Goal: Task Accomplishment & Management: Use online tool/utility

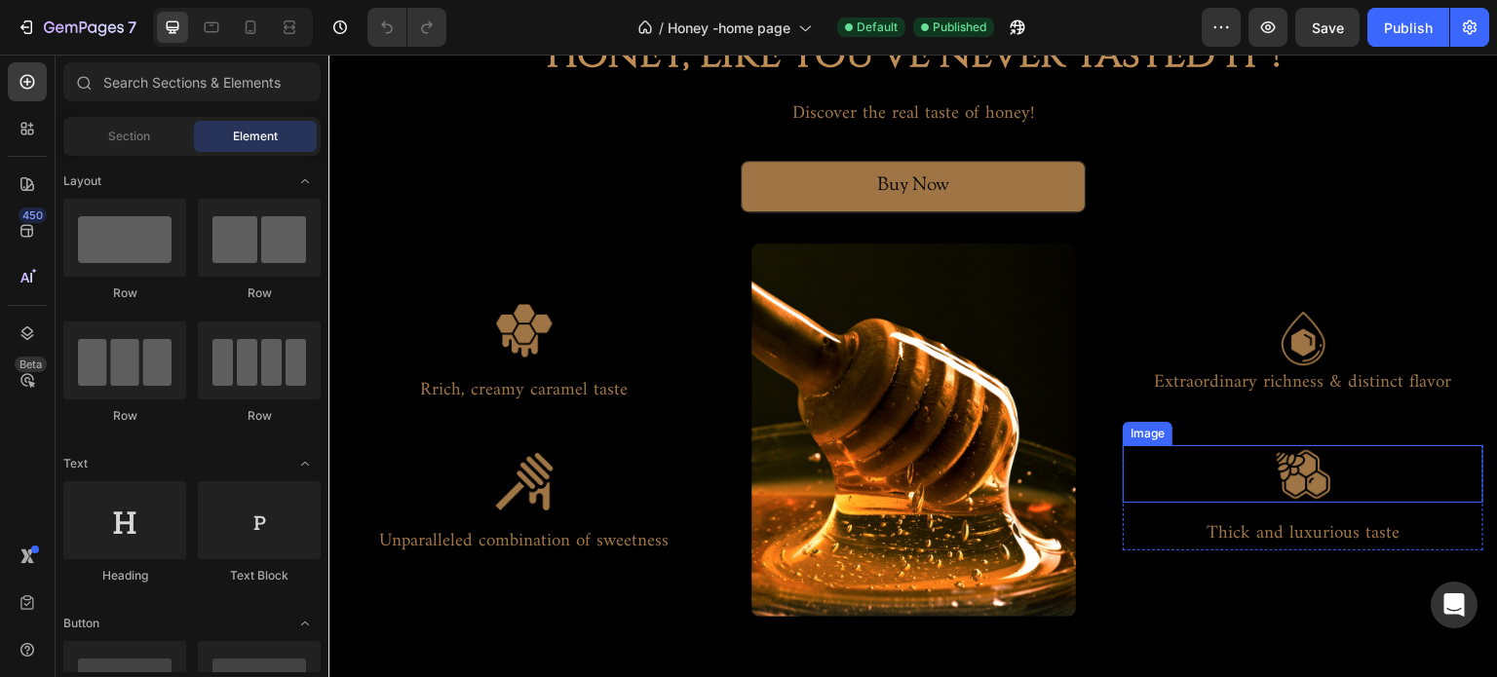
scroll to position [4482, 0]
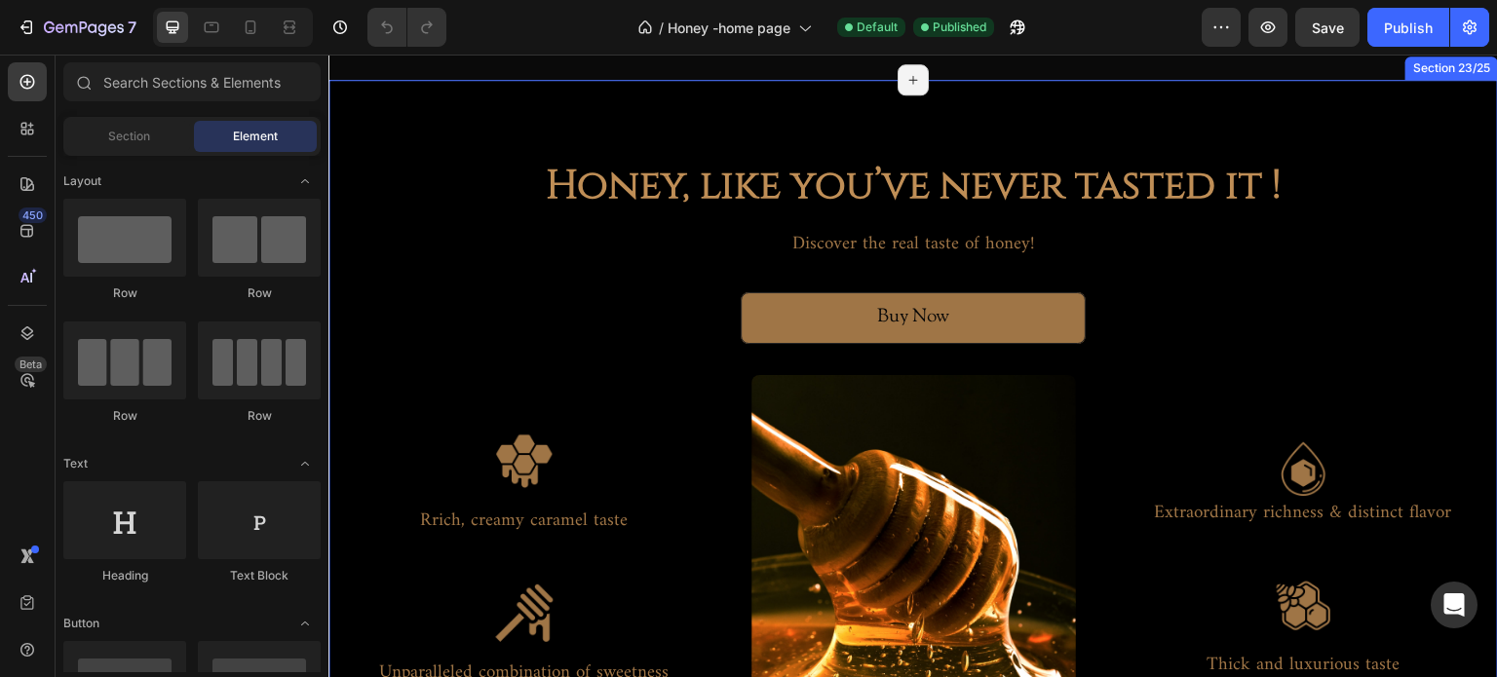
click at [1320, 172] on div "Honey, like you’ve never tasted it ! Heading Discover the real taste of honey! …" at bounding box center [912, 453] width 1169 height 746
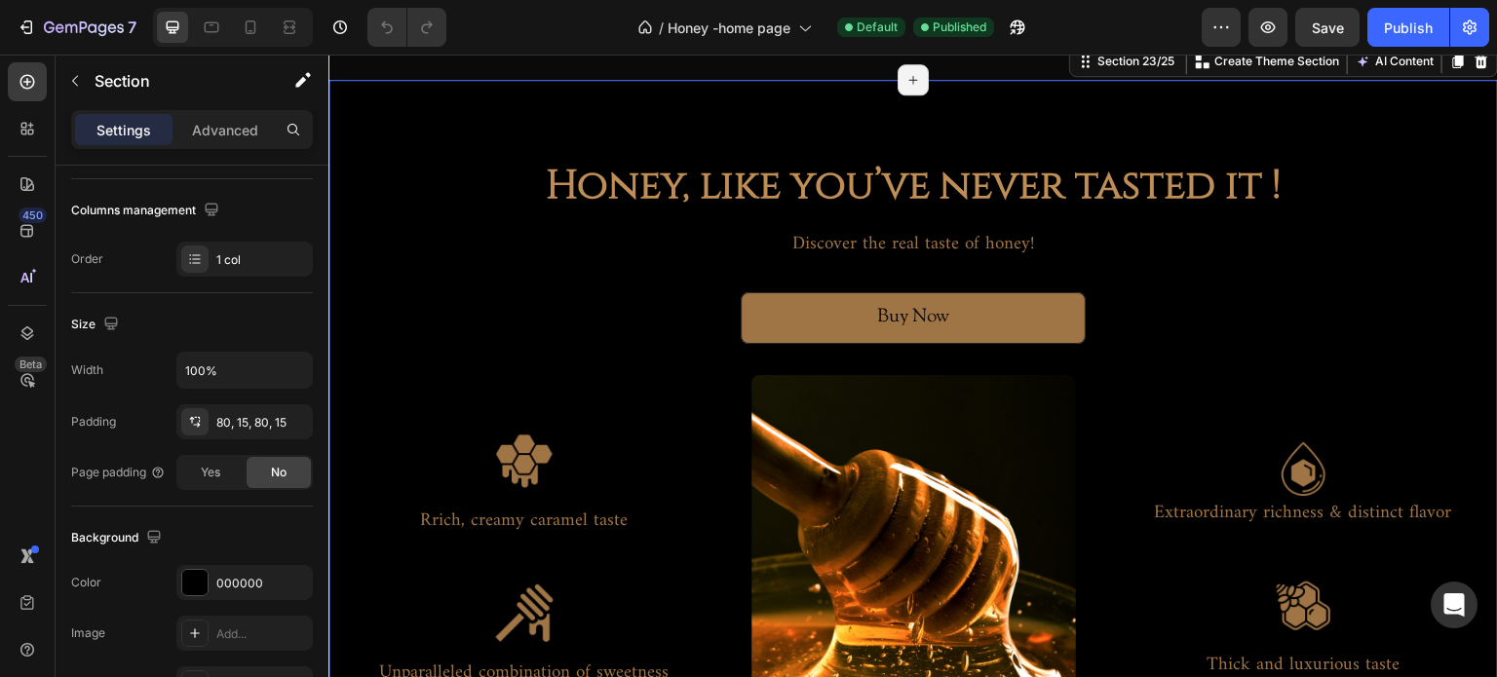
scroll to position [0, 0]
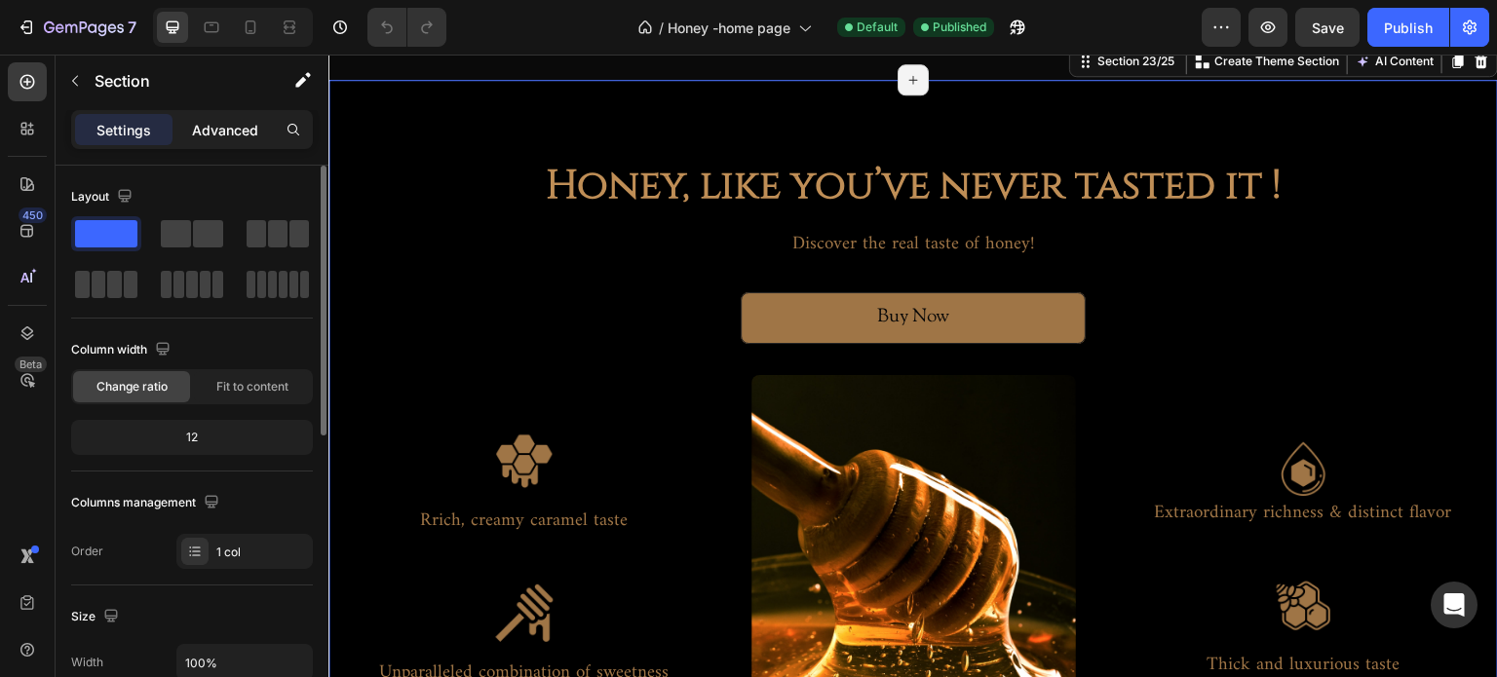
click at [202, 120] on p "Advanced" at bounding box center [225, 130] width 66 height 20
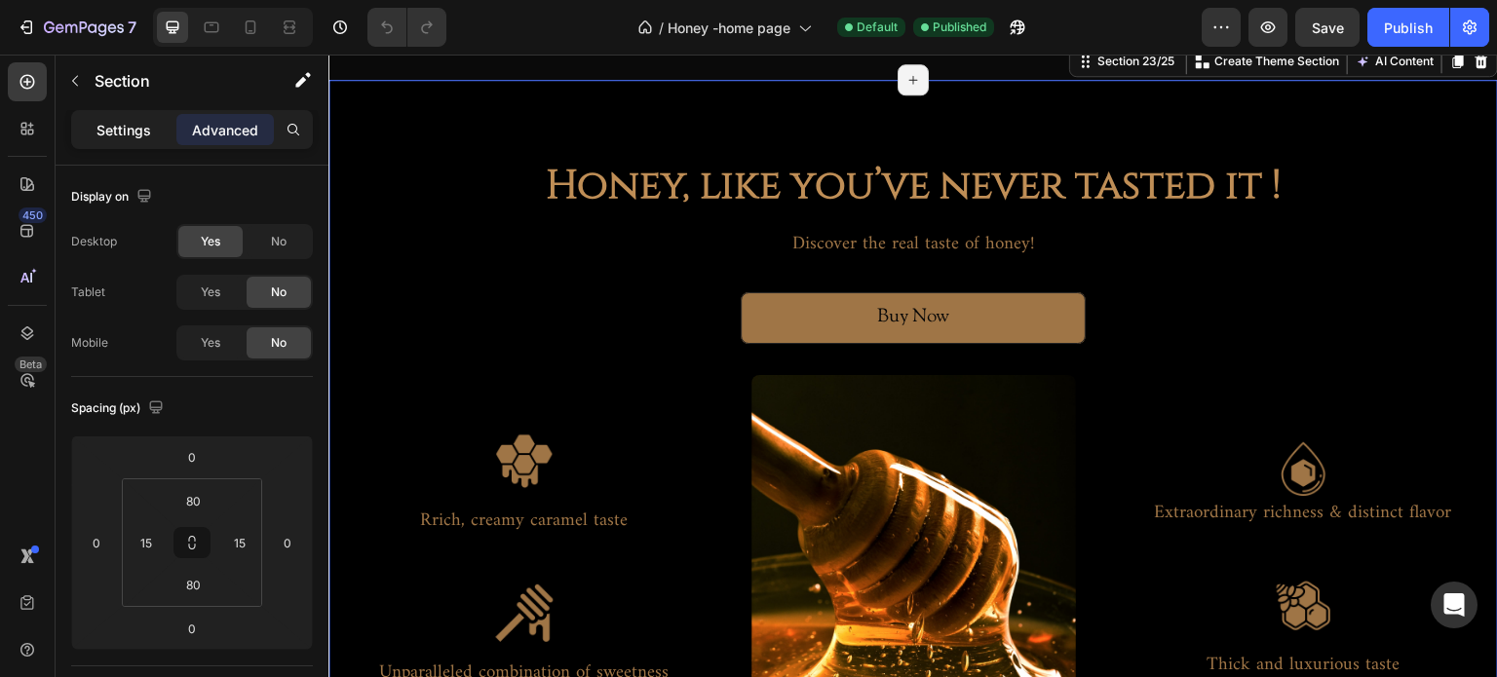
click at [129, 127] on p "Settings" at bounding box center [123, 130] width 55 height 20
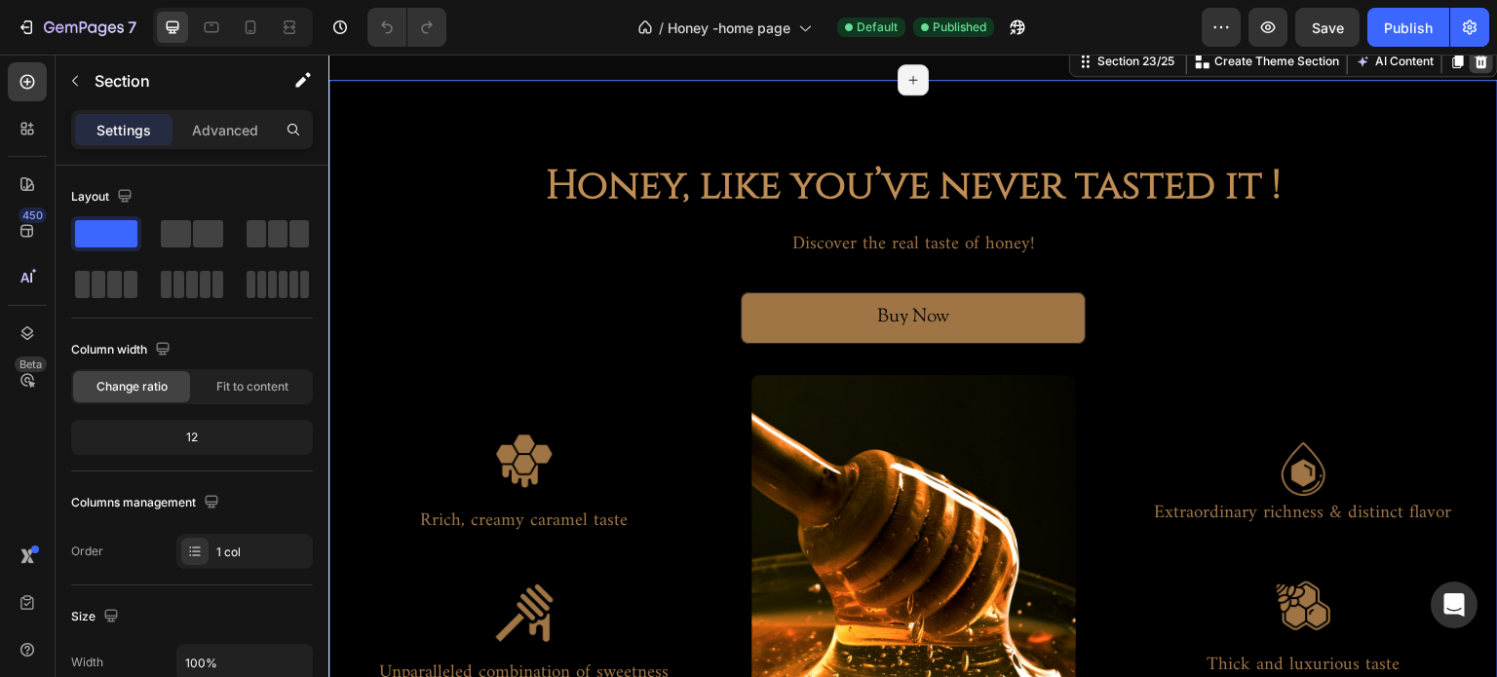
click at [1474, 69] on icon at bounding box center [1482, 62] width 16 height 16
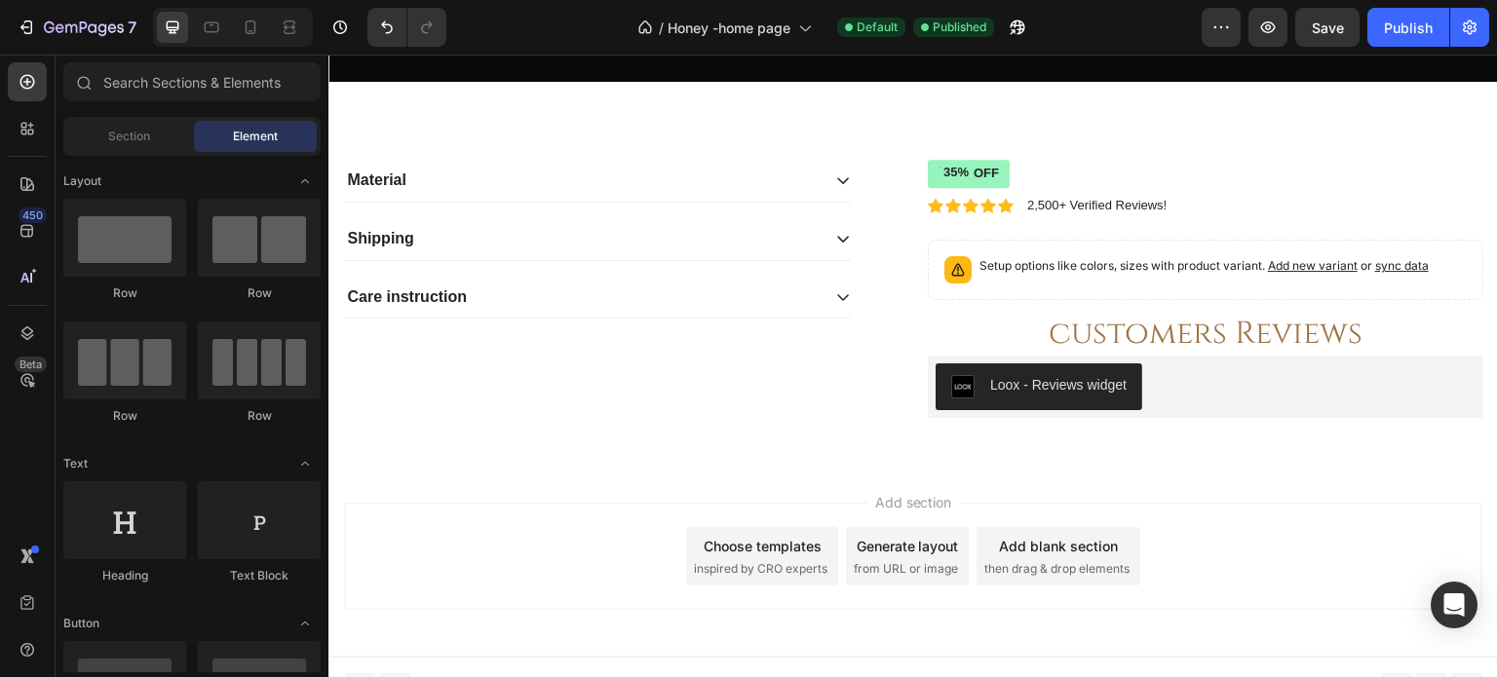
scroll to position [4092, 0]
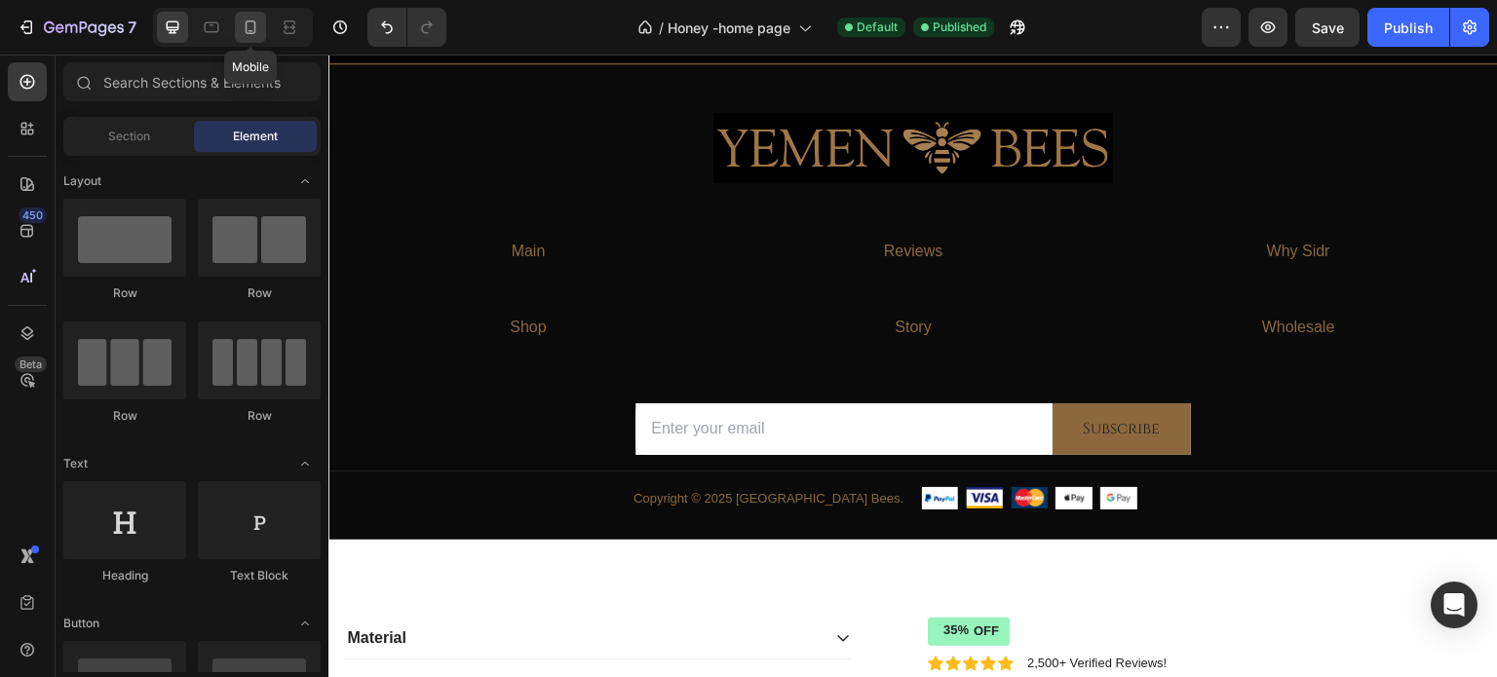
click at [250, 36] on icon at bounding box center [250, 27] width 19 height 19
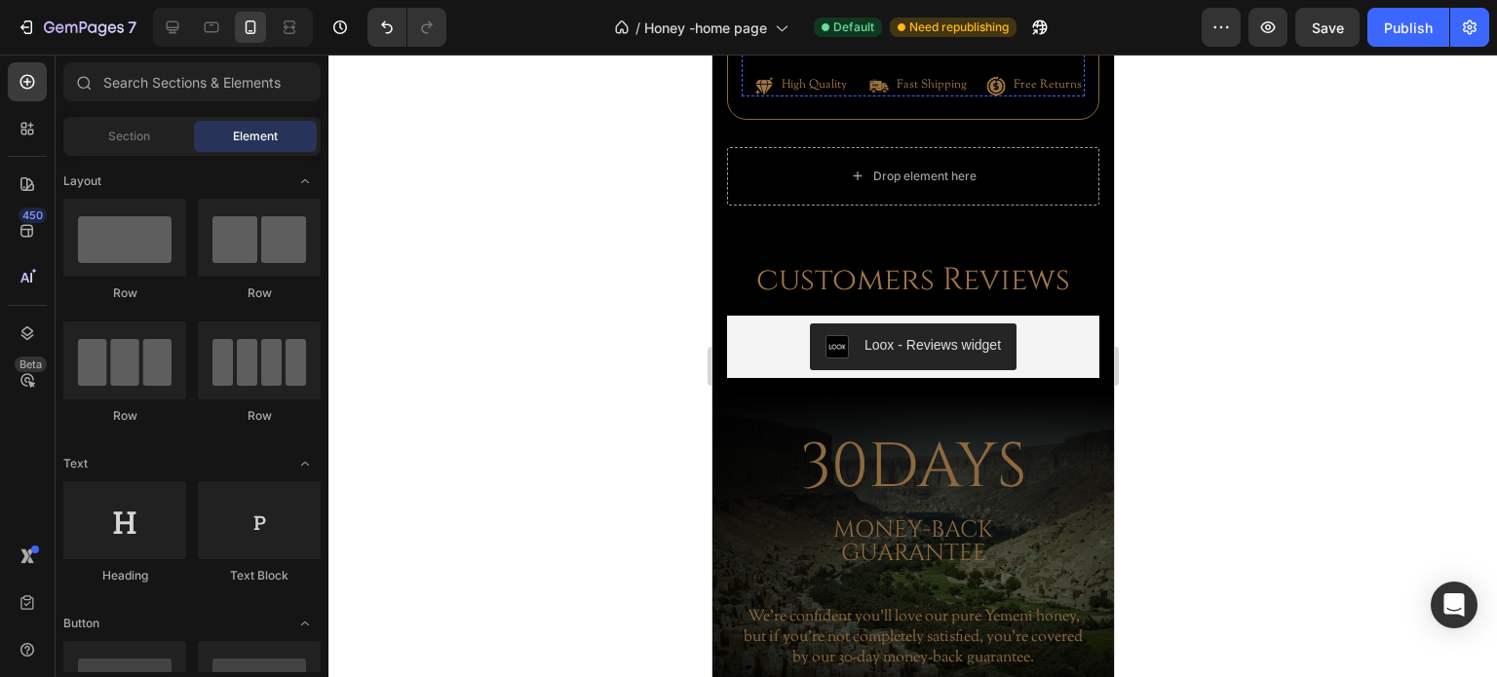
scroll to position [5592, 0]
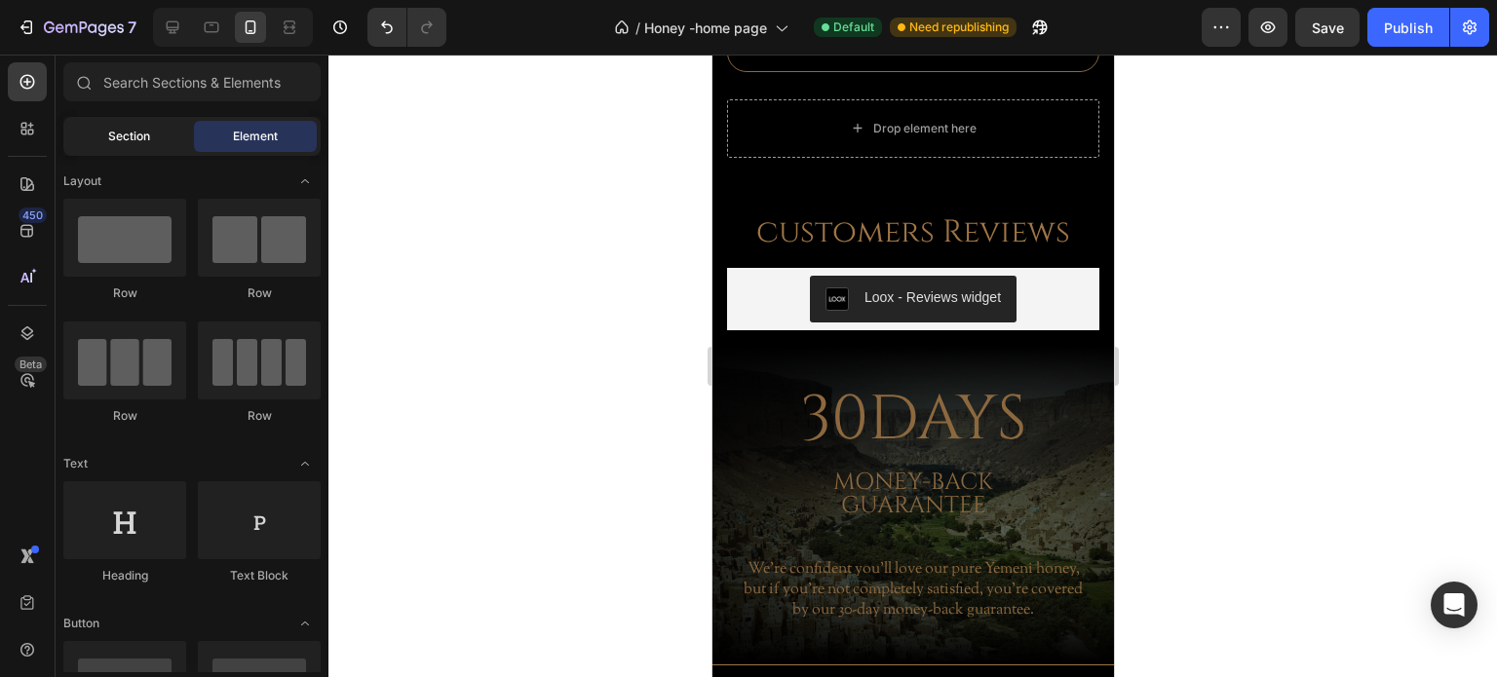
click at [159, 139] on div "Section" at bounding box center [128, 136] width 123 height 31
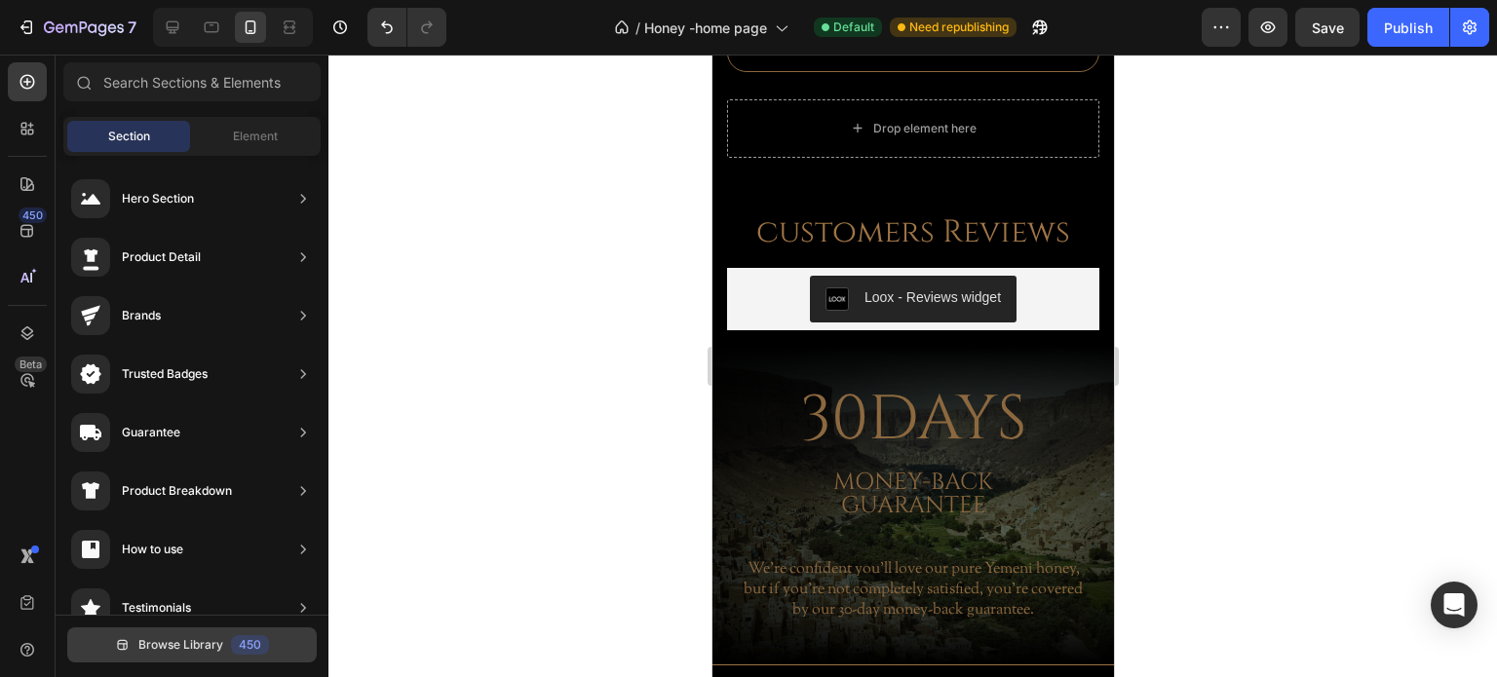
click at [166, 642] on span "Browse Library" at bounding box center [180, 645] width 85 height 18
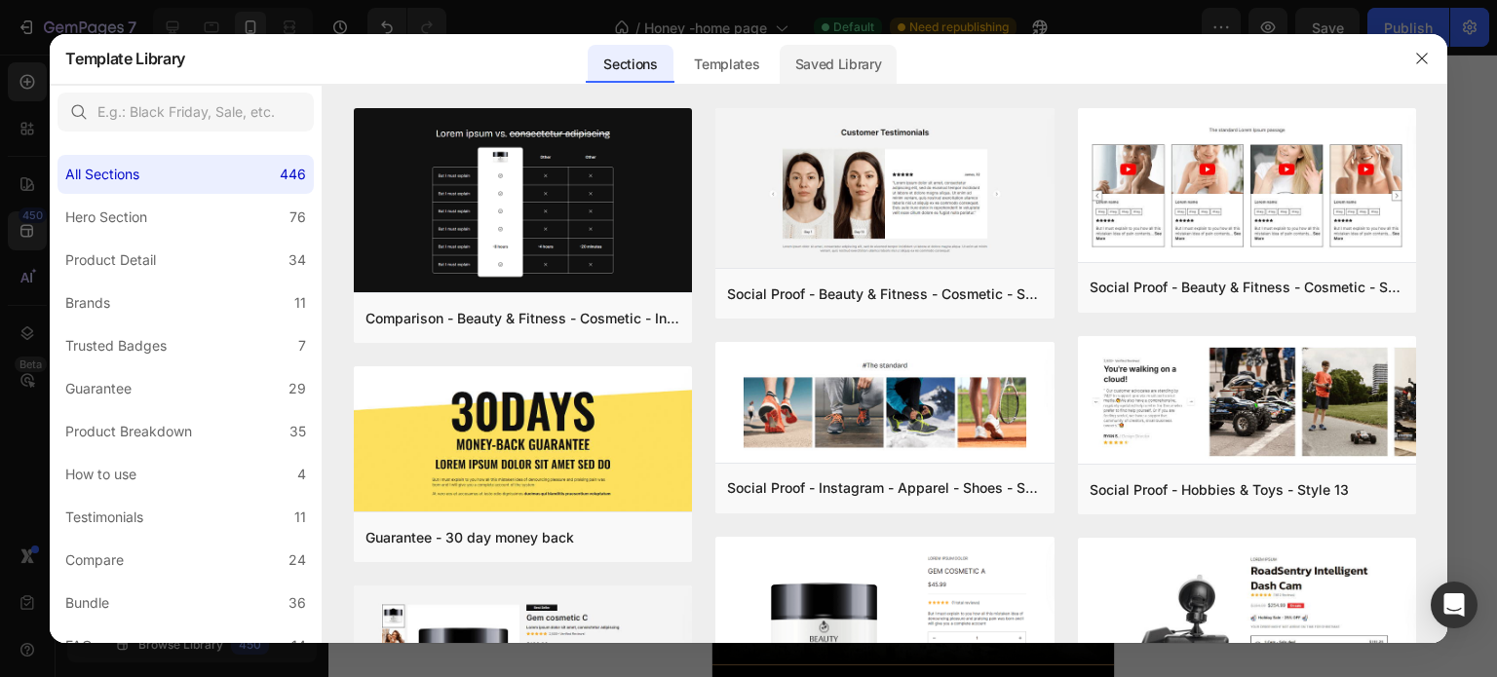
click at [872, 63] on div "Saved Library" at bounding box center [839, 64] width 118 height 39
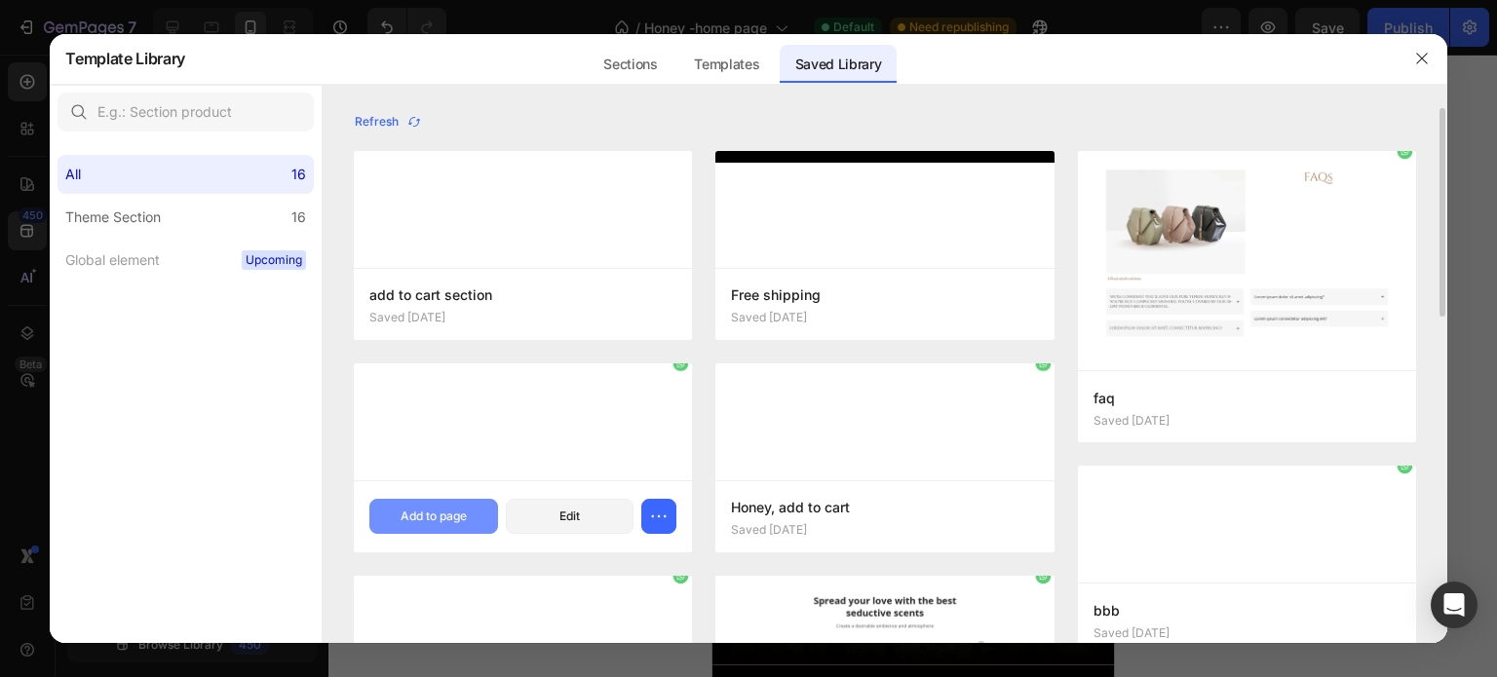
click at [439, 516] on div "Add to page" at bounding box center [434, 517] width 66 height 18
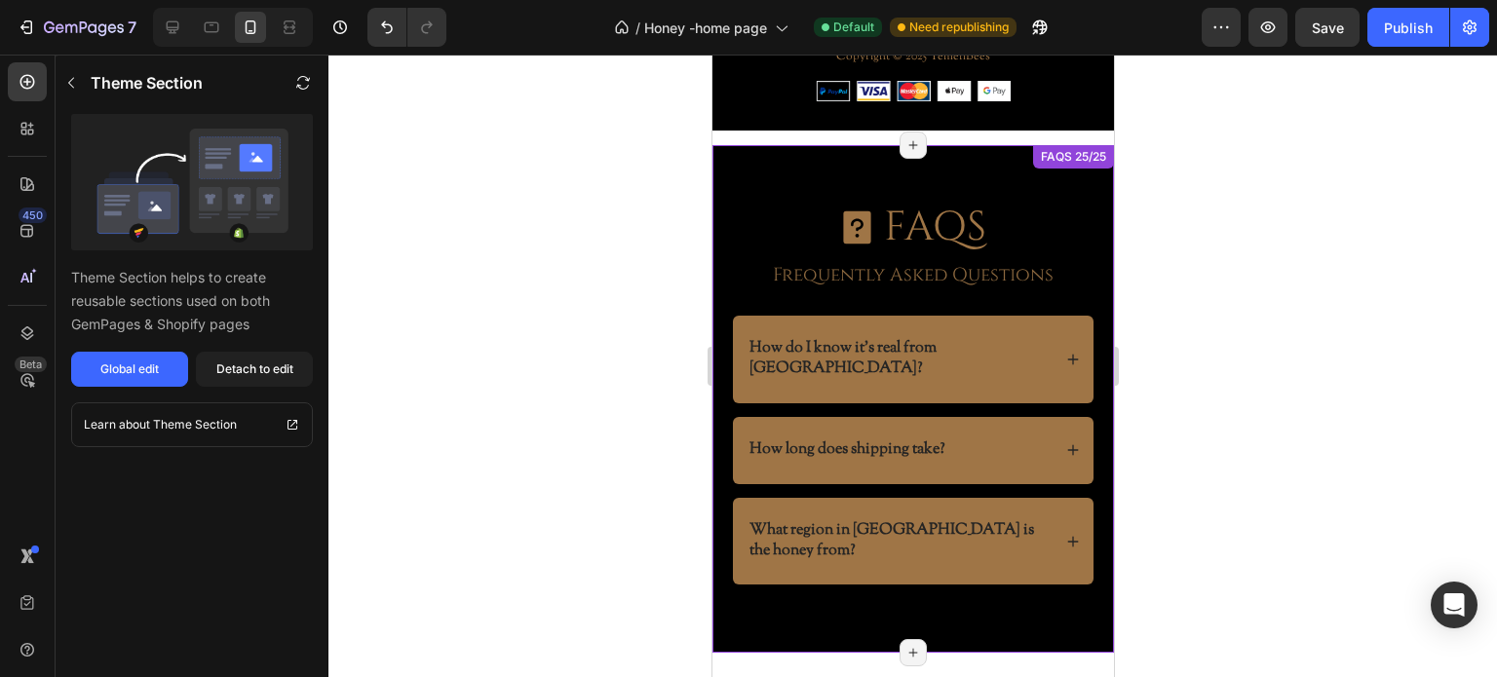
scroll to position [6340, 0]
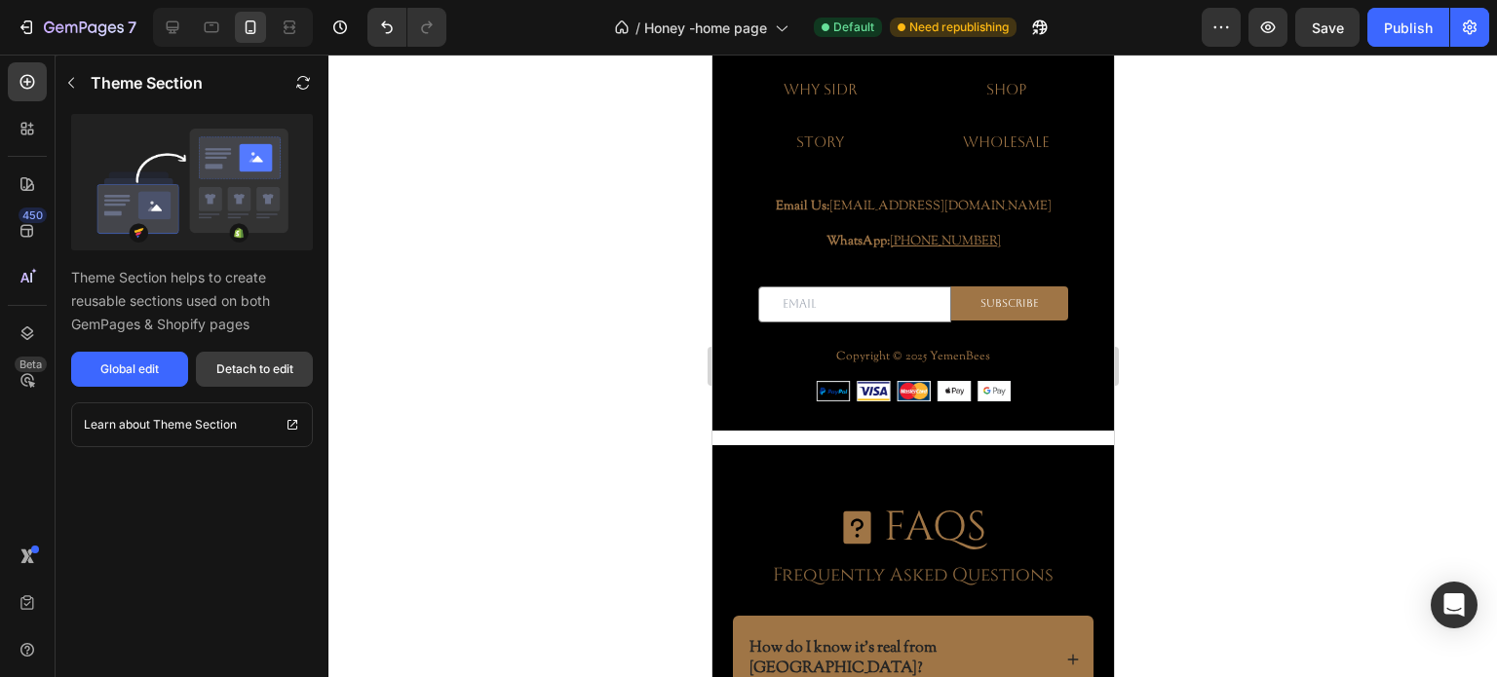
click at [268, 372] on div "Detach to edit" at bounding box center [254, 370] width 77 height 18
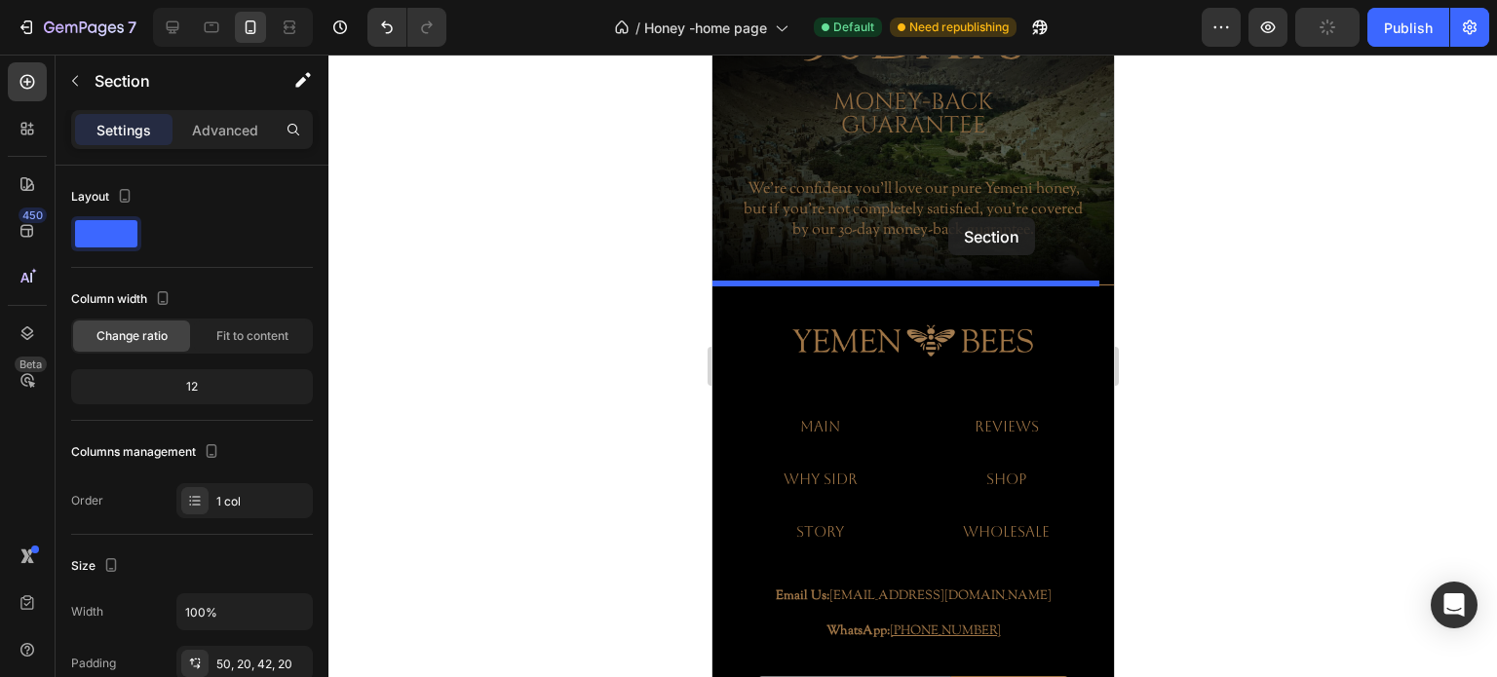
scroll to position [5657, 0]
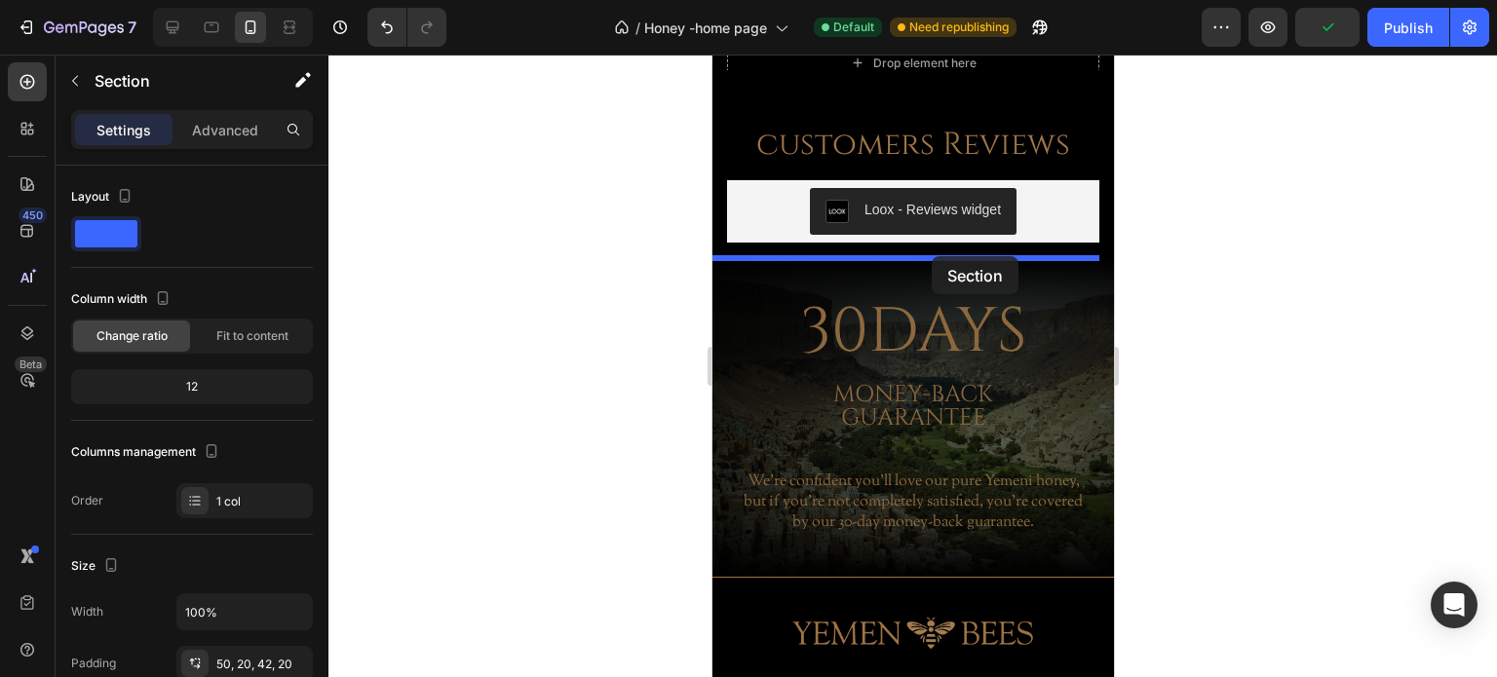
drag, startPoint x: 1041, startPoint y: 427, endPoint x: 931, endPoint y: 256, distance: 203.0
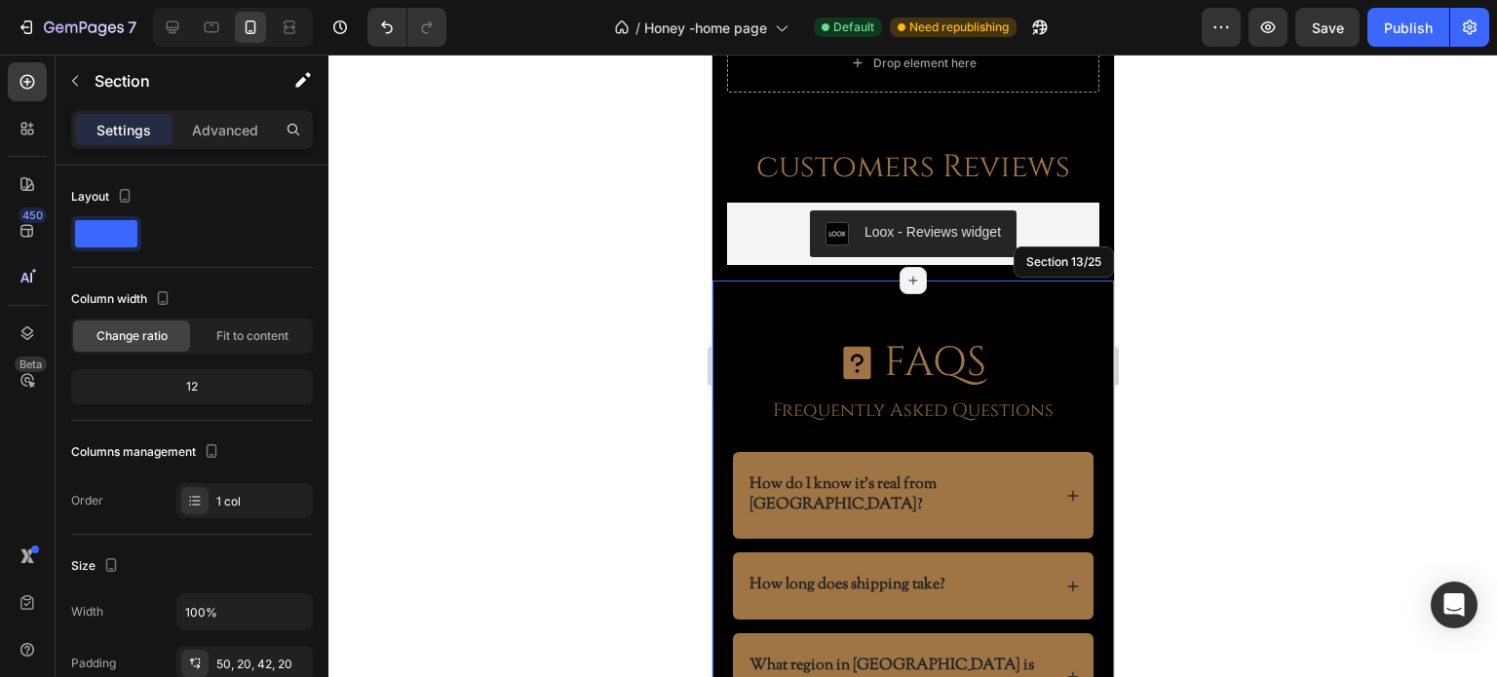
click at [567, 385] on div at bounding box center [912, 366] width 1169 height 623
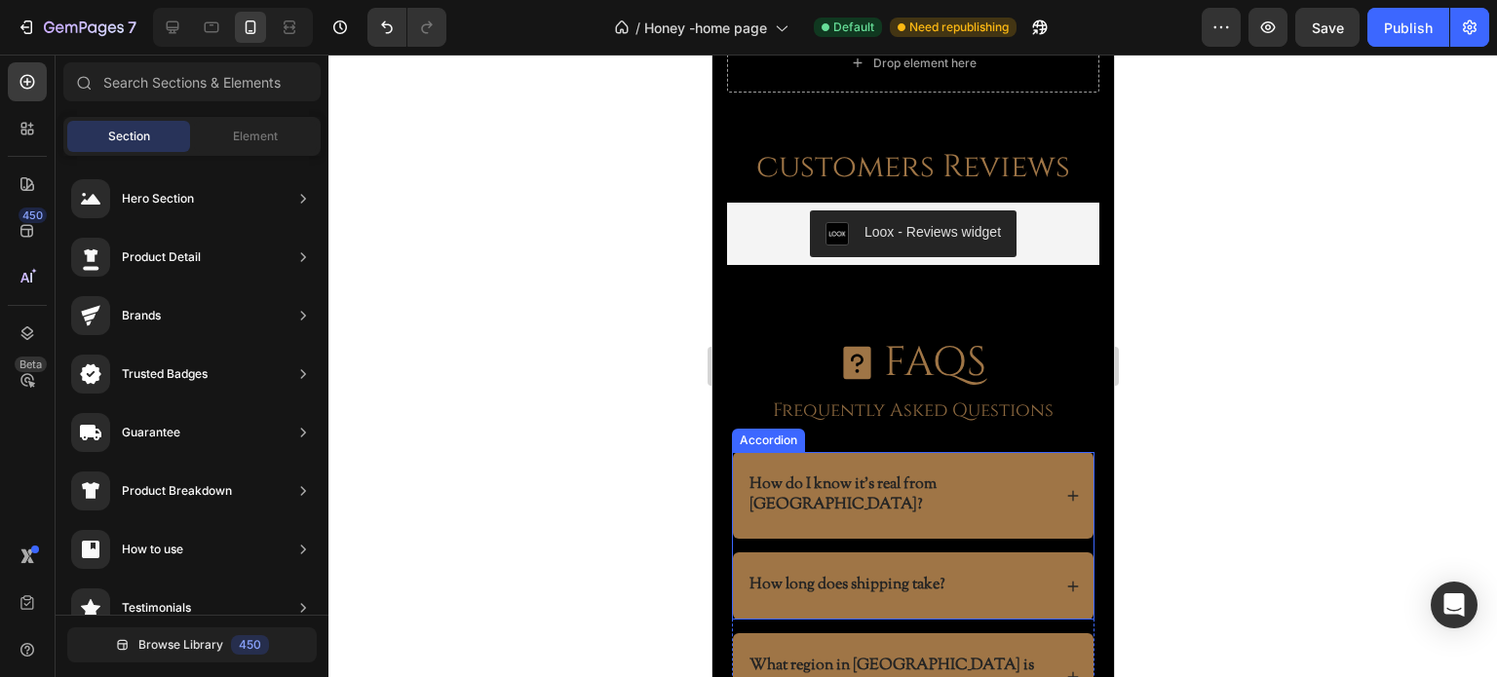
click at [1046, 553] on div "How long does shipping take?" at bounding box center [912, 586] width 361 height 67
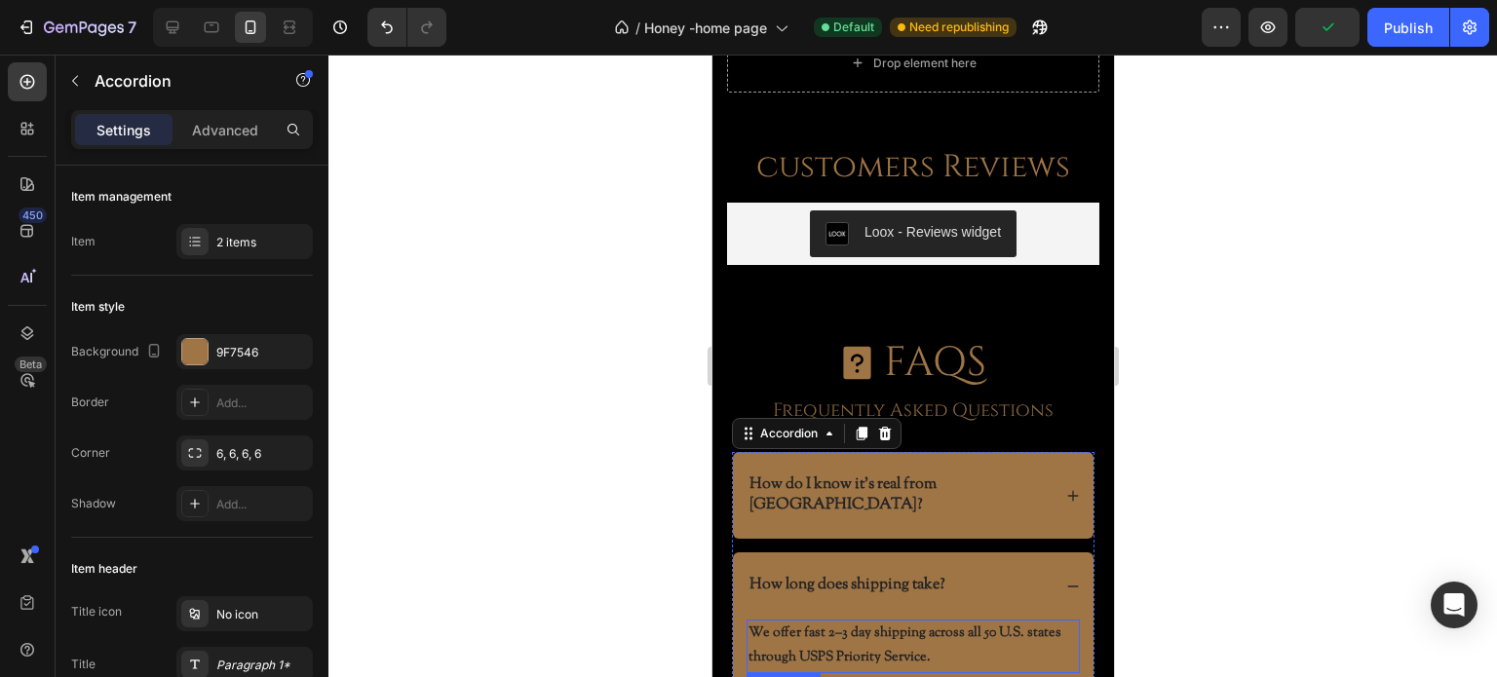
click at [838, 622] on p "We offer fast 2–3 day shipping across all 50 U.S. states through USPS Priority …" at bounding box center [911, 646] width 329 height 49
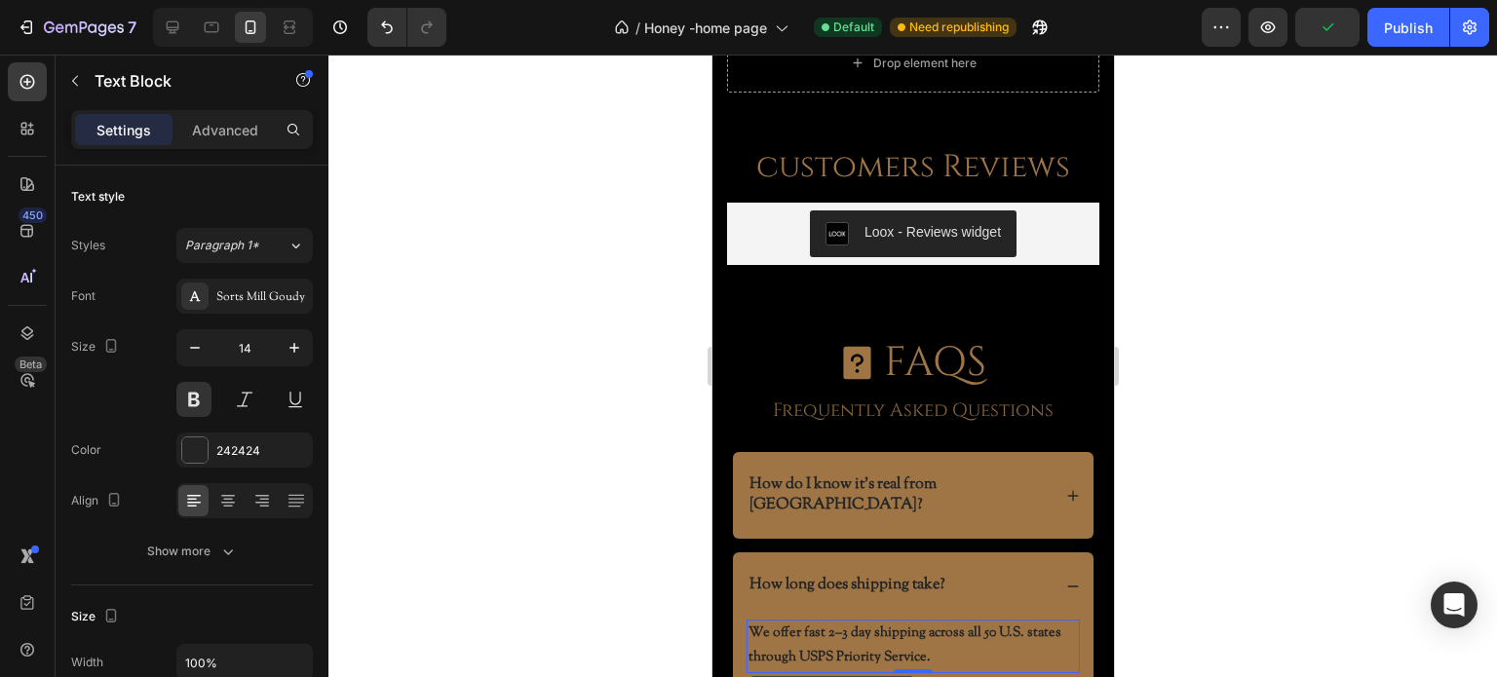
click at [835, 622] on p "We offer fast 2–3 day shipping across all 50 U.S. states through USPS Priority …" at bounding box center [911, 646] width 329 height 49
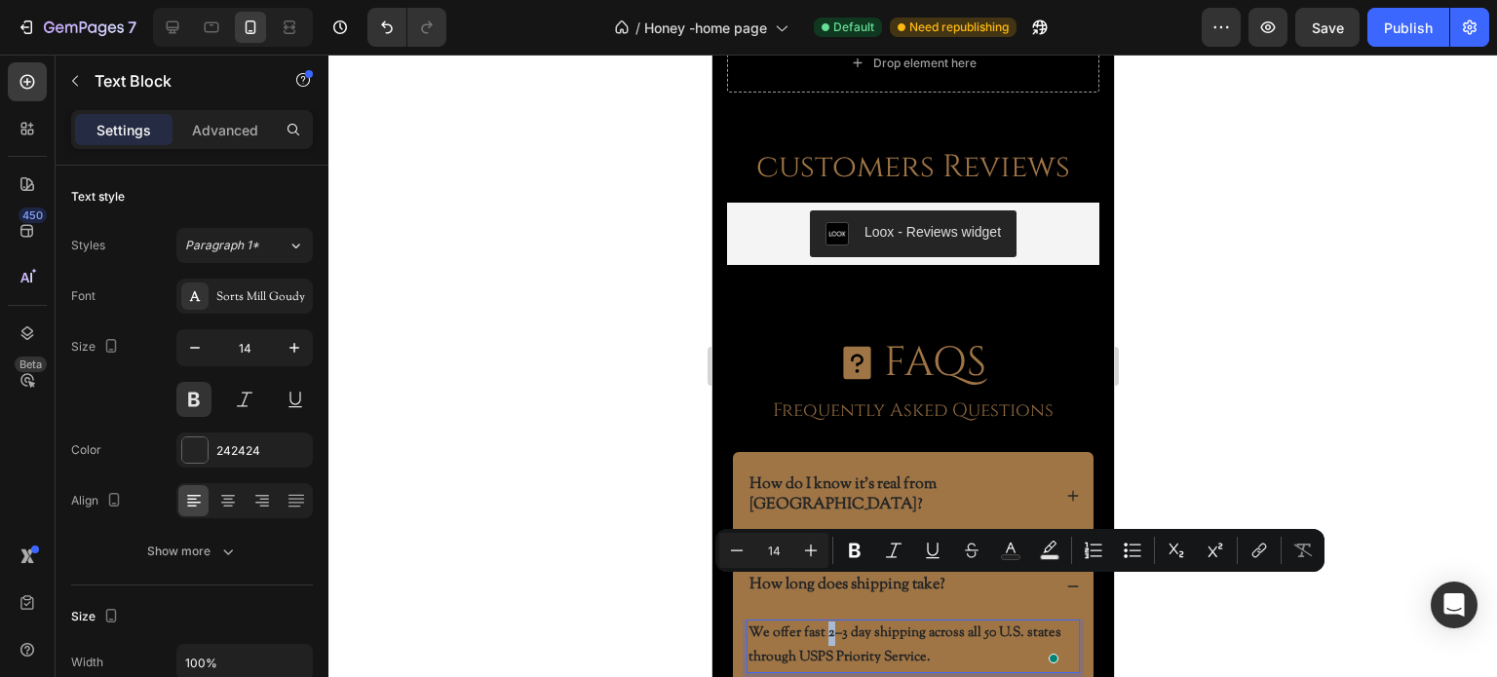
click at [833, 622] on p "We offer fast 2–3 day shipping across all 50 U.S. states through USPS Priority …" at bounding box center [911, 646] width 329 height 49
click at [837, 622] on p "We offer fast 2–3 day shipping across all 50 U.S. states through USPS Priority …" at bounding box center [911, 646] width 329 height 49
click at [842, 622] on p "We offer fast 2–3 day shipping across all 50 U.S. states through USPS Priority …" at bounding box center [911, 646] width 329 height 49
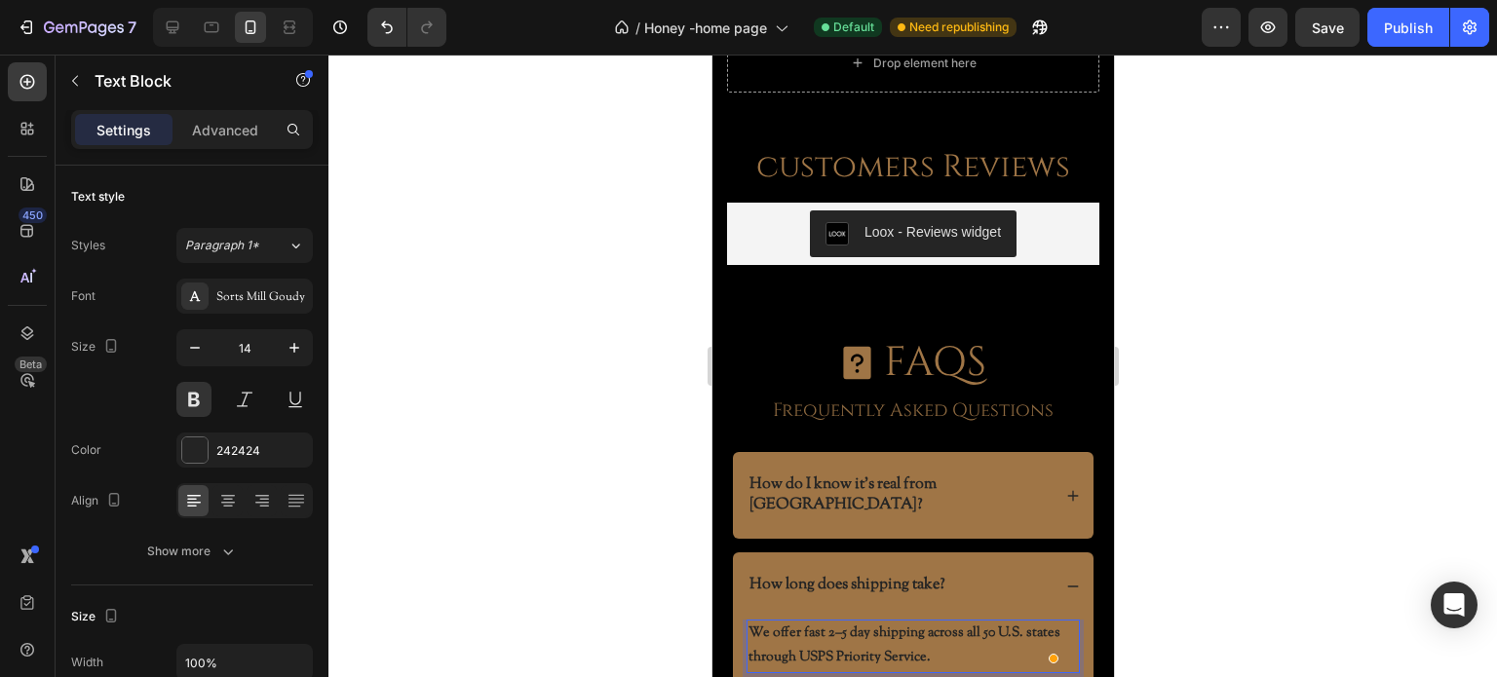
click at [865, 622] on p "We offer fast 2–5 day shipping across all 50 U.S. states through USPS Priority …" at bounding box center [911, 646] width 329 height 49
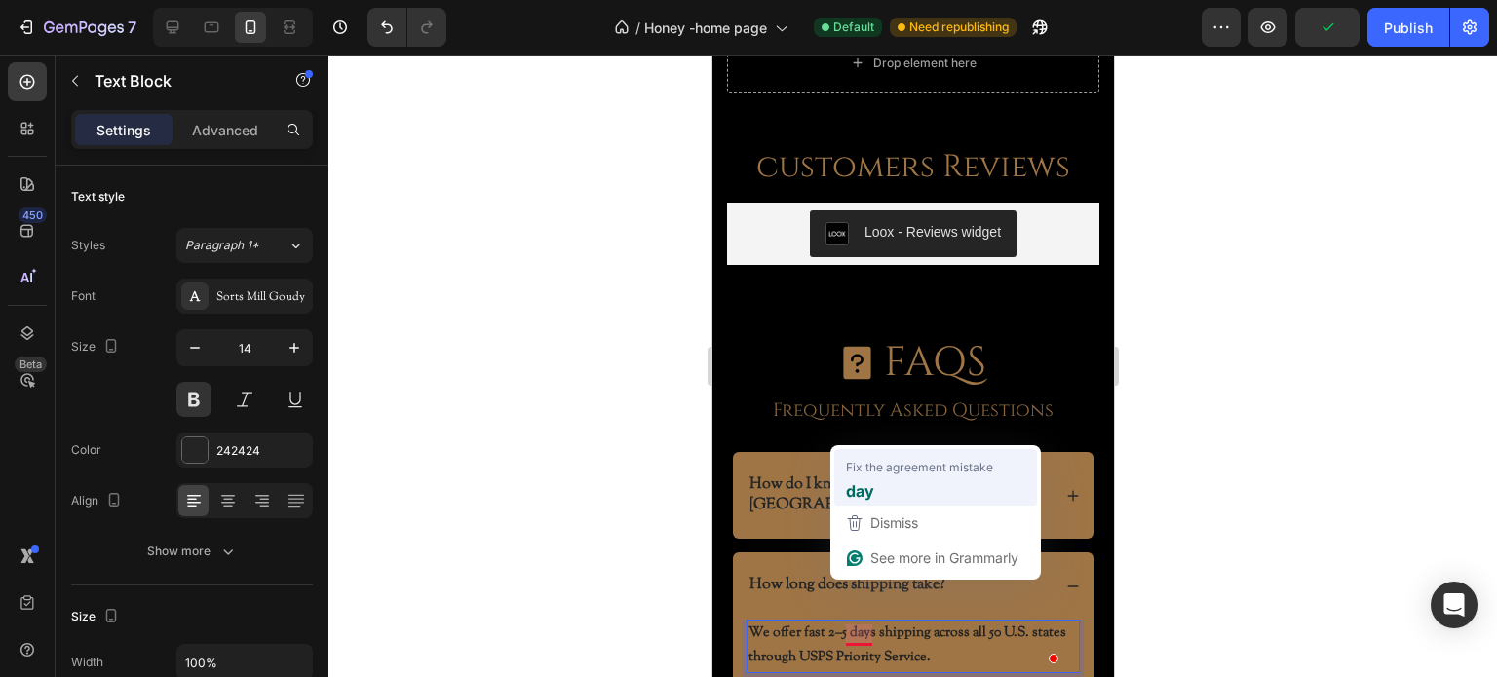
click at [873, 489] on strong "day" at bounding box center [860, 491] width 28 height 24
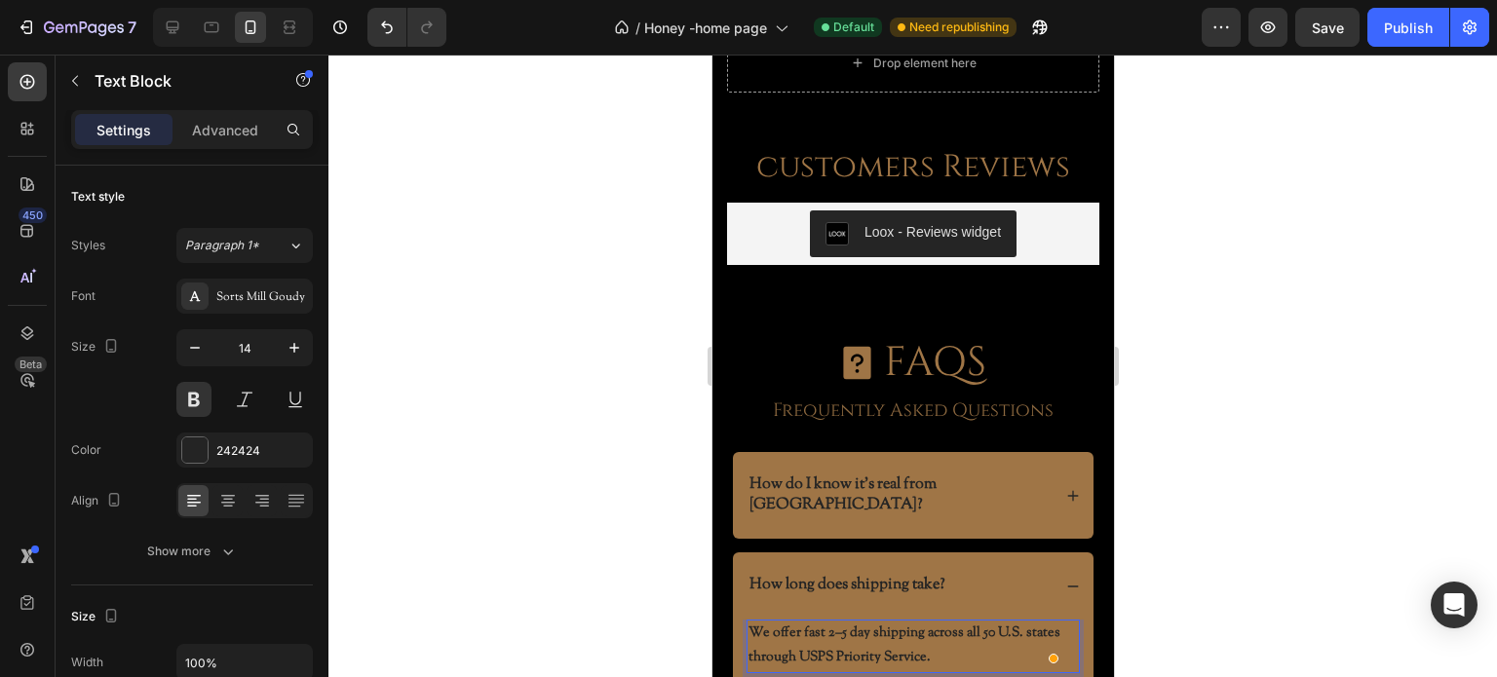
click at [858, 622] on p "We offer fast 2–5 day shipping across all 50 U.S. states through USPS Priority …" at bounding box center [911, 646] width 329 height 49
click at [1065, 580] on icon at bounding box center [1072, 587] width 14 height 14
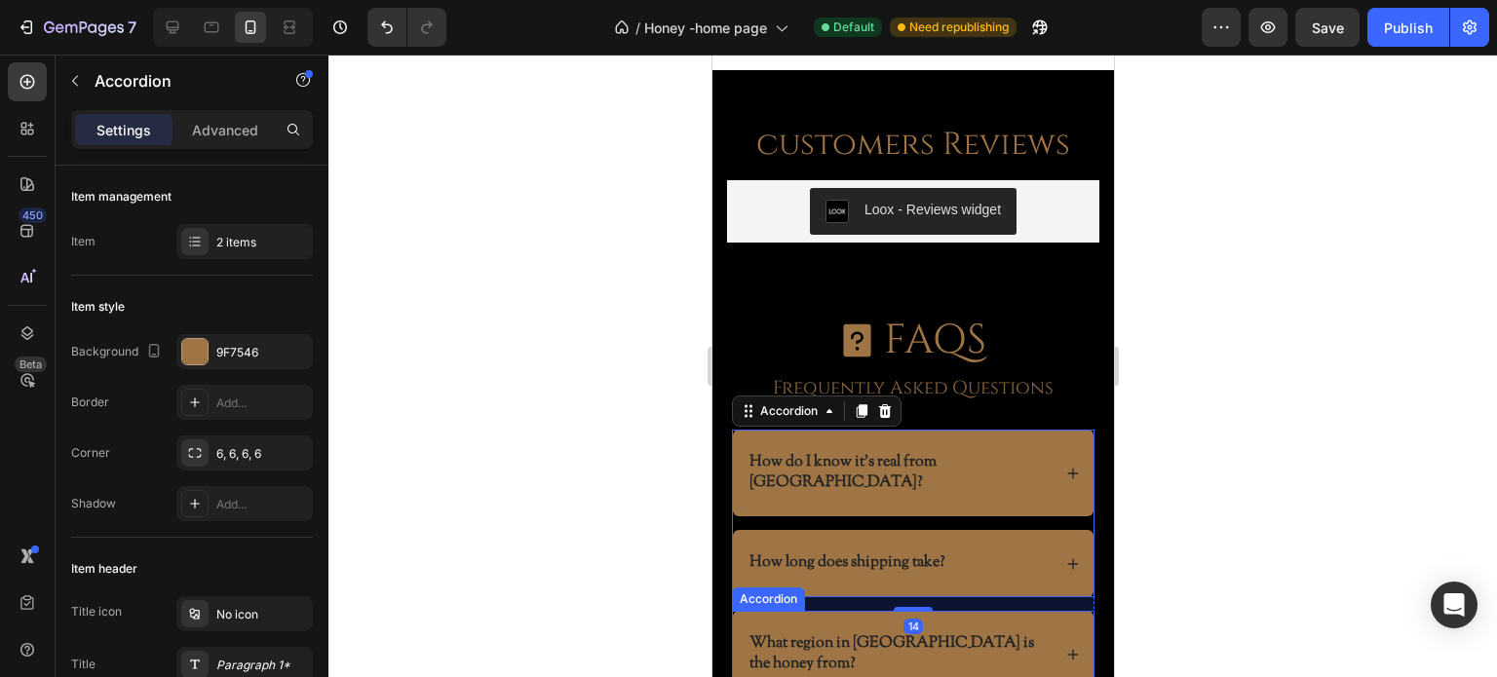
scroll to position [5755, 0]
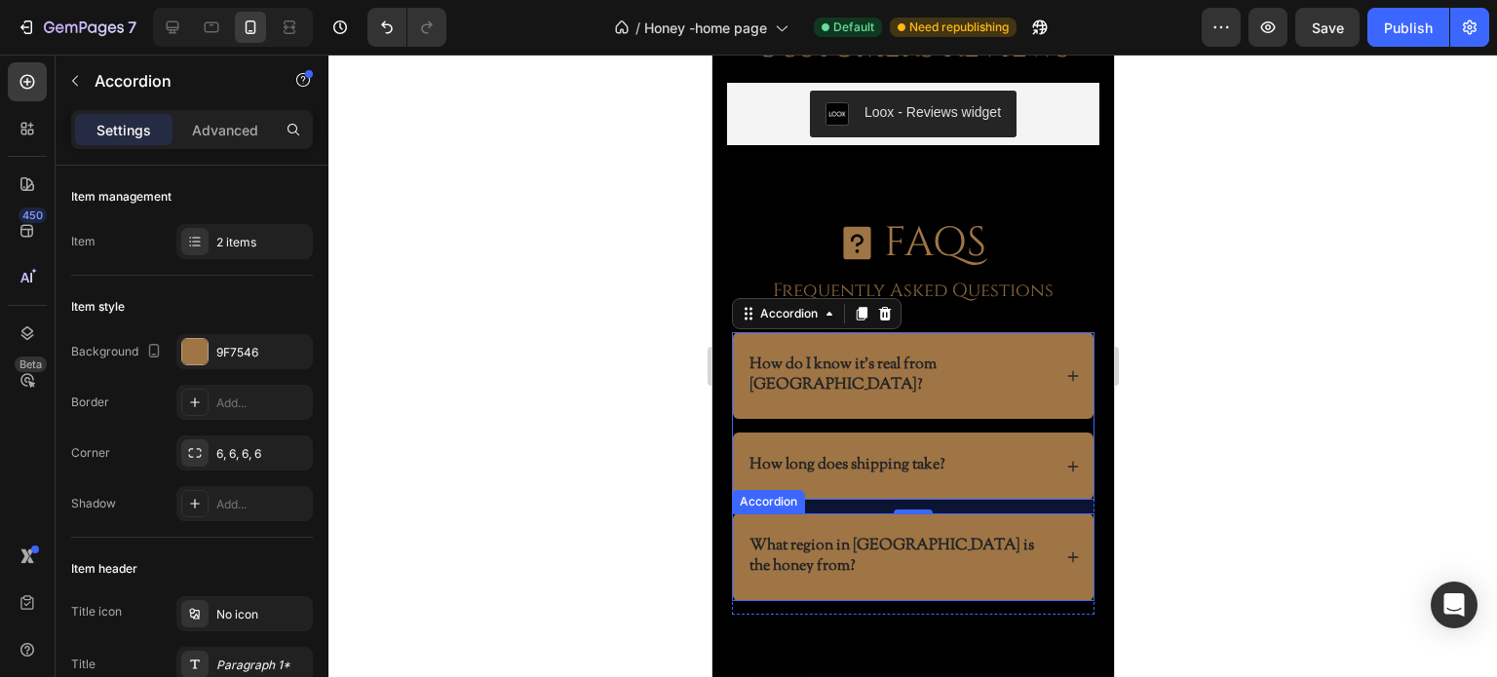
click at [1065, 551] on icon at bounding box center [1072, 558] width 14 height 14
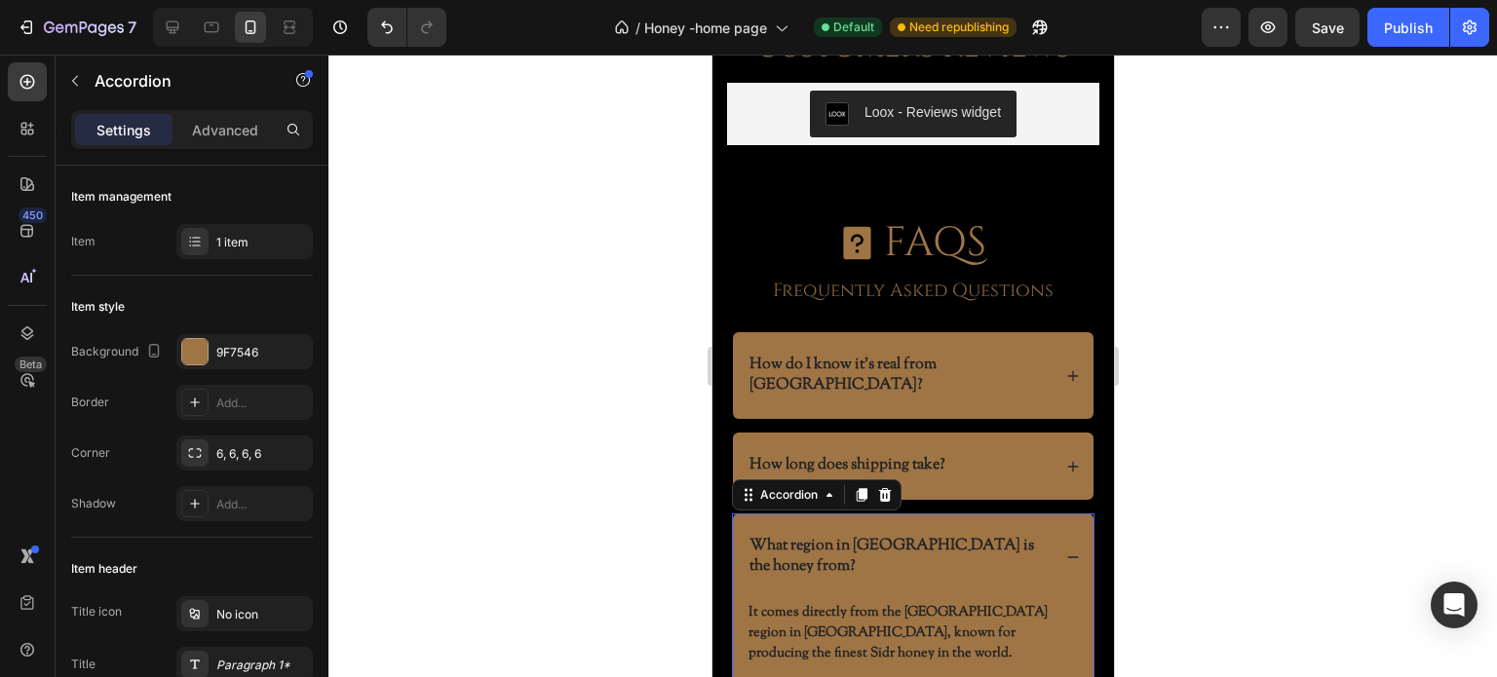
click at [1065, 551] on icon at bounding box center [1072, 558] width 14 height 14
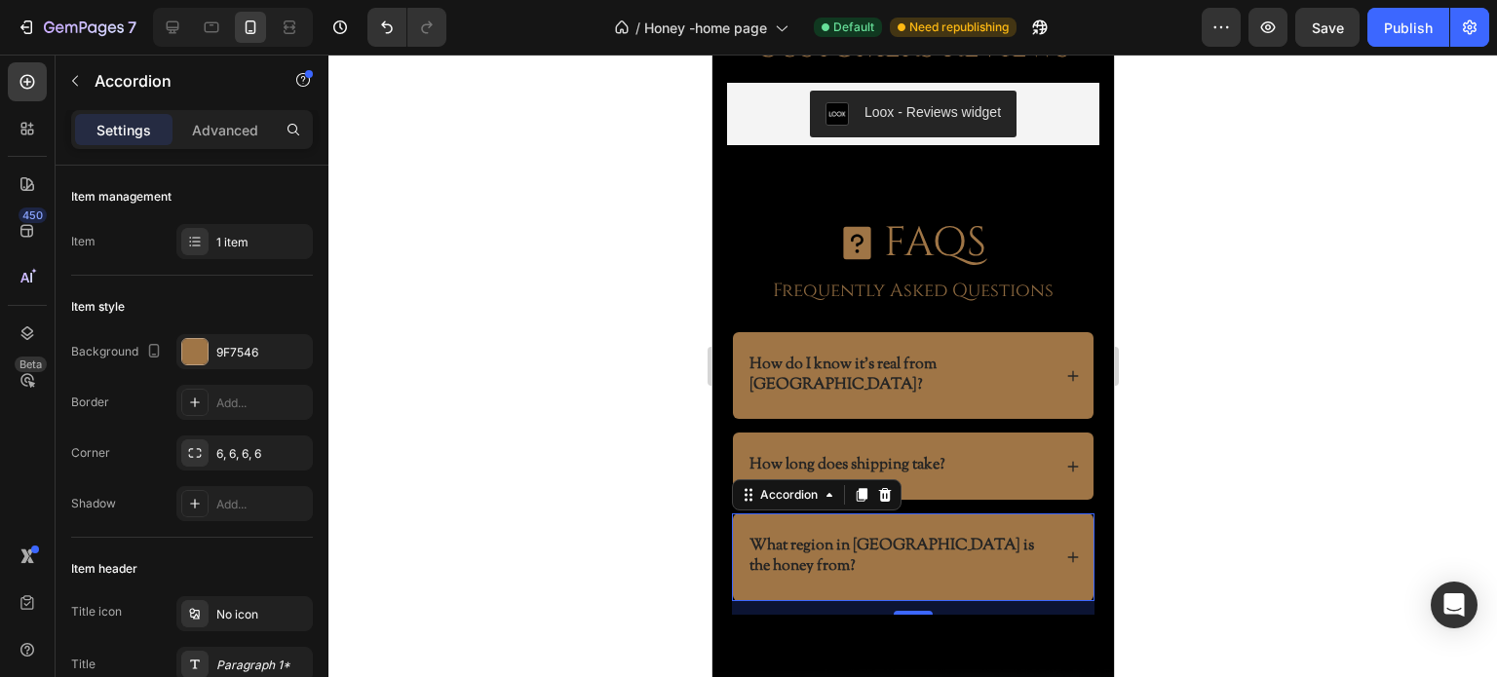
click at [1065, 551] on icon at bounding box center [1072, 558] width 14 height 14
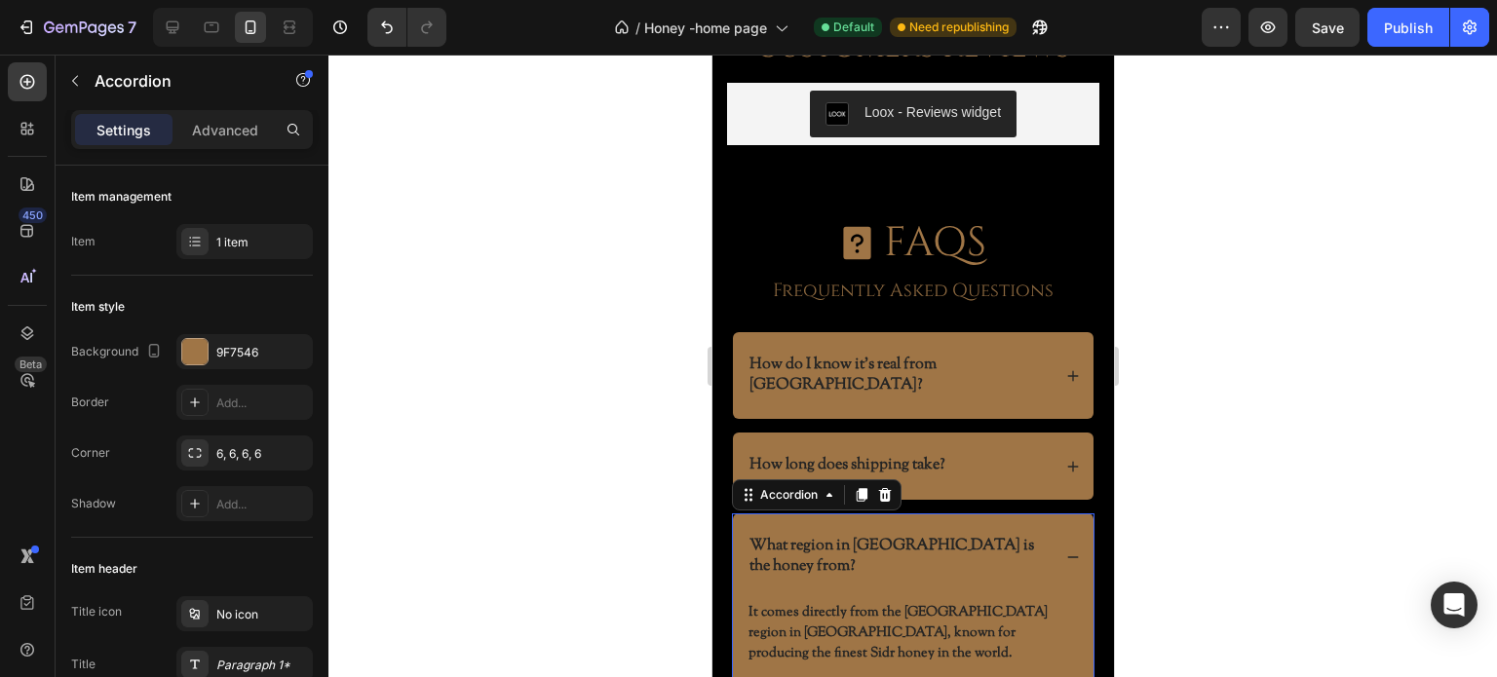
click at [1046, 521] on div "What region in Yemen is the honey from?" at bounding box center [912, 558] width 361 height 88
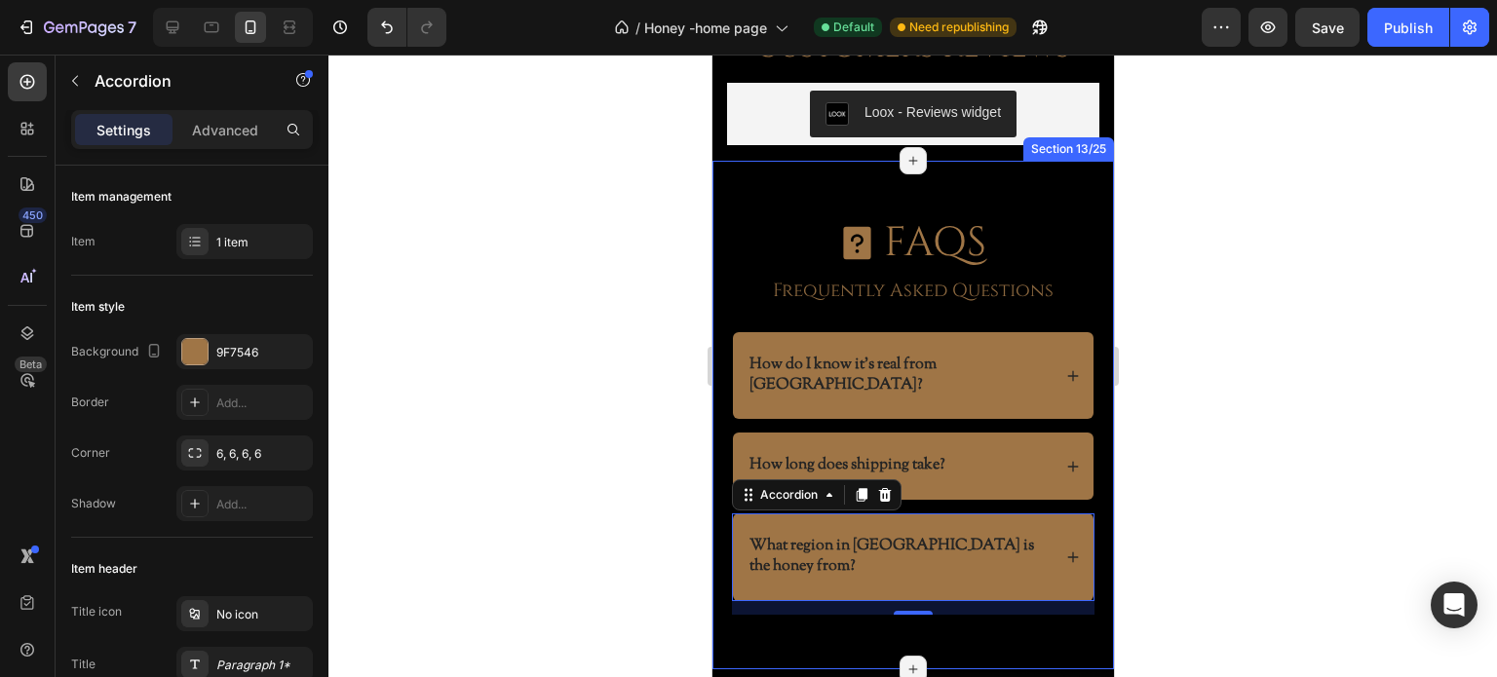
click at [514, 506] on div at bounding box center [912, 366] width 1169 height 623
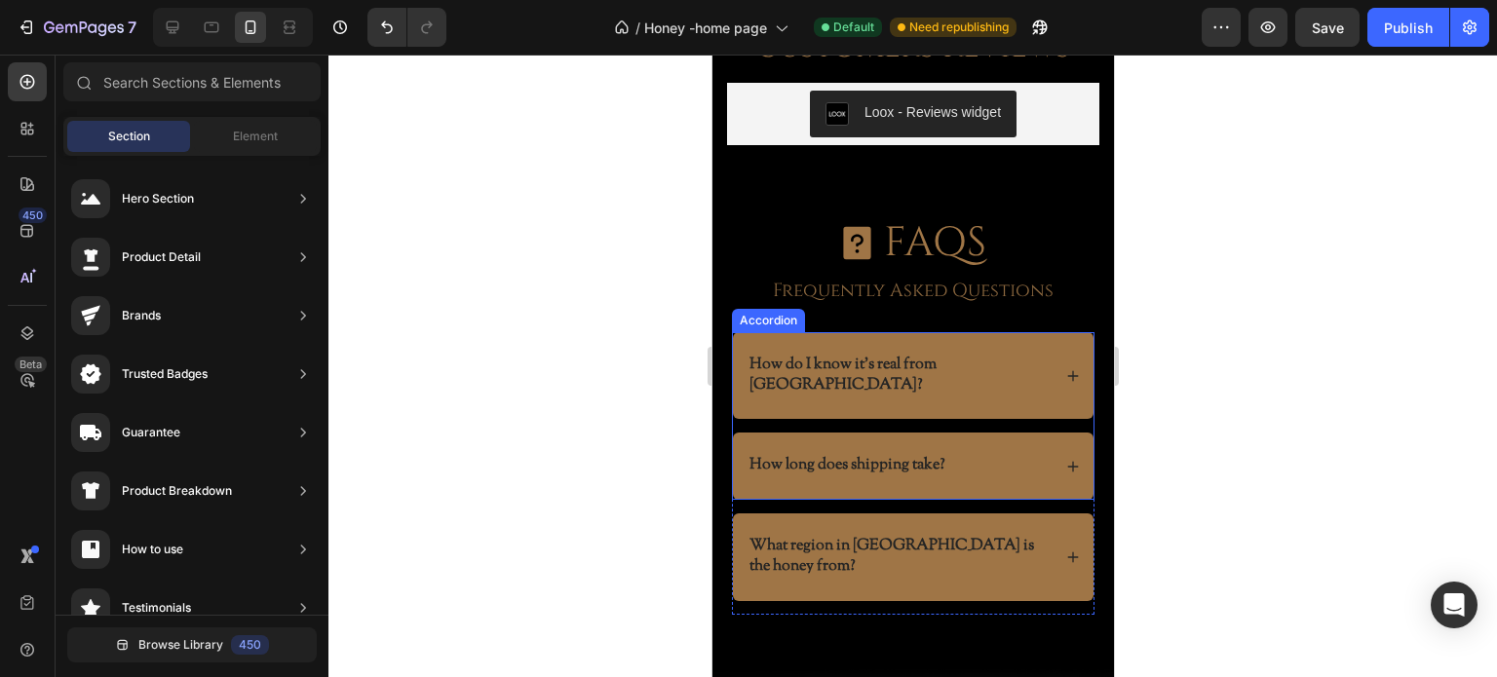
click at [1065, 369] on icon at bounding box center [1072, 376] width 14 height 14
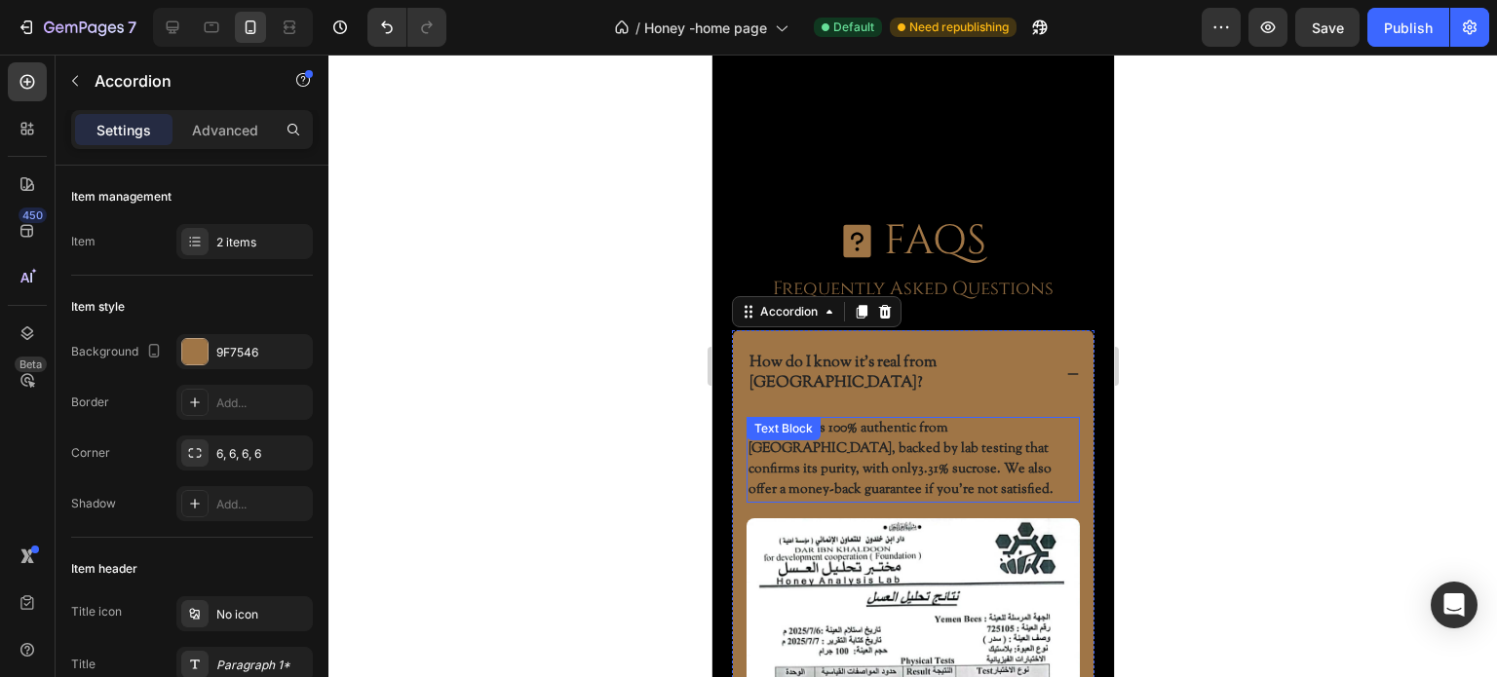
scroll to position [5950, 0]
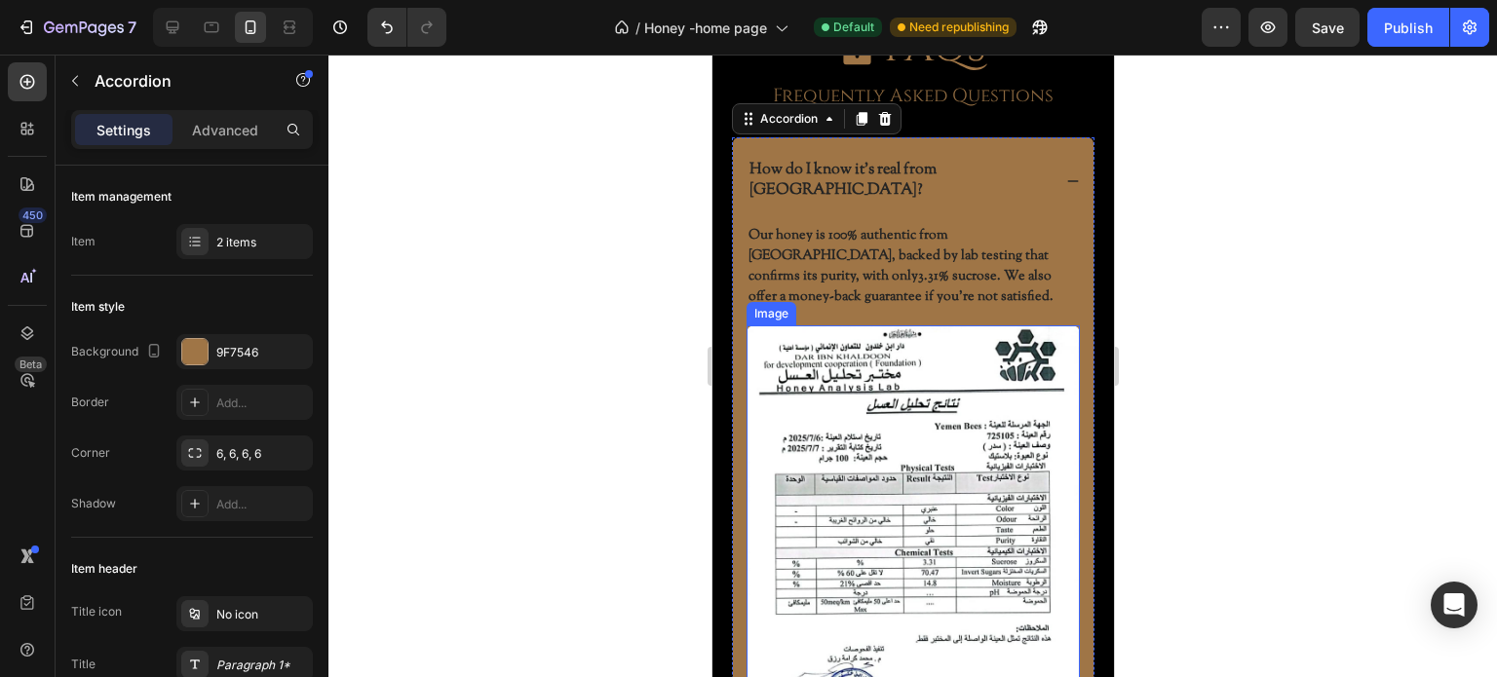
click at [898, 458] on img at bounding box center [912, 559] width 333 height 467
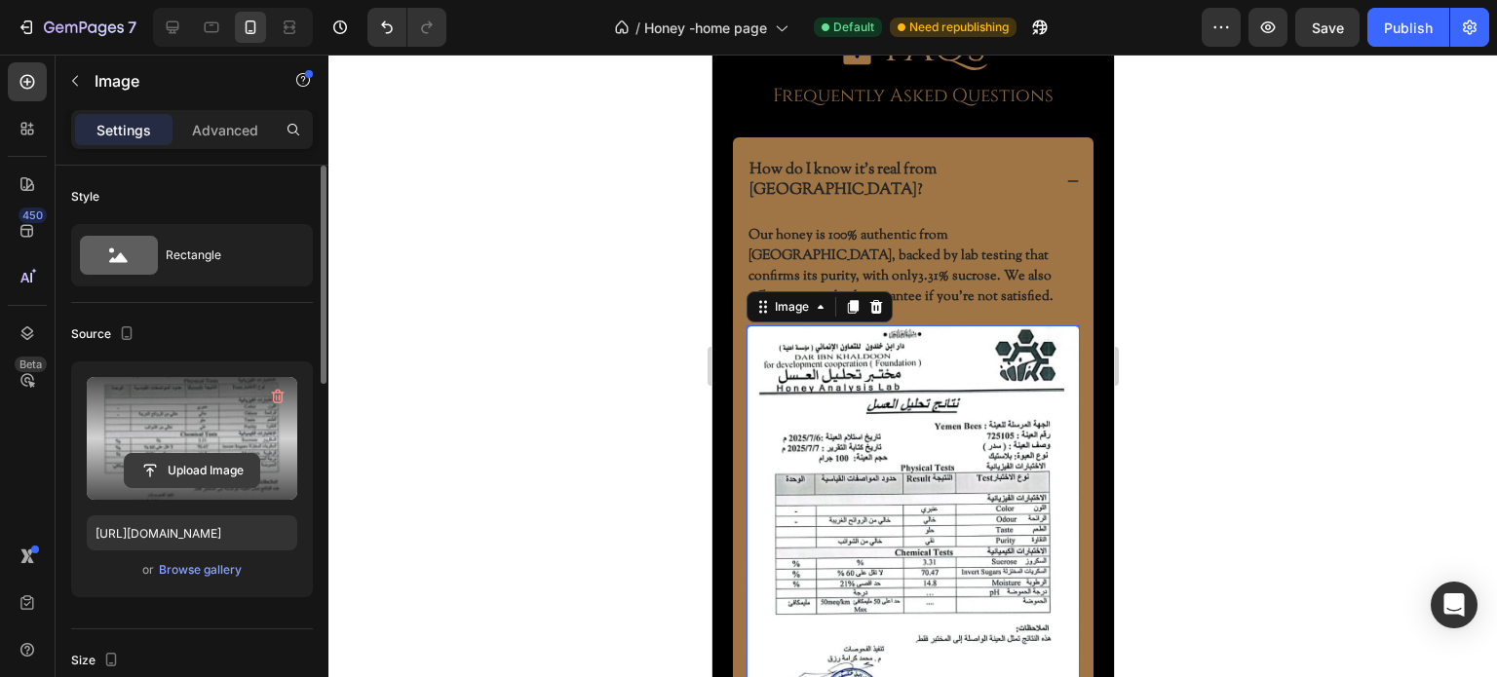
click at [207, 467] on input "file" at bounding box center [192, 470] width 134 height 33
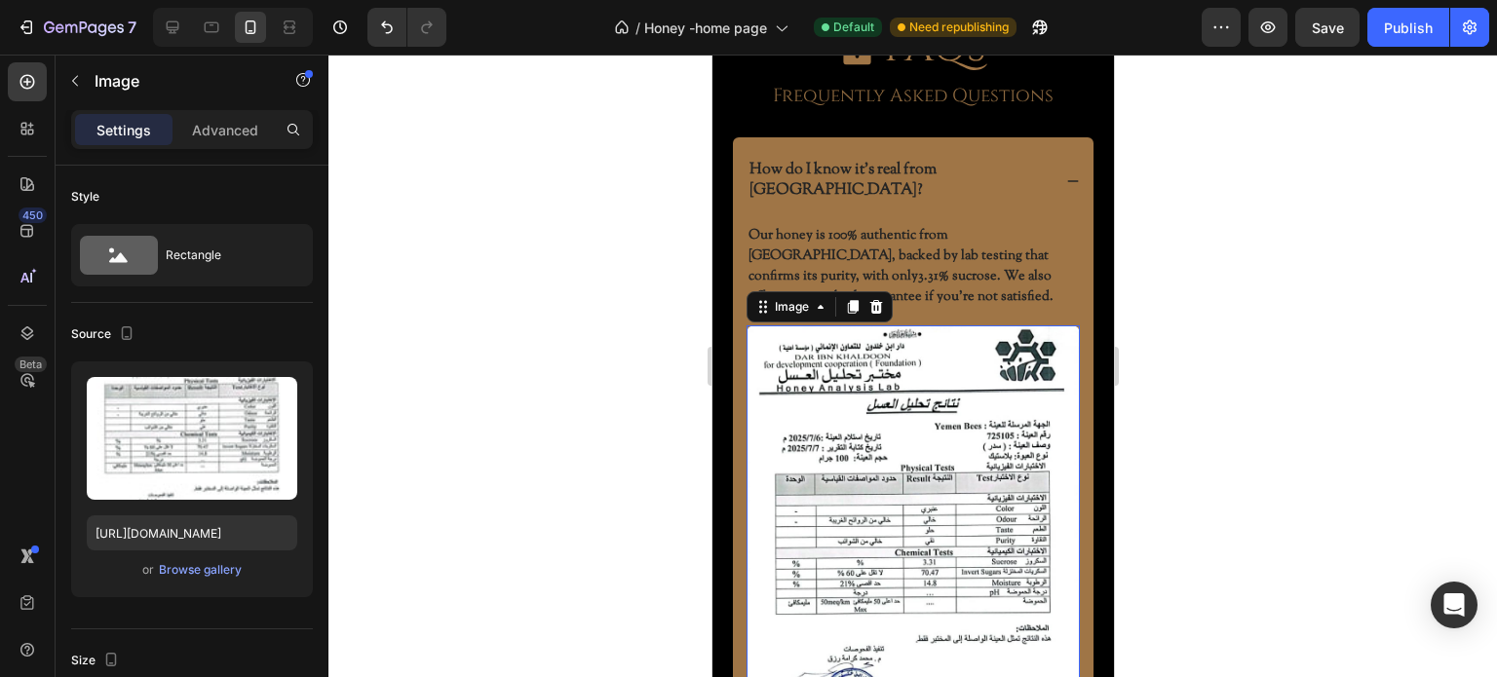
click at [901, 379] on img at bounding box center [912, 559] width 333 height 467
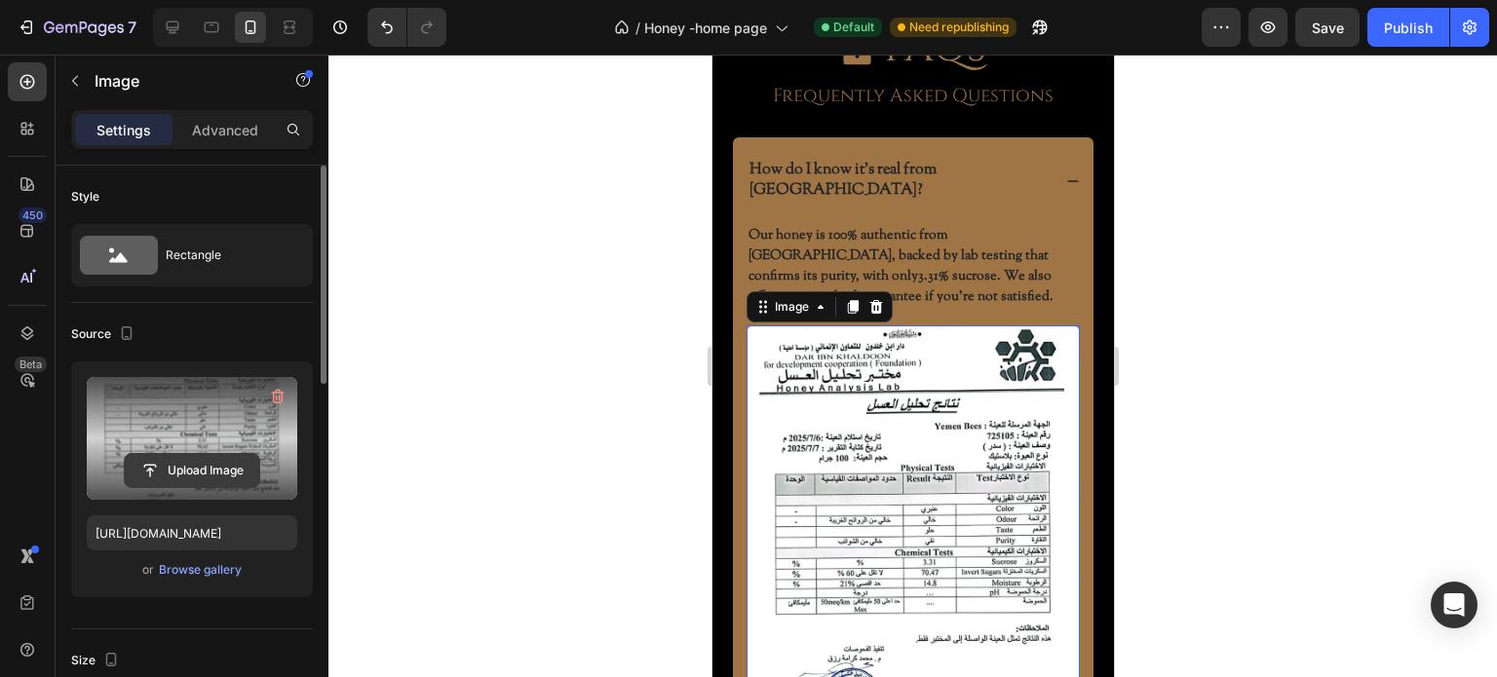
click at [185, 471] on input "file" at bounding box center [192, 470] width 134 height 33
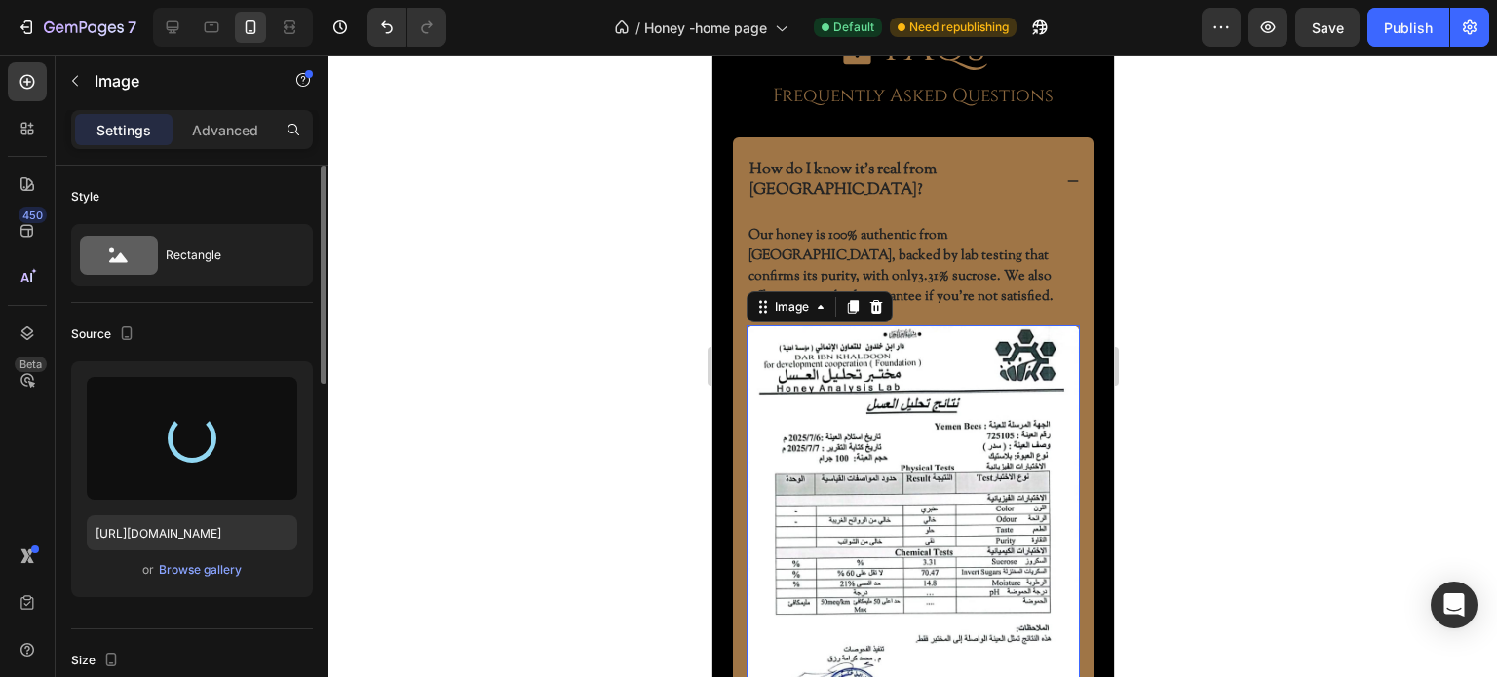
type input "https://cdn.shopify.com/s/files/1/0689/2902/8270/files/gempages_560776313170822…"
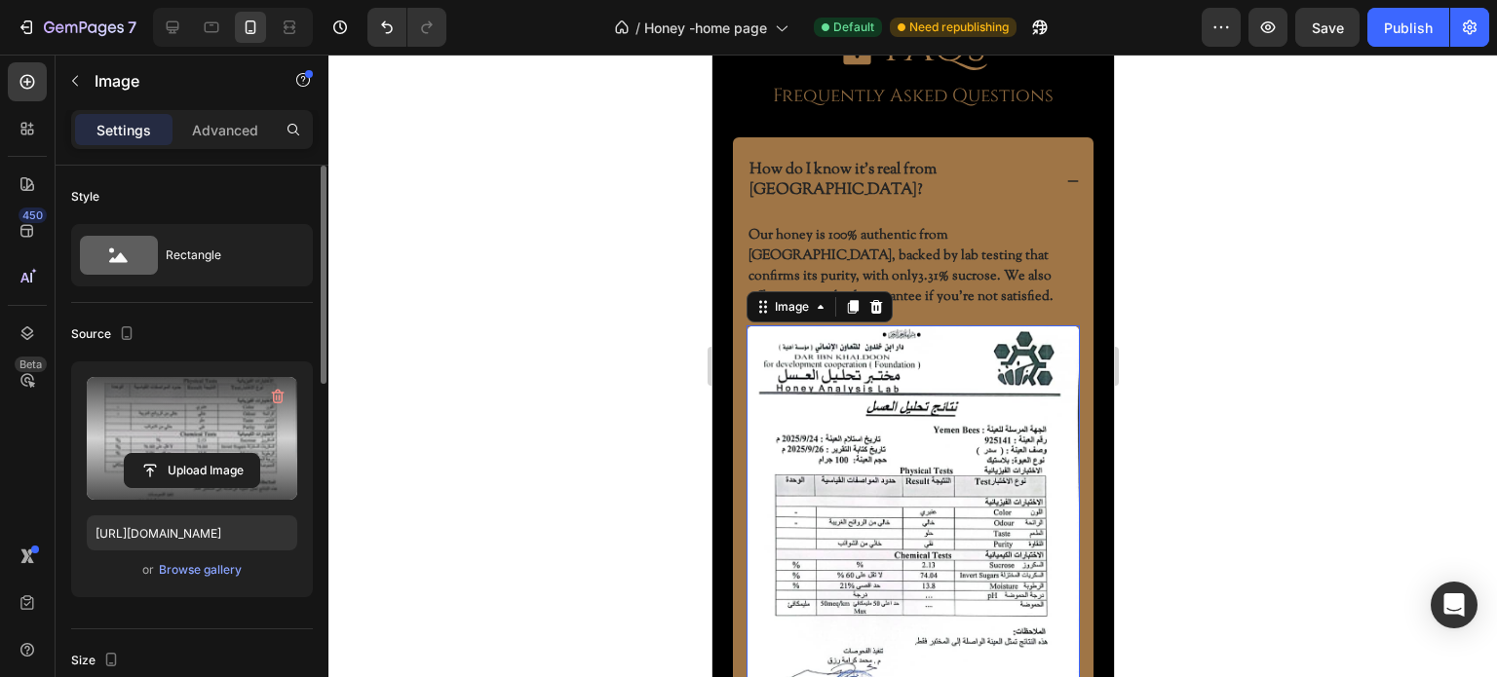
click at [516, 426] on div at bounding box center [912, 366] width 1169 height 623
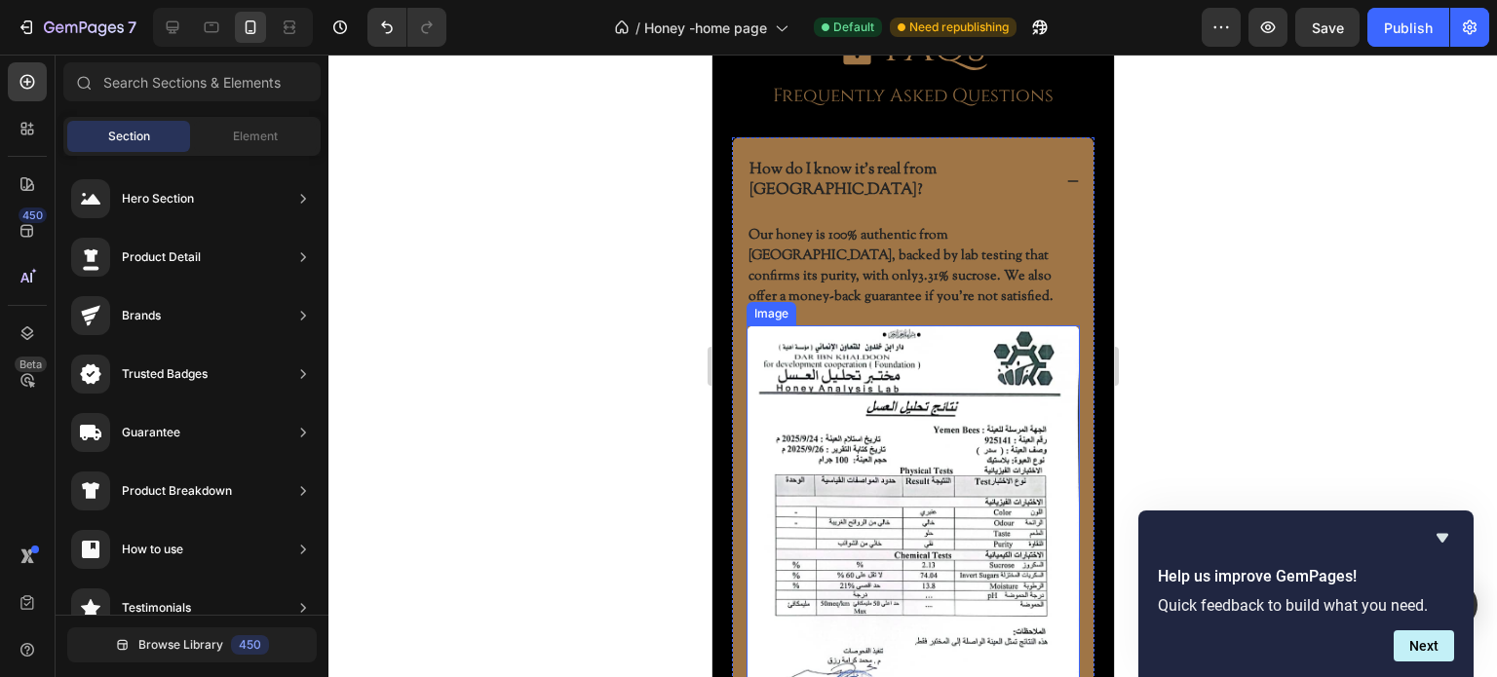
click at [956, 440] on img at bounding box center [912, 562] width 333 height 473
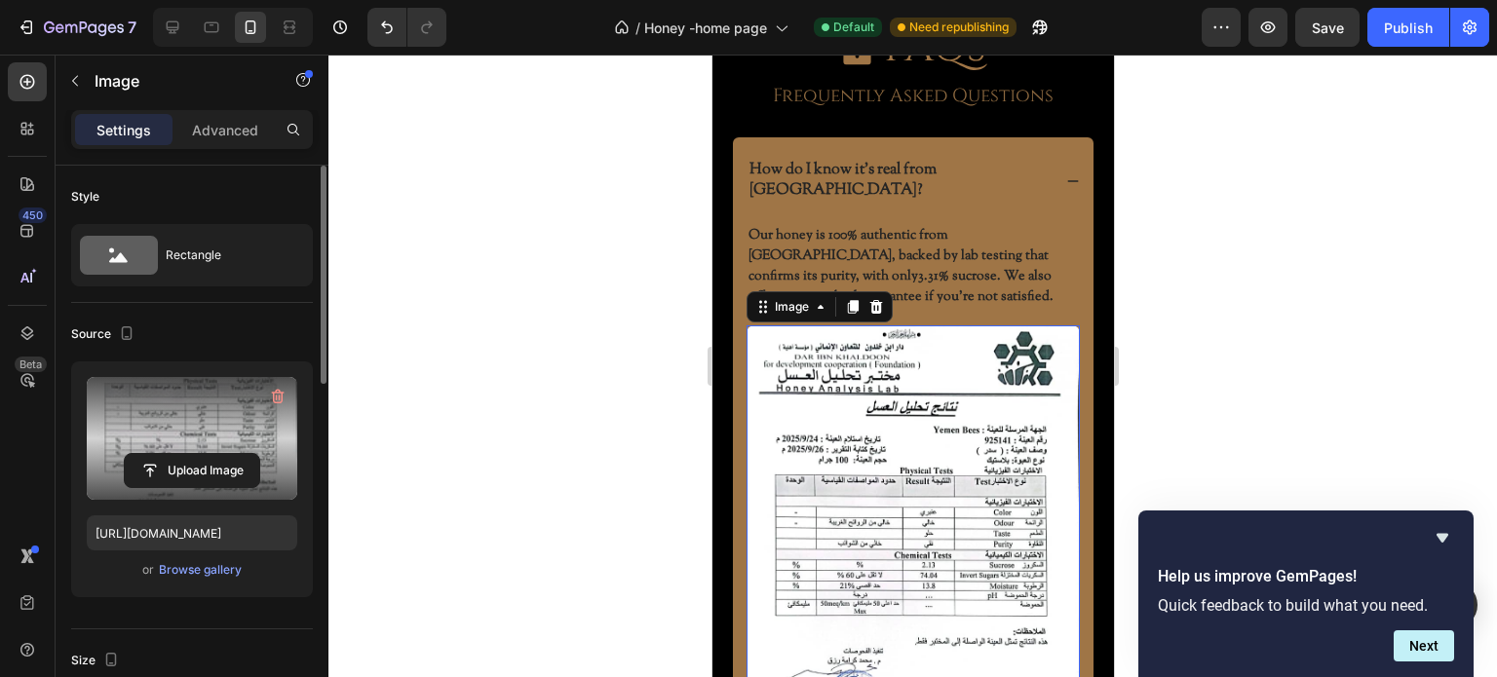
click at [198, 450] on label at bounding box center [192, 438] width 211 height 123
click at [198, 454] on input "file" at bounding box center [192, 470] width 134 height 33
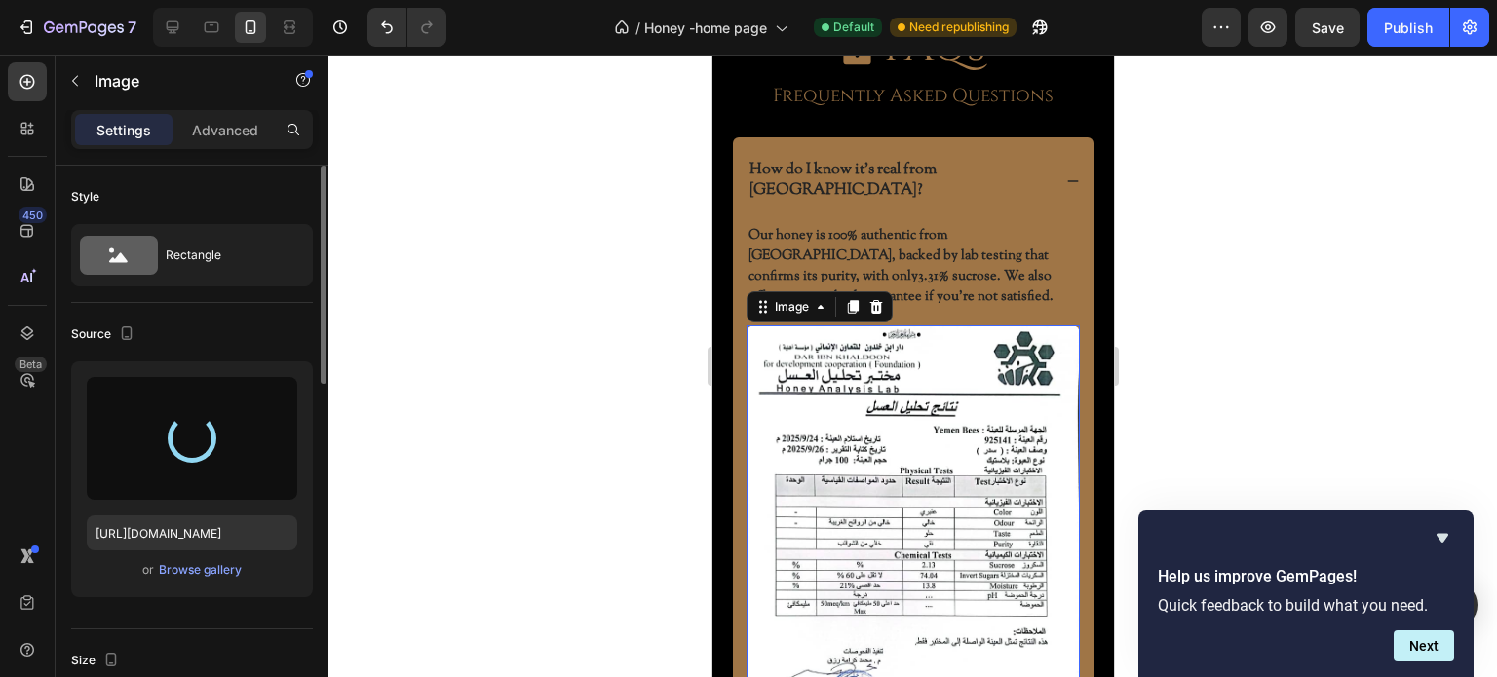
type input "https://cdn.shopify.com/s/files/1/0689/2902/8270/files/gempages_560776313170822…"
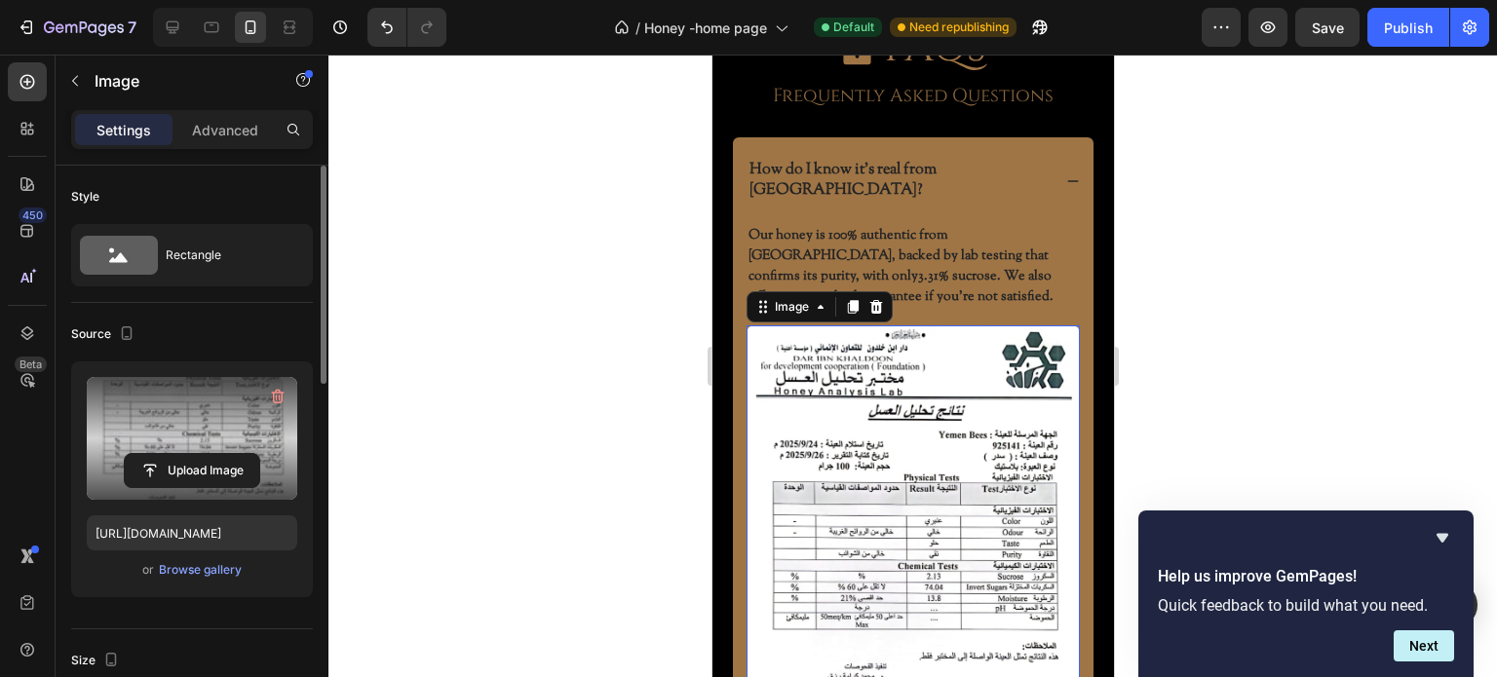
click at [444, 401] on div at bounding box center [912, 366] width 1169 height 623
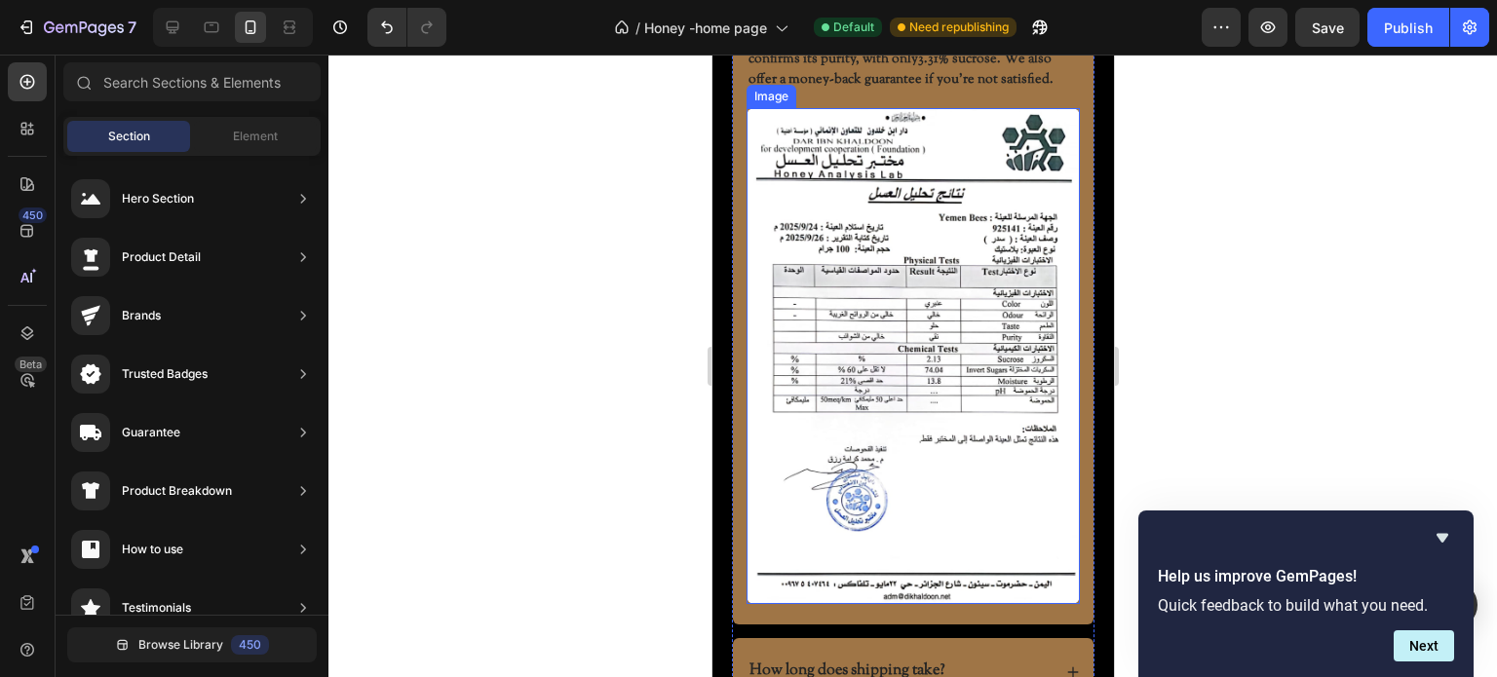
scroll to position [6047, 0]
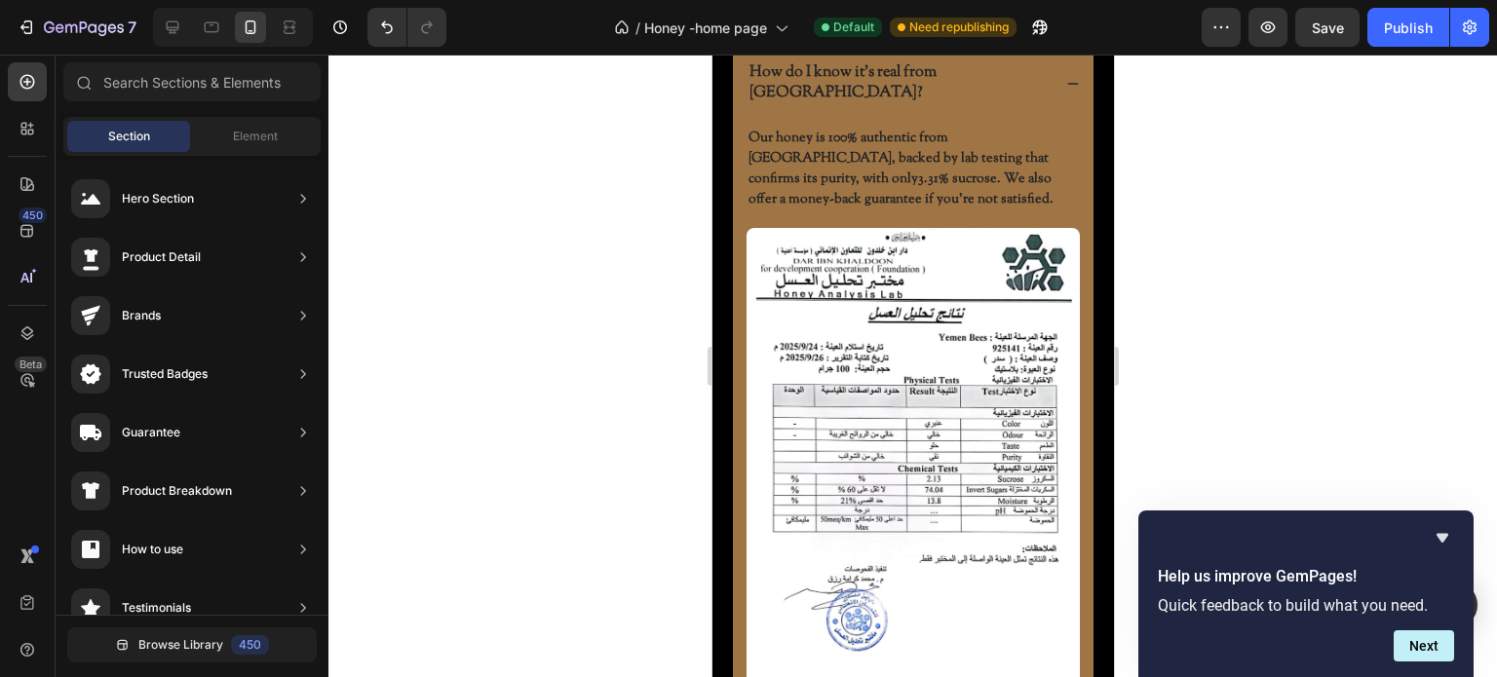
click at [671, 370] on div at bounding box center [912, 366] width 1169 height 623
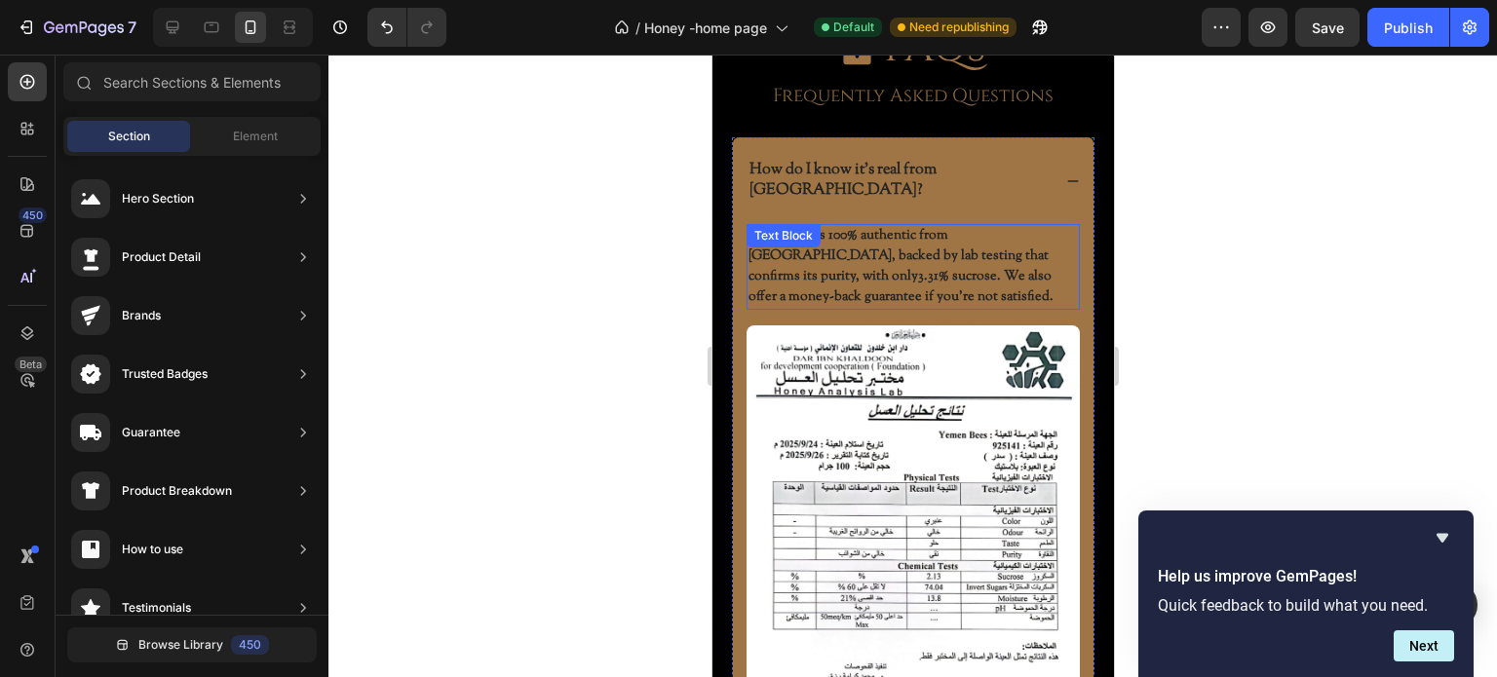
click at [996, 267] on strong "3.31% sucrose" at bounding box center [956, 276] width 79 height 19
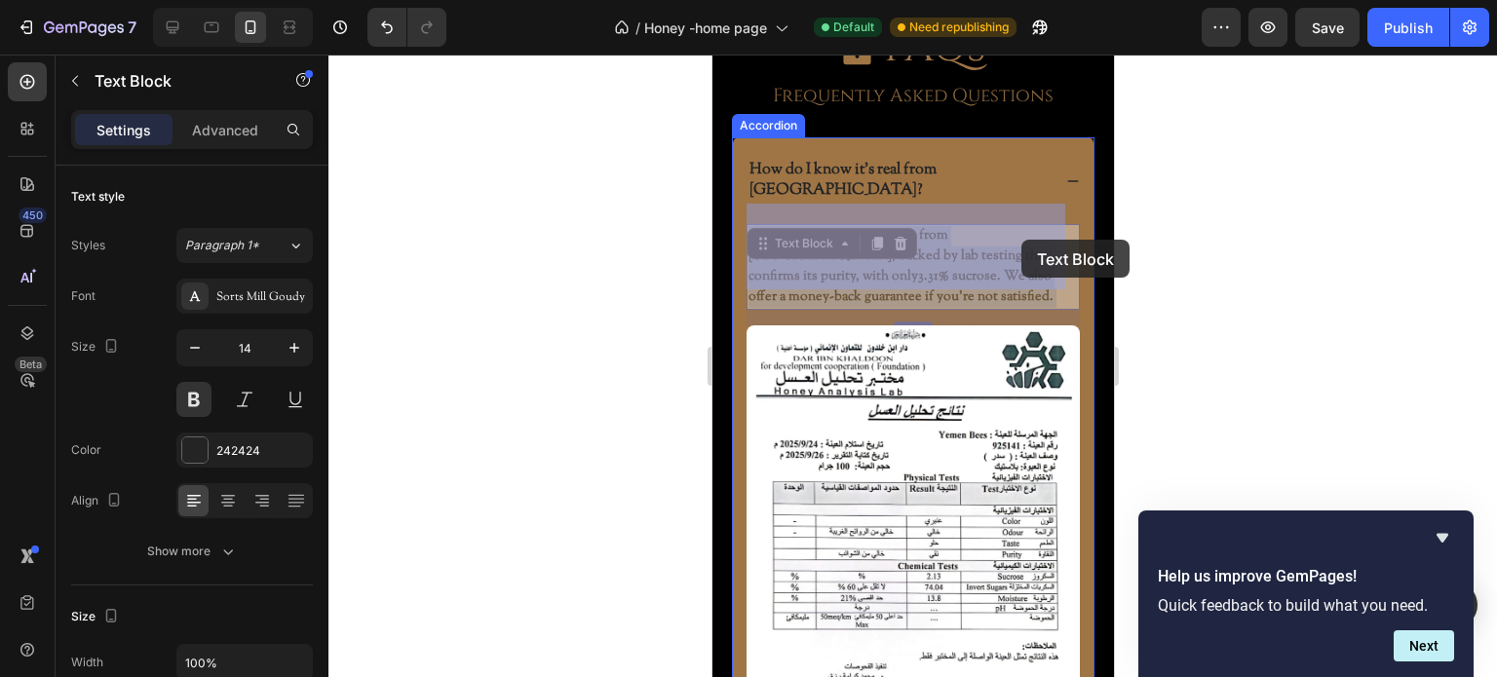
drag, startPoint x: 1006, startPoint y: 239, endPoint x: 1019, endPoint y: 240, distance: 13.7
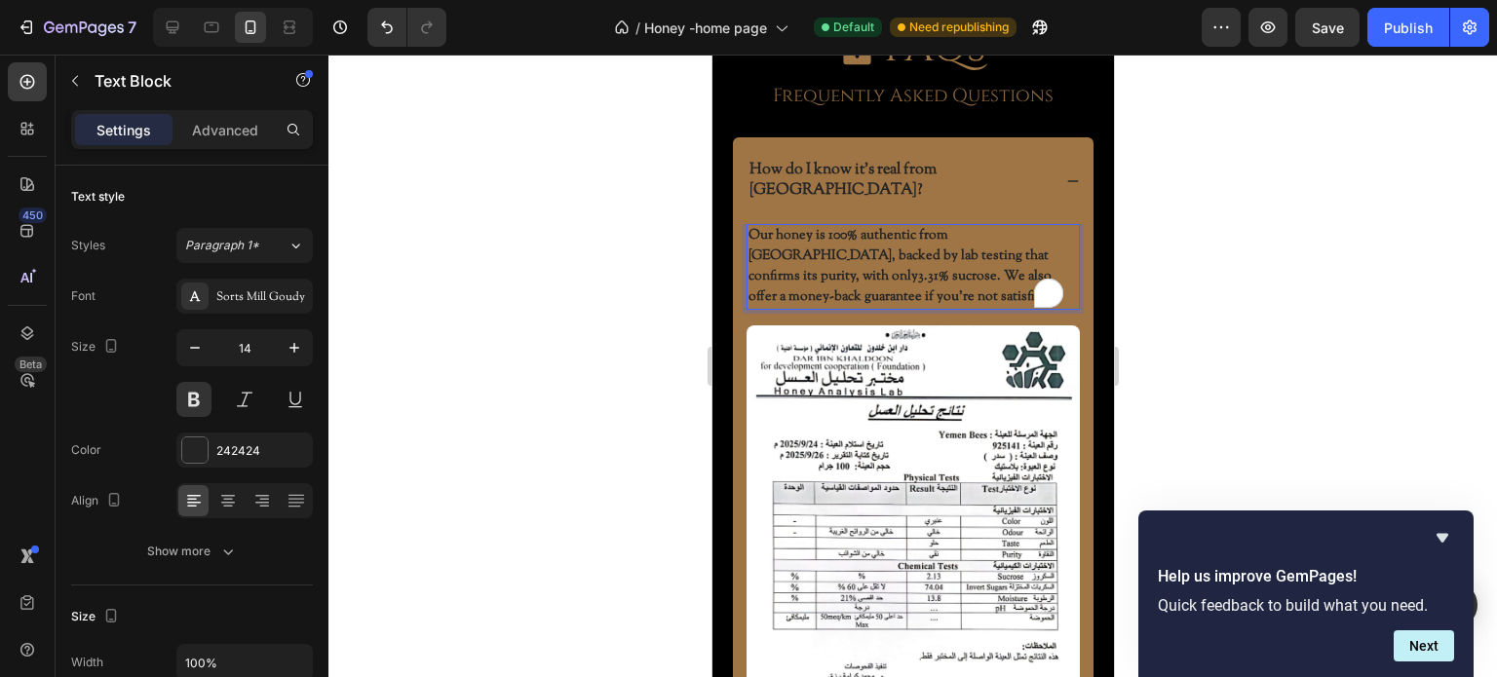
click at [996, 267] on strong "3.31% sucrose" at bounding box center [956, 276] width 79 height 19
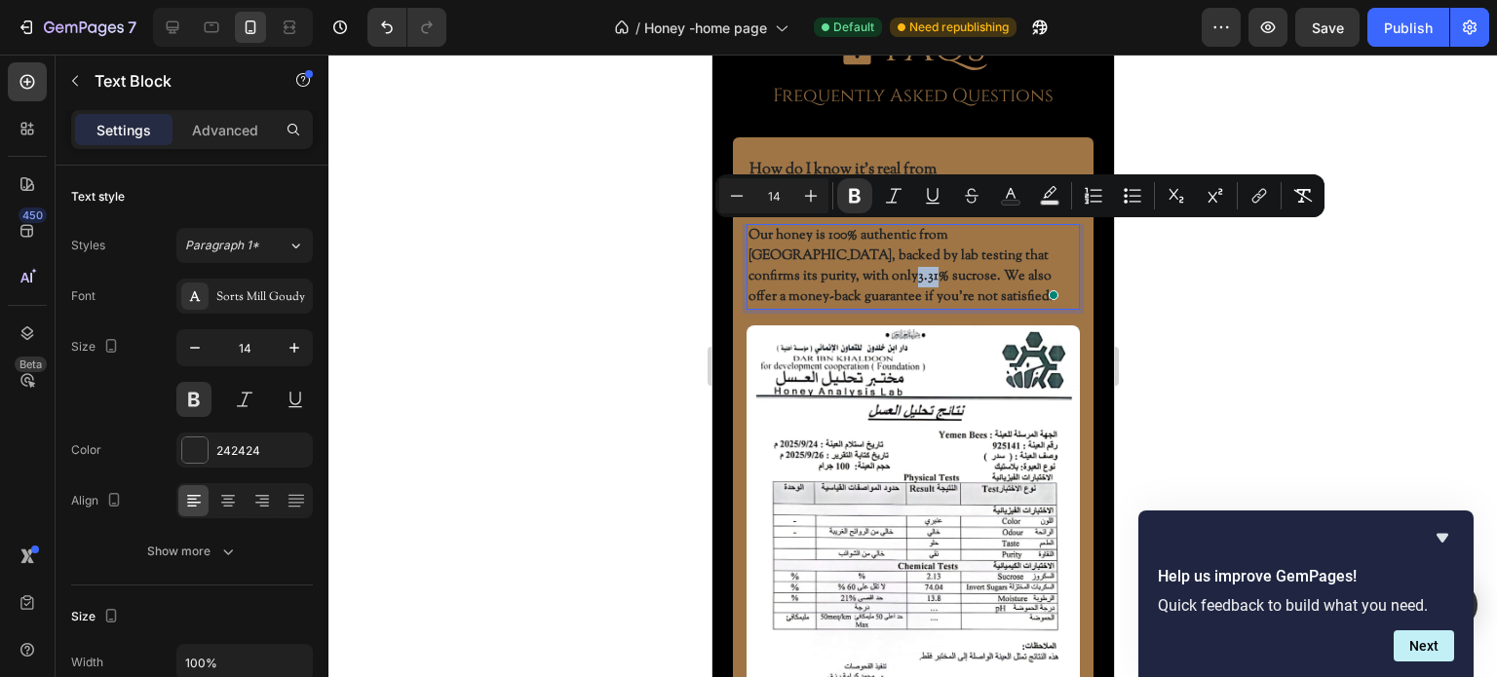
drag, startPoint x: 1006, startPoint y: 240, endPoint x: 1025, endPoint y: 238, distance: 19.6
click at [1025, 238] on p "Our honey is 100% authentic from Yemen, backed by lab testing that confirms its…" at bounding box center [911, 267] width 329 height 82
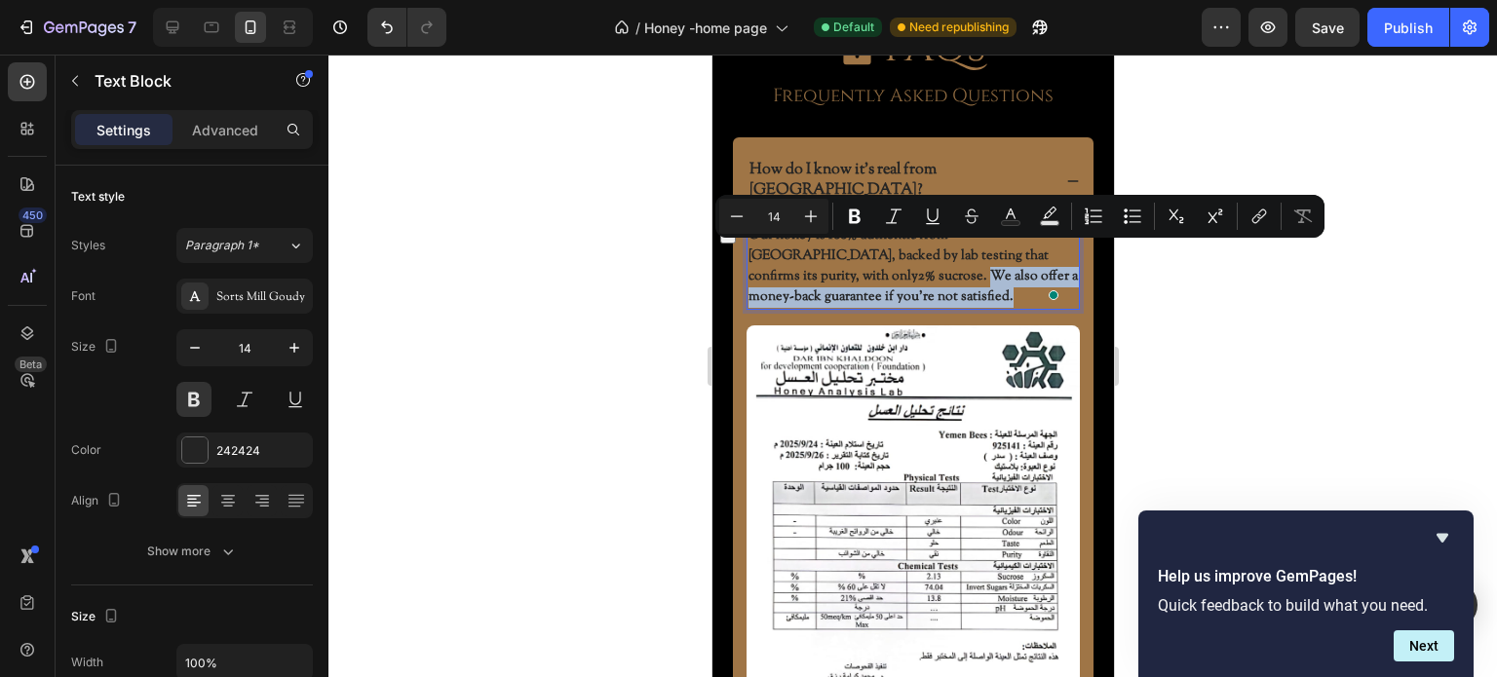
drag, startPoint x: 867, startPoint y: 279, endPoint x: 800, endPoint y: 249, distance: 73.3
click at [800, 249] on p "Our honey is 100% authentic from Yemen, backed by lab testing that confirms its…" at bounding box center [911, 267] width 329 height 82
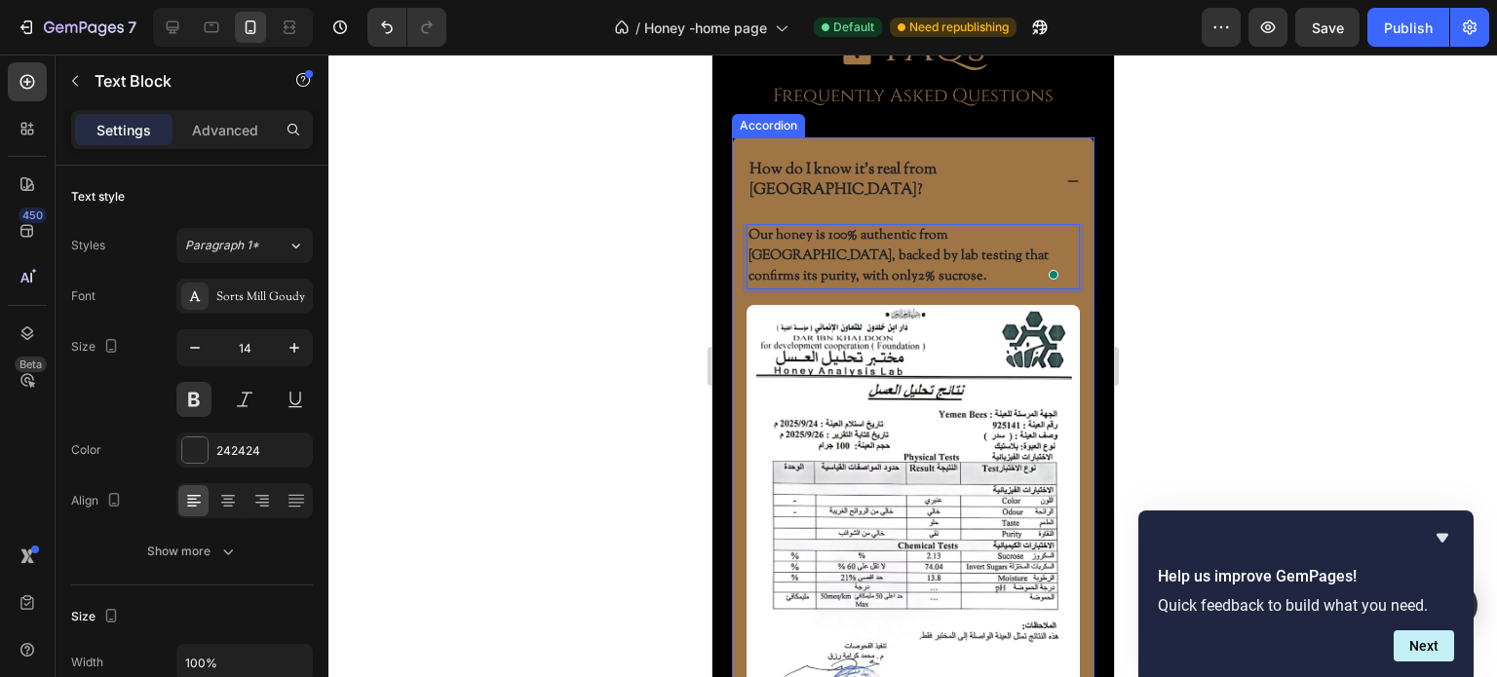
click at [871, 171] on p "How do I know it’s real from Yemen?" at bounding box center [897, 181] width 298 height 41
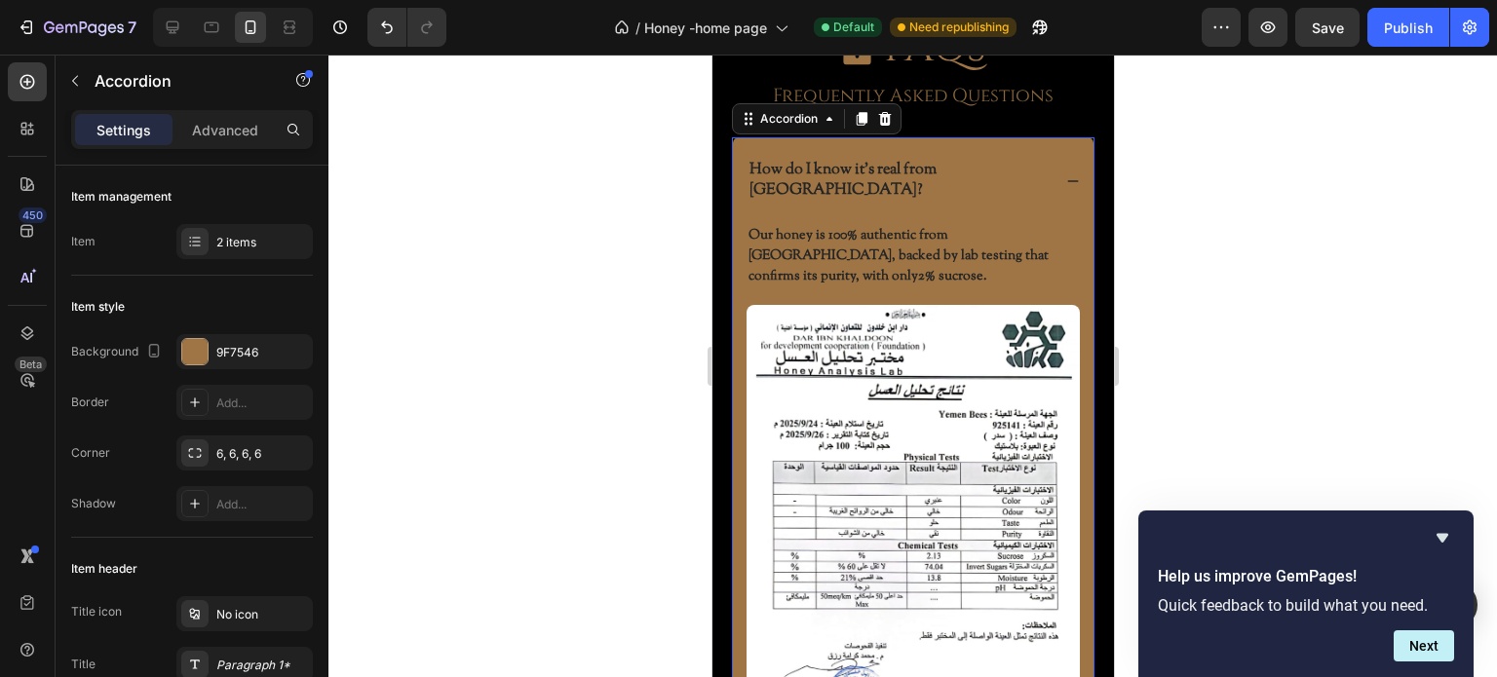
click at [903, 171] on p "How do I know it’s real from Yemen?" at bounding box center [897, 181] width 298 height 41
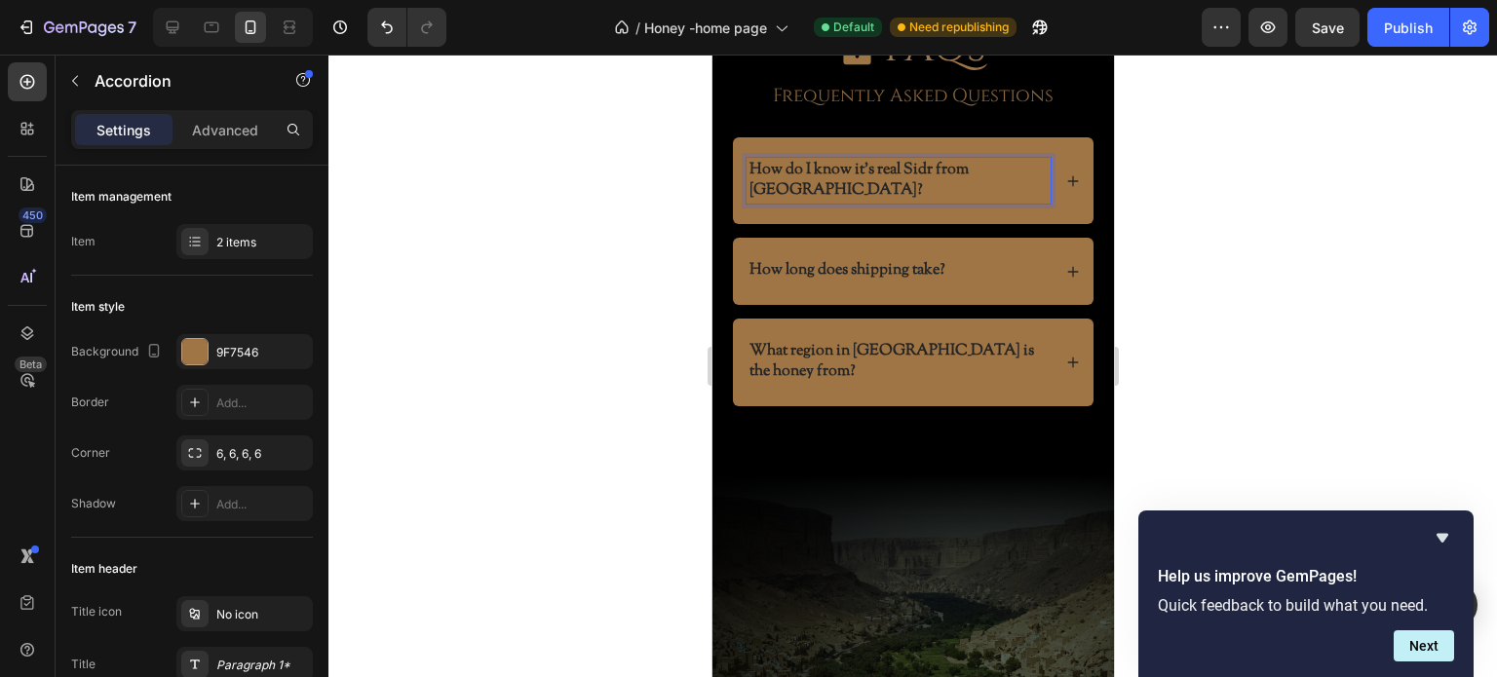
click at [674, 259] on div at bounding box center [912, 366] width 1169 height 623
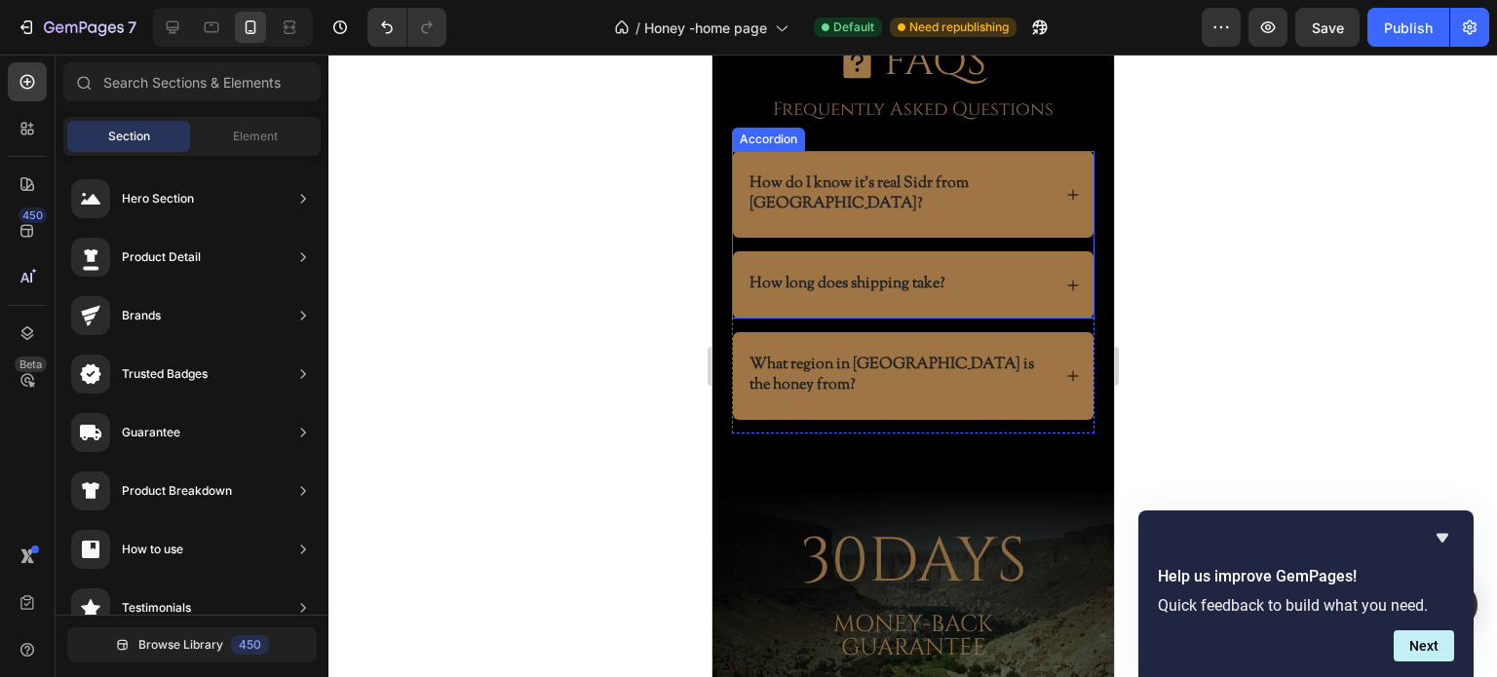
scroll to position [5852, 0]
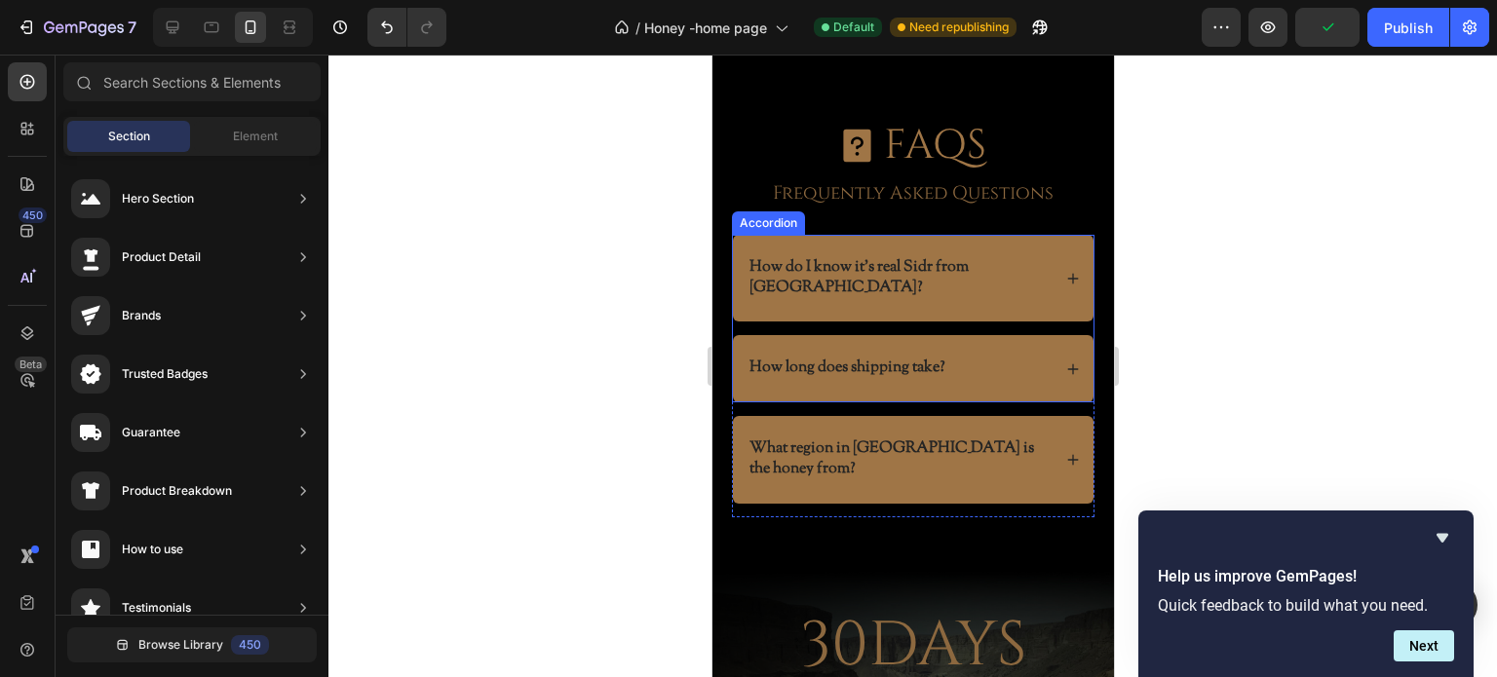
click at [1065, 272] on icon at bounding box center [1072, 279] width 14 height 14
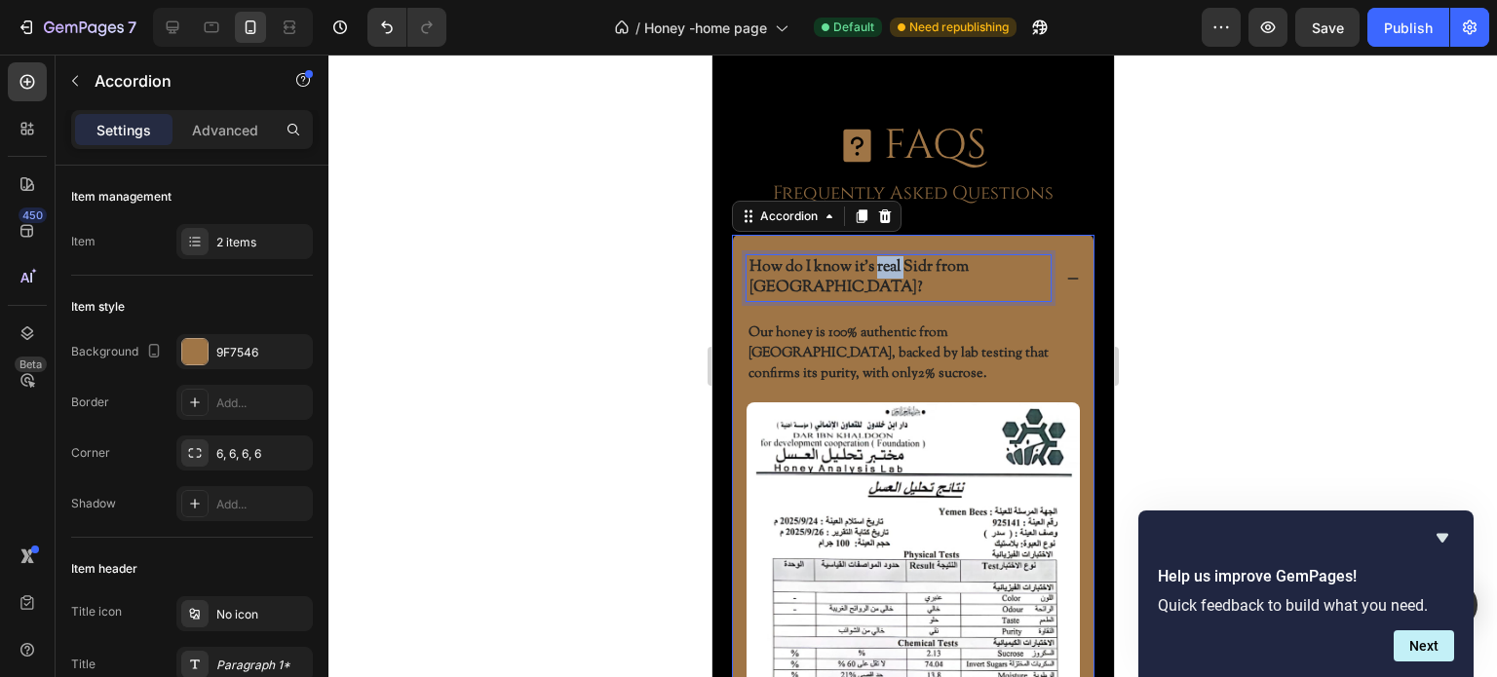
click at [893, 264] on p "How do I know it’s real Sidr from Yemen?" at bounding box center [897, 278] width 298 height 41
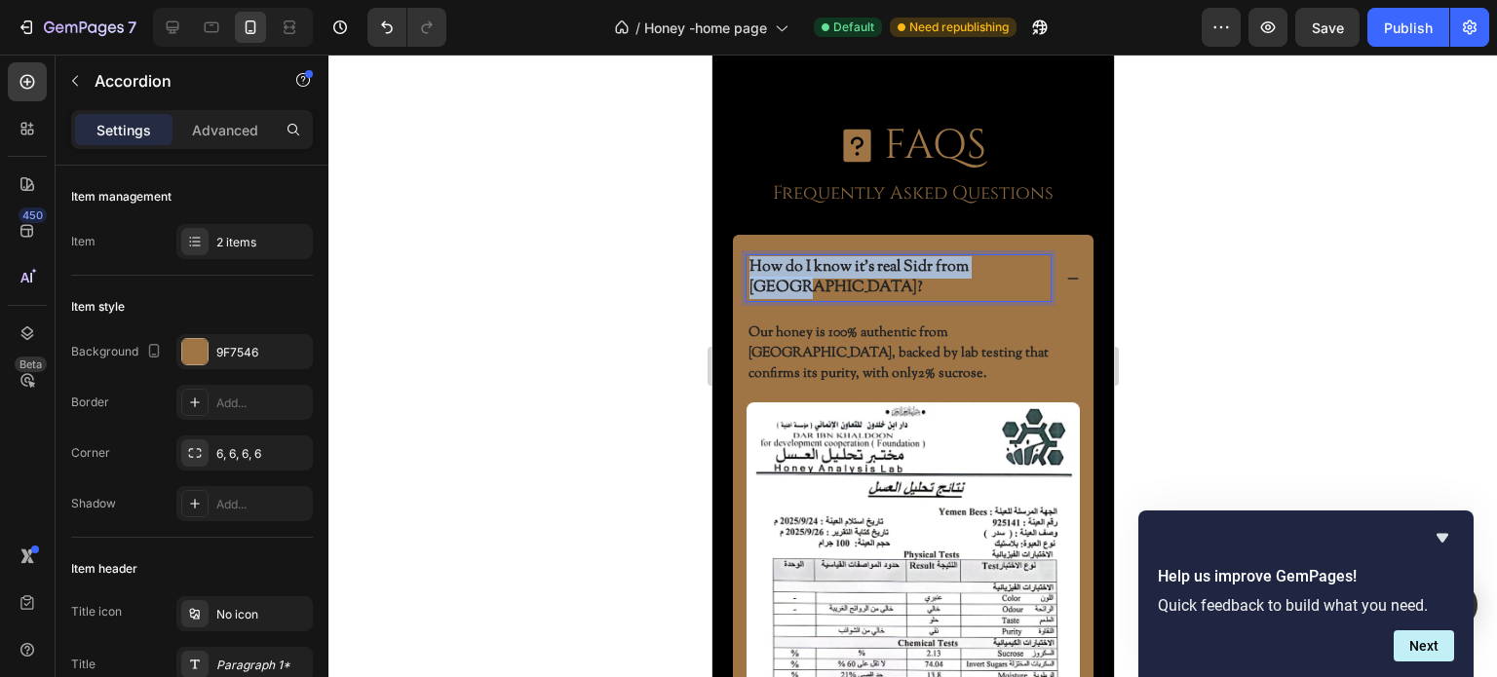
click at [893, 264] on p "How do I know it’s real Sidr from Yemen?" at bounding box center [897, 278] width 298 height 41
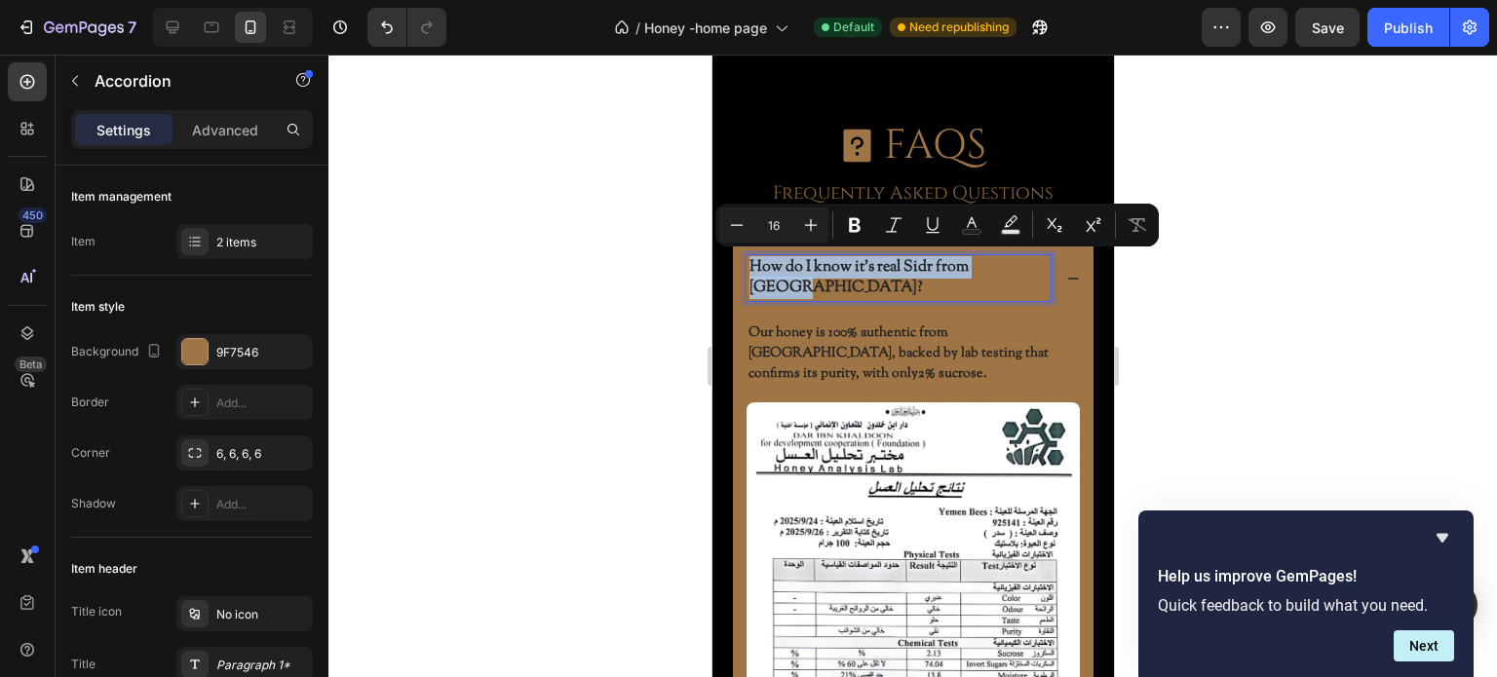
copy p "How do I know it’s real Sidr from Yemen?"
click at [925, 324] on p "Our honey is 100% authentic from Yemen, backed by lab testing that confirms its…" at bounding box center [911, 354] width 329 height 61
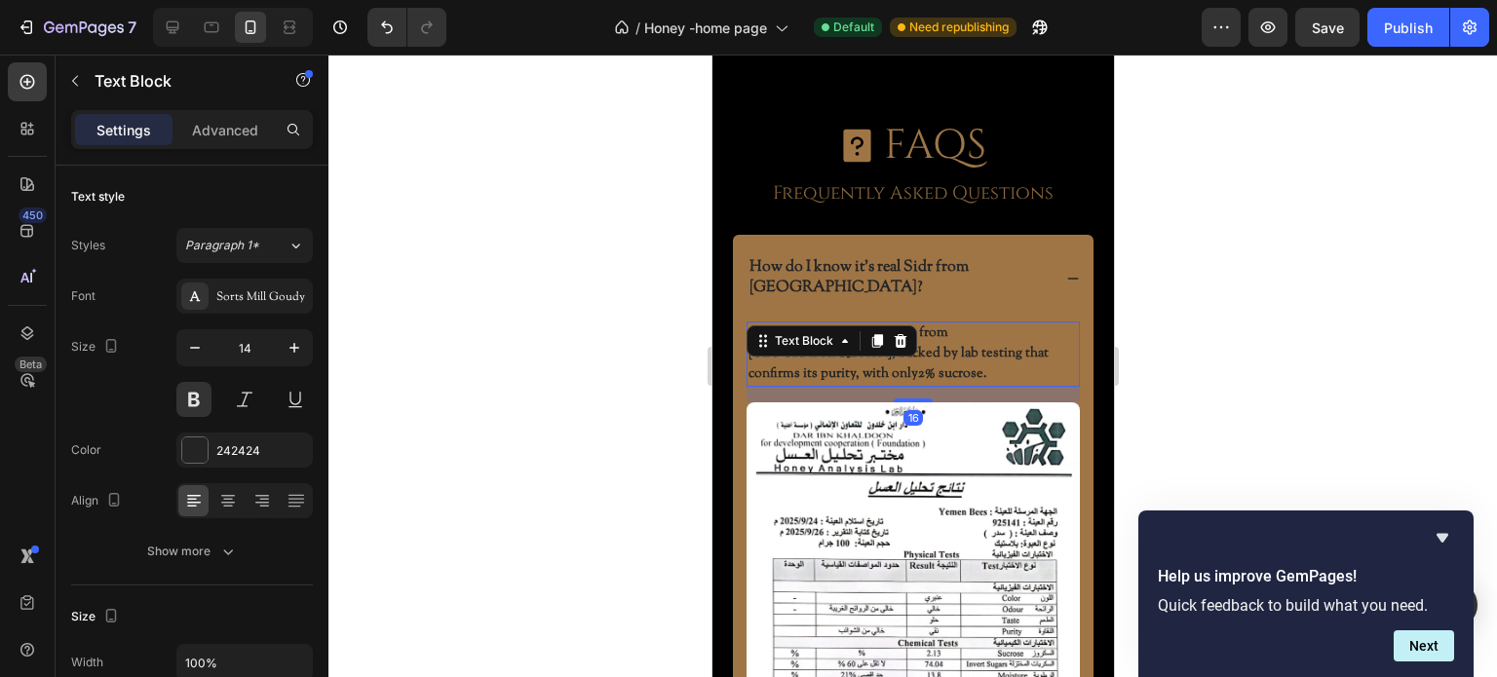
click at [956, 329] on p "Our honey is 100% authentic from Yemen, backed by lab testing that confirms its…" at bounding box center [911, 354] width 329 height 61
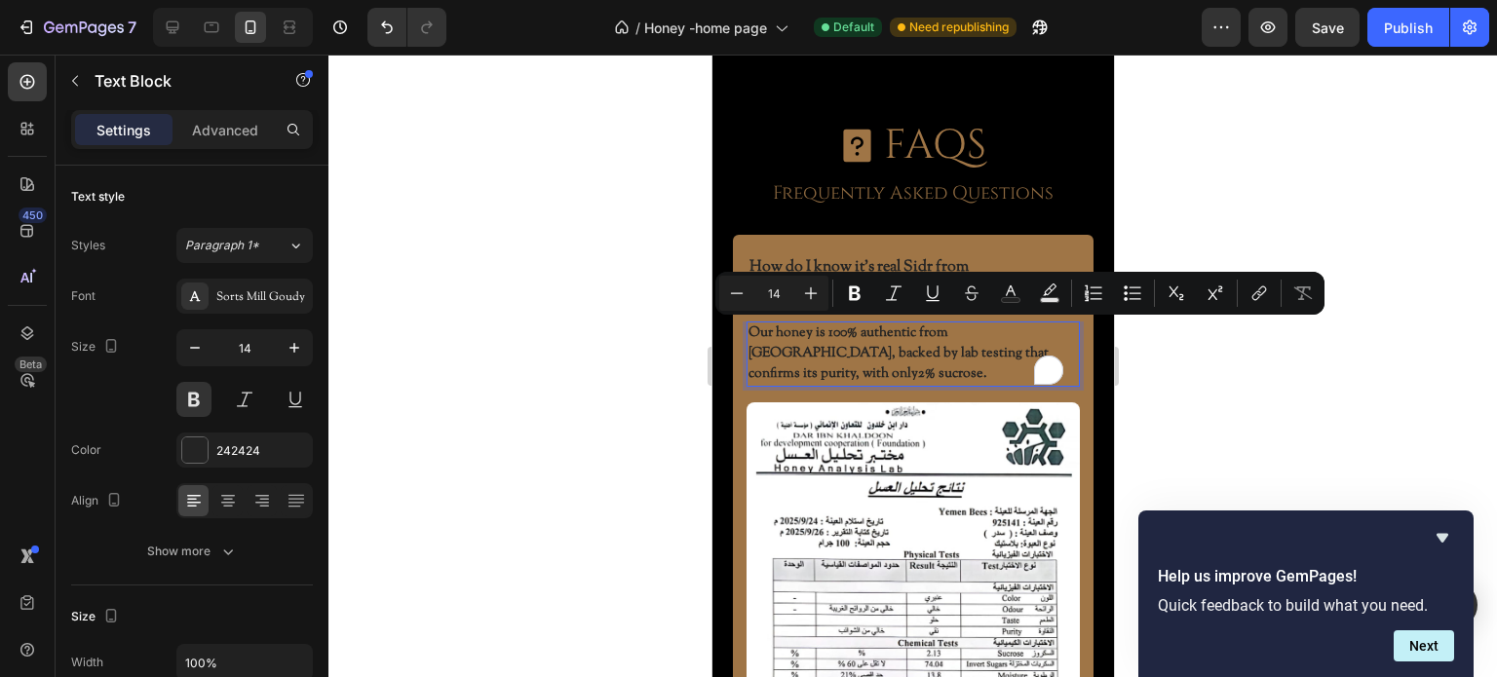
click at [993, 346] on p "Our honey is 100% authentic from Yemen, backed by lab testing that confirms its…" at bounding box center [911, 354] width 329 height 61
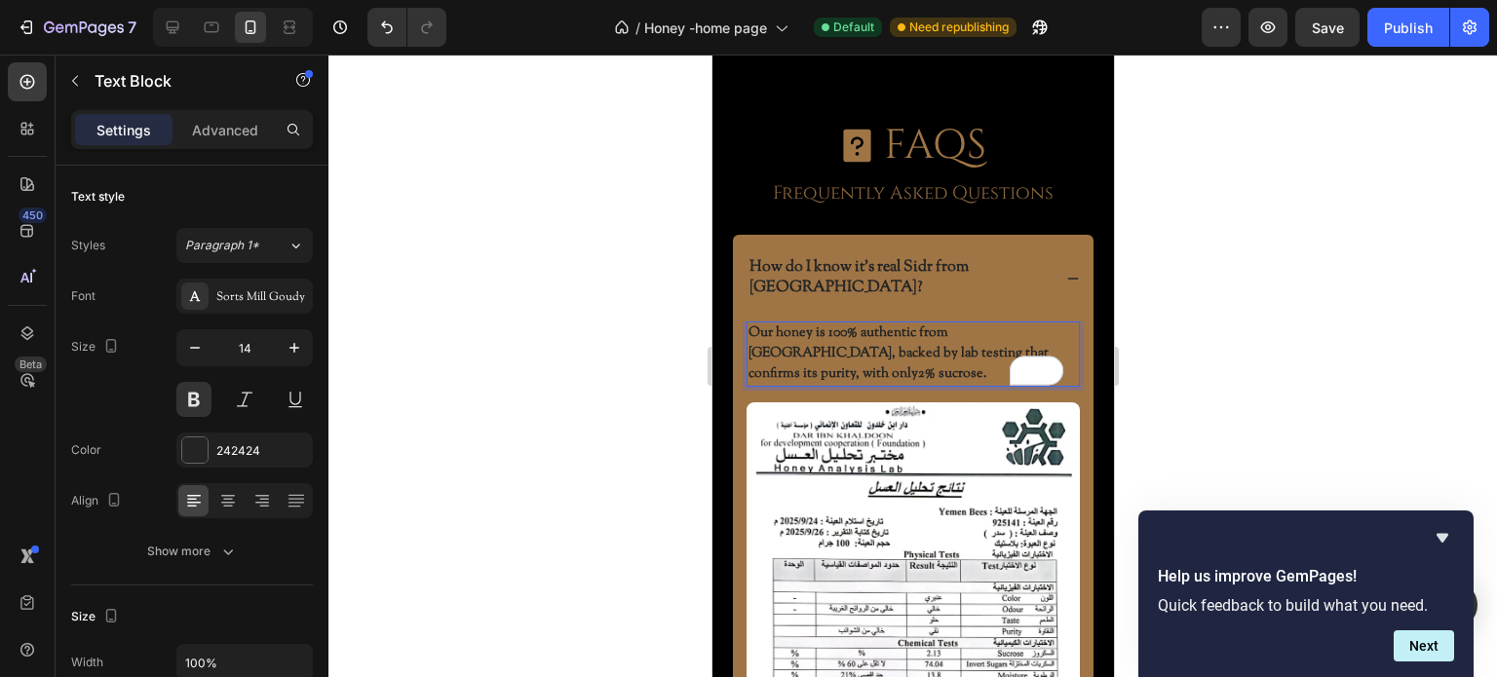
click at [933, 324] on p "Our honey is 100% authentic from Yemen, backed by lab testing that confirms its…" at bounding box center [911, 354] width 329 height 61
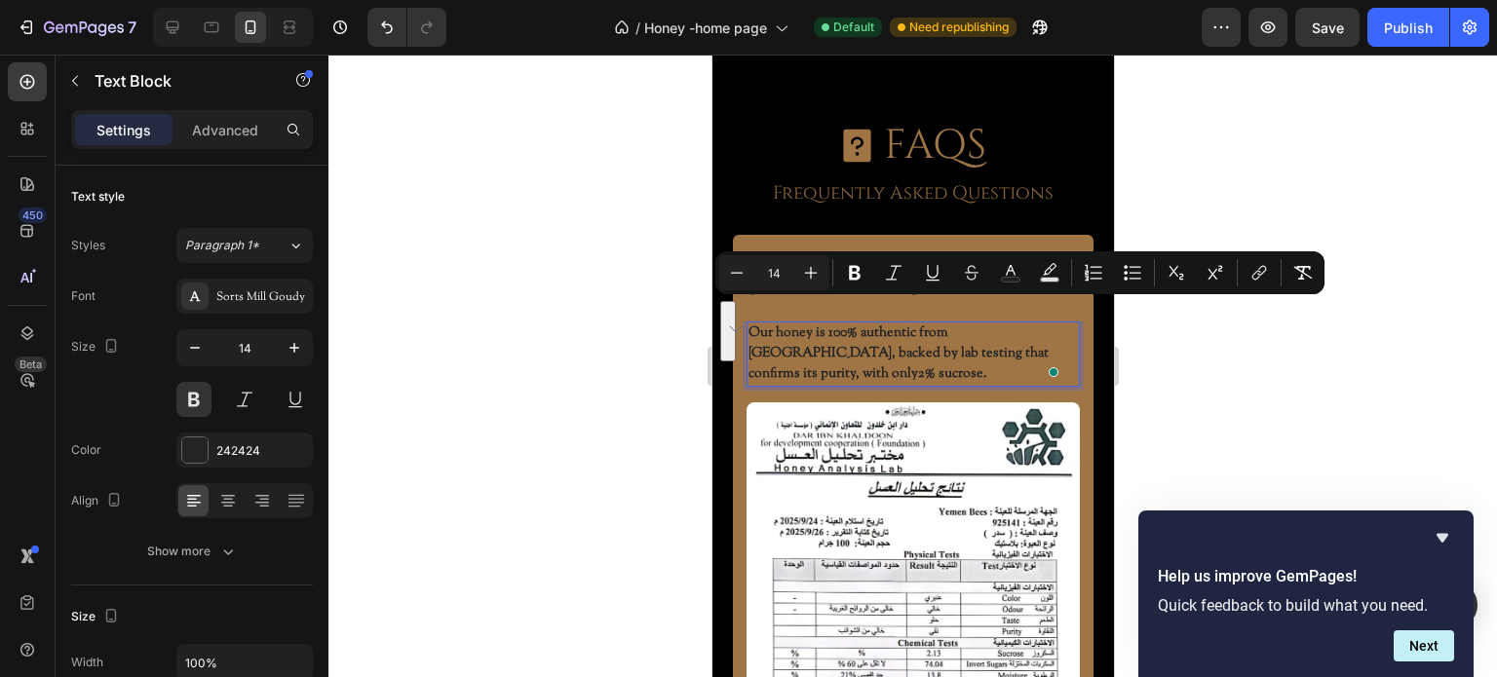
copy p "Our honey is 100% authentic from Yemen, backed by lab testing that confirms its…"
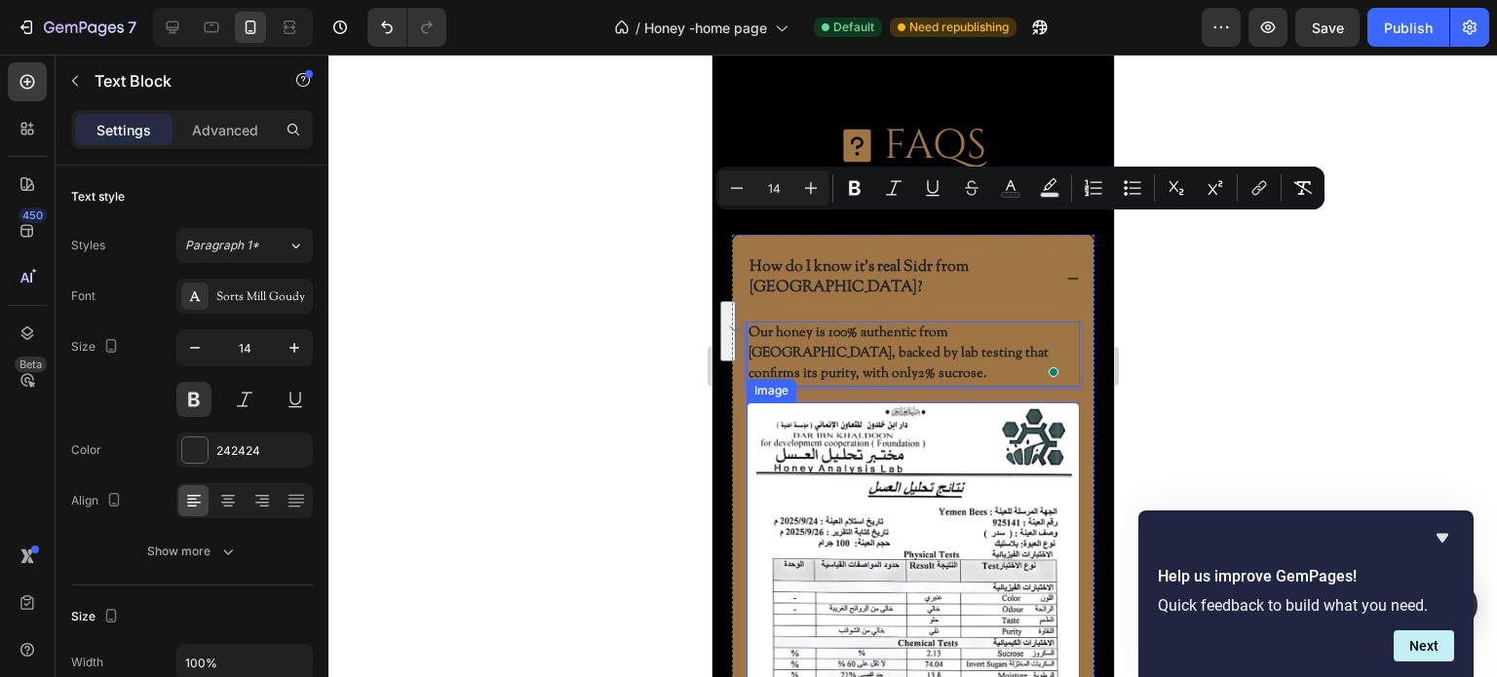
scroll to position [5950, 0]
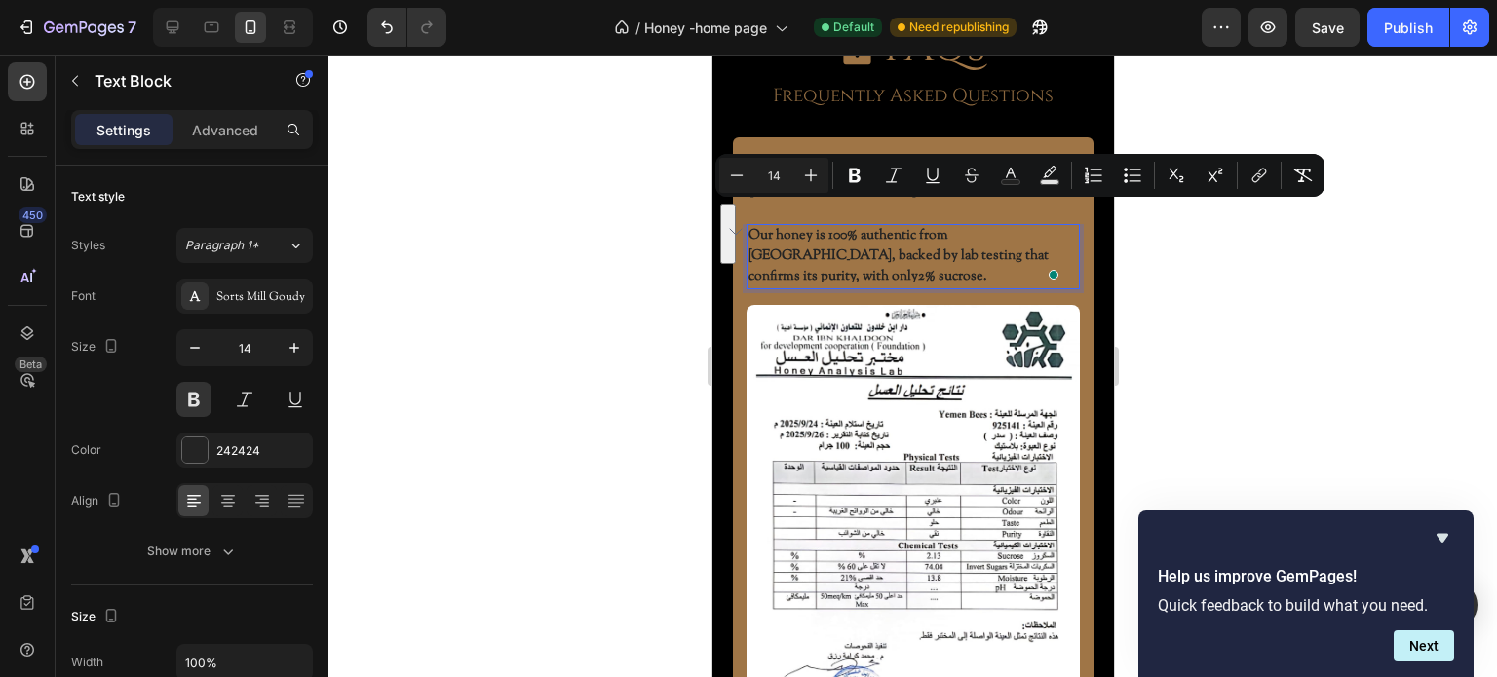
click at [858, 226] on p "Our honey is 100% authentic from Yemen, backed by lab testing that confirms its…" at bounding box center [911, 256] width 329 height 61
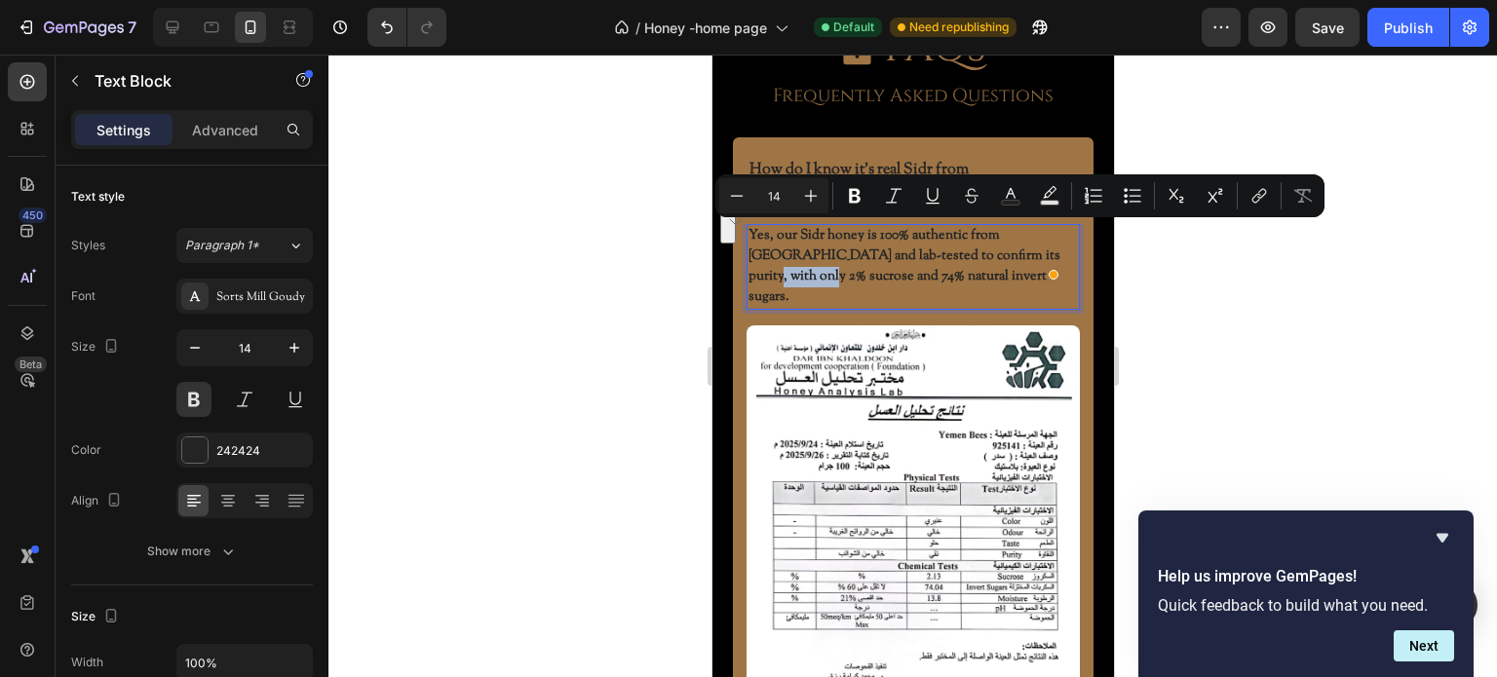
drag, startPoint x: 1011, startPoint y: 237, endPoint x: 788, endPoint y: 256, distance: 223.1
click at [788, 256] on p "Yes, our Sidr honey is 100% authentic from Yemen and lab-tested to confirm its …" at bounding box center [911, 267] width 329 height 82
click at [937, 198] on icon "Editor contextual toolbar" at bounding box center [932, 195] width 11 height 14
click at [874, 245] on p "Yes, our Sidr honey is 100% authentic from Yemen and lab-tested to confirm its …" at bounding box center [911, 267] width 329 height 82
click at [859, 198] on icon "Editor contextual toolbar" at bounding box center [855, 196] width 12 height 15
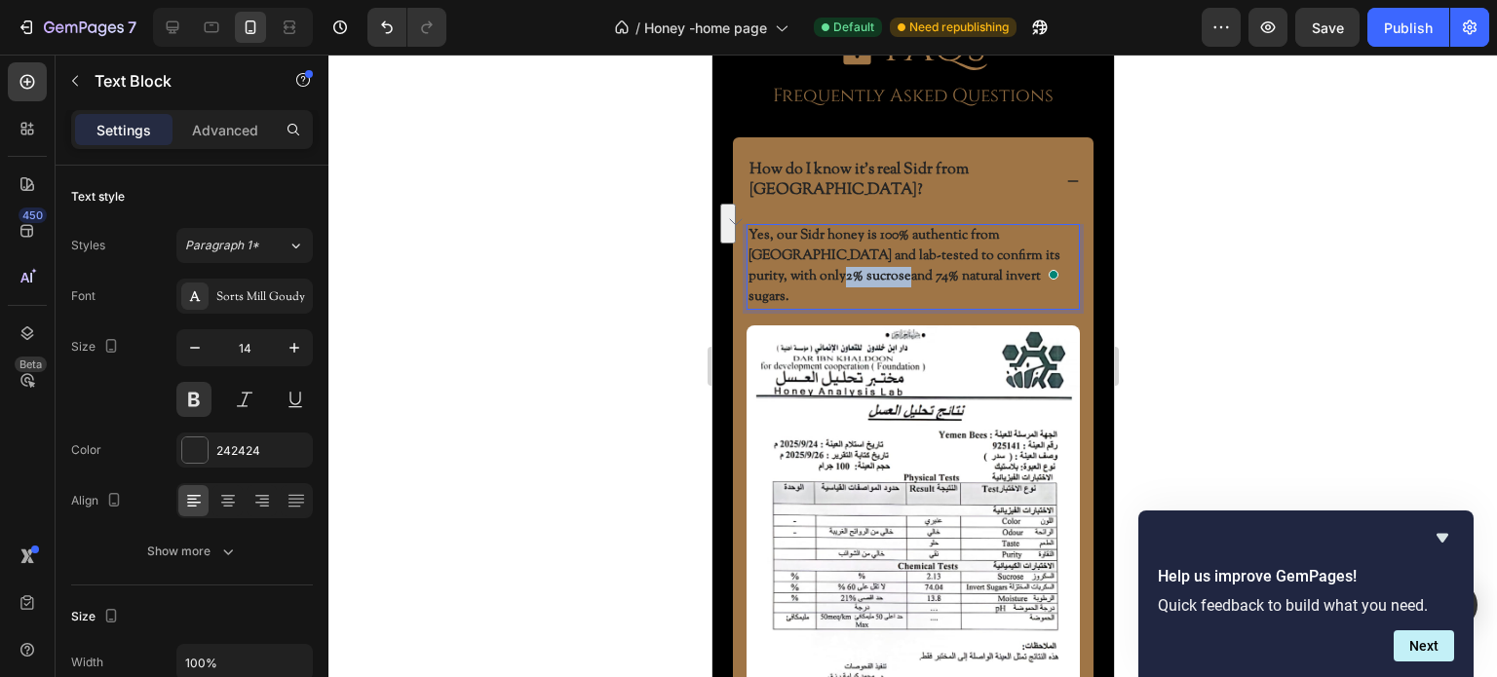
drag, startPoint x: 1014, startPoint y: 234, endPoint x: 788, endPoint y: 255, distance: 226.1
click at [845, 267] on strong "2% sucrose" at bounding box center [877, 276] width 65 height 19
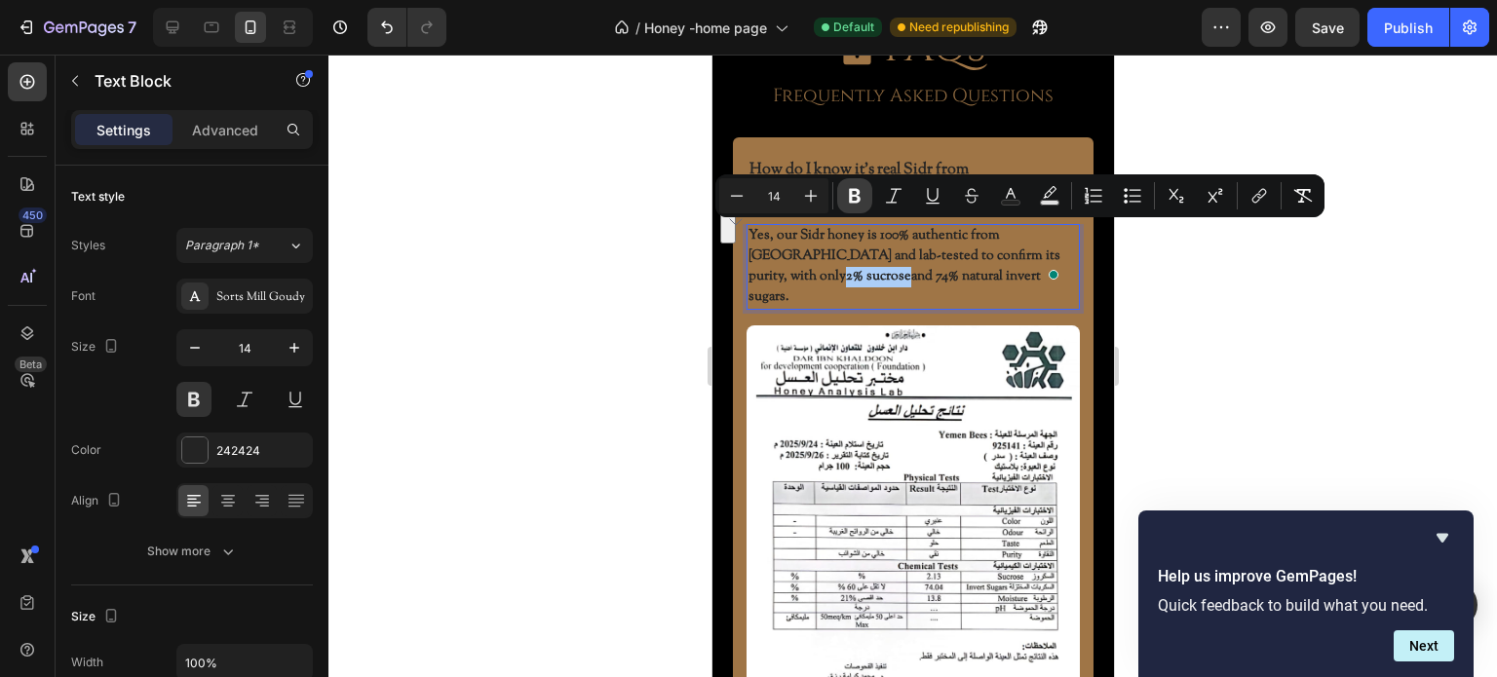
click at [853, 198] on icon "Editor contextual toolbar" at bounding box center [854, 195] width 19 height 19
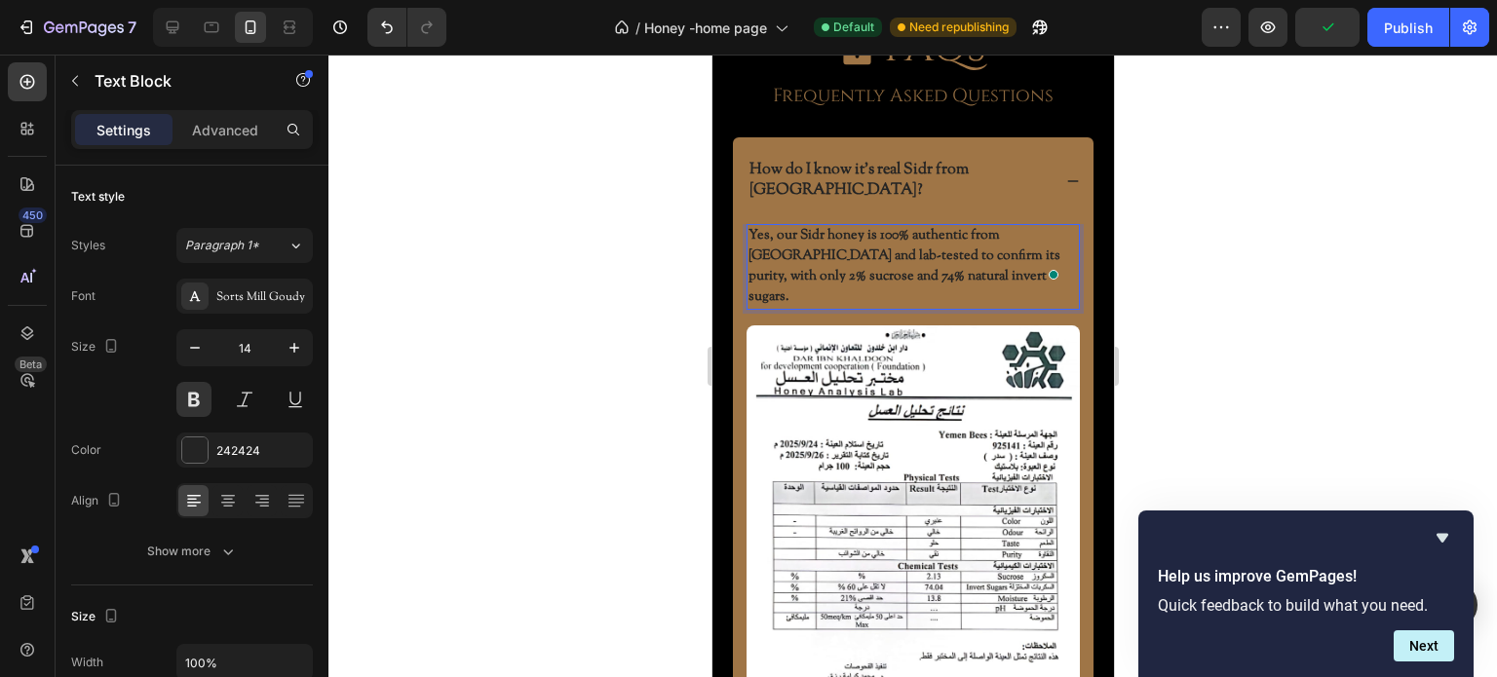
click at [987, 258] on p "Yes, our Sidr honey is 100% authentic from Yemen and lab-tested to confirm its …" at bounding box center [911, 267] width 329 height 82
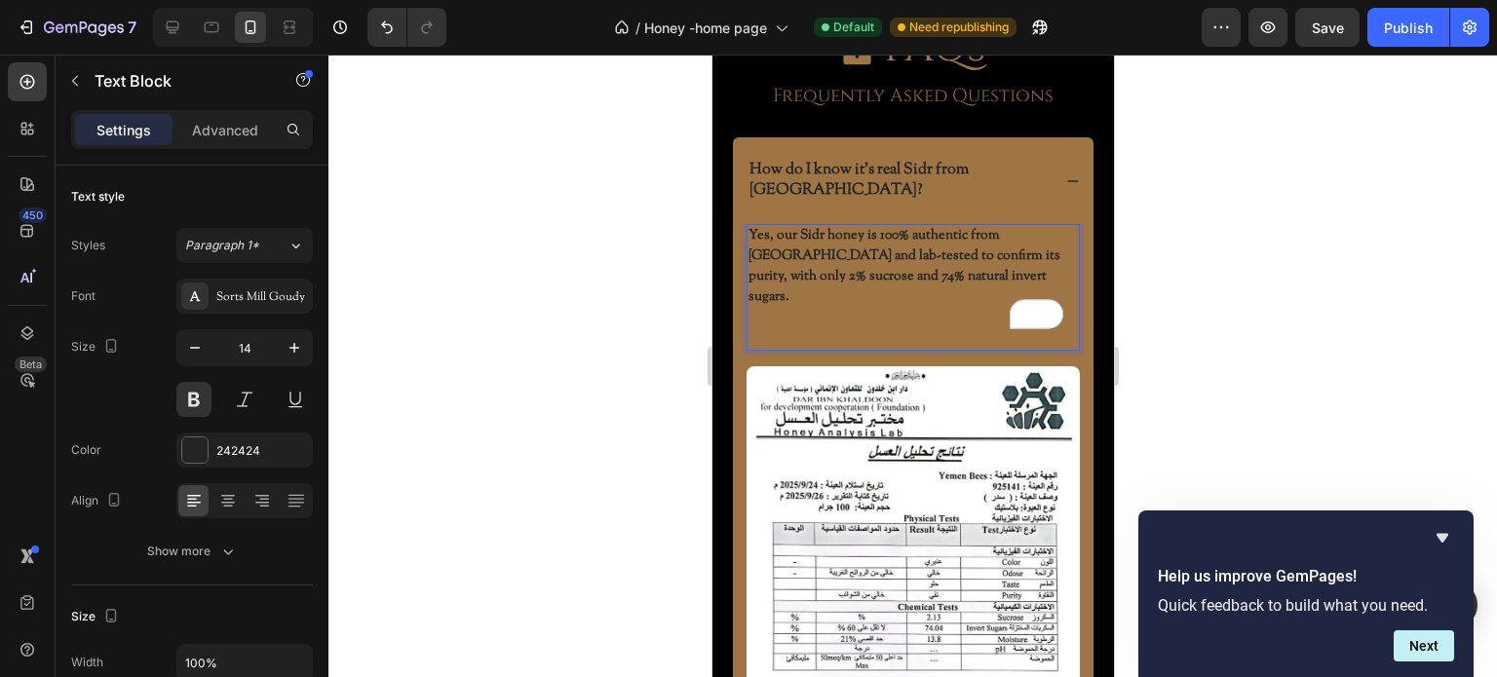
click at [802, 272] on p "Yes, our Sidr honey is 100% authentic from Yemen and lab-tested to confirm its …" at bounding box center [911, 287] width 329 height 123
click at [747, 275] on p "Yes, our Sidr honey is 100% authentic from Yemen and lab-tested to confirm its …" at bounding box center [911, 287] width 329 height 123
drag, startPoint x: 772, startPoint y: 278, endPoint x: 750, endPoint y: 278, distance: 21.4
click at [750, 278] on p "Yes, our Sidr honey is 100% authentic from Yemen and lab-tested to confirm its …" at bounding box center [911, 287] width 329 height 123
click at [796, 245] on p "Yes, our Sidr honey is 100% authentic from Yemen and lab-tested to confirm its …" at bounding box center [911, 287] width 329 height 123
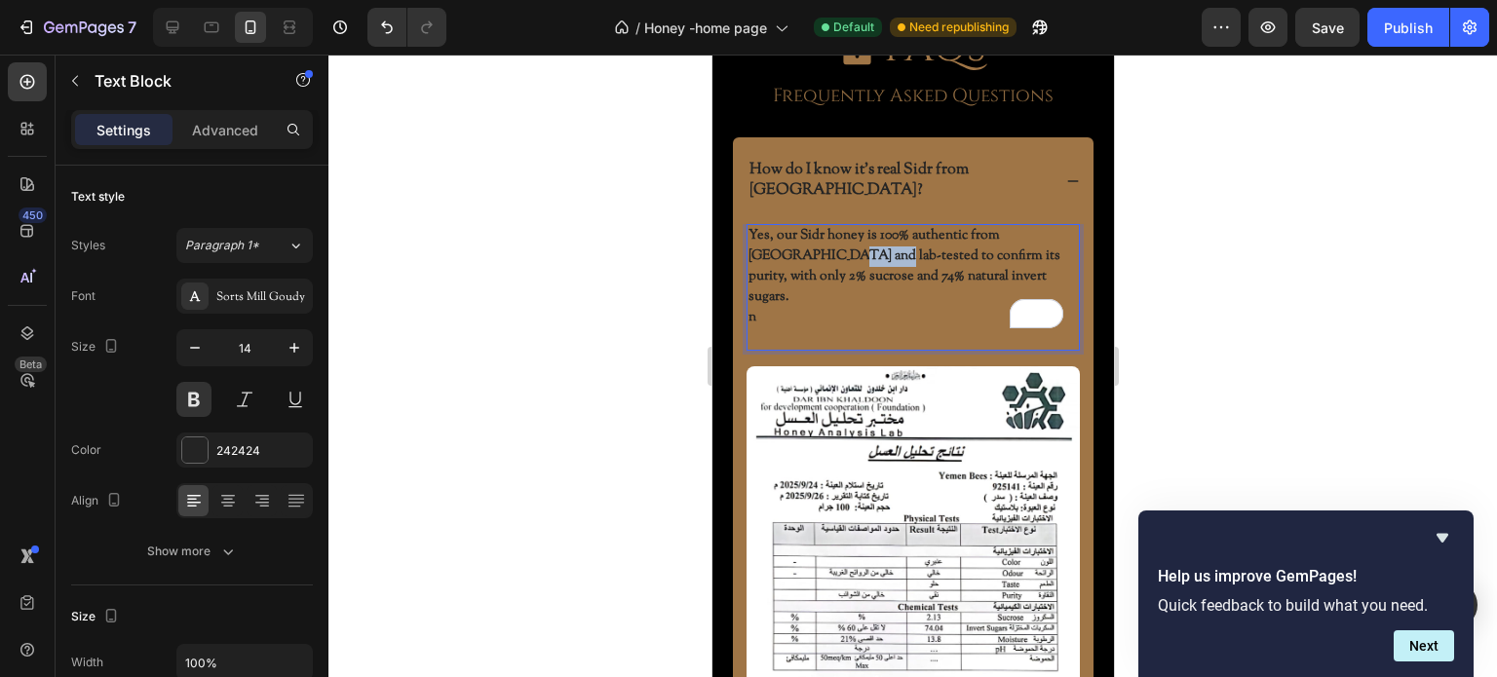
click at [796, 245] on p "Yes, our Sidr honey is 100% authentic from Yemen and lab-tested to confirm its …" at bounding box center [911, 287] width 329 height 123
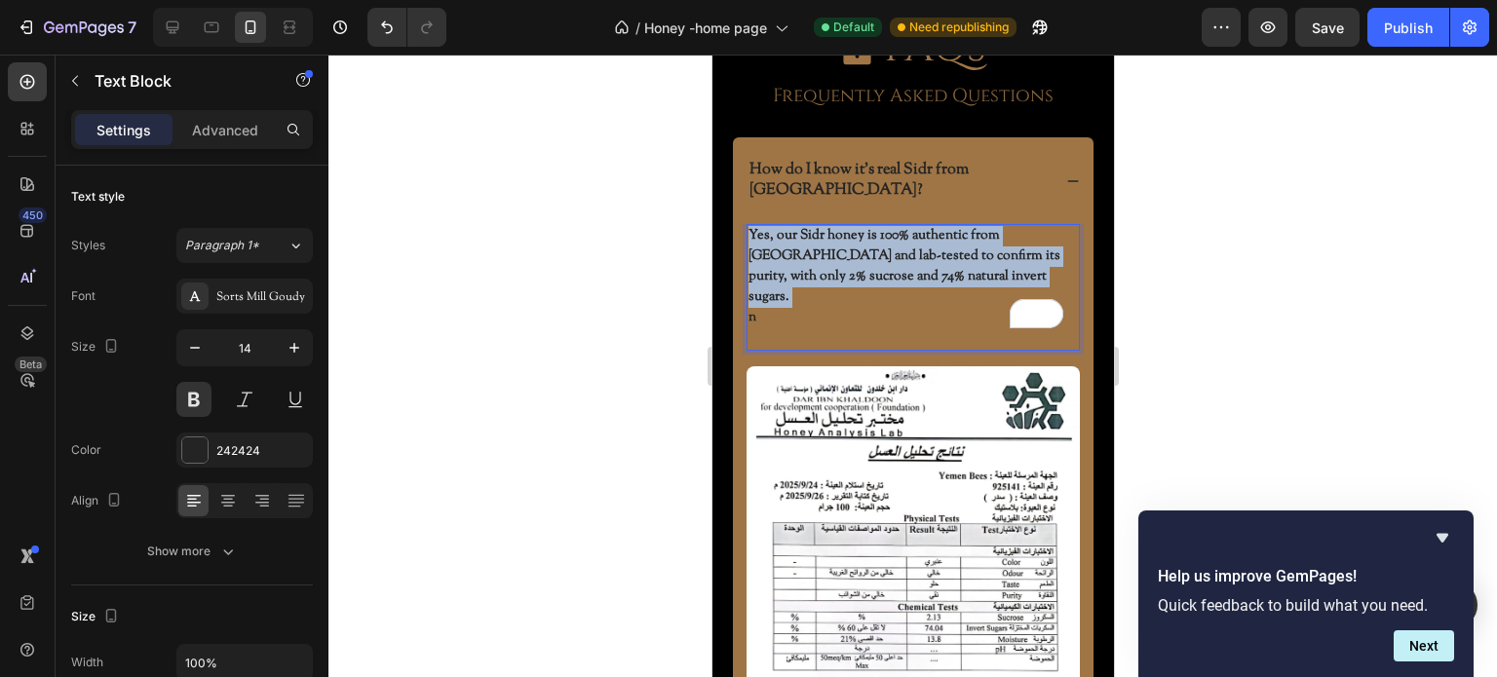
click at [796, 245] on p "Yes, our Sidr honey is 100% authentic from Yemen and lab-tested to confirm its …" at bounding box center [911, 287] width 329 height 123
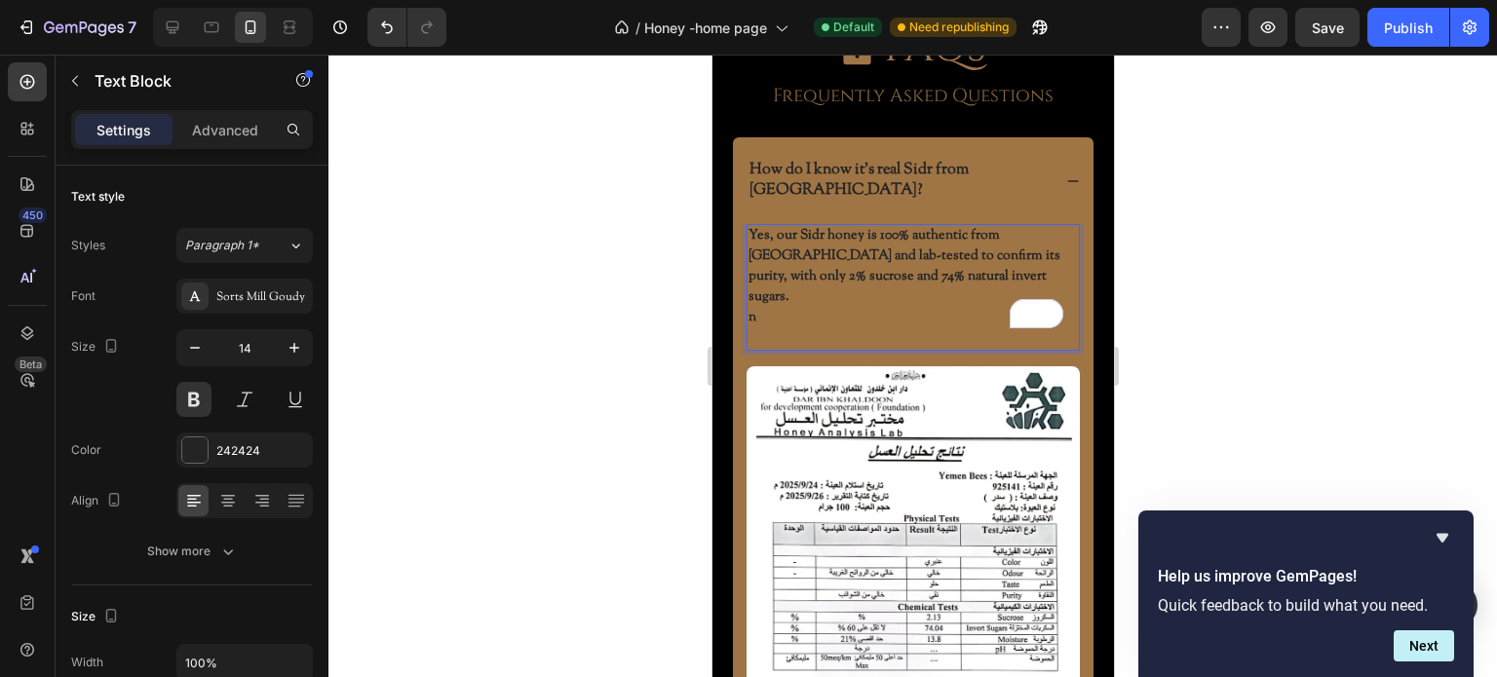
click at [775, 276] on p "Yes, our Sidr honey is 100% authentic from Yemen and lab-tested to confirm its …" at bounding box center [911, 287] width 329 height 123
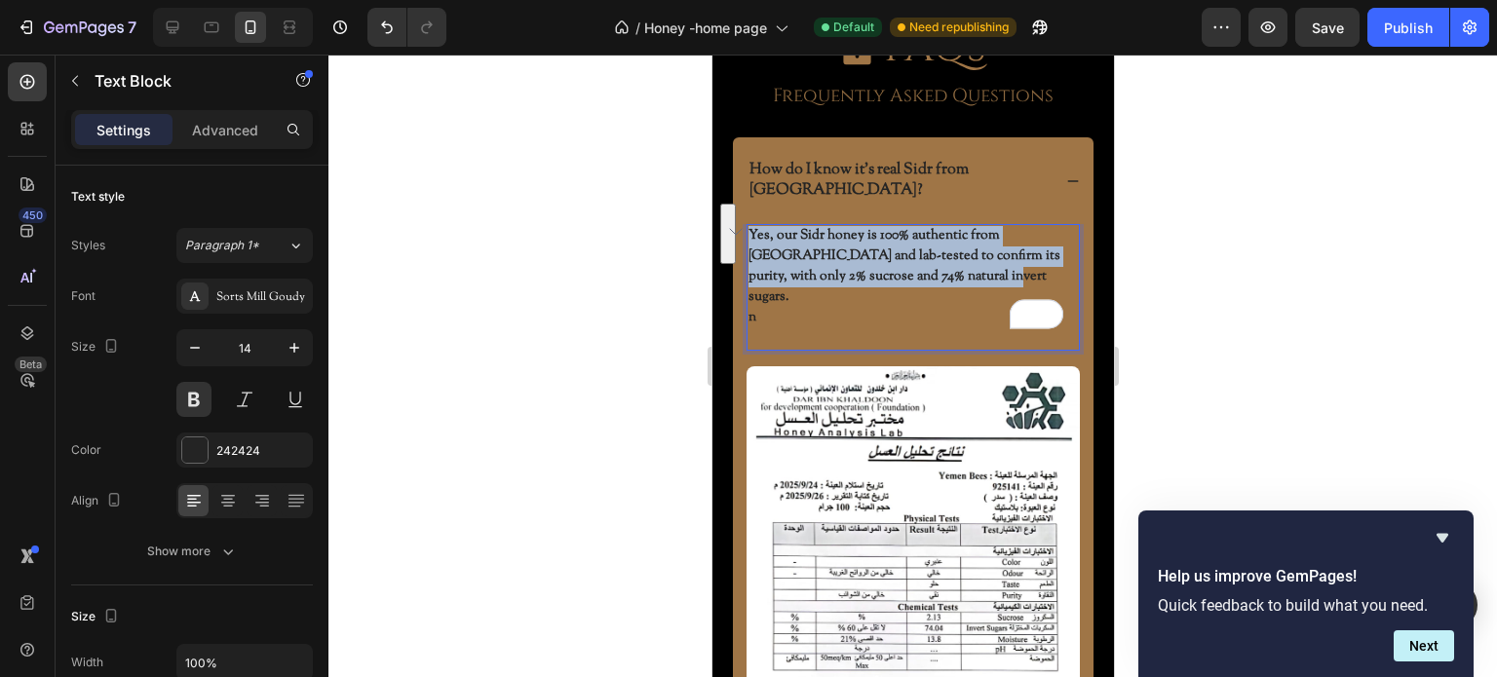
drag, startPoint x: 970, startPoint y: 261, endPoint x: 748, endPoint y: 215, distance: 225.9
click at [748, 226] on p "Yes, our Sidr honey is 100% authentic from Yemen and lab-tested to confirm its …" at bounding box center [911, 287] width 329 height 123
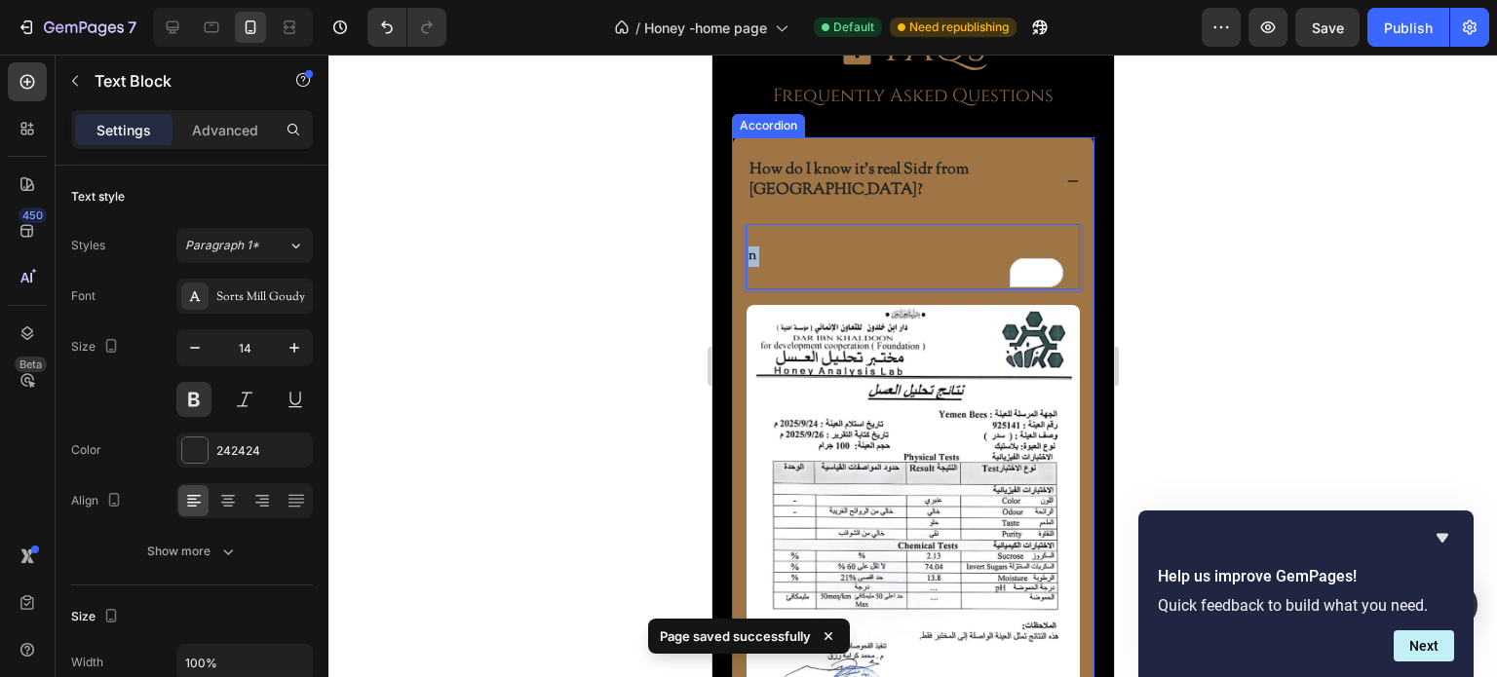
drag, startPoint x: 785, startPoint y: 249, endPoint x: 740, endPoint y: 245, distance: 45.0
click at [740, 245] on div "n Text Block 16 Image" at bounding box center [912, 522] width 361 height 597
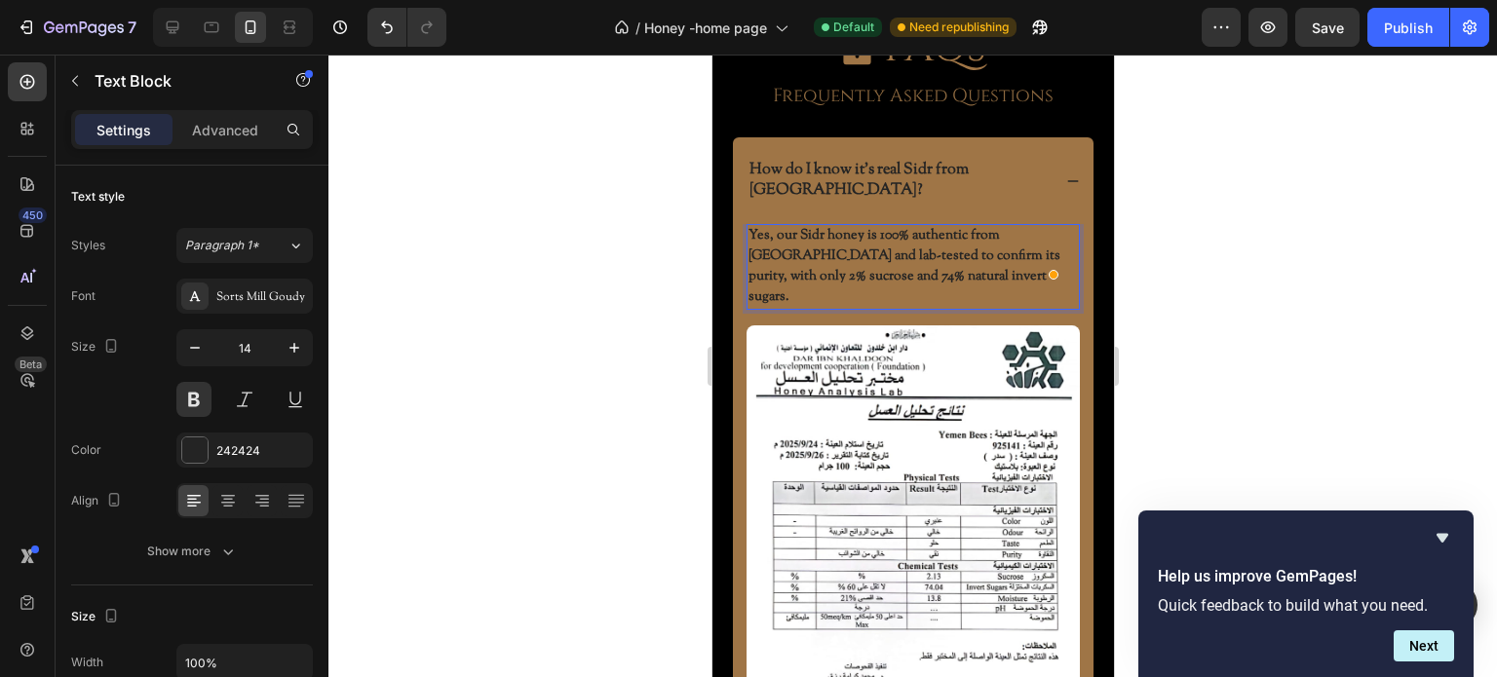
click at [981, 252] on p "Yes, our Sidr honey is 100% authentic from Yemen and lab-tested to confirm its …" at bounding box center [911, 267] width 329 height 82
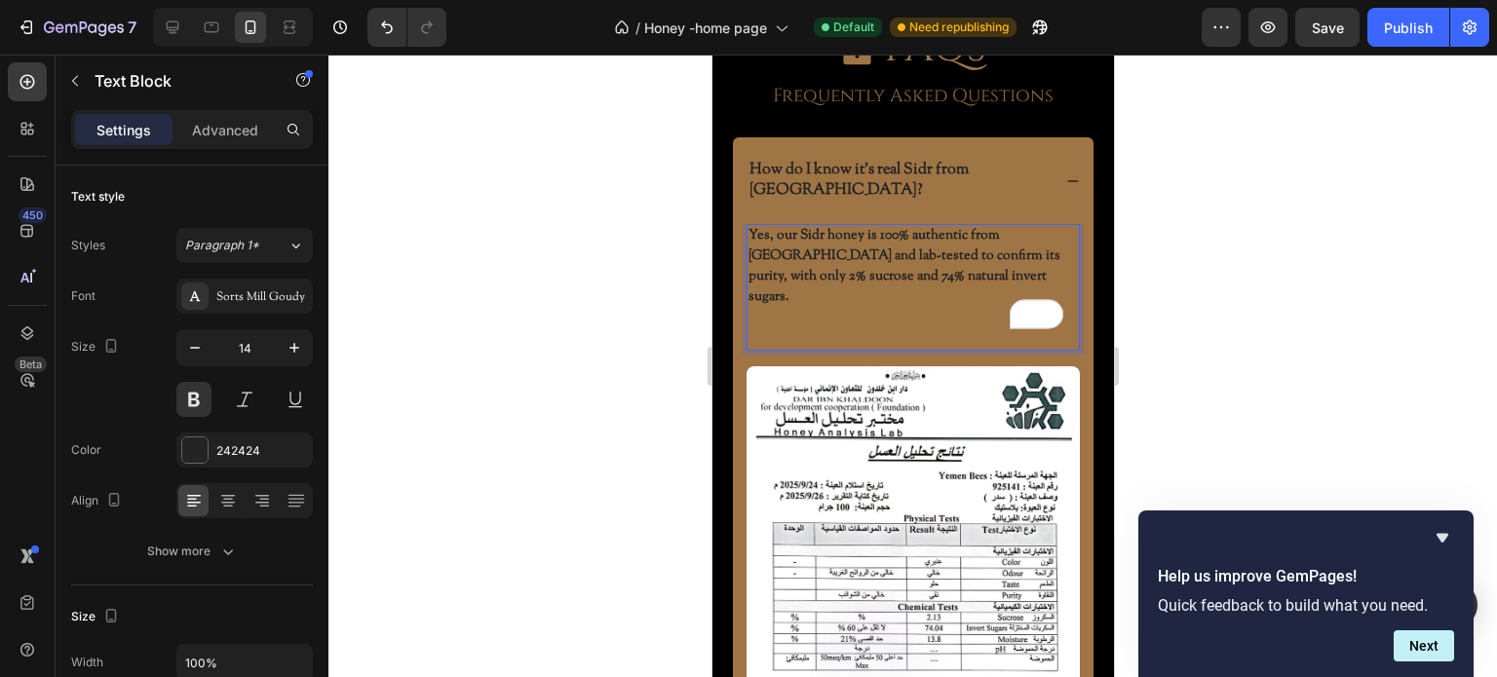
click at [921, 328] on p "Rich Text Editor. Editing area: main" at bounding box center [911, 338] width 329 height 20
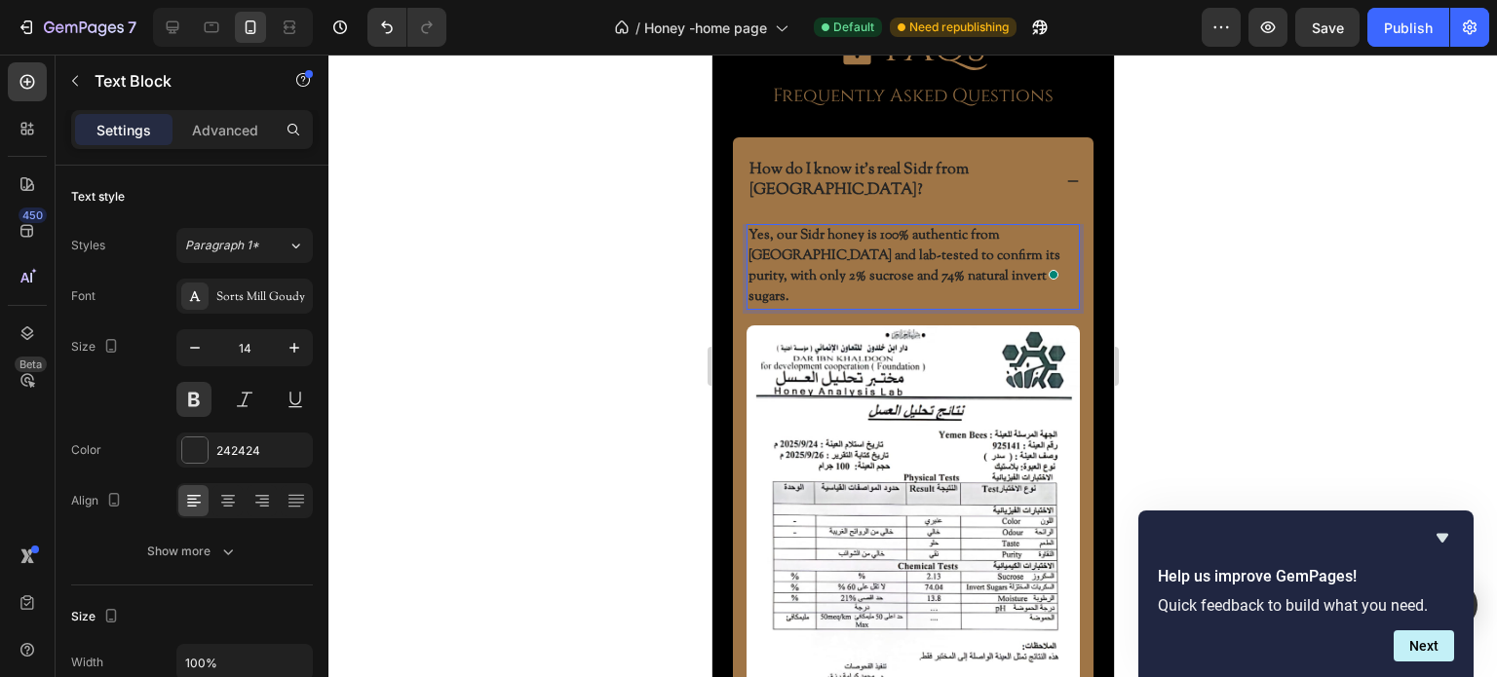
click at [1004, 258] on p "Yes, our Sidr honey is 100% authentic from Yemen and lab-tested to confirm its …" at bounding box center [911, 267] width 329 height 82
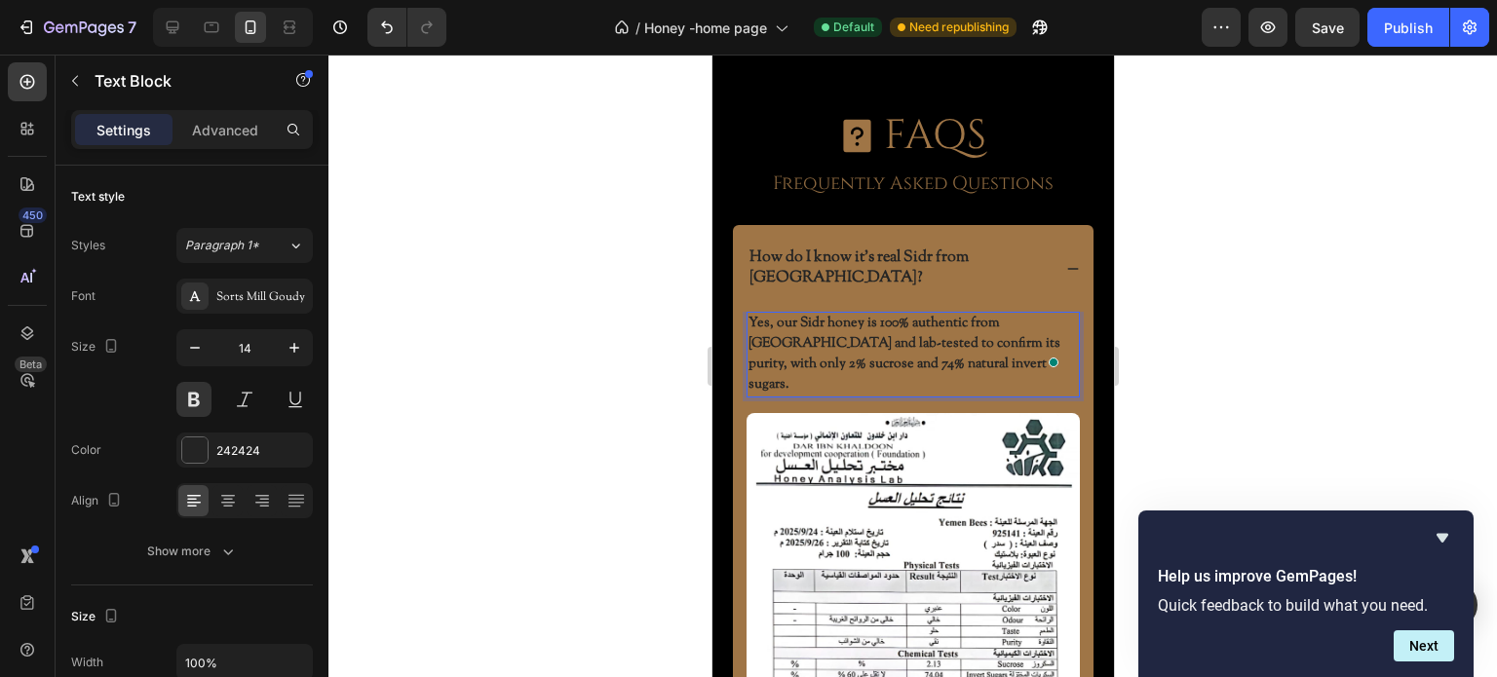
scroll to position [5852, 0]
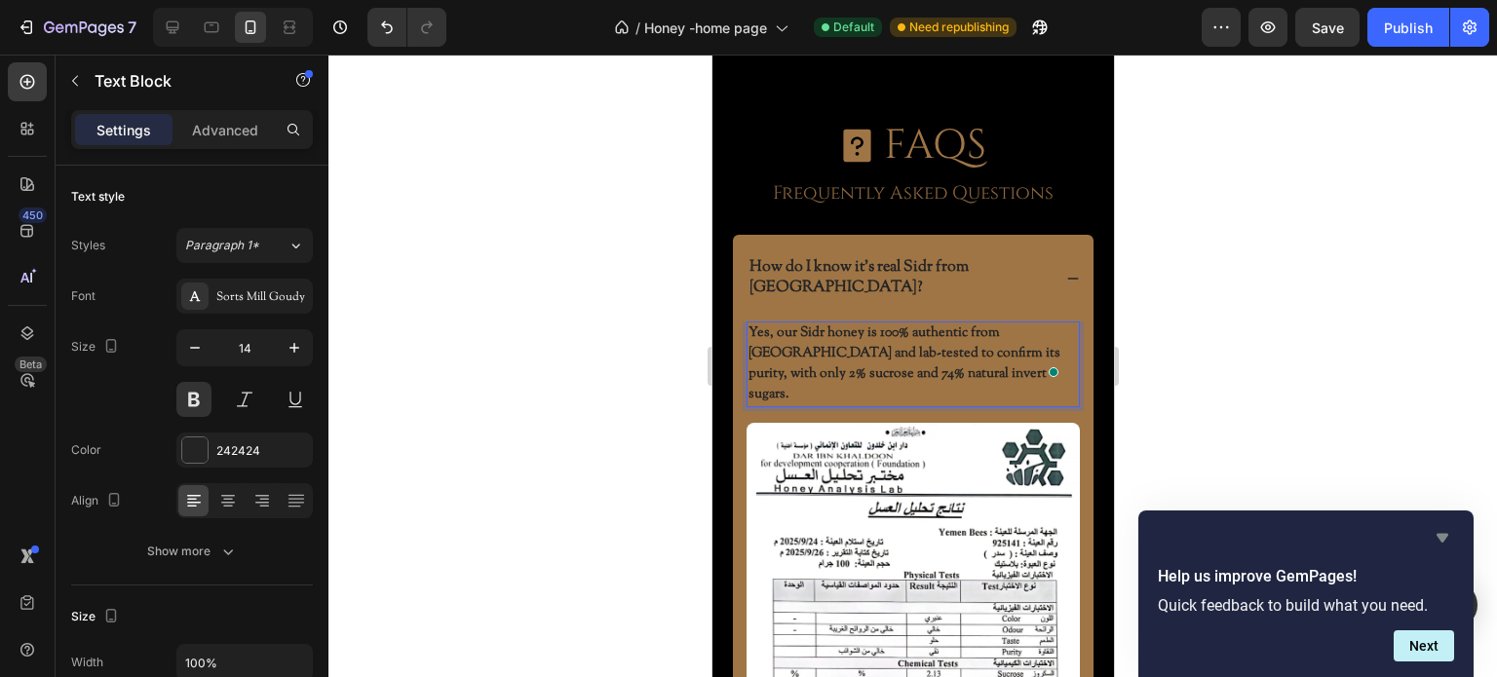
click at [1447, 533] on icon "Hide survey" at bounding box center [1442, 537] width 23 height 23
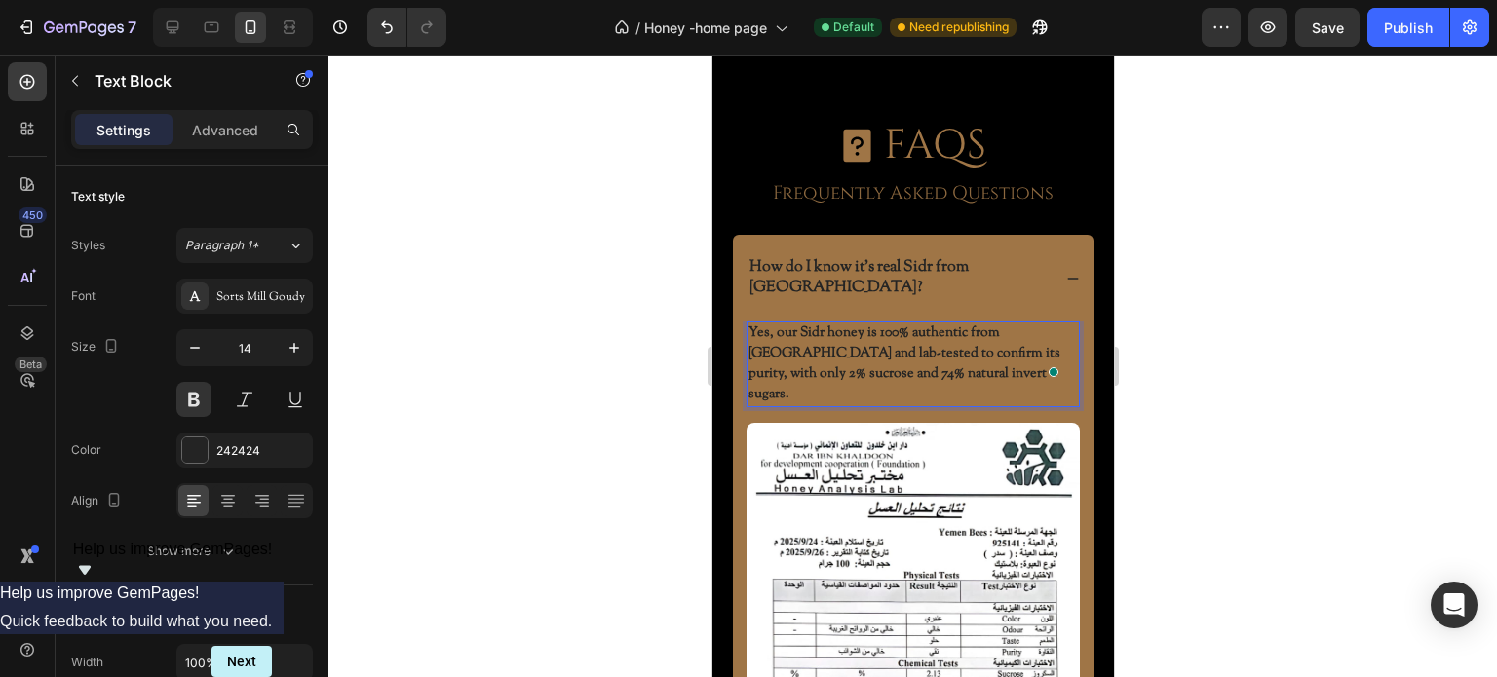
click at [893, 324] on p "Yes, our Sidr honey is 100% authentic from Yemen and lab-tested to confirm its …" at bounding box center [911, 365] width 329 height 82
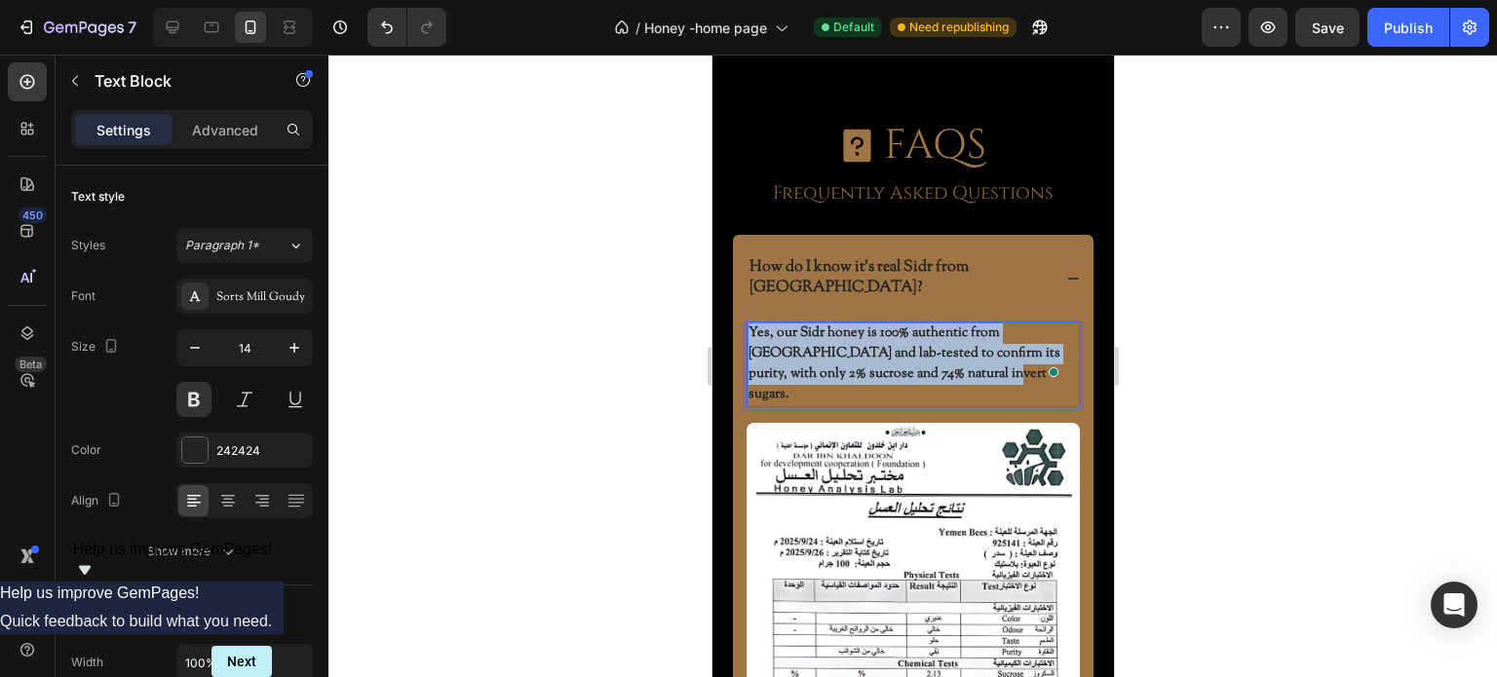
click at [893, 324] on p "Yes, our Sidr honey is 100% authentic from Yemen and lab-tested to confirm its …" at bounding box center [911, 365] width 329 height 82
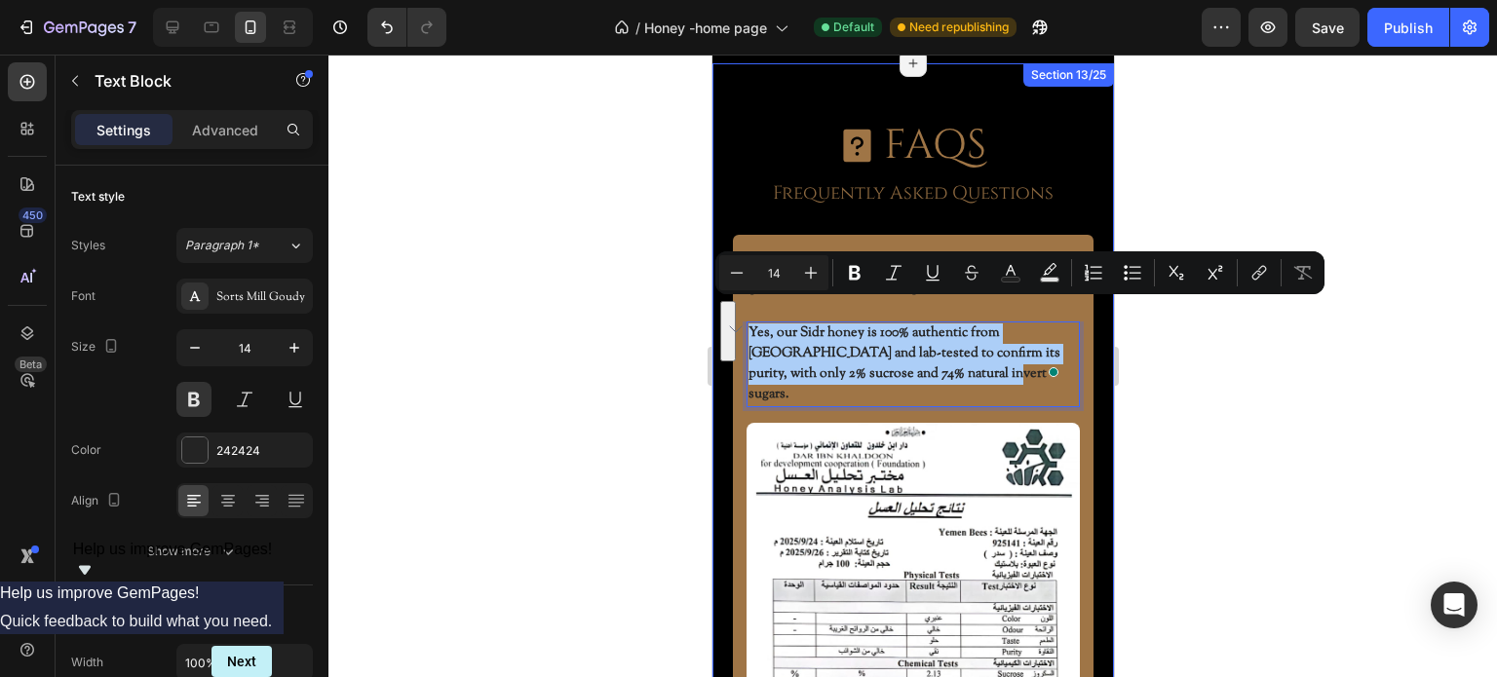
click at [632, 333] on div at bounding box center [912, 366] width 1169 height 623
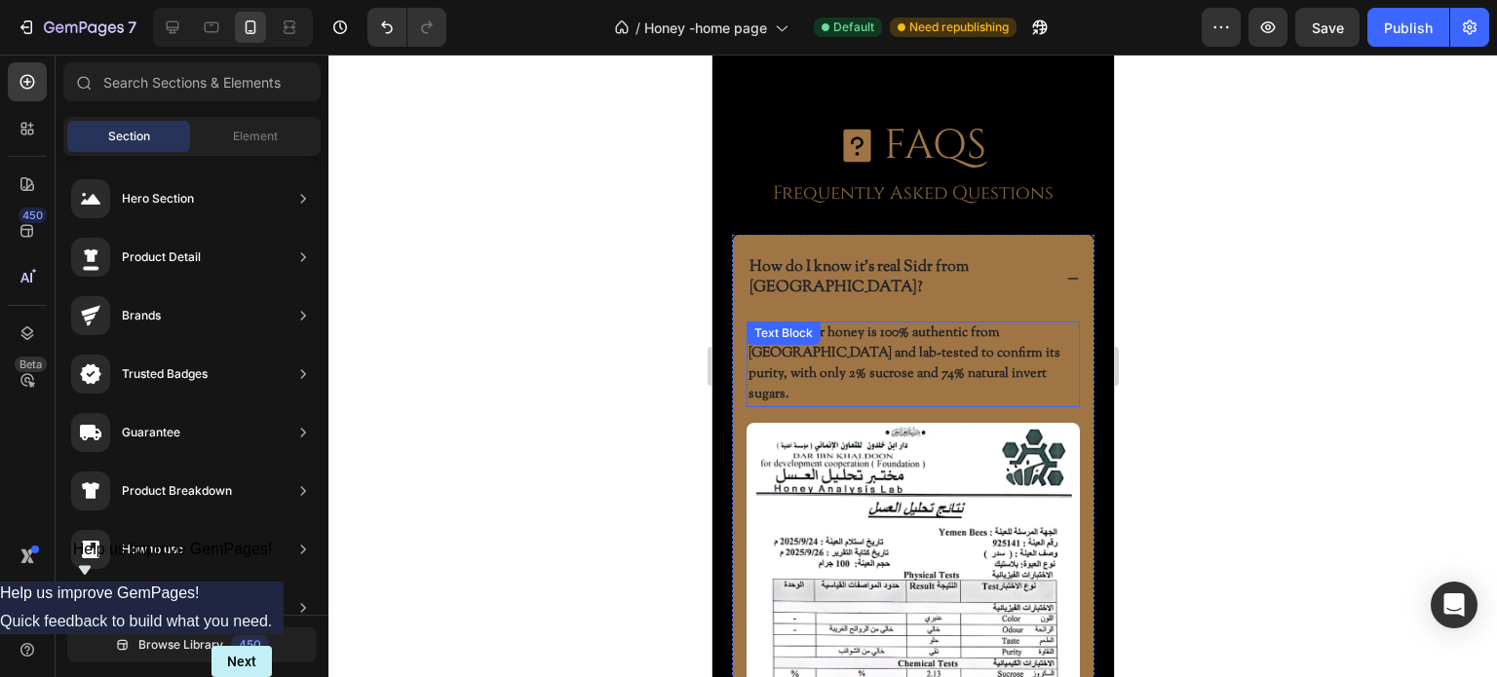
scroll to position [5950, 0]
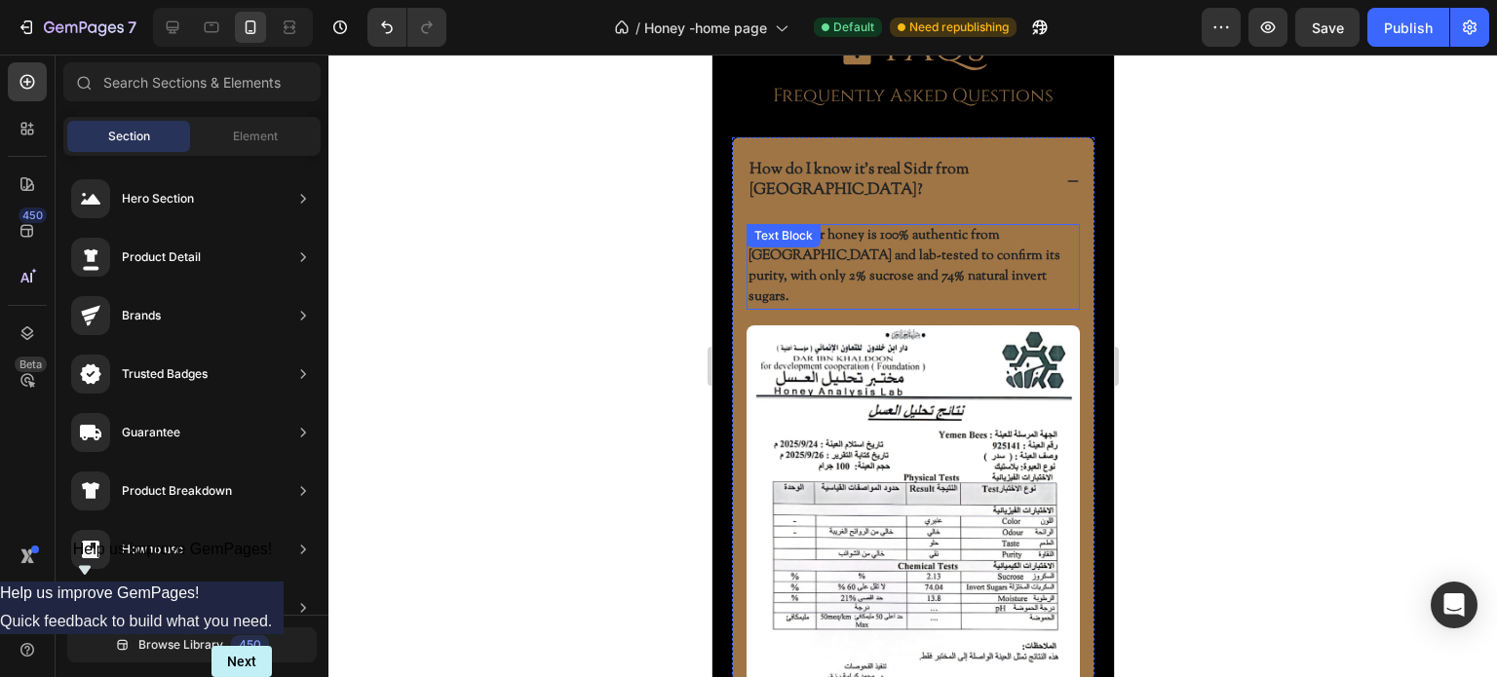
click at [931, 242] on p "Yes, our Sidr honey is 100% authentic from Yemen and lab-tested to confirm its …" at bounding box center [911, 267] width 329 height 82
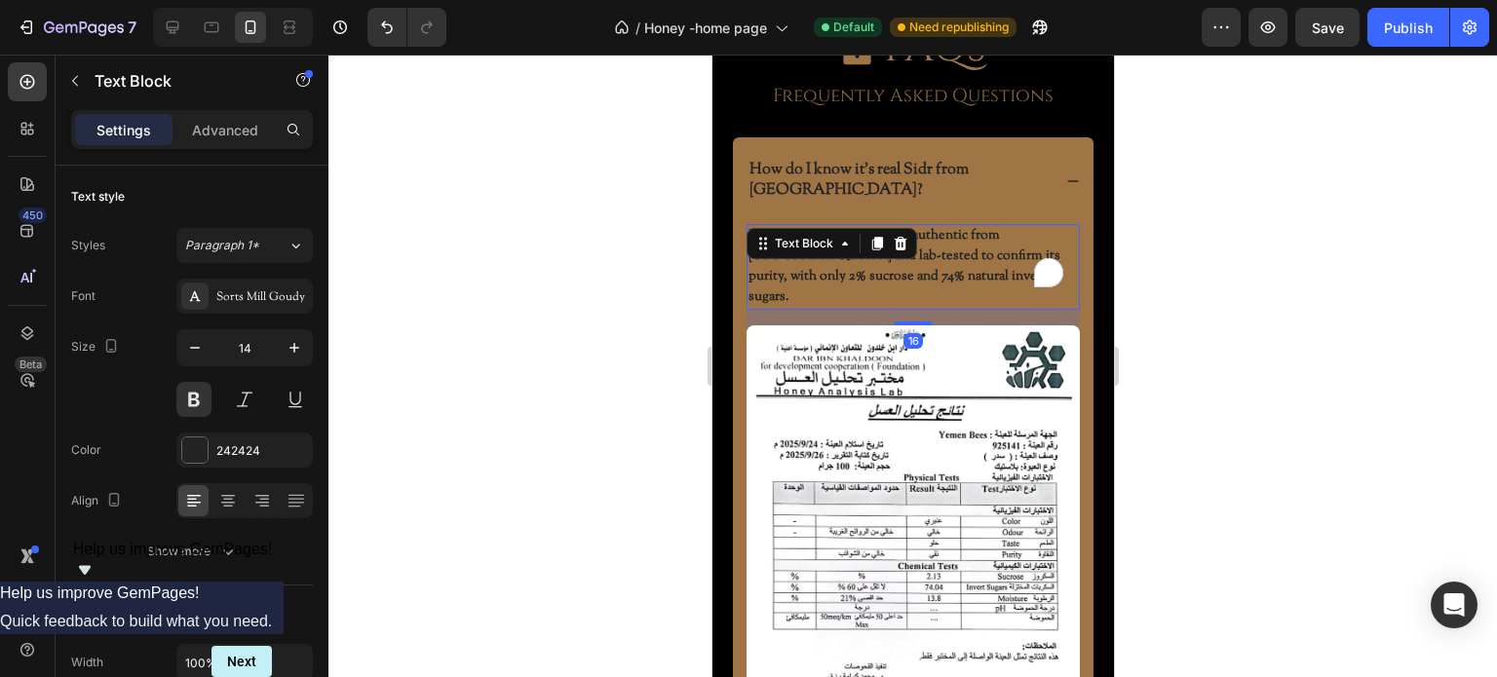
click at [931, 242] on p "Yes, our Sidr honey is 100% authentic from Yemen and lab-tested to confirm its …" at bounding box center [911, 267] width 329 height 82
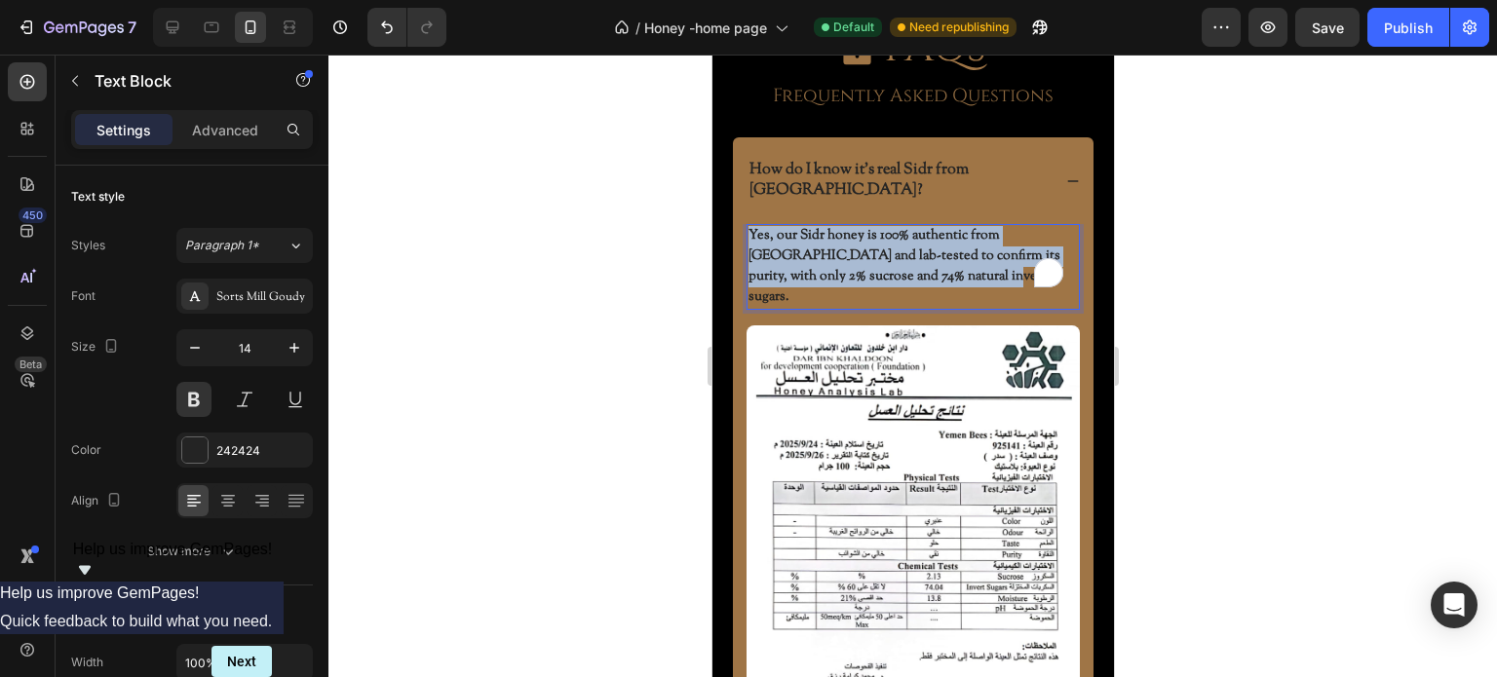
click at [931, 242] on p "Yes, our Sidr honey is 100% authentic from Yemen and lab-tested to confirm its …" at bounding box center [911, 267] width 329 height 82
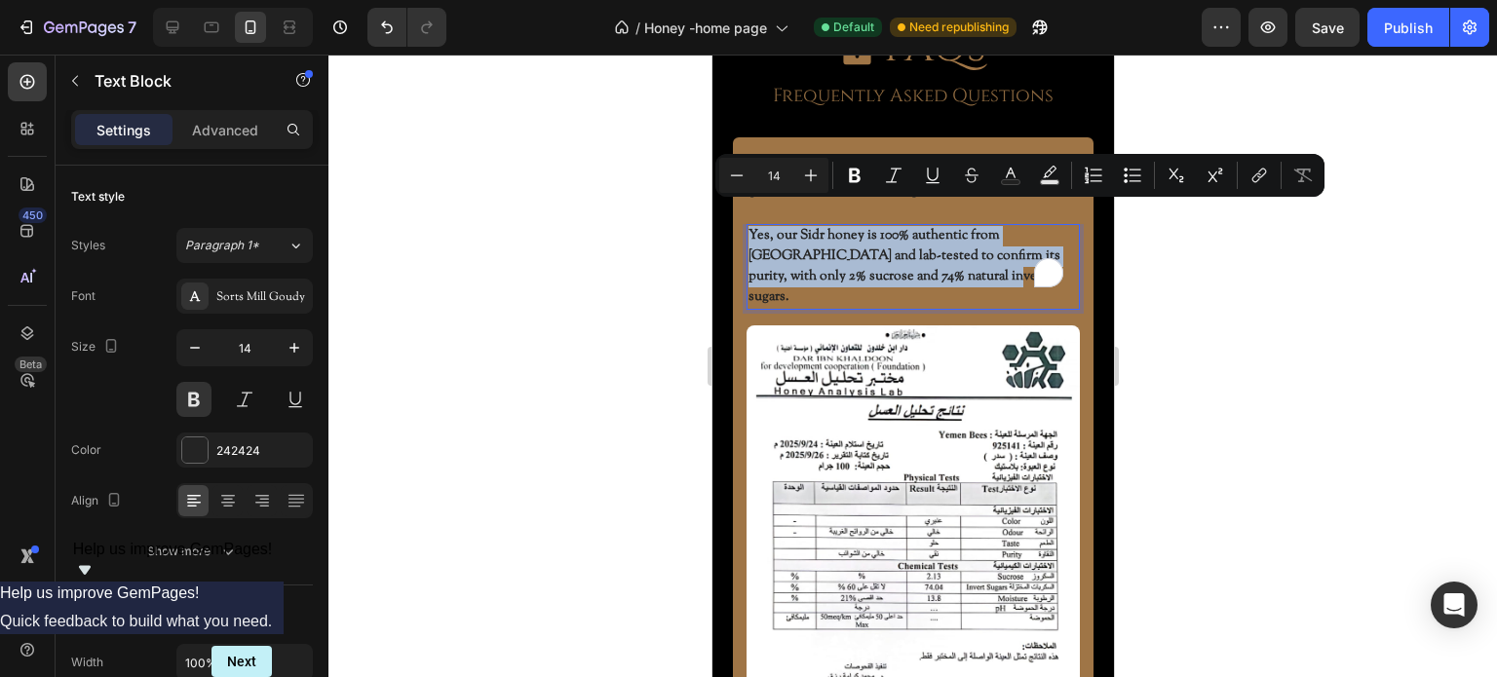
copy p "Yes, our Sidr honey is 100% authentic from Yemen and lab-tested to confirm its …"
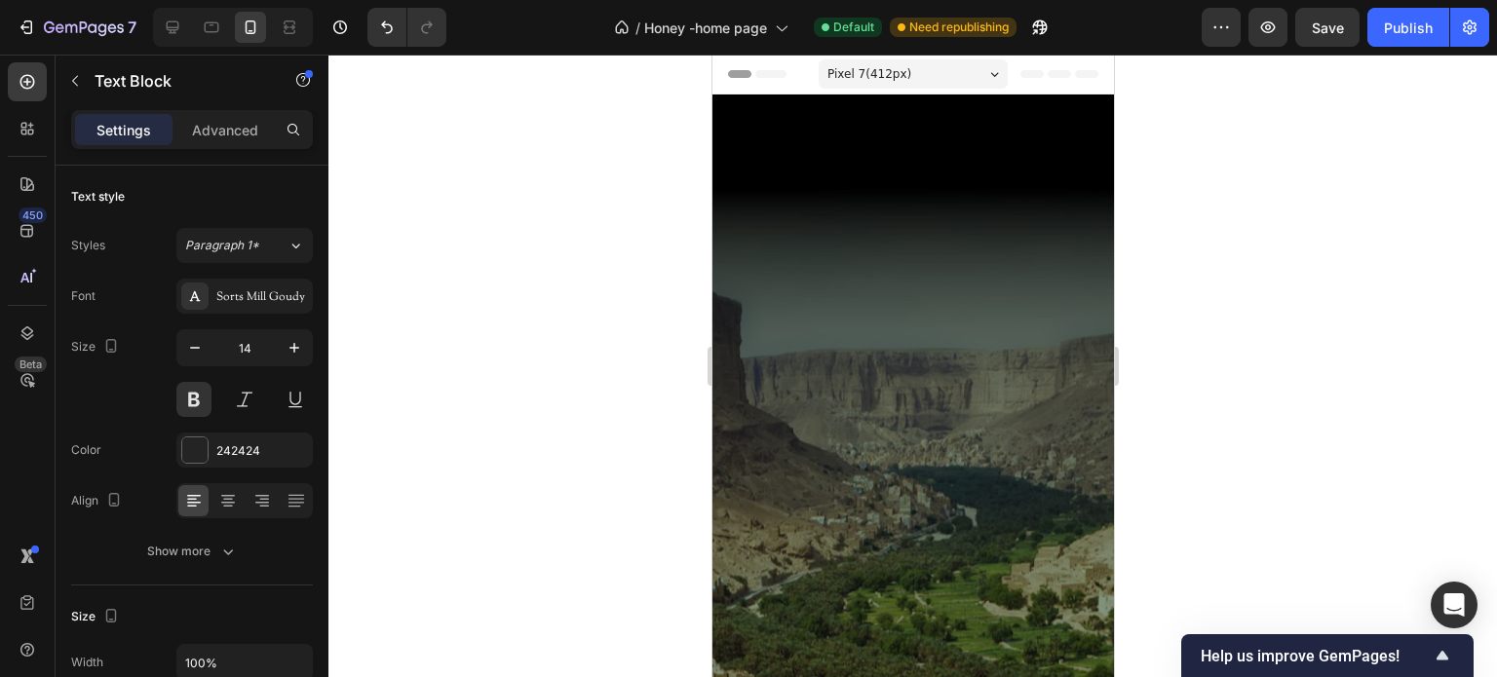
scroll to position [5950, 0]
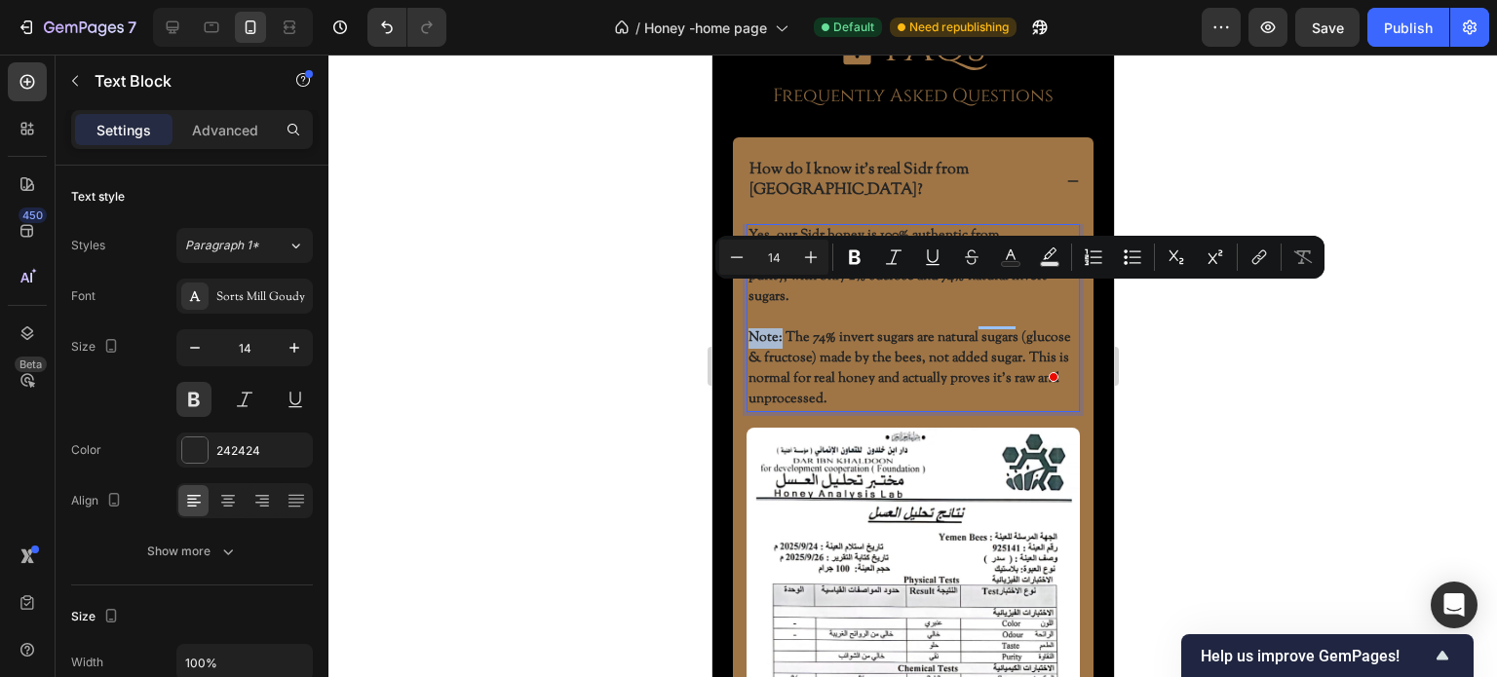
drag, startPoint x: 779, startPoint y: 299, endPoint x: 747, endPoint y: 299, distance: 31.2
click at [747, 328] on p "Note: The 74% invert sugars are natural sugars (glucose & fructose) made by the…" at bounding box center [911, 369] width 329 height 82
click at [931, 264] on icon "Editor contextual toolbar" at bounding box center [932, 257] width 19 height 19
click at [891, 260] on icon "Editor contextual toolbar" at bounding box center [893, 257] width 19 height 19
click at [892, 252] on icon "Editor contextual toolbar" at bounding box center [893, 257] width 19 height 19
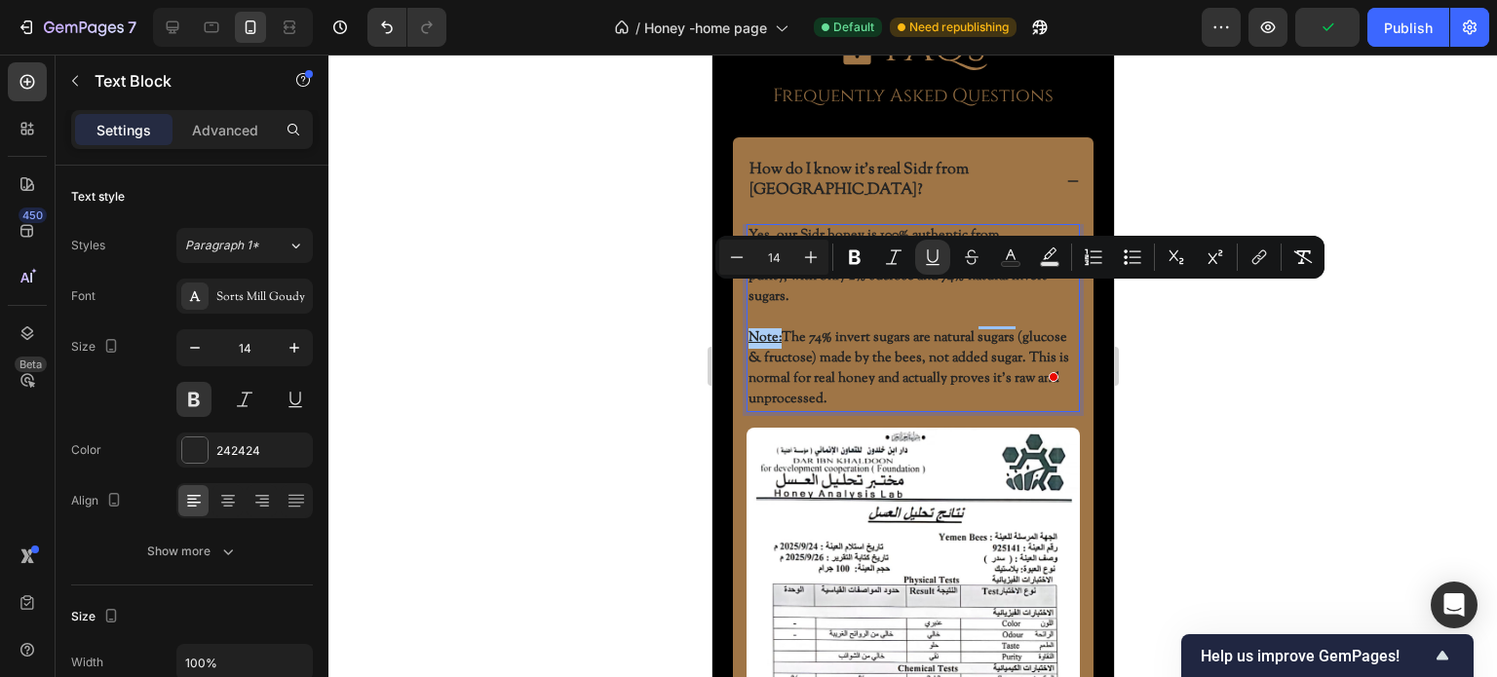
click at [627, 340] on div at bounding box center [912, 366] width 1169 height 623
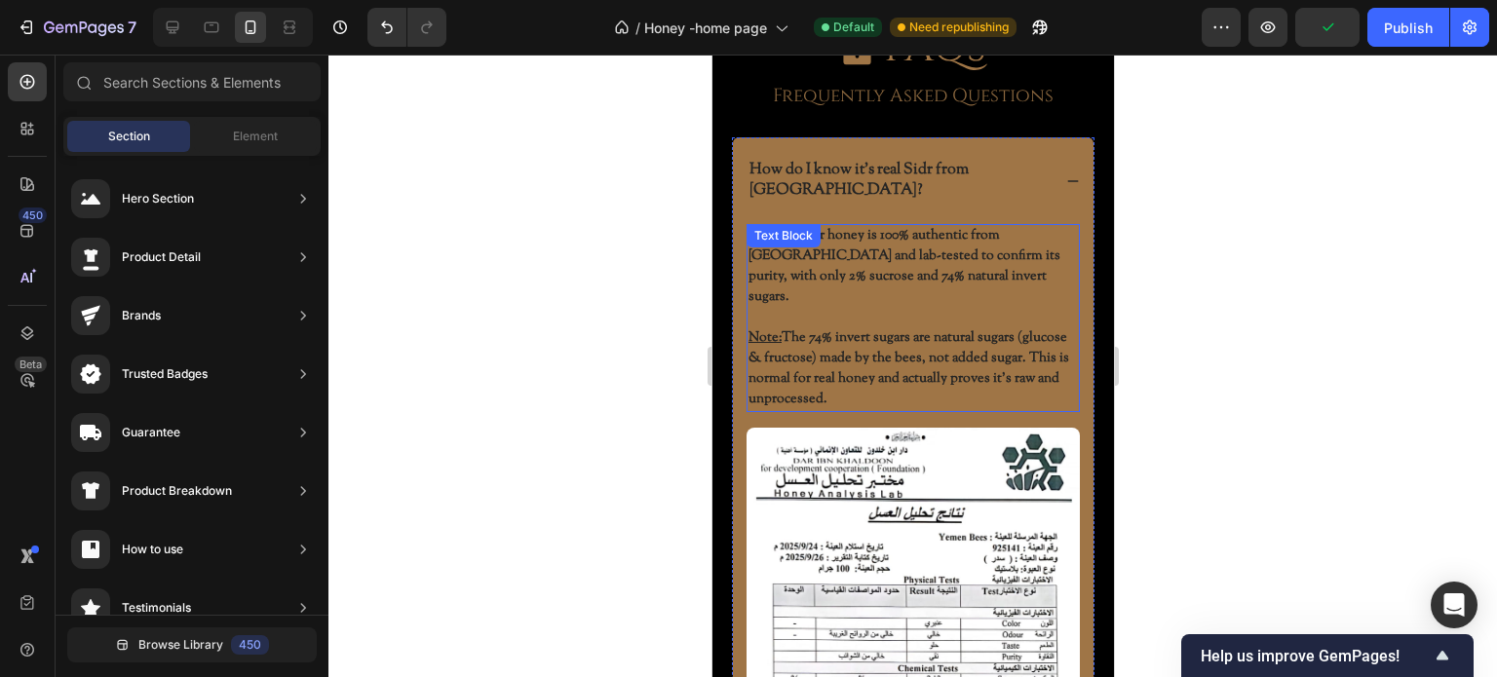
click at [781, 328] on p "Note: The 74% invert sugars are natural sugars (glucose & fructose) made by the…" at bounding box center [911, 369] width 329 height 82
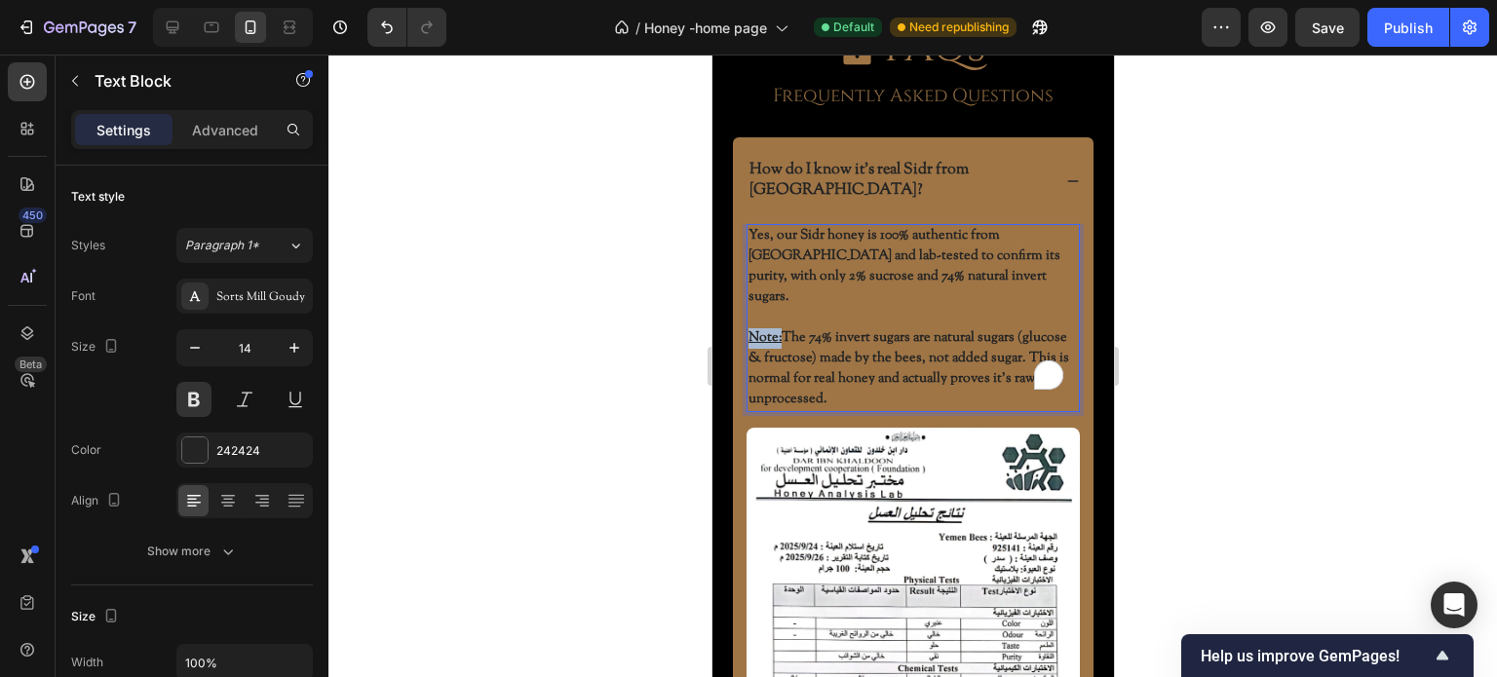
drag, startPoint x: 780, startPoint y: 299, endPoint x: 748, endPoint y: 294, distance: 31.6
click at [746, 294] on div "Yes, our Sidr honey is 100% authentic from Yemen and lab-tested to confirm its …" at bounding box center [912, 318] width 333 height 188
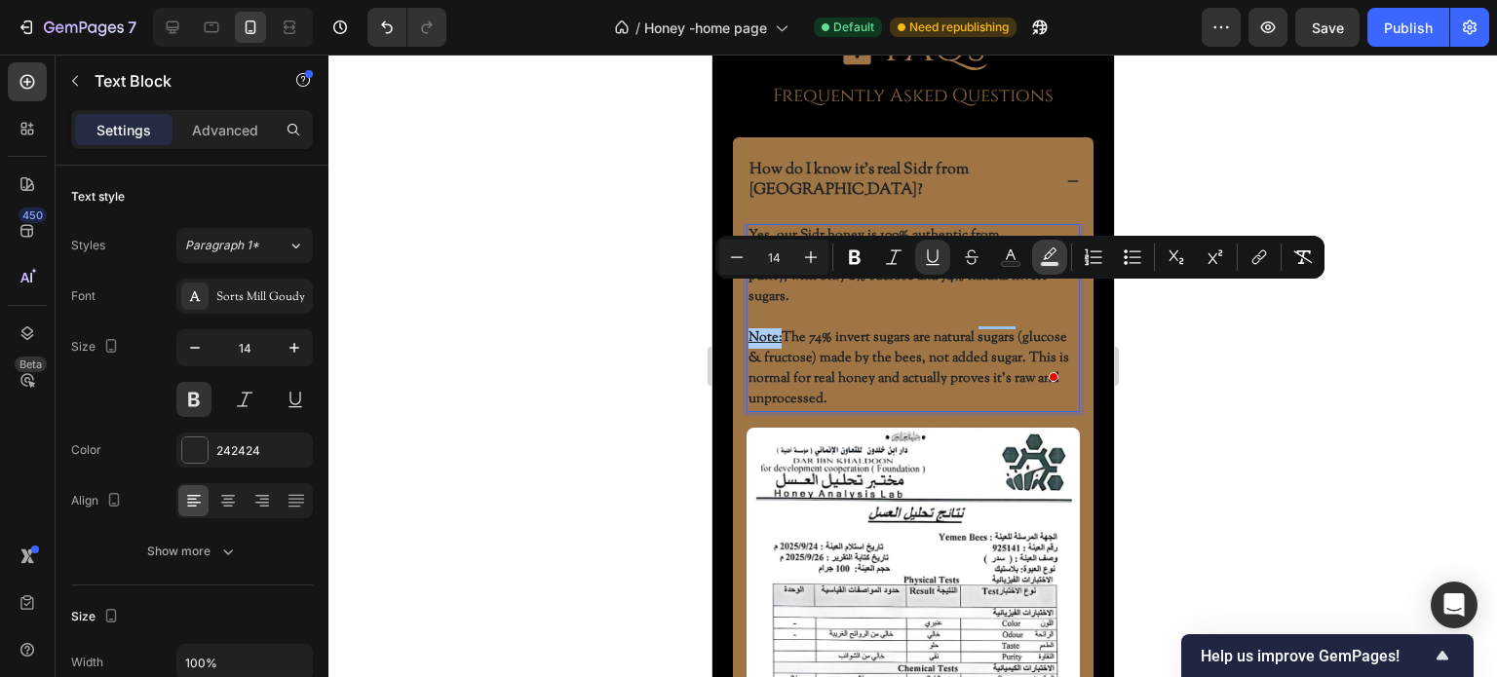
click at [1045, 262] on rect "Editor contextual toolbar" at bounding box center [1050, 264] width 19 height 5
type input "000000"
type input "77"
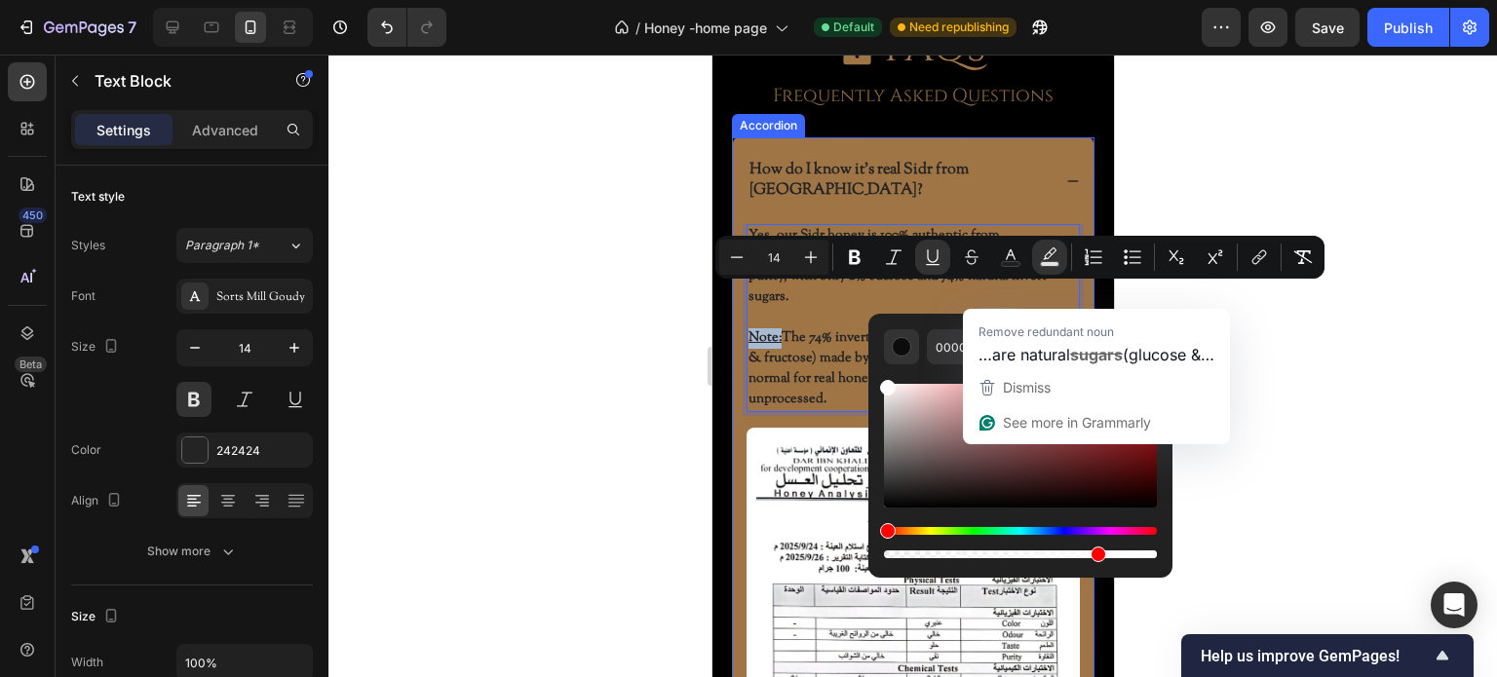
type input "FFFFFF"
drag, startPoint x: 1630, startPoint y: 458, endPoint x: 820, endPoint y: 357, distance: 817.2
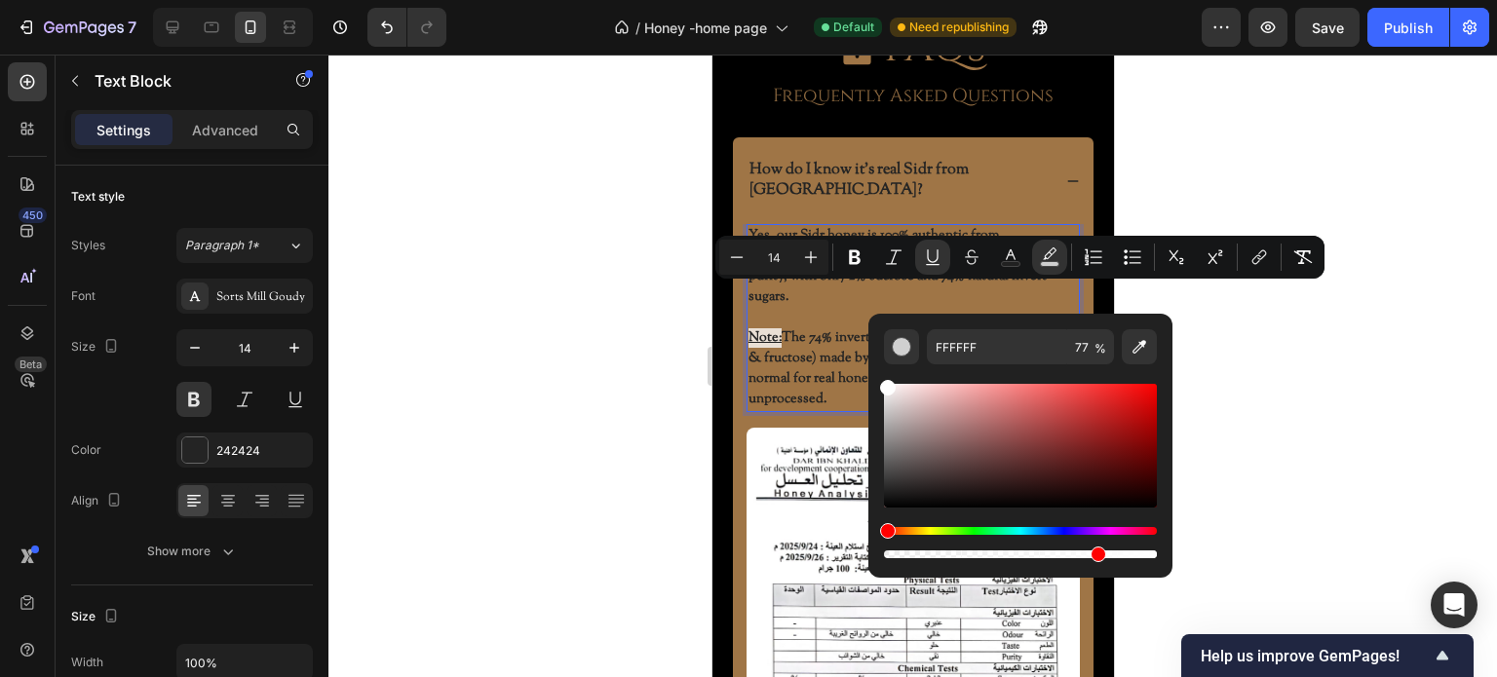
click at [769, 328] on p "Note: The 74% invert sugars are natural sugars (glucose & fructose) made by the…" at bounding box center [911, 369] width 329 height 82
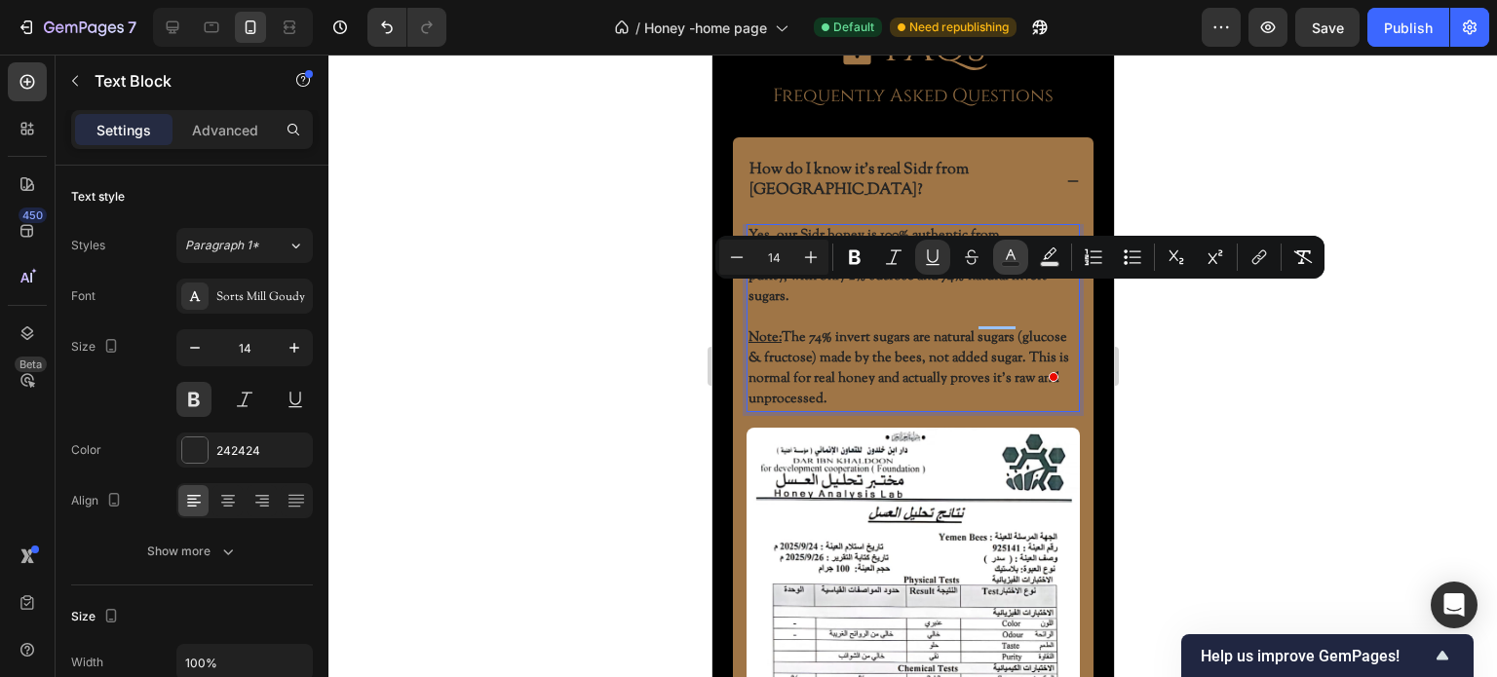
click at [1014, 262] on rect "Editor contextual toolbar" at bounding box center [1011, 264] width 19 height 5
type input "242424"
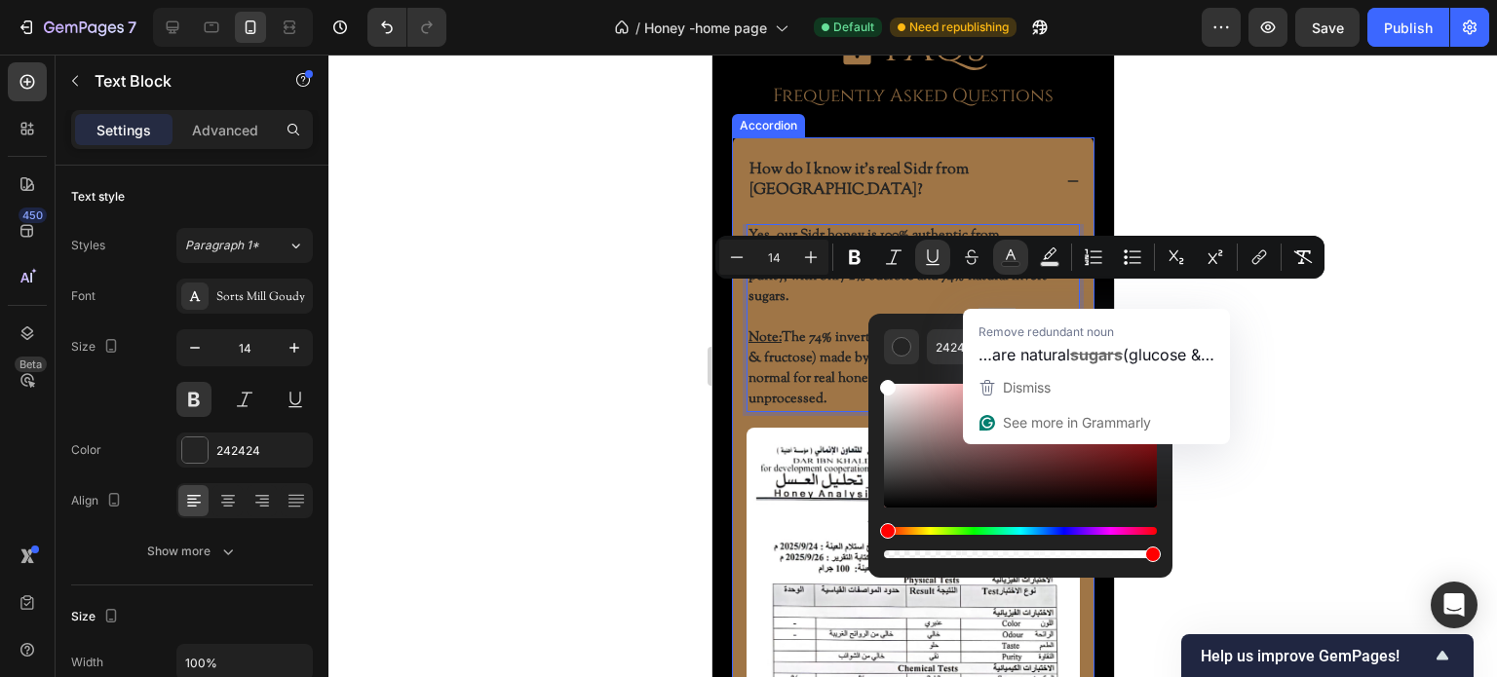
type input "FFFFFF"
drag, startPoint x: 1594, startPoint y: 447, endPoint x: 862, endPoint y: 370, distance: 735.9
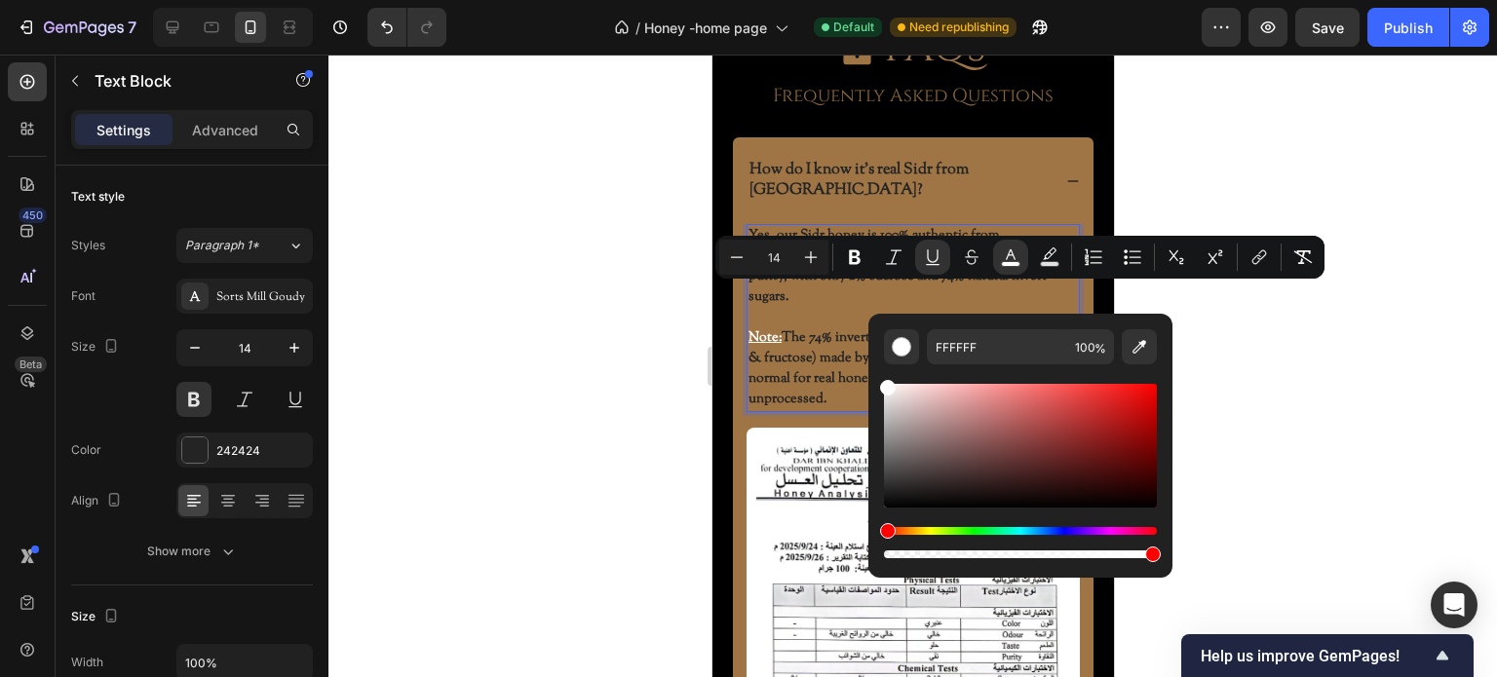
click at [793, 328] on p "Note: The 74% invert sugars are natural sugars (glucose & fructose) made by the…" at bounding box center [911, 369] width 329 height 82
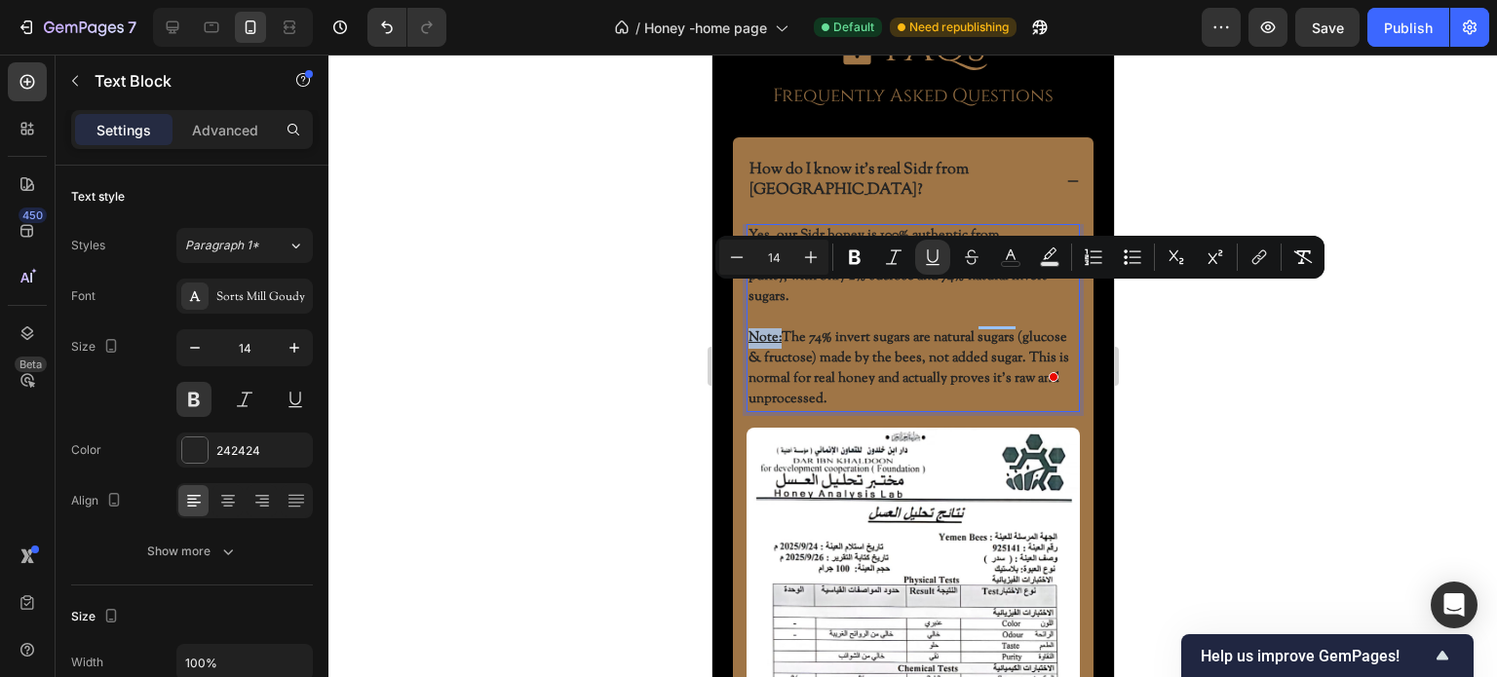
click at [749, 328] on u "Note:" at bounding box center [763, 337] width 33 height 19
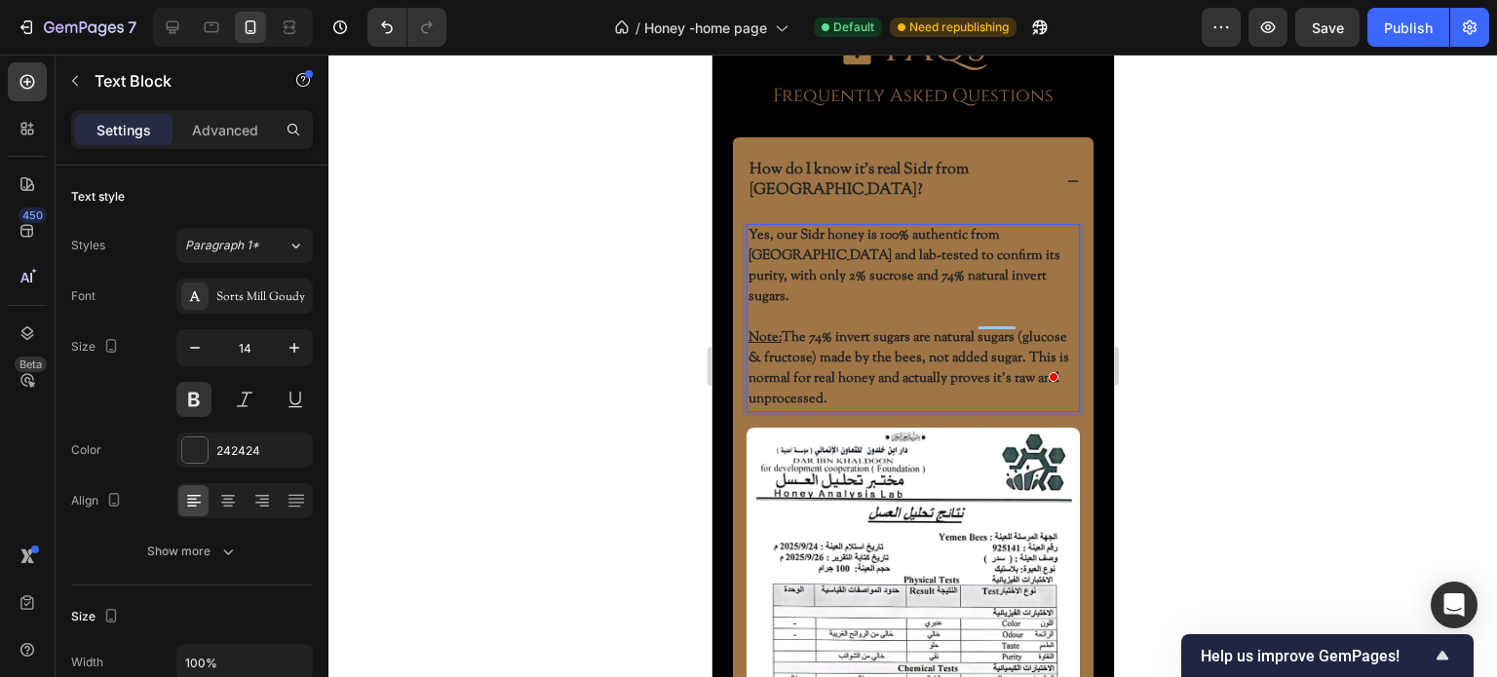
click at [626, 315] on div at bounding box center [912, 366] width 1169 height 623
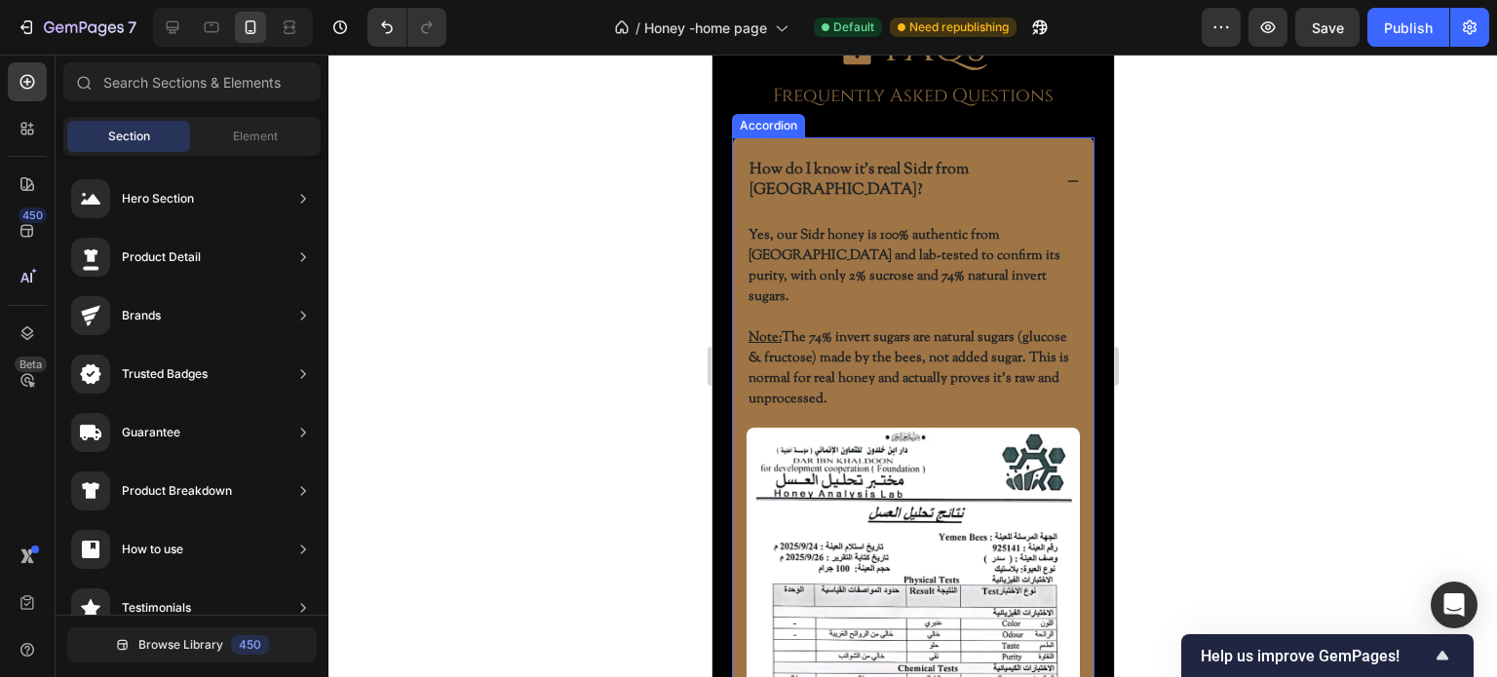
click at [1065, 174] on icon at bounding box center [1072, 181] width 14 height 14
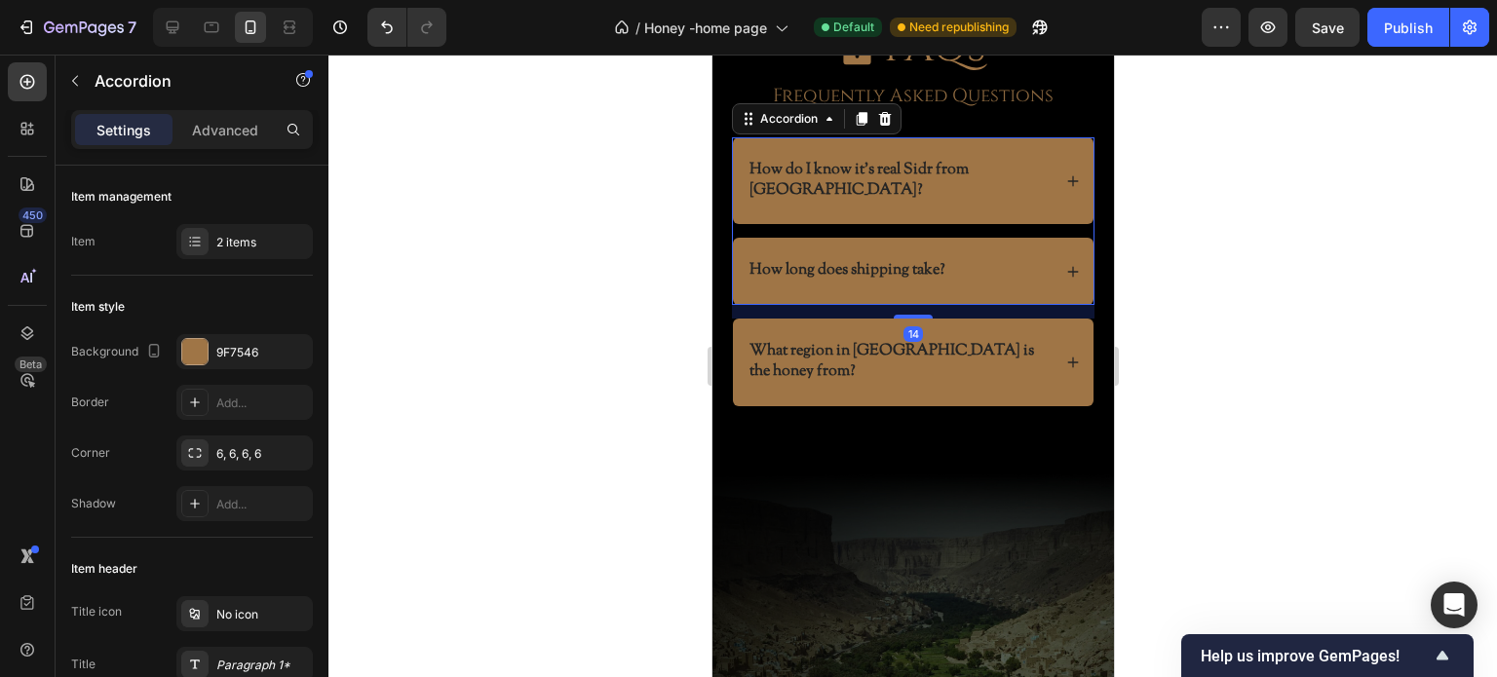
click at [1065, 174] on icon at bounding box center [1072, 181] width 14 height 14
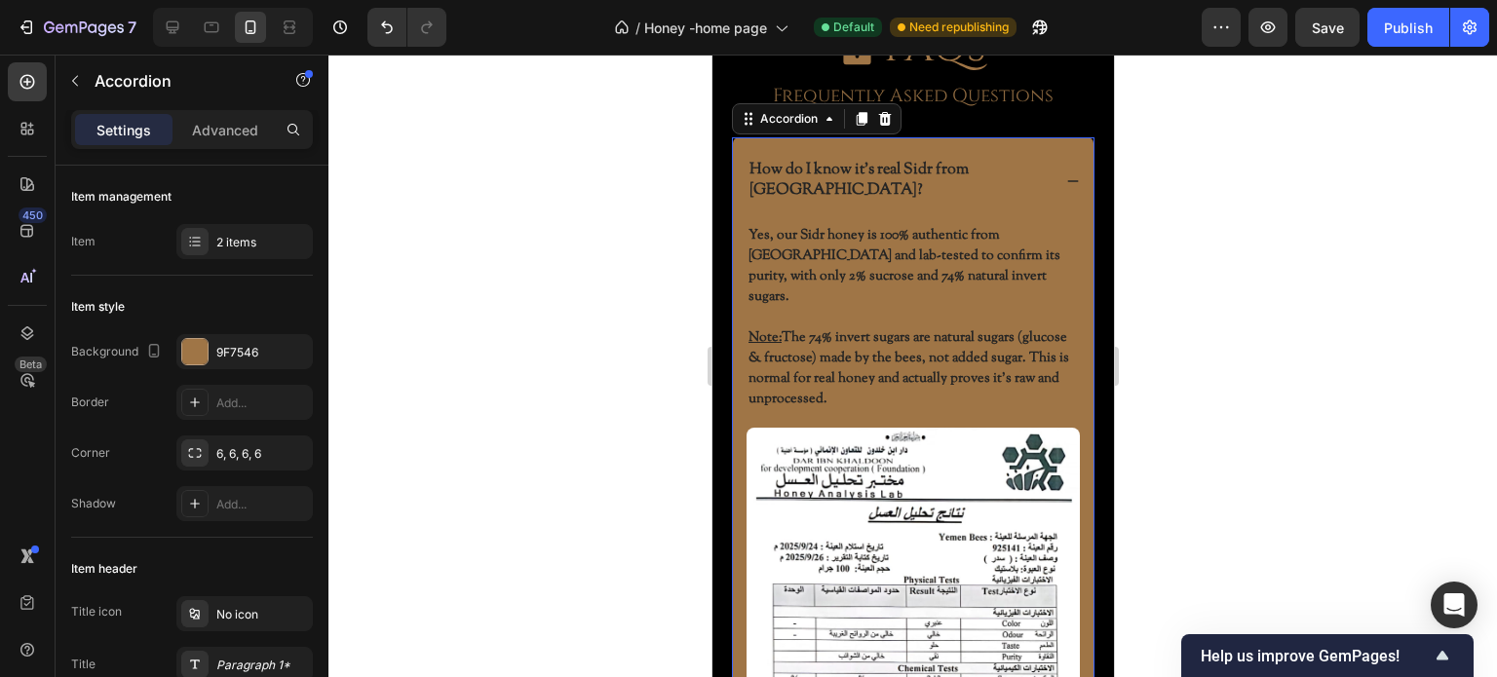
click at [1065, 174] on icon at bounding box center [1072, 181] width 14 height 14
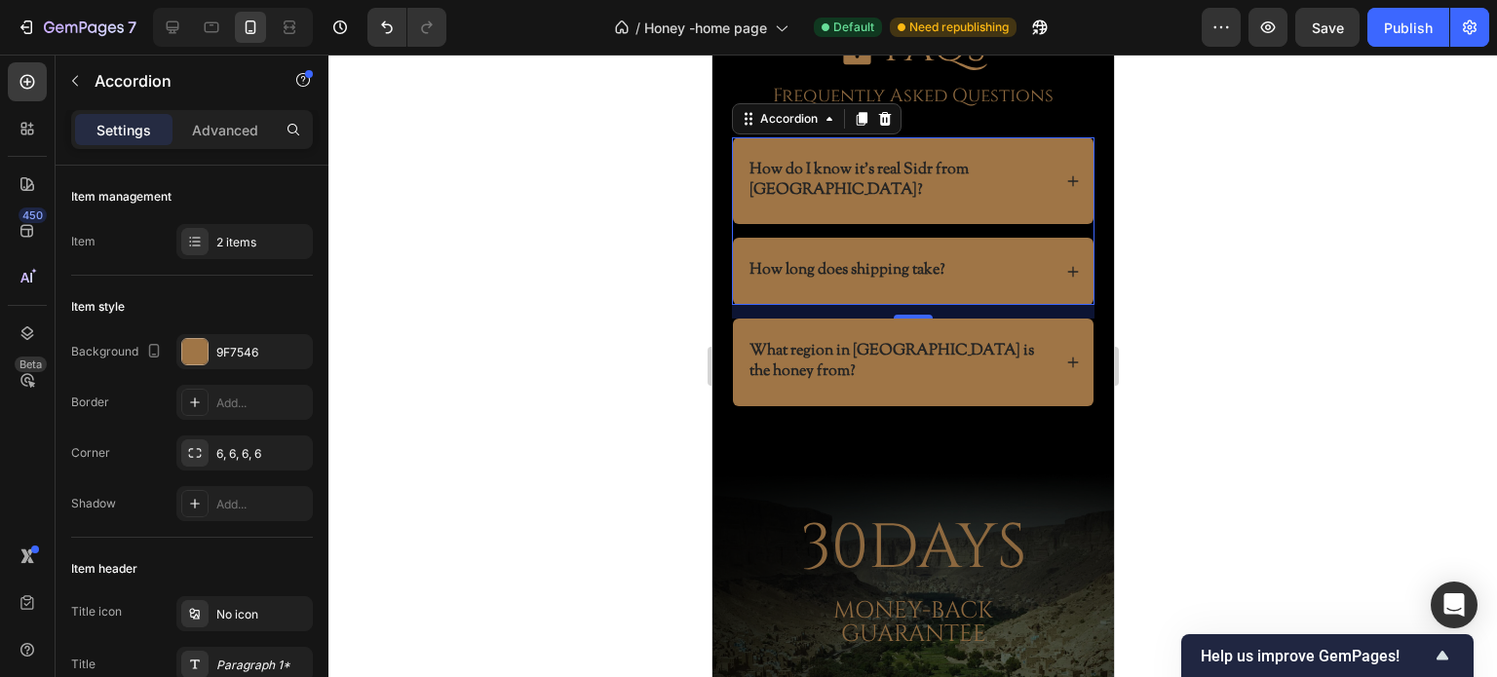
scroll to position [6047, 0]
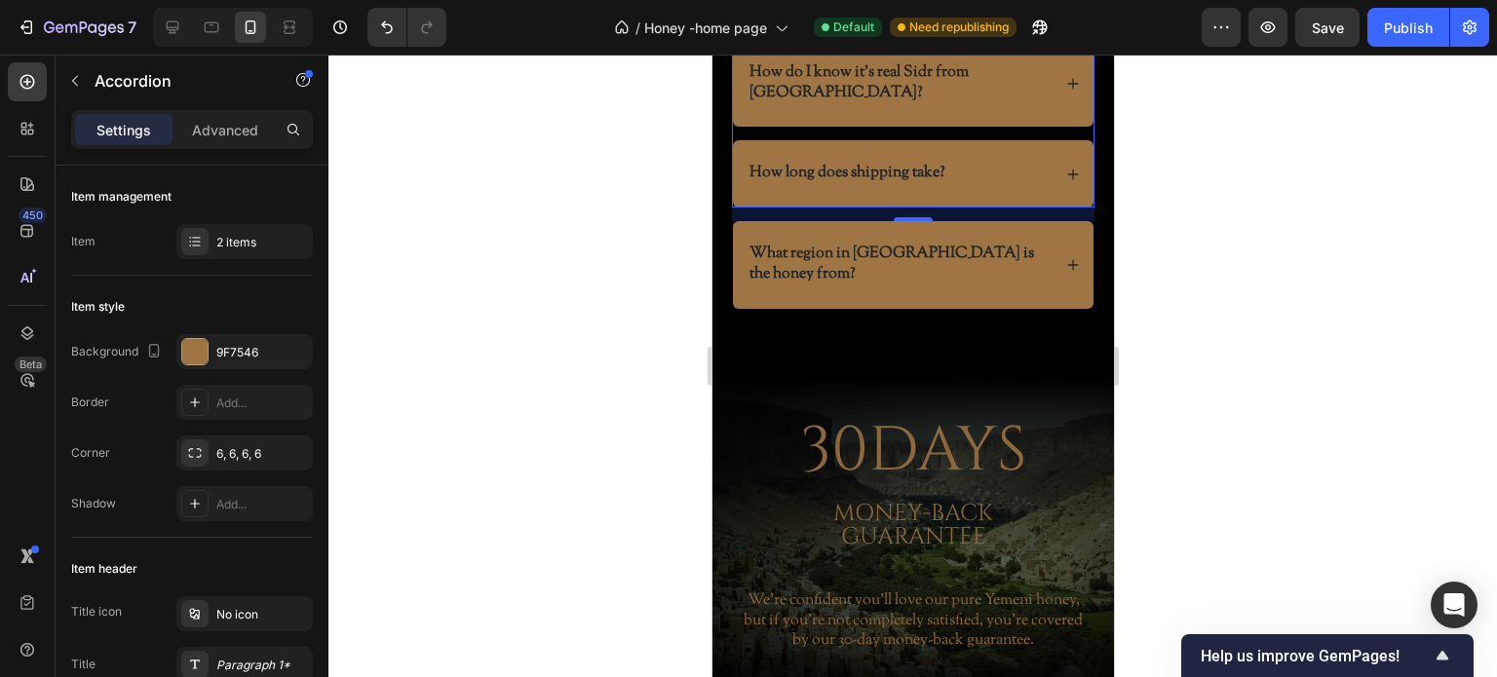
click at [1049, 151] on div "How long does shipping take?" at bounding box center [912, 173] width 361 height 67
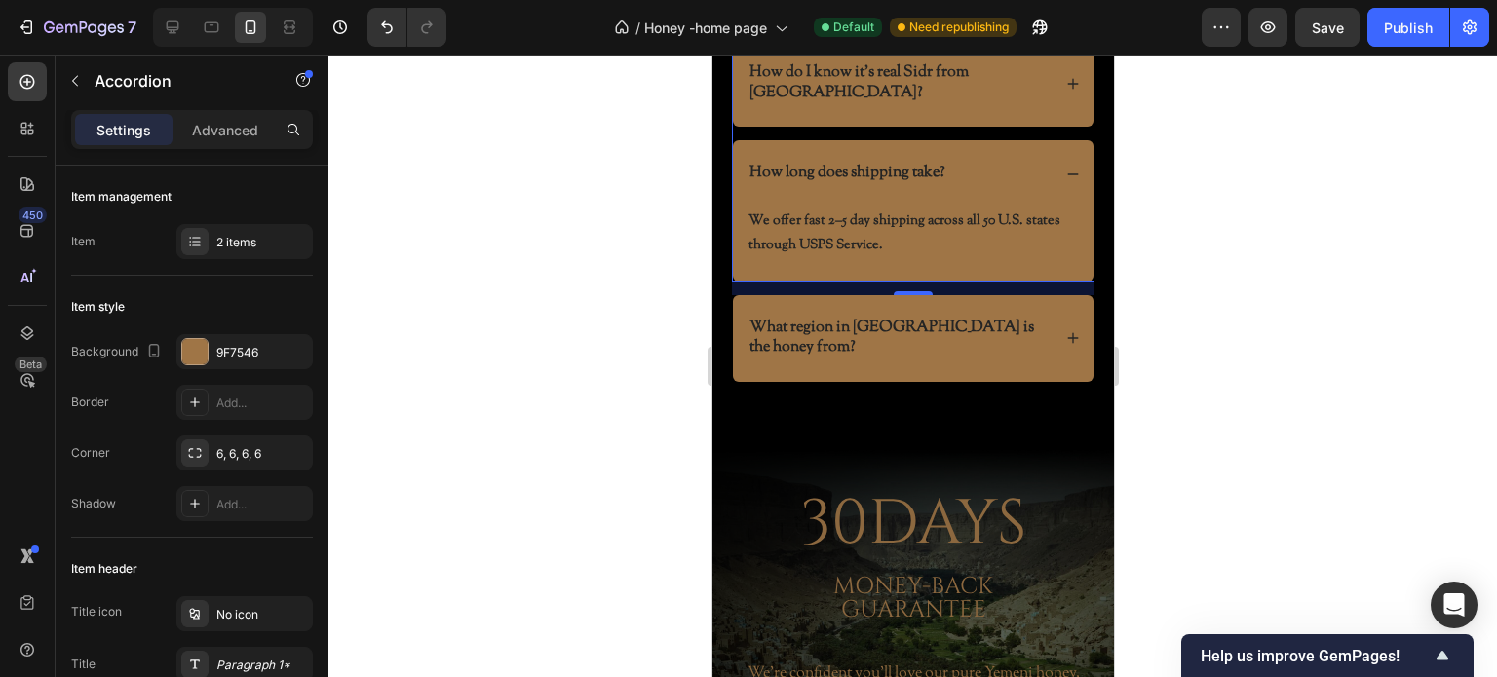
click at [1049, 151] on div "How long does shipping take?" at bounding box center [912, 173] width 361 height 67
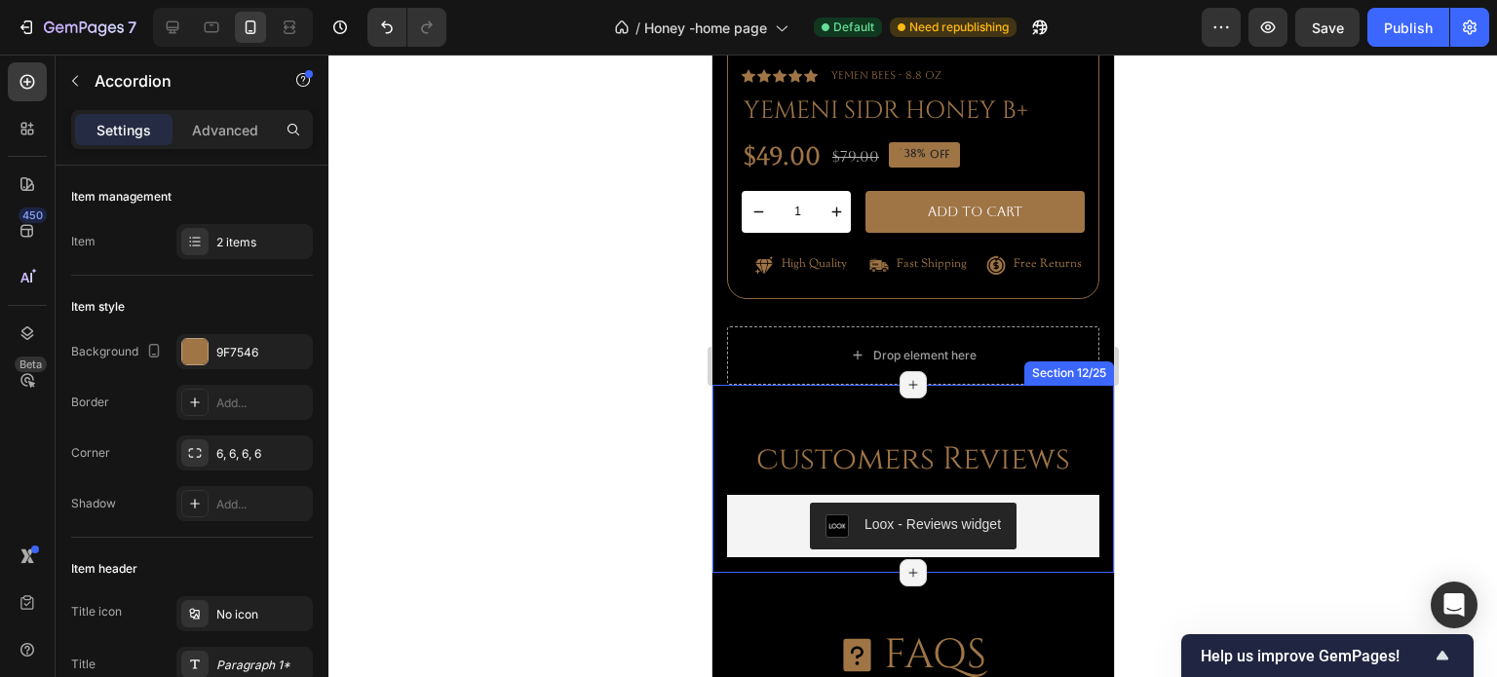
scroll to position [5462, 0]
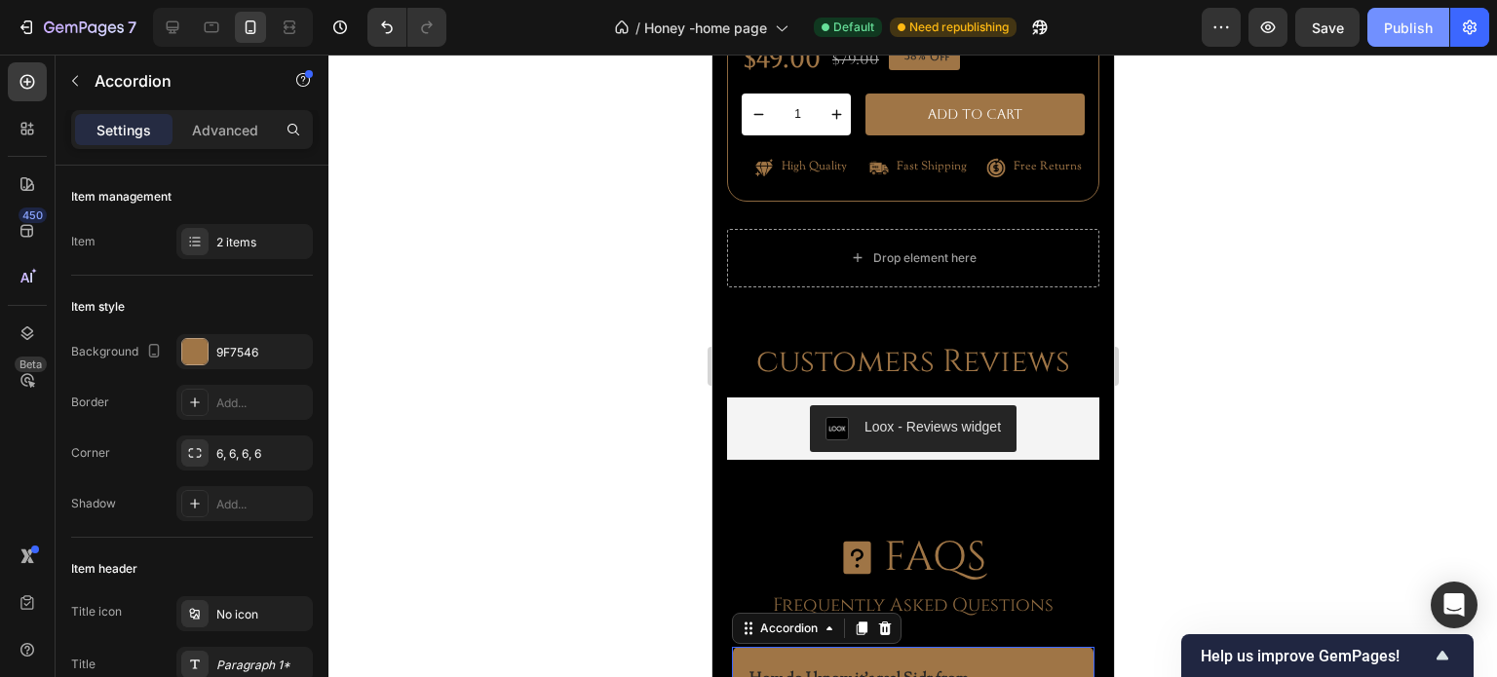
click at [1399, 30] on div "Publish" at bounding box center [1408, 28] width 49 height 20
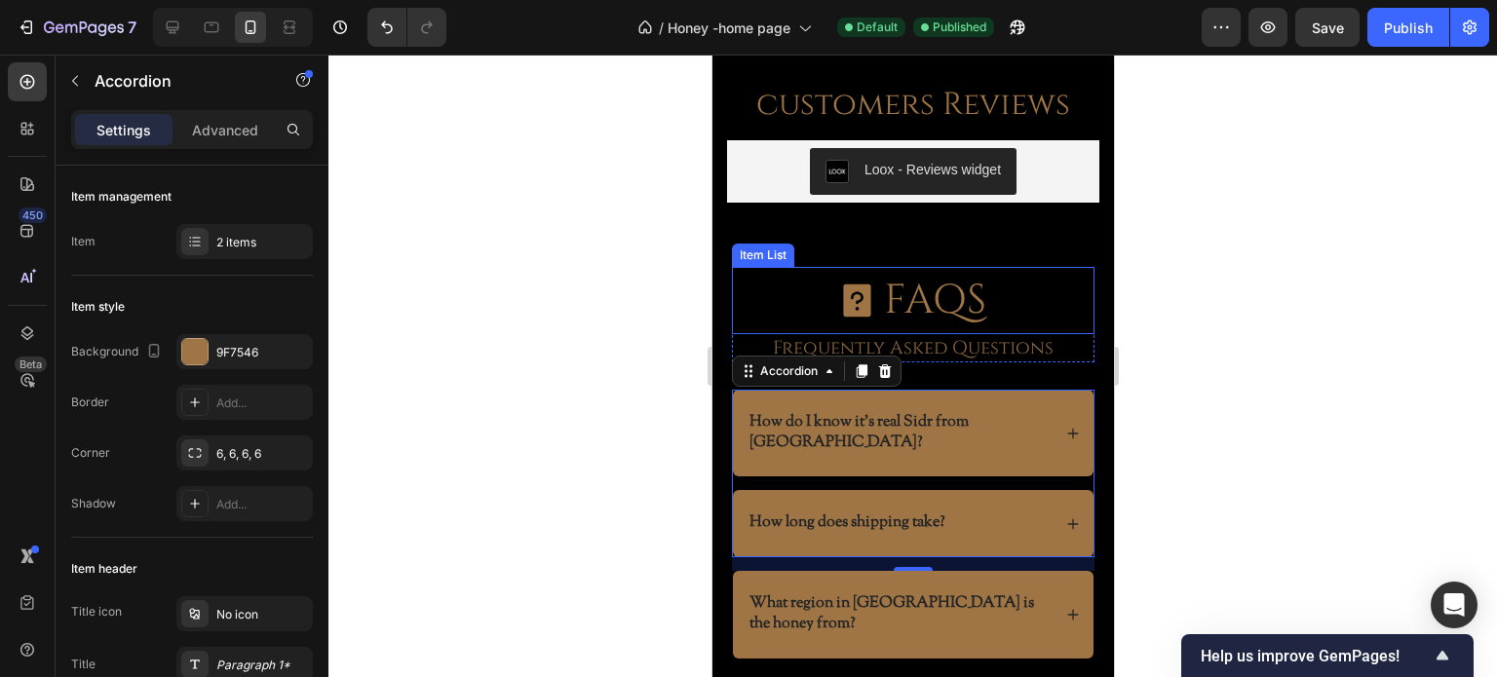
scroll to position [5755, 0]
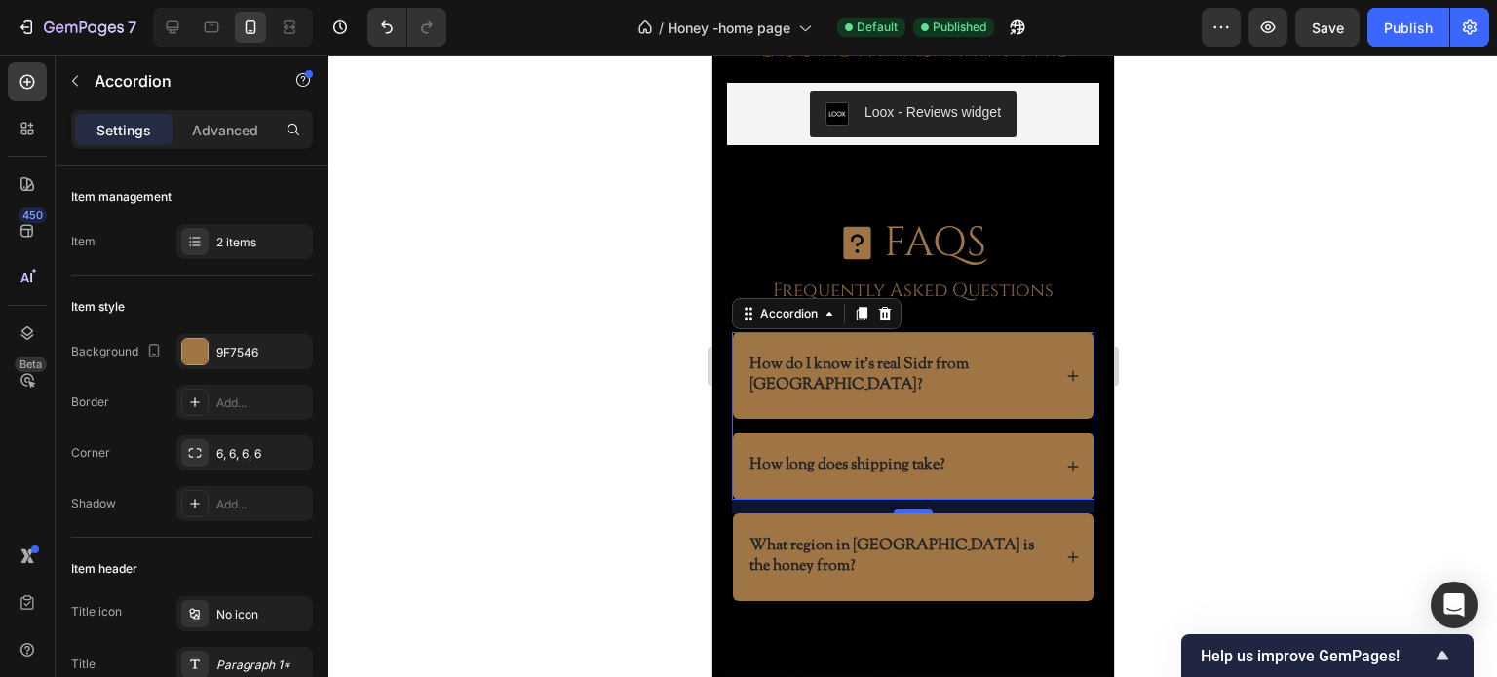
click at [1042, 365] on div "How do I know it’s real Sidr from Yemen?" at bounding box center [912, 376] width 361 height 88
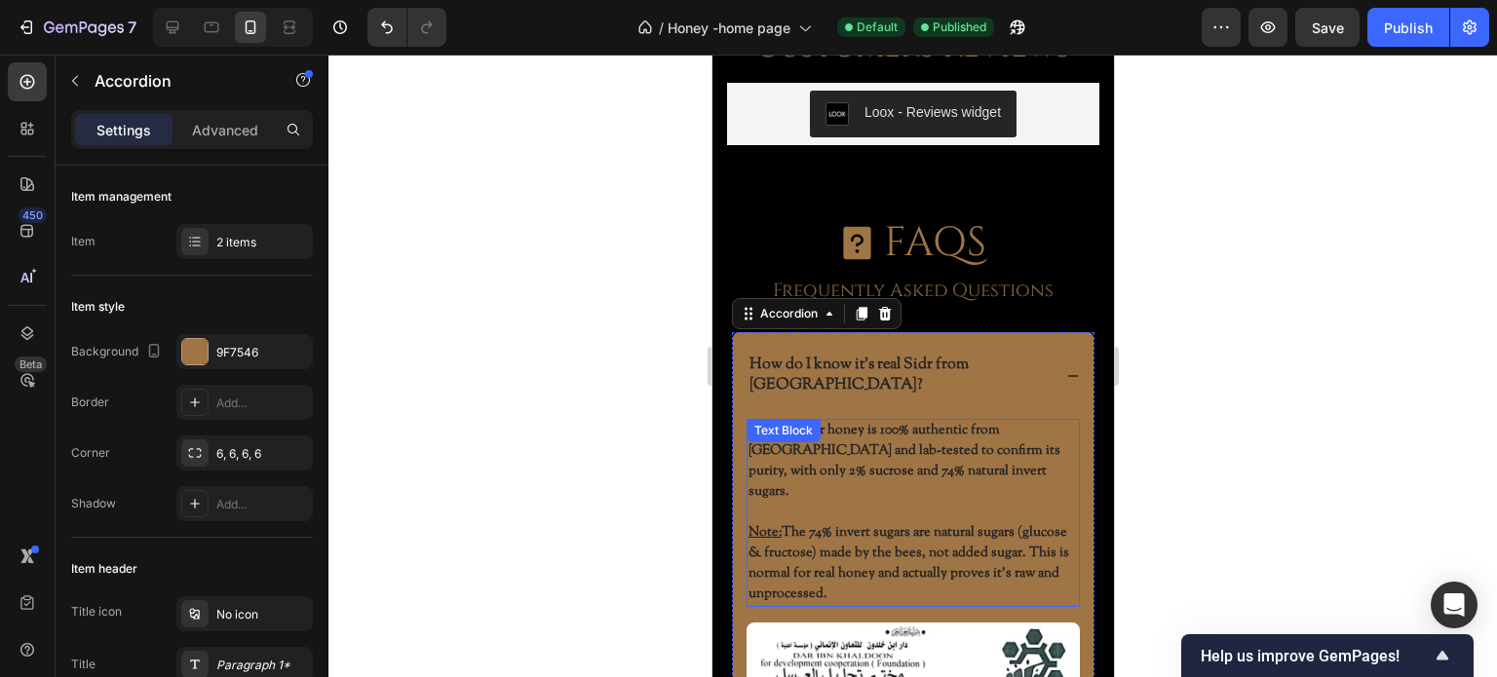
click at [855, 425] on p "Yes, our Sidr honey is 100% authentic from Yemen and lab-tested to confirm its …" at bounding box center [911, 462] width 329 height 82
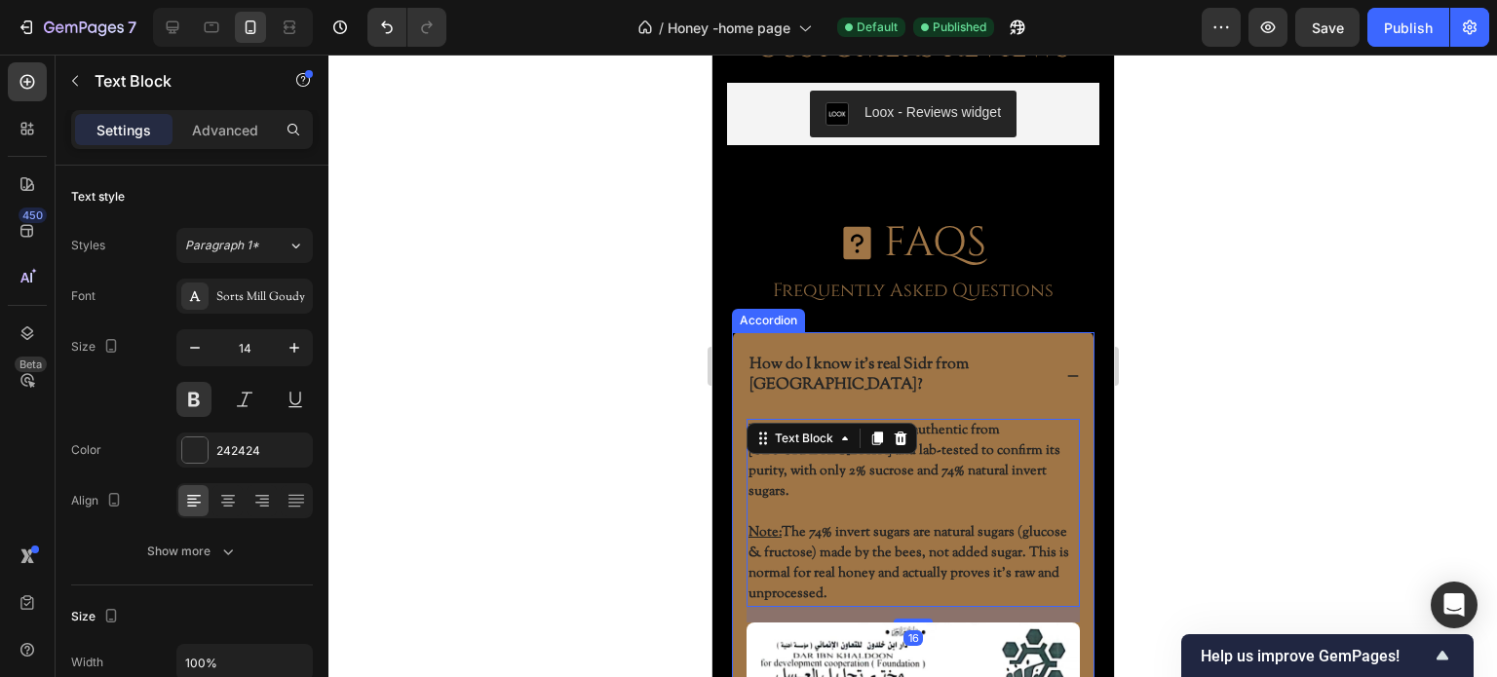
click at [898, 358] on p "How do I know it’s real Sidr from Yemen?" at bounding box center [897, 376] width 298 height 41
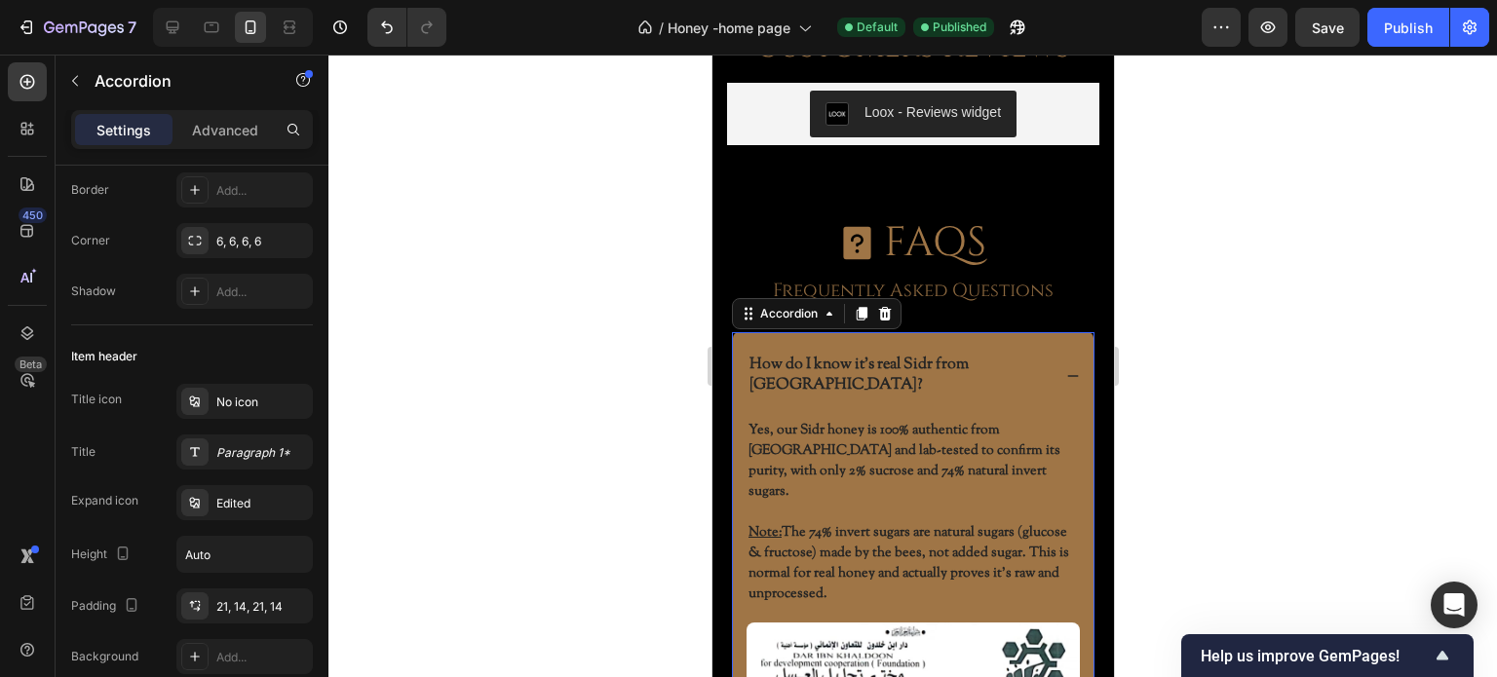
scroll to position [0, 0]
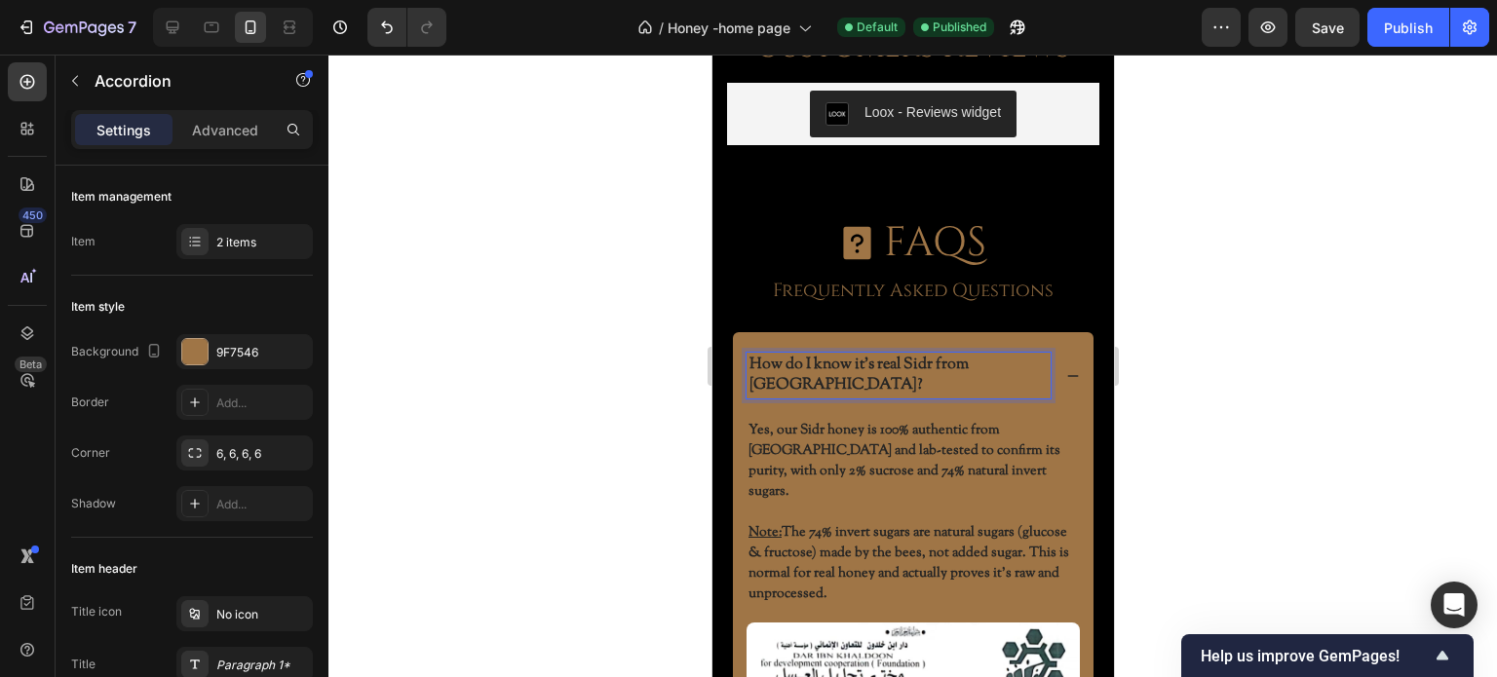
click at [574, 328] on div at bounding box center [912, 366] width 1169 height 623
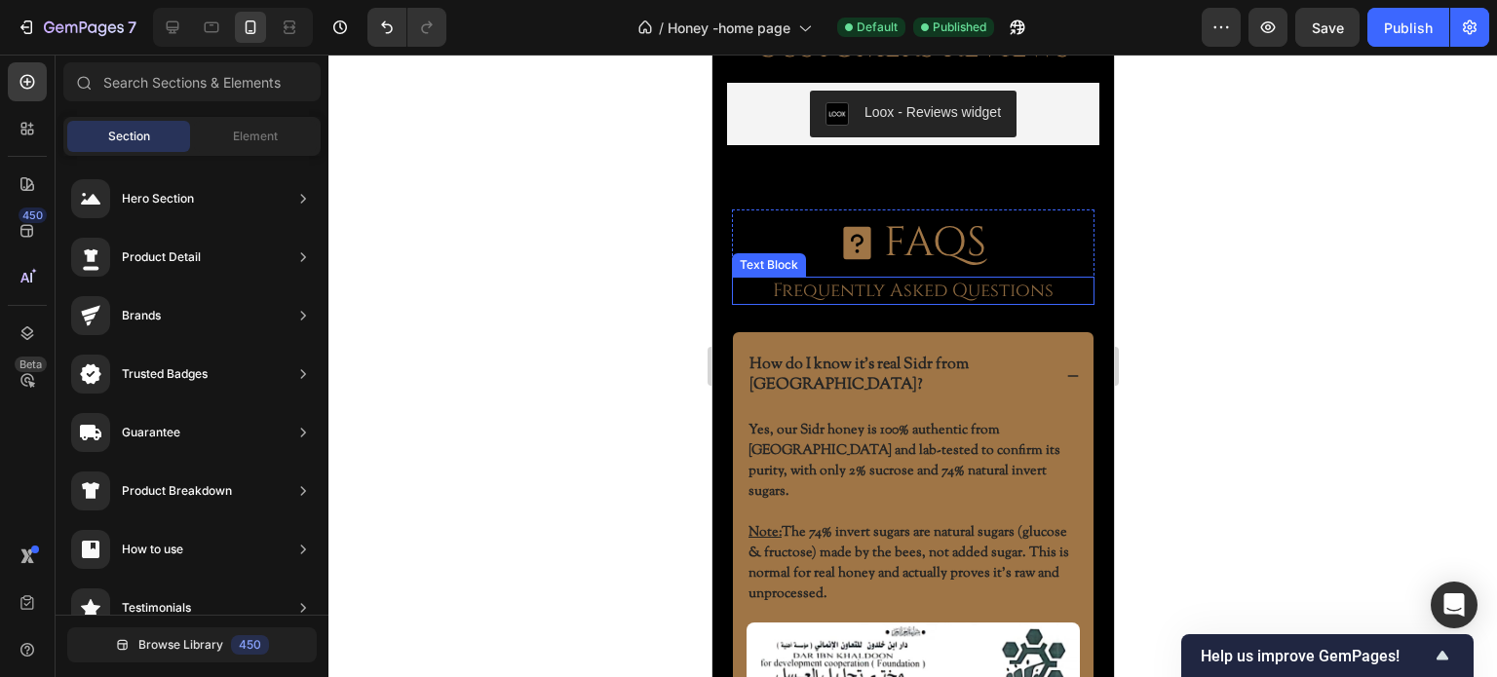
click at [858, 286] on p "Frequently Asked Questions" at bounding box center [912, 291] width 345 height 24
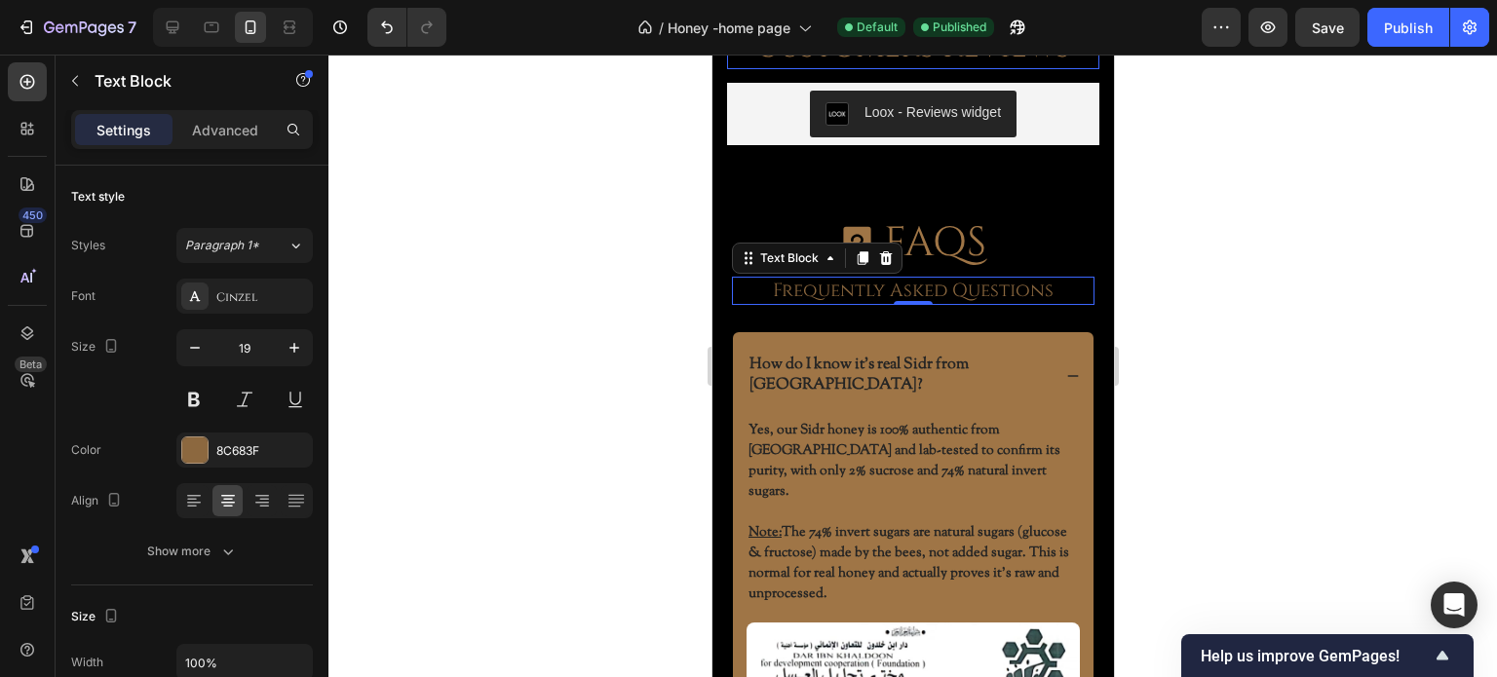
scroll to position [5462, 0]
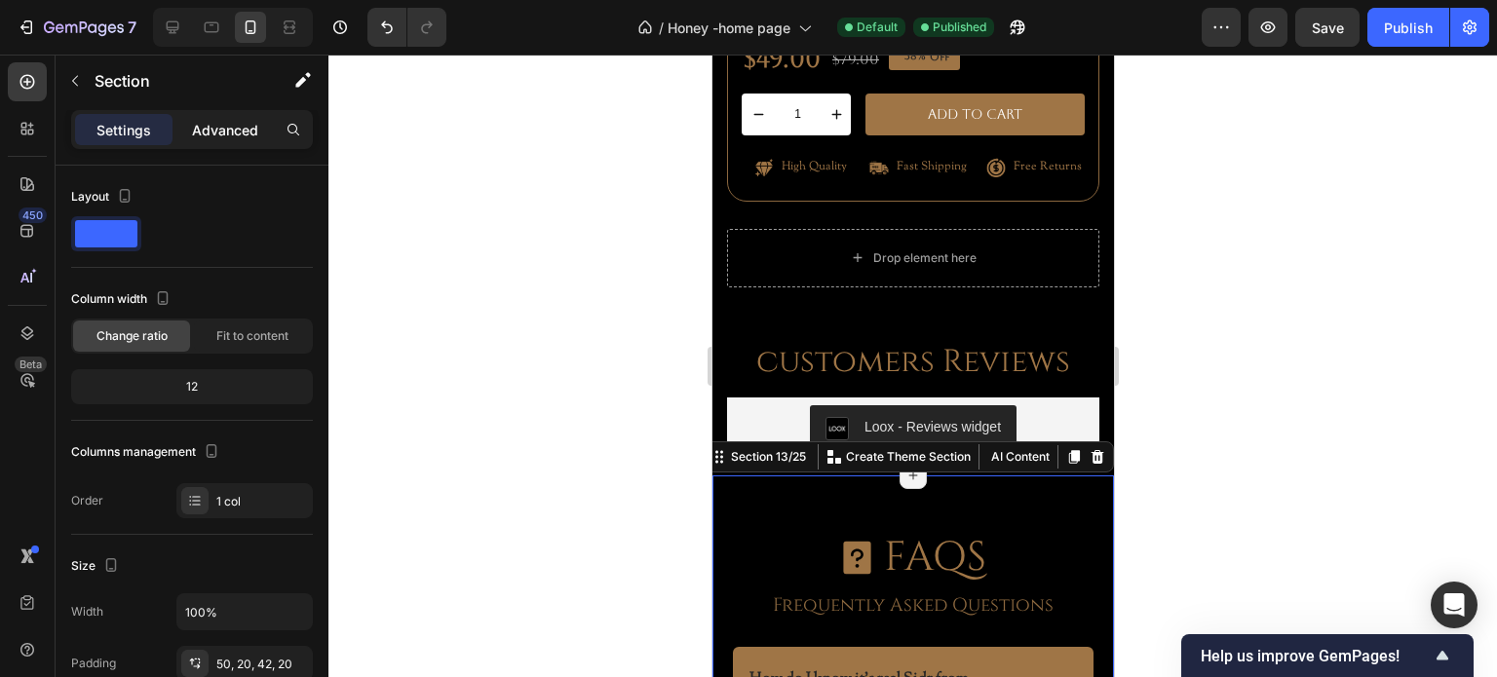
click at [214, 144] on div "Advanced" at bounding box center [224, 129] width 97 height 31
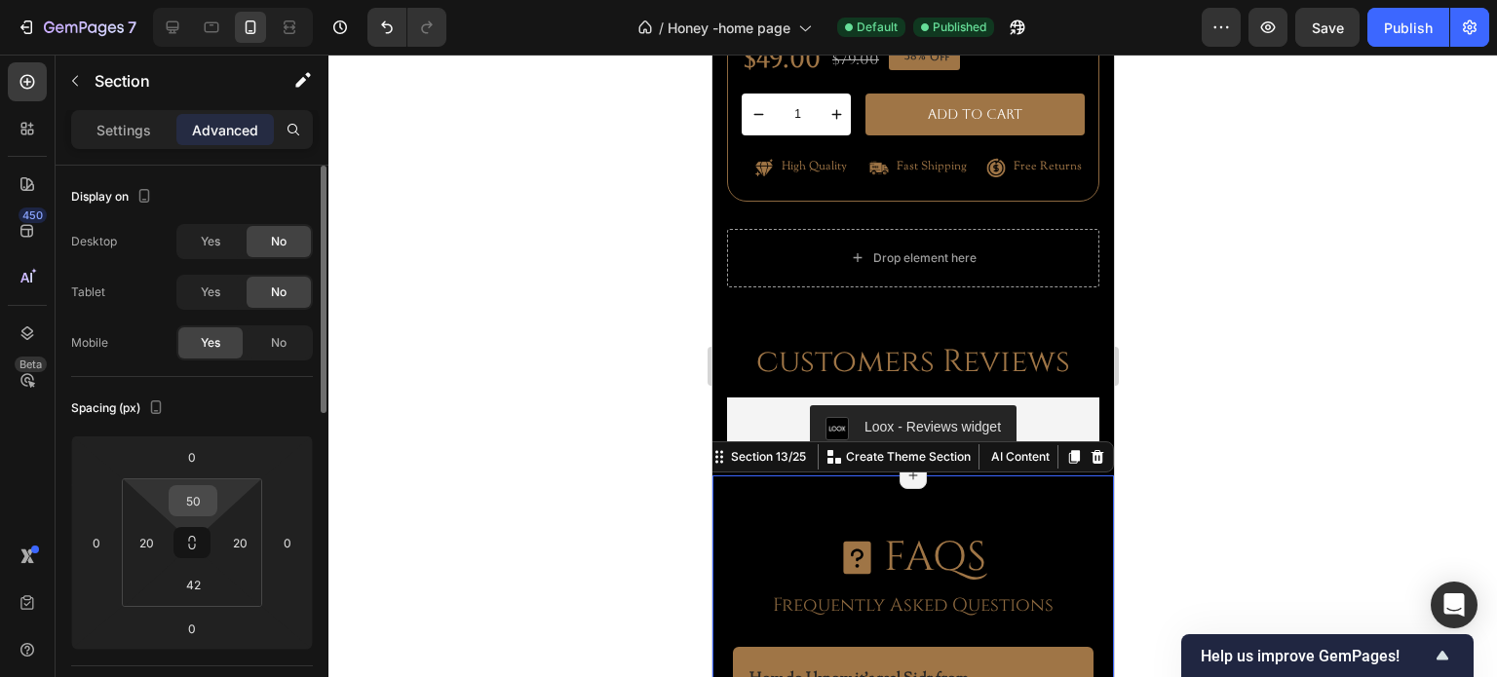
click at [196, 499] on input "50" at bounding box center [192, 500] width 39 height 29
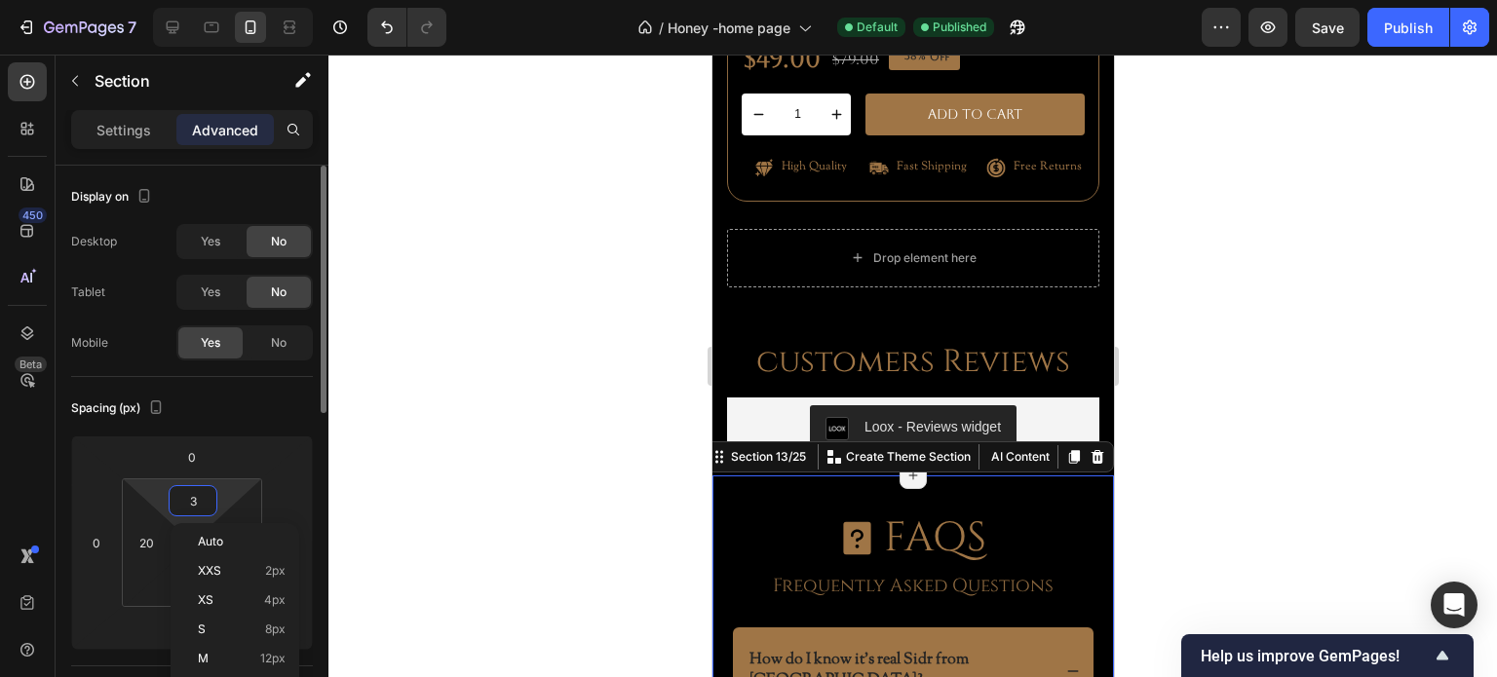
type input "30"
click at [560, 477] on div at bounding box center [912, 366] width 1169 height 623
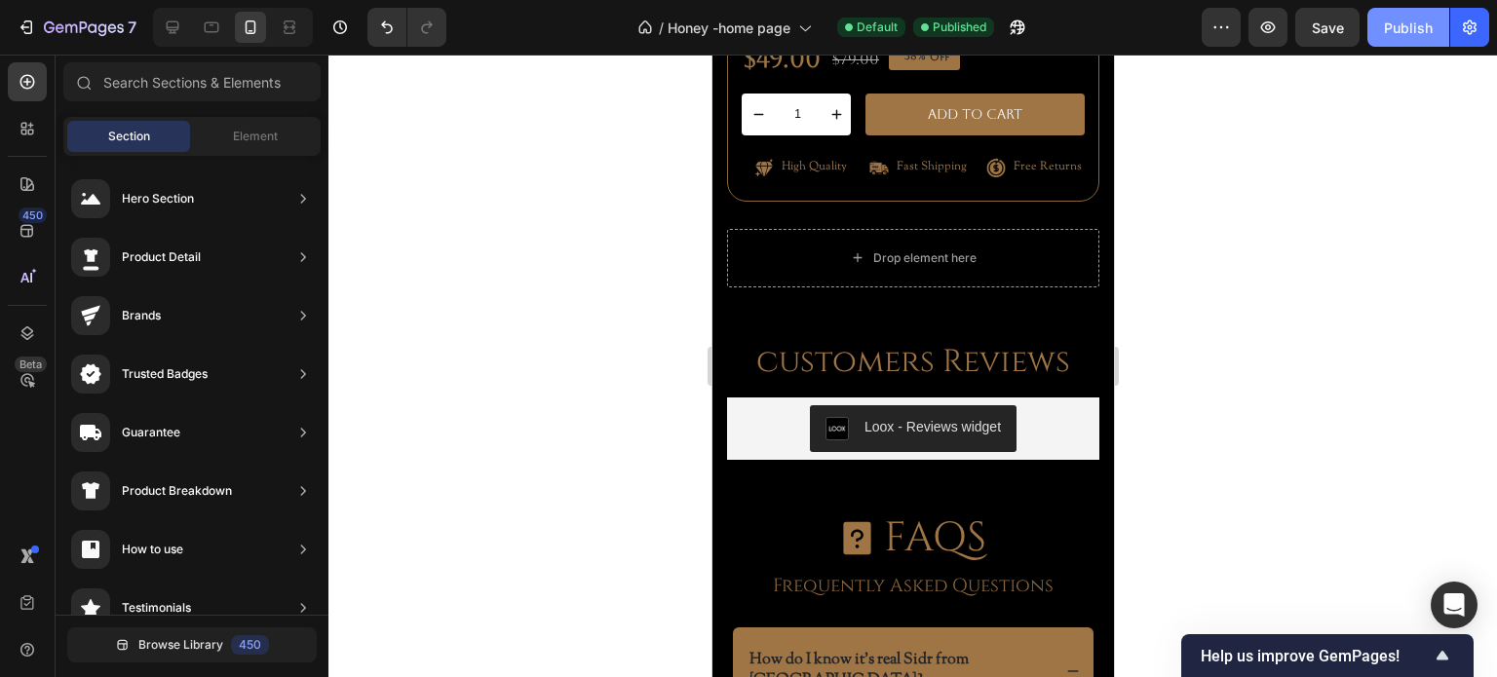
click at [1409, 42] on button "Publish" at bounding box center [1408, 27] width 82 height 39
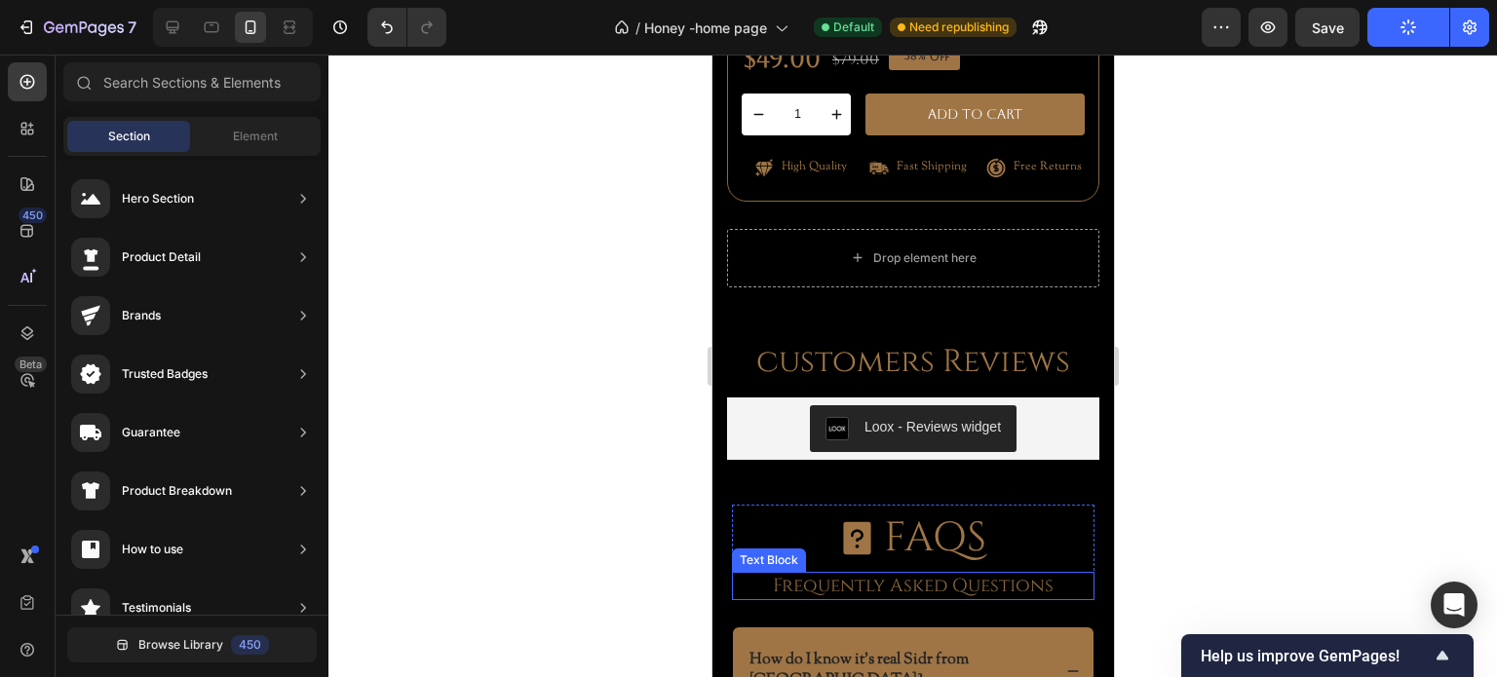
click at [936, 574] on p "Frequently Asked Questions" at bounding box center [912, 586] width 345 height 24
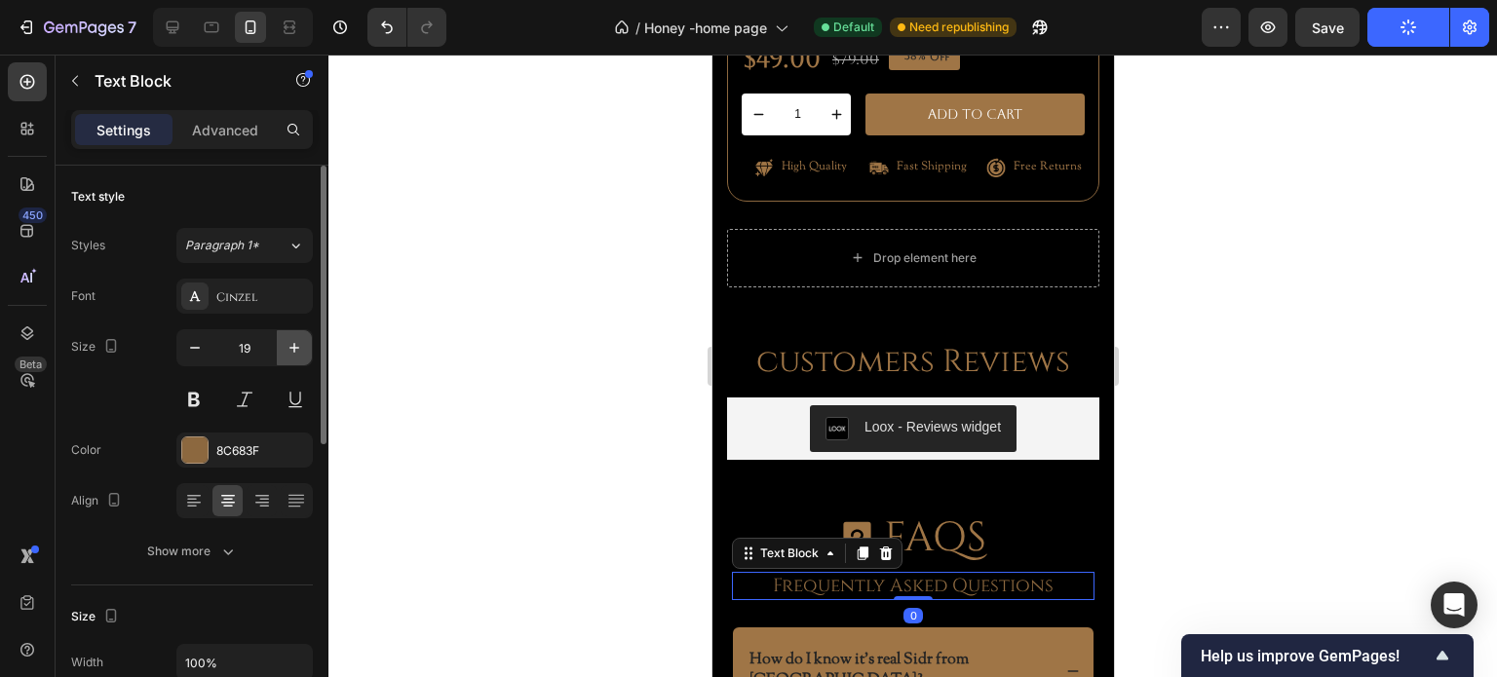
click at [281, 342] on button "button" at bounding box center [294, 347] width 35 height 35
type input "20"
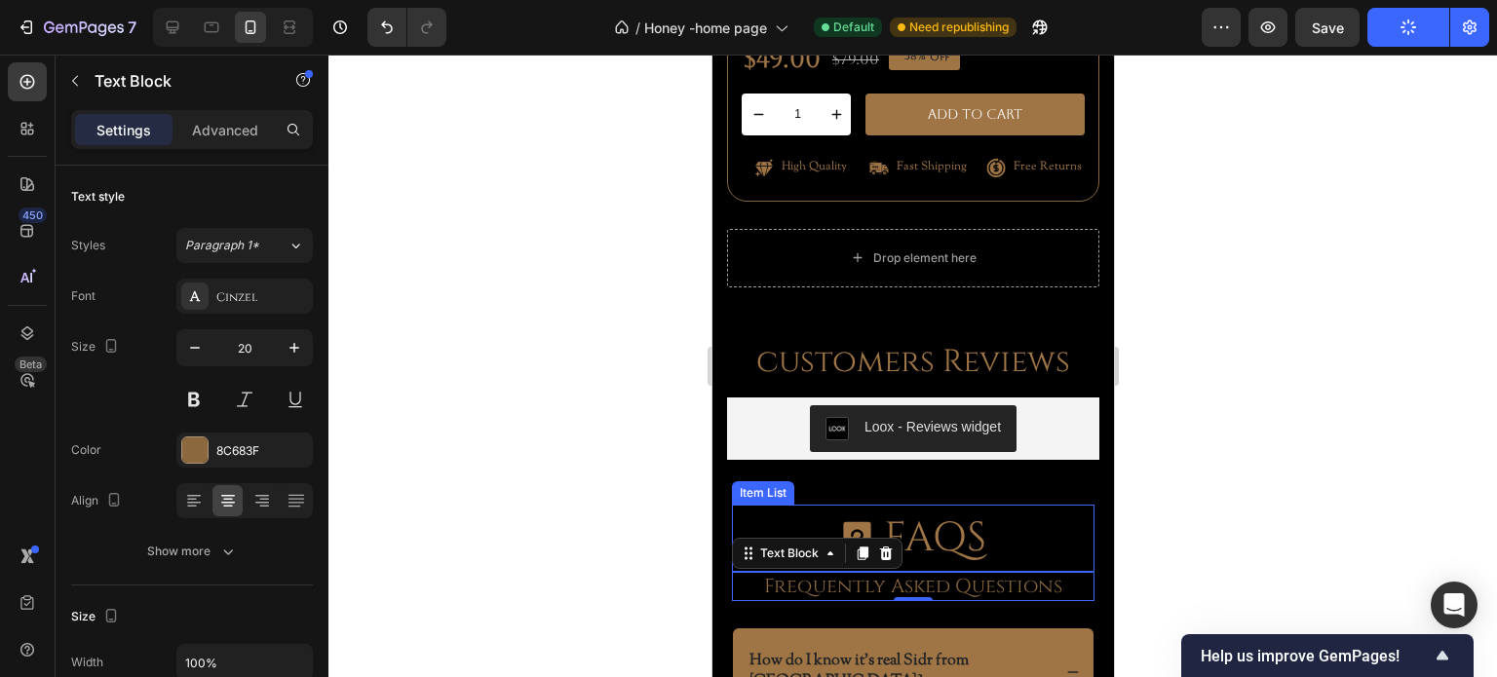
click at [948, 508] on p "FAQS" at bounding box center [934, 538] width 102 height 61
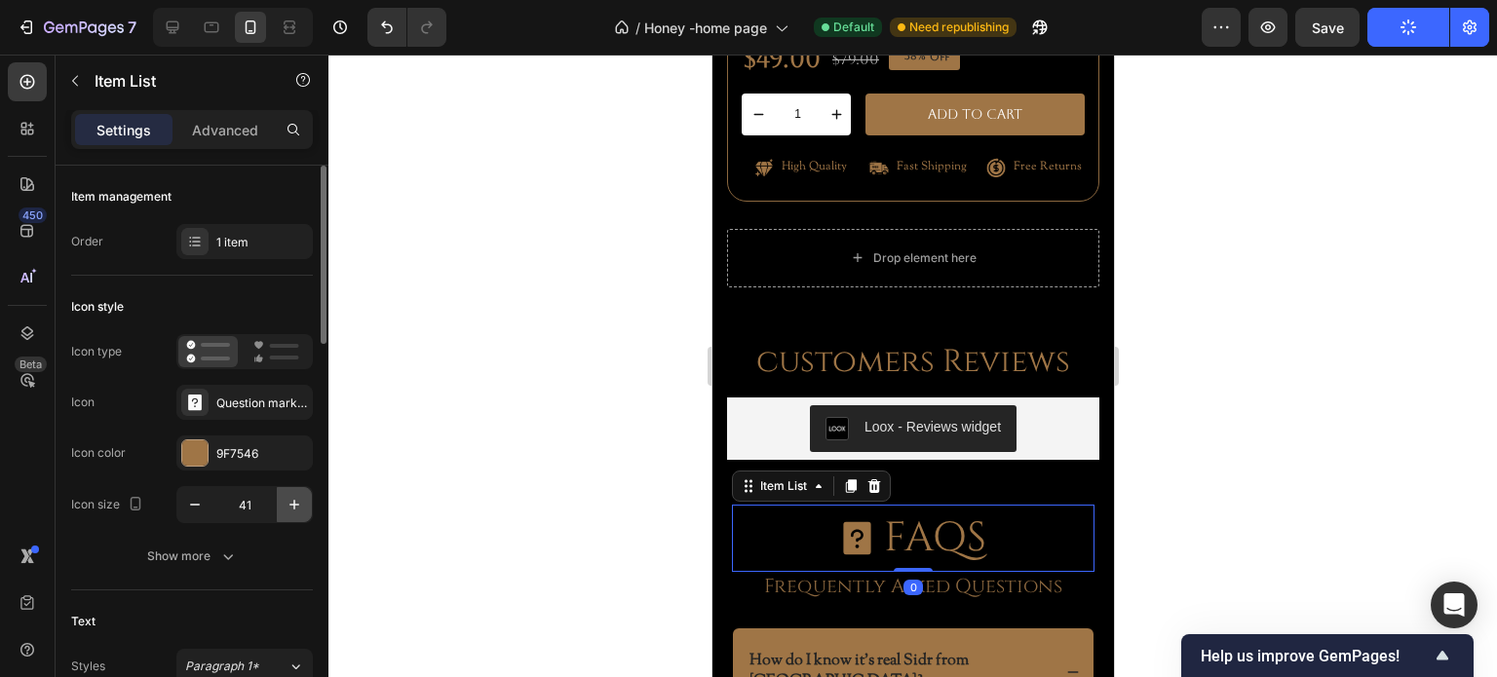
click at [295, 506] on icon "button" at bounding box center [294, 504] width 19 height 19
click at [940, 508] on p "FAQS" at bounding box center [935, 538] width 102 height 61
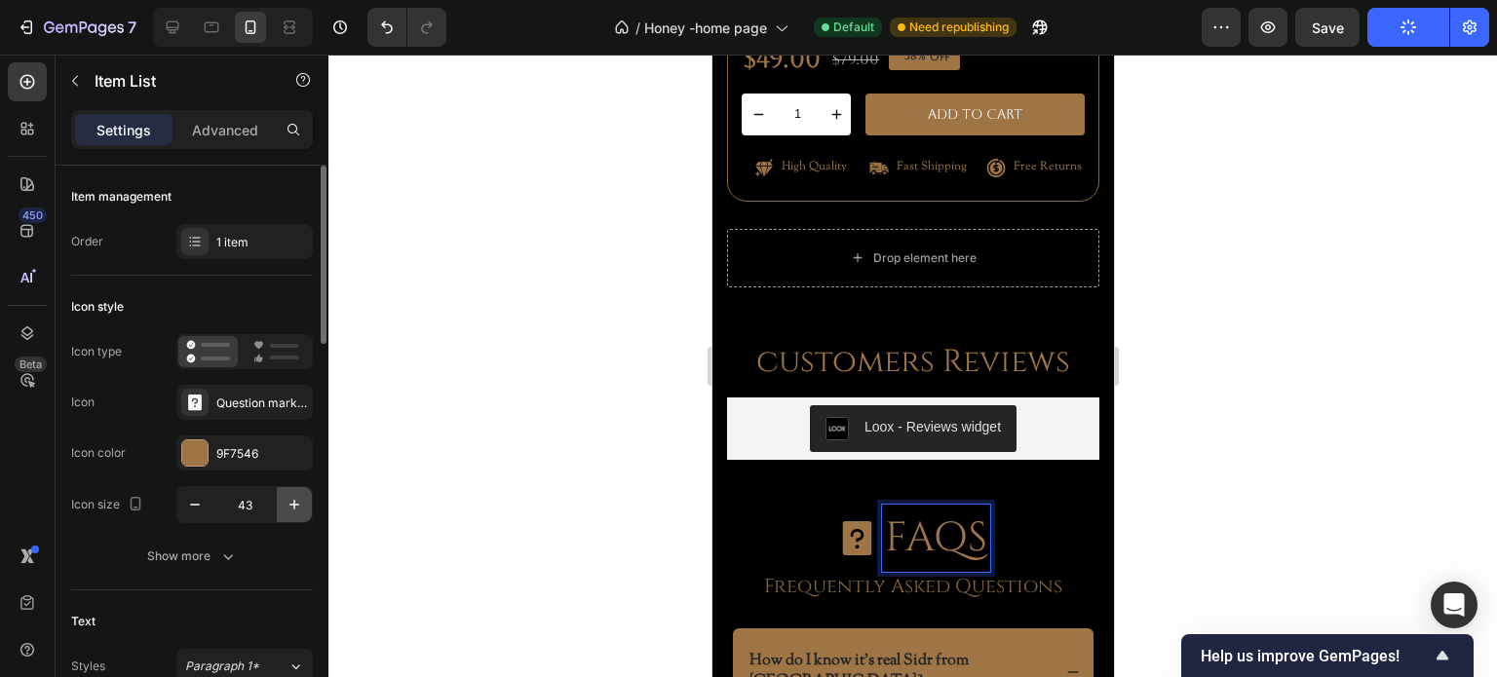
click at [292, 502] on icon "button" at bounding box center [294, 504] width 19 height 19
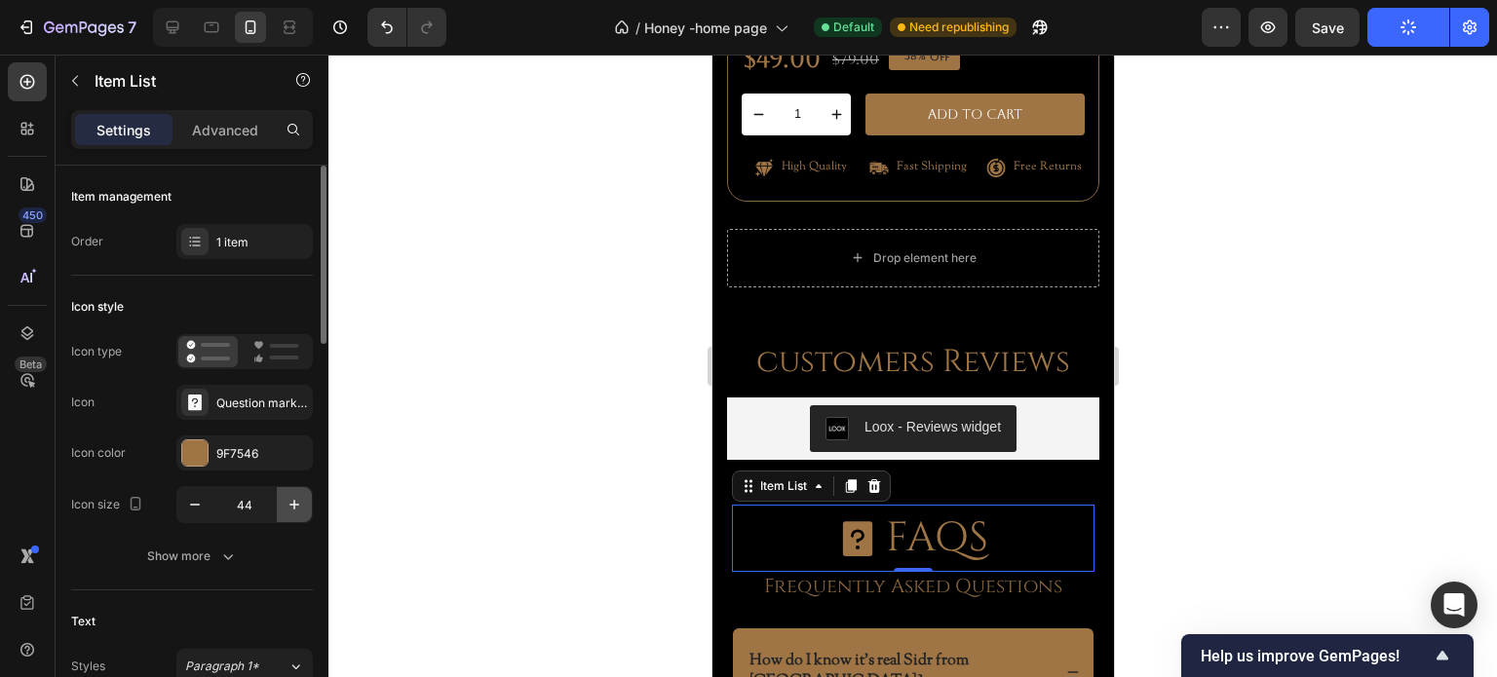
click at [292, 502] on icon "button" at bounding box center [294, 504] width 19 height 19
click at [198, 502] on icon "button" at bounding box center [194, 504] width 19 height 19
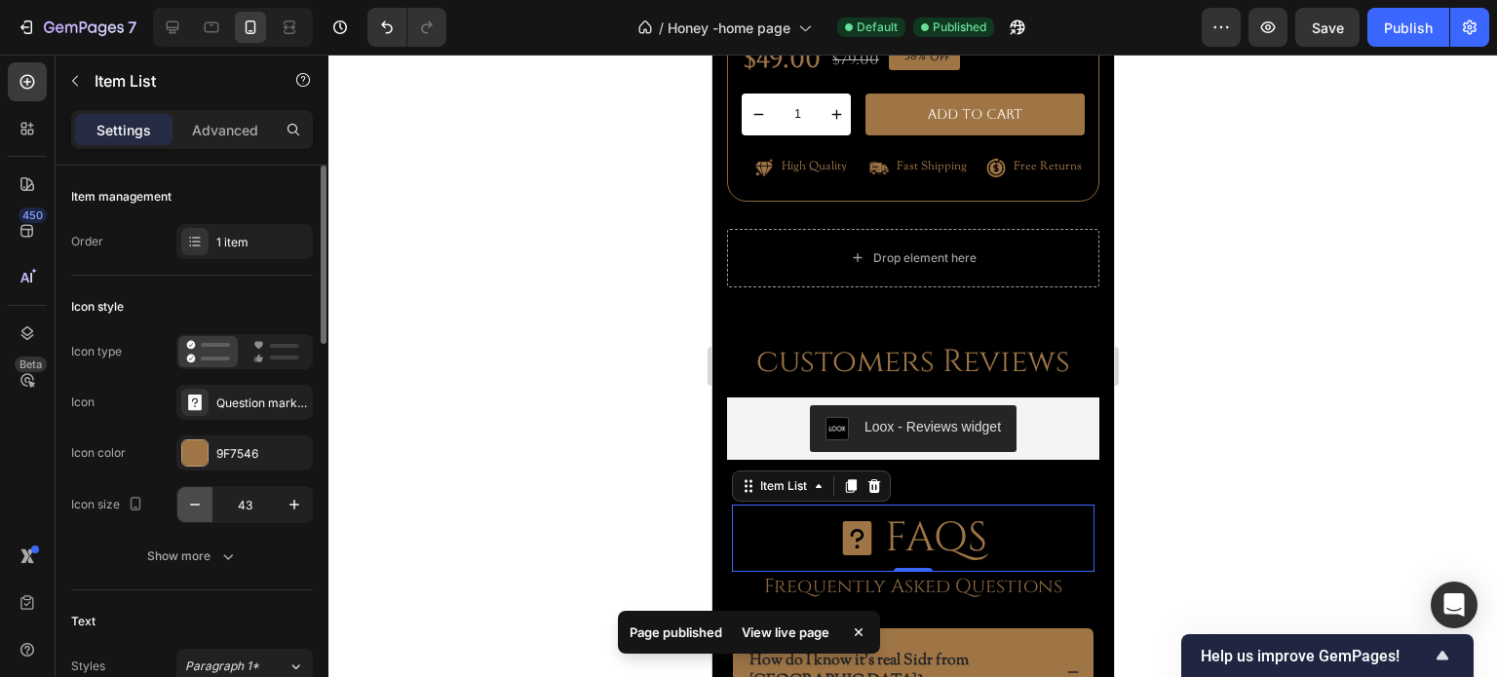
click at [198, 502] on icon "button" at bounding box center [194, 504] width 19 height 19
type input "42"
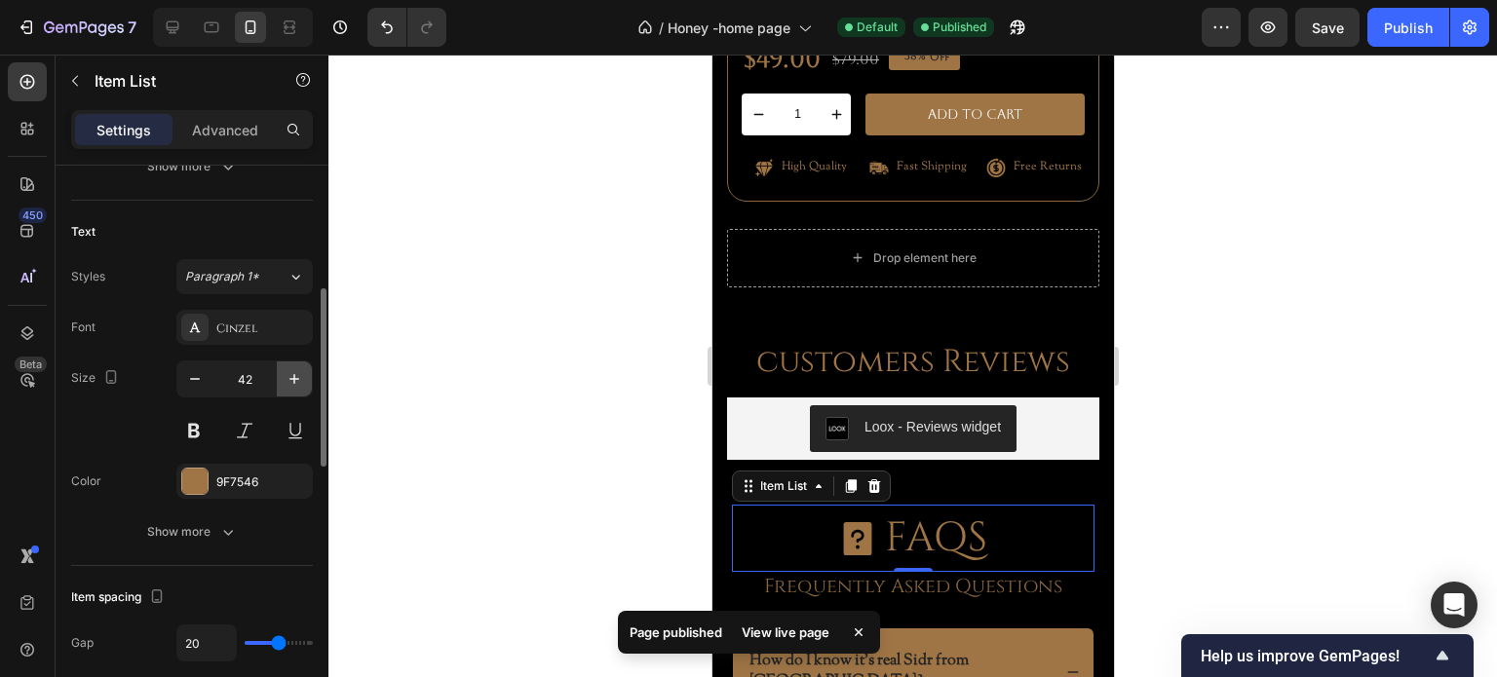
click at [286, 375] on icon "button" at bounding box center [294, 378] width 19 height 19
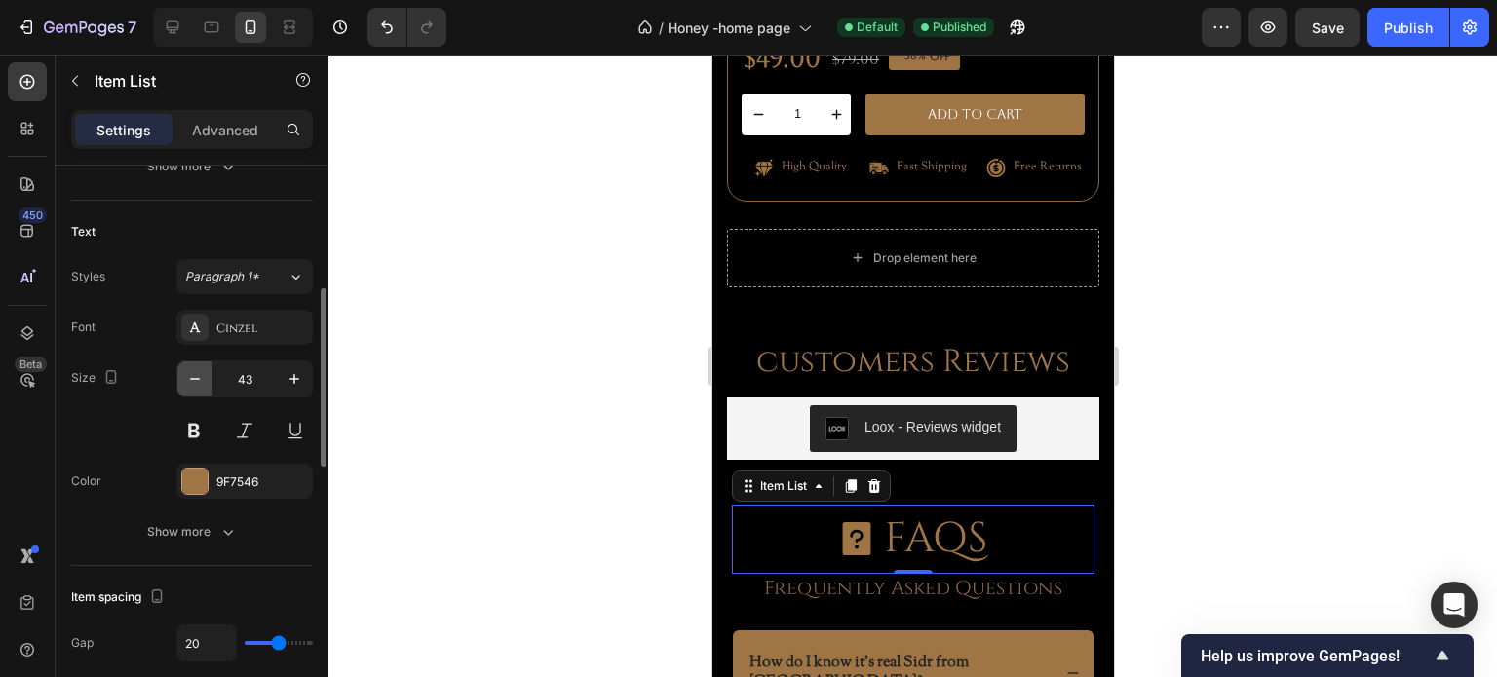
click at [198, 380] on icon "button" at bounding box center [194, 378] width 19 height 19
type input "42"
click at [401, 471] on div at bounding box center [912, 366] width 1169 height 623
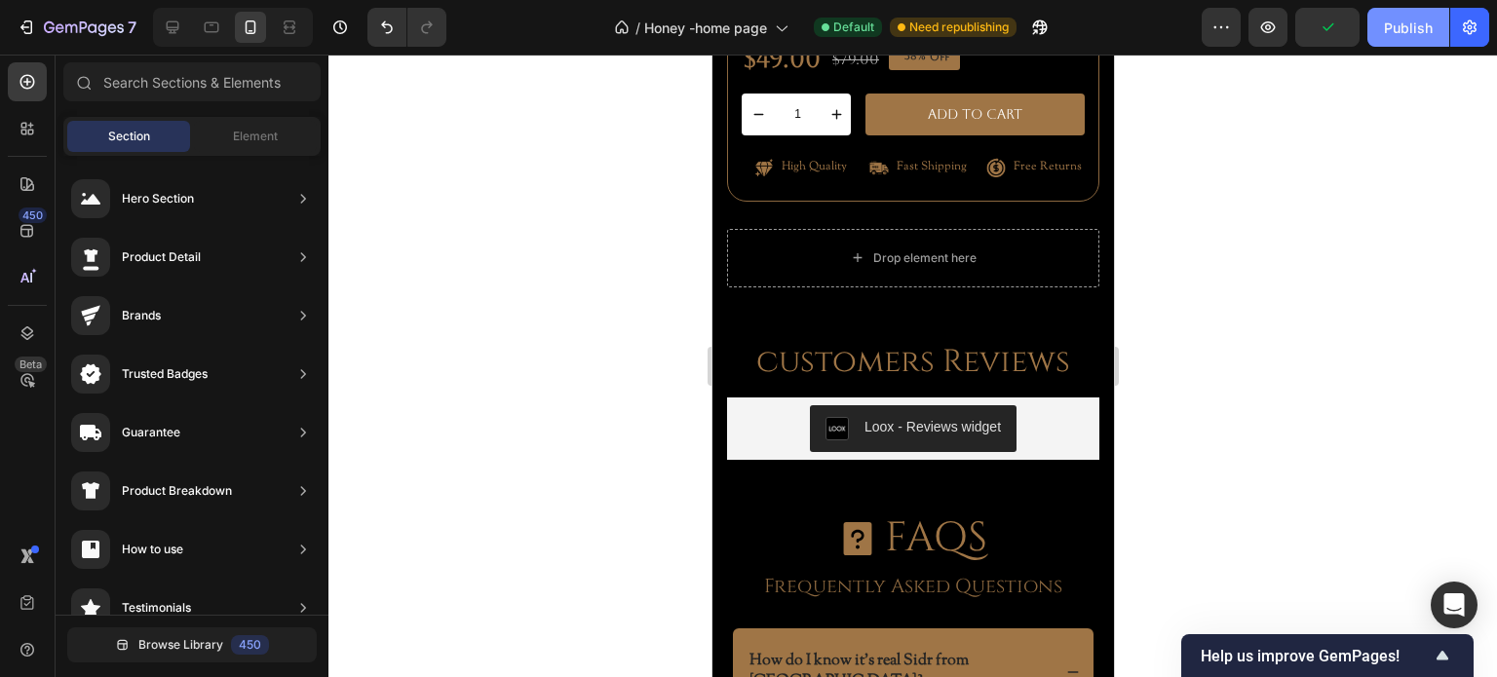
click at [1403, 27] on div "Publish" at bounding box center [1408, 28] width 49 height 20
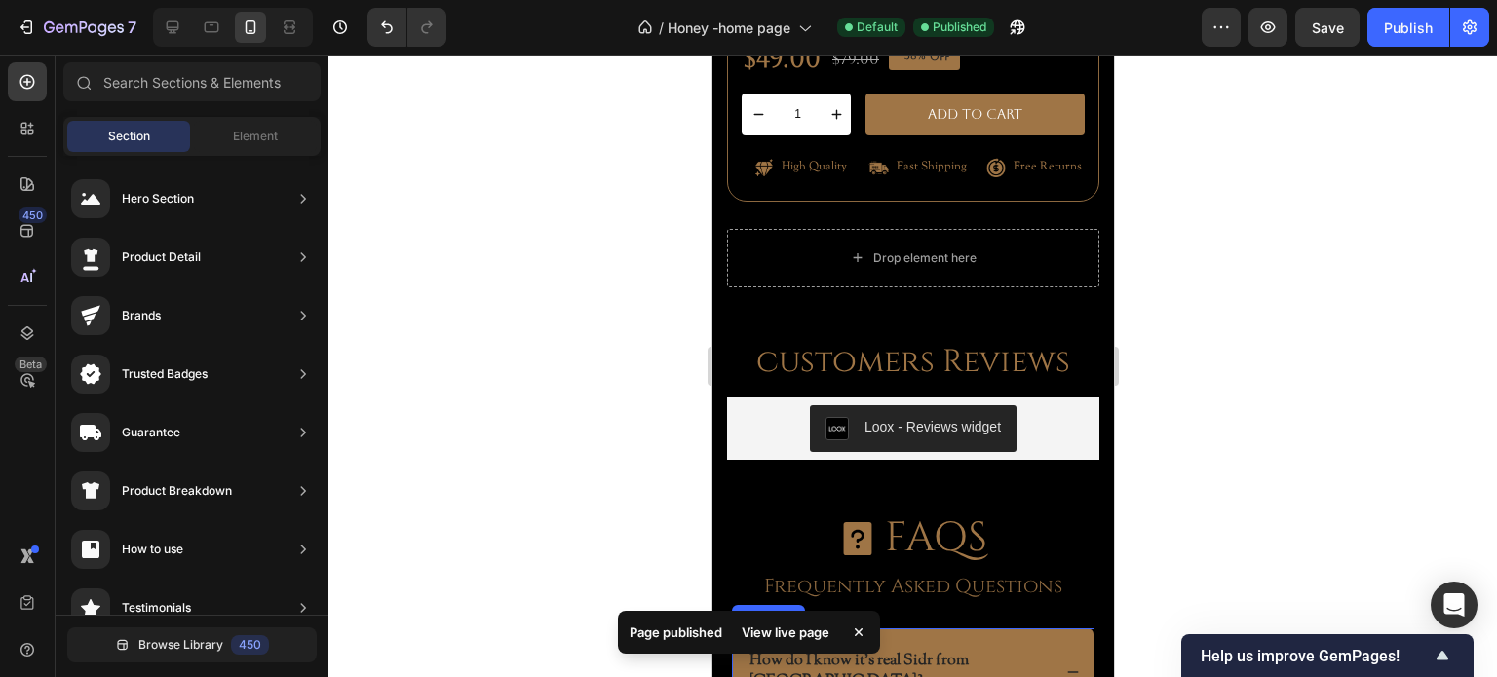
click at [891, 652] on p "How do I know it’s real Sidr from Yemen?" at bounding box center [897, 672] width 298 height 41
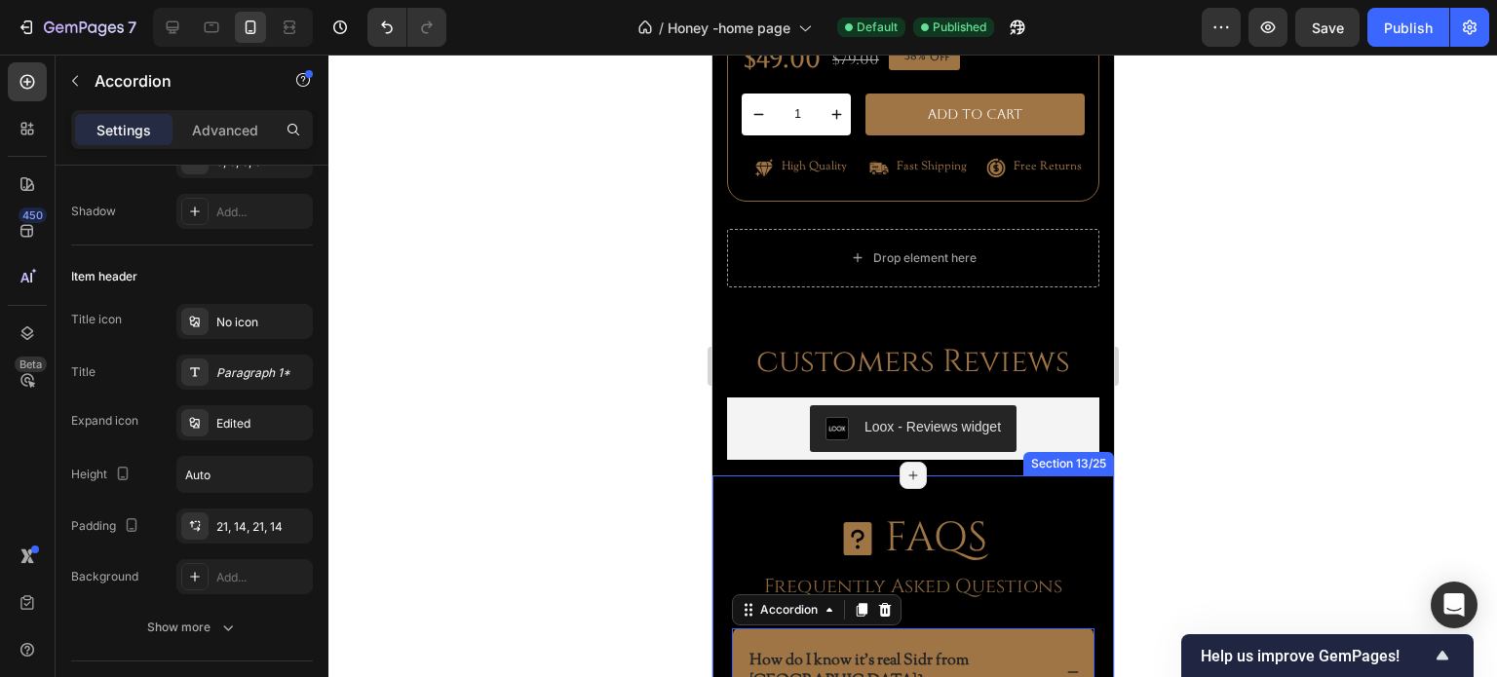
scroll to position [5657, 0]
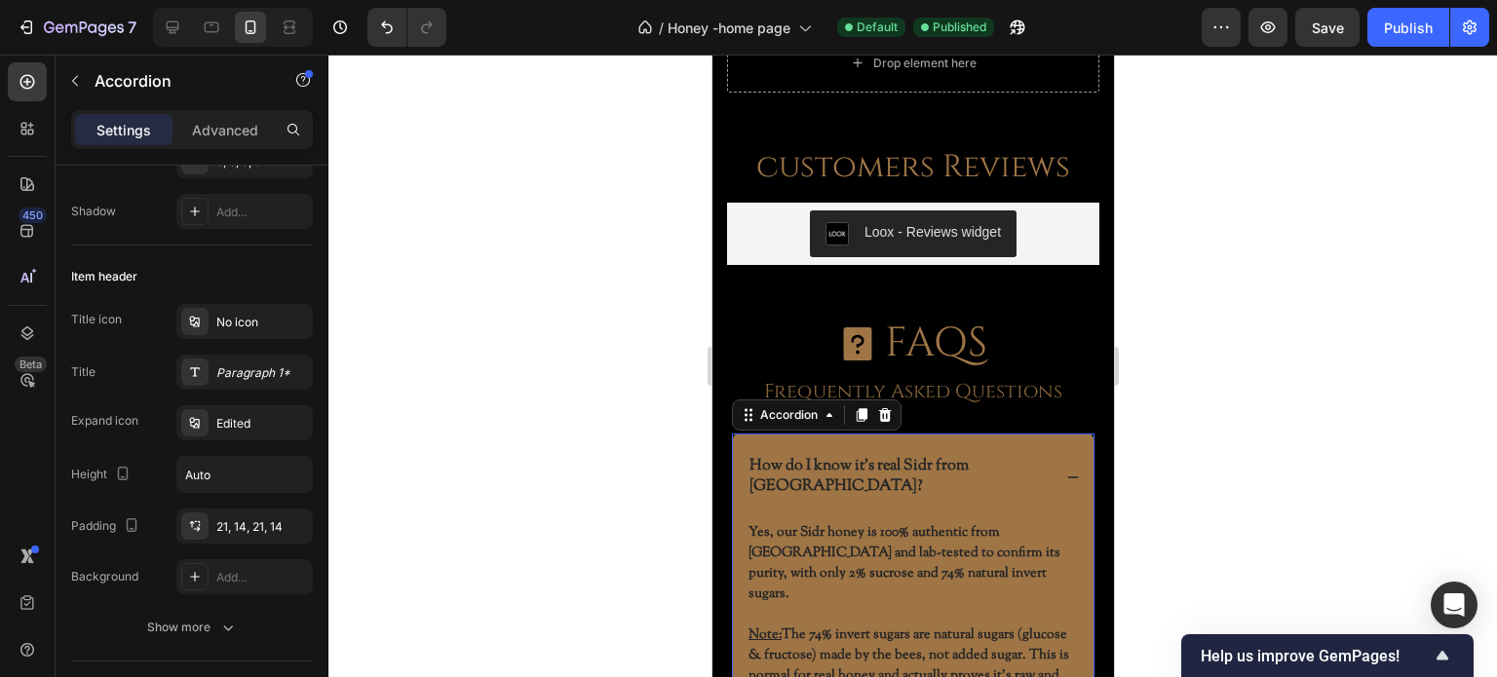
click at [1065, 471] on icon at bounding box center [1072, 478] width 14 height 14
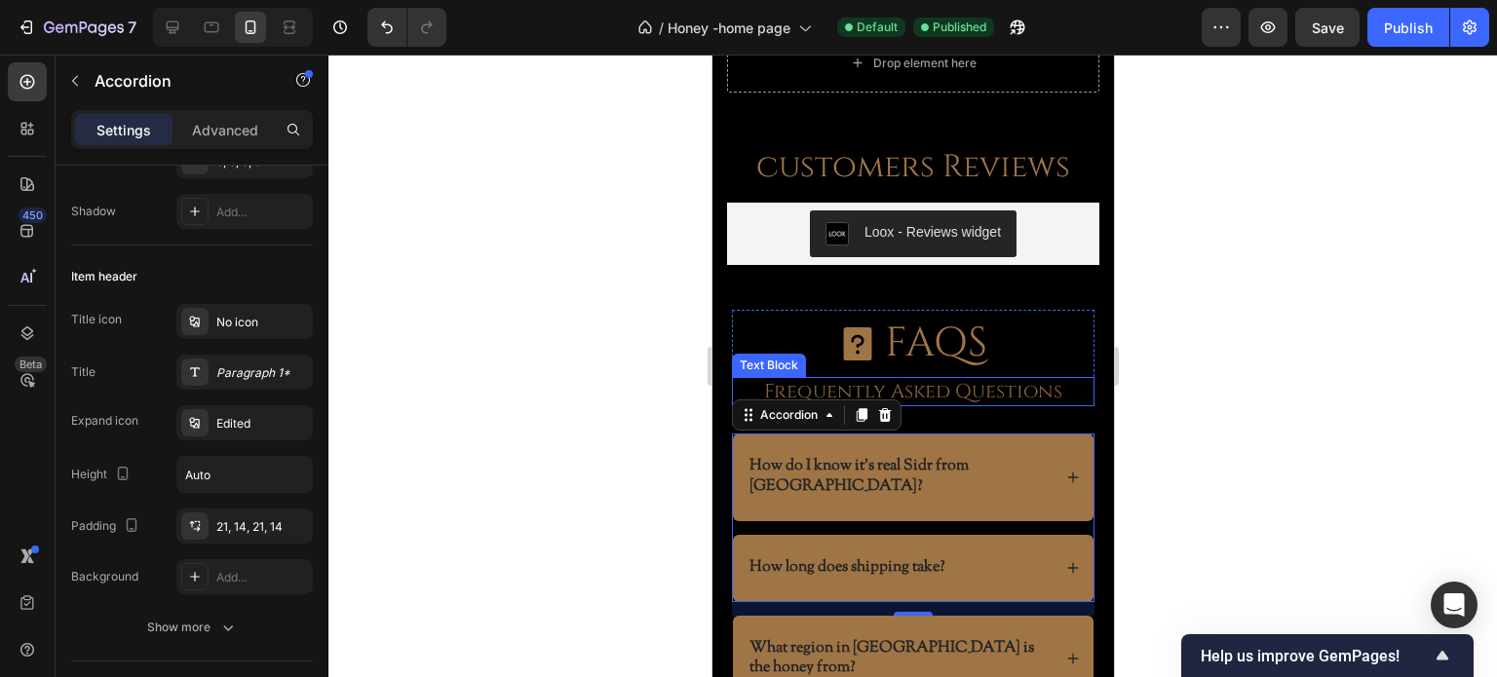
click at [980, 379] on p "Frequently Asked Questions" at bounding box center [912, 391] width 345 height 25
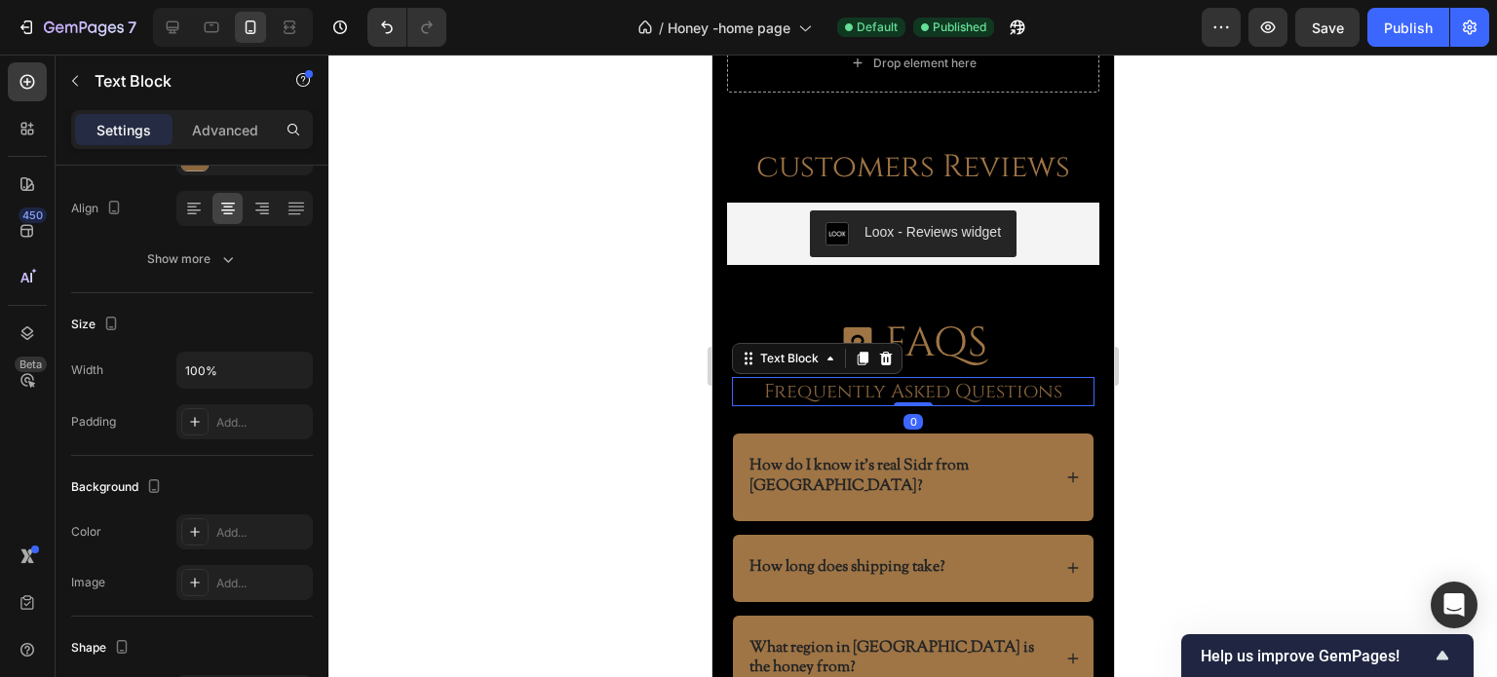
scroll to position [0, 0]
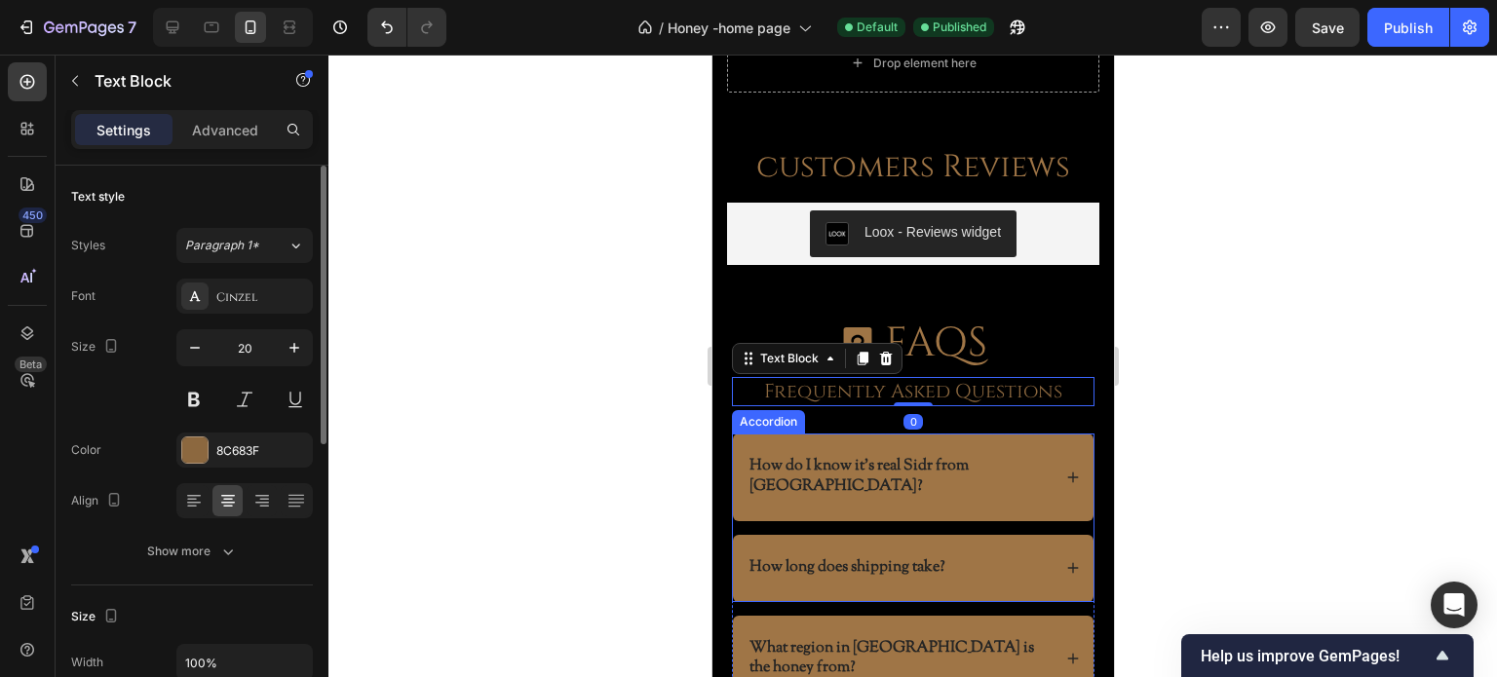
click at [915, 457] on p "How do I know it’s real Sidr from Yemen?" at bounding box center [897, 477] width 298 height 41
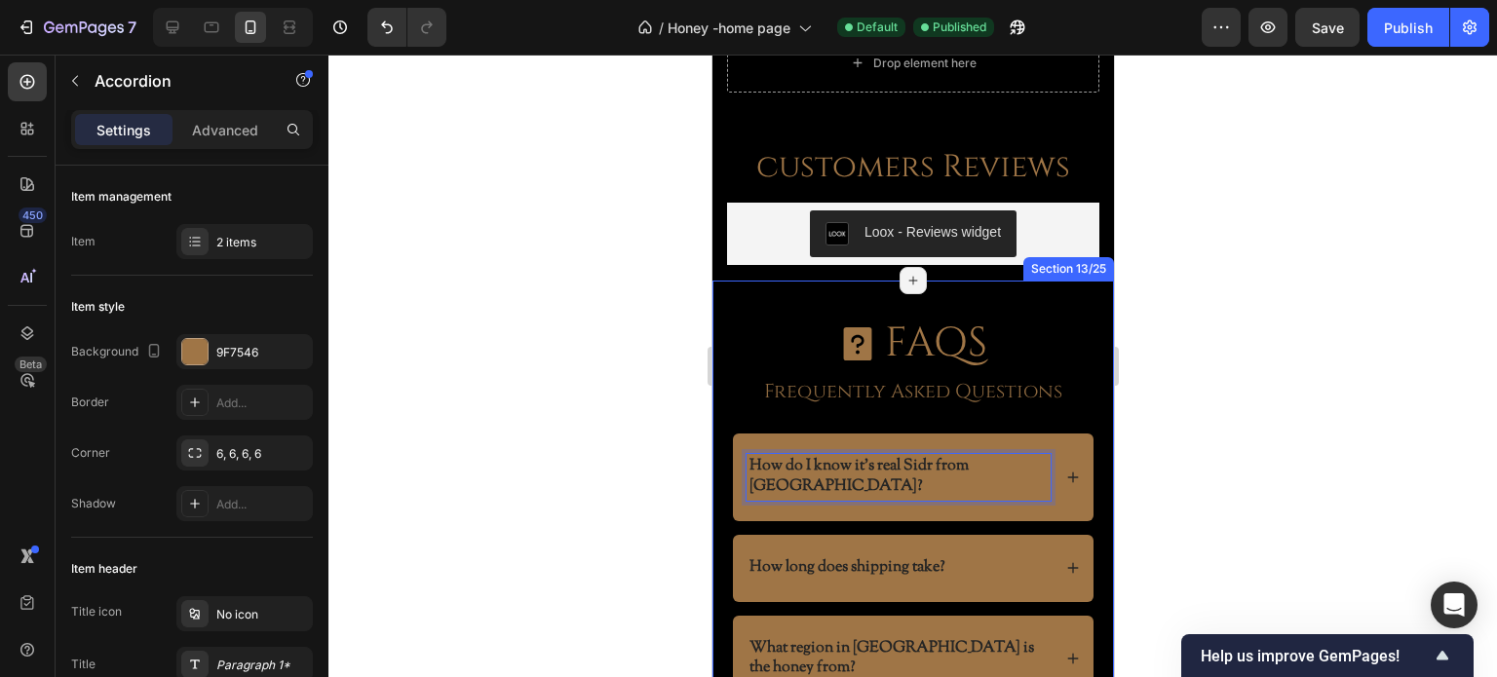
click at [632, 441] on div at bounding box center [912, 366] width 1169 height 623
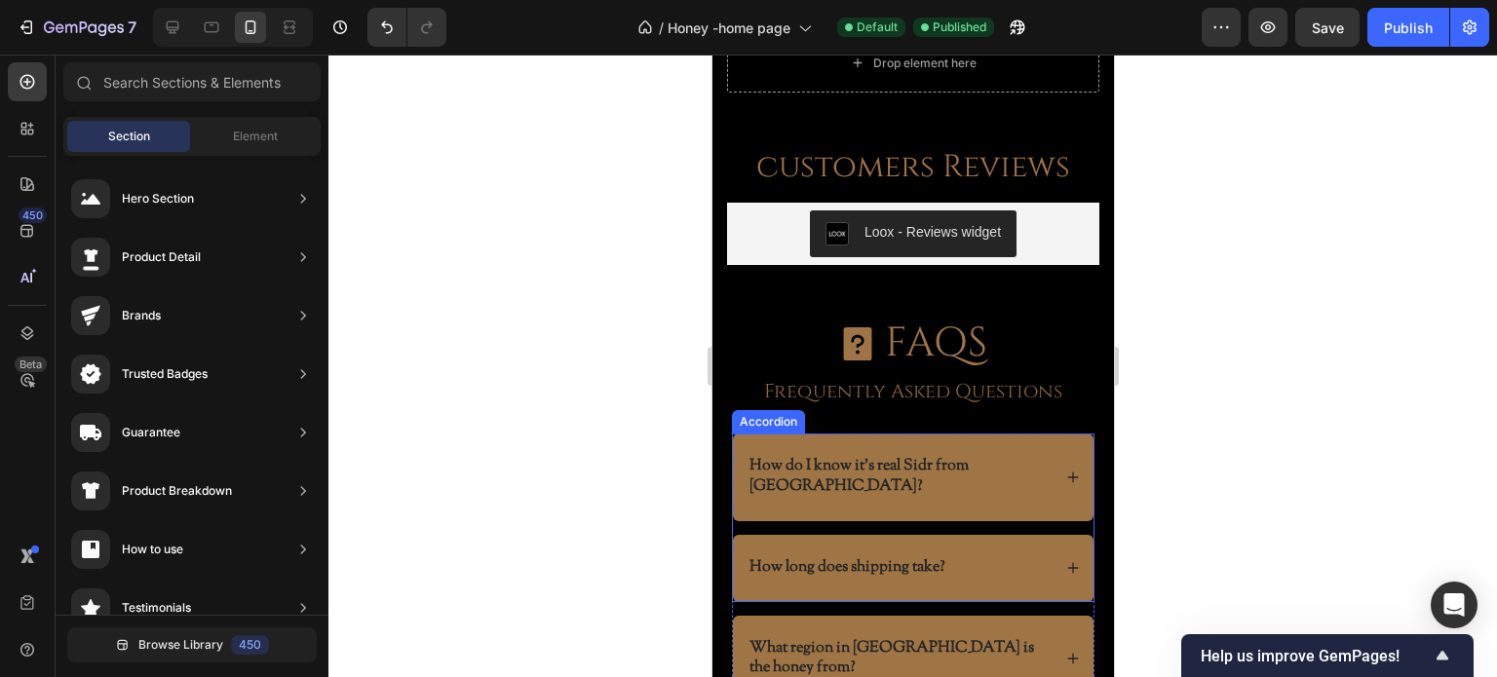
click at [965, 457] on p "How do I know it’s real Sidr from Yemen?" at bounding box center [897, 477] width 298 height 41
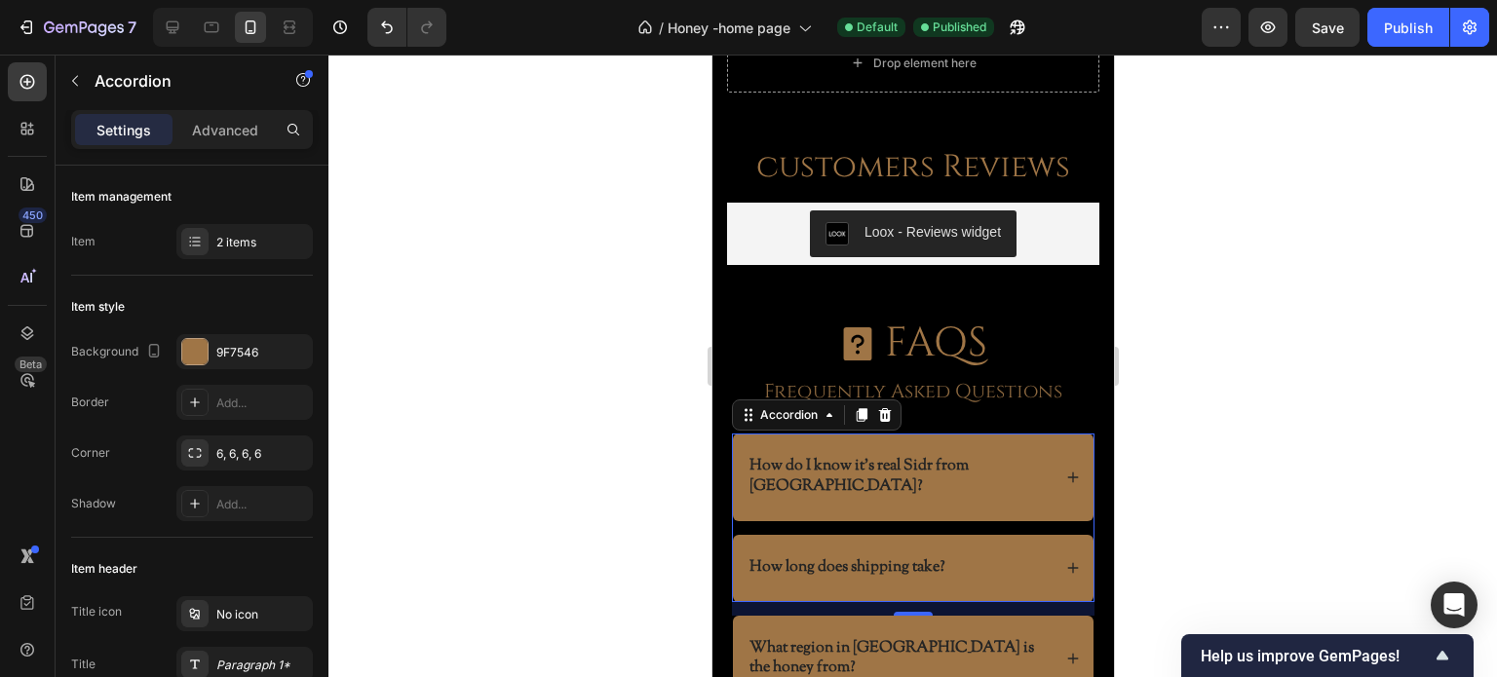
click at [1010, 434] on div "How do I know it’s real Sidr from Yemen?" at bounding box center [912, 478] width 361 height 88
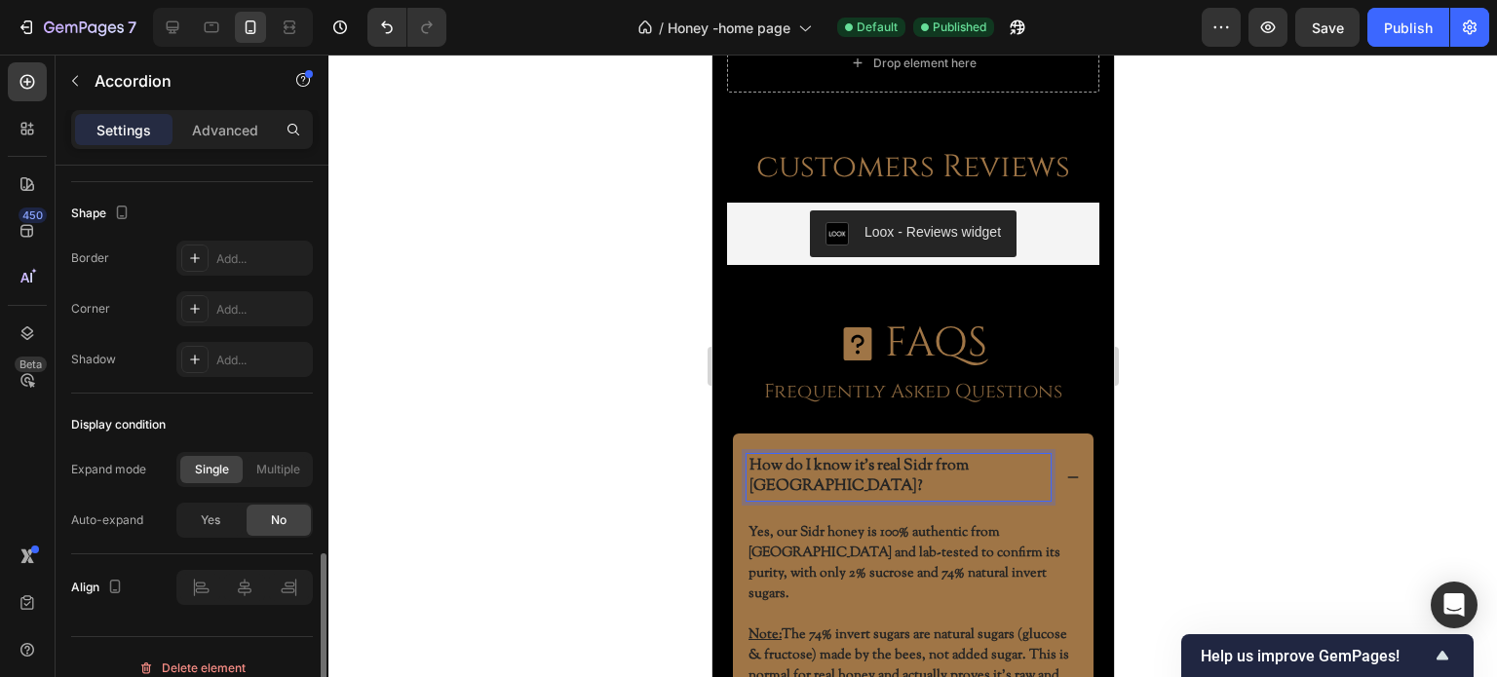
scroll to position [1284, 0]
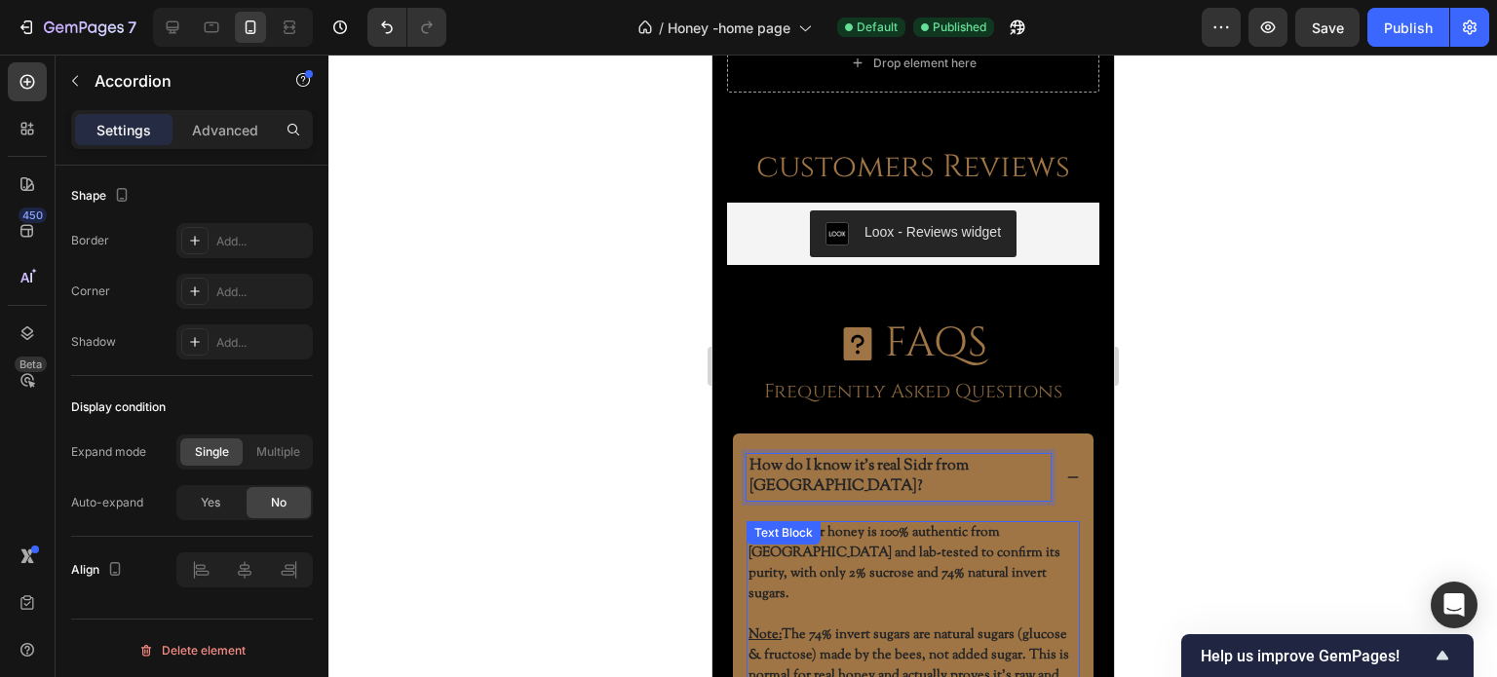
click at [938, 523] on p "Yes, our Sidr honey is 100% authentic from Yemen and lab-tested to confirm its …" at bounding box center [911, 564] width 329 height 82
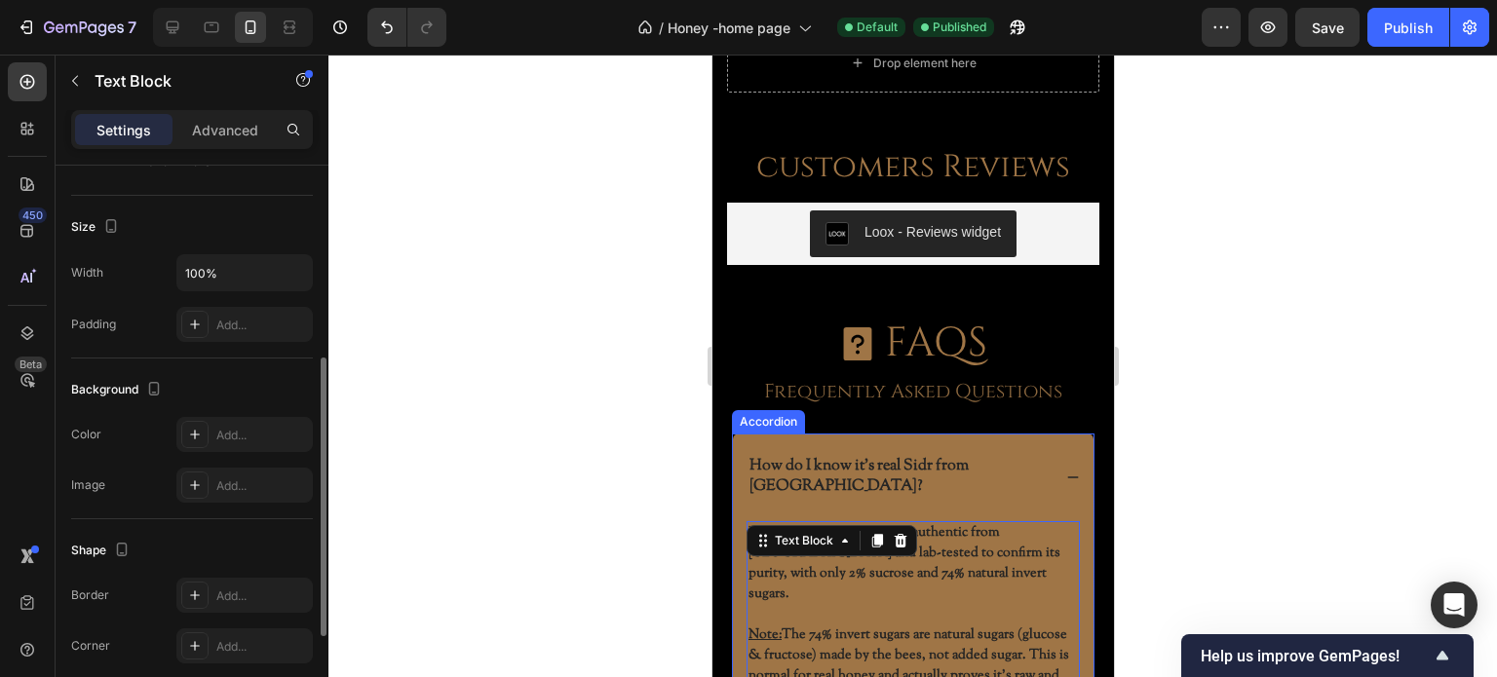
scroll to position [585, 0]
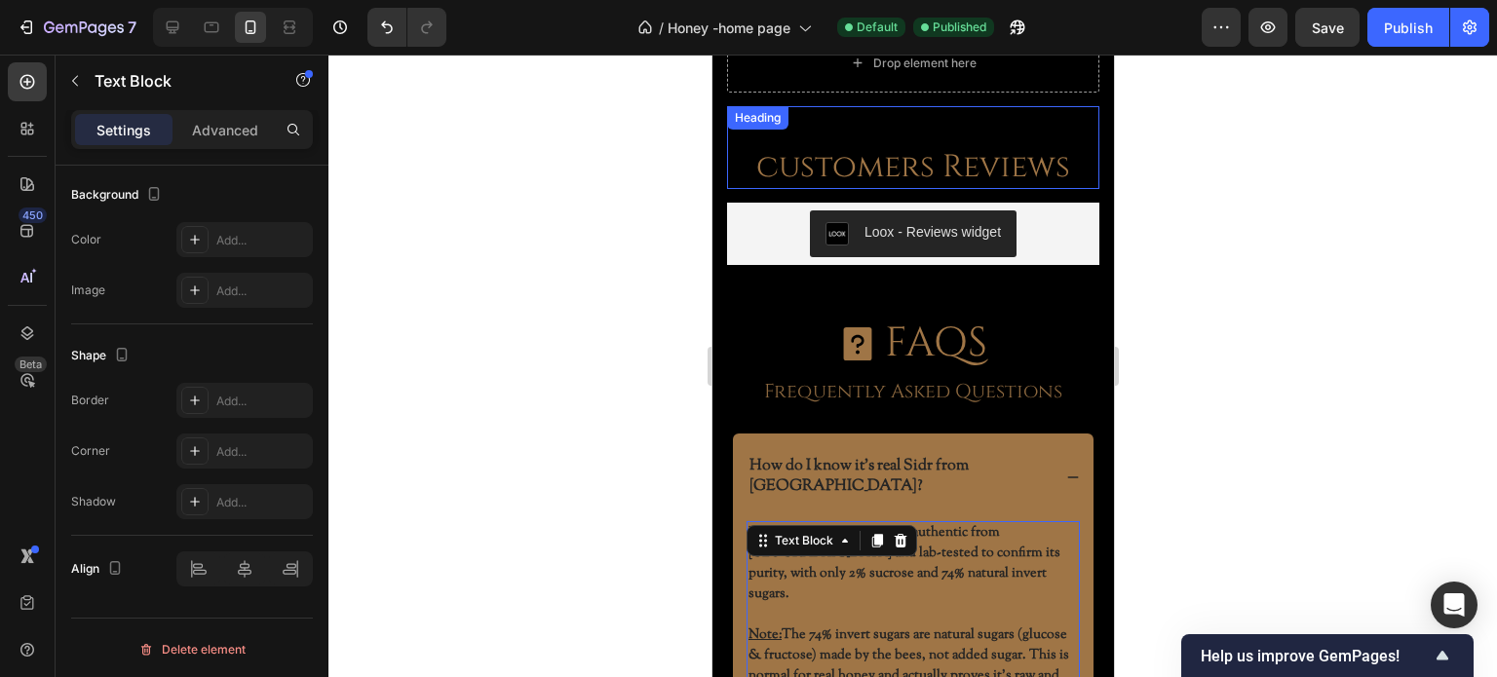
click at [887, 145] on h2 "customers Reviews" at bounding box center [912, 167] width 372 height 45
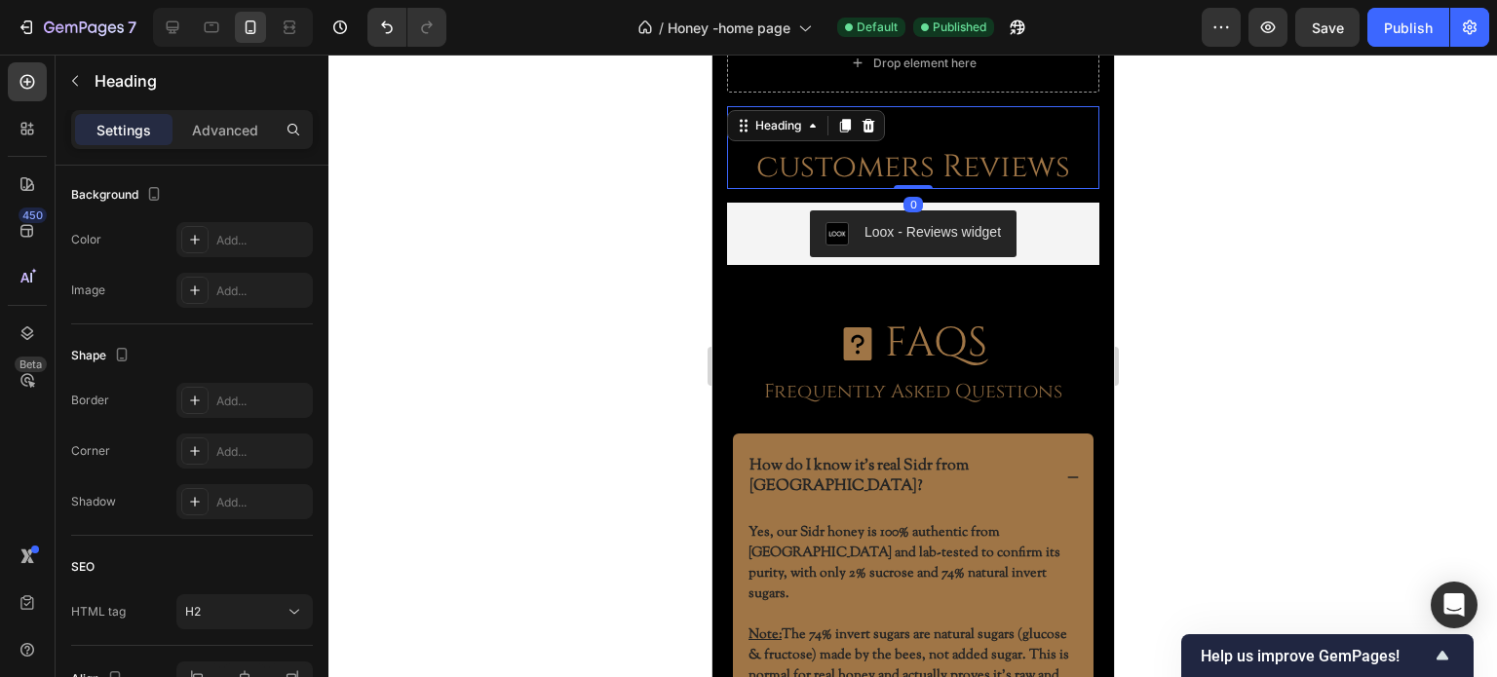
scroll to position [0, 0]
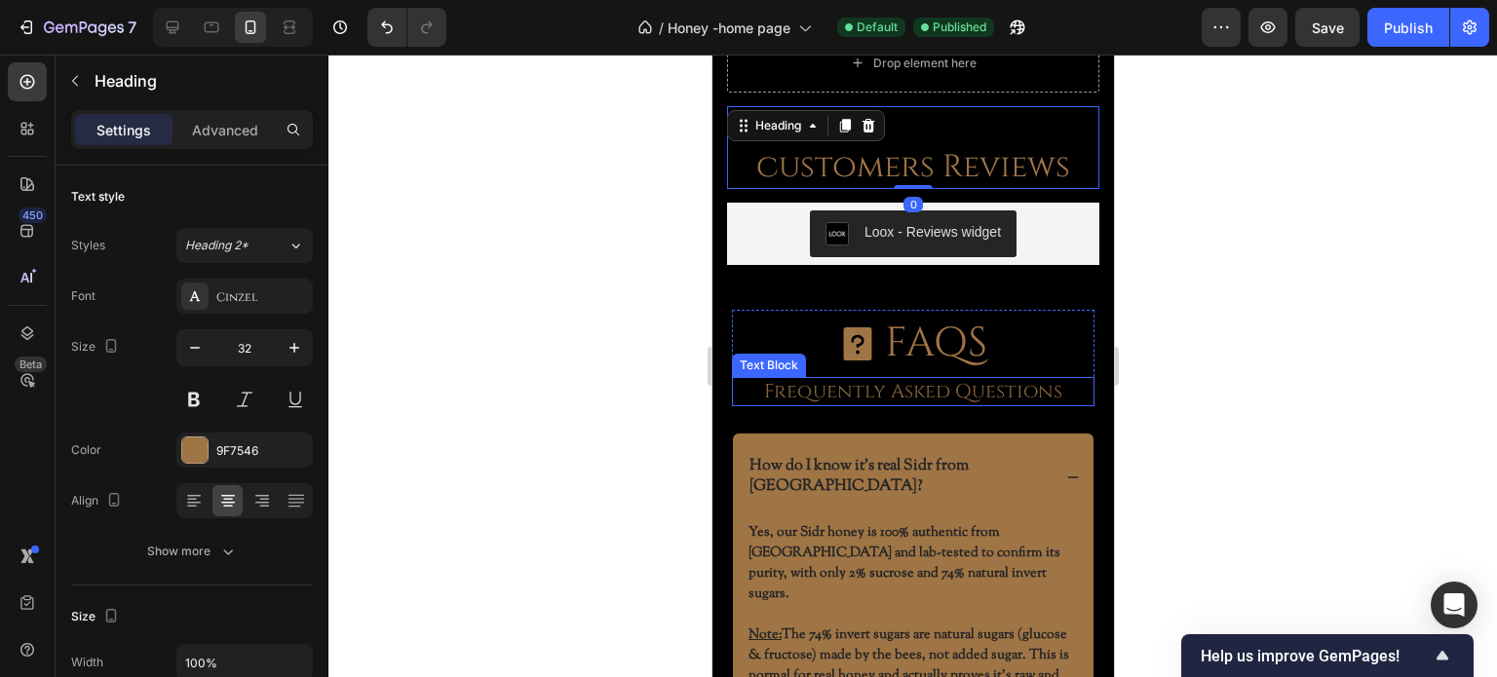
click at [917, 379] on p "Frequently Asked Questions" at bounding box center [912, 391] width 345 height 25
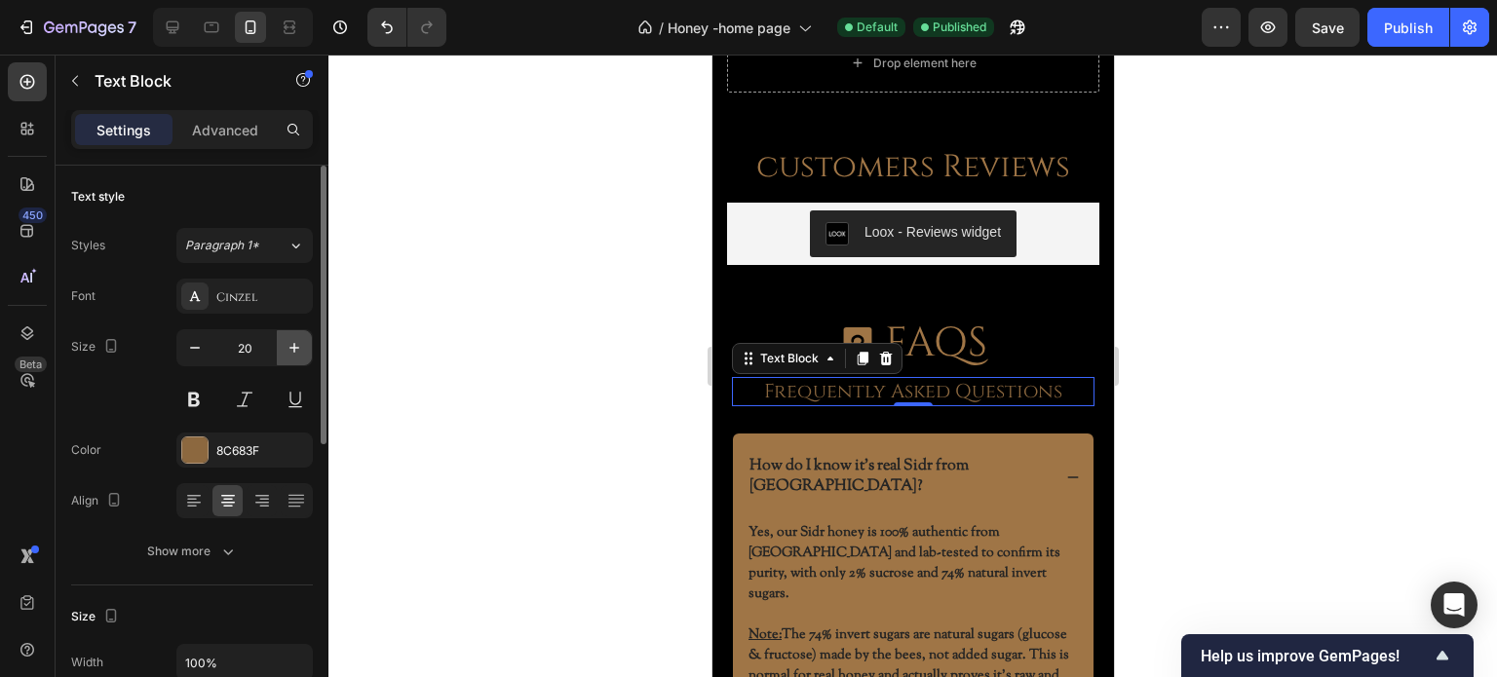
click at [304, 354] on icon "button" at bounding box center [294, 347] width 19 height 19
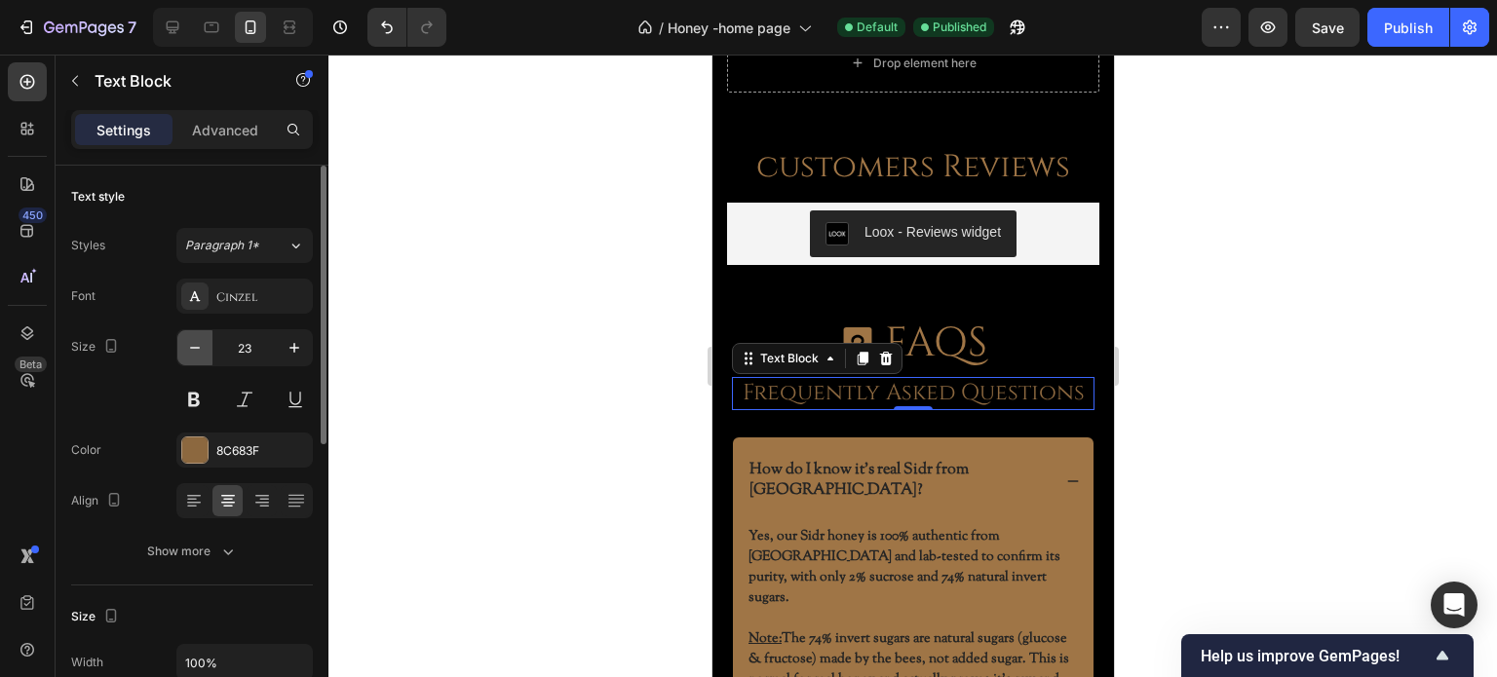
click at [191, 347] on icon "button" at bounding box center [195, 348] width 10 height 2
click at [288, 350] on icon "button" at bounding box center [294, 347] width 19 height 19
type input "22"
click at [498, 364] on div at bounding box center [912, 366] width 1169 height 623
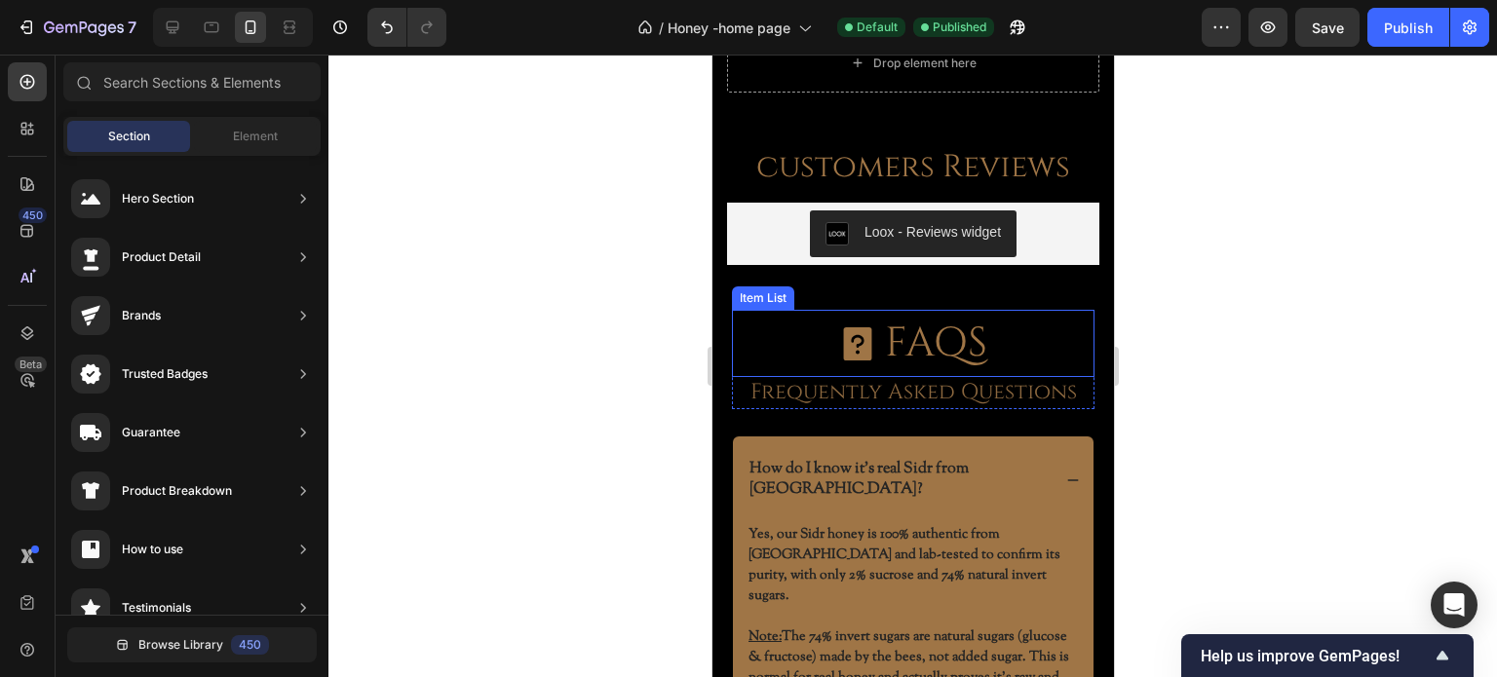
click at [954, 328] on p "FAQS" at bounding box center [935, 343] width 102 height 61
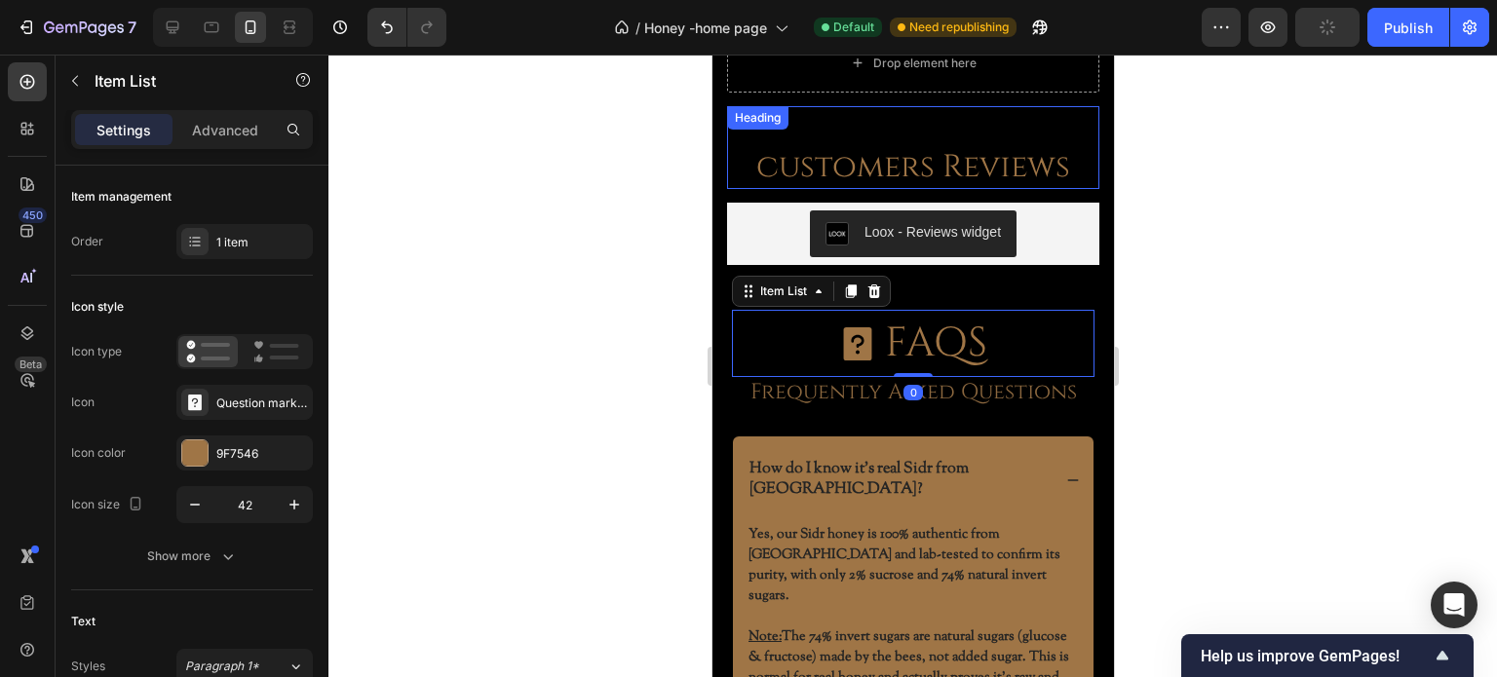
click at [914, 145] on h2 "customers Reviews" at bounding box center [912, 167] width 372 height 45
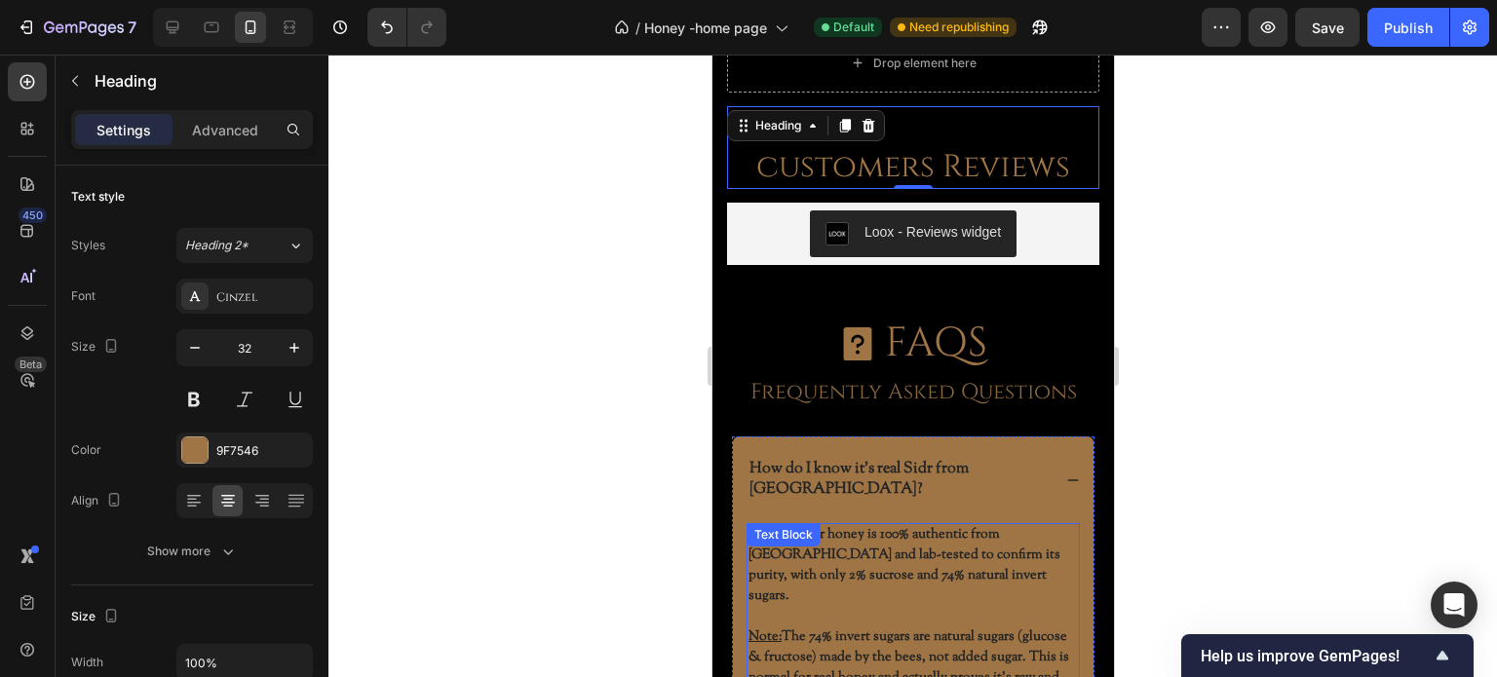
click at [935, 525] on p "Yes, our Sidr honey is 100% authentic from Yemen and lab-tested to confirm its …" at bounding box center [911, 566] width 329 height 82
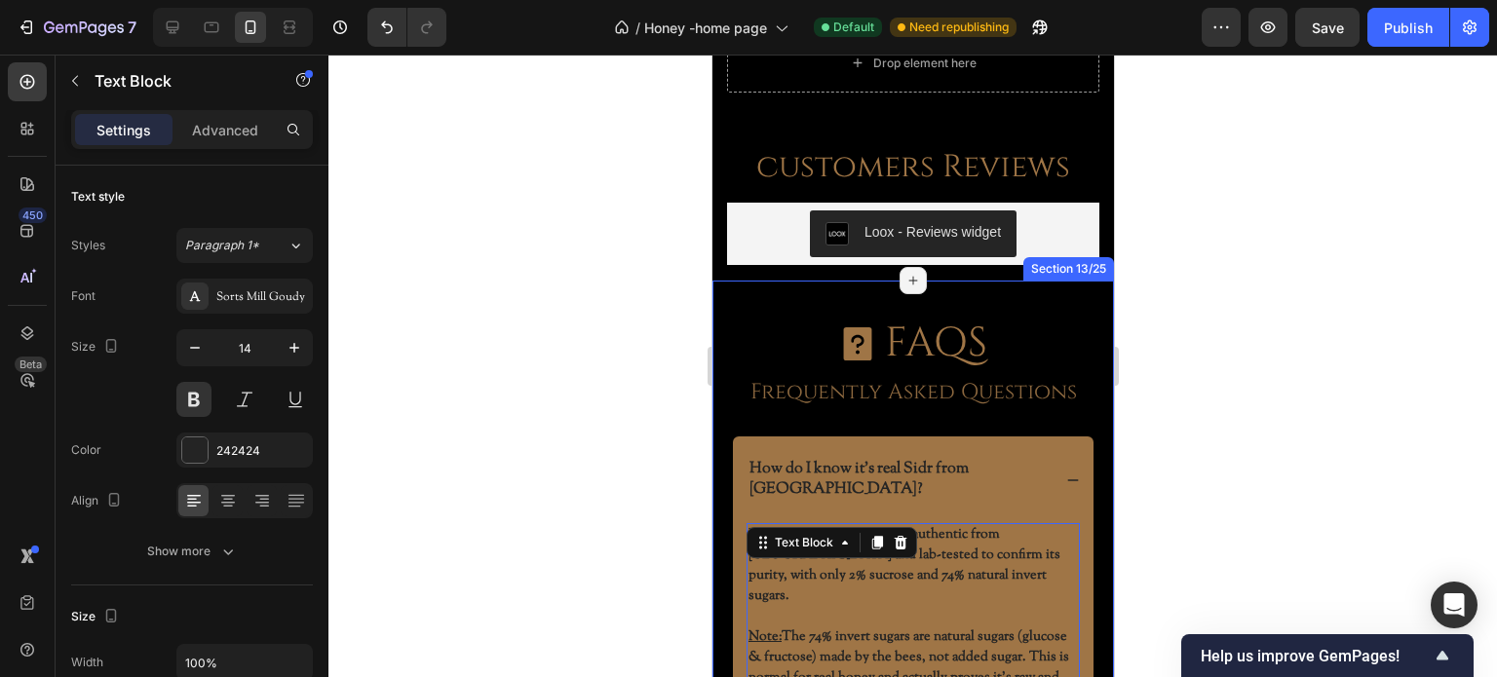
click at [577, 490] on div at bounding box center [912, 366] width 1169 height 623
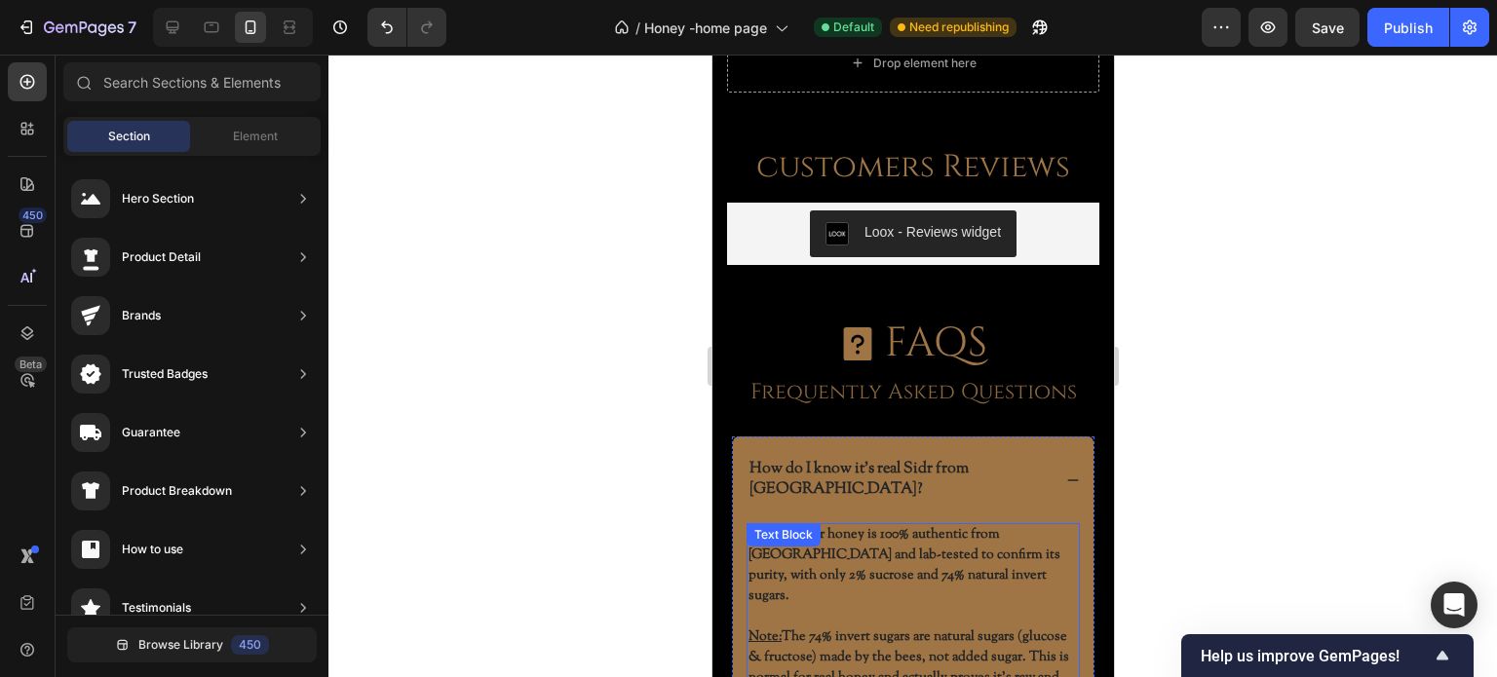
drag, startPoint x: 836, startPoint y: 540, endPoint x: 859, endPoint y: 507, distance: 40.0
click at [839, 537] on p "Yes, our Sidr honey is 100% authentic from Yemen and lab-tested to confirm its …" at bounding box center [911, 566] width 329 height 82
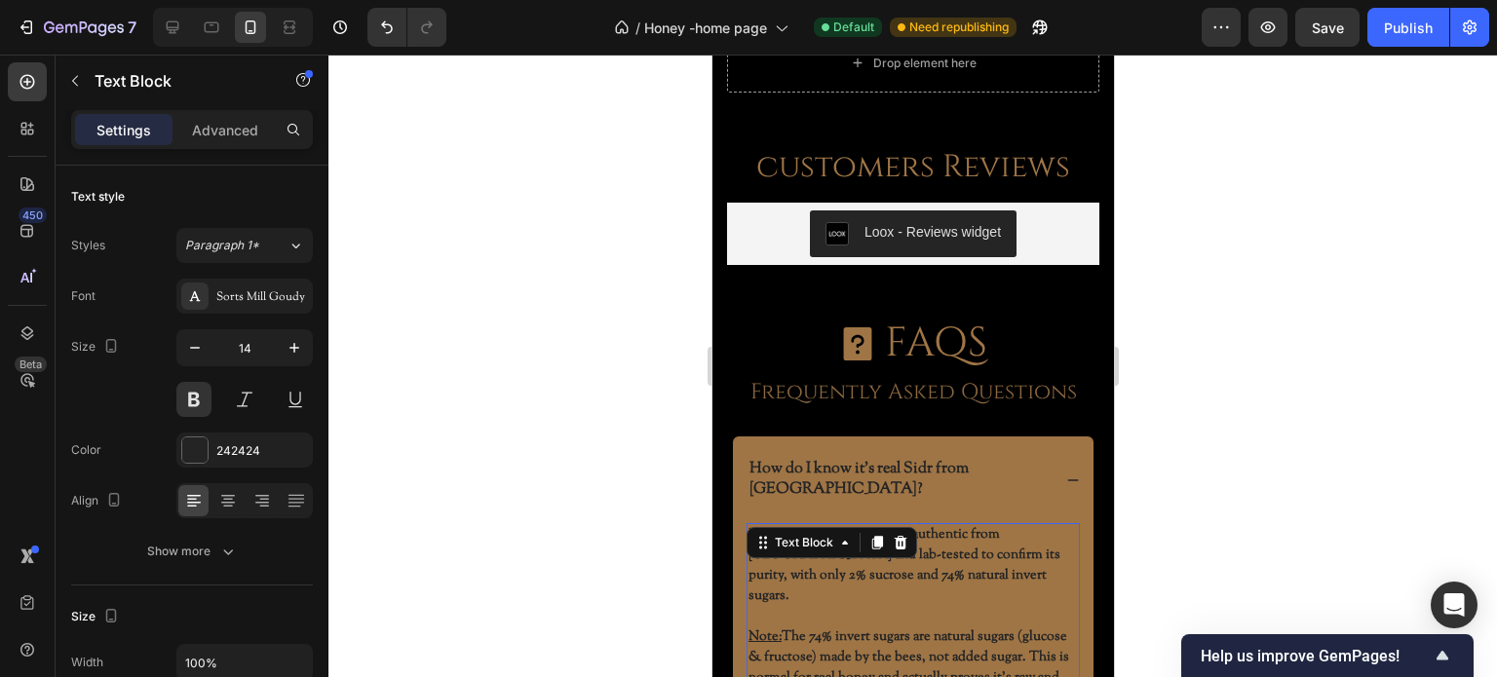
click at [944, 525] on p "Yes, our Sidr honey is 100% authentic from Yemen and lab-tested to confirm its …" at bounding box center [911, 566] width 329 height 82
drag, startPoint x: 778, startPoint y: 494, endPoint x: 750, endPoint y: 492, distance: 27.4
click at [750, 525] on p "Yes, our Sidr honey is 100% authentic from Yemen and lab-tested to confirm its …" at bounding box center [911, 566] width 329 height 82
click at [556, 490] on div at bounding box center [912, 366] width 1169 height 623
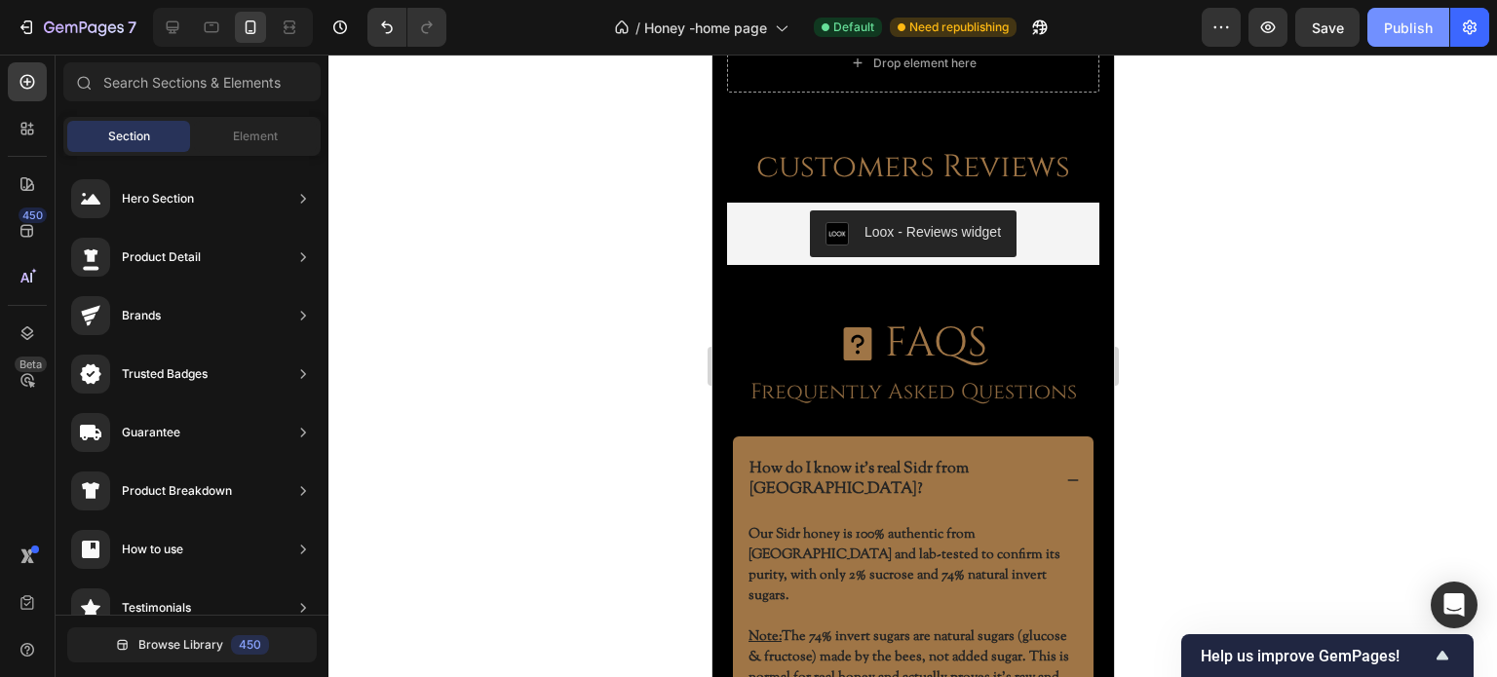
click at [1409, 33] on div "Publish" at bounding box center [1408, 28] width 49 height 20
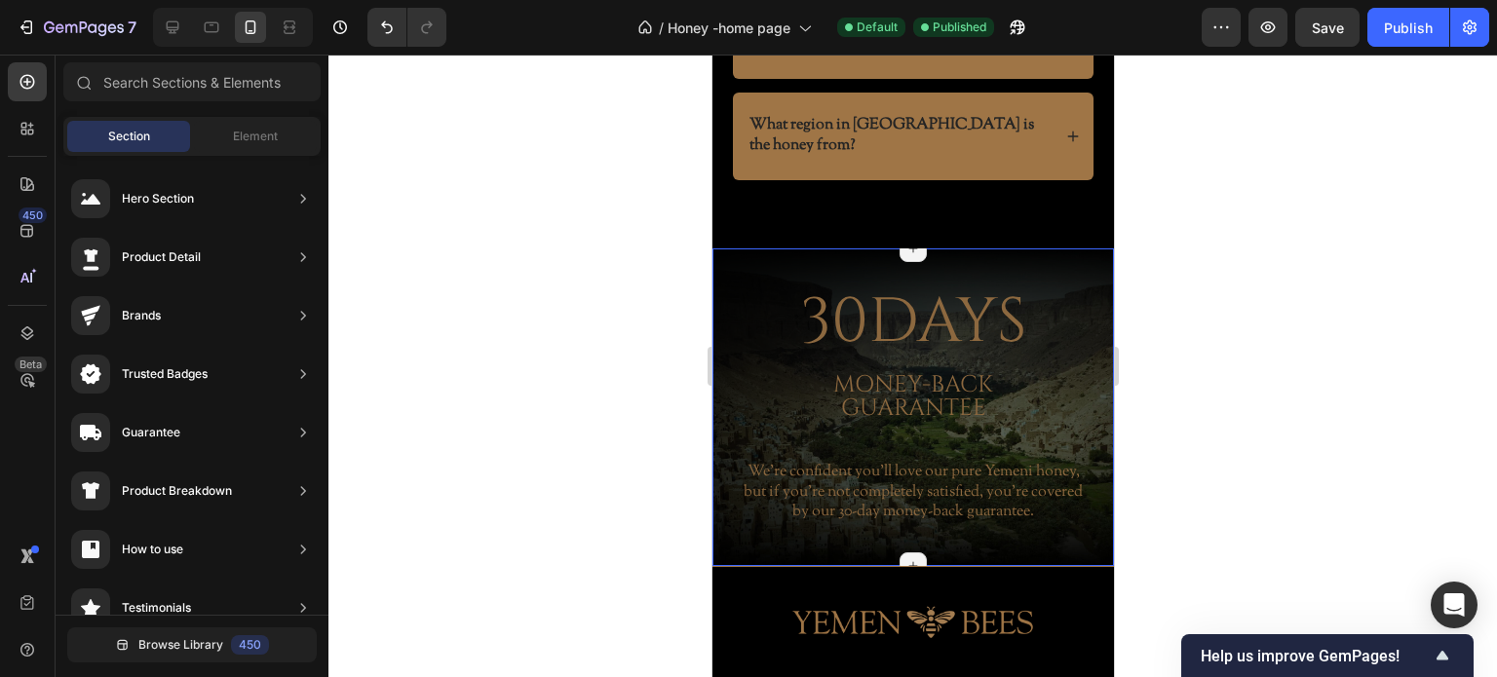
scroll to position [6924, 0]
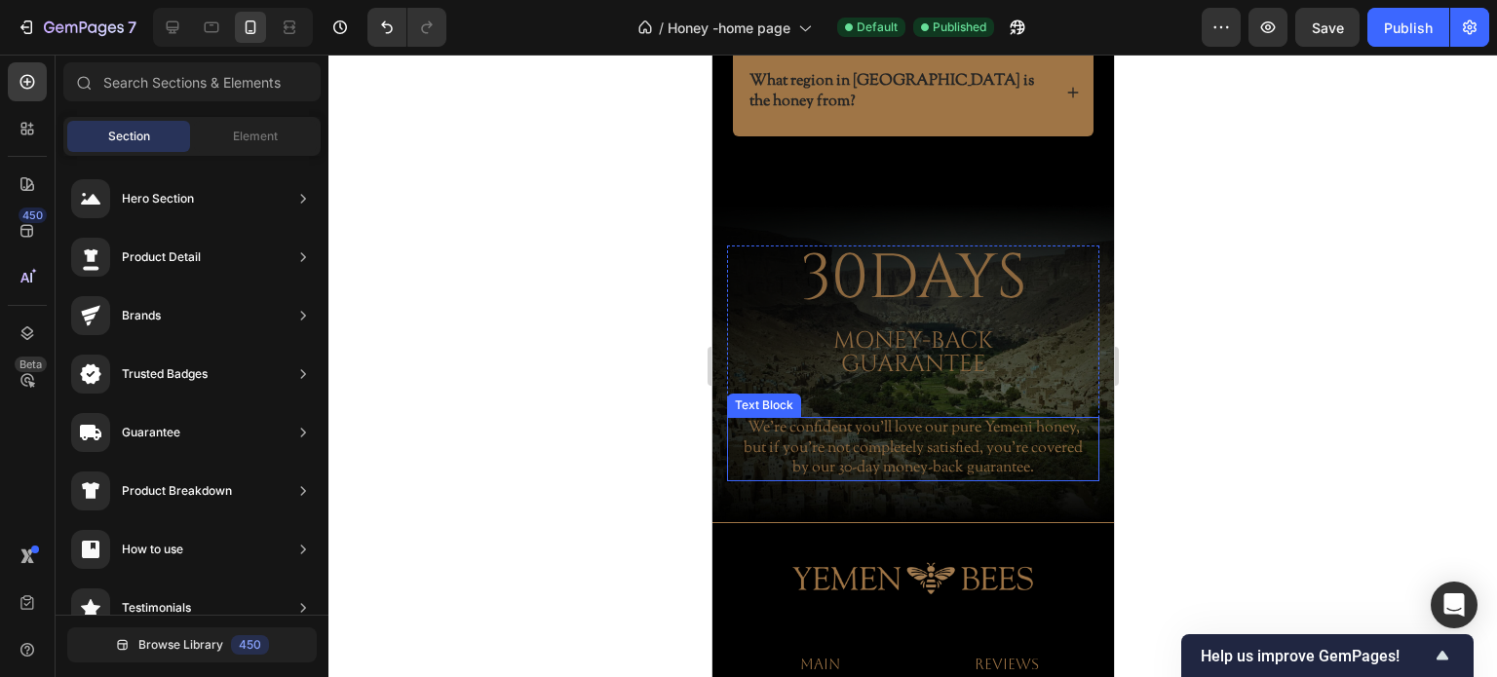
click at [883, 419] on p "We’re confident you’ll love our pure Yemeni honey, but if you’re not completely…" at bounding box center [912, 449] width 355 height 60
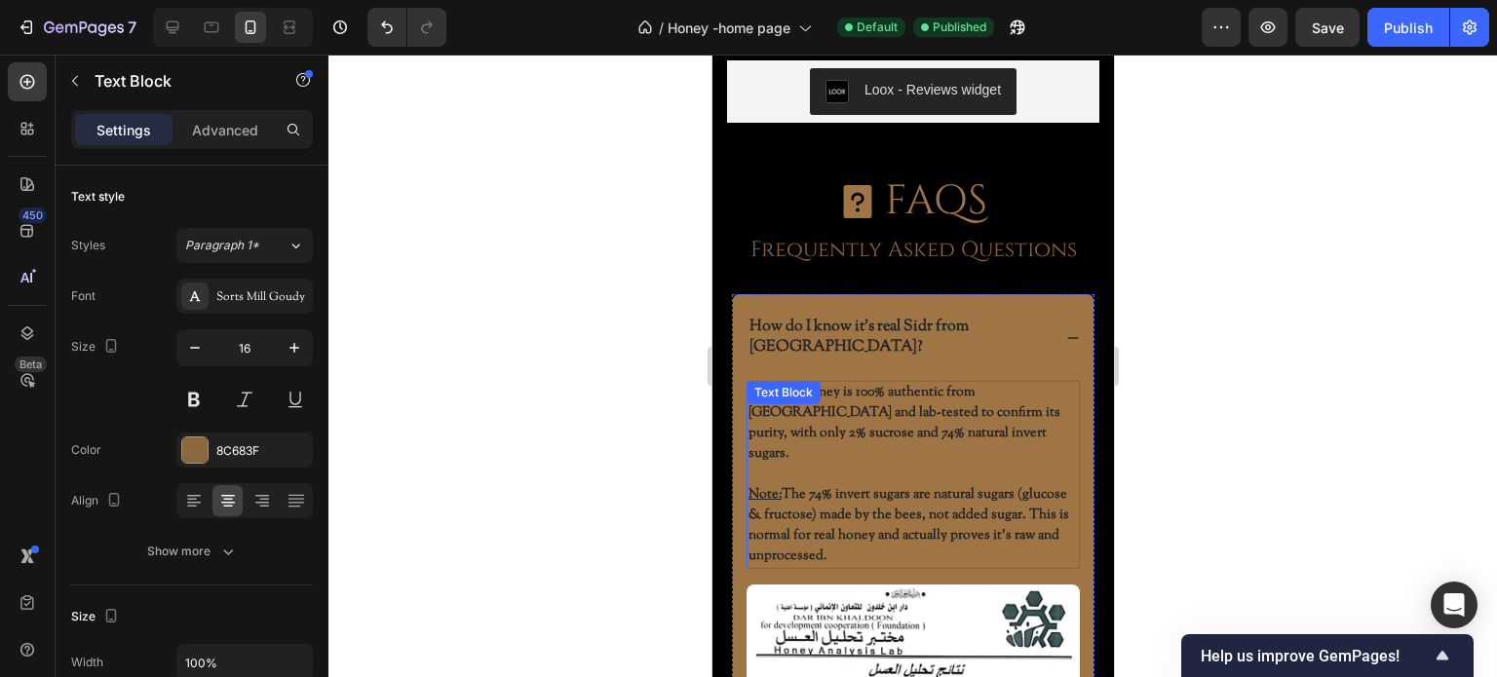
scroll to position [5755, 0]
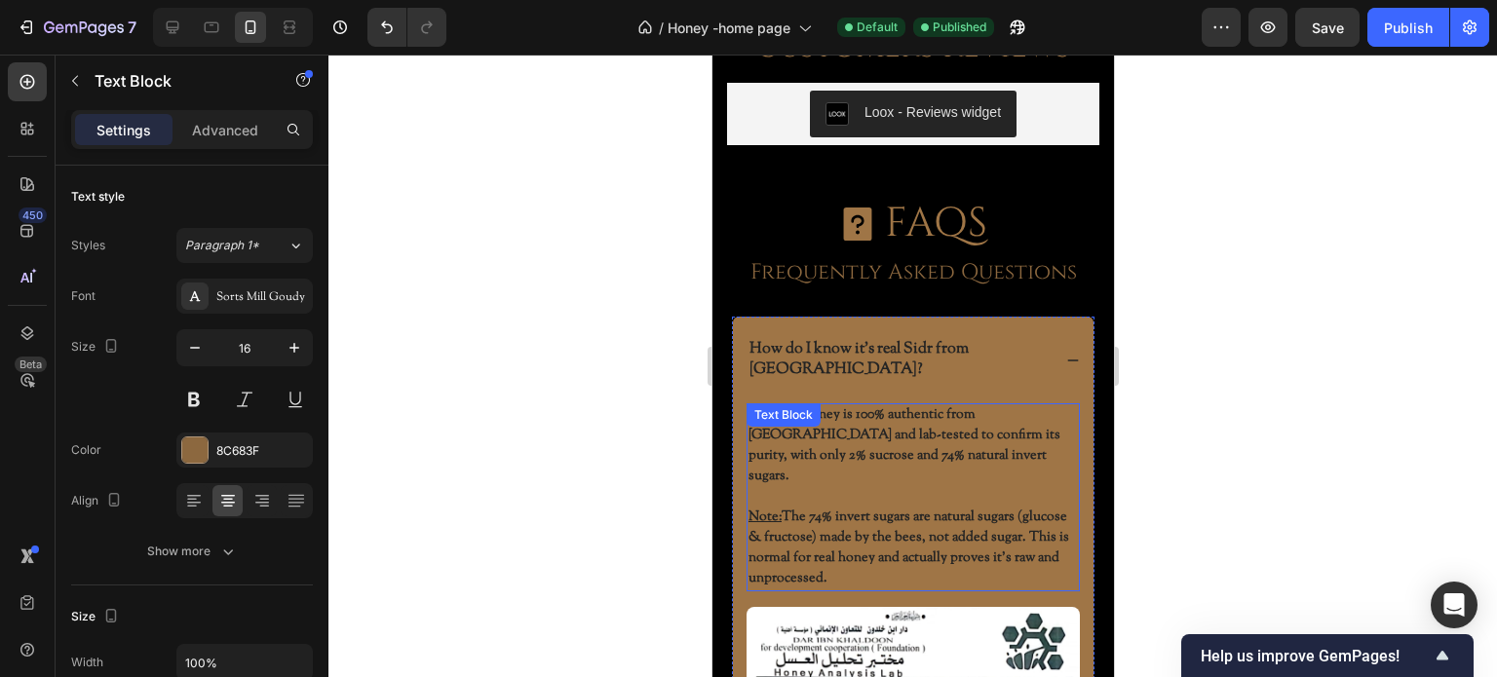
click at [918, 418] on p "Our Sidr honey is 100% authentic from Yemen and lab-tested to confirm its purit…" at bounding box center [911, 446] width 329 height 82
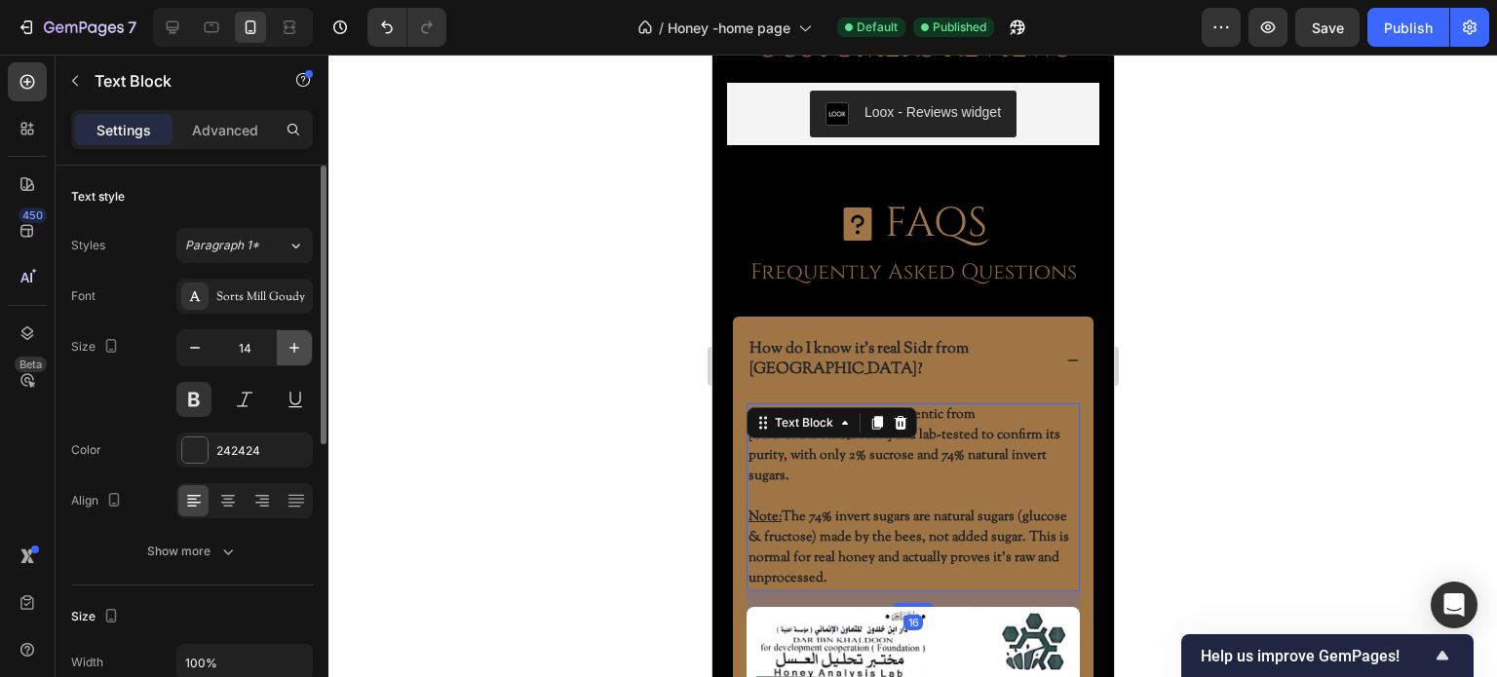
click at [289, 354] on icon "button" at bounding box center [294, 347] width 19 height 19
type input "15"
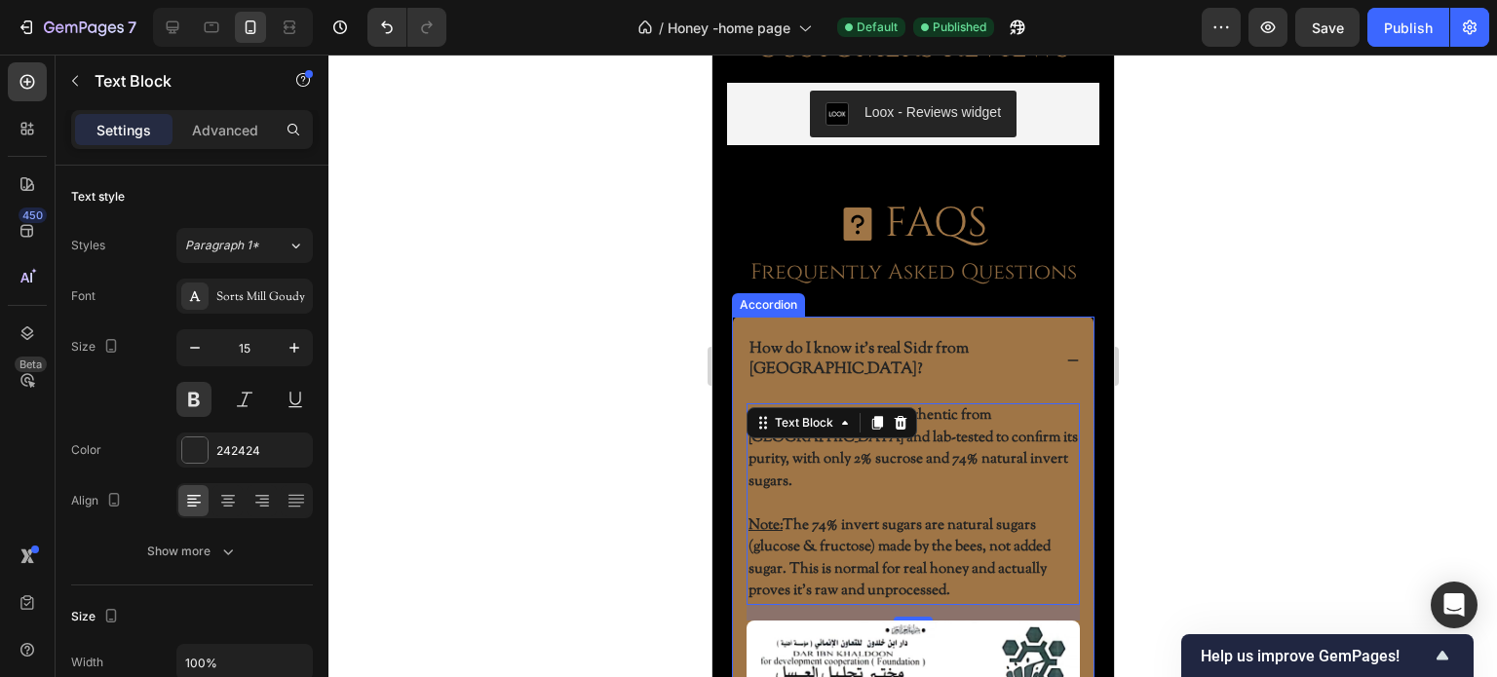
click at [930, 348] on p "How do I know it’s real Sidr from Yemen?" at bounding box center [897, 360] width 298 height 41
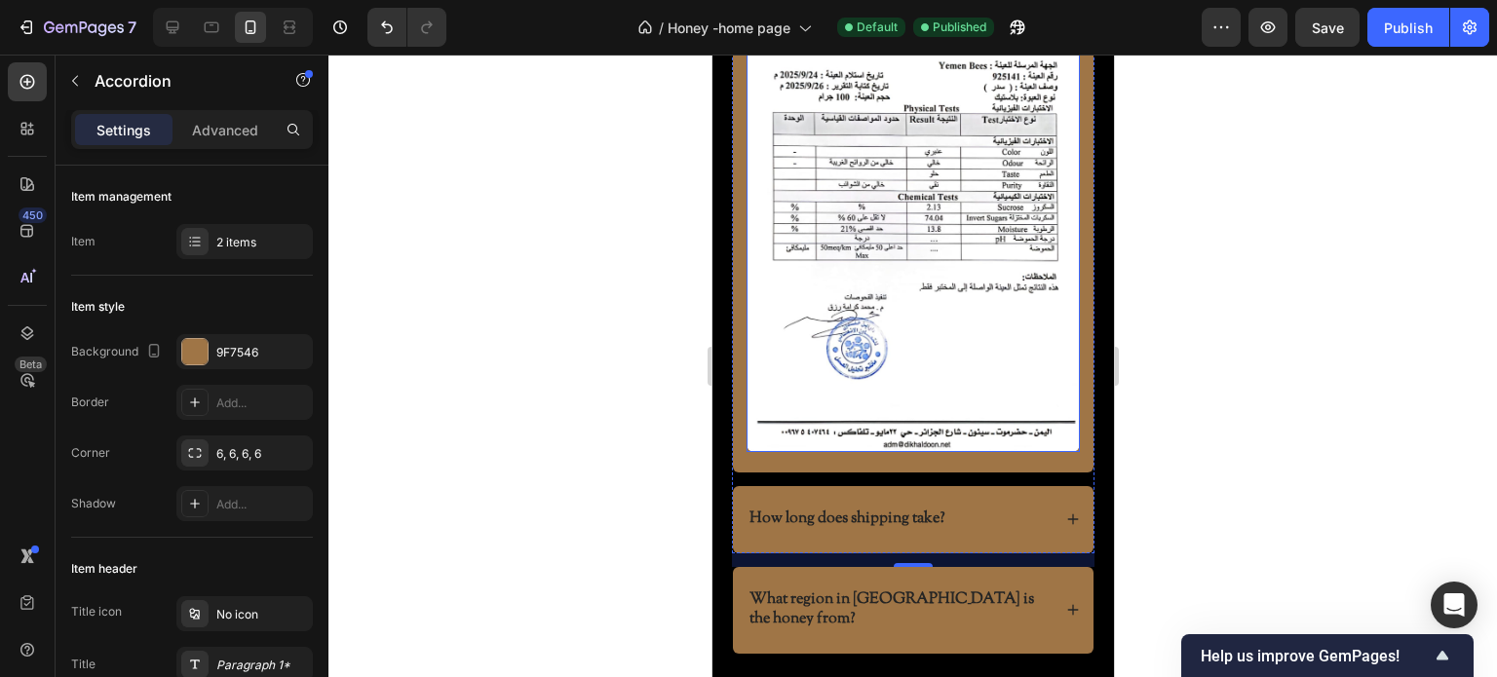
scroll to position [6437, 0]
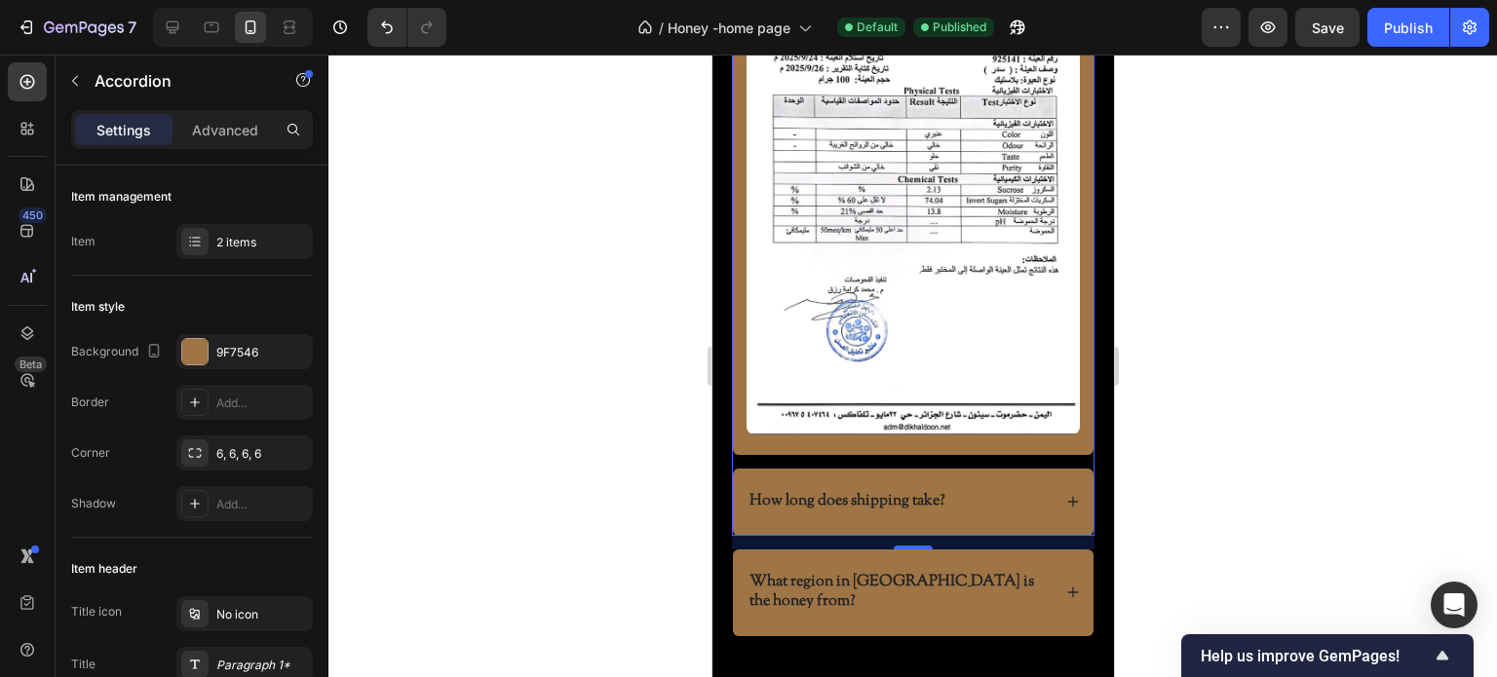
click at [1038, 469] on div "How long does shipping take?" at bounding box center [912, 502] width 361 height 67
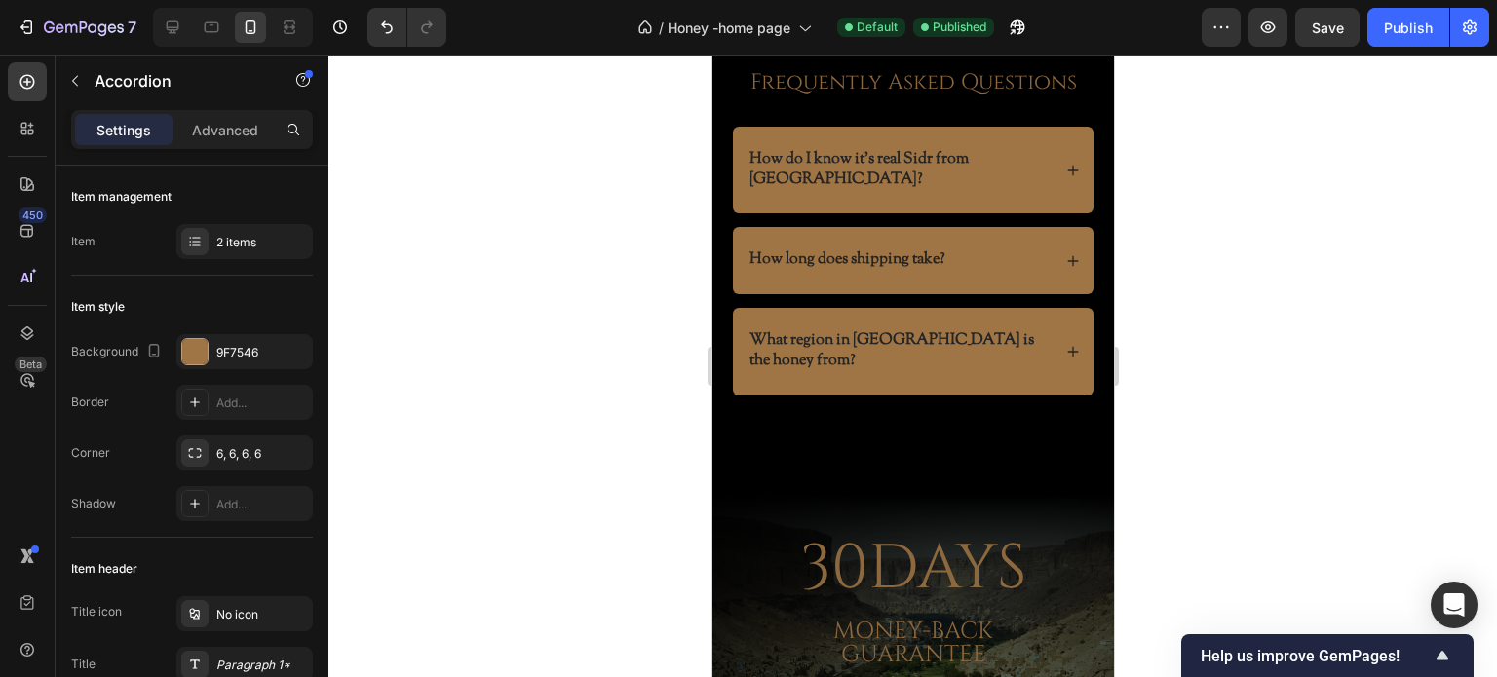
scroll to position [5755, 0]
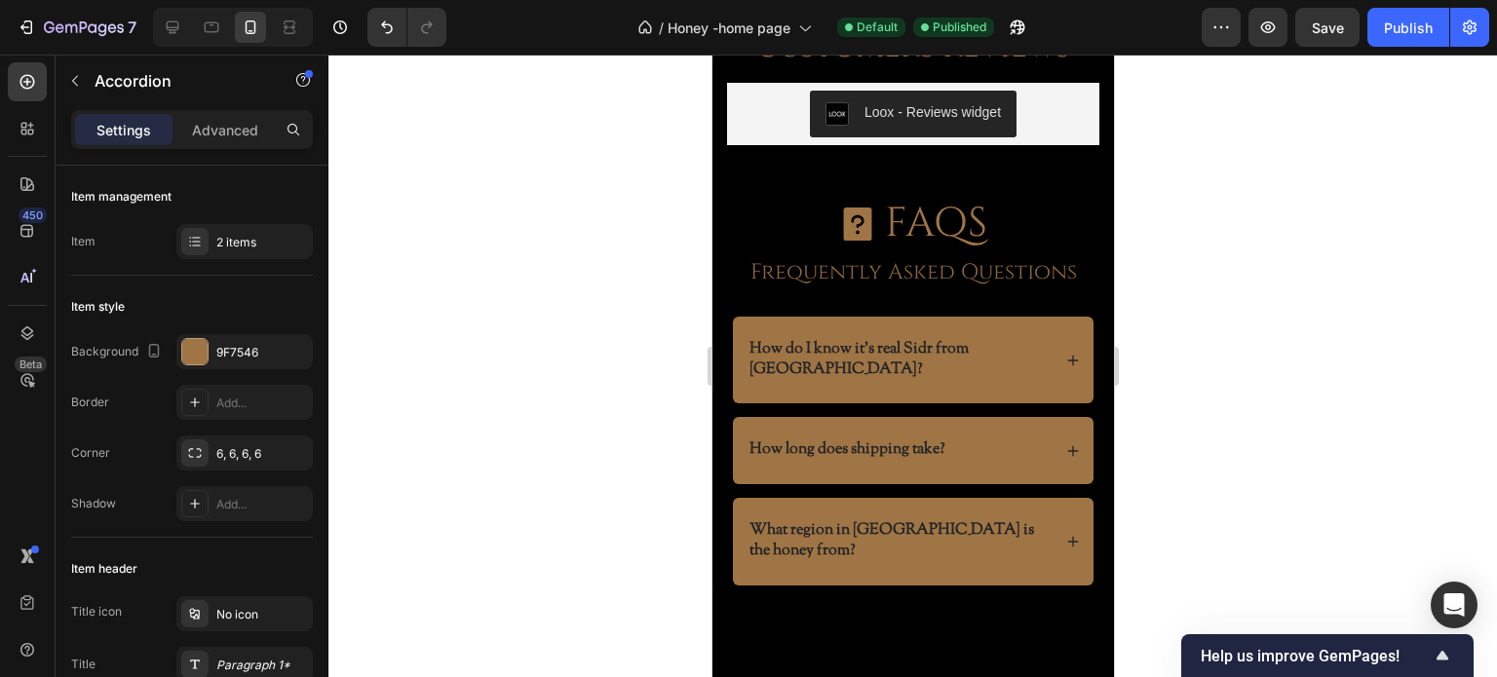
click at [1059, 441] on div "How long does shipping take?" at bounding box center [912, 450] width 361 height 67
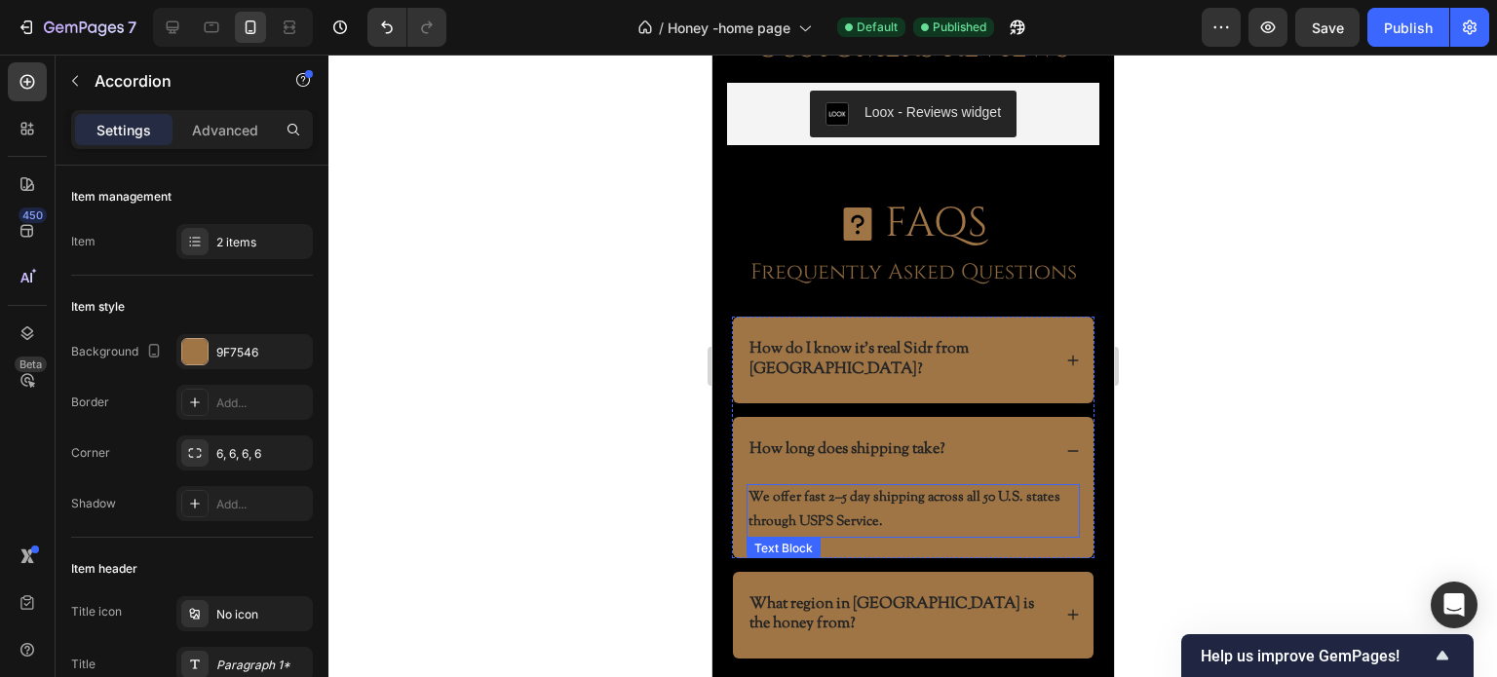
click at [928, 488] on p "We offer fast 2–5 day shipping across all 50 U.S. states through USPS Service." at bounding box center [911, 510] width 329 height 49
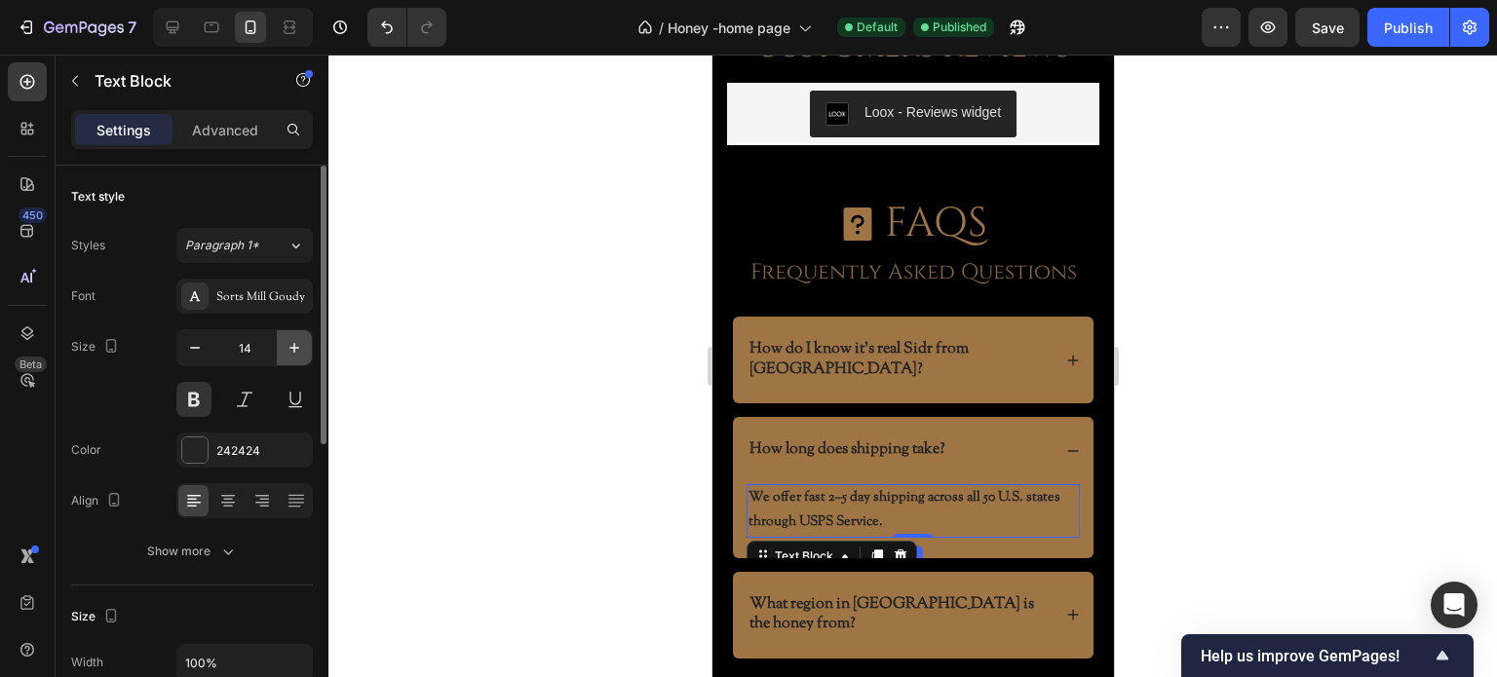
click at [285, 348] on icon "button" at bounding box center [294, 347] width 19 height 19
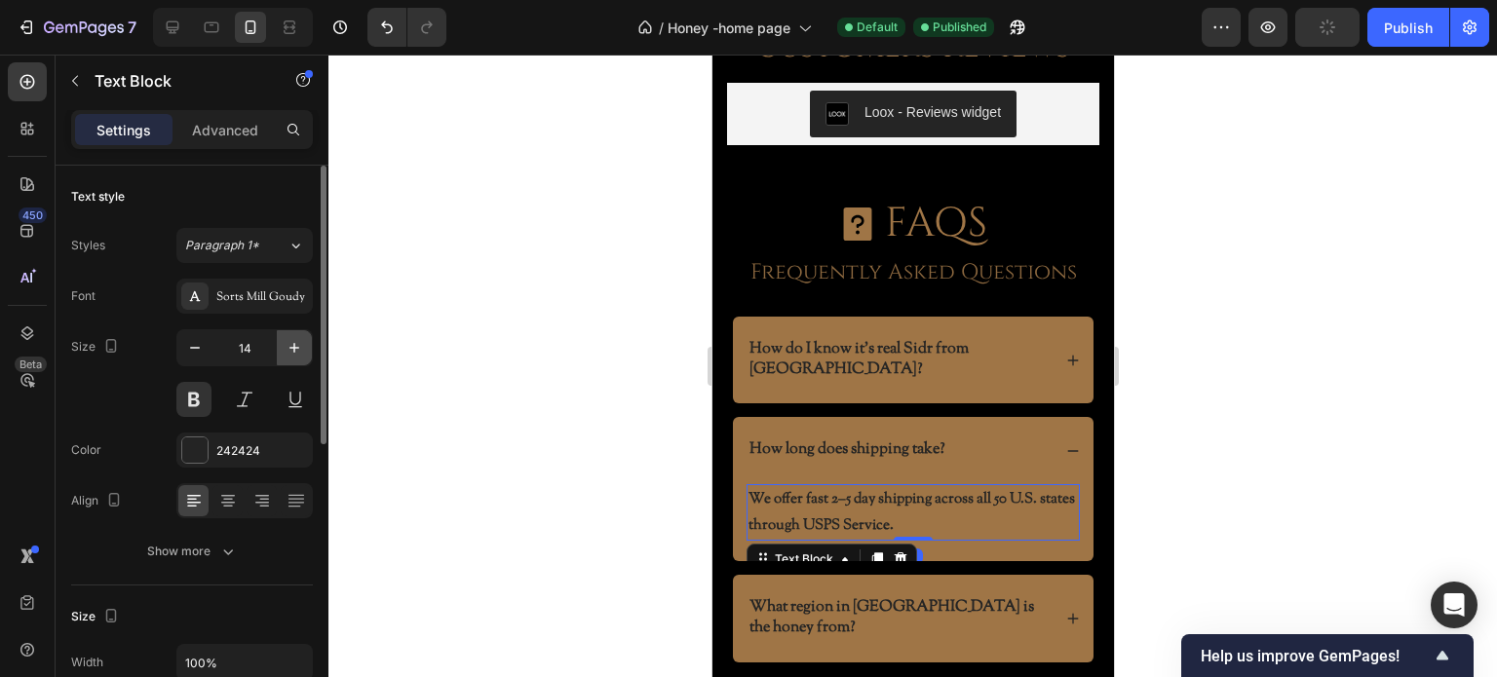
type input "15"
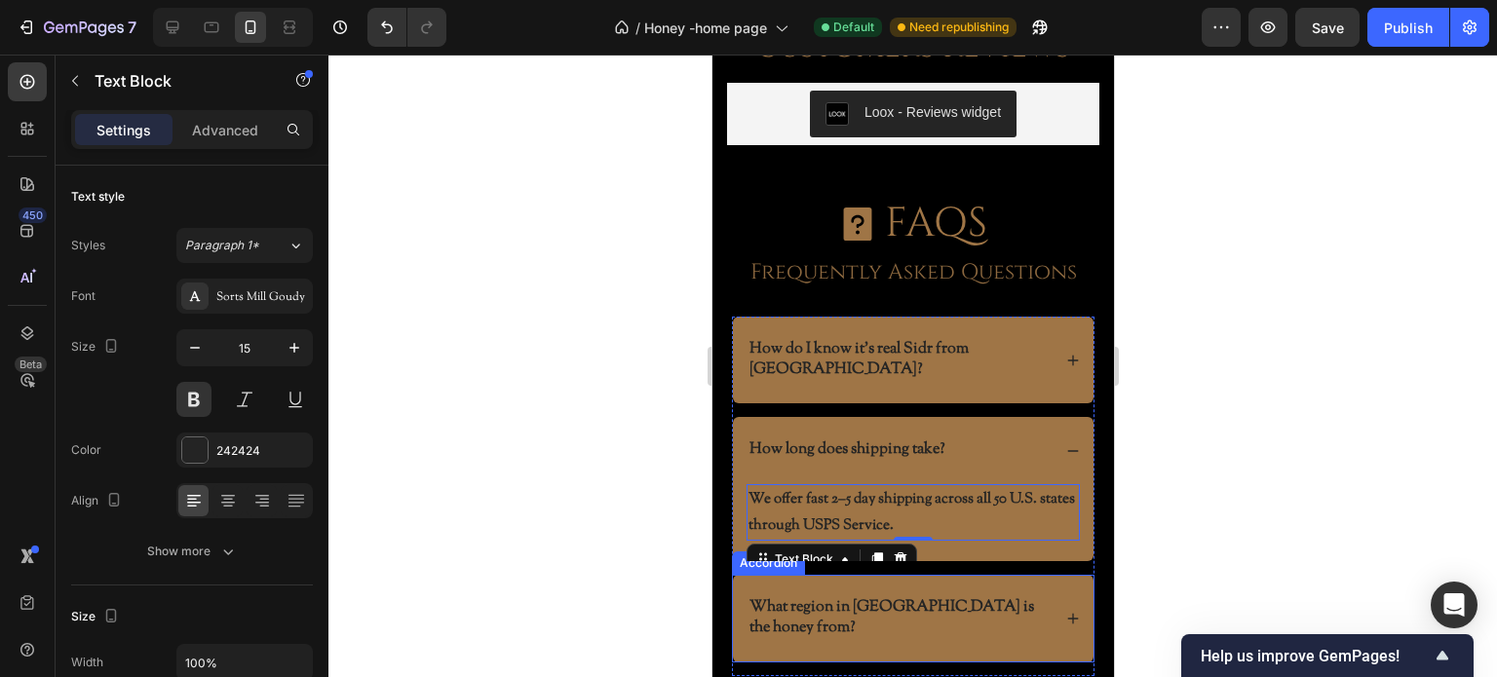
click at [1065, 612] on icon at bounding box center [1072, 619] width 14 height 14
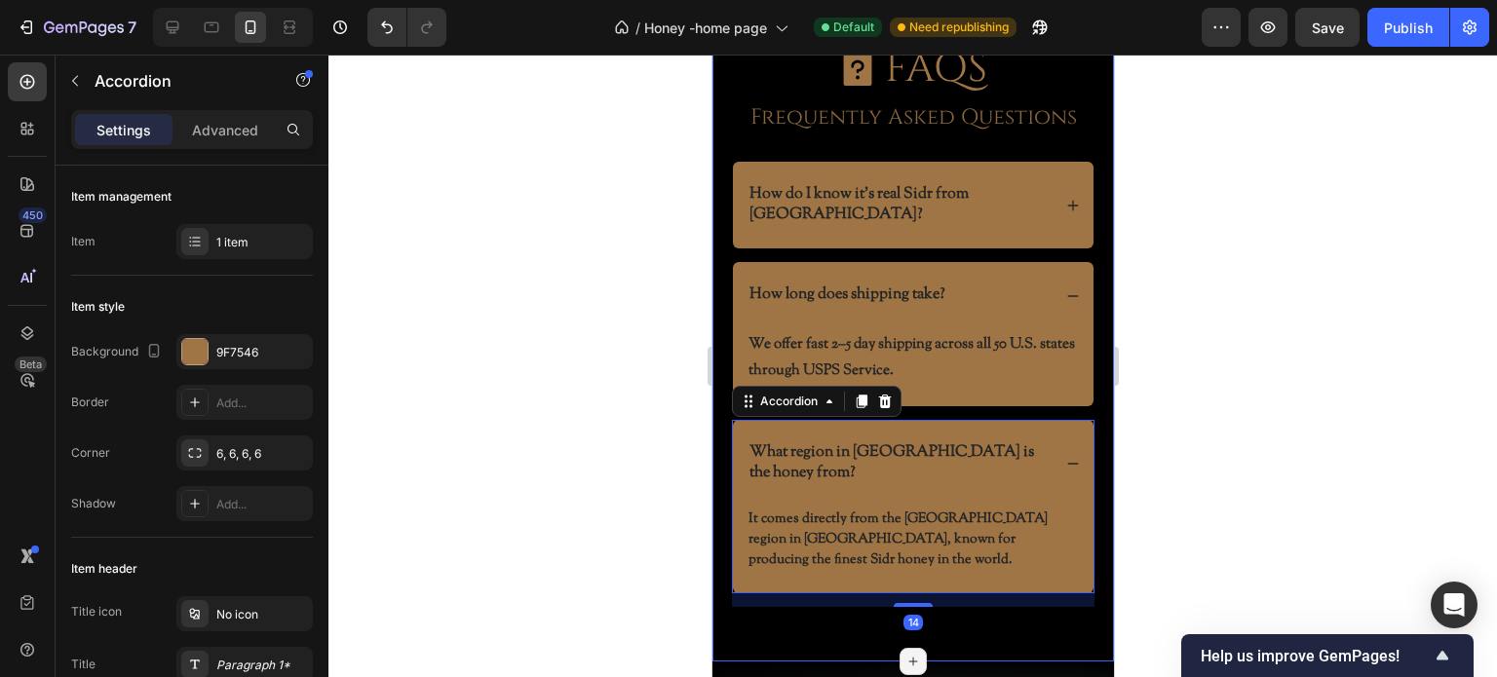
scroll to position [5950, 0]
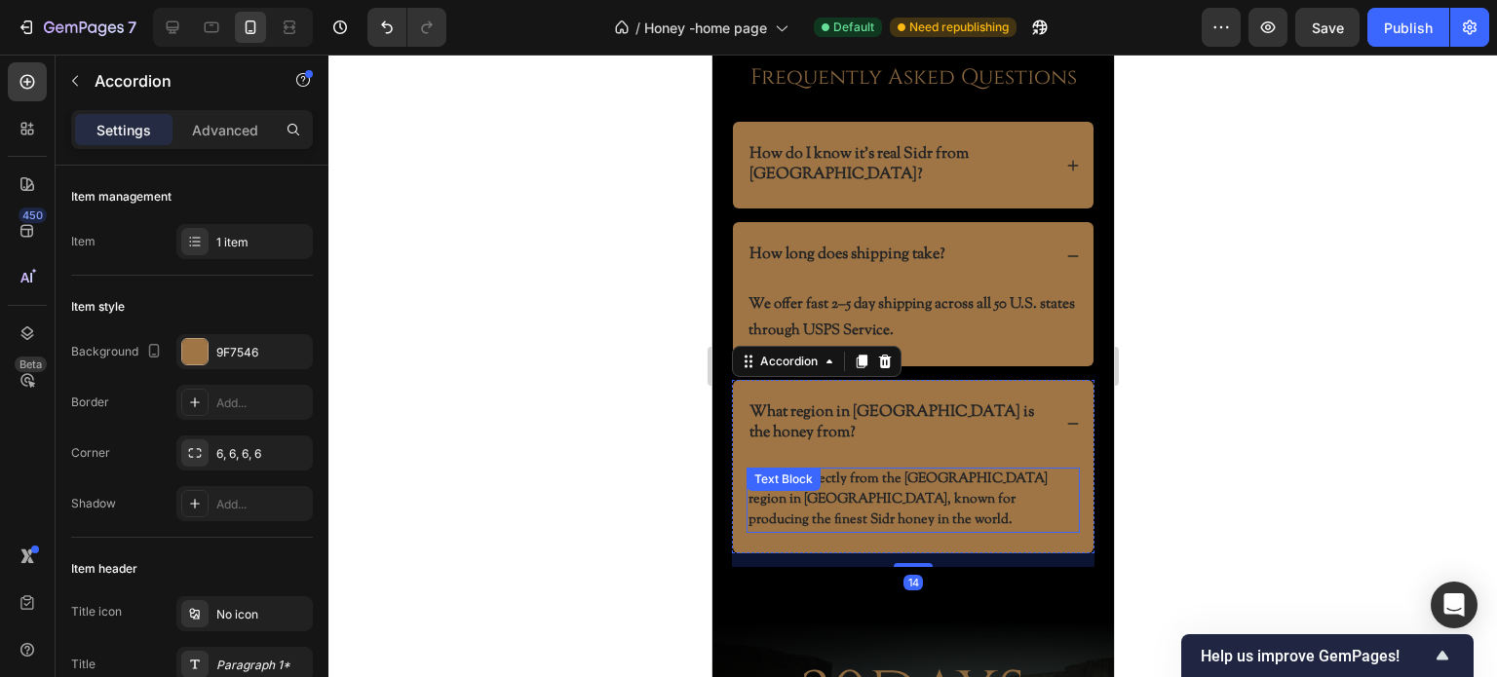
click at [861, 470] on p "It comes directly from the Hadramout region in Yemen, known for producing the f…" at bounding box center [911, 500] width 329 height 61
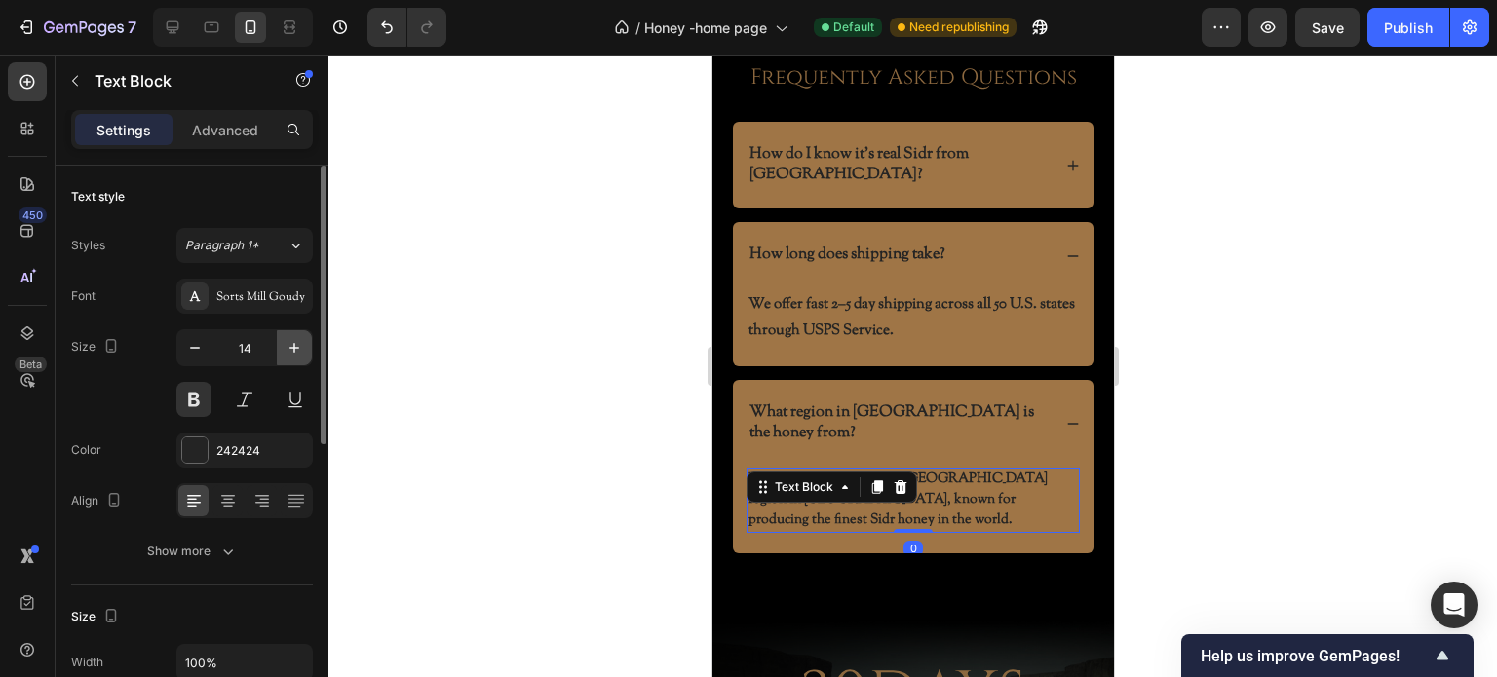
click at [292, 353] on icon "button" at bounding box center [294, 347] width 19 height 19
type input "15"
click at [561, 438] on div at bounding box center [912, 366] width 1169 height 623
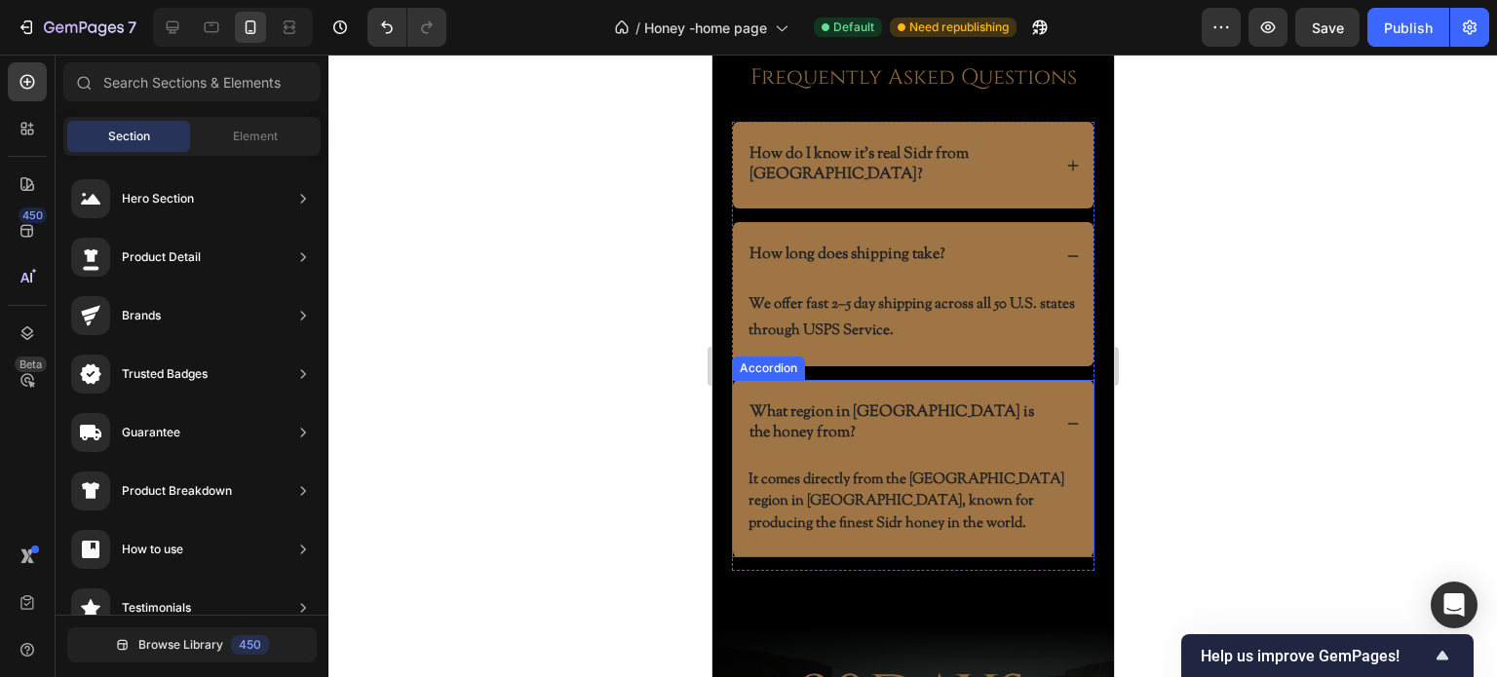
click at [811, 403] on p "What region in Yemen is the honey from?" at bounding box center [897, 423] width 298 height 41
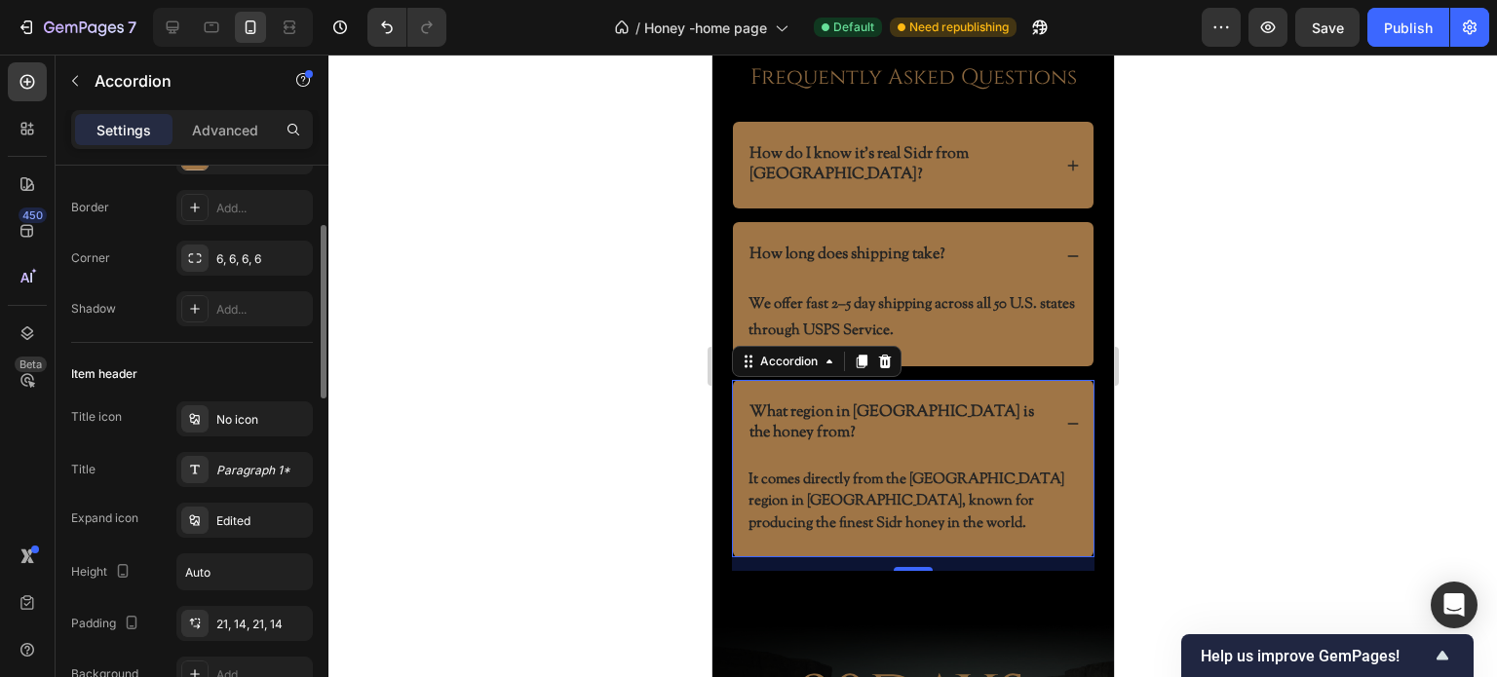
scroll to position [292, 0]
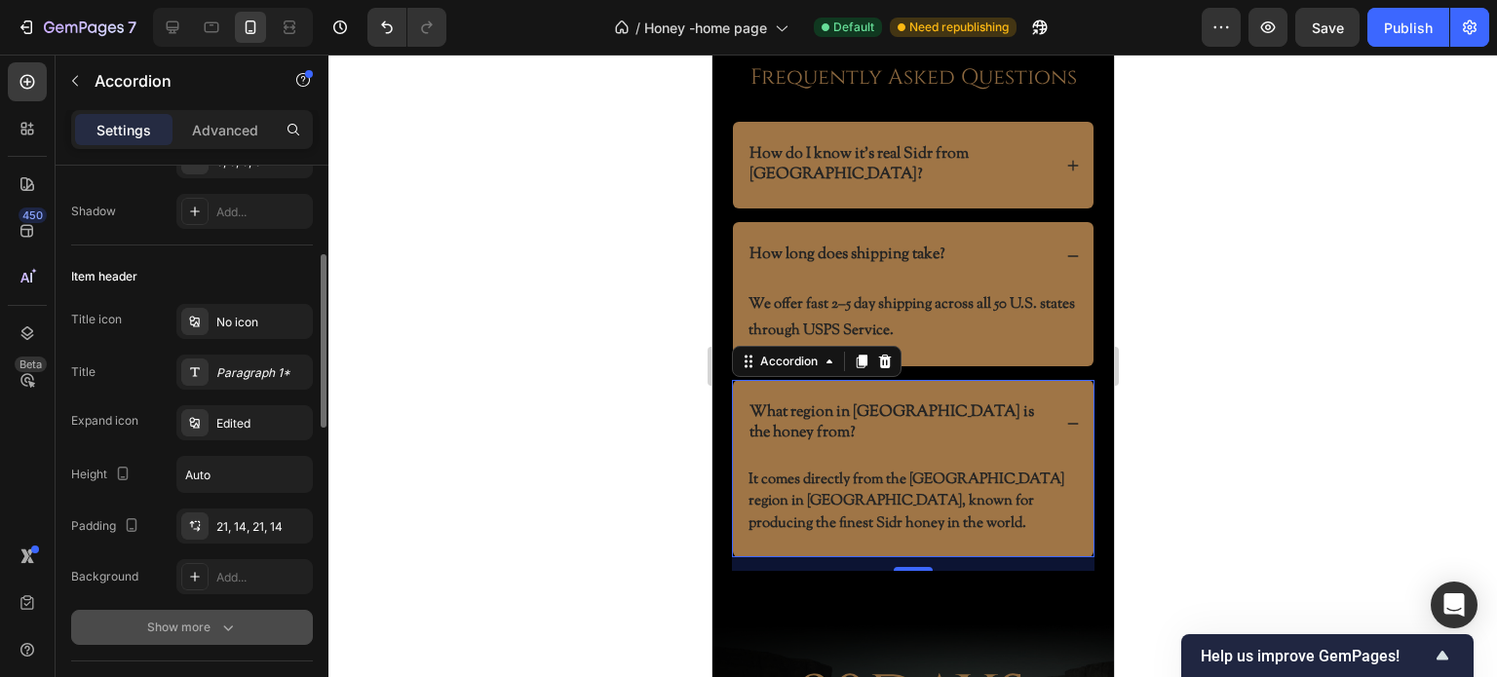
click at [221, 627] on icon "button" at bounding box center [227, 627] width 19 height 19
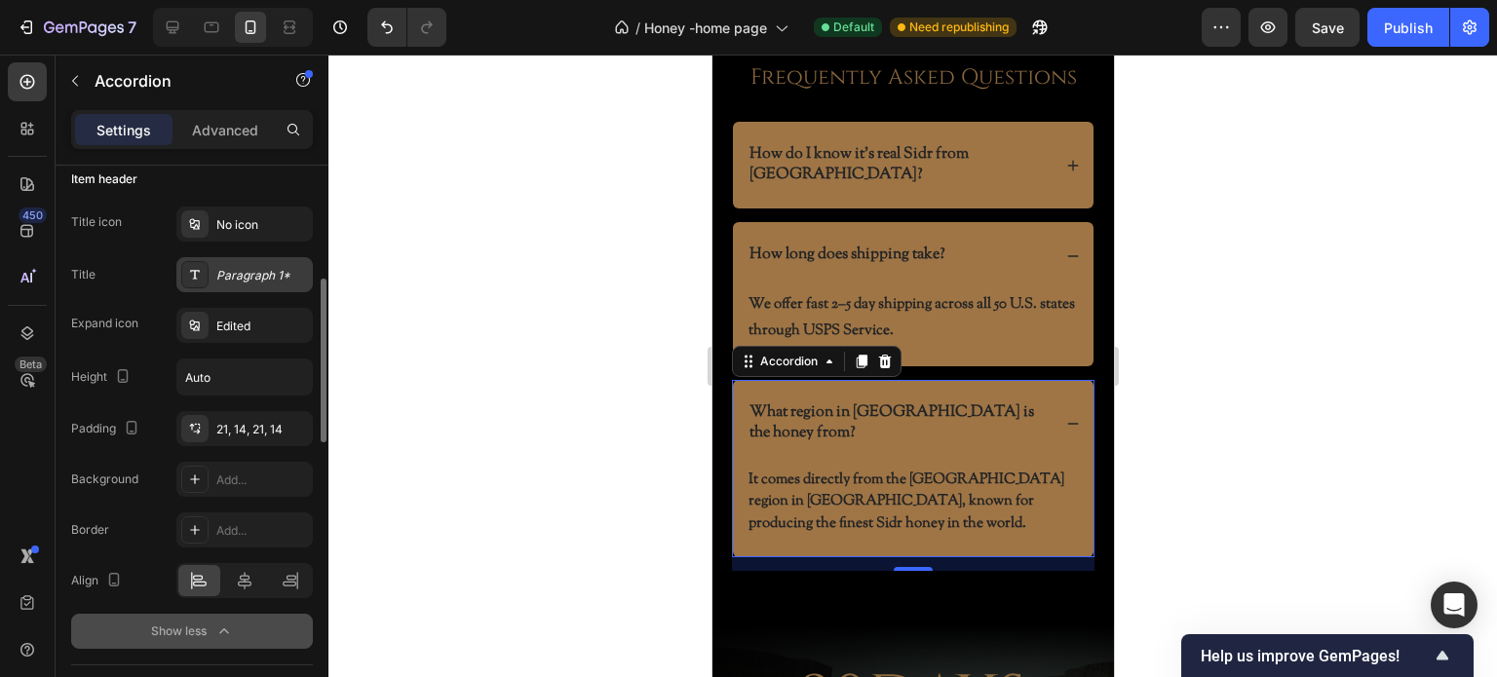
click at [233, 280] on div "Paragraph 1*" at bounding box center [262, 276] width 92 height 18
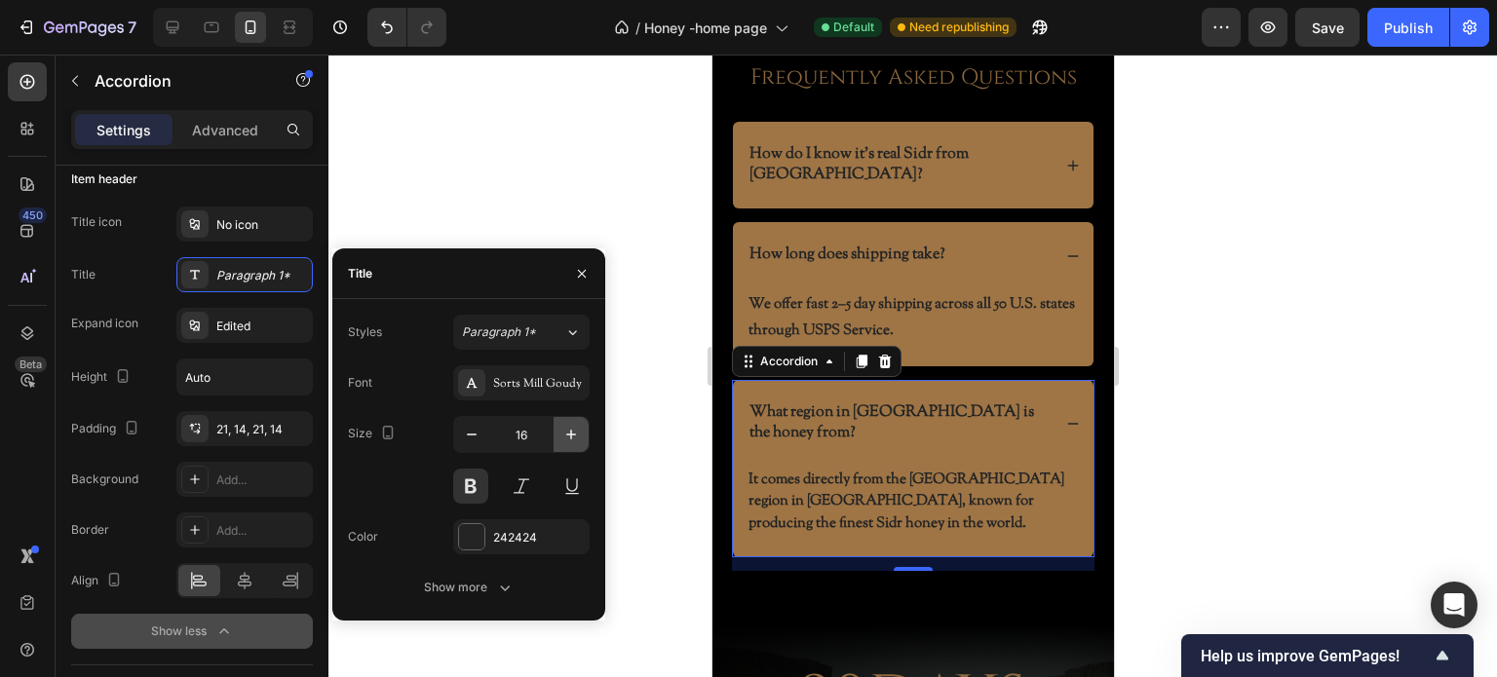
click at [576, 433] on icon "button" at bounding box center [570, 434] width 19 height 19
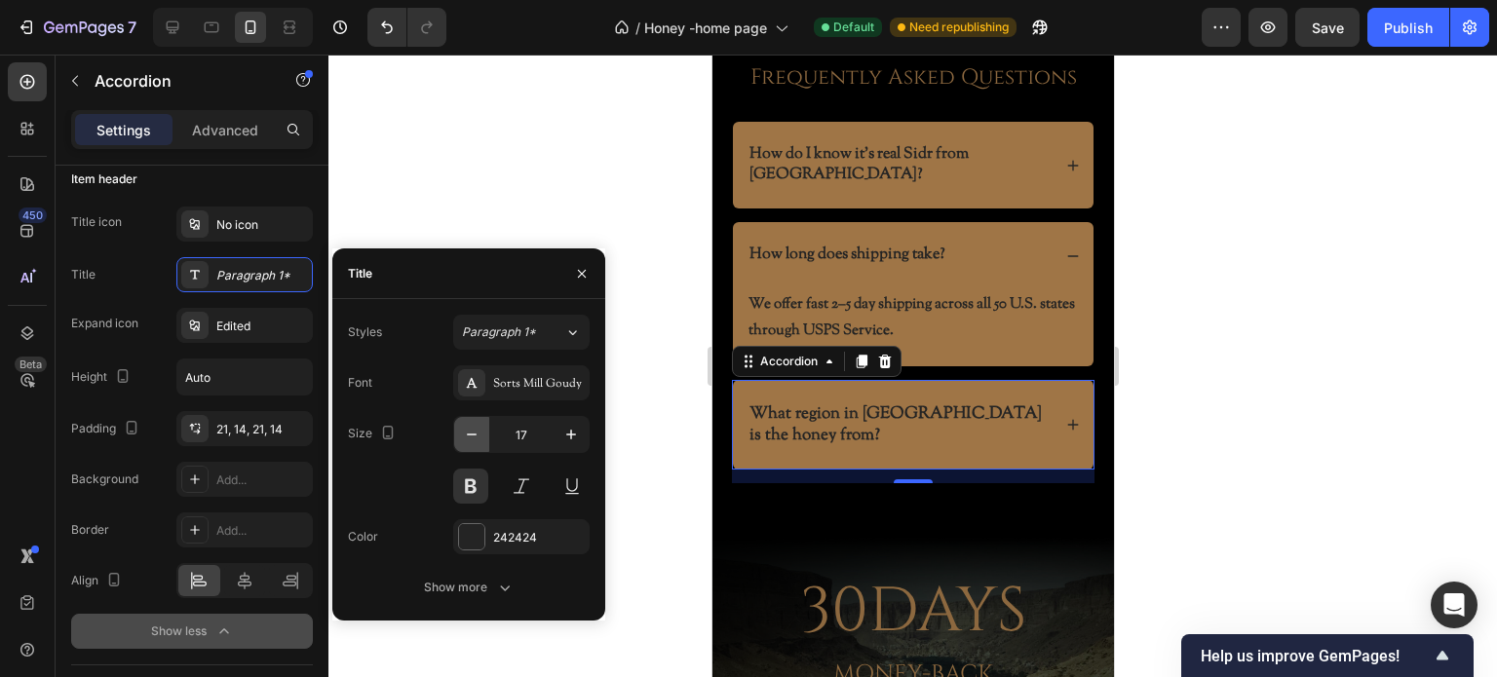
click at [467, 433] on icon "button" at bounding box center [471, 434] width 19 height 19
type input "16"
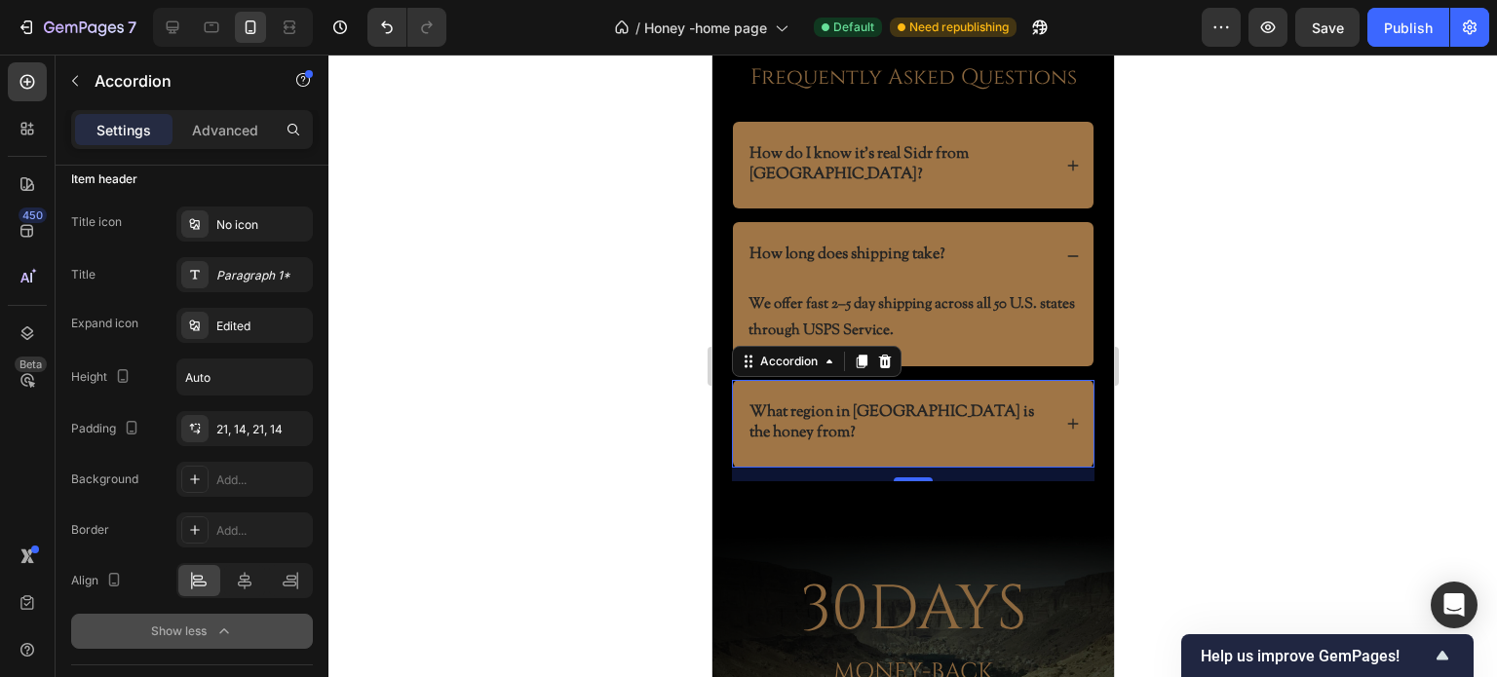
click at [1067, 418] on icon at bounding box center [1072, 423] width 11 height 11
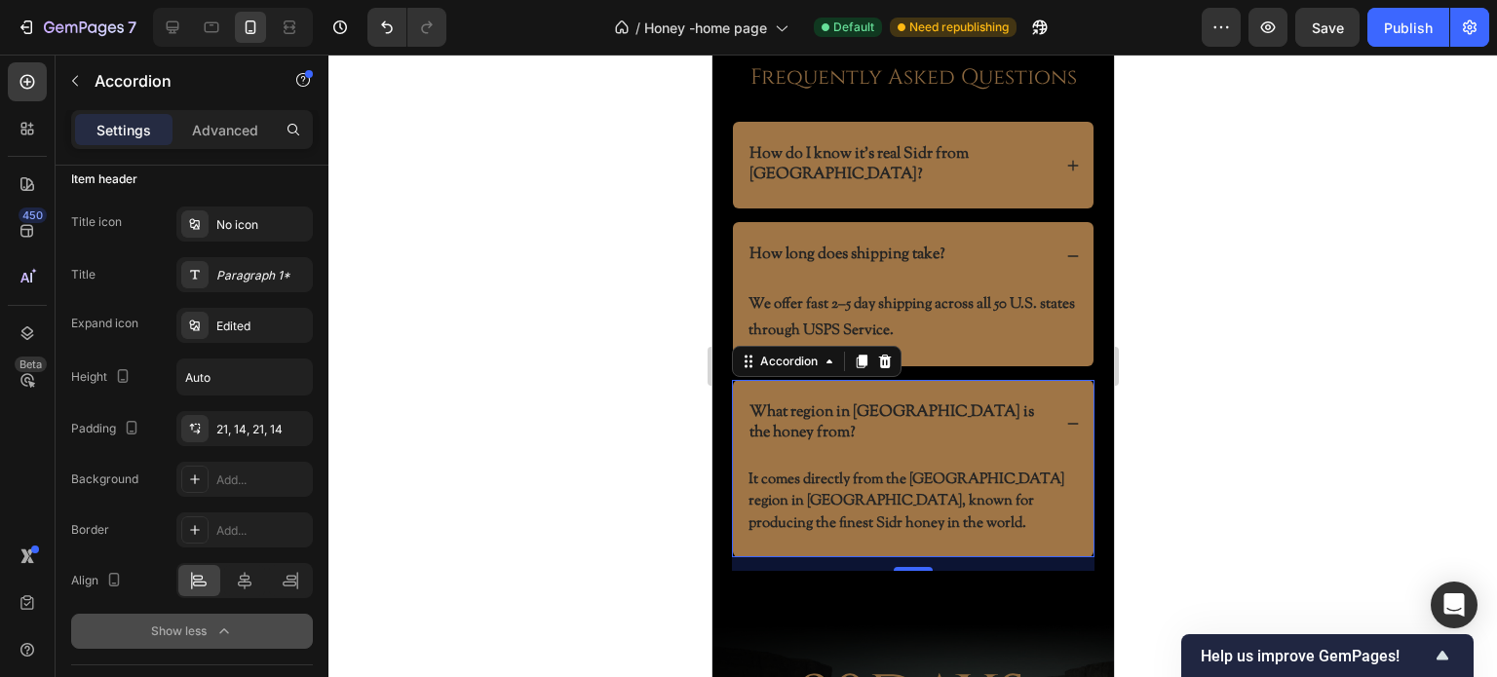
click at [984, 470] on p "It comes directly from the Hadramout region in Yemen, known for producing the f…" at bounding box center [911, 503] width 329 height 66
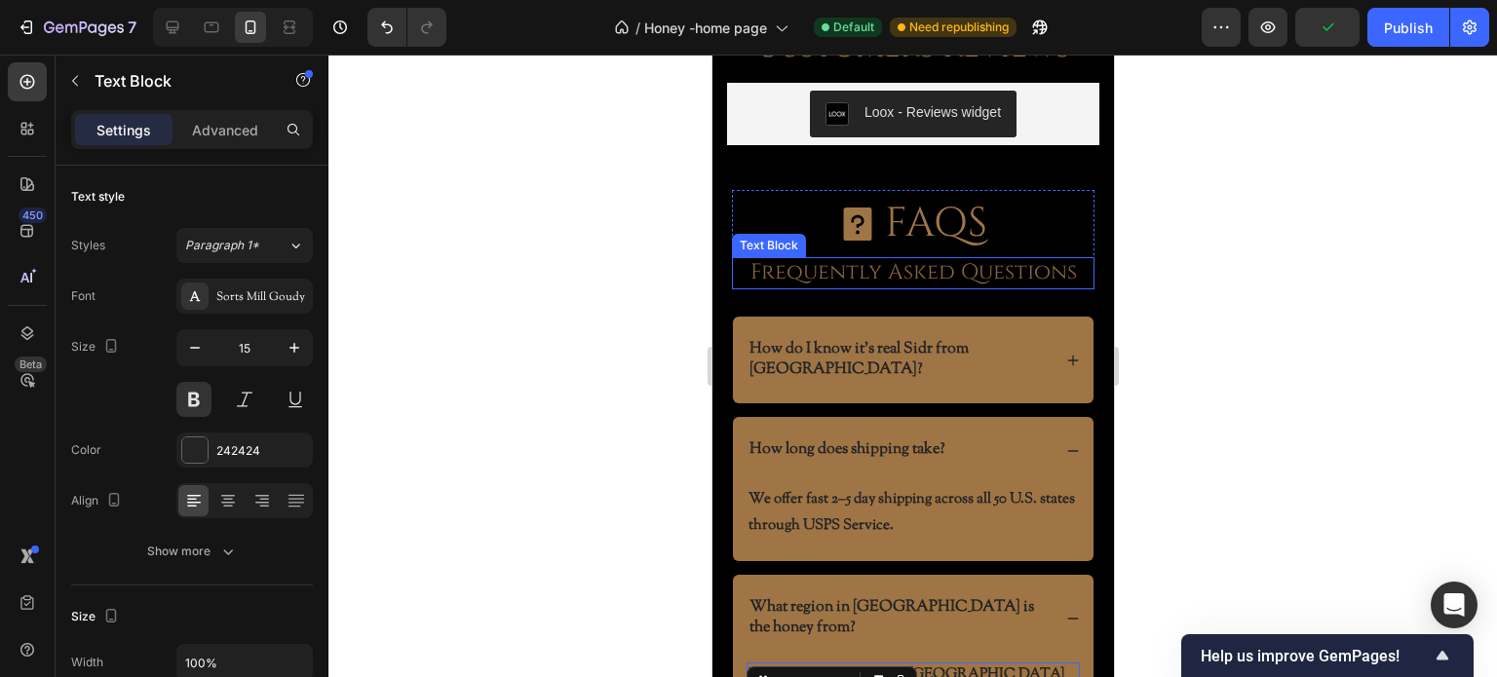
scroll to position [5657, 0]
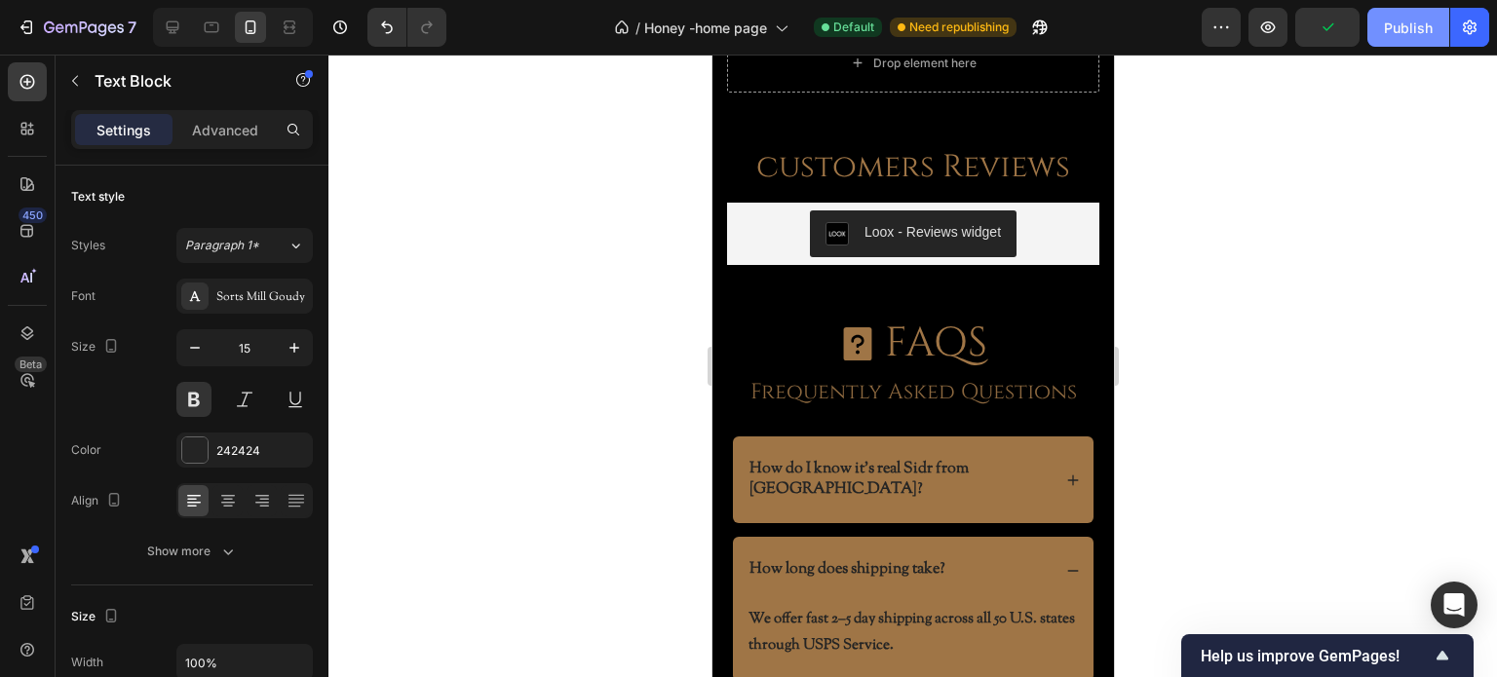
click at [1399, 21] on div "Publish" at bounding box center [1408, 28] width 49 height 20
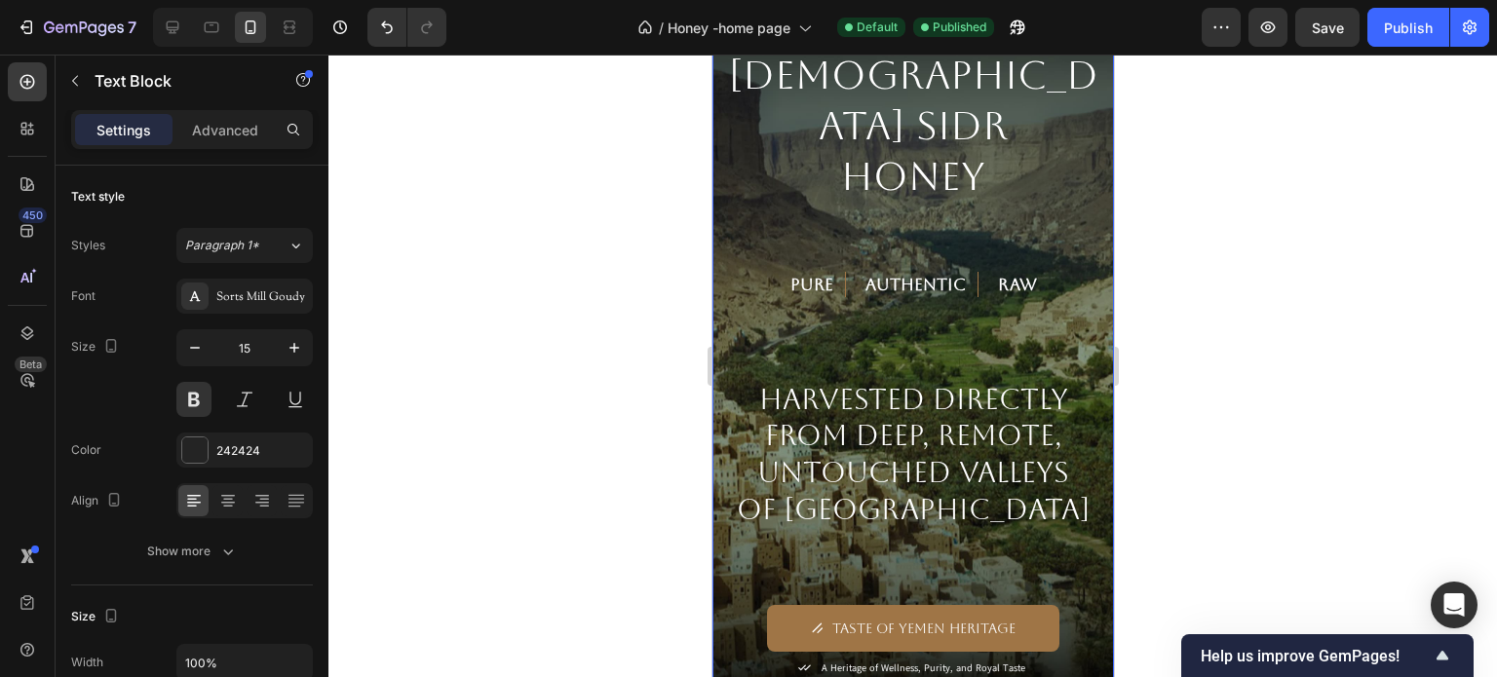
scroll to position [682, 0]
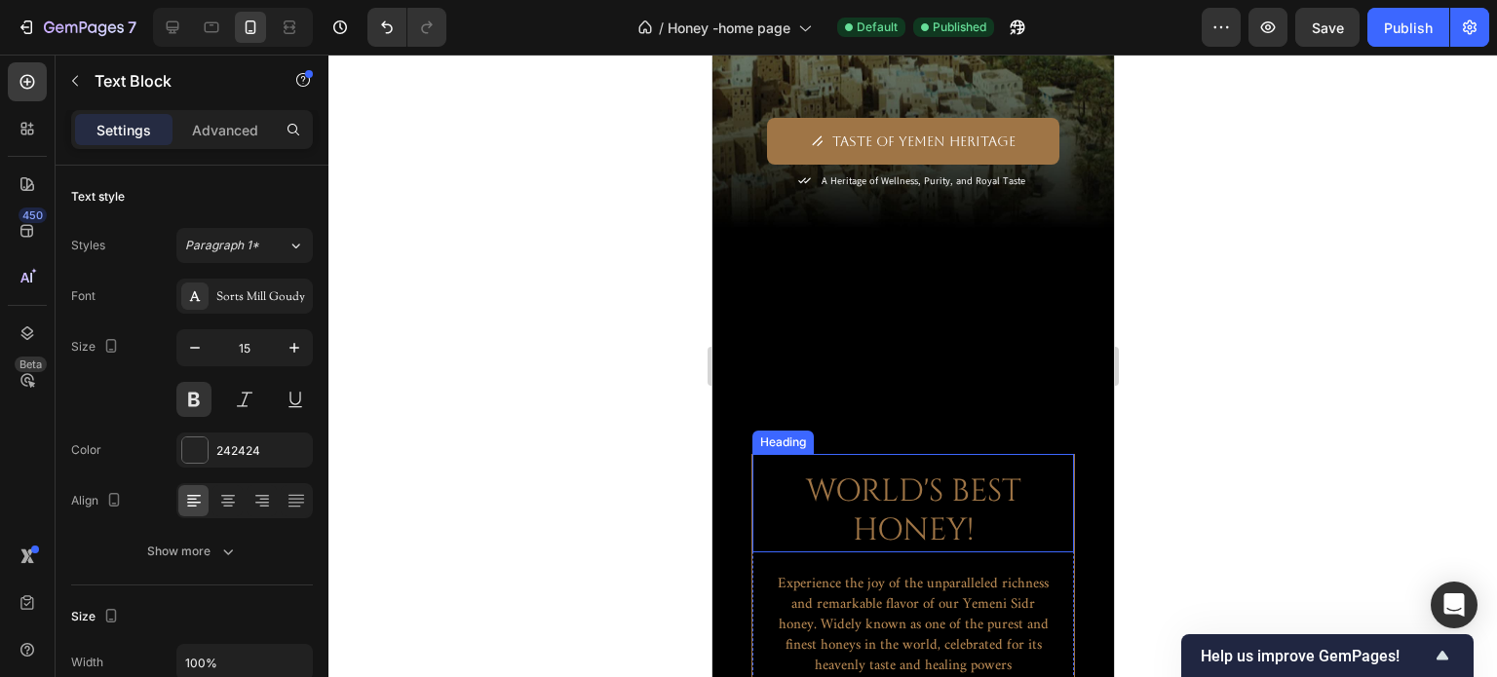
click at [969, 471] on h2 "WORLD'S BEST HONEY!" at bounding box center [912, 512] width 292 height 82
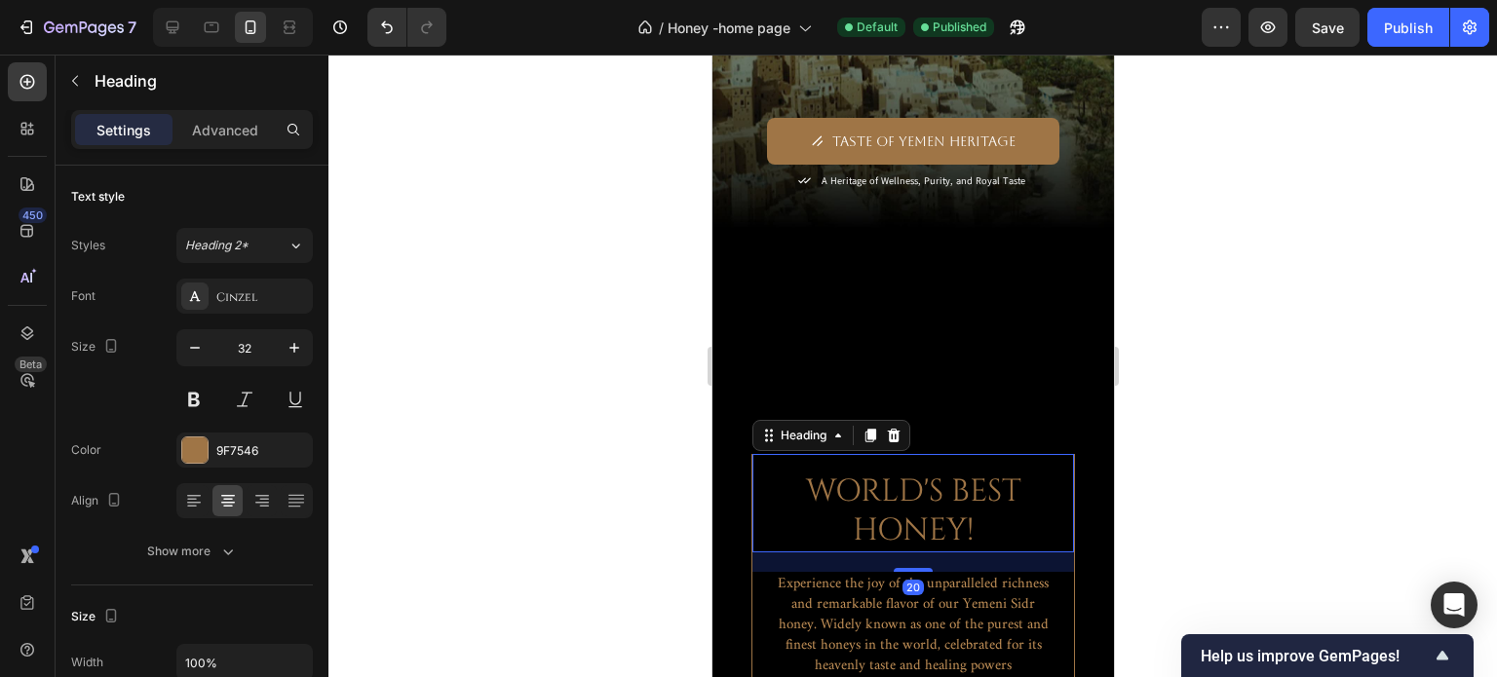
click at [976, 471] on h2 "WORLD'S BEST HONEY!" at bounding box center [912, 512] width 292 height 82
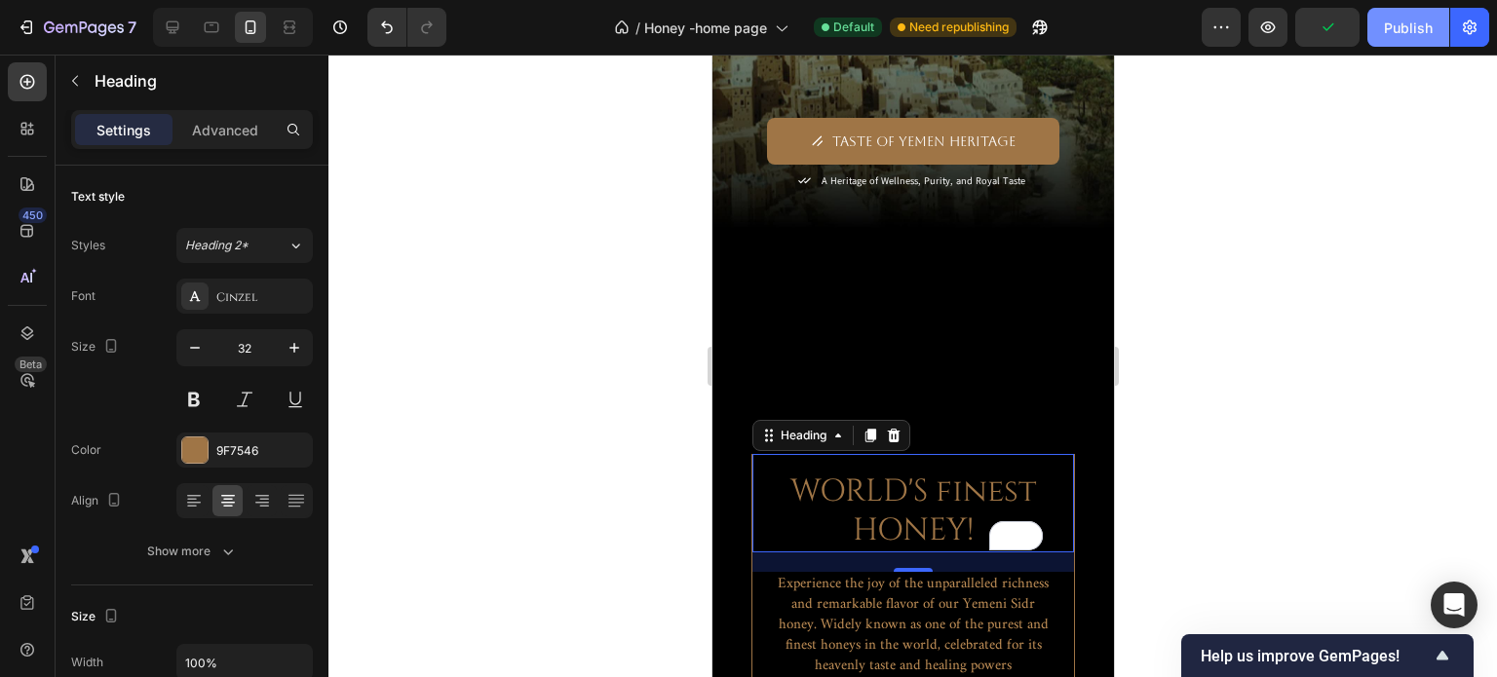
click at [1415, 41] on button "Publish" at bounding box center [1408, 27] width 82 height 39
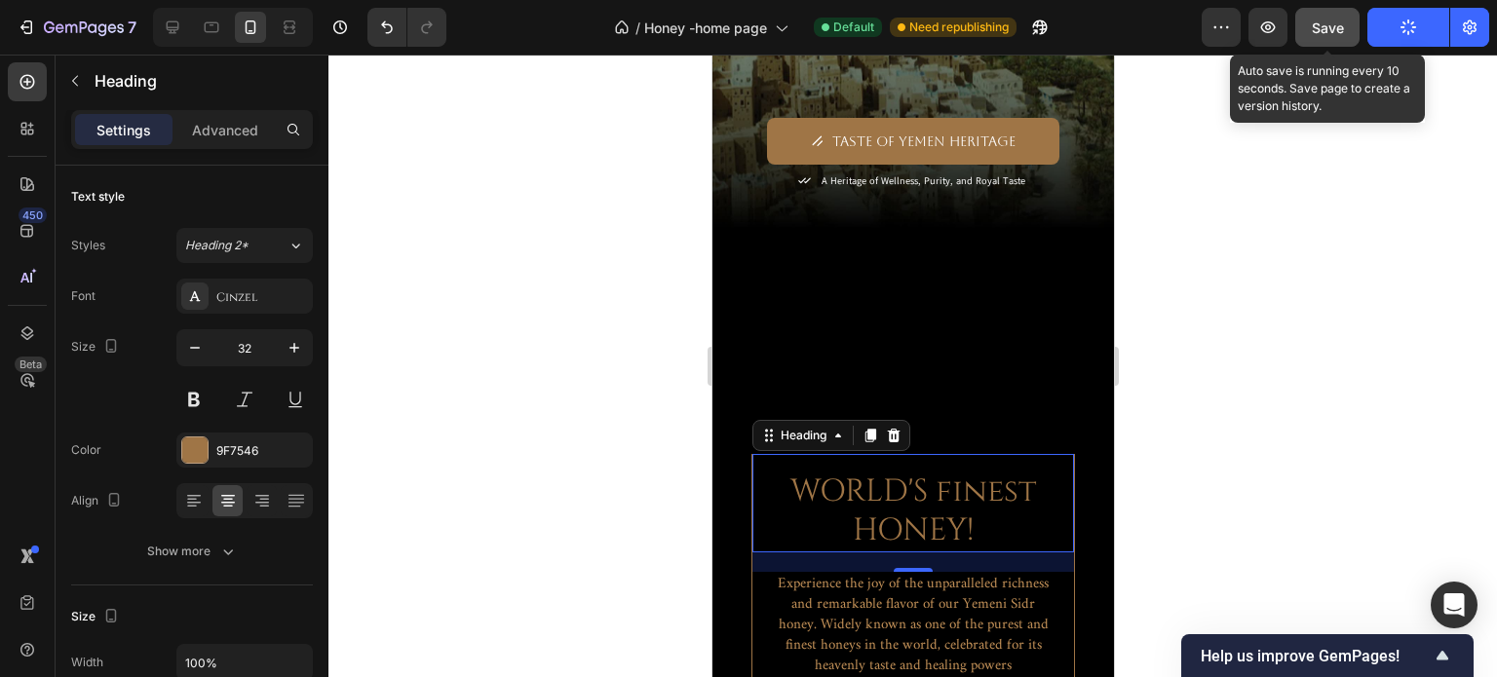
click at [1326, 30] on span "Save" at bounding box center [1328, 27] width 32 height 17
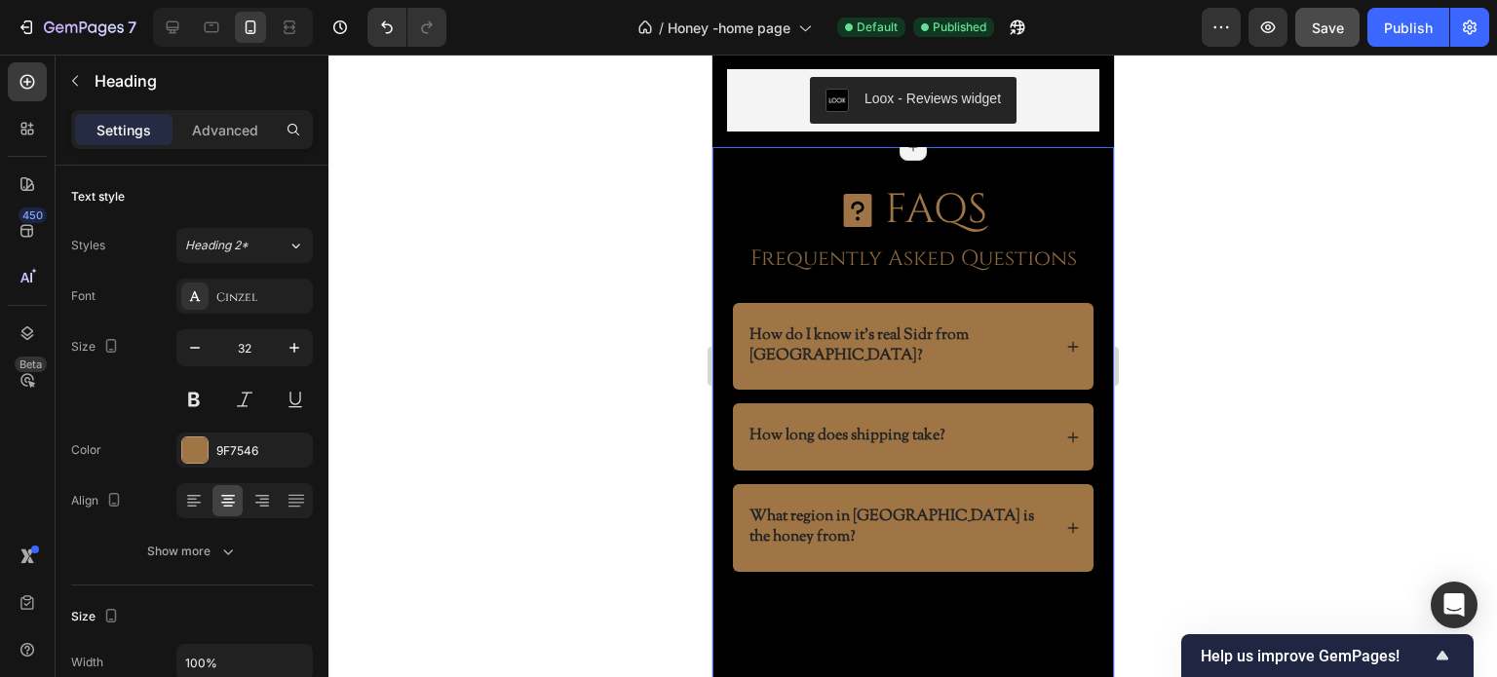
scroll to position [5458, 0]
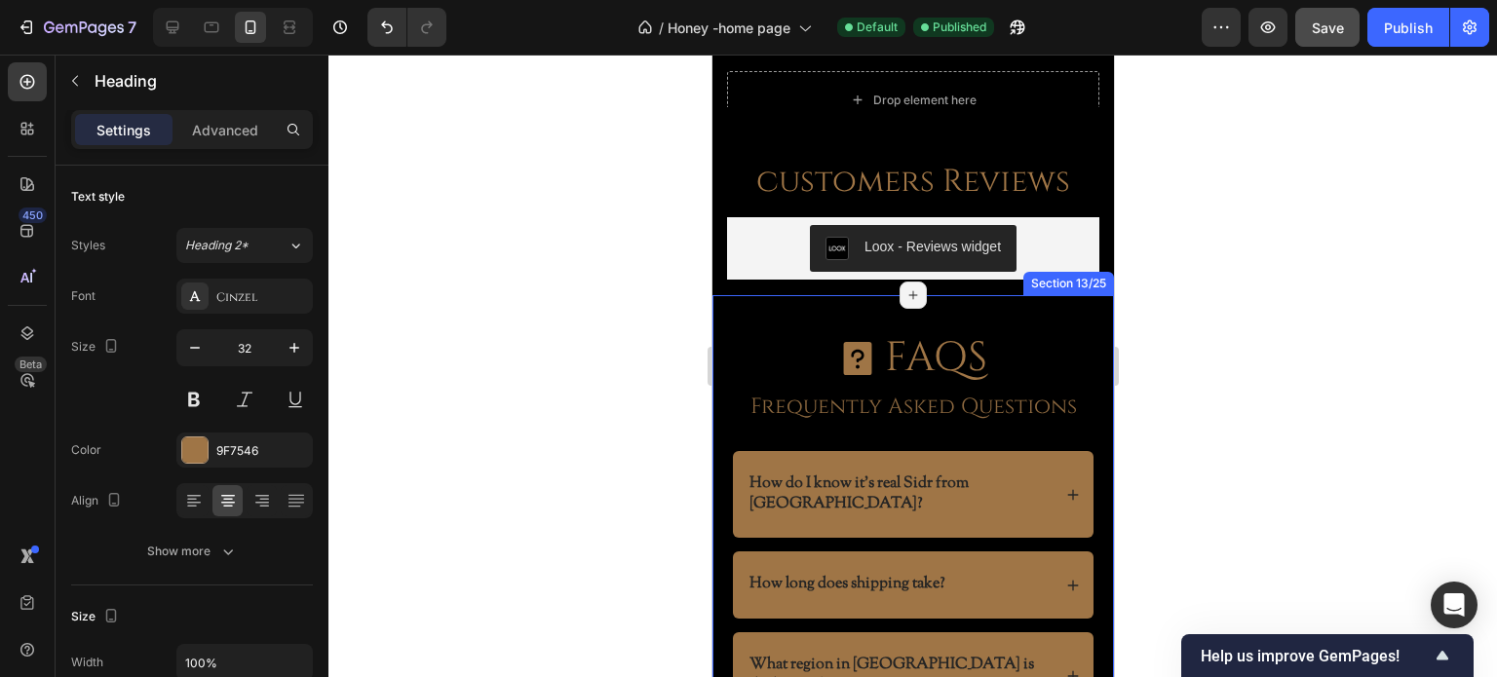
click at [1033, 317] on div "FAQS Item List Frequently Asked Questions Text Block Row How do I know it’s rea…" at bounding box center [912, 541] width 402 height 493
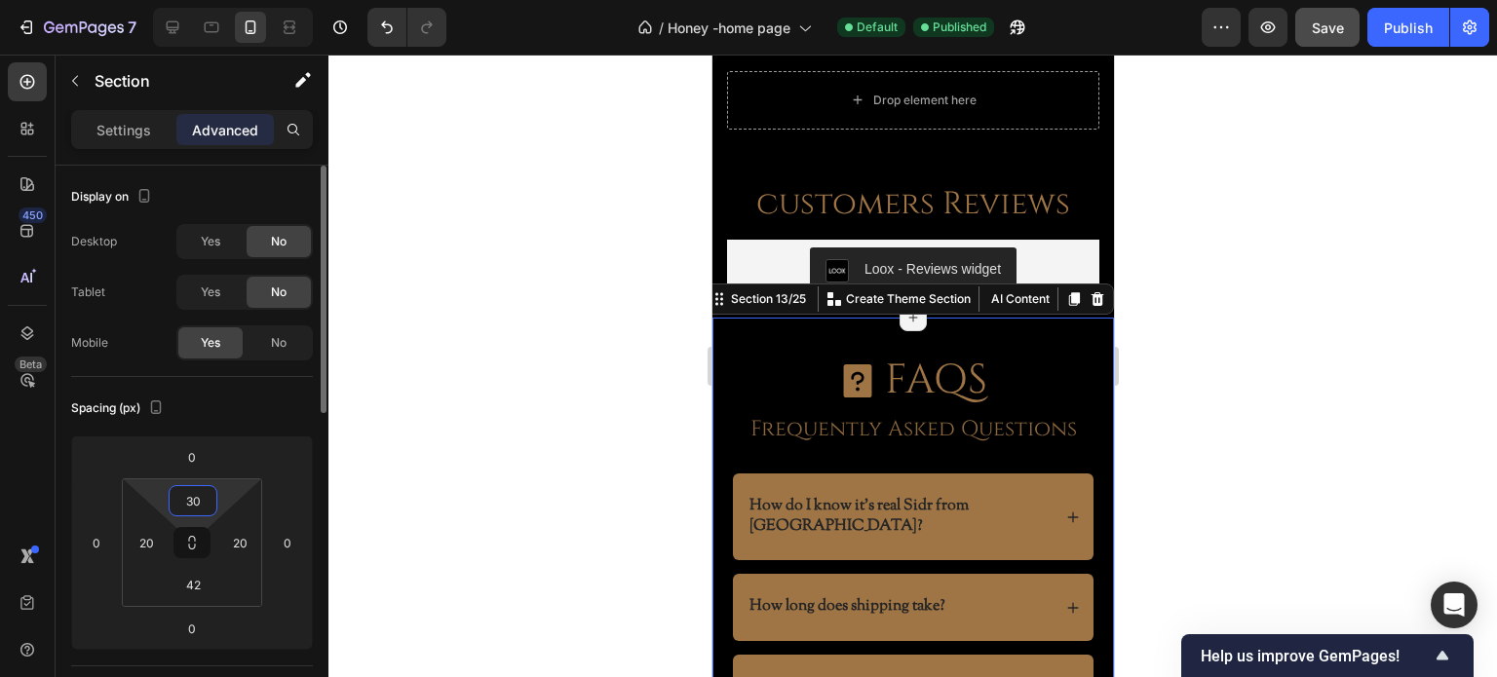
click at [196, 496] on input "30" at bounding box center [192, 500] width 39 height 29
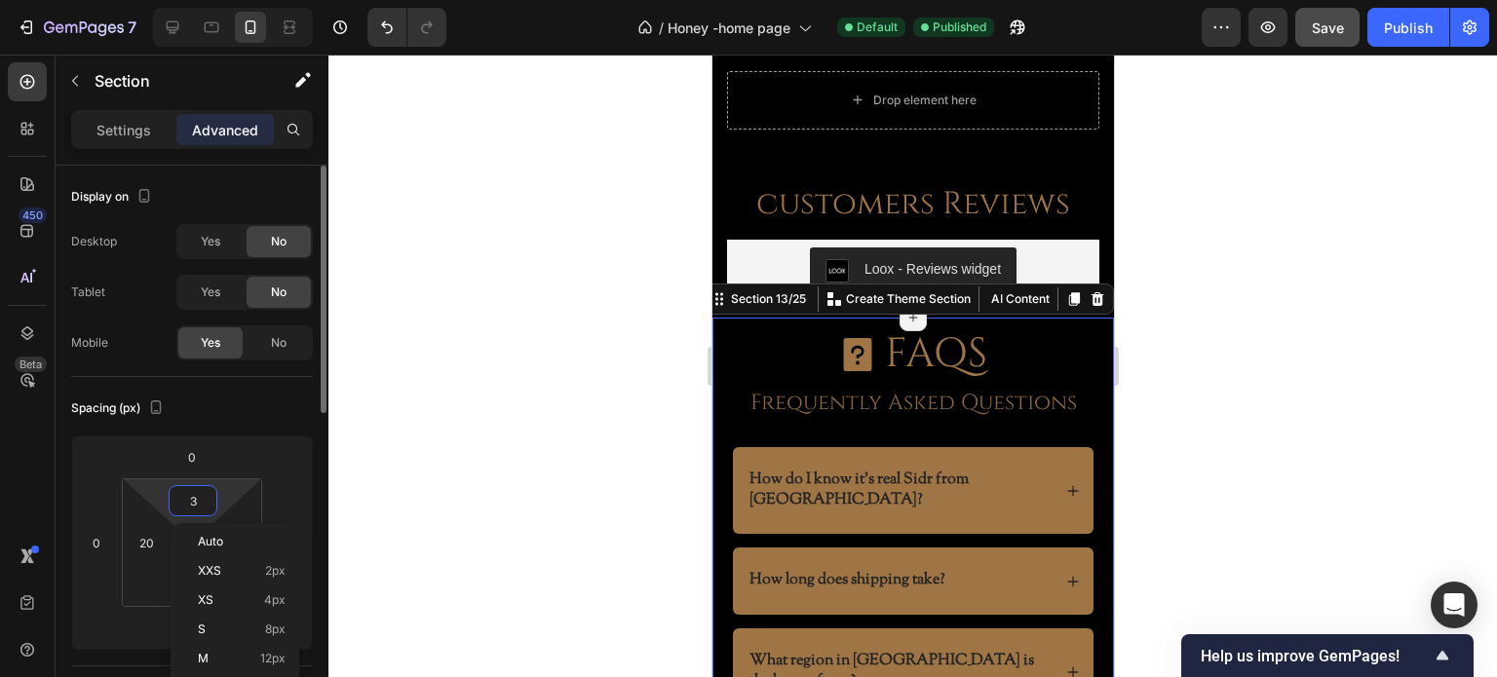
type input "35"
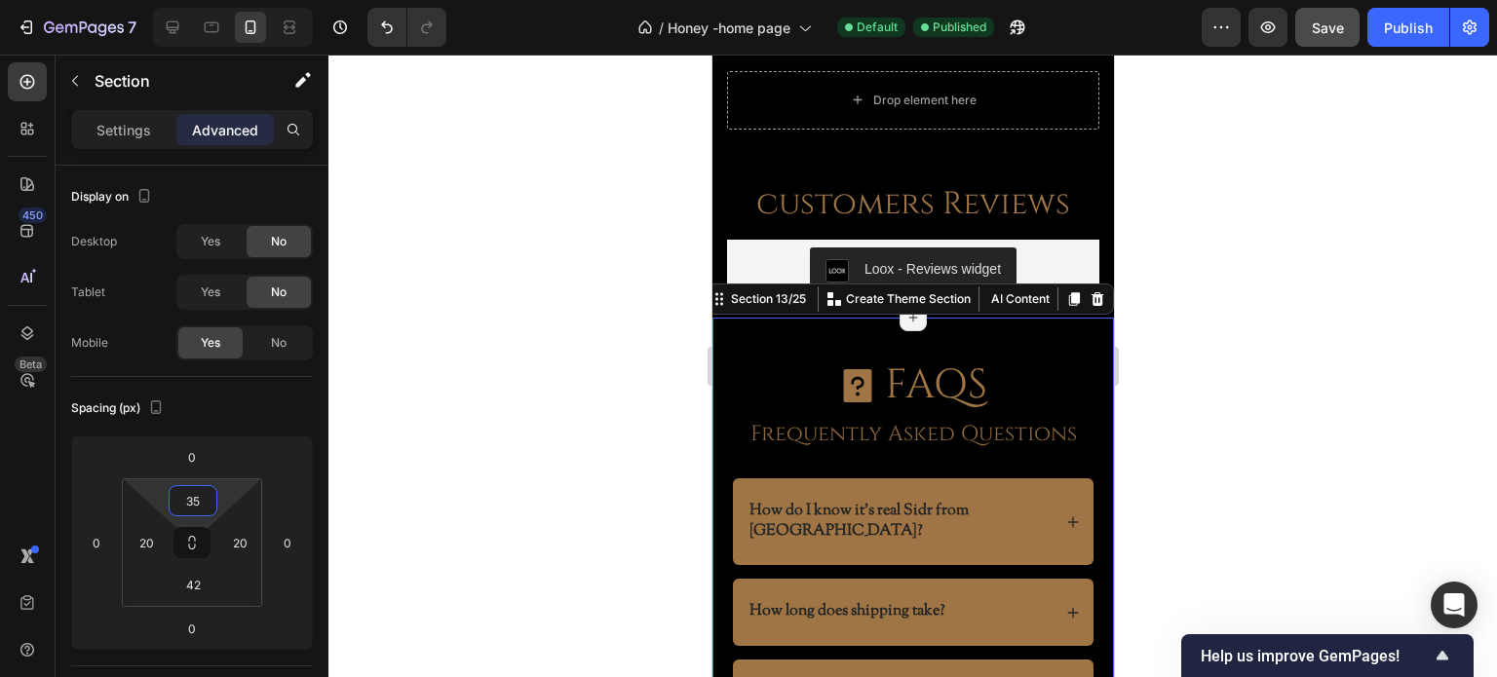
click at [458, 443] on div at bounding box center [912, 366] width 1169 height 623
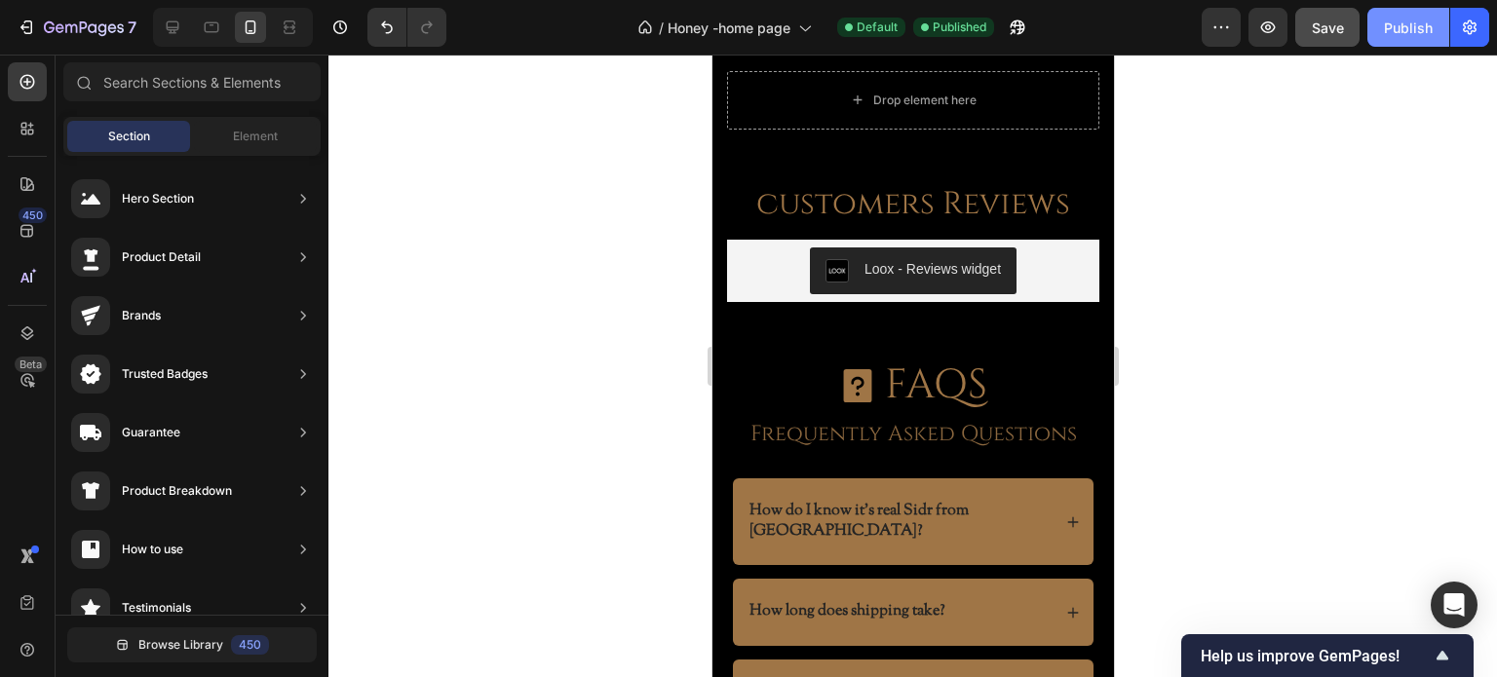
click at [1392, 42] on button "Publish" at bounding box center [1408, 27] width 82 height 39
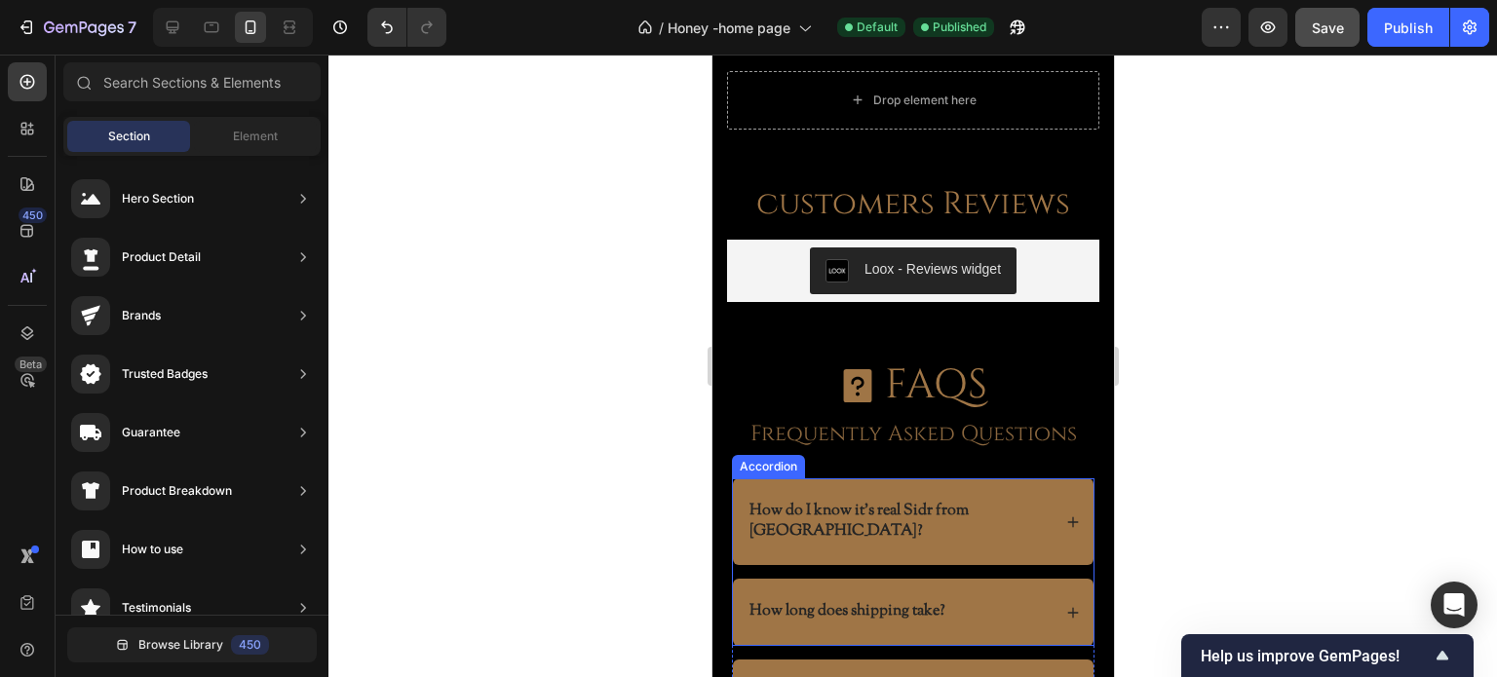
click at [901, 502] on p "How do I know it’s real Sidr from Yemen?" at bounding box center [897, 522] width 298 height 41
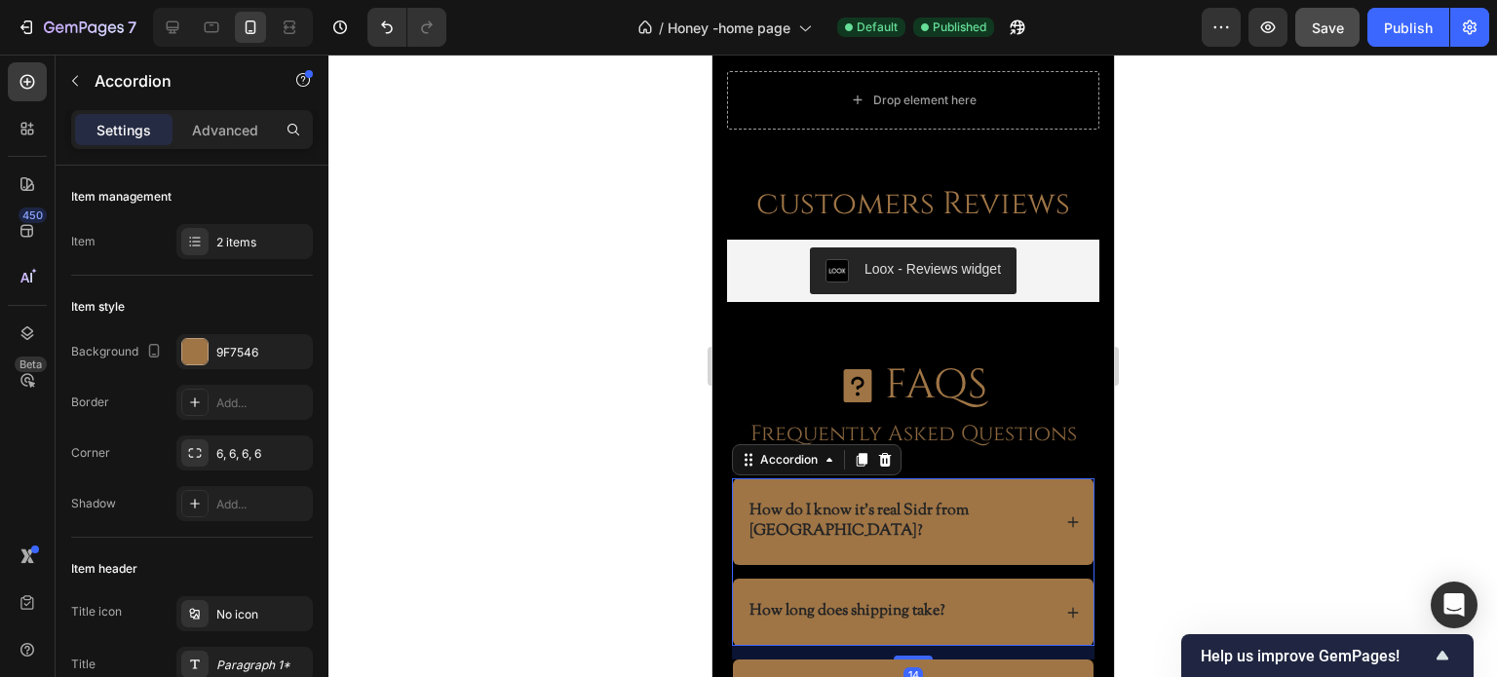
click at [901, 502] on p "How do I know it’s real Sidr from Yemen?" at bounding box center [897, 522] width 298 height 41
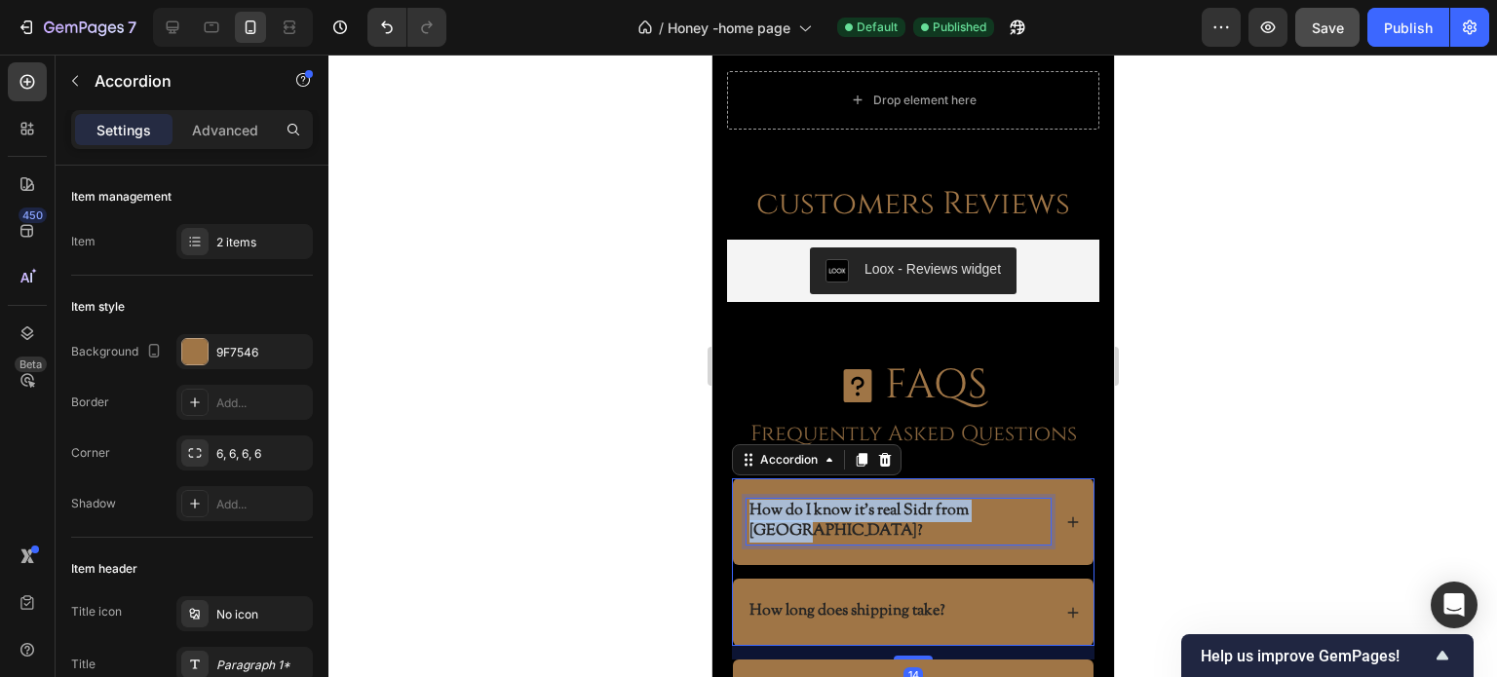
click at [901, 502] on p "How do I know it’s real Sidr from Yemen?" at bounding box center [897, 522] width 298 height 41
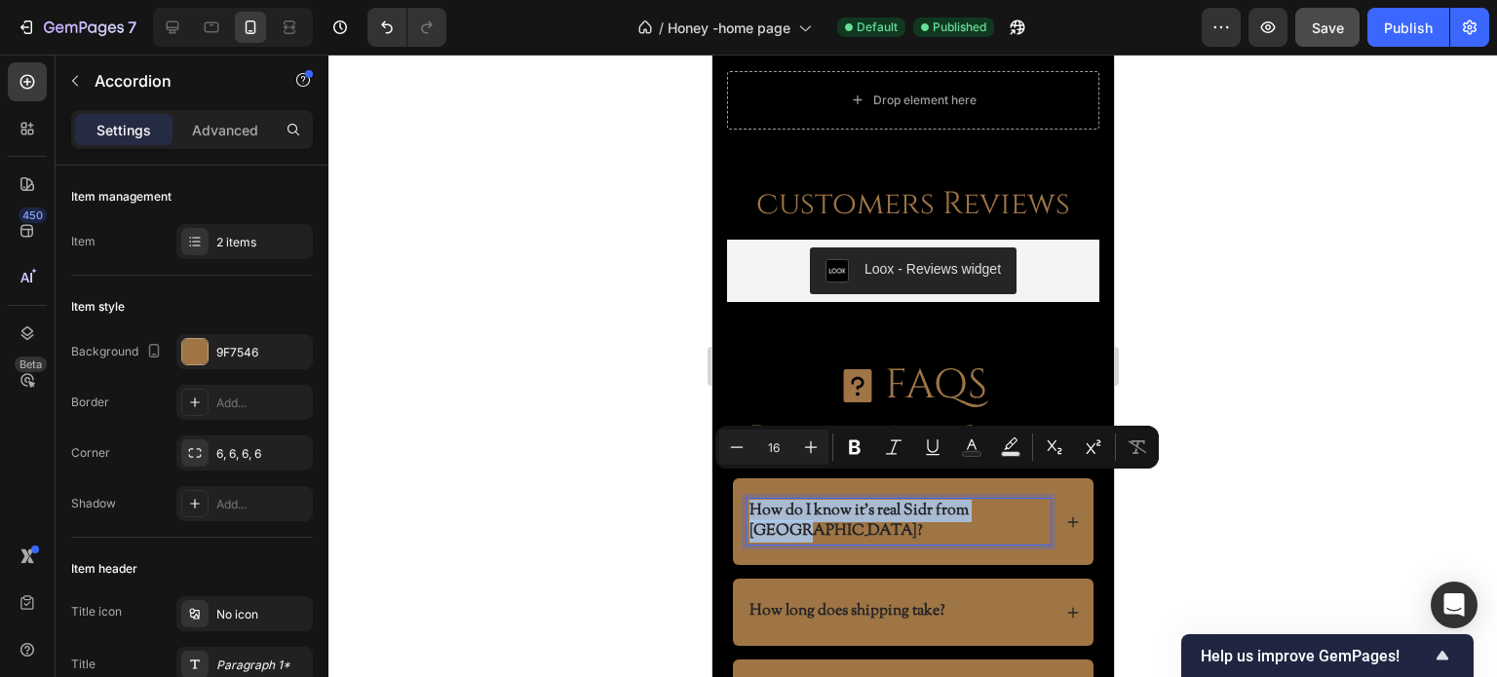
copy p "How do I know it’s real Sidr from Yemen?"
click at [878, 502] on p "How do I know it’s real Sidr from Yemen?" at bounding box center [897, 522] width 298 height 41
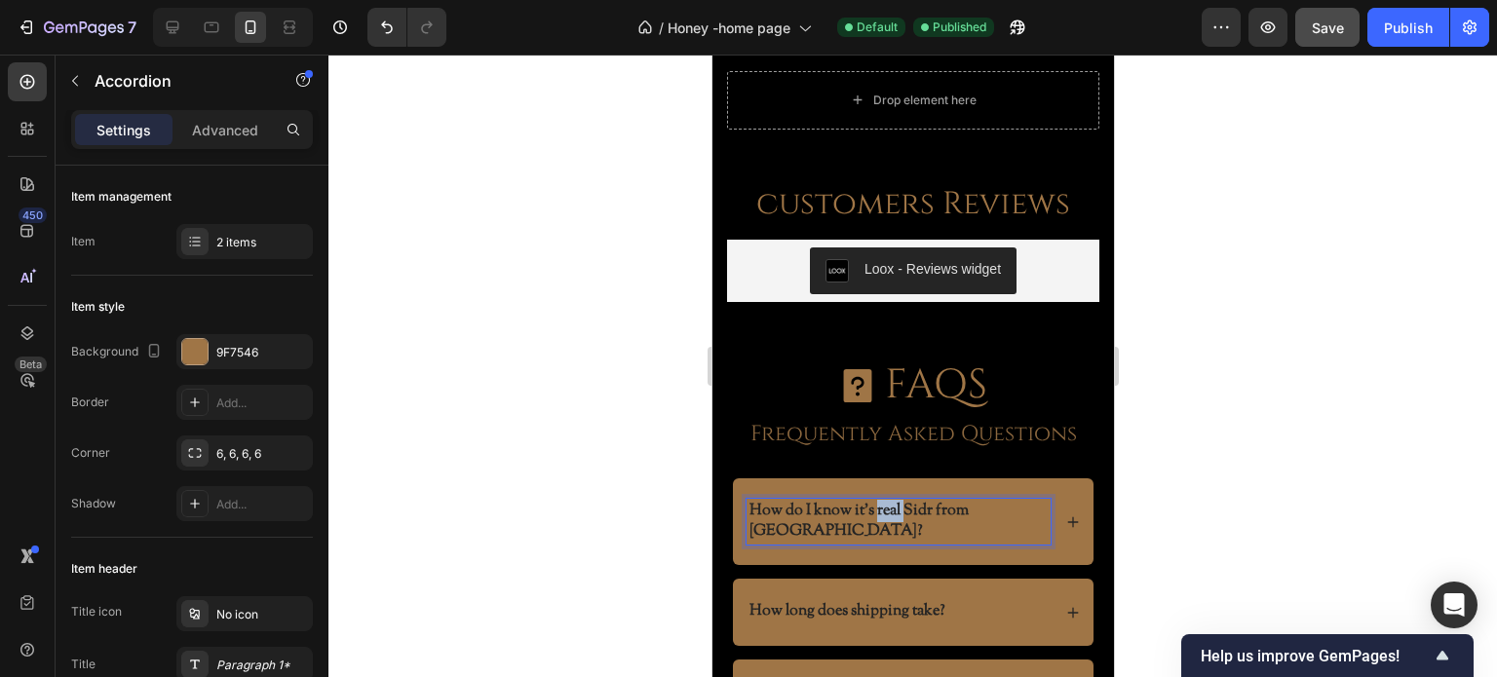
click at [878, 502] on p "How do I know it’s real Sidr from Yemen?" at bounding box center [897, 522] width 298 height 41
click at [601, 467] on div at bounding box center [912, 366] width 1169 height 623
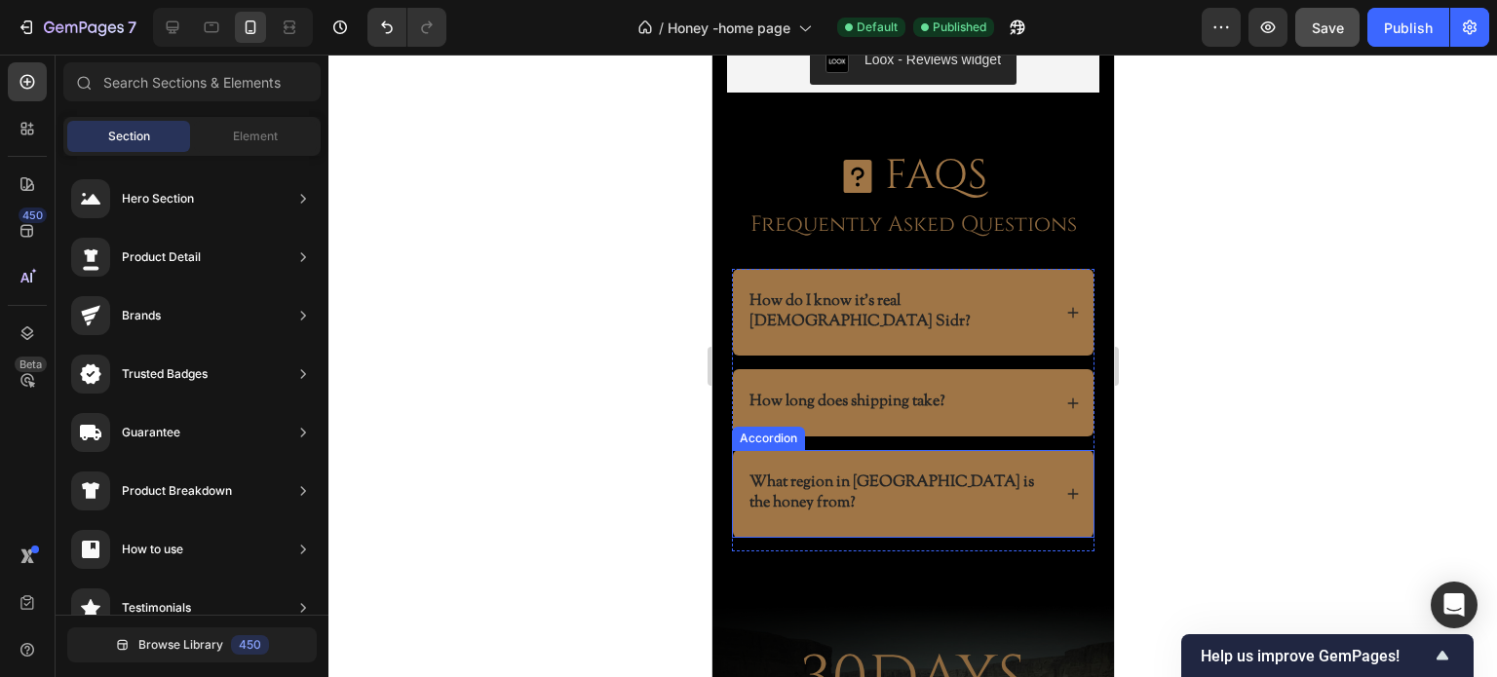
scroll to position [5653, 0]
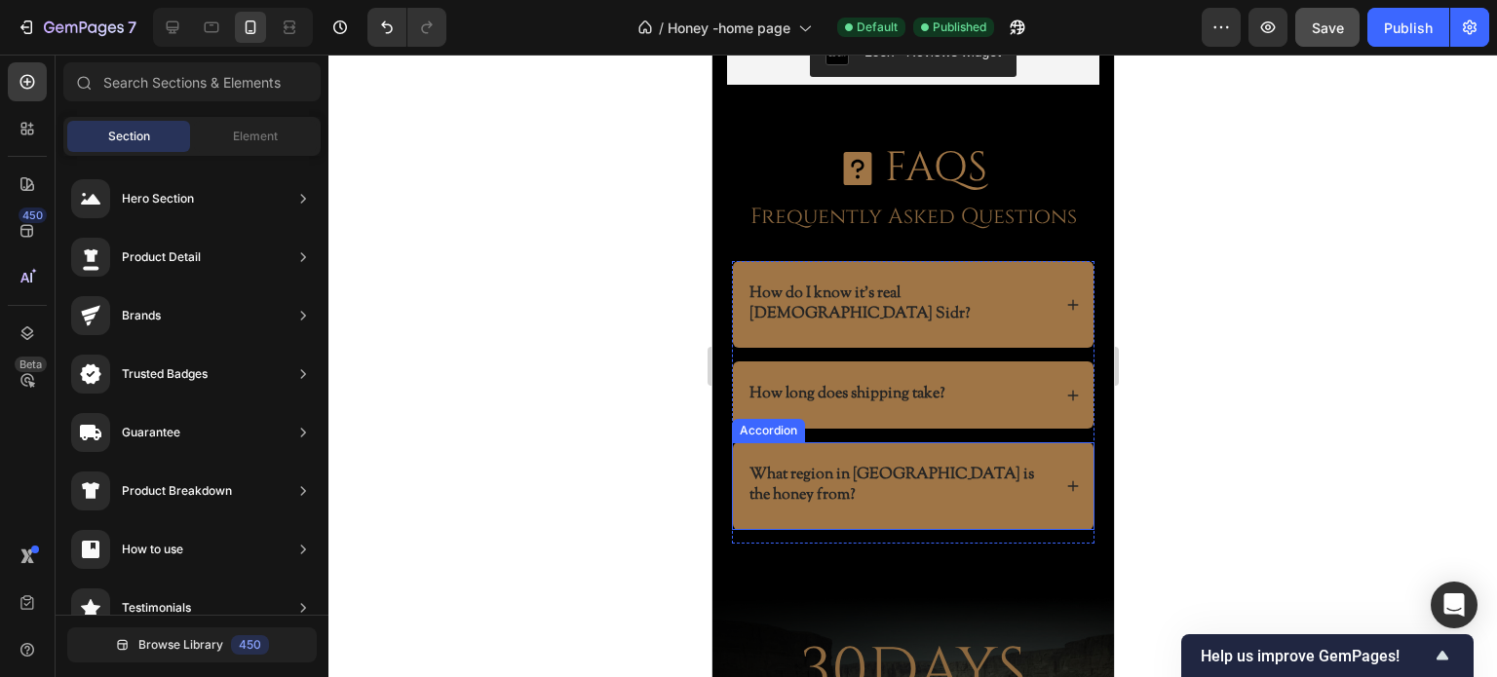
click at [898, 466] on p "What region in Yemen is the honey from?" at bounding box center [897, 486] width 298 height 41
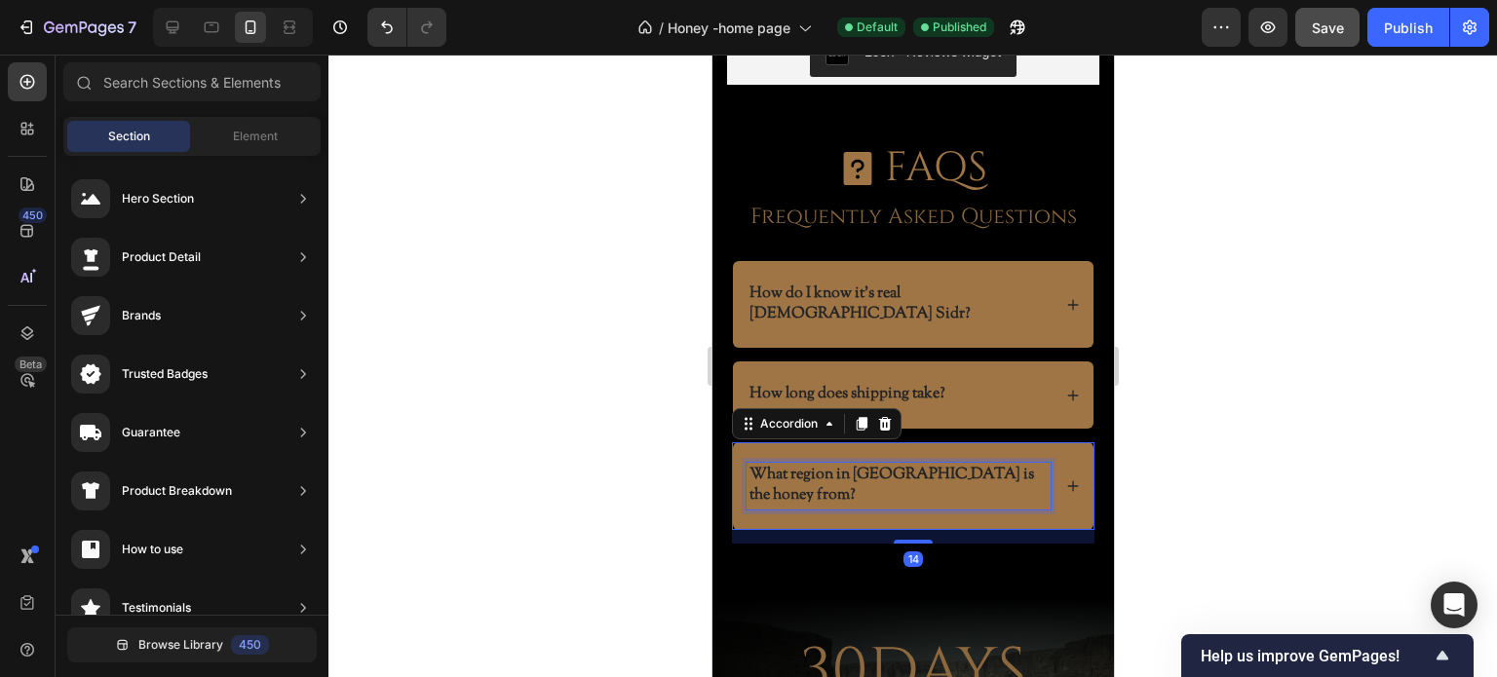
click at [898, 466] on p "What region in Yemen is the honey from?" at bounding box center [897, 486] width 298 height 41
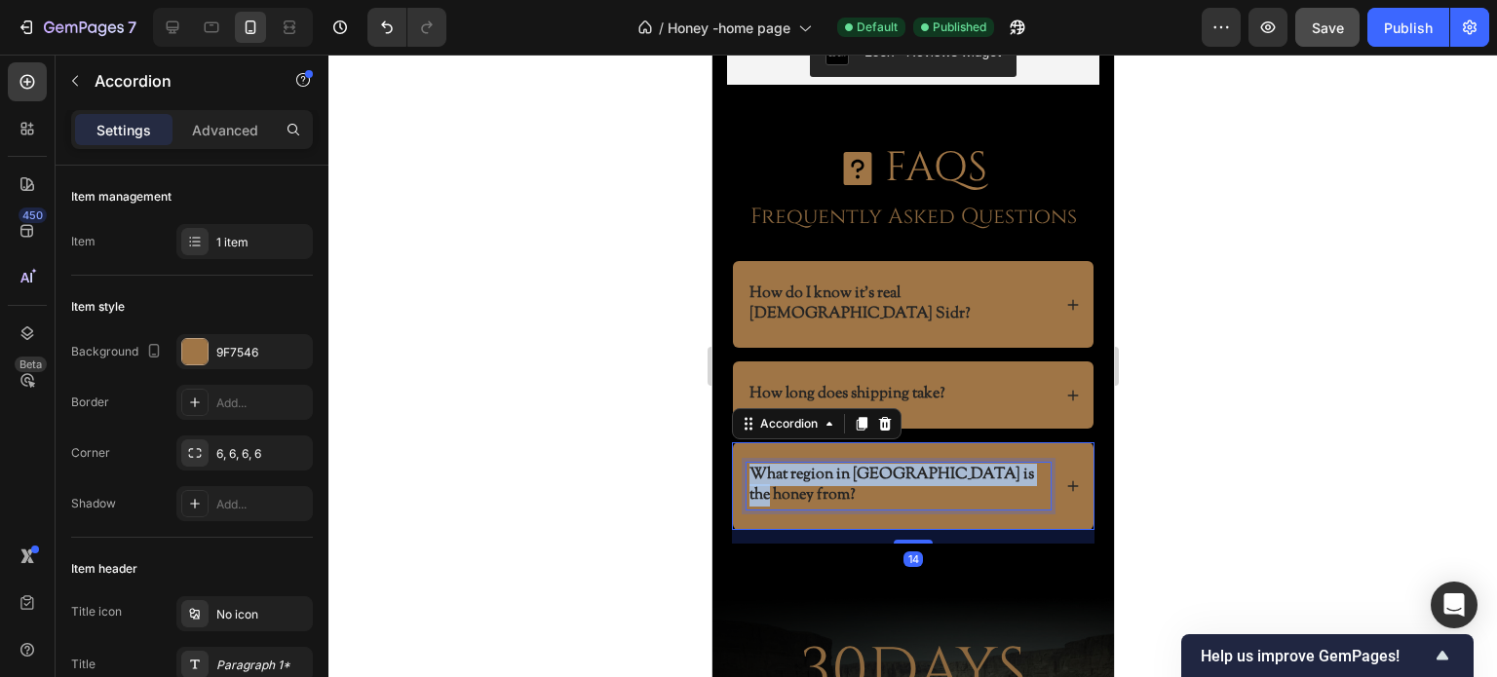
click at [898, 466] on p "What region in Yemen is the honey from?" at bounding box center [897, 486] width 298 height 41
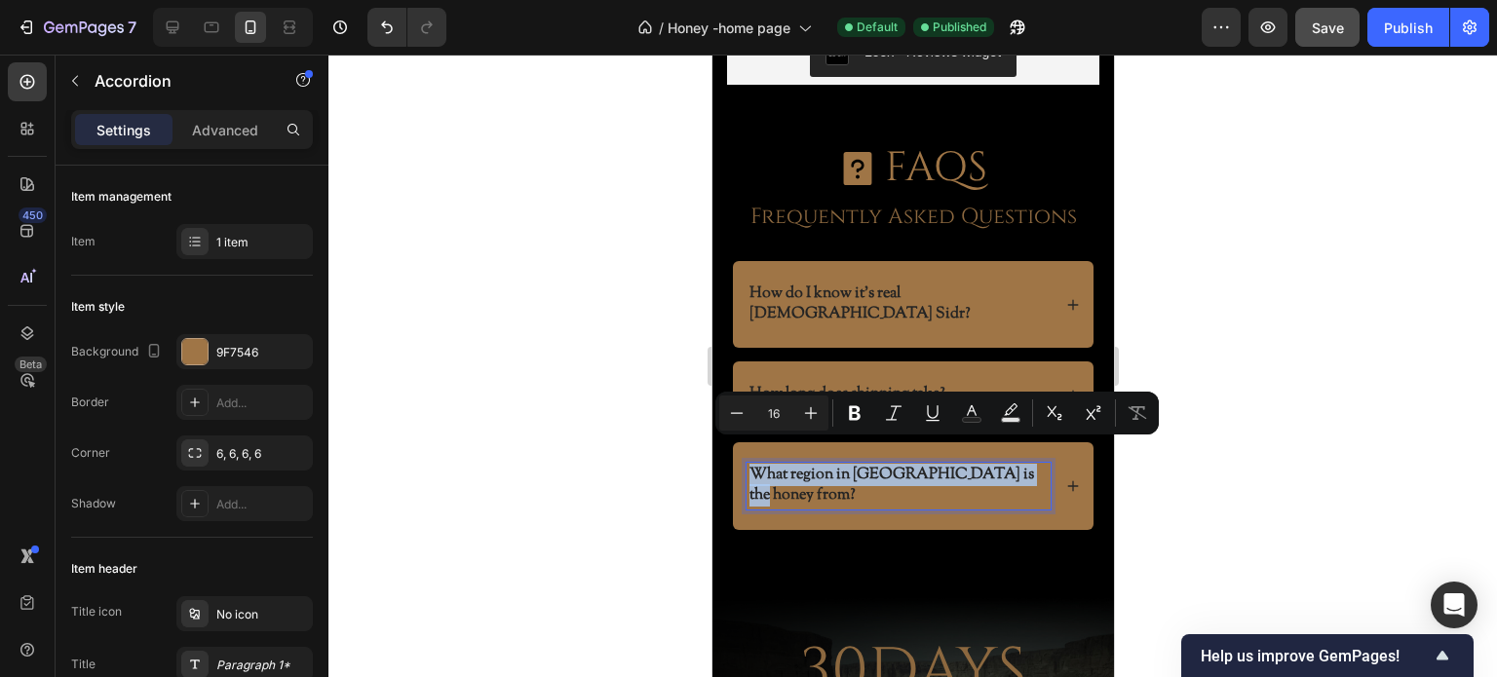
copy p "What region in Yemen is the honey from?"
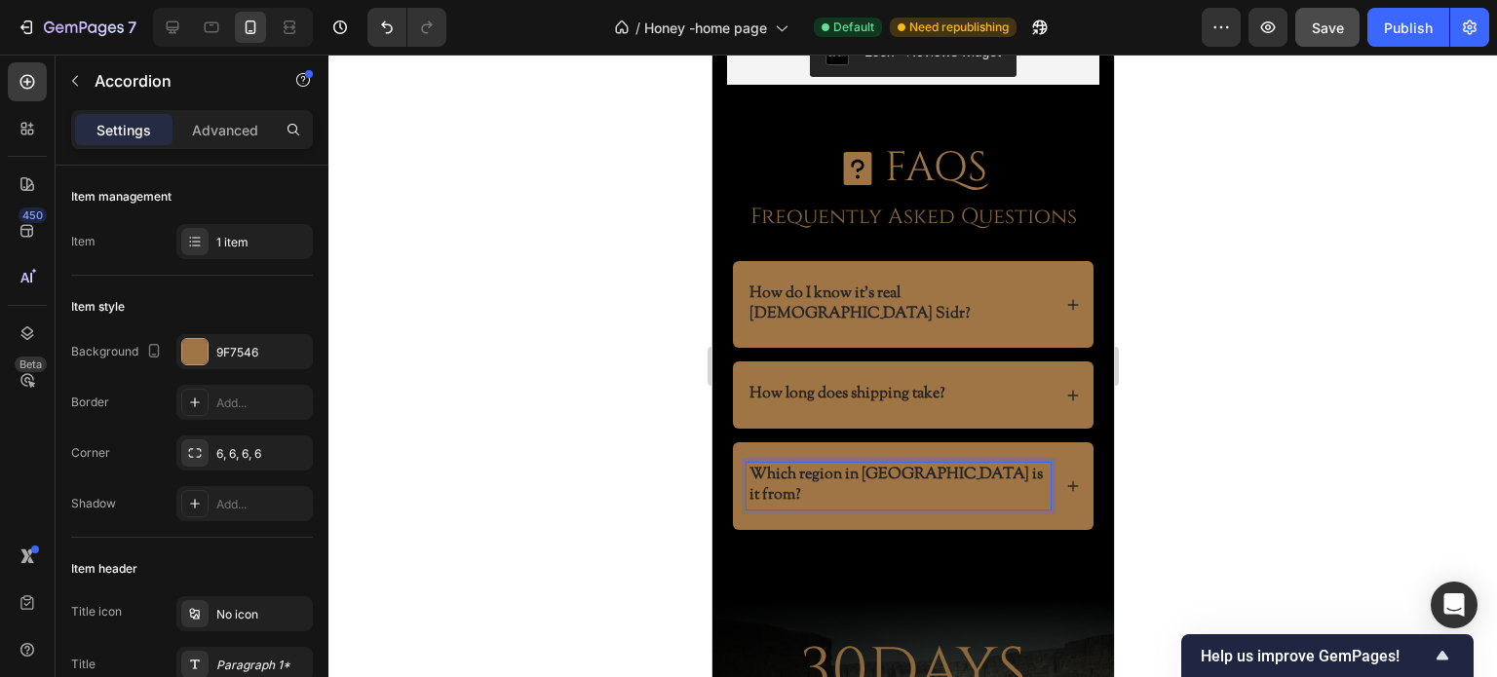
click at [627, 435] on div at bounding box center [912, 366] width 1169 height 623
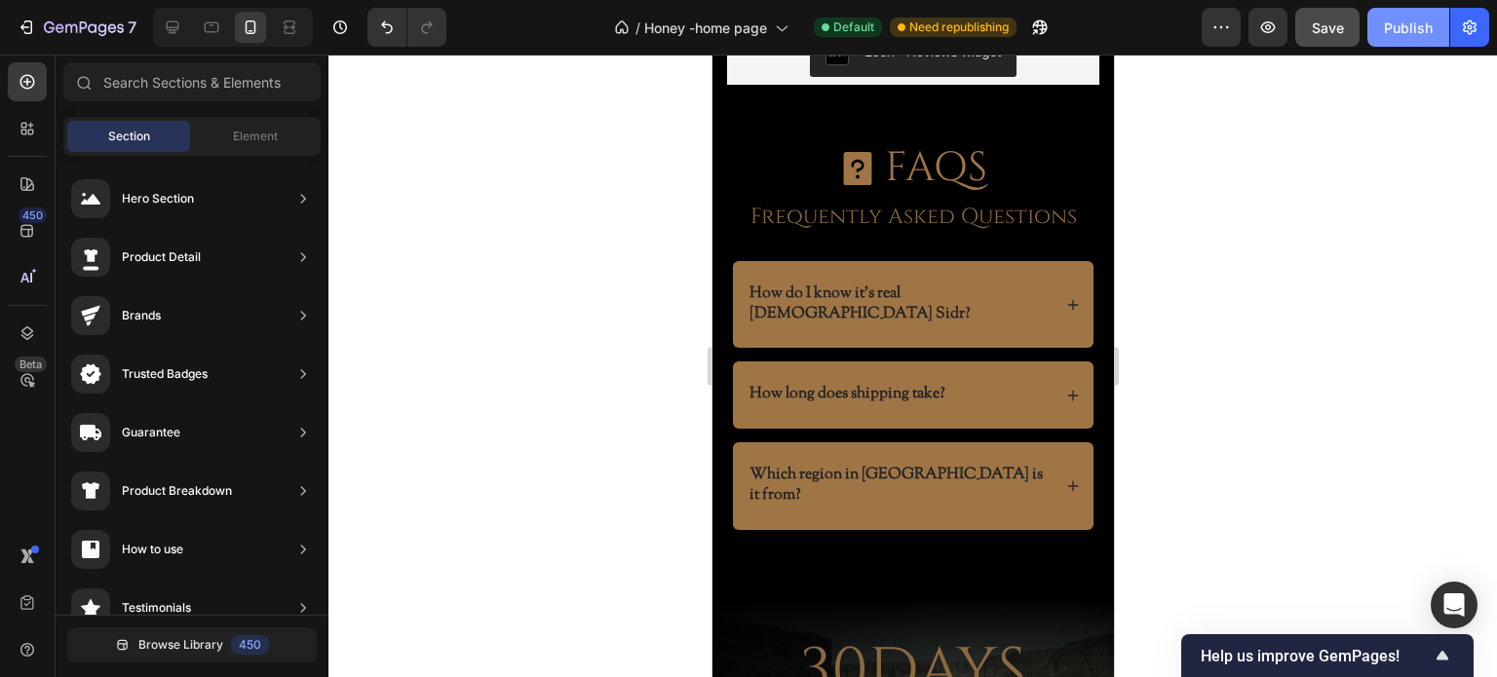
click at [1418, 41] on button "Publish" at bounding box center [1408, 27] width 82 height 39
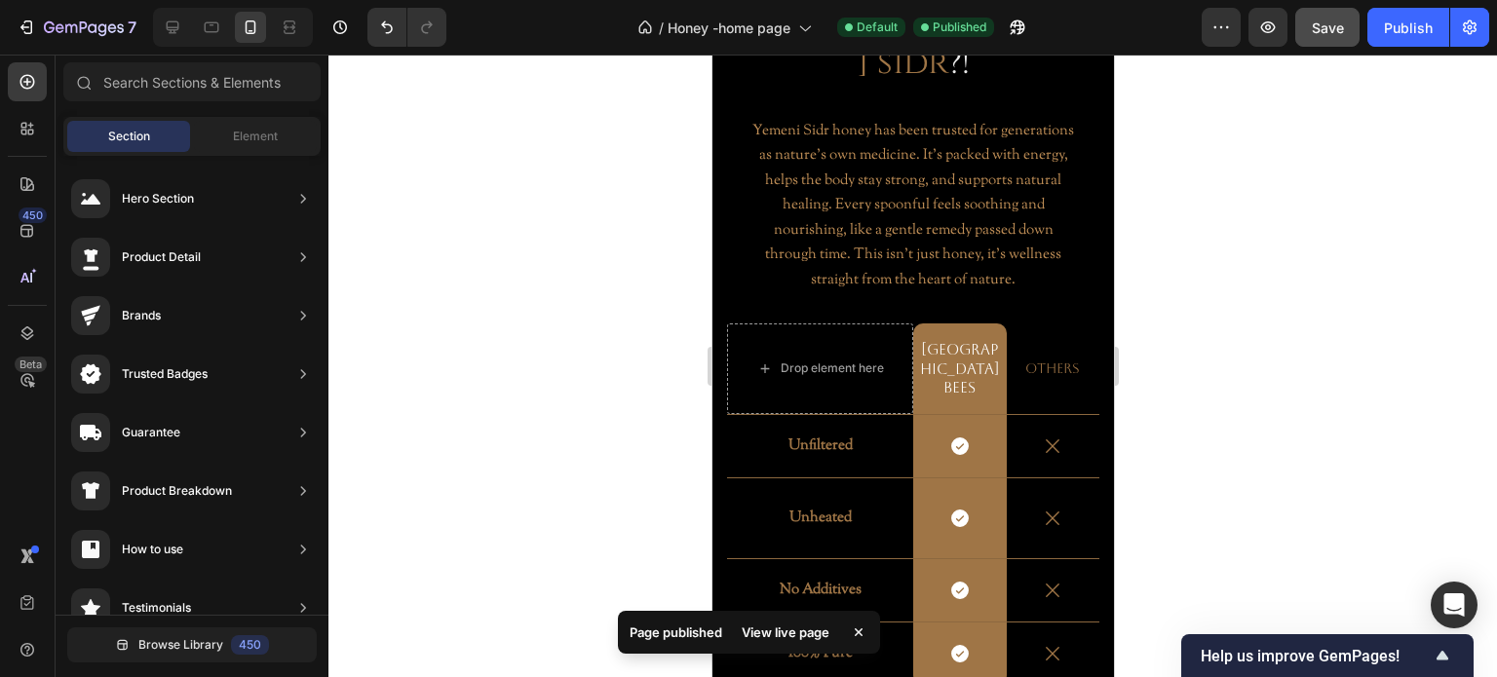
scroll to position [1267, 0]
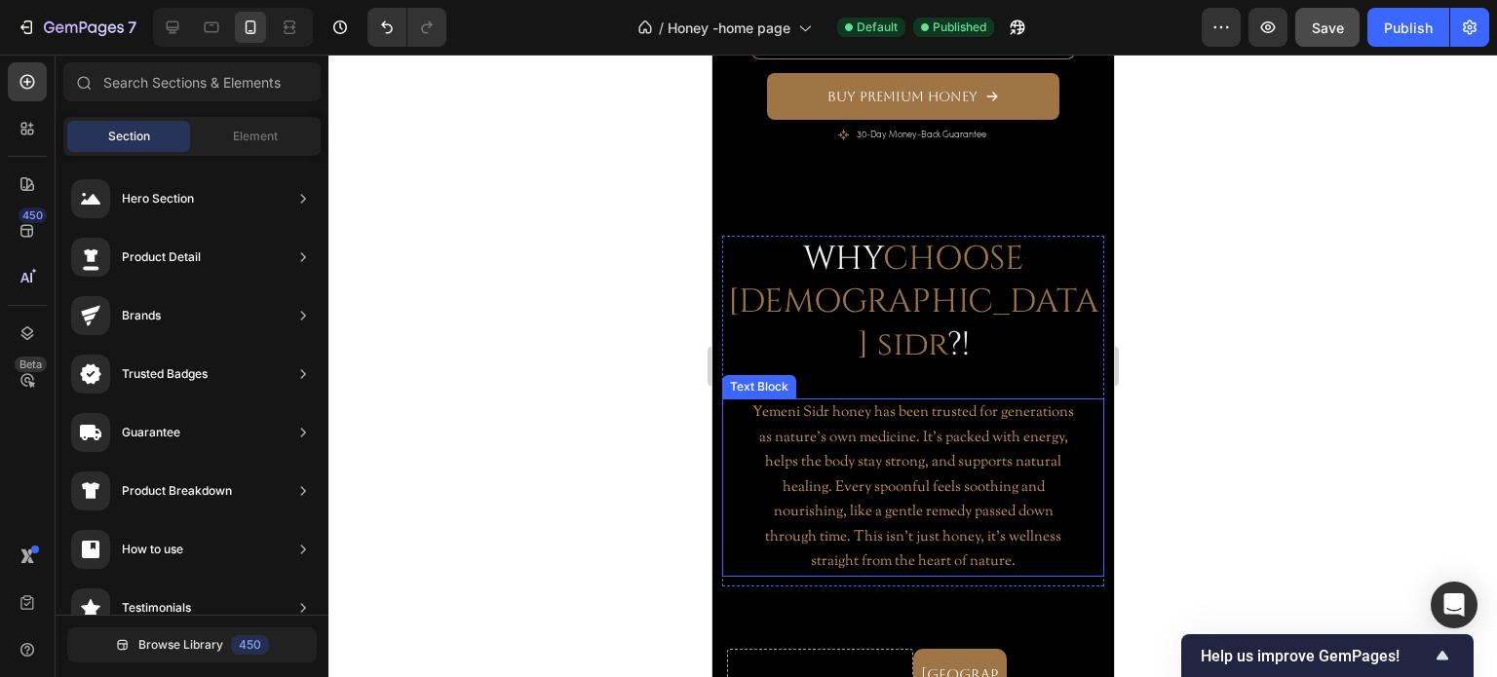
click at [855, 423] on p "Yemeni Sidr honey has been trusted for generations as nature’s own medicine. It…" at bounding box center [911, 488] width 327 height 174
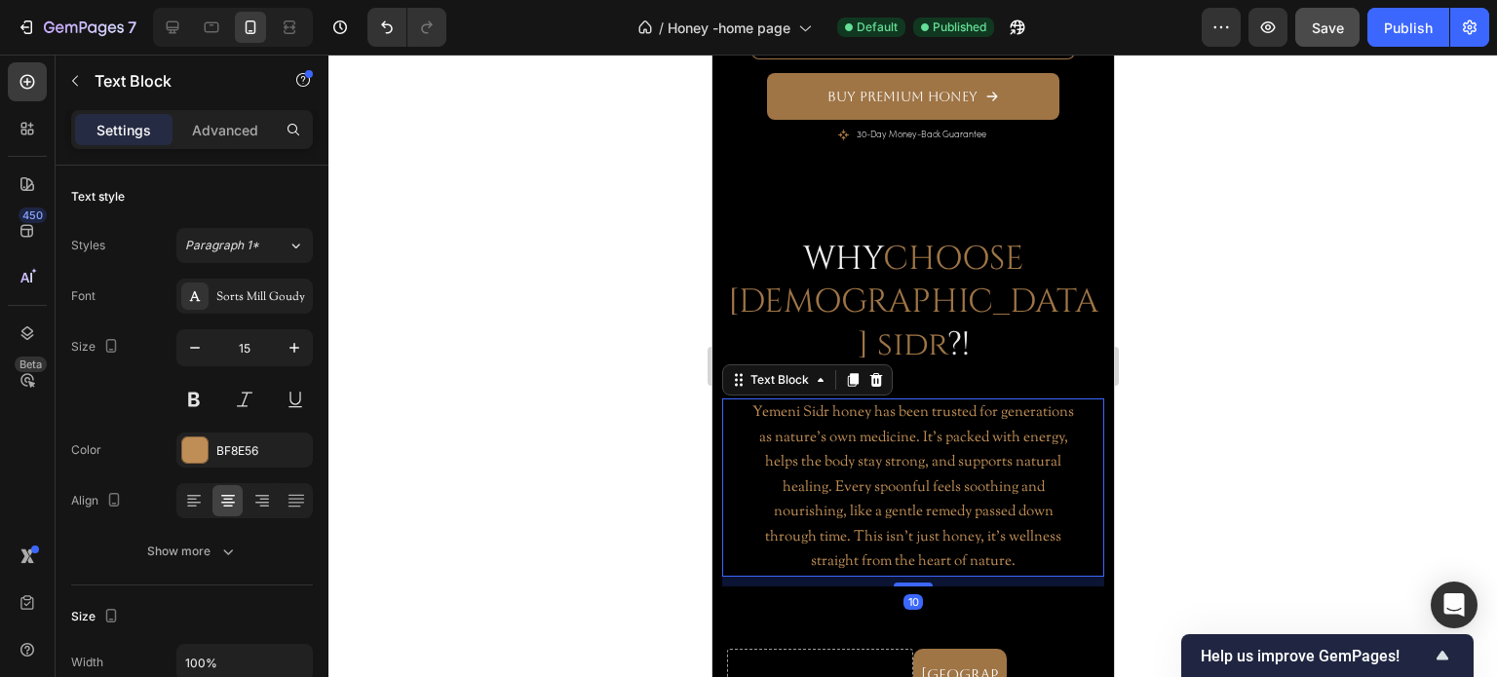
click at [855, 423] on p "Yemeni Sidr honey has been trusted for generations as nature’s own medicine. It…" at bounding box center [911, 488] width 327 height 174
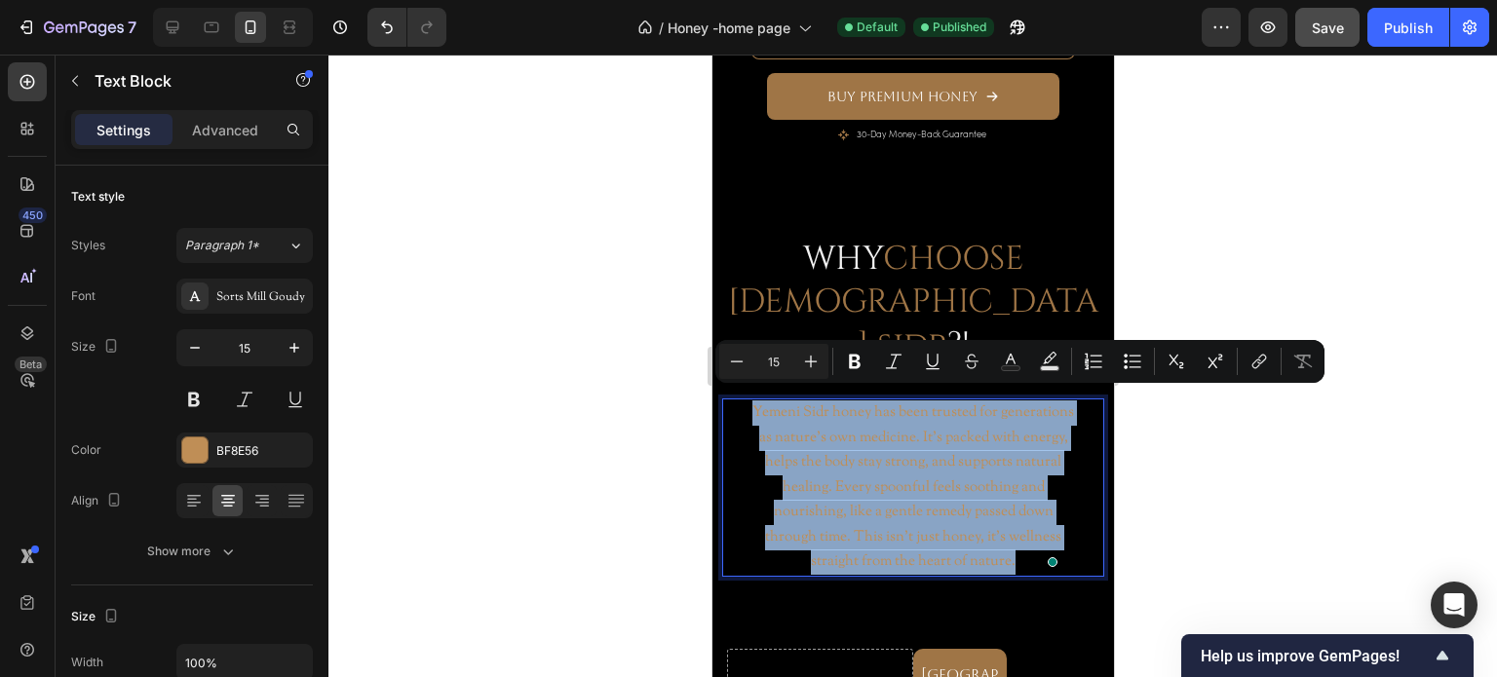
copy p "Yemeni Sidr honey has been trusted for generations as nature’s own medicine. It…"
click at [827, 477] on p "Yemeni Sidr honey has been trusted for generations as nature’s own medicine. It…" at bounding box center [911, 488] width 327 height 174
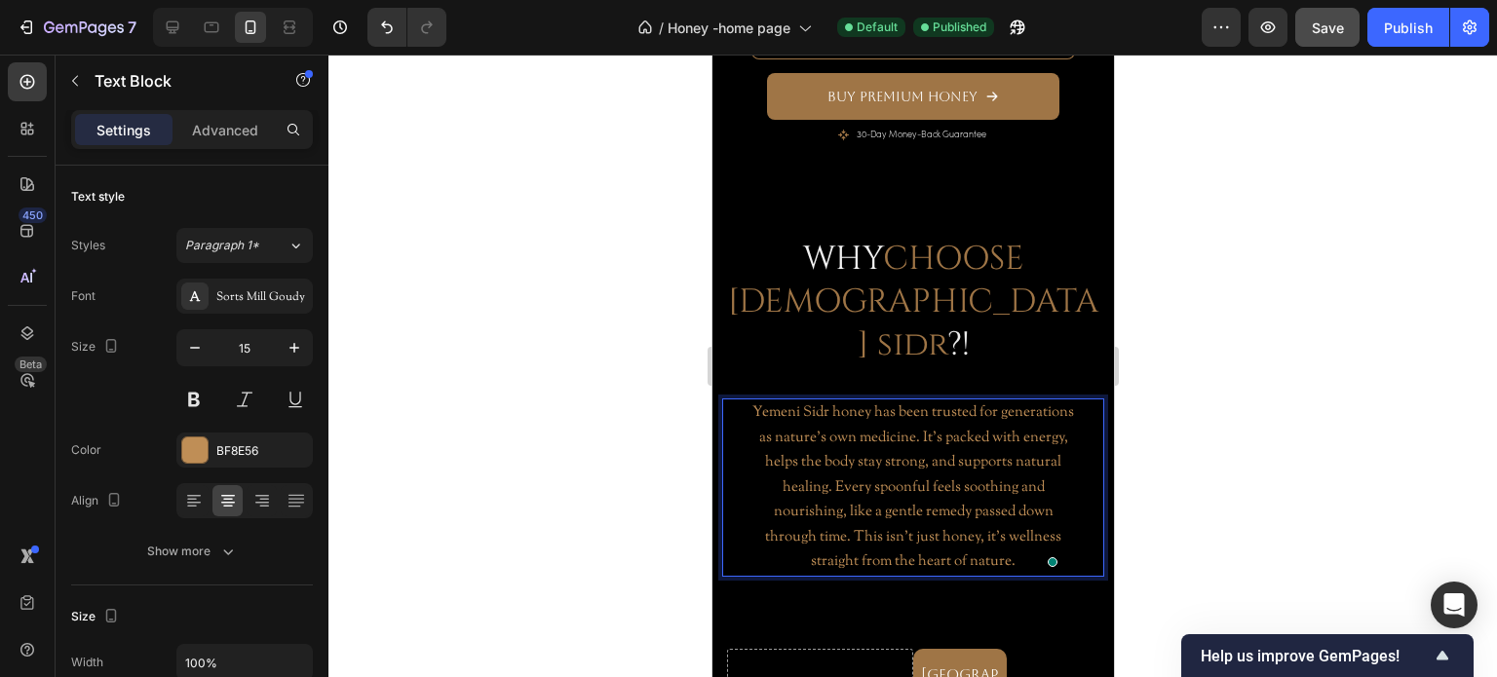
click at [791, 428] on p "Yemeni Sidr honey has been trusted for generations as nature’s own medicine. It…" at bounding box center [911, 488] width 327 height 174
click at [926, 434] on p "Yemeni Sidr honey has been trusted for centuries as nature’s own medicine. It’s…" at bounding box center [911, 488] width 327 height 174
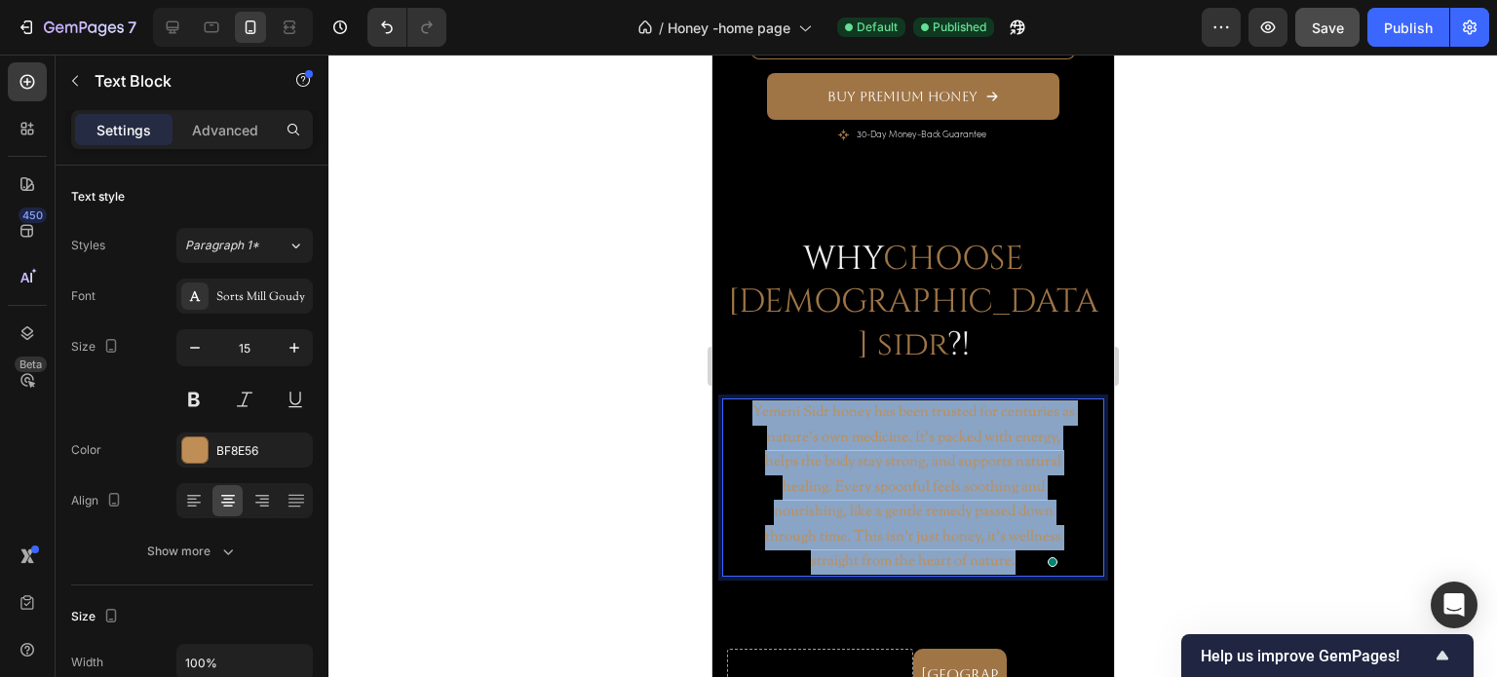
click at [926, 434] on p "Yemeni Sidr honey has been trusted for centuries as nature’s own medicine. It’s…" at bounding box center [911, 488] width 327 height 174
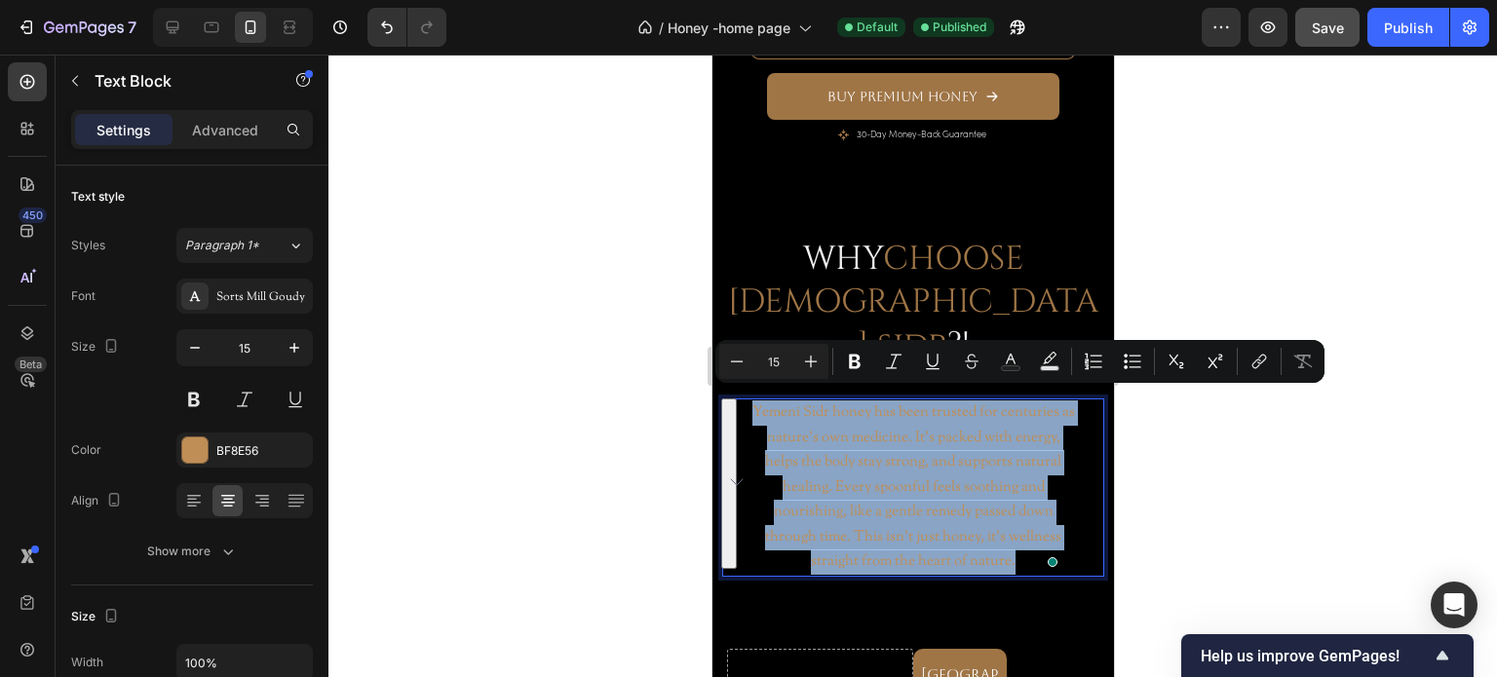
copy p "Yemeni Sidr honey has been trusted for centuries as nature’s own medicine. It’s…"
click at [868, 499] on p "Yemeni Sidr honey has been trusted for centuries as nature’s own medicine. It’s…" at bounding box center [911, 488] width 327 height 174
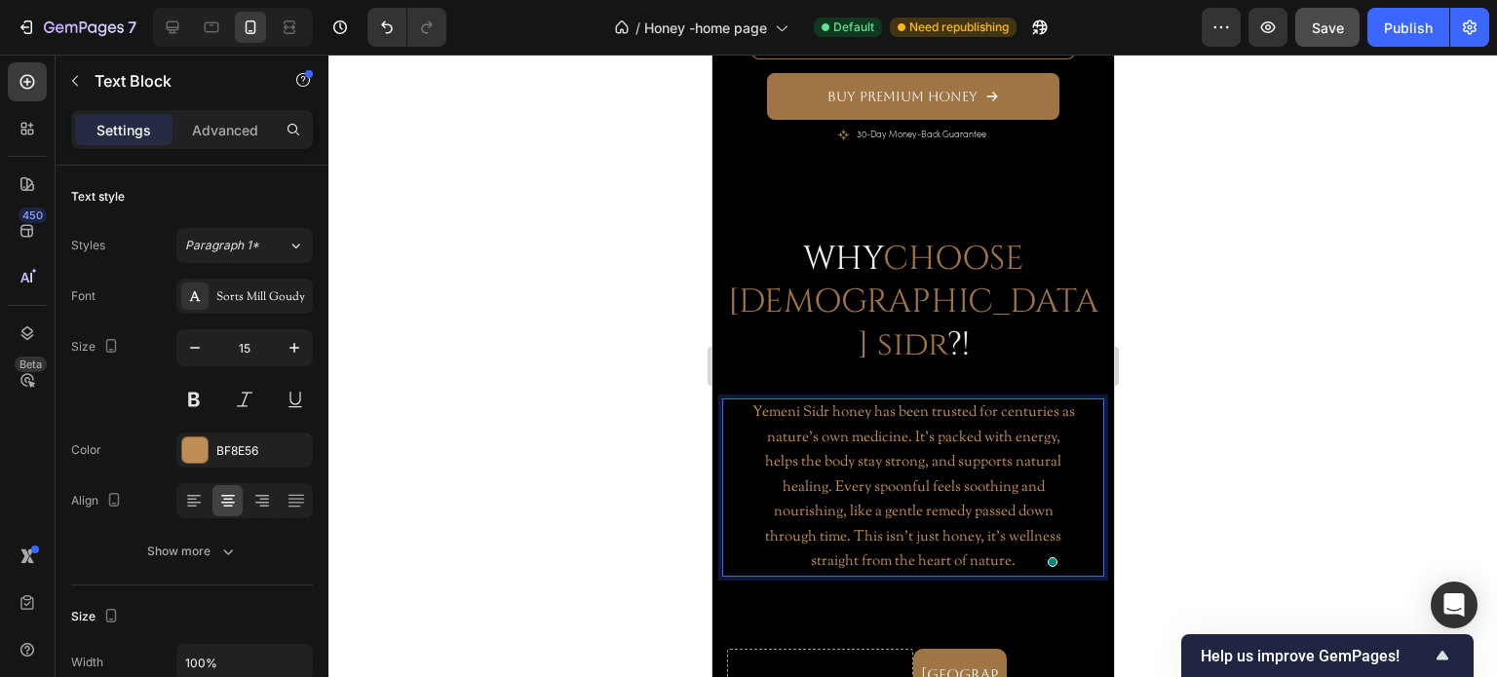
click at [839, 455] on p "Yemeni Sidr honey has been trusted for centuries as nature’s own medicine. It’s…" at bounding box center [911, 488] width 327 height 174
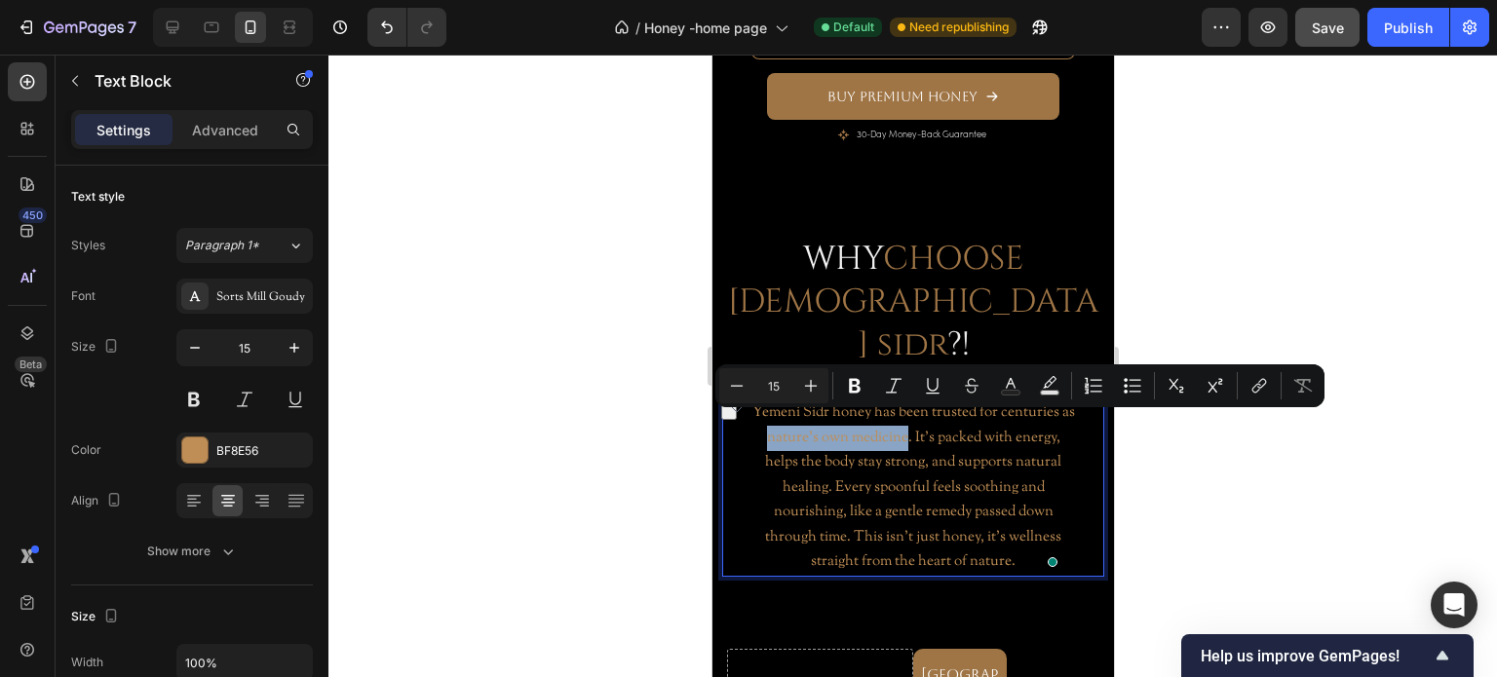
drag, startPoint x: 765, startPoint y: 427, endPoint x: 906, endPoint y: 435, distance: 141.5
click at [906, 435] on p "Yemeni Sidr honey has been trusted for centuries as nature’s own medicine. It’s…" at bounding box center [911, 488] width 327 height 174
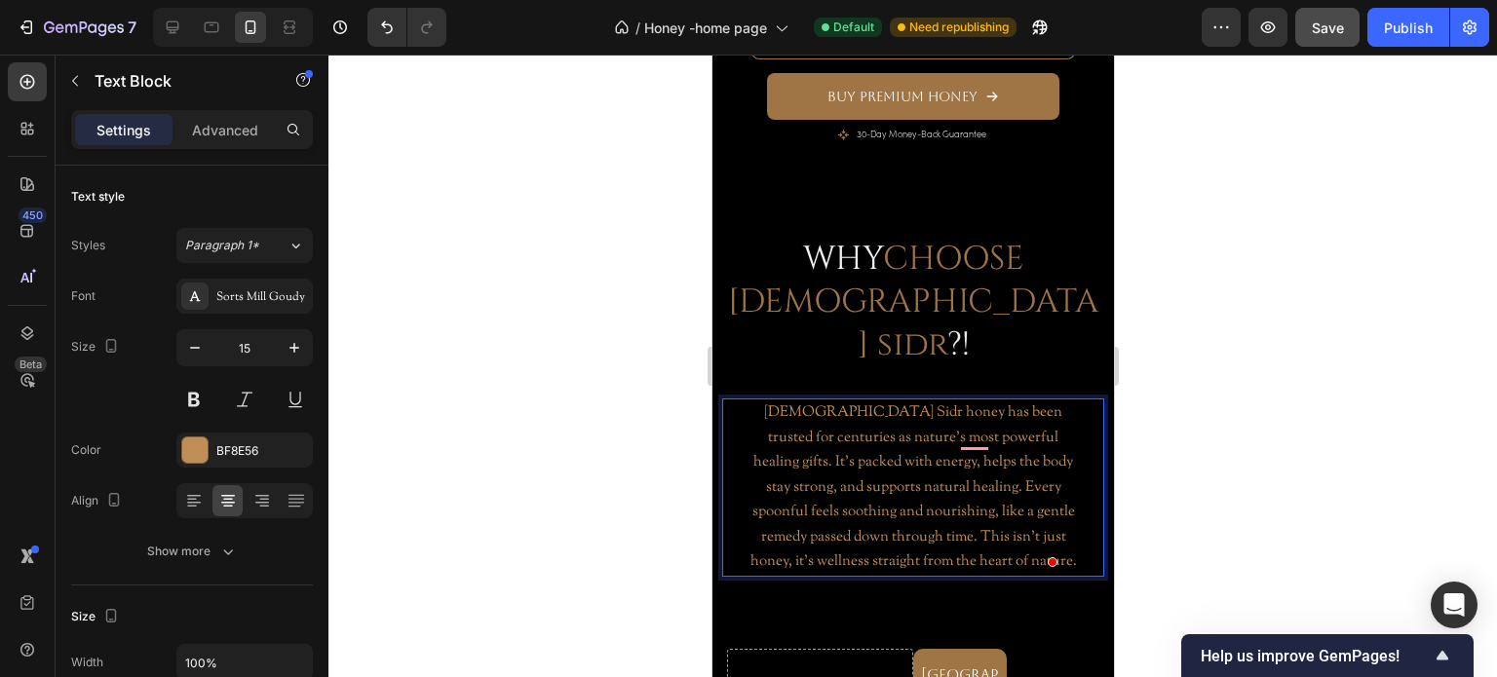
click at [765, 424] on p "Yemeni Sidr honey has been trusted for centuries as nature’s most powerful heal…" at bounding box center [911, 488] width 327 height 174
click at [1027, 510] on p "Yemeni Sidr honey has been trusted for centuries as one of nature’s most powerf…" at bounding box center [911, 488] width 327 height 174
click at [1001, 552] on p "Yemeni Sidr honey has been trusted for centuries as one of nature’s most powerf…" at bounding box center [911, 488] width 327 height 174
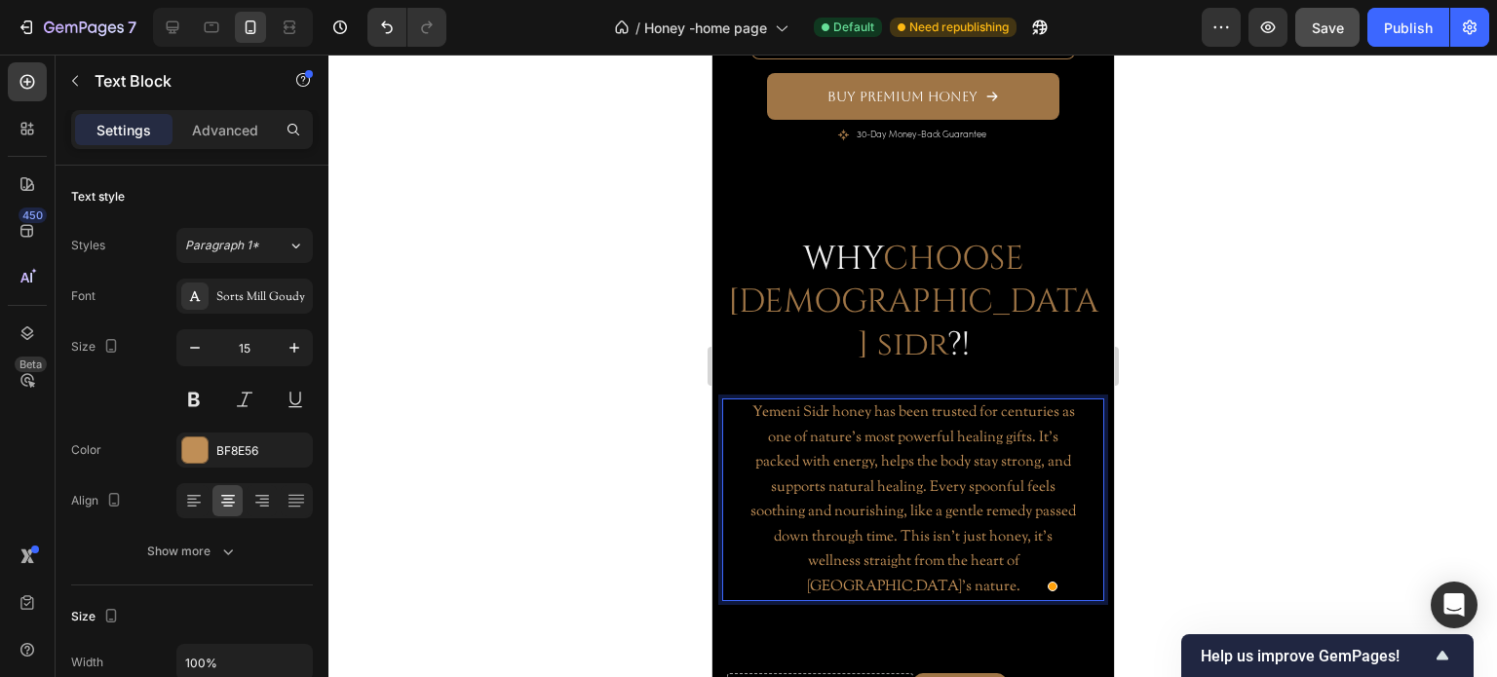
click at [877, 482] on p "Yemeni Sidr honey has been trusted for centuries as one of nature’s most powerf…" at bounding box center [911, 500] width 327 height 199
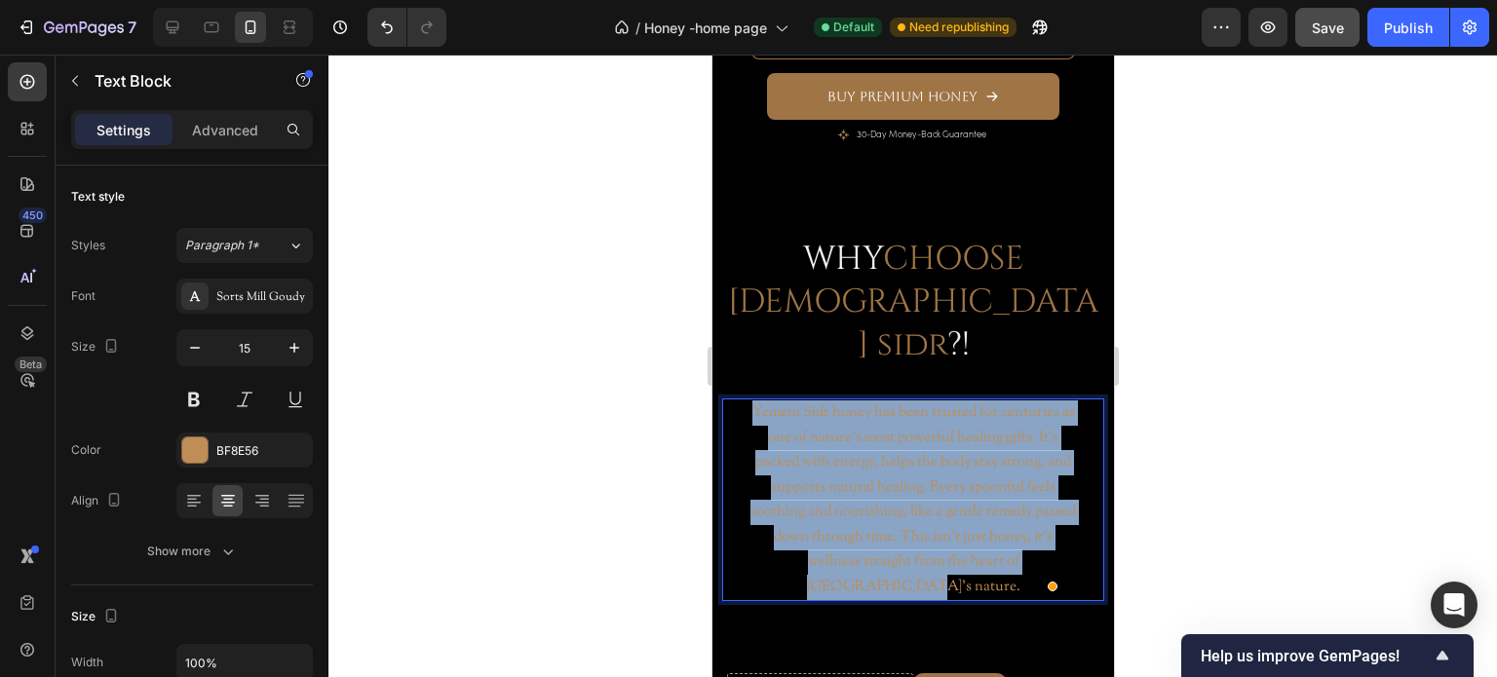
click at [877, 482] on p "Yemeni Sidr honey has been trusted for centuries as one of nature’s most powerf…" at bounding box center [911, 500] width 327 height 199
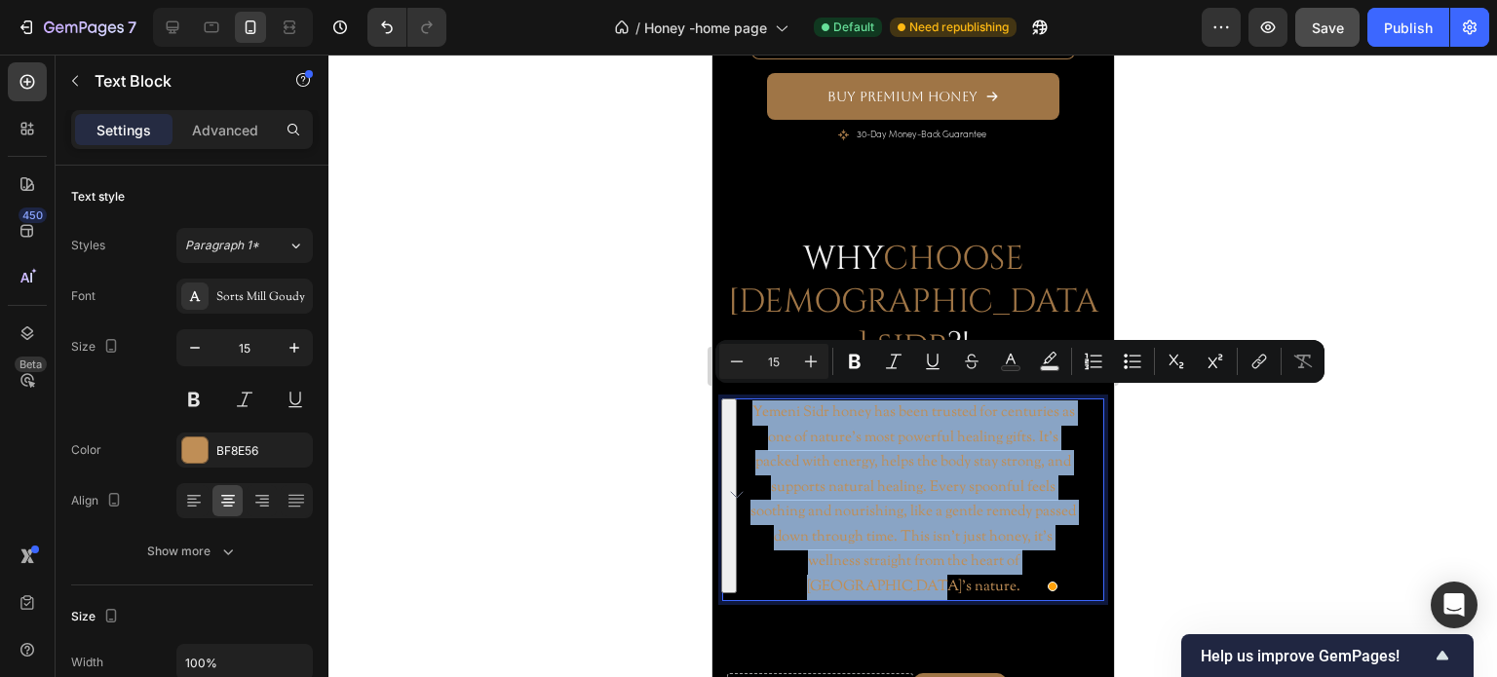
click at [952, 444] on p "Yemeni Sidr honey has been trusted for centuries as one of nature’s most powerf…" at bounding box center [911, 500] width 327 height 199
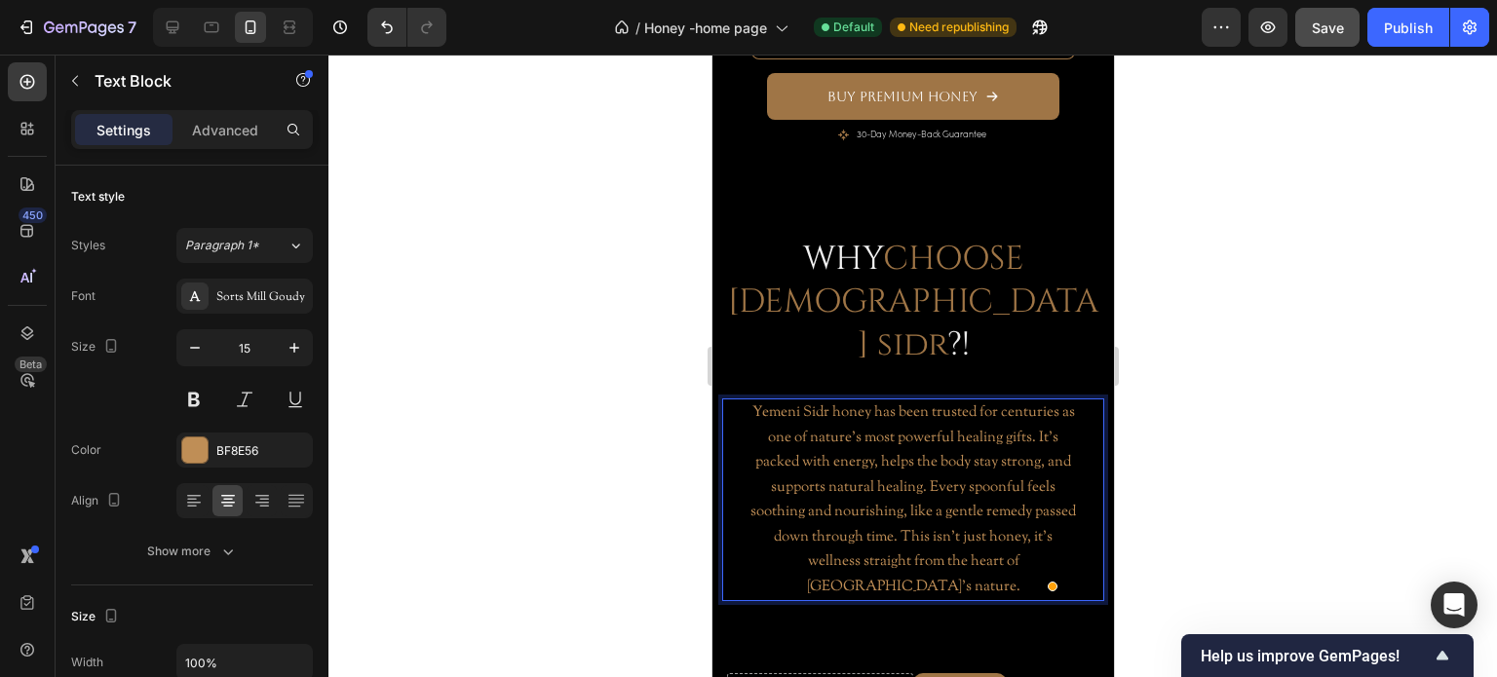
click at [785, 550] on p "Yemeni Sidr honey has been trusted for centuries as one of nature’s most powerf…" at bounding box center [911, 500] width 327 height 199
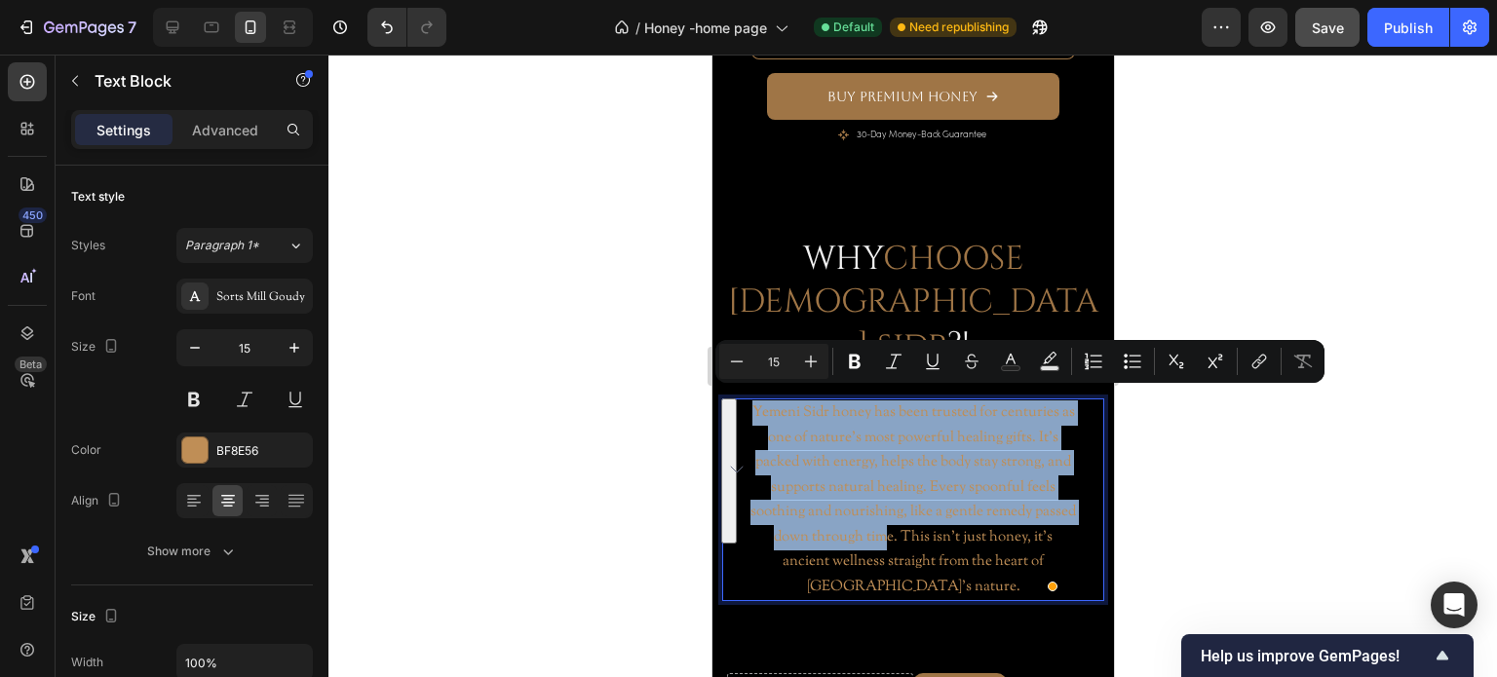
drag, startPoint x: 913, startPoint y: 528, endPoint x: 743, endPoint y: 404, distance: 210.7
click at [743, 404] on div "Yemeni Sidr honey has been trusted for centuries as one of nature’s most powerf…" at bounding box center [912, 500] width 382 height 203
click at [1007, 465] on p "Yemeni Sidr honey has been trusted for centuries as one of nature’s most powerf…" at bounding box center [911, 500] width 327 height 199
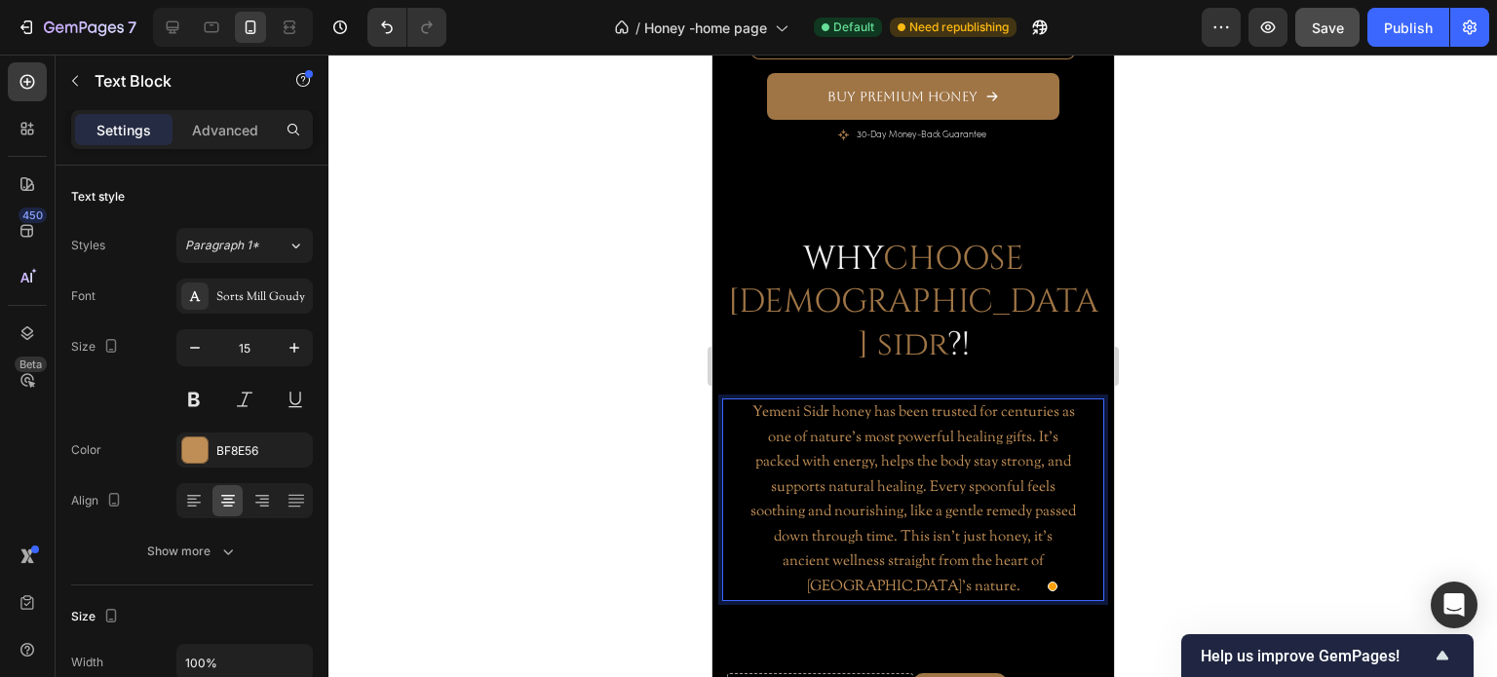
click at [913, 478] on p "Yemeni Sidr honey has been trusted for centuries as one of nature’s most powerf…" at bounding box center [911, 500] width 327 height 199
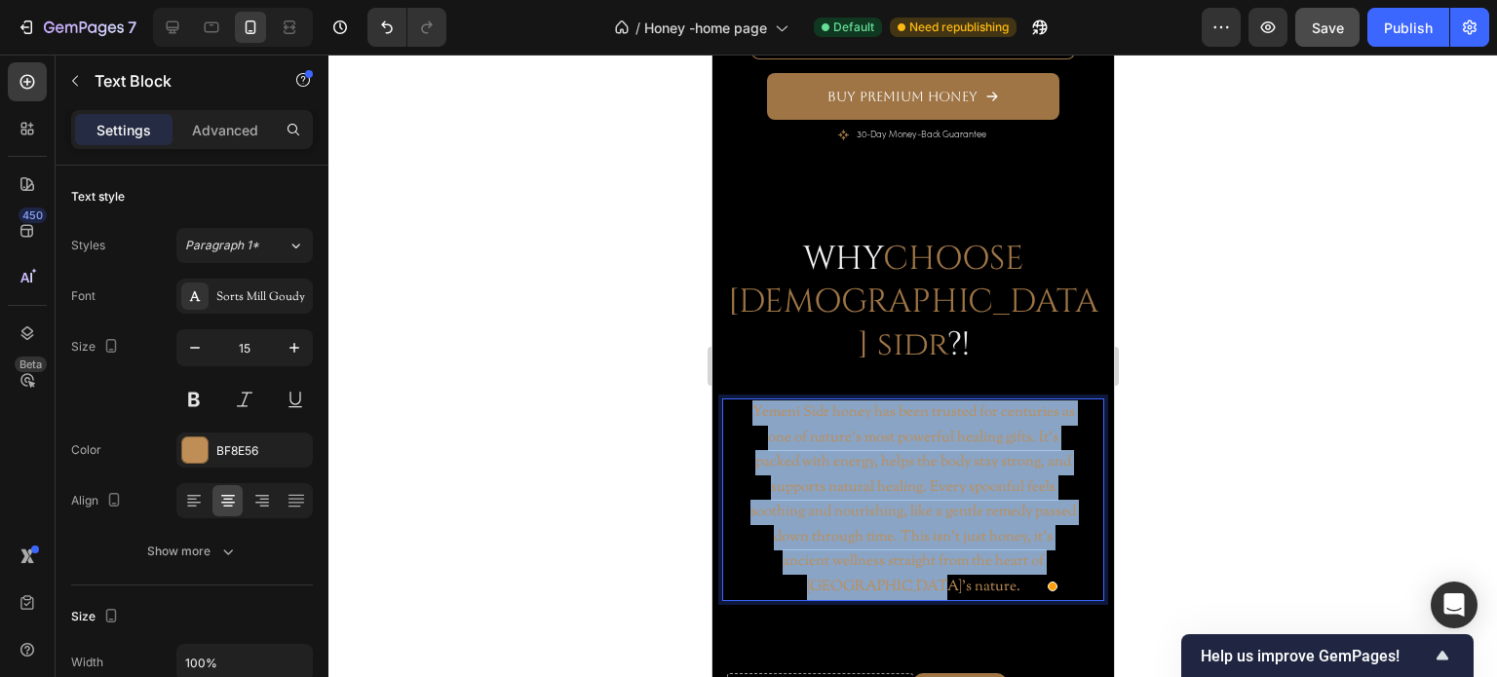
click at [913, 478] on p "Yemeni Sidr honey has been trusted for centuries as one of nature’s most powerf…" at bounding box center [911, 500] width 327 height 199
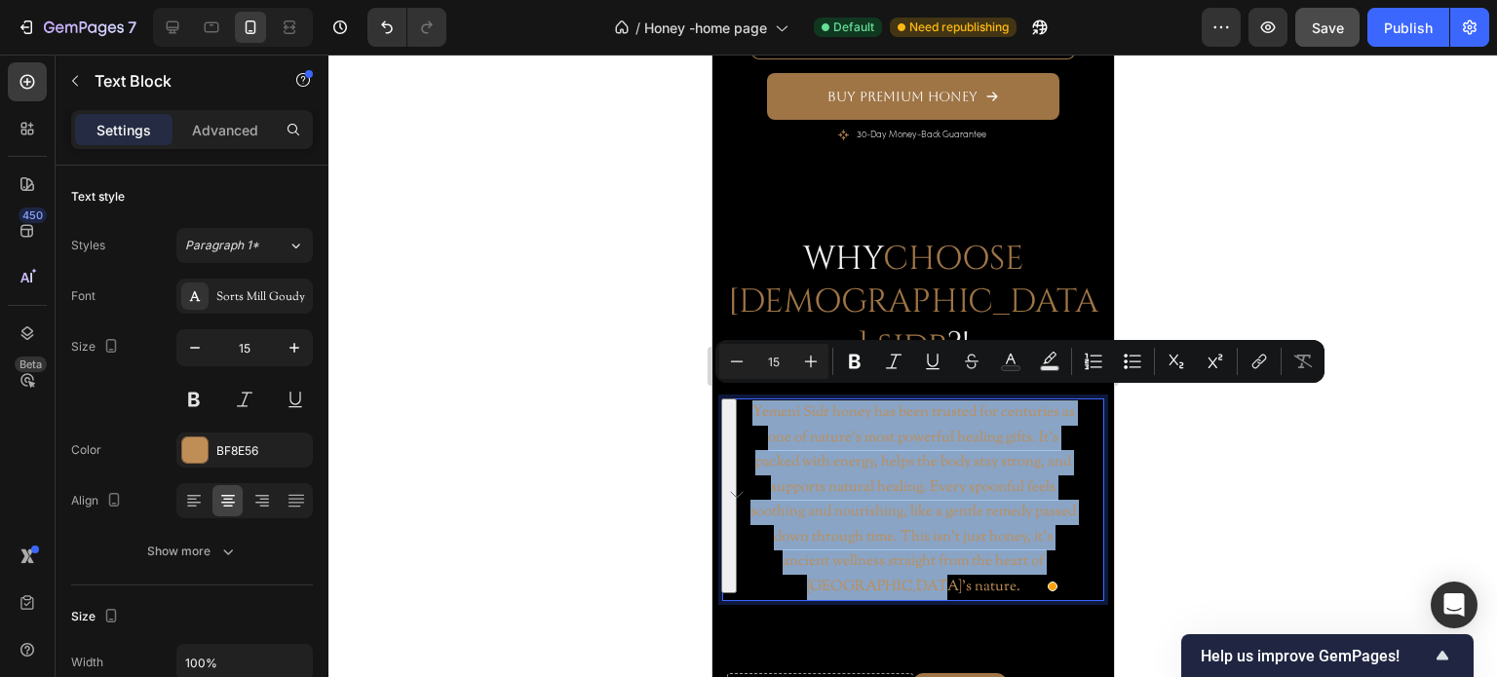
copy p "Yemeni Sidr honey has been trusted for centuries as one of nature’s most powerf…"
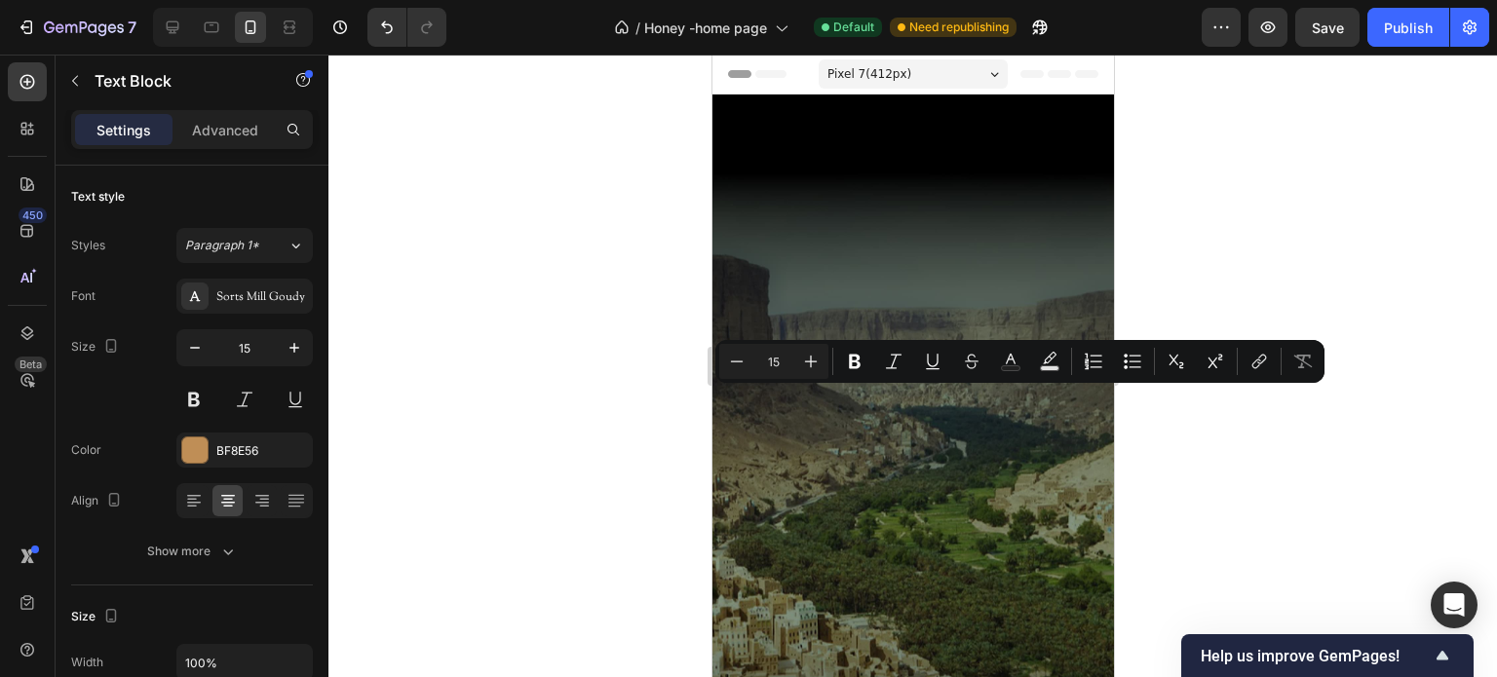
scroll to position [1267, 0]
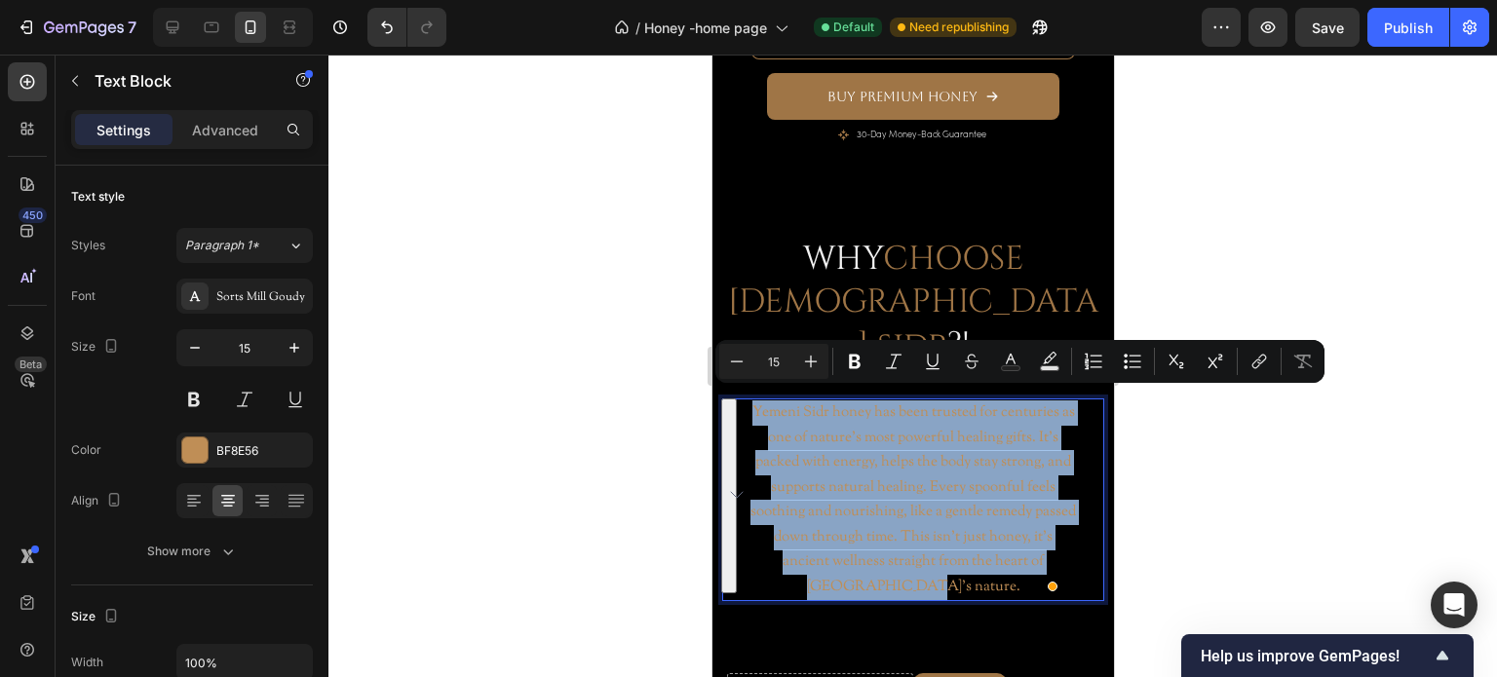
click at [823, 492] on p "Yemeni Sidr honey has been trusted for centuries as one of nature’s most powerf…" at bounding box center [911, 500] width 327 height 199
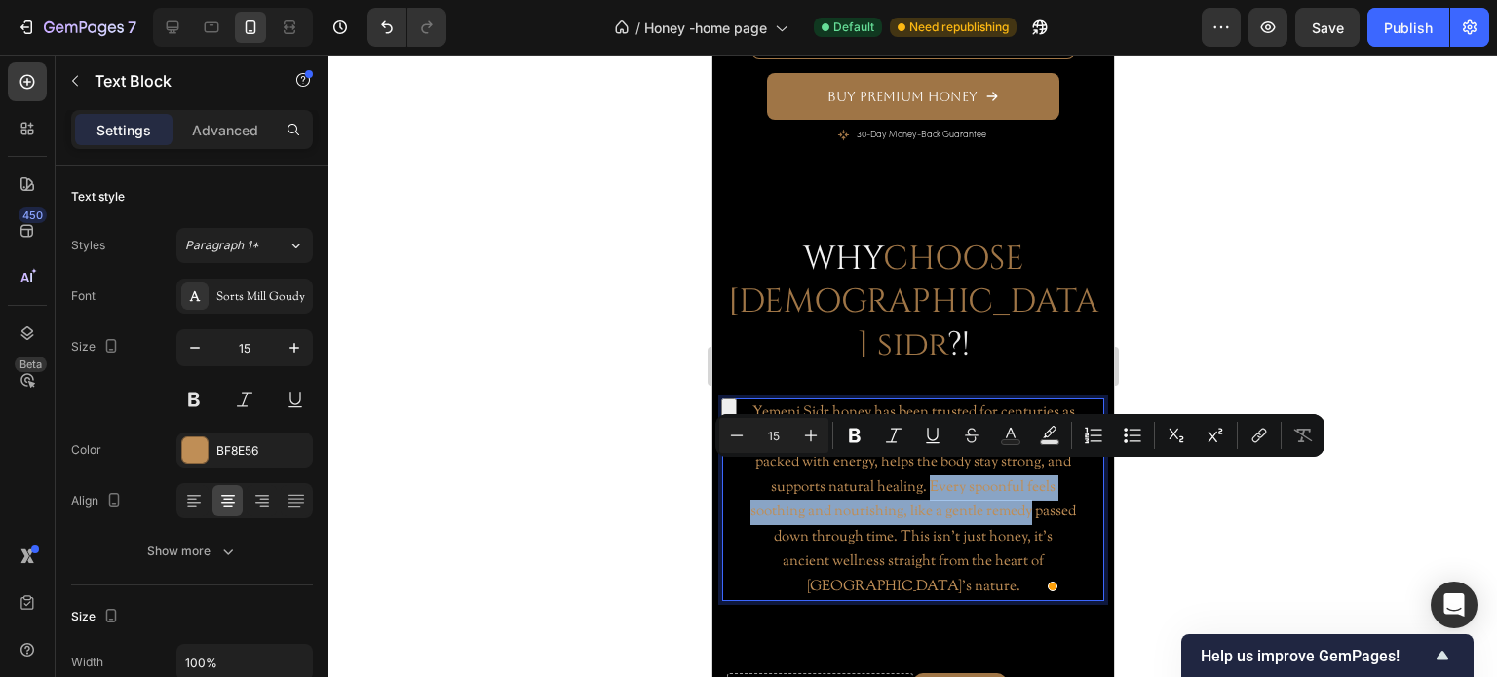
drag, startPoint x: 937, startPoint y: 476, endPoint x: 1059, endPoint y: 504, distance: 126.0
click at [1059, 504] on p "Yemeni Sidr honey has been trusted for centuries as one of nature’s most powerf…" at bounding box center [911, 500] width 327 height 199
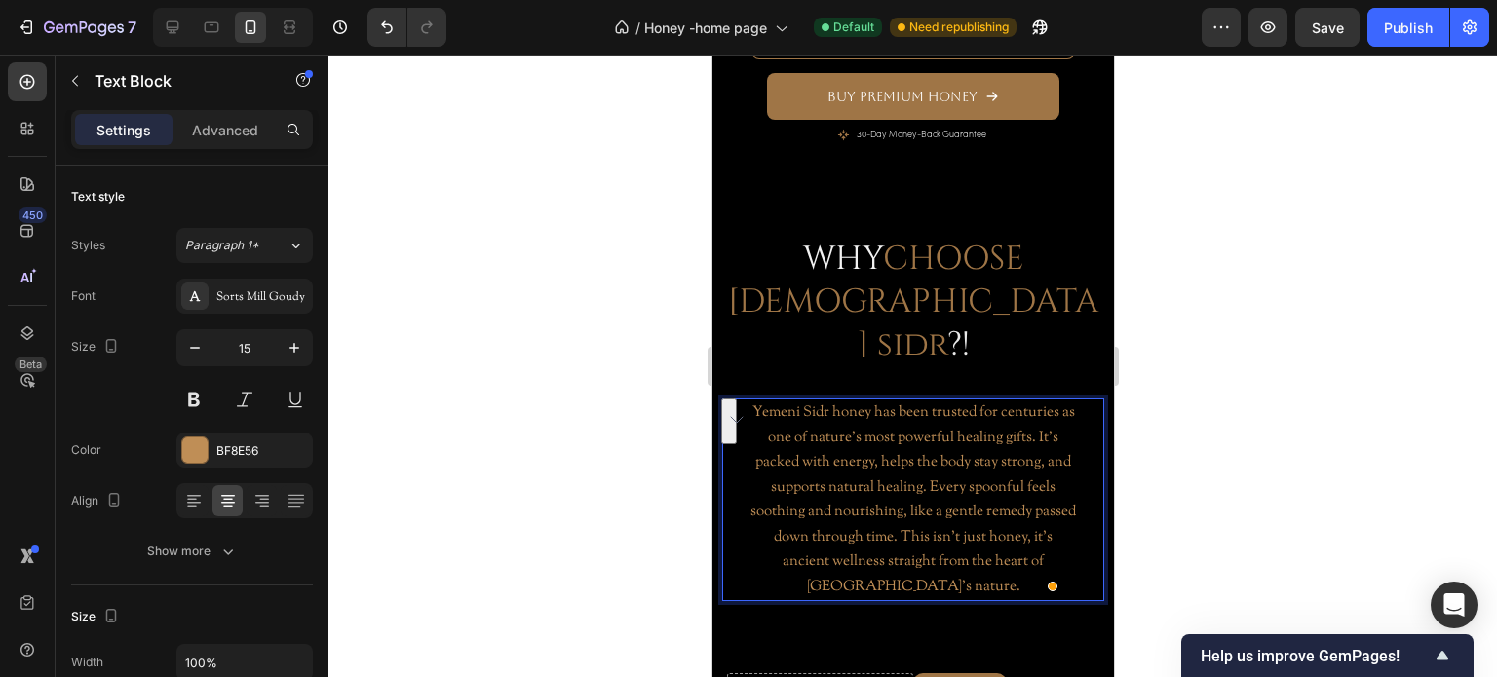
click at [929, 566] on p "Yemeni Sidr honey has been trusted for centuries as one of nature’s most powerf…" at bounding box center [911, 500] width 327 height 199
click at [975, 443] on p "Yemeni Sidr honey has been trusted for centuries as one of nature’s most powerf…" at bounding box center [911, 500] width 327 height 199
click at [973, 530] on p "Yemeni Sidr honey has been trusted for centuries as one of nature’s most powerf…" at bounding box center [911, 500] width 327 height 199
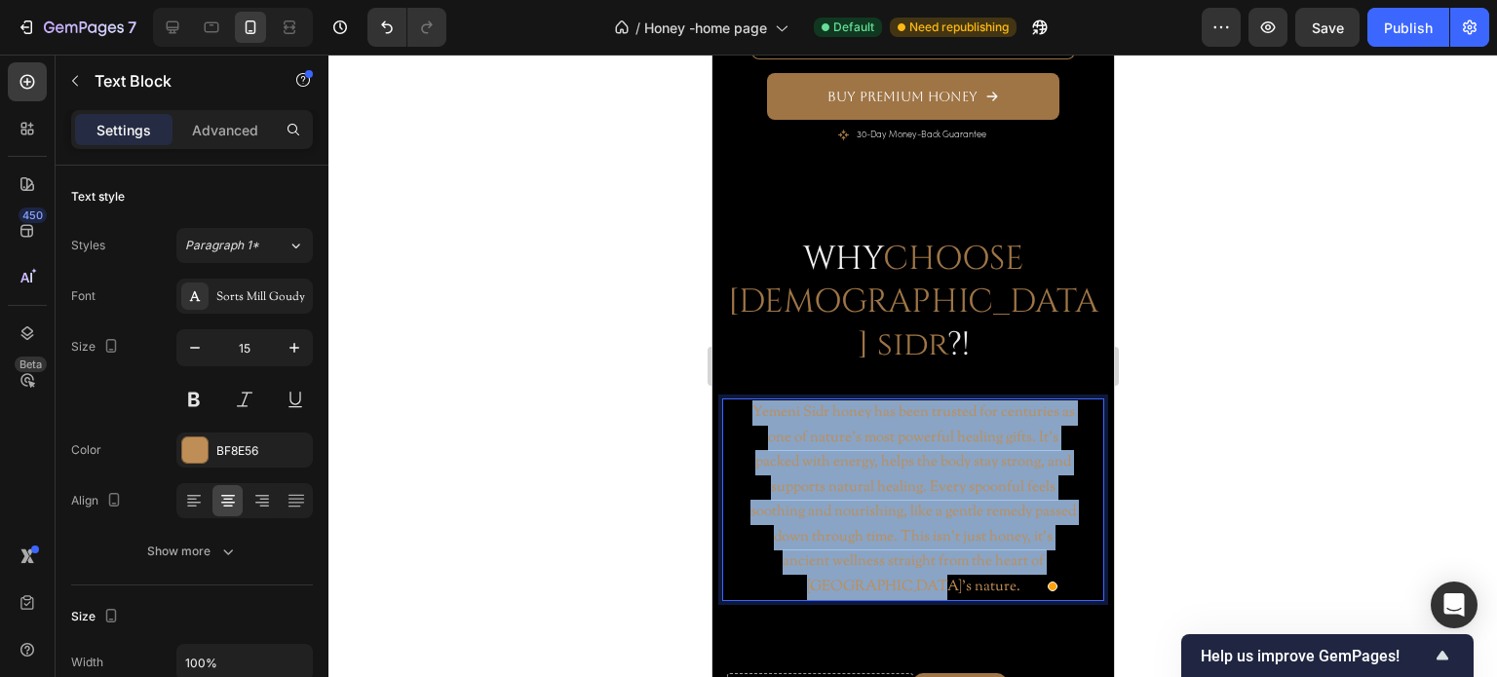
click at [973, 530] on p "Yemeni Sidr honey has been trusted for centuries as one of nature’s most powerf…" at bounding box center [911, 500] width 327 height 199
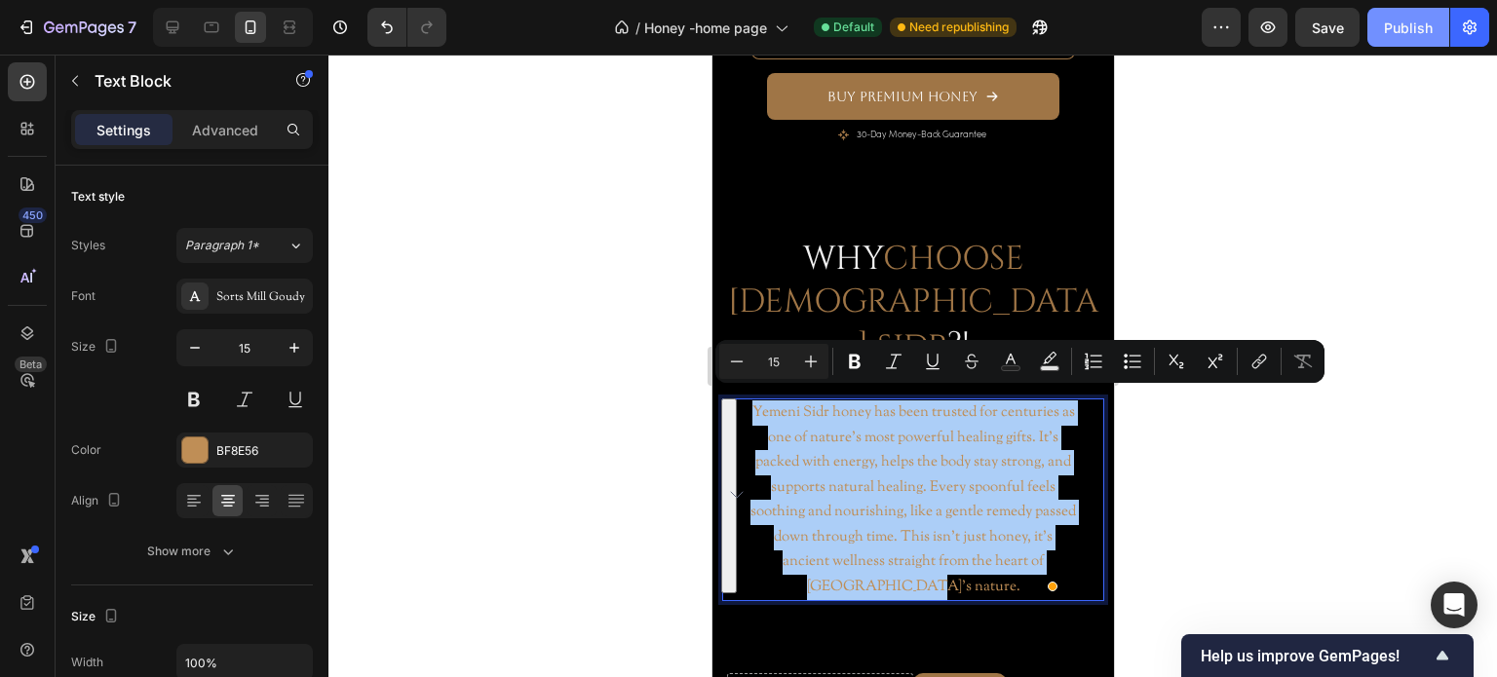
click at [1407, 31] on div "Publish" at bounding box center [1408, 28] width 49 height 20
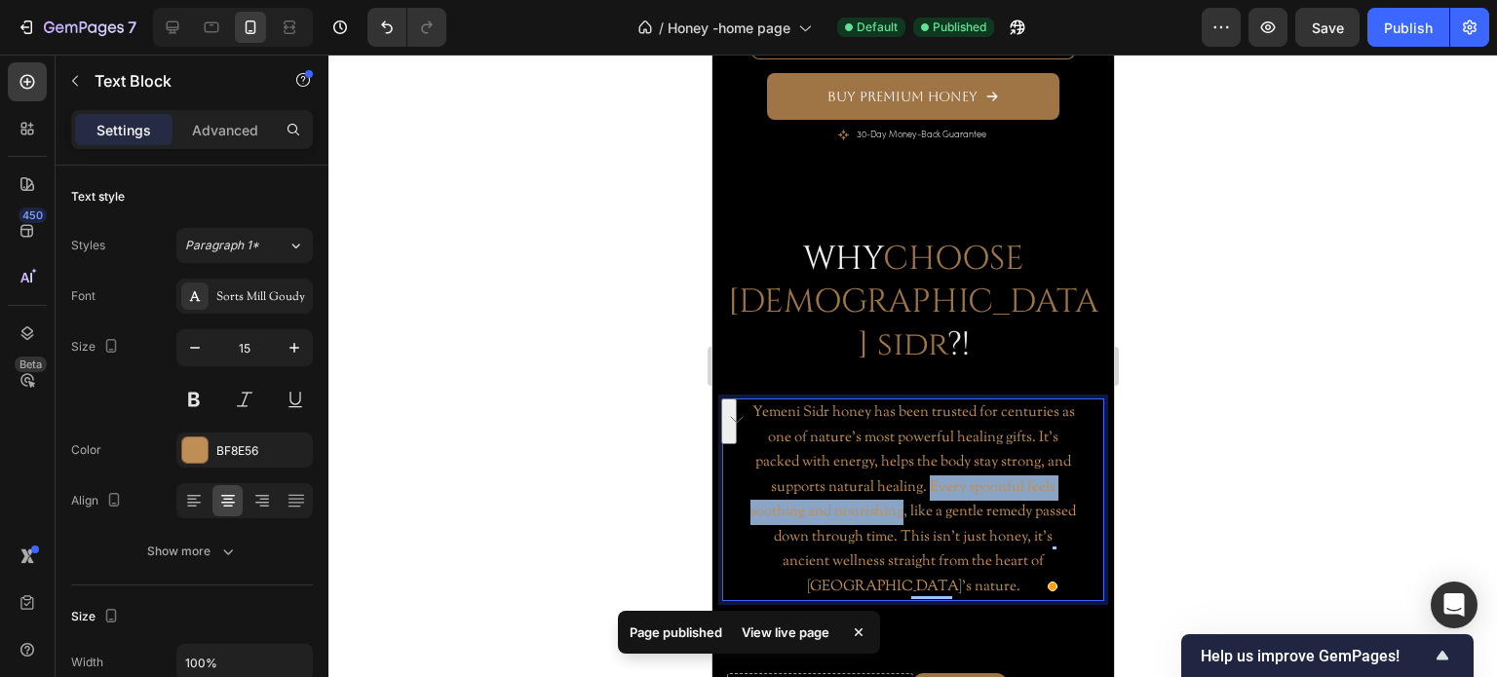
drag, startPoint x: 936, startPoint y: 472, endPoint x: 915, endPoint y: 506, distance: 39.8
click at [915, 506] on p "Yemeni Sidr honey has been trusted for centuries as one of nature’s most powerf…" at bounding box center [911, 500] width 327 height 199
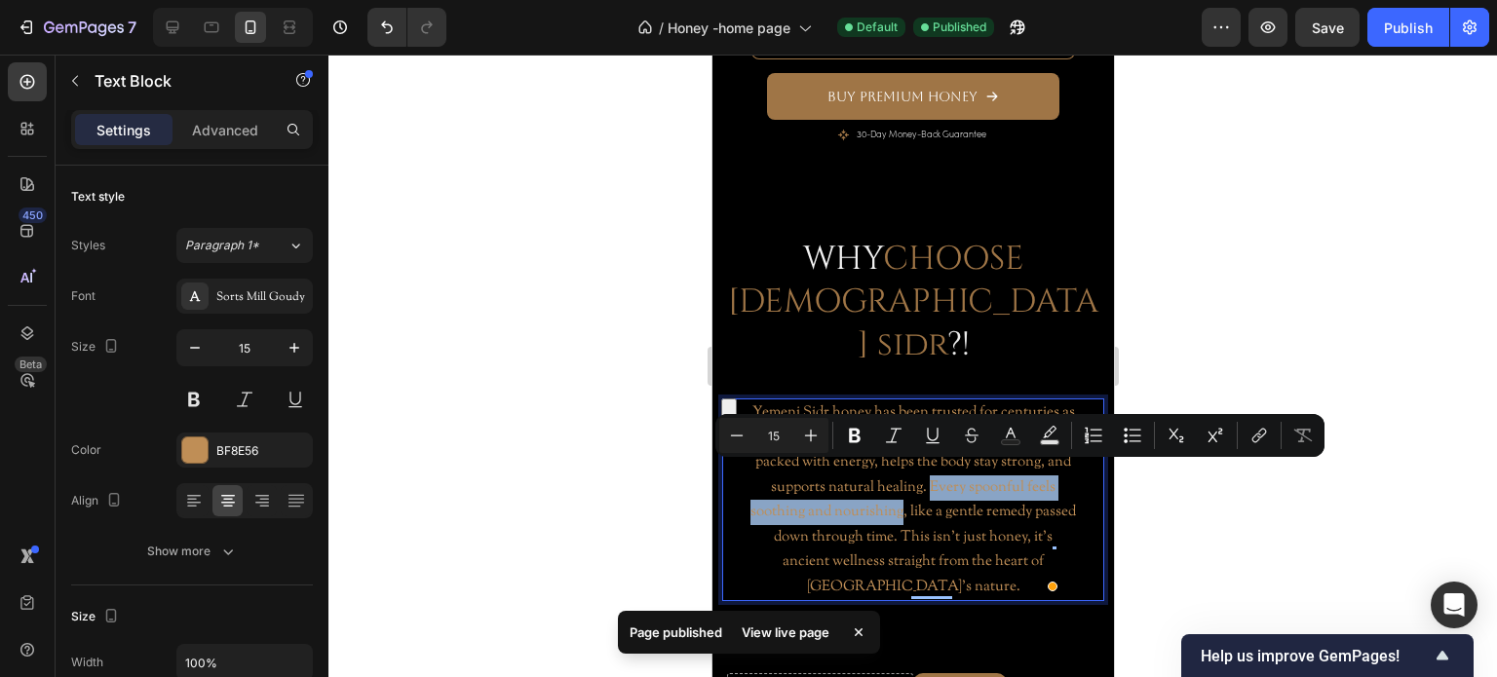
copy p "Every spoonful feels soothing and nourishing"
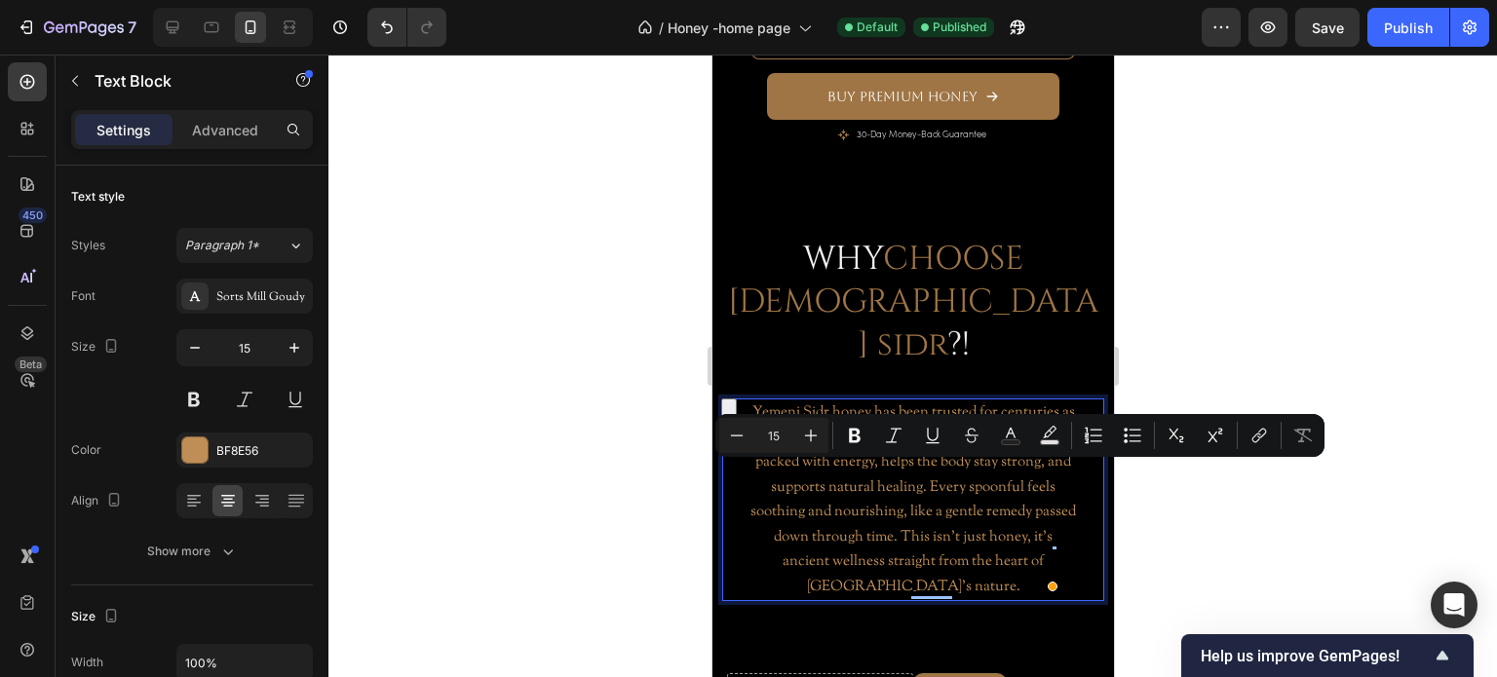
click at [843, 523] on p "Yemeni Sidr honey has been trusted for centuries as one of nature’s most powerf…" at bounding box center [911, 500] width 327 height 199
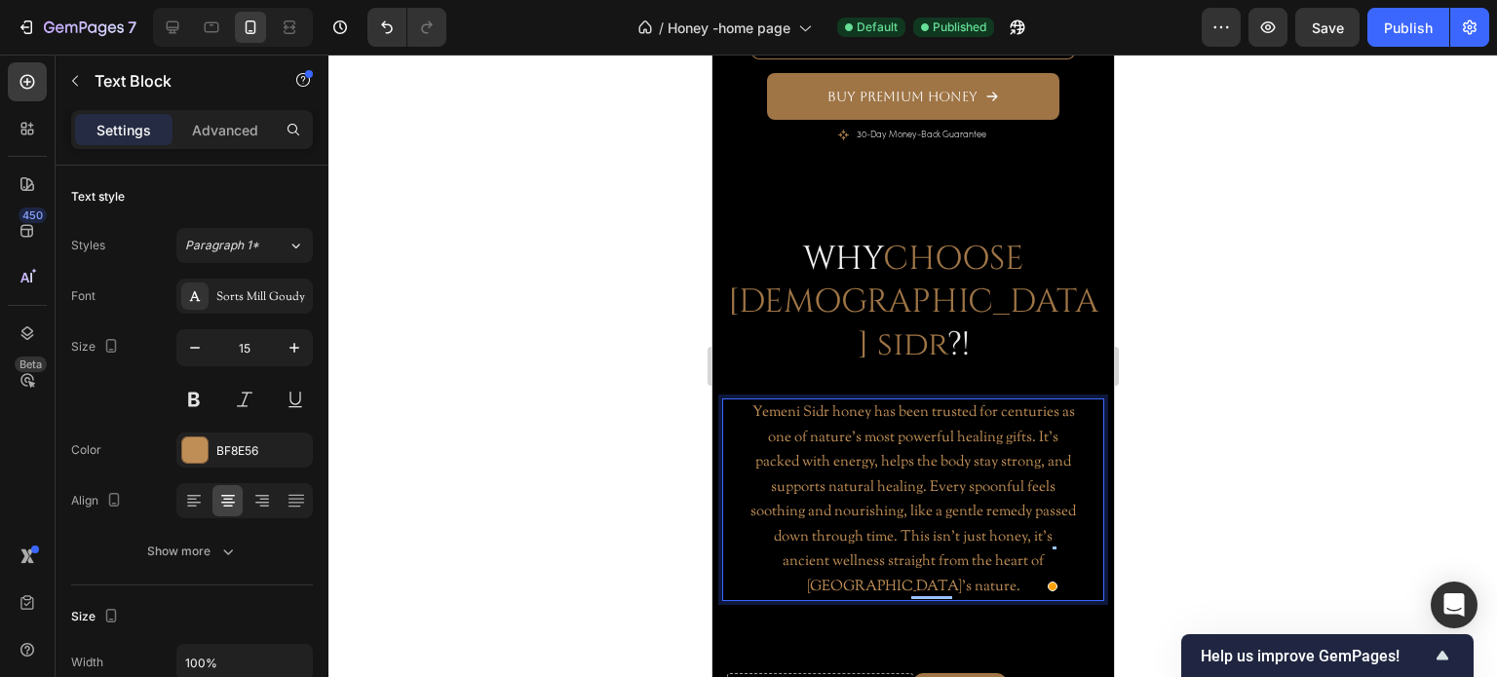
click at [968, 430] on p "Yemeni Sidr honey has been trusted for centuries as one of nature’s most powerf…" at bounding box center [911, 500] width 327 height 199
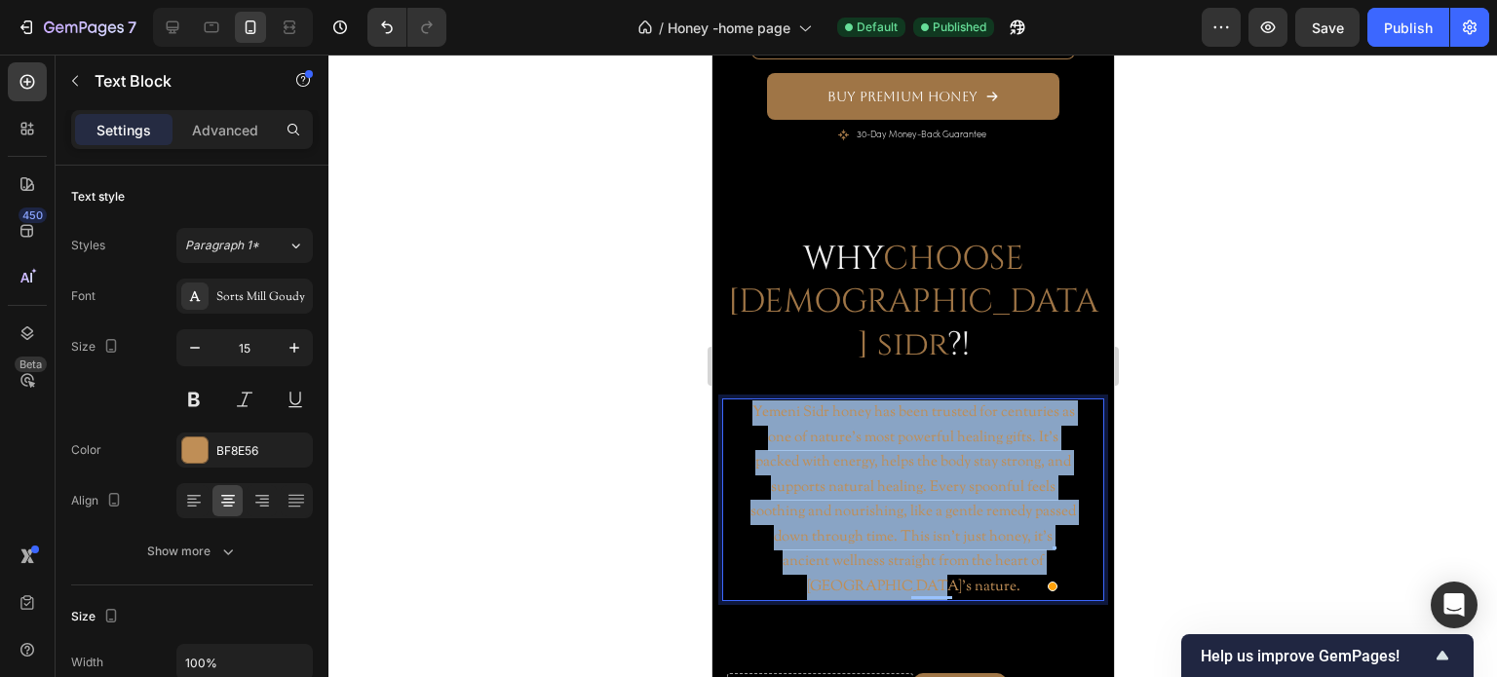
click at [968, 430] on p "Yemeni Sidr honey has been trusted for centuries as one of nature’s most powerf…" at bounding box center [911, 500] width 327 height 199
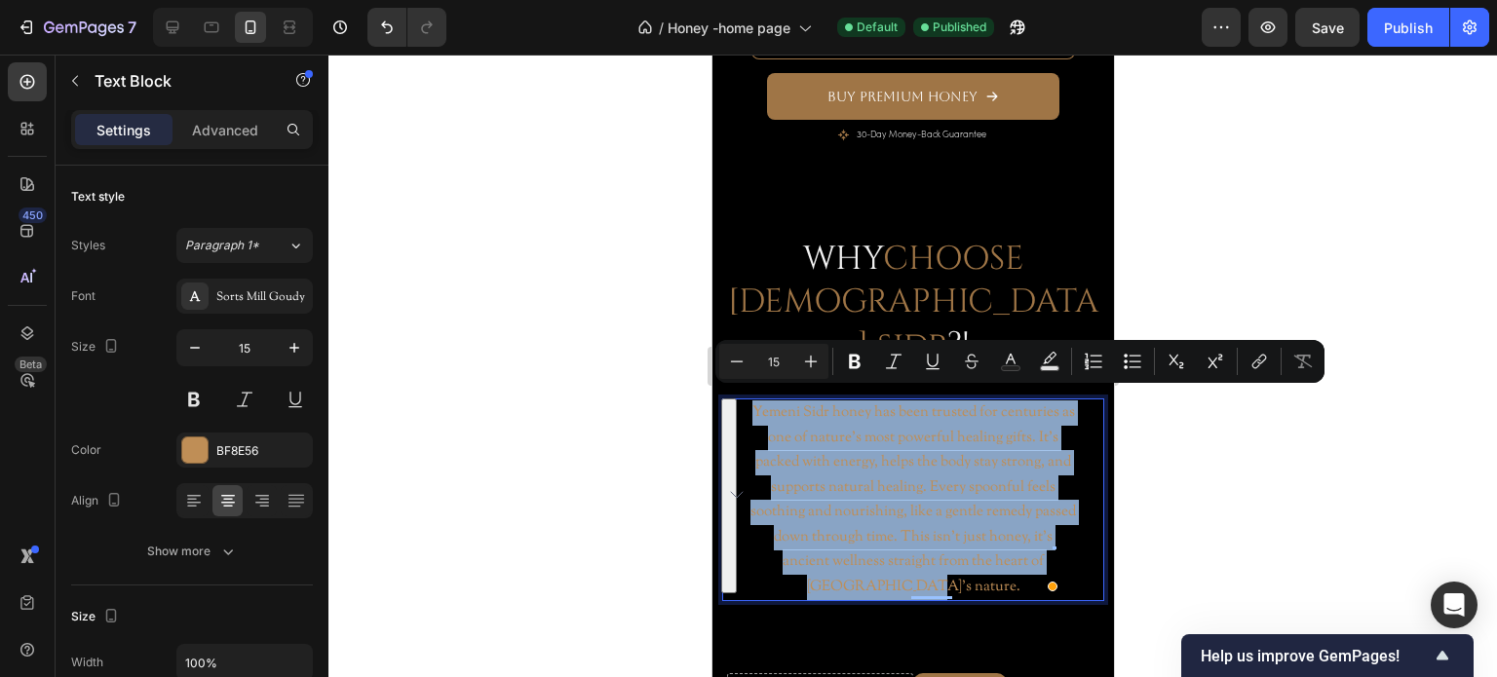
copy p "Yemeni Sidr honey has been trusted for centuries as one of nature’s most powerf…"
click at [894, 536] on p "Yemeni Sidr honey has been trusted for centuries as one of nature’s most powerf…" at bounding box center [911, 500] width 327 height 199
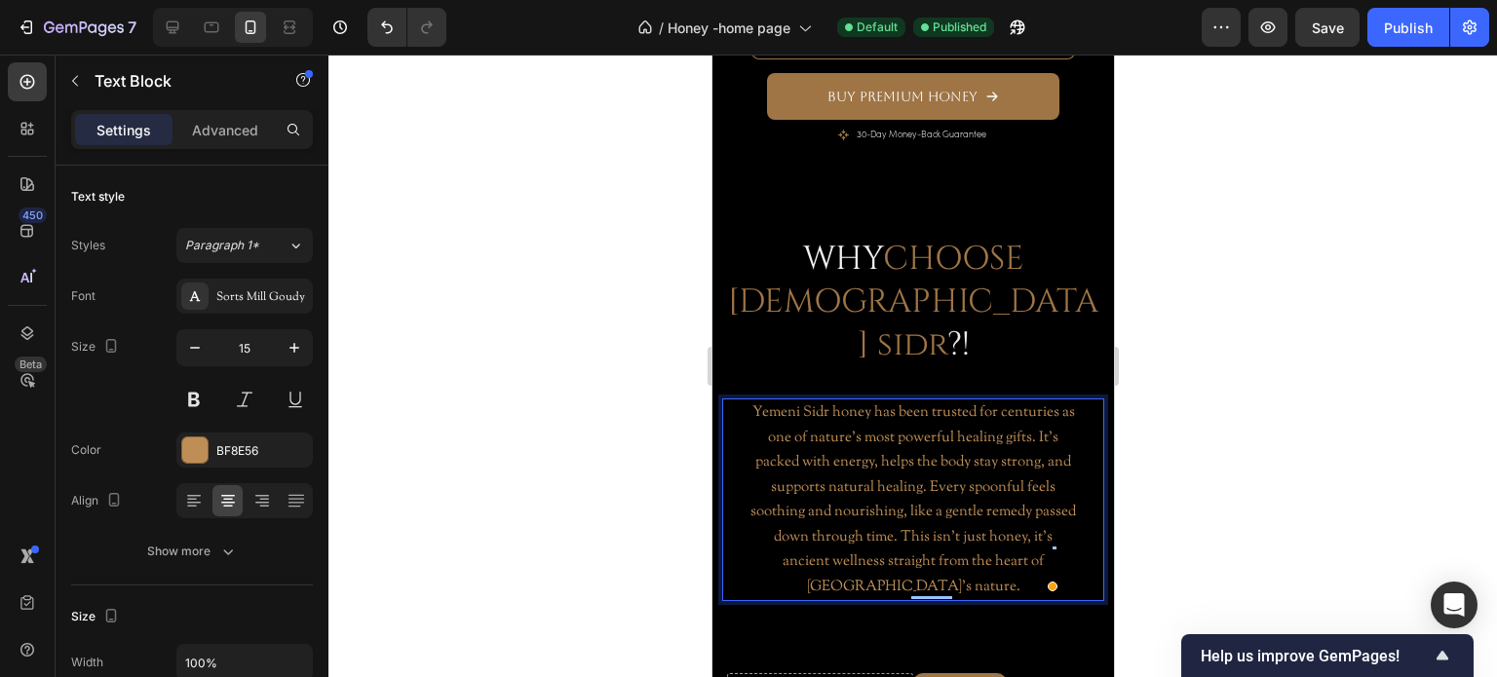
click at [888, 555] on p "Yemeni Sidr honey has been trusted for centuries as one of nature’s most powerf…" at bounding box center [911, 500] width 327 height 199
click at [592, 557] on div at bounding box center [912, 366] width 1169 height 623
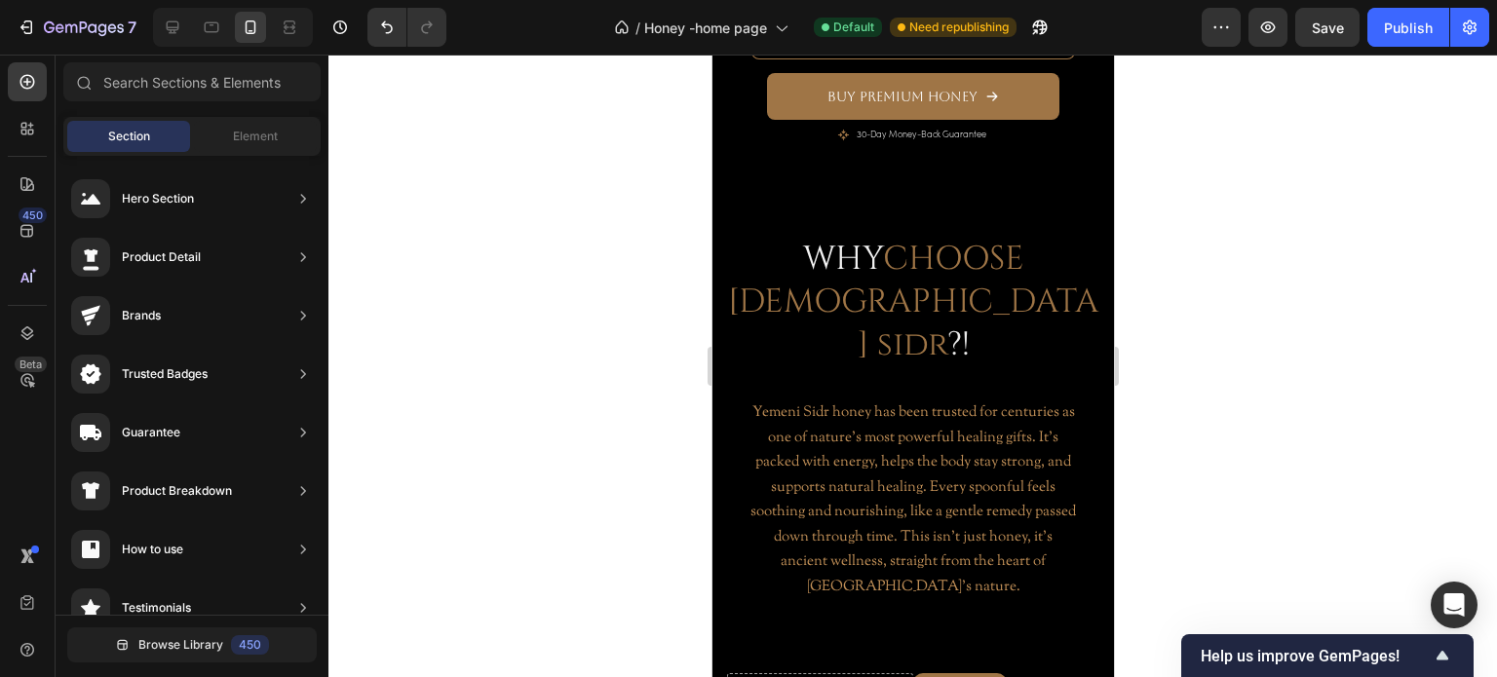
click at [561, 496] on div at bounding box center [912, 366] width 1169 height 623
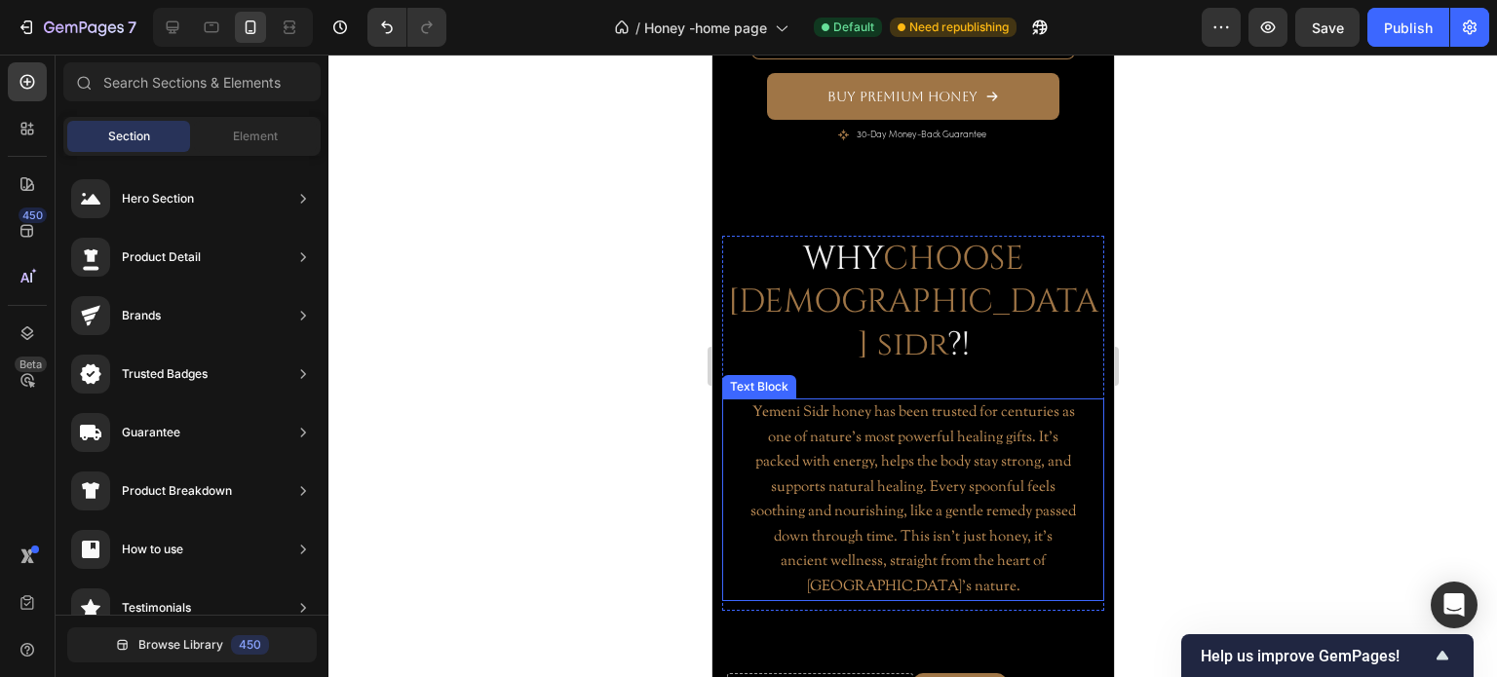
click at [931, 474] on p "Yemeni Sidr honey has been trusted for centuries as one of nature’s most powerf…" at bounding box center [911, 500] width 327 height 199
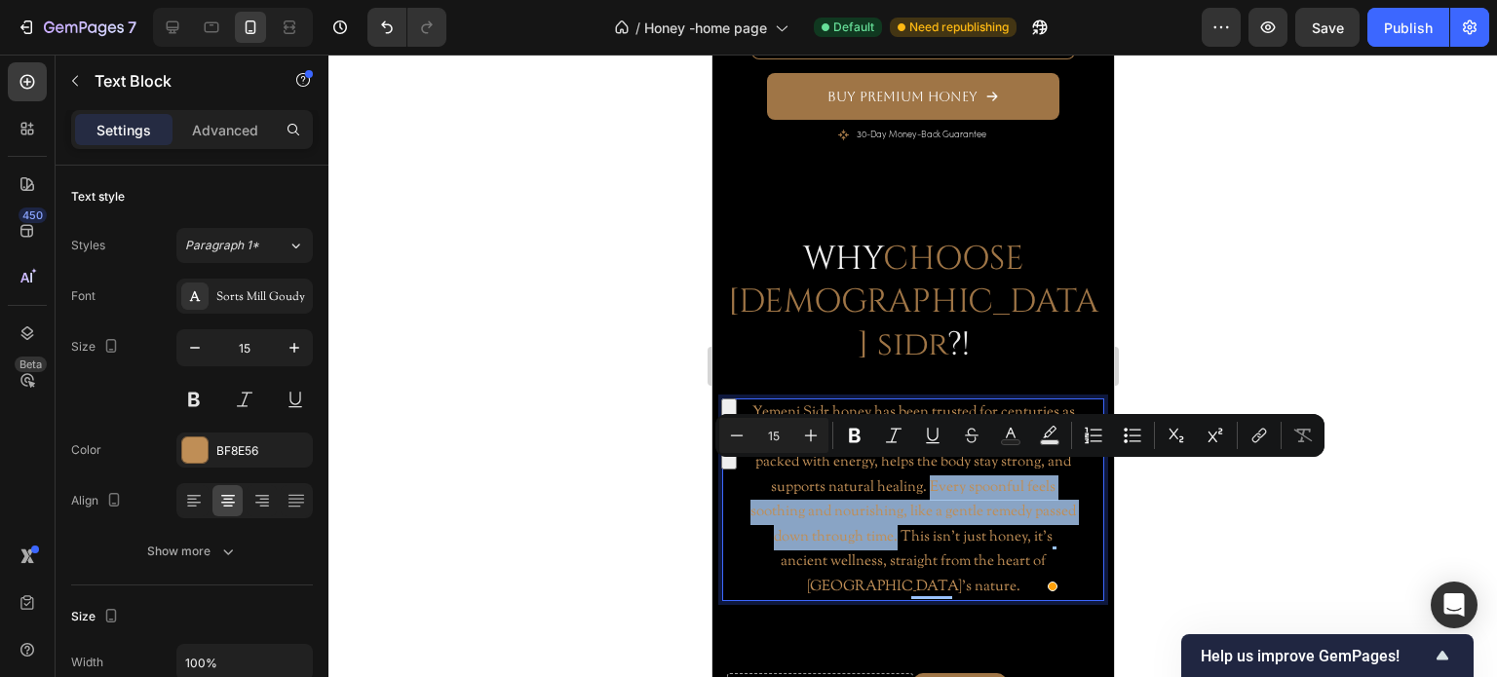
drag, startPoint x: 935, startPoint y: 477, endPoint x: 921, endPoint y: 525, distance: 50.6
copy p "Every spoonful feels soothing and nourishing, like a gentle remedy passed down …"
click at [907, 519] on p "Yemeni Sidr honey has been trusted for centuries as one of nature’s most powerf…" at bounding box center [911, 500] width 327 height 199
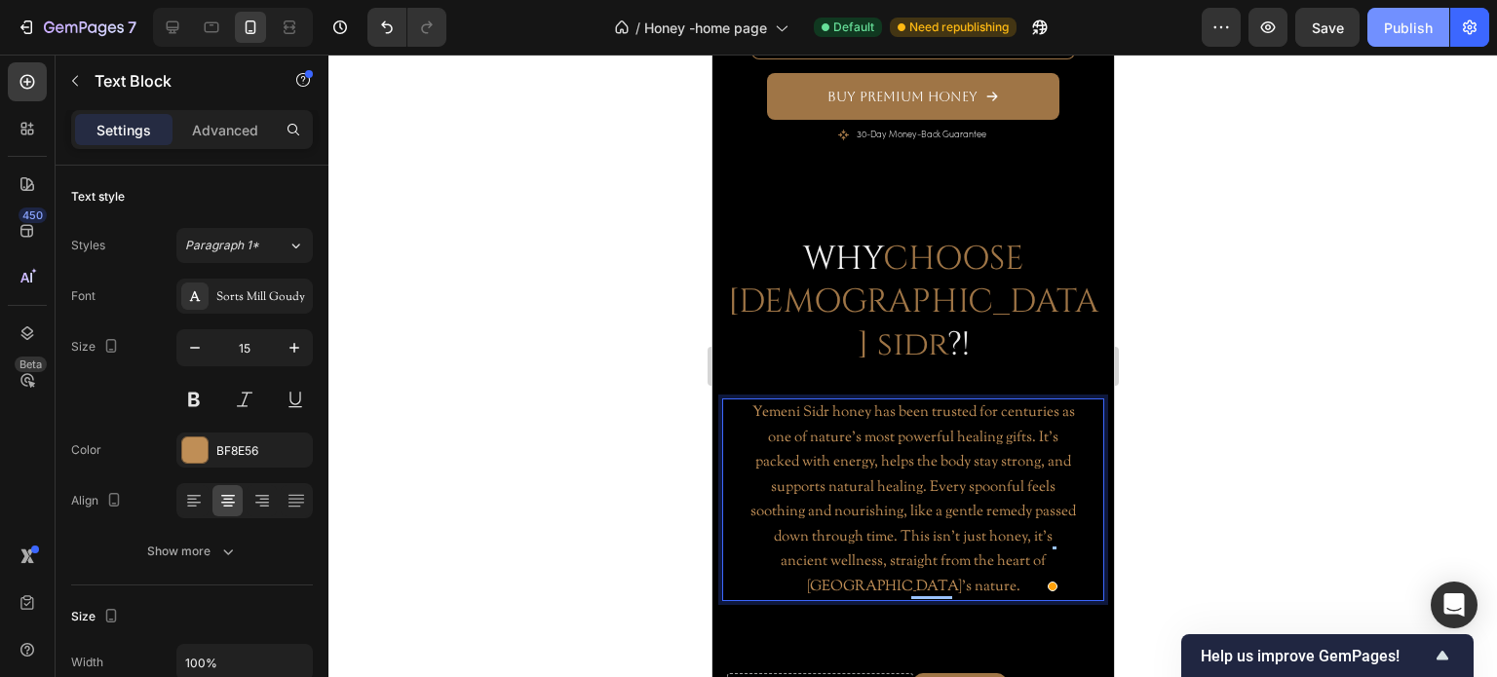
click at [1416, 26] on div "Publish" at bounding box center [1408, 28] width 49 height 20
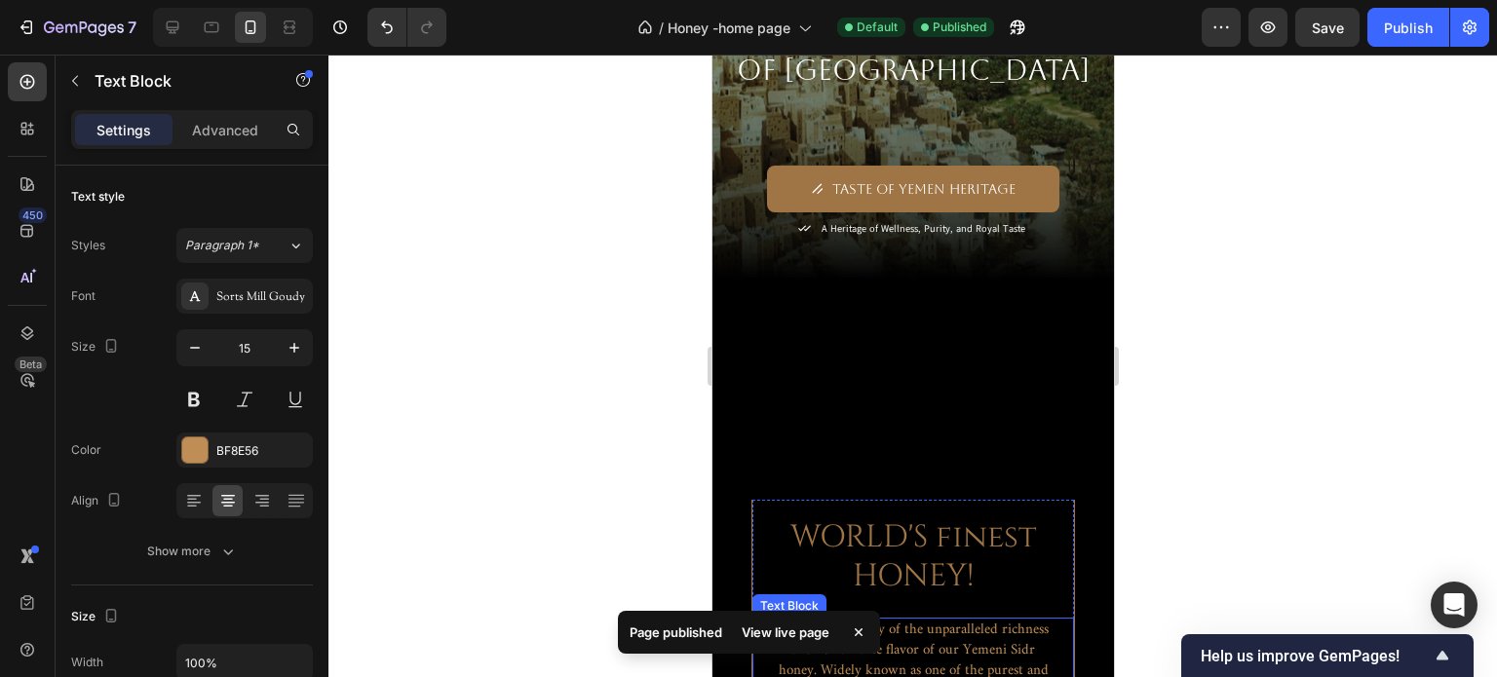
scroll to position [780, 0]
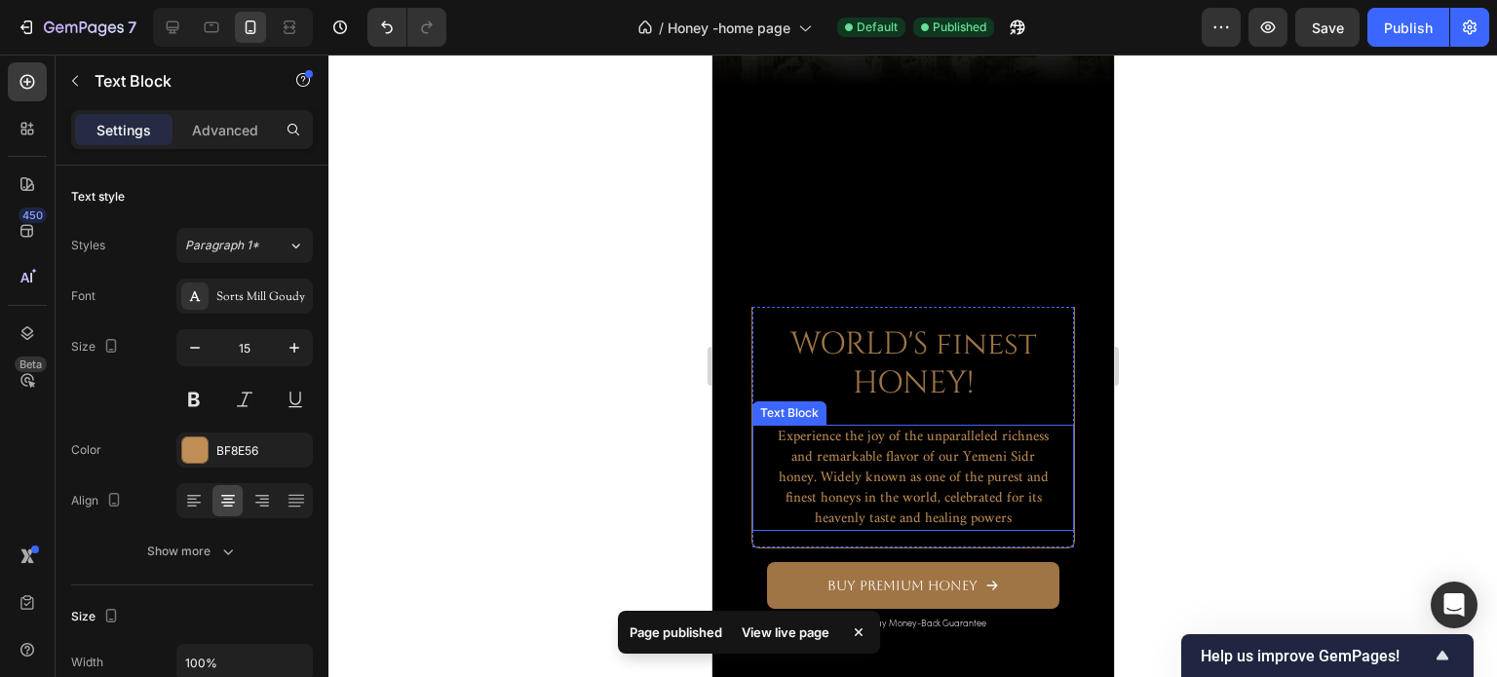
click at [938, 529] on p "Experience the joy of the unparalleled richness and remarkable flavor of our Ye…" at bounding box center [912, 478] width 279 height 102
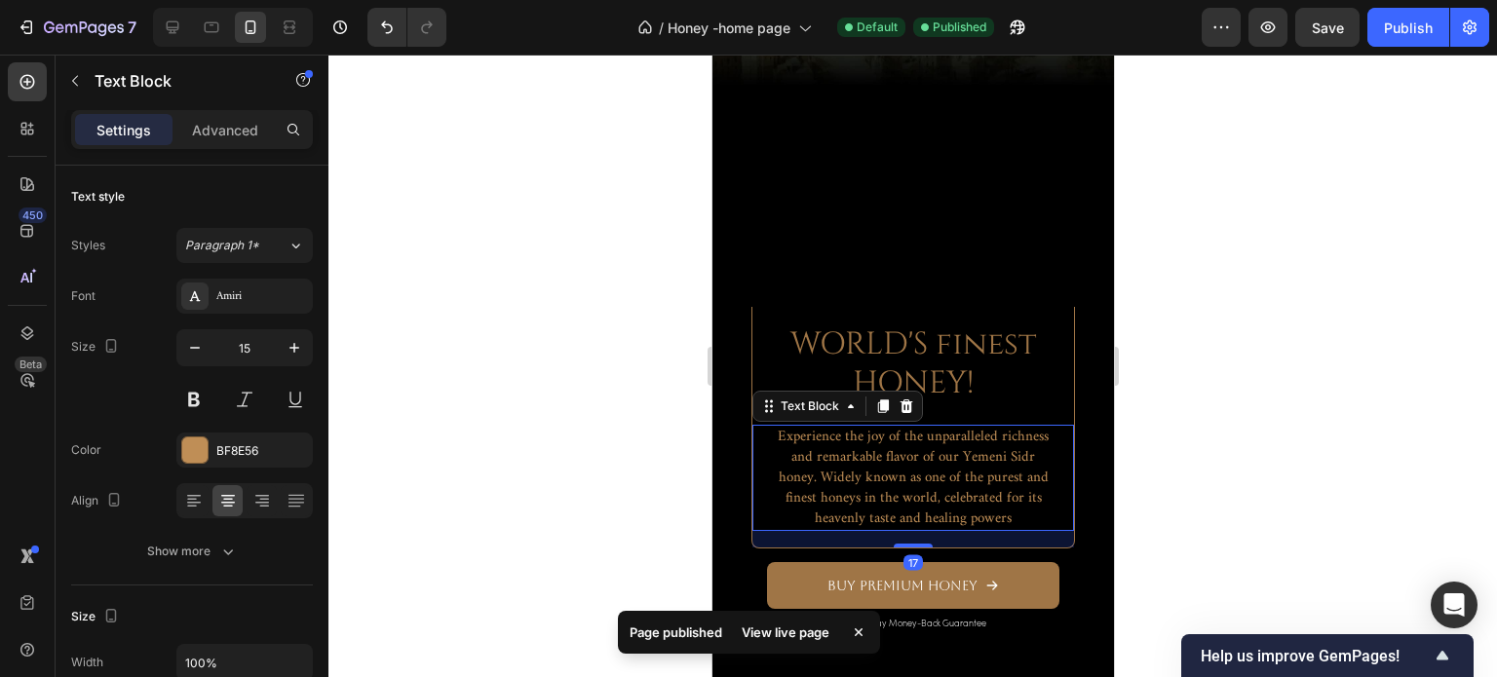
click at [936, 529] on p "Experience the joy of the unparalleled richness and remarkable flavor of our Ye…" at bounding box center [912, 478] width 279 height 102
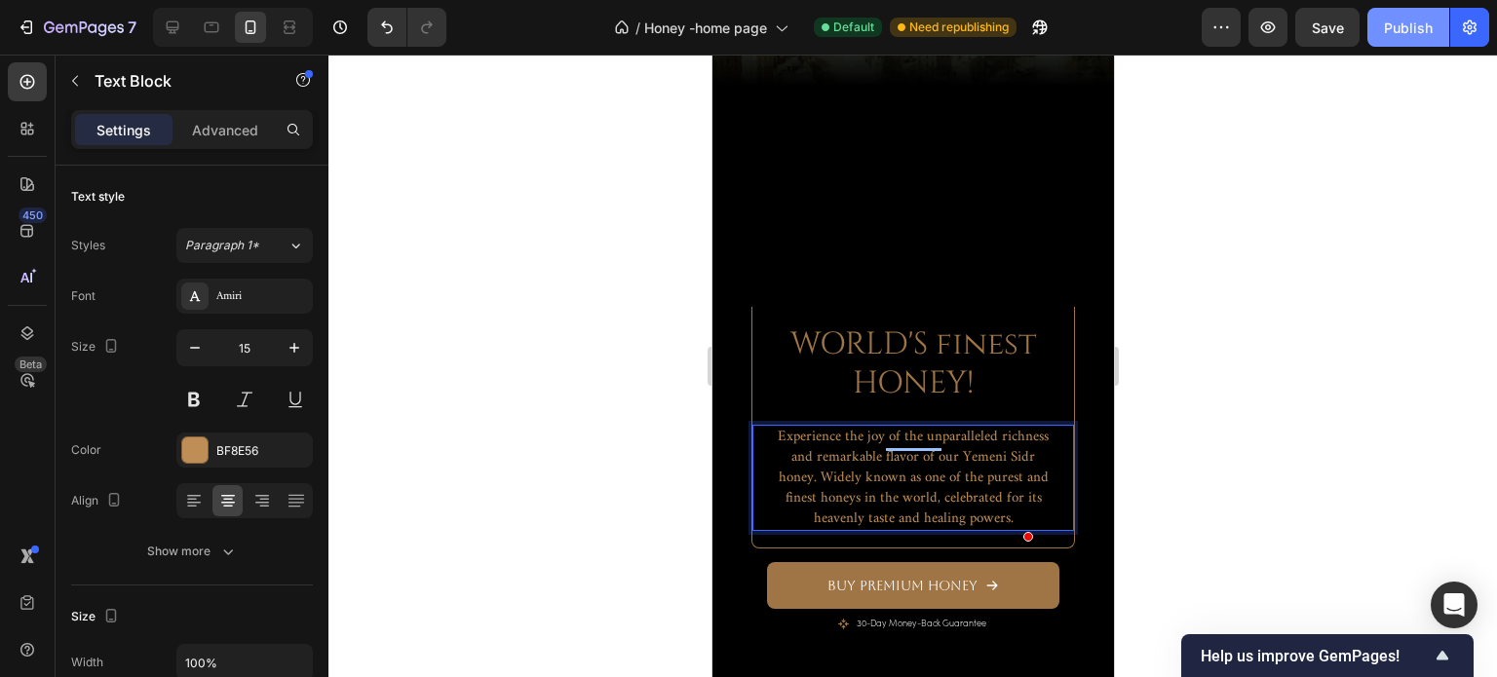
click at [1396, 39] on button "Publish" at bounding box center [1408, 27] width 82 height 39
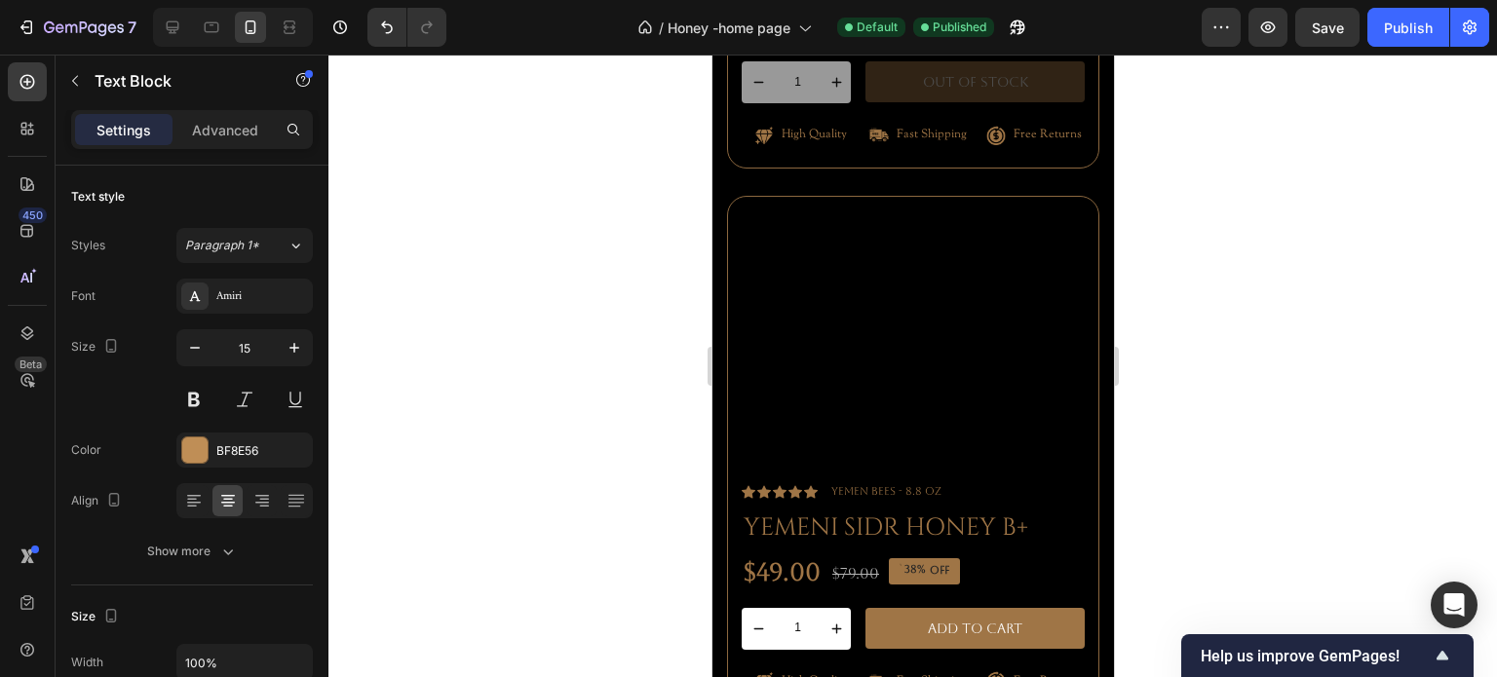
scroll to position [5555, 0]
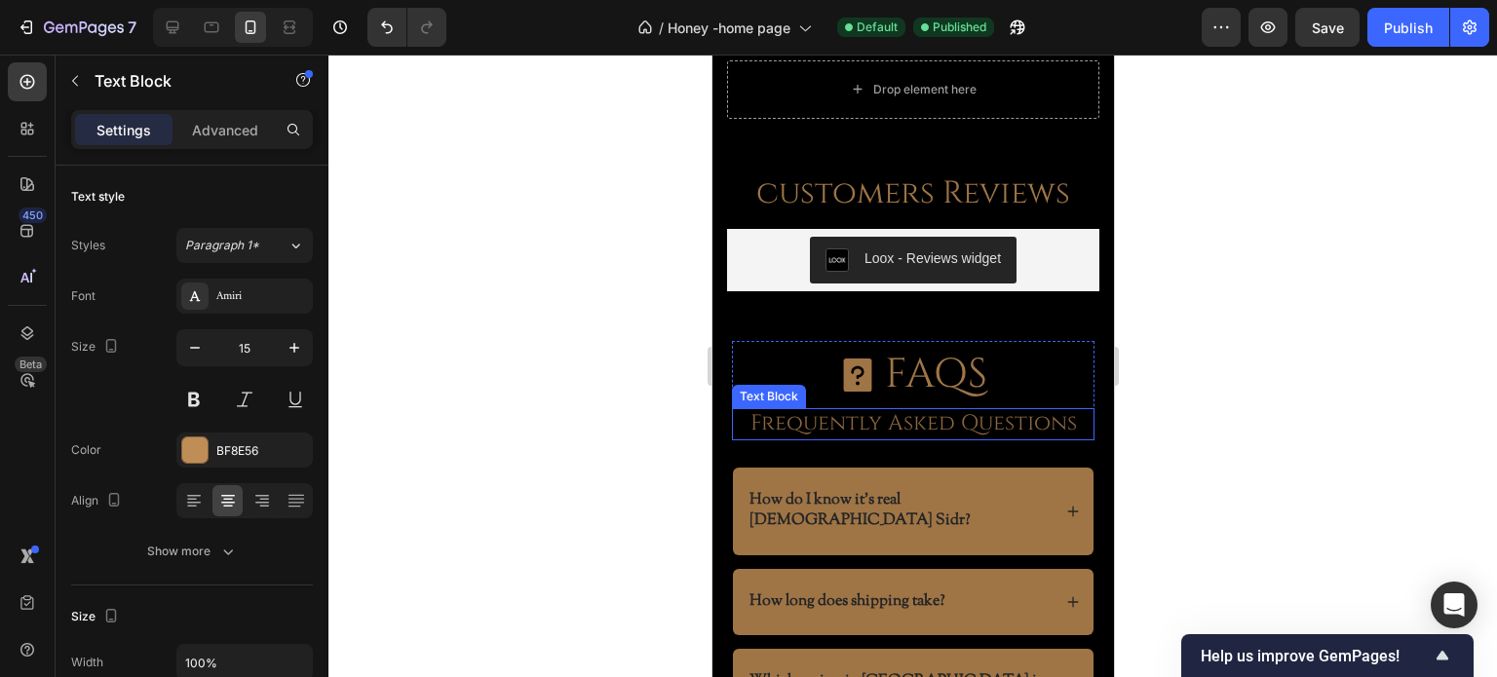
click at [896, 410] on p "Frequently Asked Questions" at bounding box center [912, 424] width 345 height 28
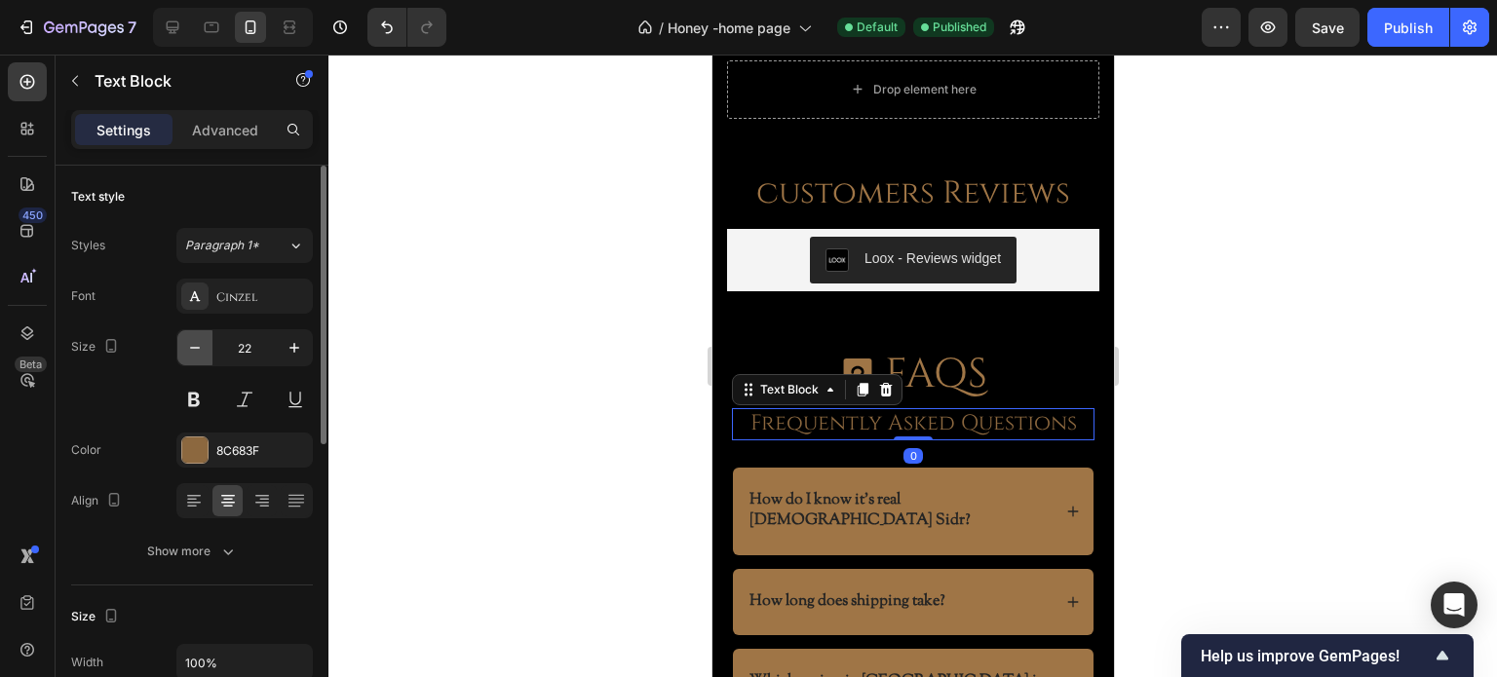
click at [203, 346] on icon "button" at bounding box center [194, 347] width 19 height 19
type input "21"
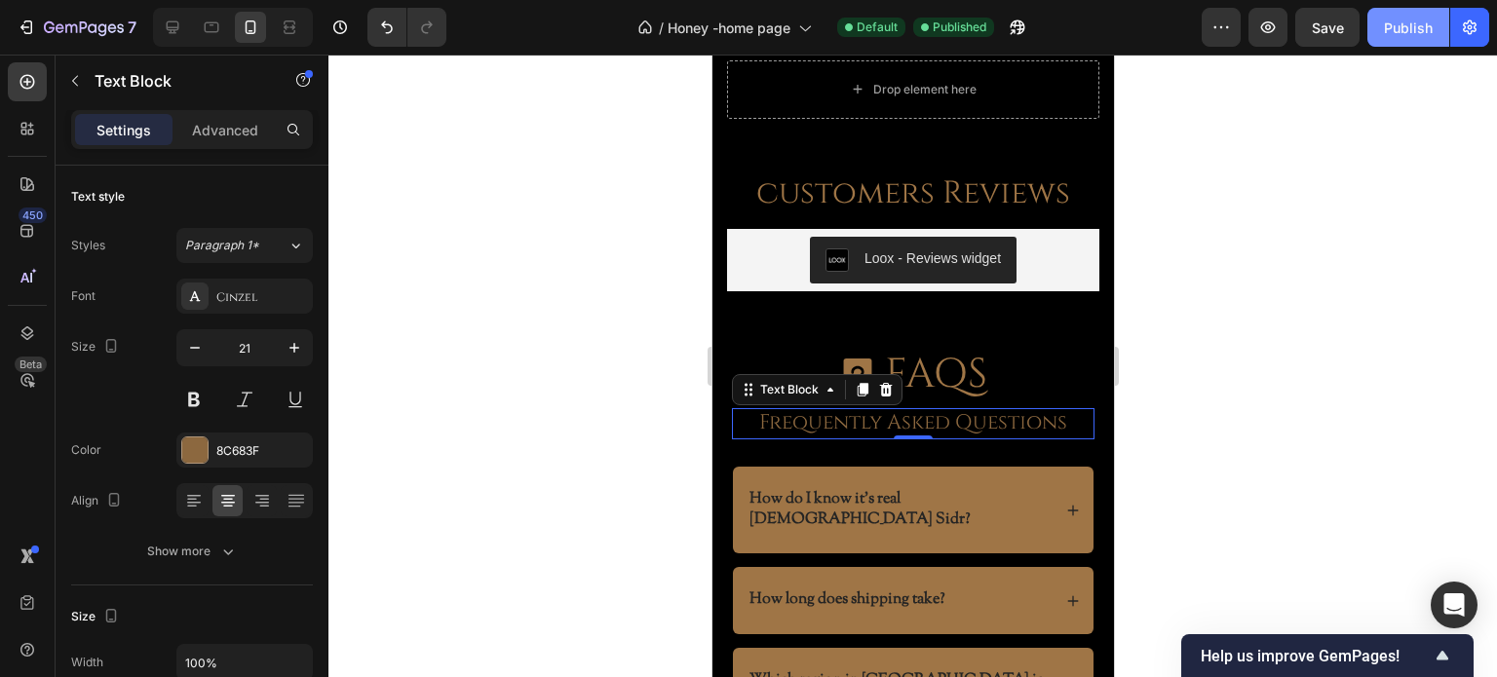
click at [1384, 36] on button "Publish" at bounding box center [1408, 27] width 82 height 39
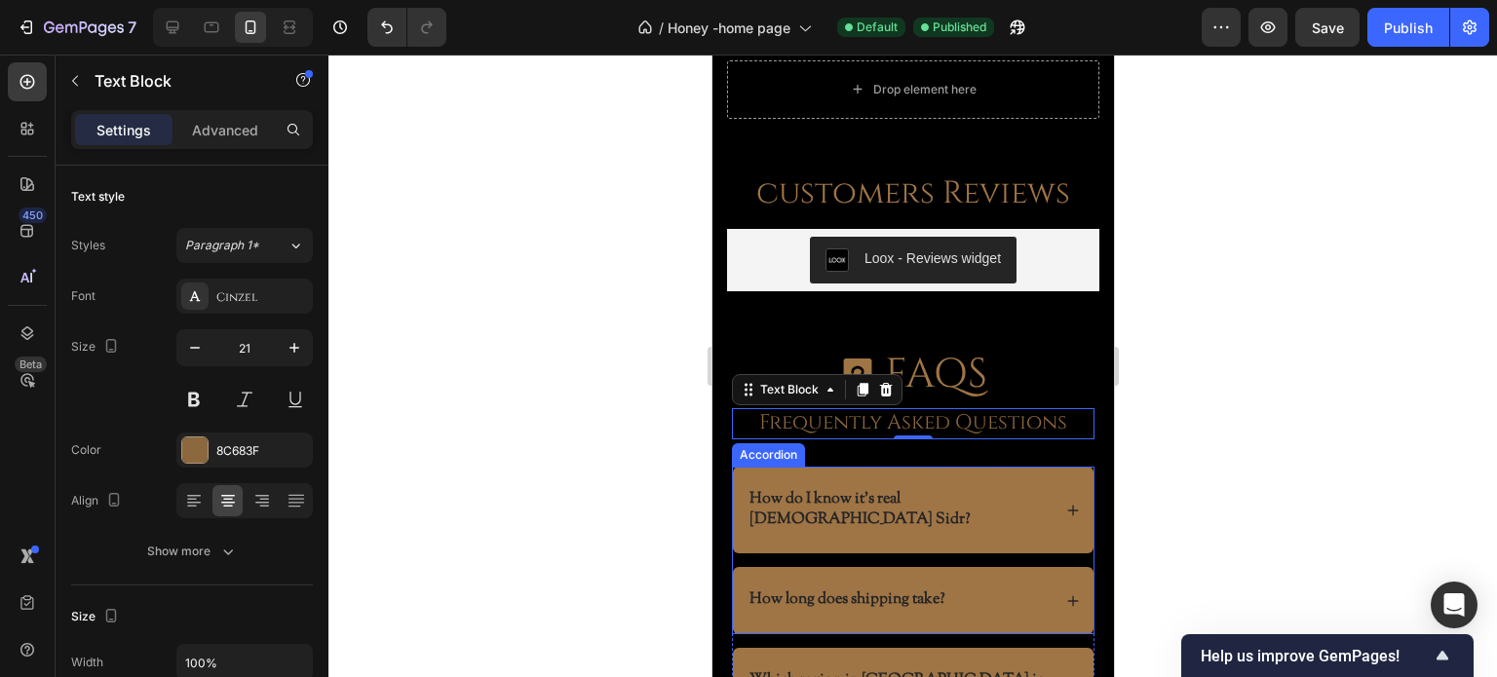
click at [1007, 567] on div "How long does shipping take?" at bounding box center [912, 600] width 361 height 67
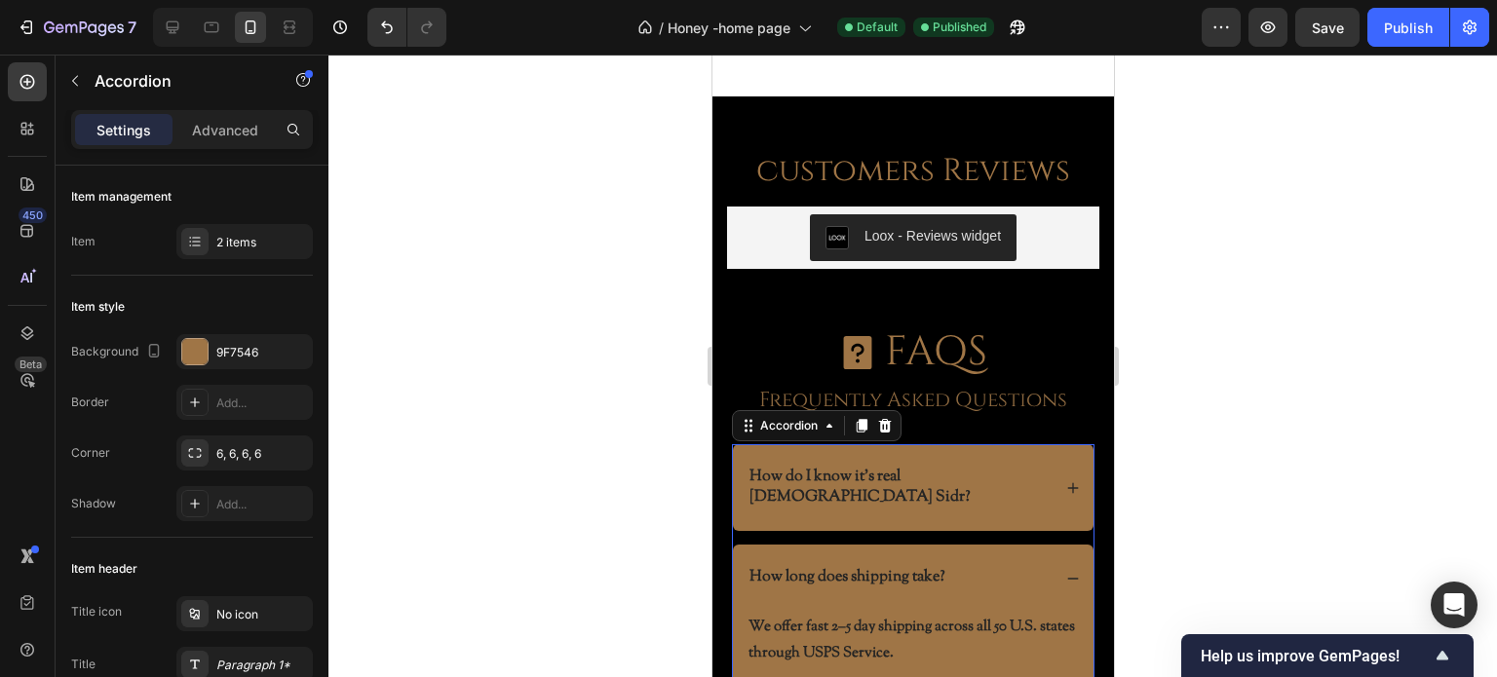
scroll to position [5750, 0]
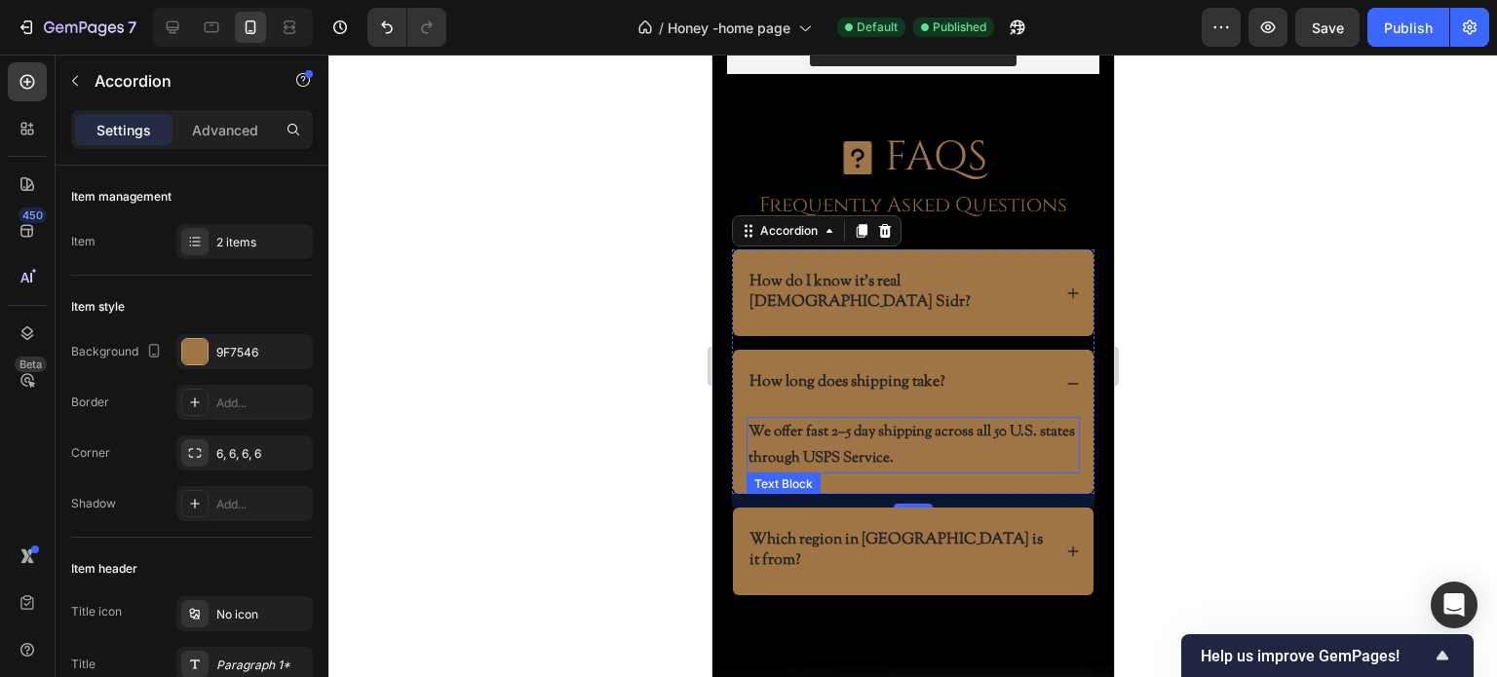
click at [806, 419] on p "We offer fast 2–5 day shipping across all 50 U.S. states through USPS Service." at bounding box center [911, 445] width 329 height 53
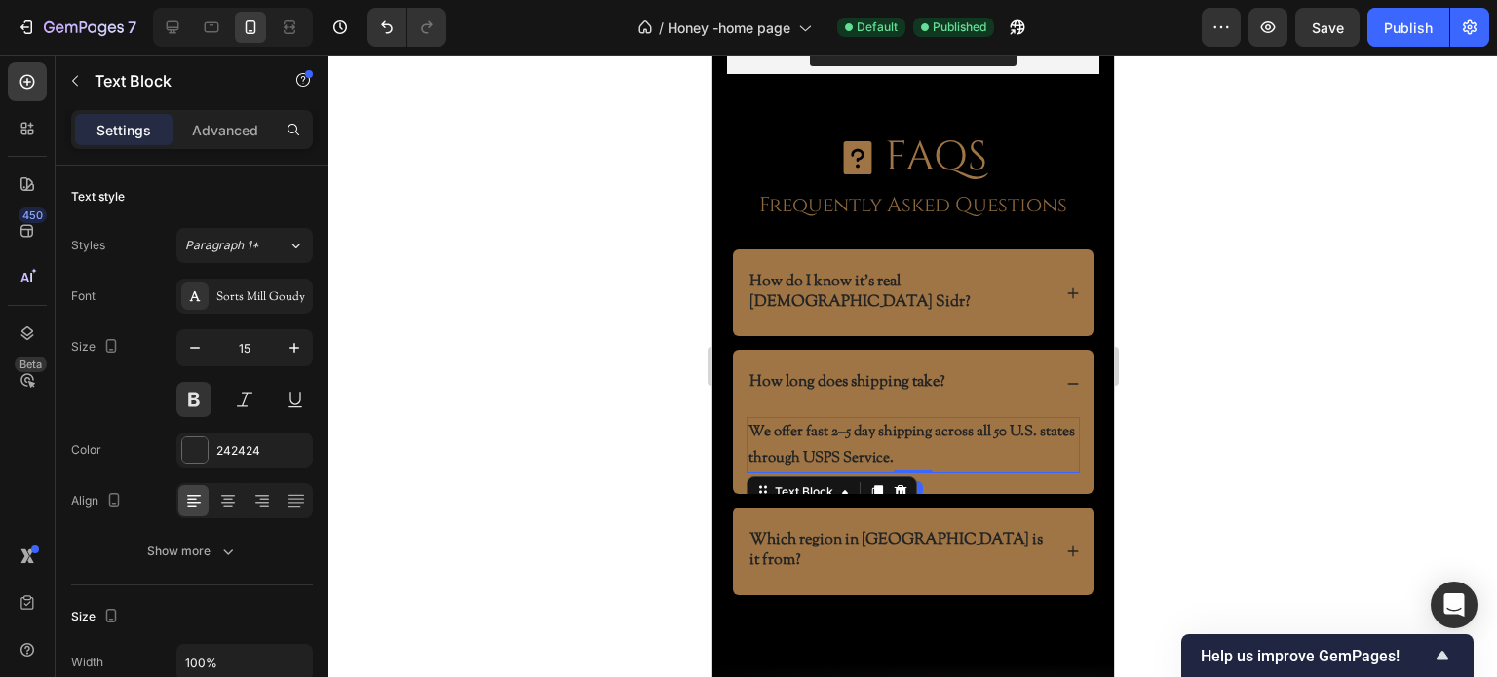
click at [802, 419] on p "We offer fast 2–5 day shipping across all 50 U.S. states through USPS Service." at bounding box center [911, 445] width 329 height 53
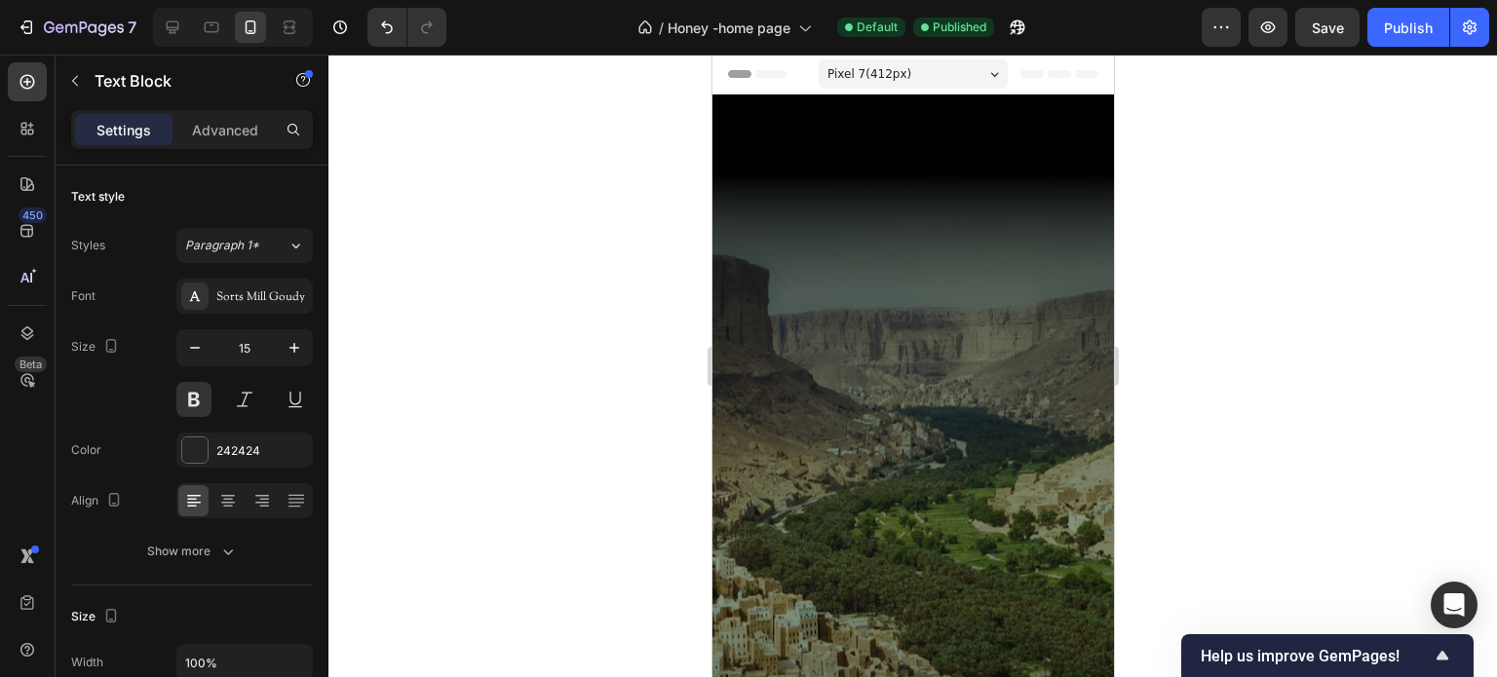
scroll to position [5750, 0]
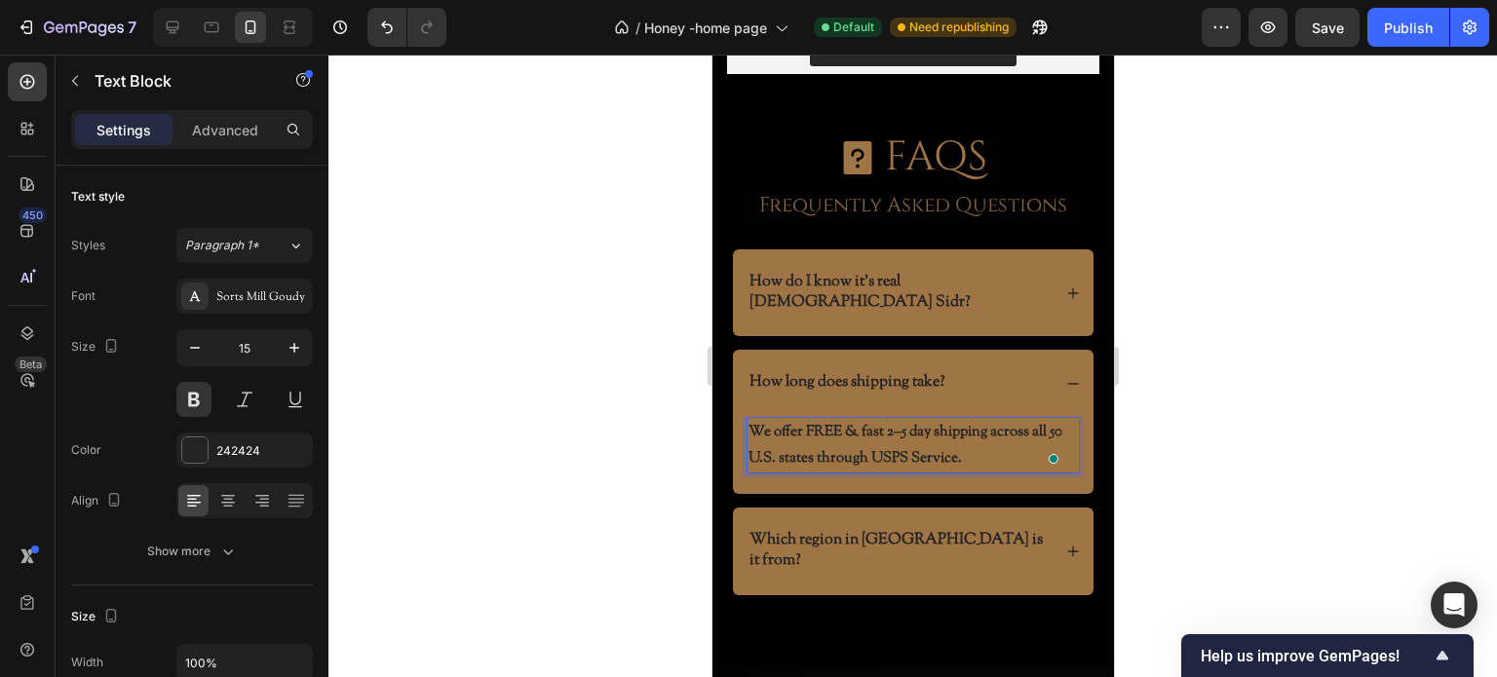
click at [491, 411] on div at bounding box center [912, 366] width 1169 height 623
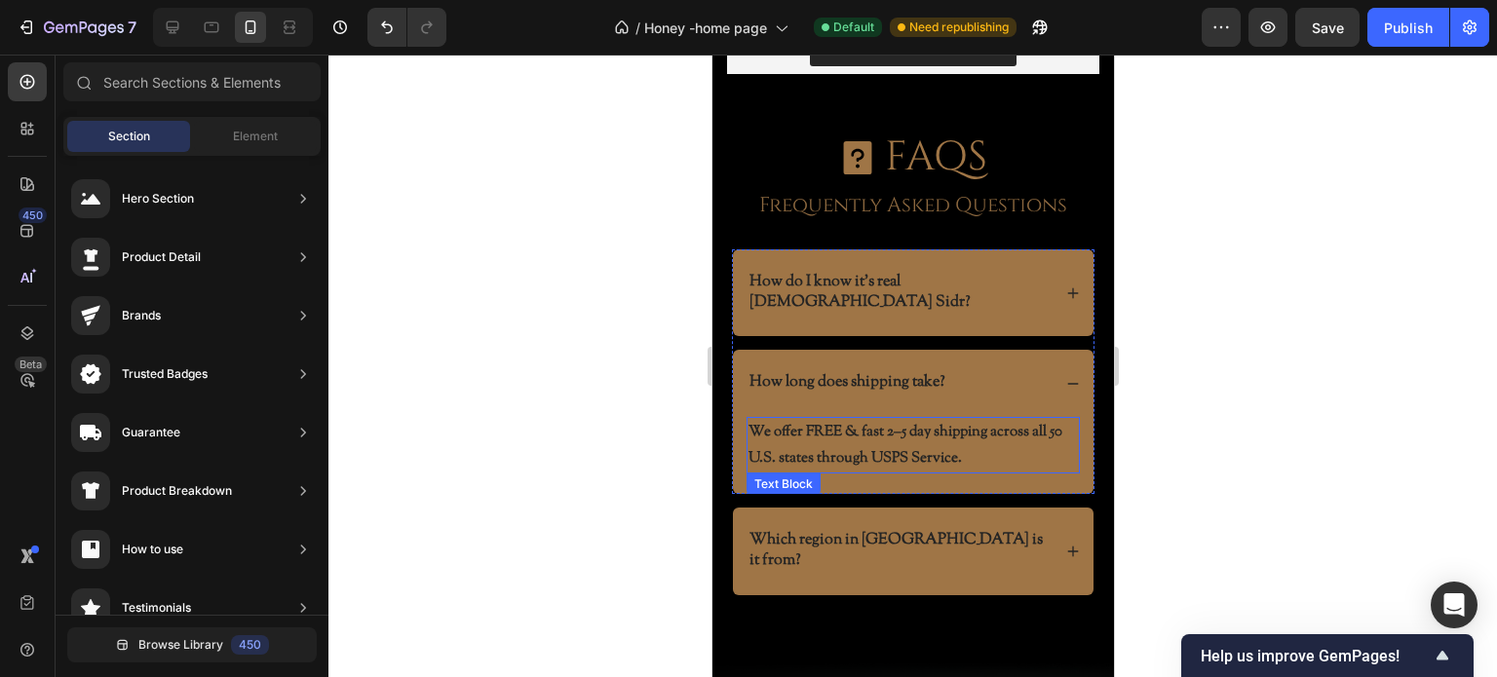
click at [867, 419] on p "We offer FREE & fast 2–5 day shipping across all 50 U.S. states through USPS Se…" at bounding box center [911, 445] width 329 height 53
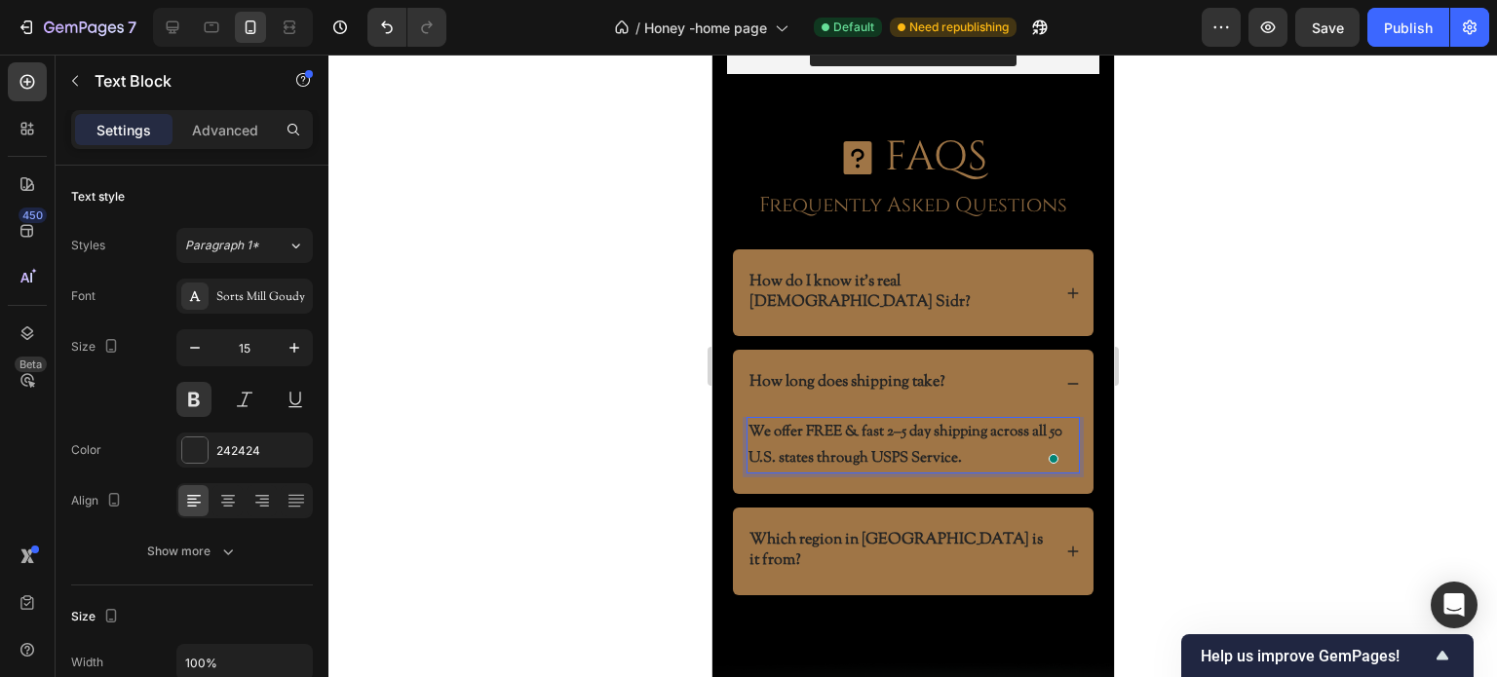
click at [867, 419] on p "We offer FREE & fast 2–5 day shipping across all 50 U.S. states through USPS Se…" at bounding box center [911, 445] width 329 height 53
click at [635, 378] on div at bounding box center [912, 366] width 1169 height 623
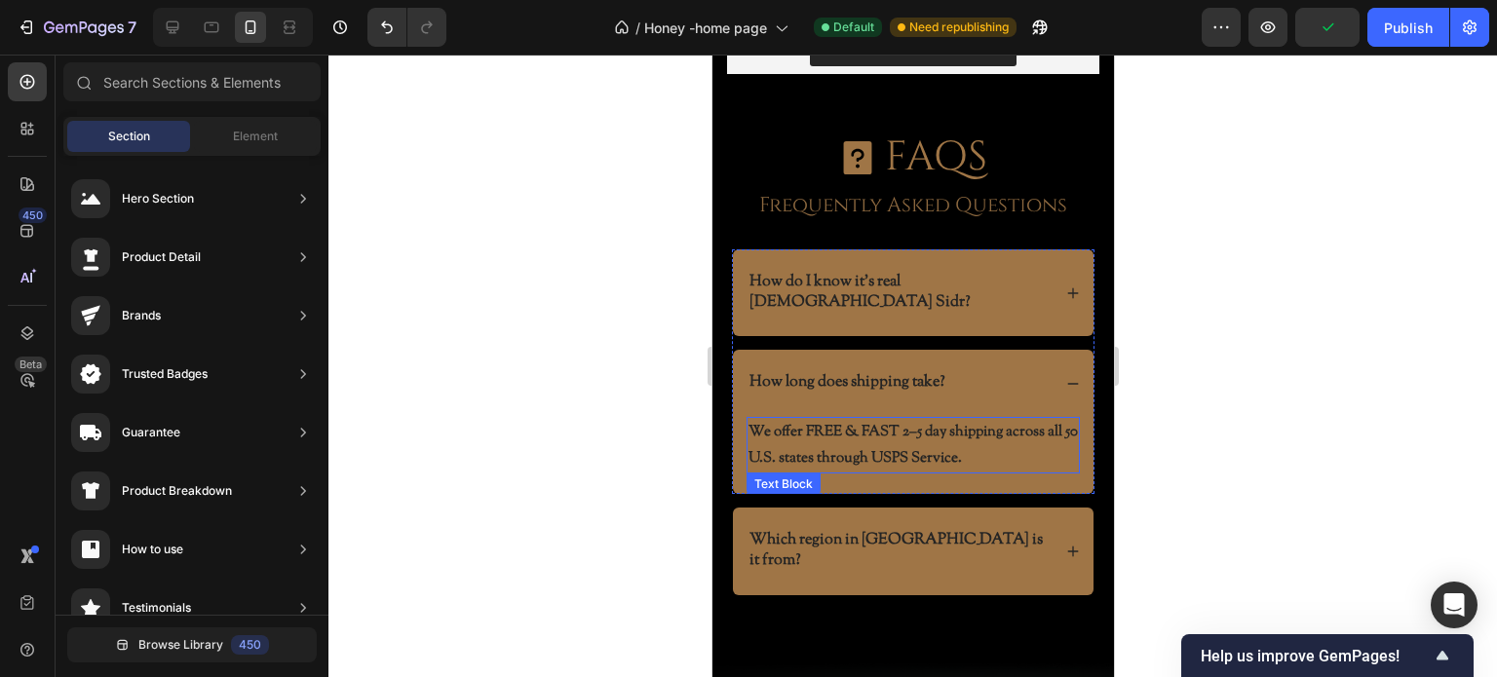
click at [914, 419] on p "We offer FREE & FAST 2–5 day shipping across all 50 U.S. states through USPS Se…" at bounding box center [911, 445] width 329 height 53
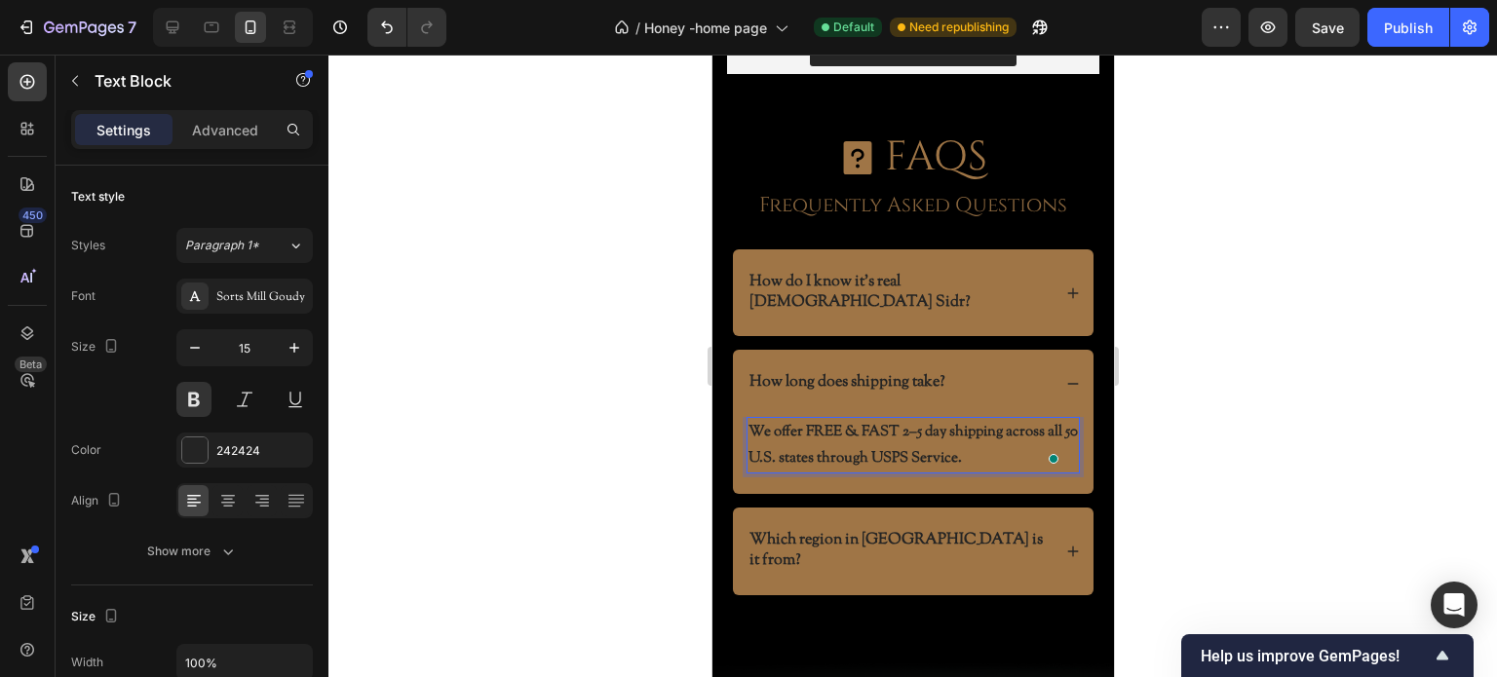
click at [909, 419] on p "We offer FREE & FAST 2–5 day shipping across all 50 U.S. states through USPS Se…" at bounding box center [911, 445] width 329 height 53
click at [509, 380] on div at bounding box center [912, 366] width 1169 height 623
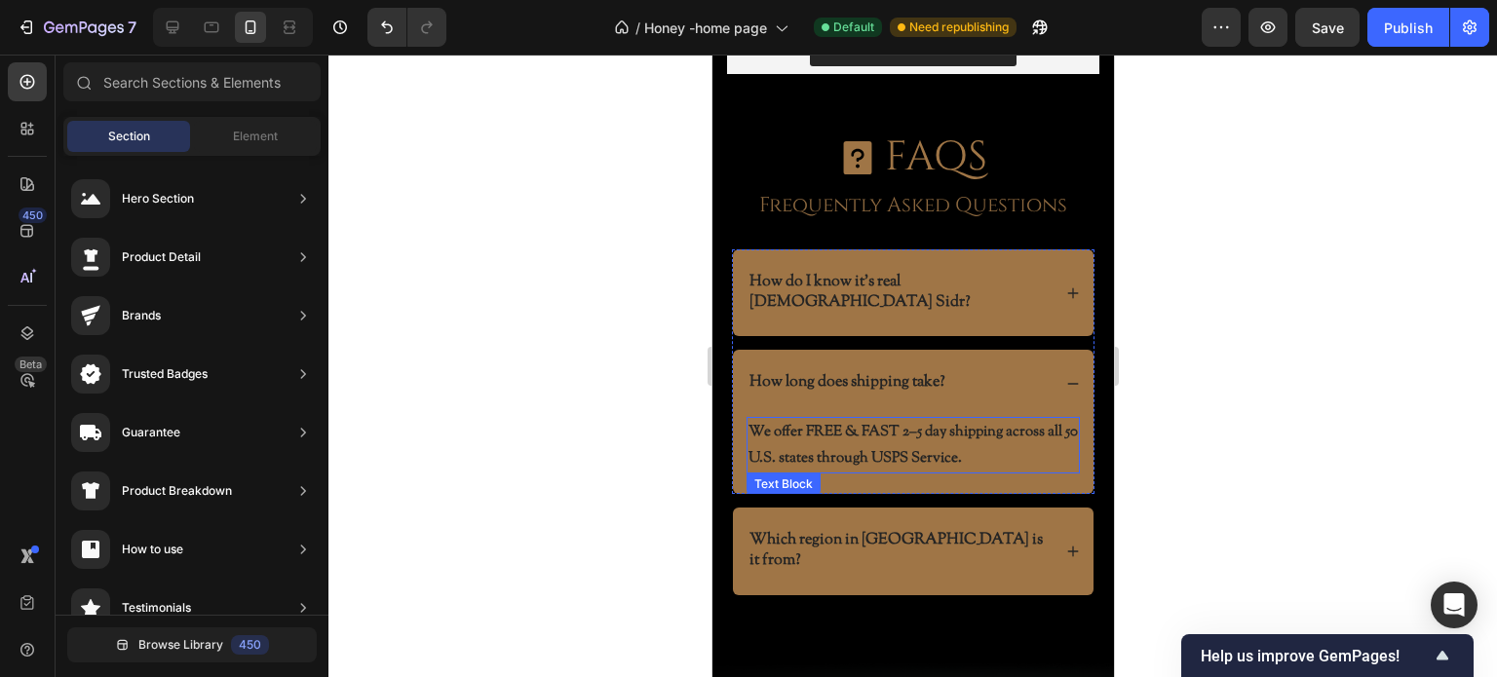
click at [876, 419] on p "We offer FREE & FAST 2–5 day shipping across all 50 U.S. states through USPS Se…" at bounding box center [911, 445] width 329 height 53
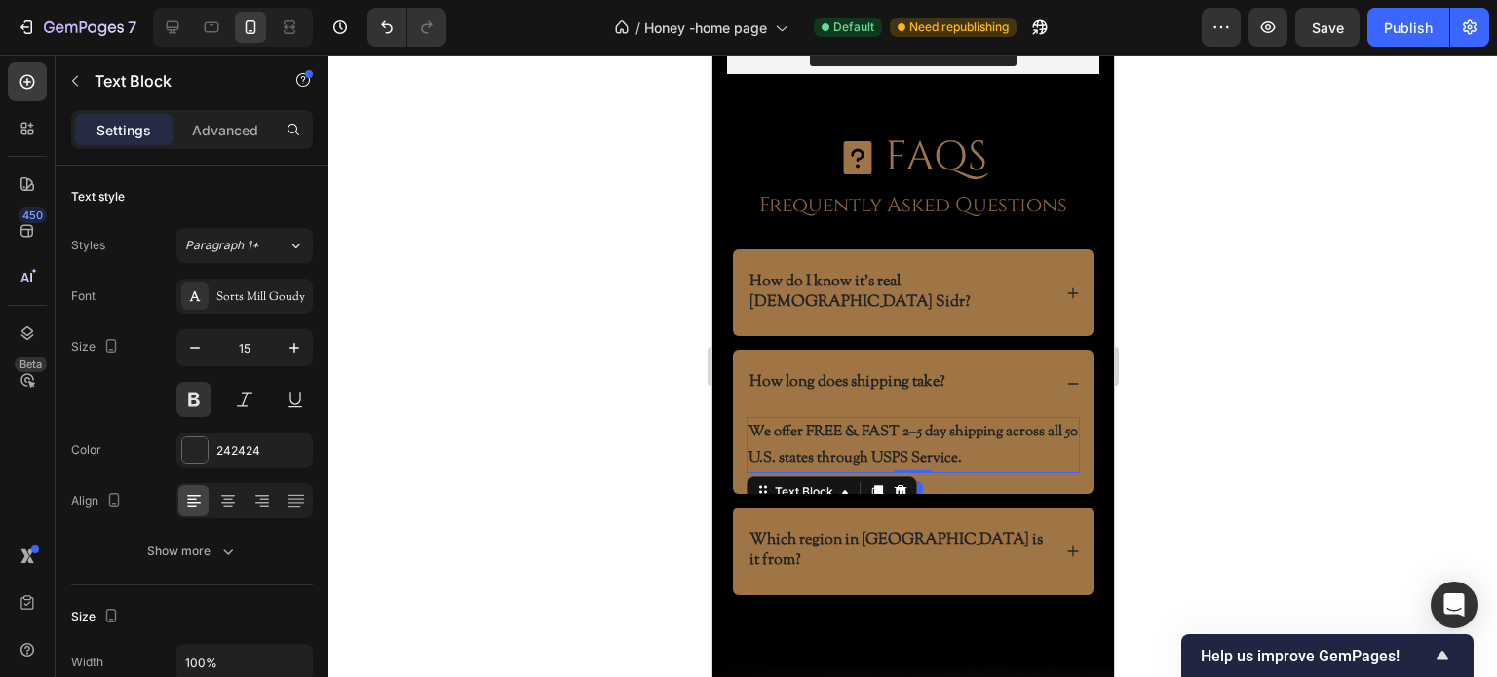
click at [876, 419] on p "We offer FREE & FAST 2–5 day shipping across all 50 U.S. states through USPS Se…" at bounding box center [911, 445] width 329 height 53
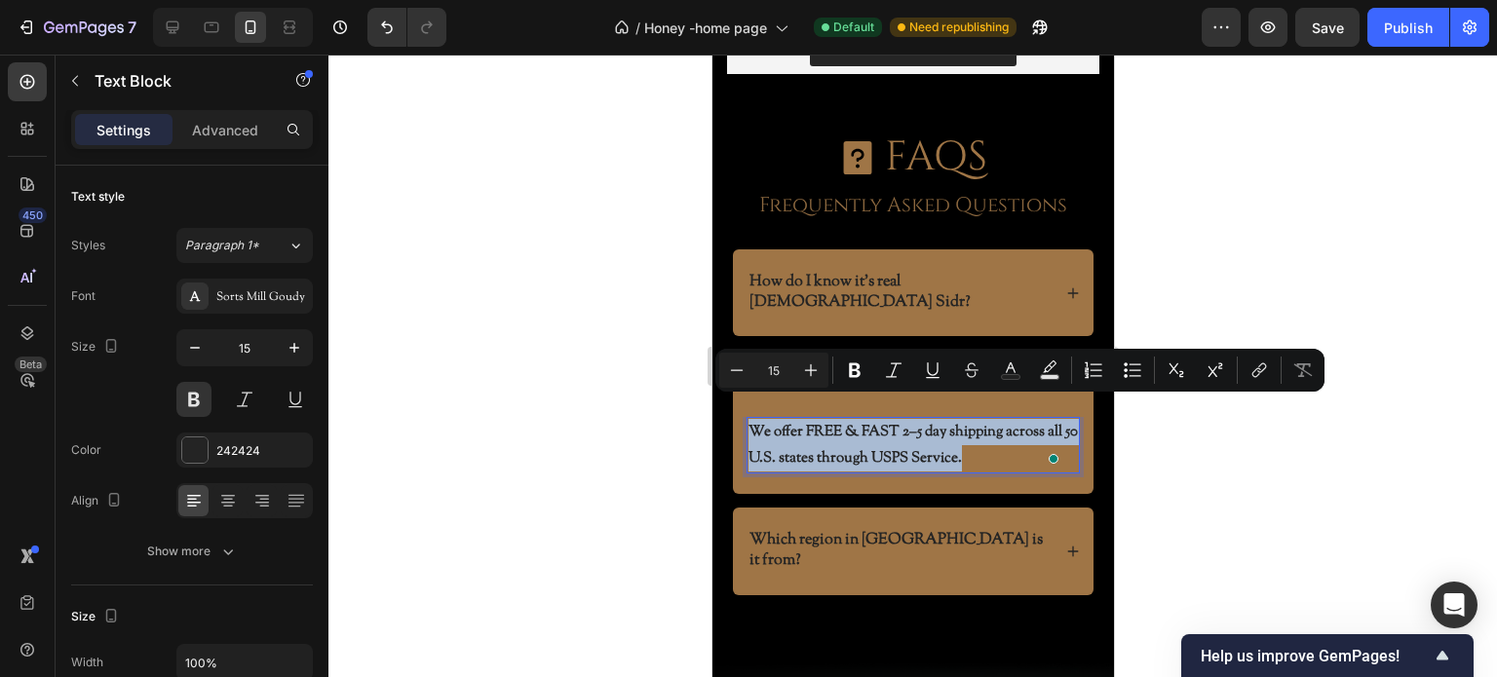
click at [876, 419] on p "We offer FREE & FAST 2–5 day shipping across all 50 U.S. states through USPS Se…" at bounding box center [911, 445] width 329 height 53
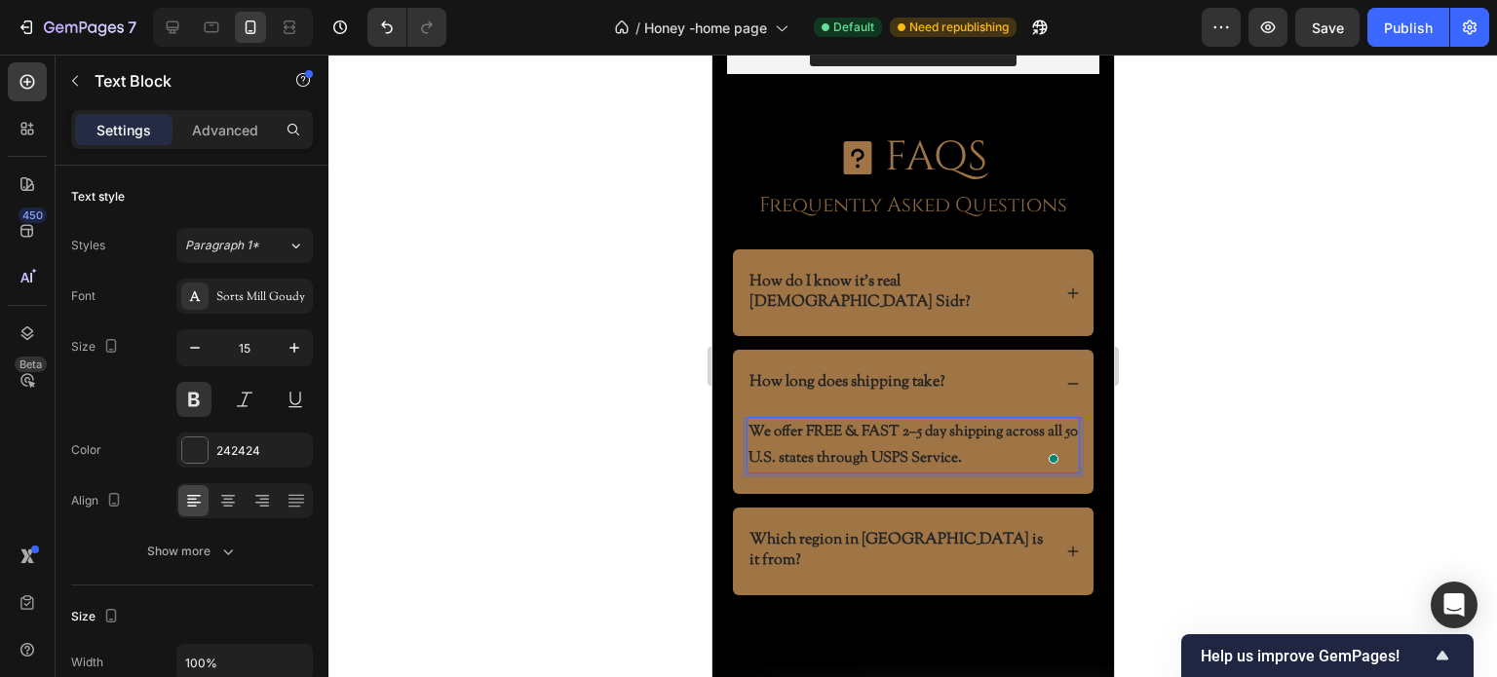
click at [876, 419] on p "We offer FREE & FAST 2–5 day shipping across all 50 U.S. states through USPS Se…" at bounding box center [911, 445] width 329 height 53
click at [516, 432] on div at bounding box center [912, 366] width 1169 height 623
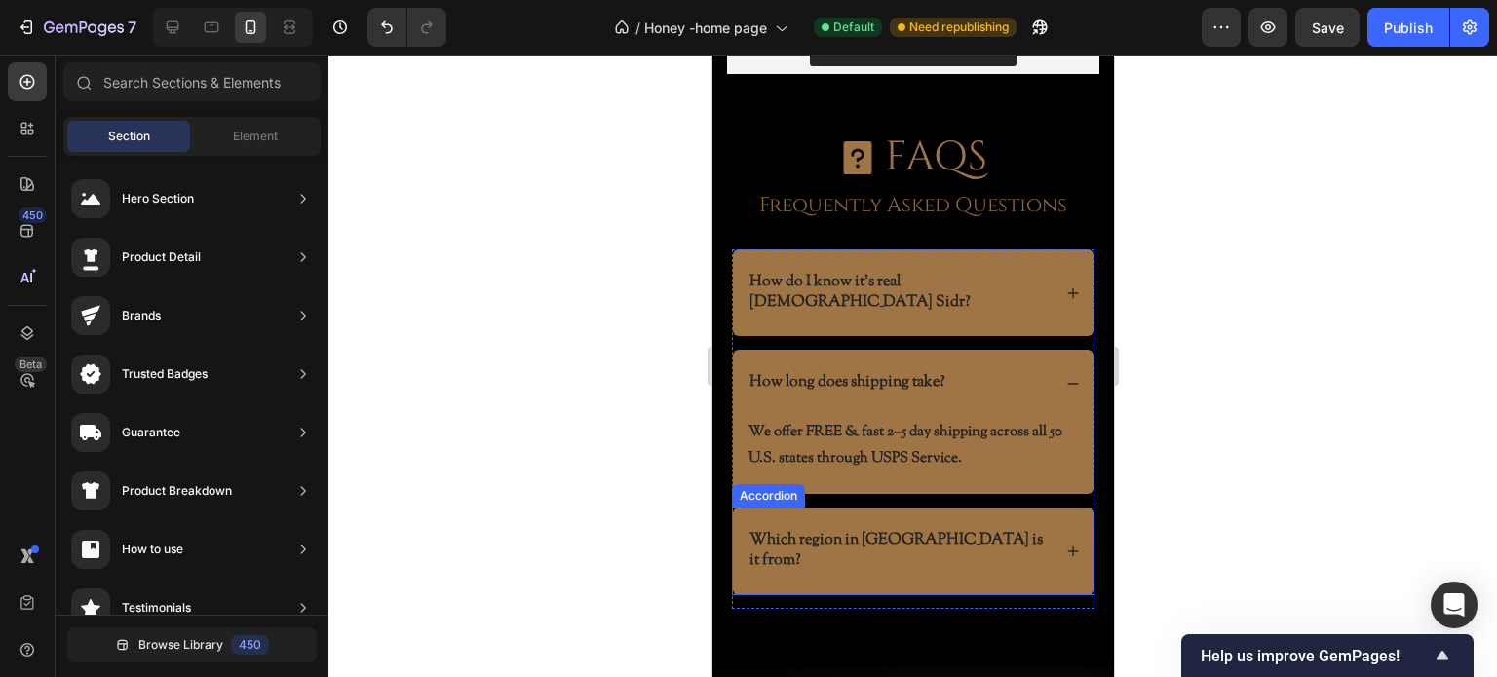
click at [1056, 510] on div "Which region in [GEOGRAPHIC_DATA] is it from?" at bounding box center [912, 552] width 361 height 88
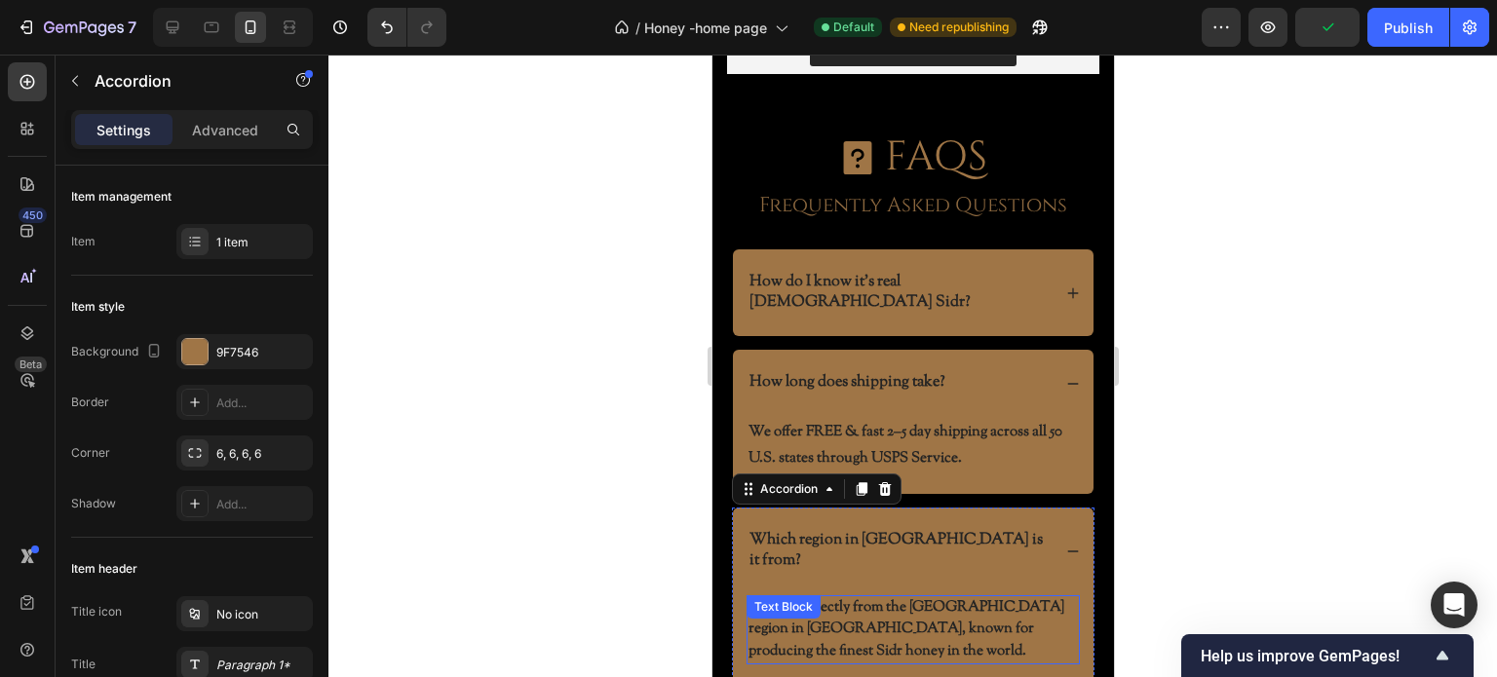
click at [848, 597] on p "It comes directly from the [GEOGRAPHIC_DATA] region in [GEOGRAPHIC_DATA], known…" at bounding box center [911, 630] width 329 height 66
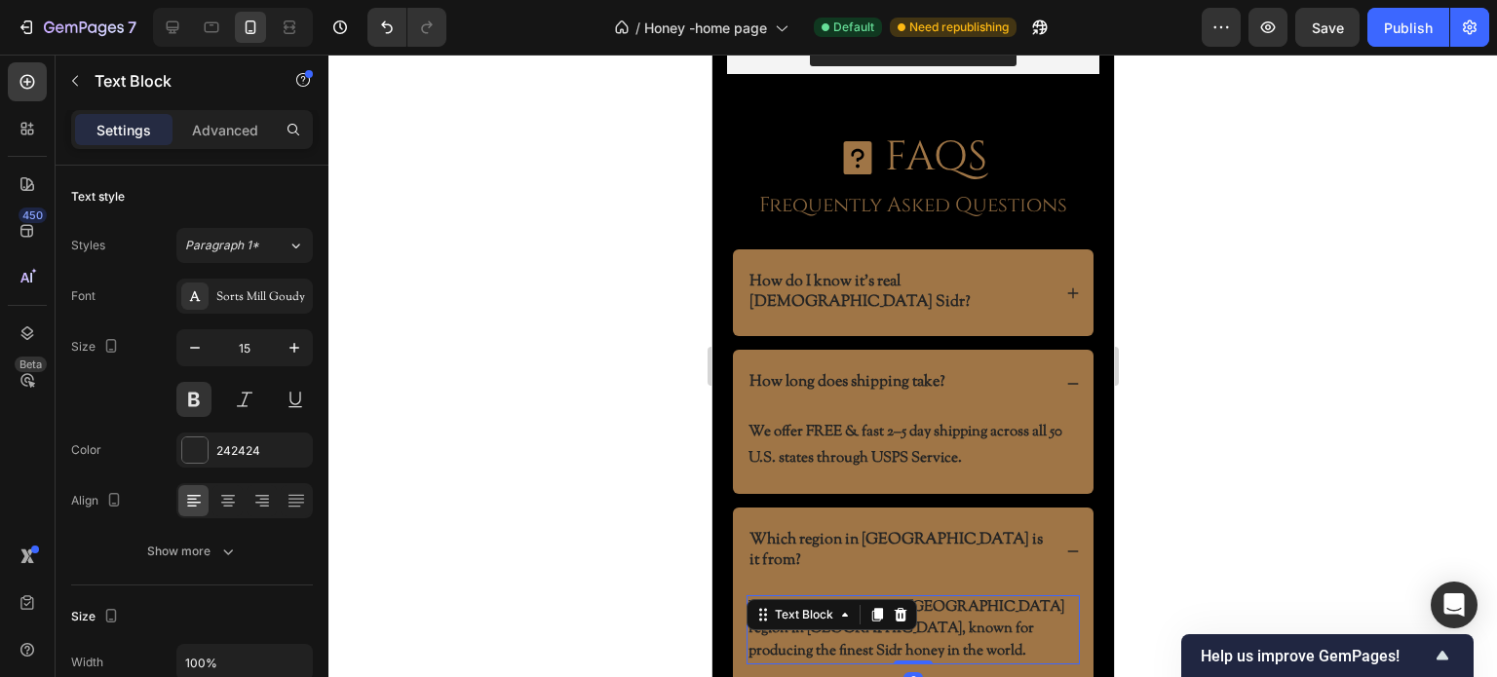
click at [634, 573] on div at bounding box center [912, 366] width 1169 height 623
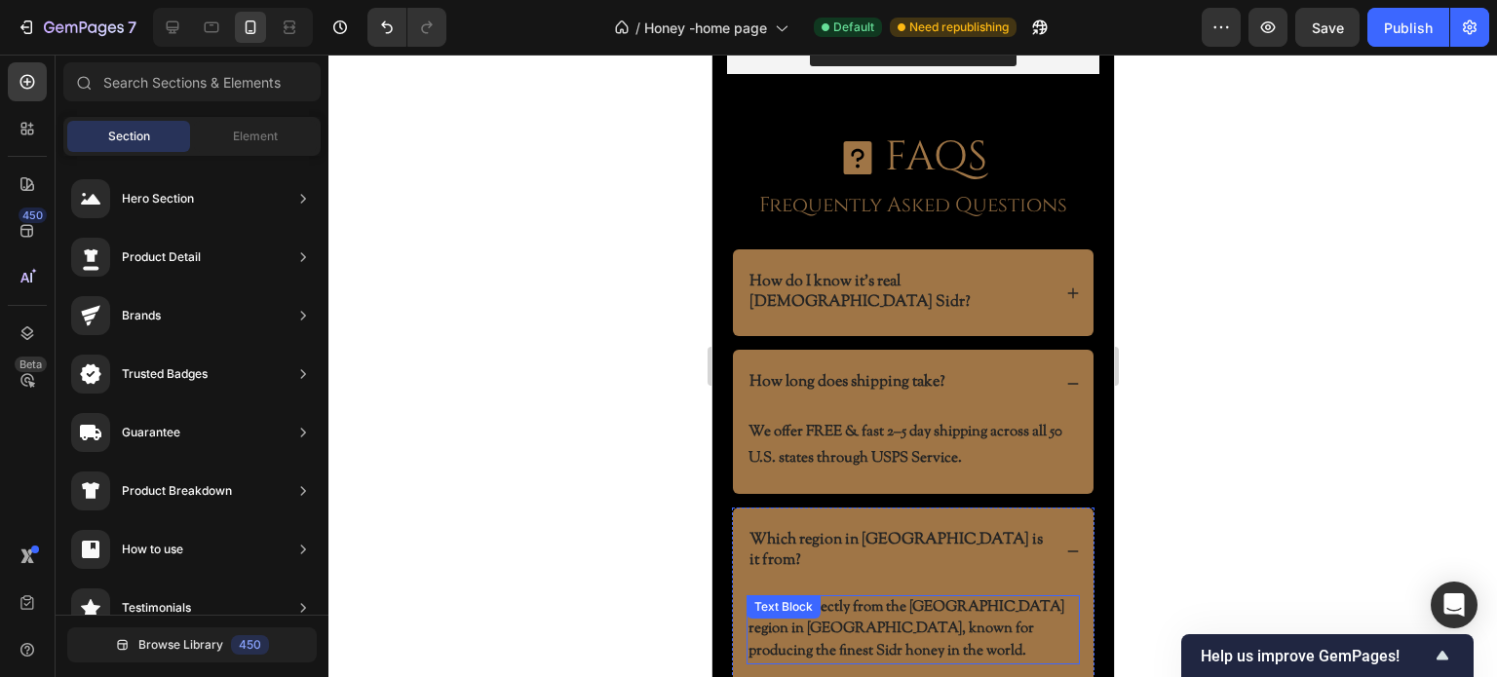
click at [866, 597] on p "It comes directly from the [GEOGRAPHIC_DATA] region in [GEOGRAPHIC_DATA], known…" at bounding box center [911, 630] width 329 height 66
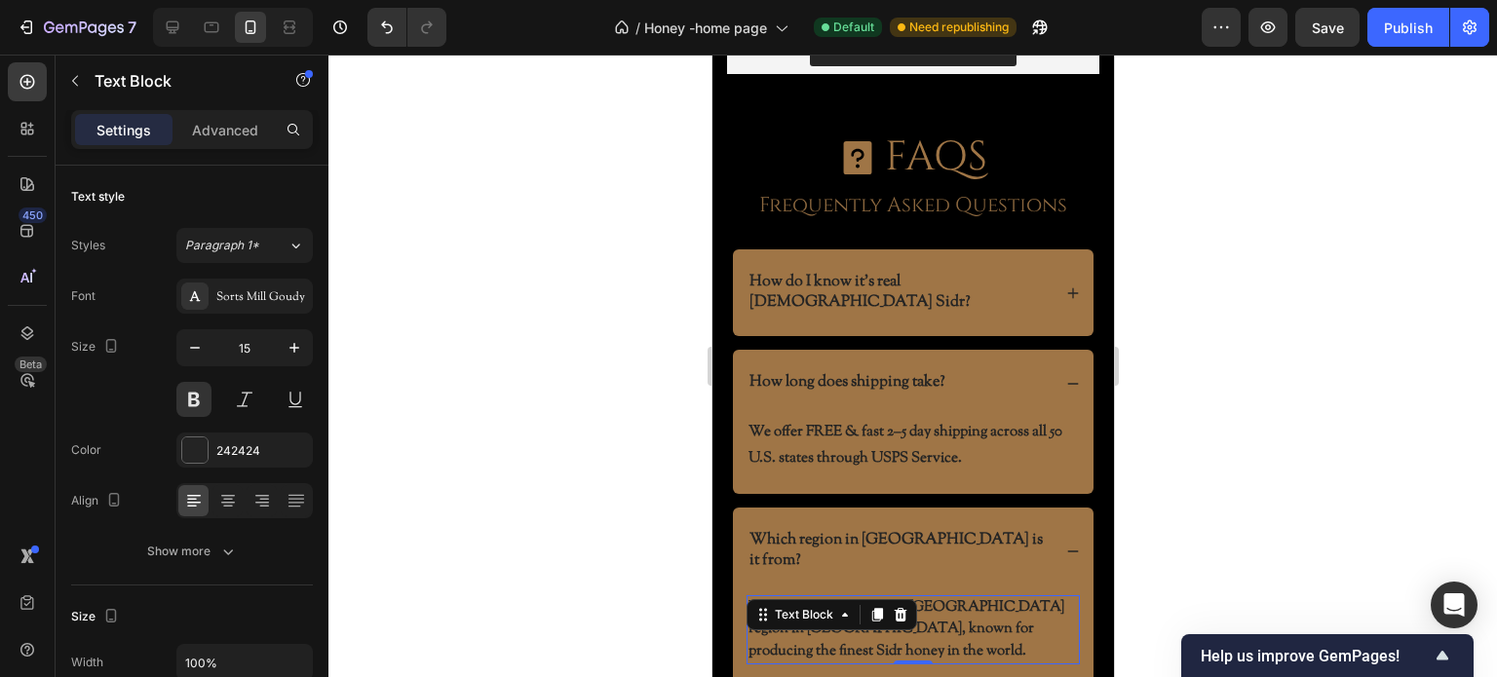
click at [762, 604] on p "It comes directly from the [GEOGRAPHIC_DATA] region in [GEOGRAPHIC_DATA], known…" at bounding box center [911, 630] width 329 height 66
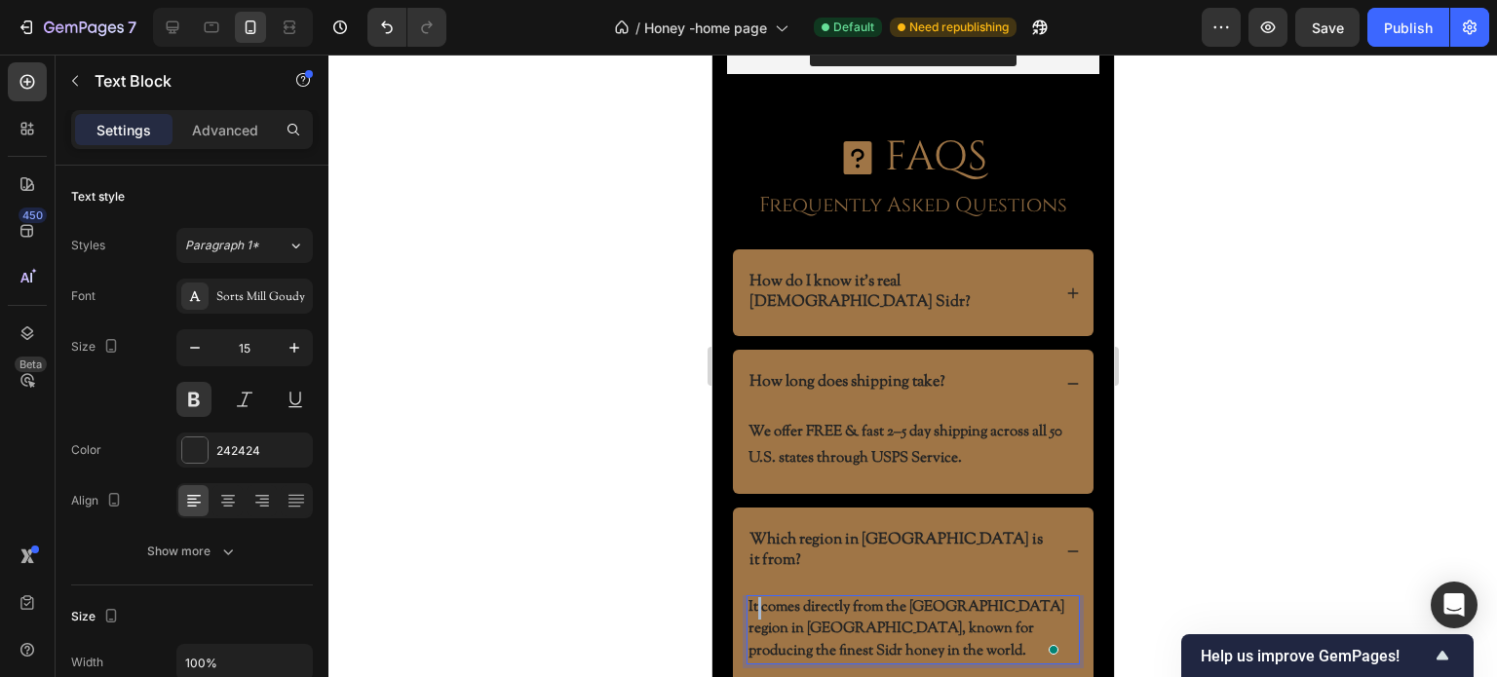
click at [758, 597] on p "It comes directly from the [GEOGRAPHIC_DATA] region in [GEOGRAPHIC_DATA], known…" at bounding box center [911, 630] width 329 height 66
click at [665, 514] on div at bounding box center [912, 366] width 1169 height 623
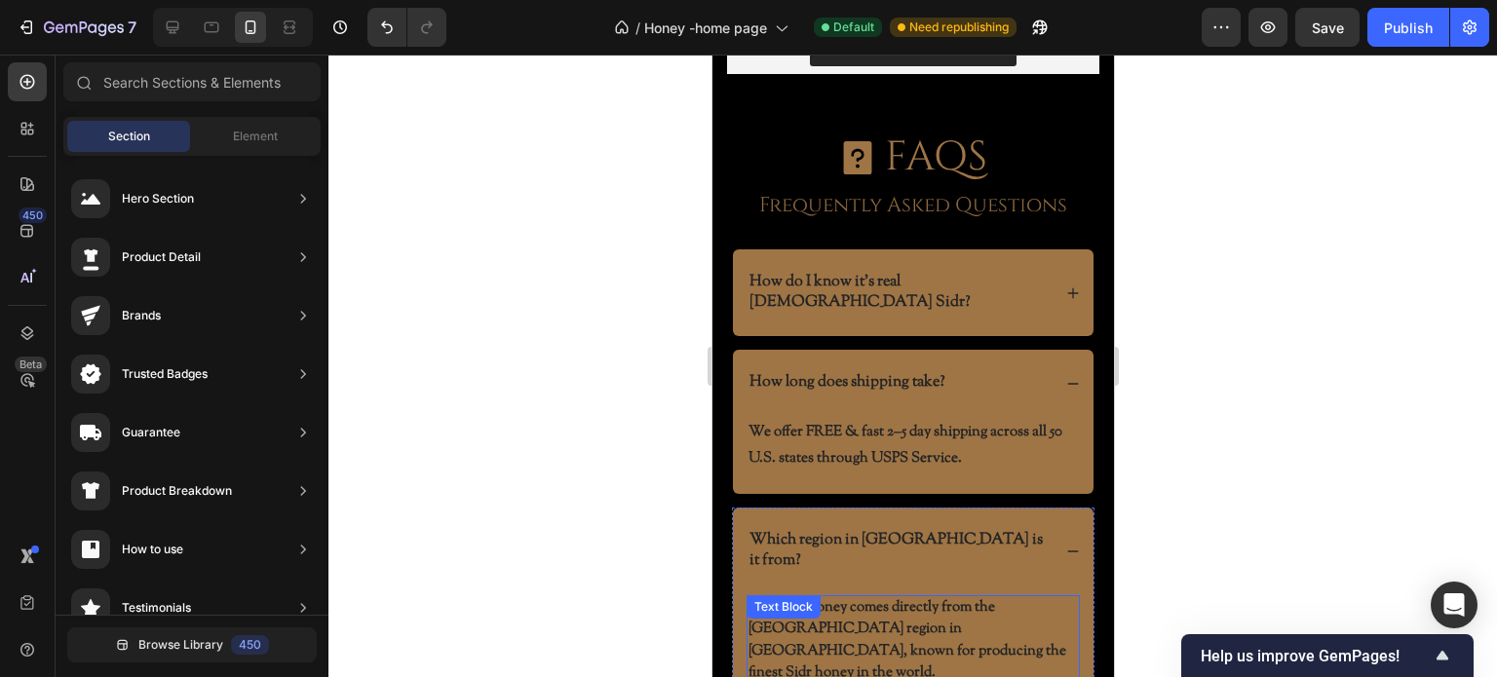
click at [831, 607] on p "Our Sidr honey comes directly from the Hadramout region in Yemen, known for pro…" at bounding box center [911, 641] width 329 height 88
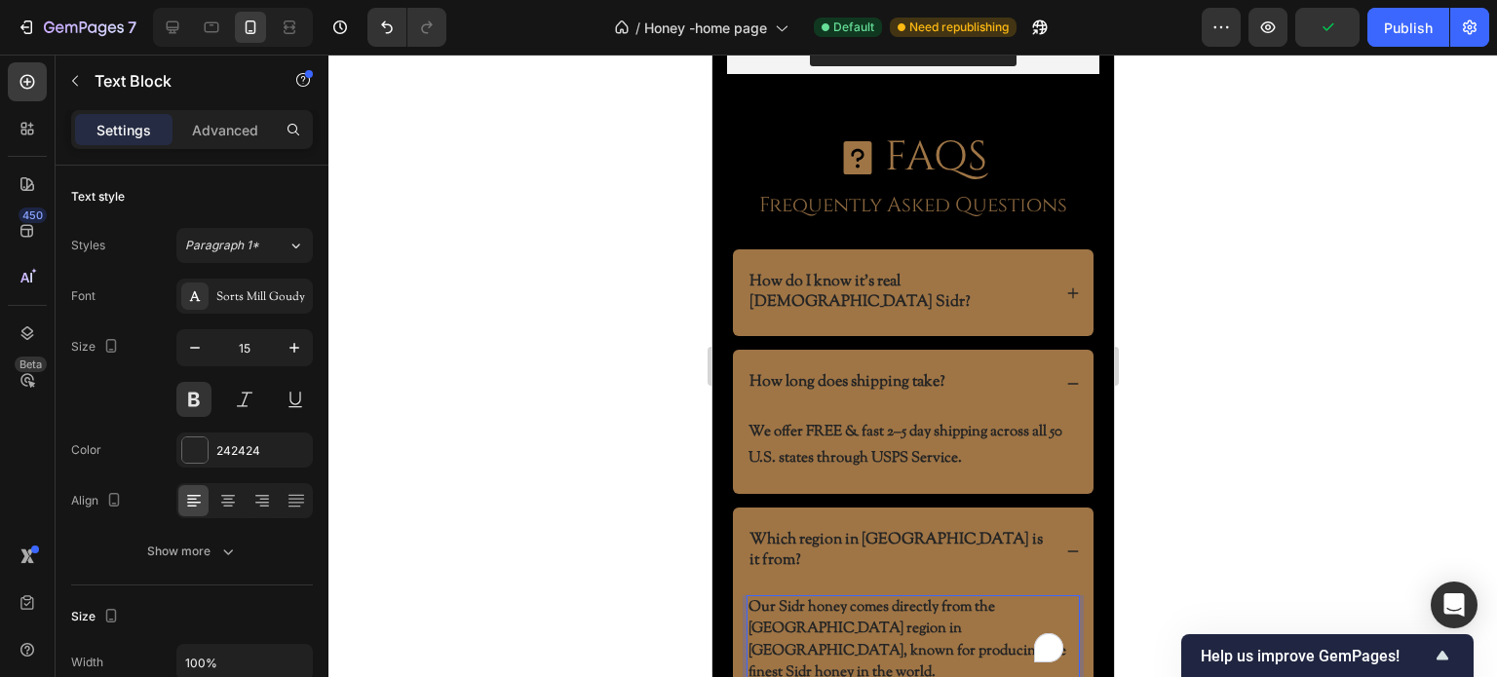
click at [815, 611] on p "Our Sidr honey comes directly from the Hadramout region in Yemen, known for pro…" at bounding box center [911, 641] width 329 height 88
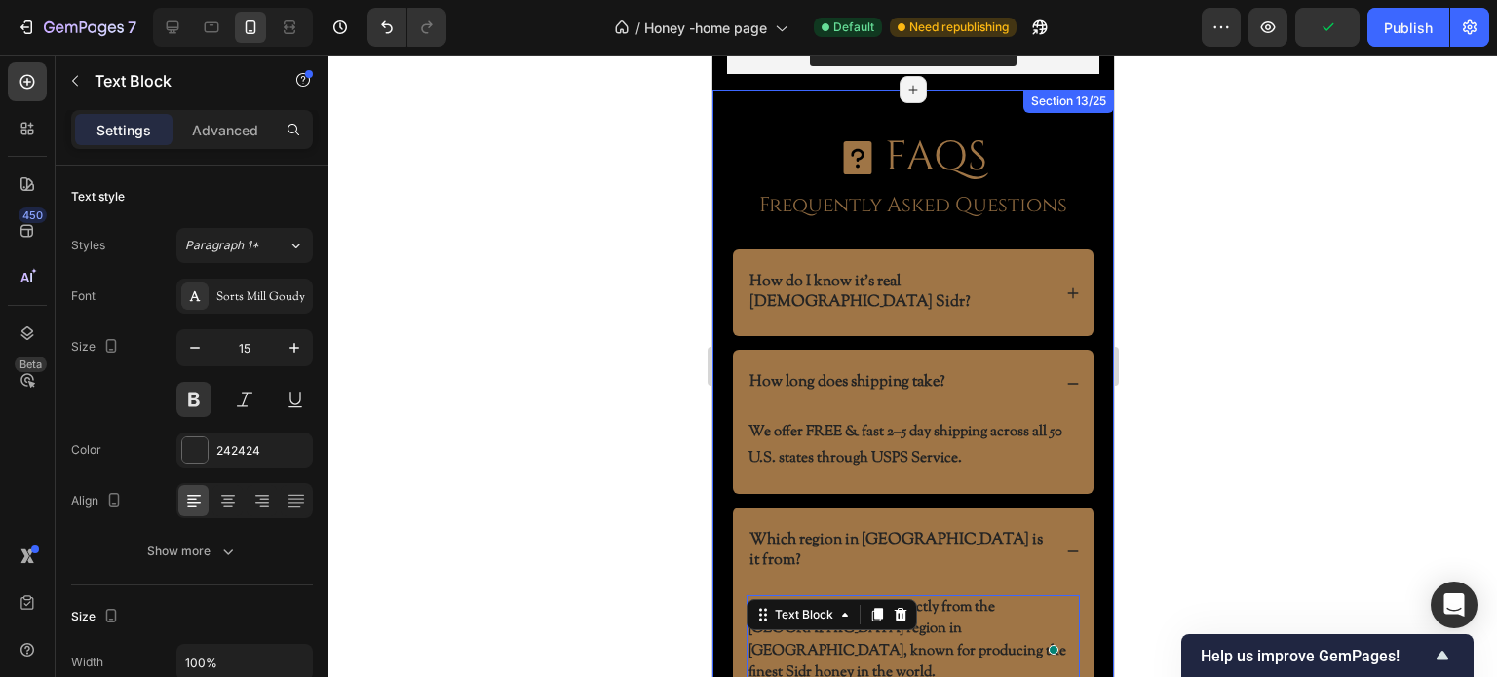
click at [601, 530] on div at bounding box center [912, 366] width 1169 height 623
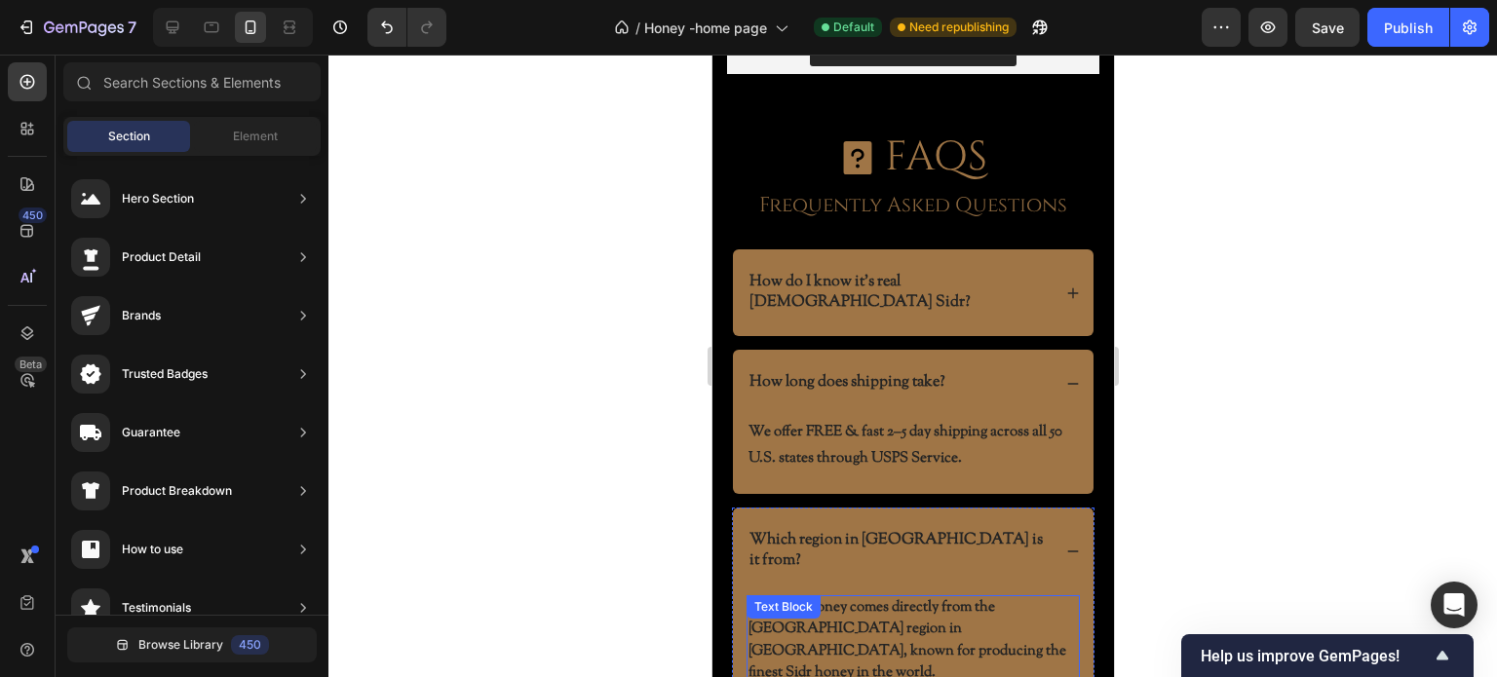
click at [951, 597] on p "Our Sidr honey comes directly from the Hadramout region in Yemen, known for pro…" at bounding box center [911, 641] width 329 height 88
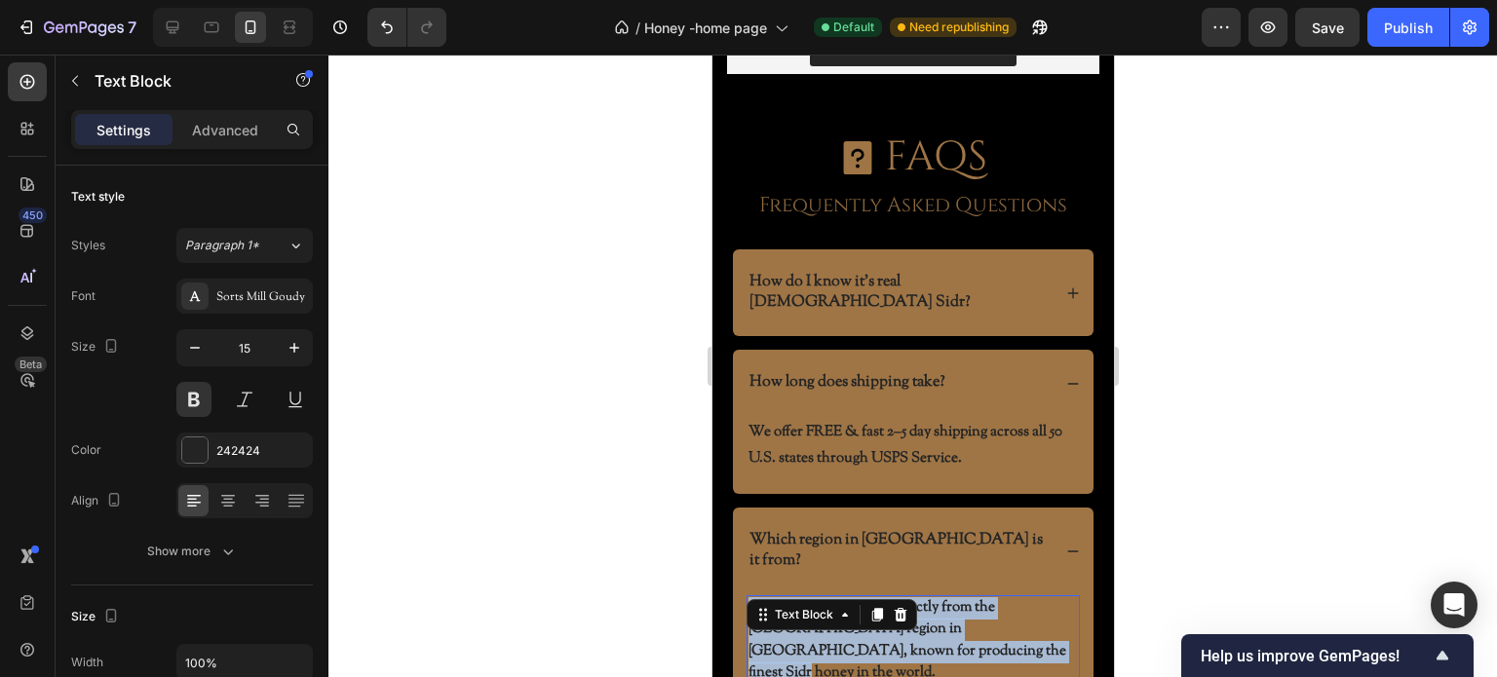
click at [951, 597] on p "Our Sidr honey comes directly from the Hadramout region in Yemen, known for pro…" at bounding box center [911, 641] width 329 height 88
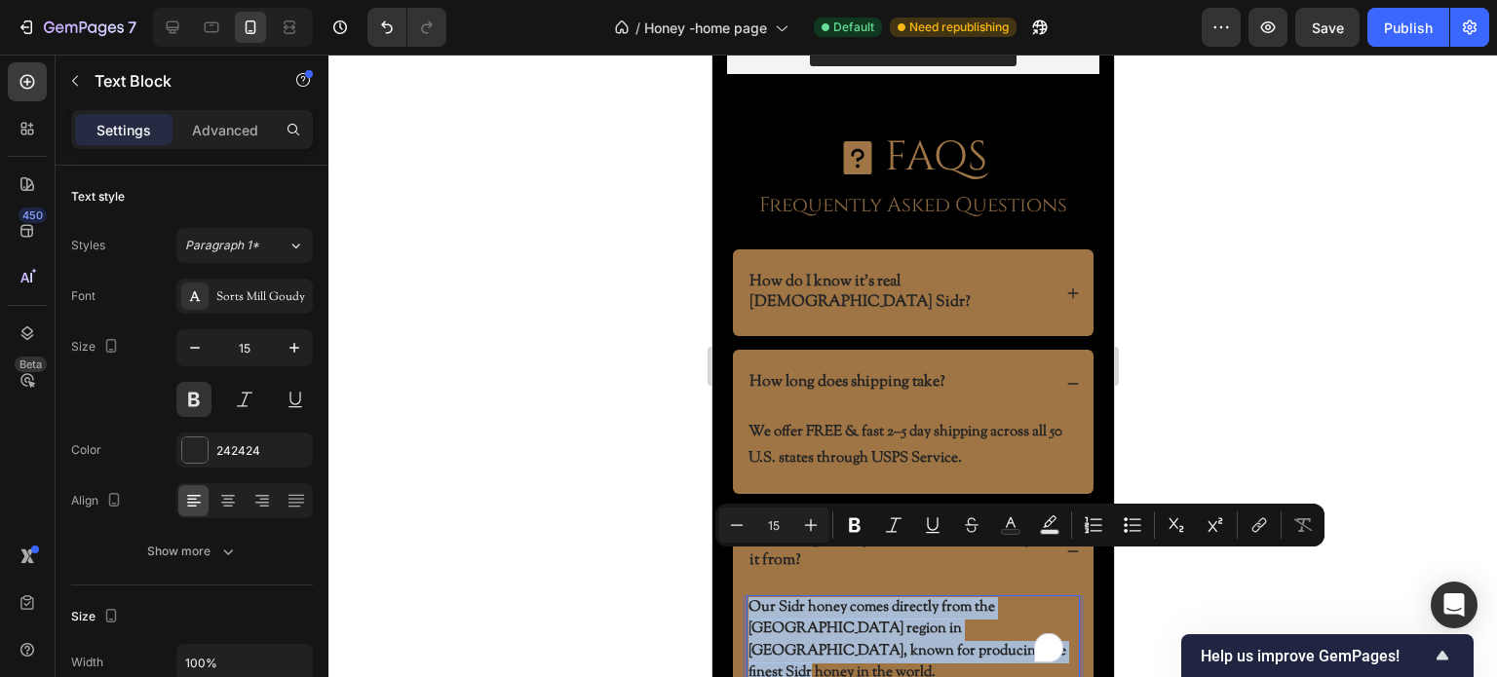
copy p "Our Sidr honey comes directly from the Hadramout region in Yemen, known for pro…"
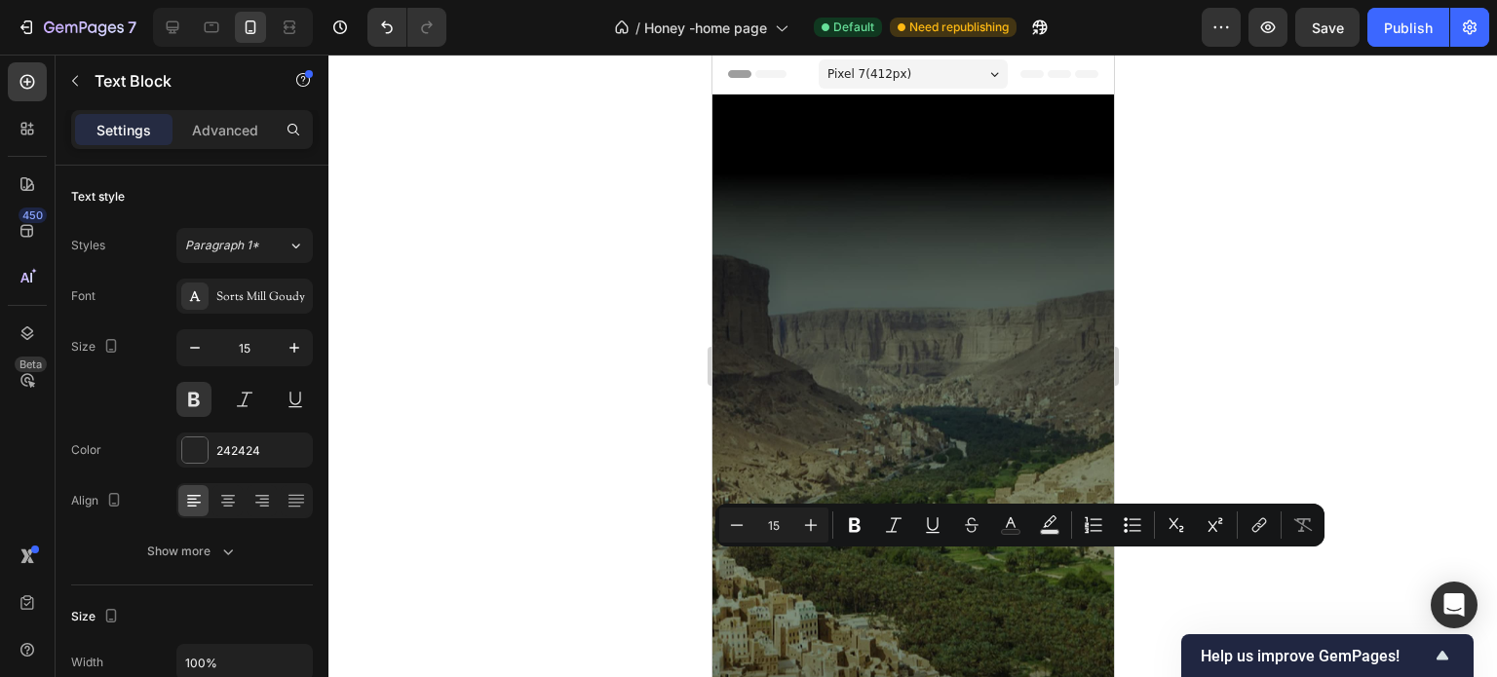
scroll to position [5750, 0]
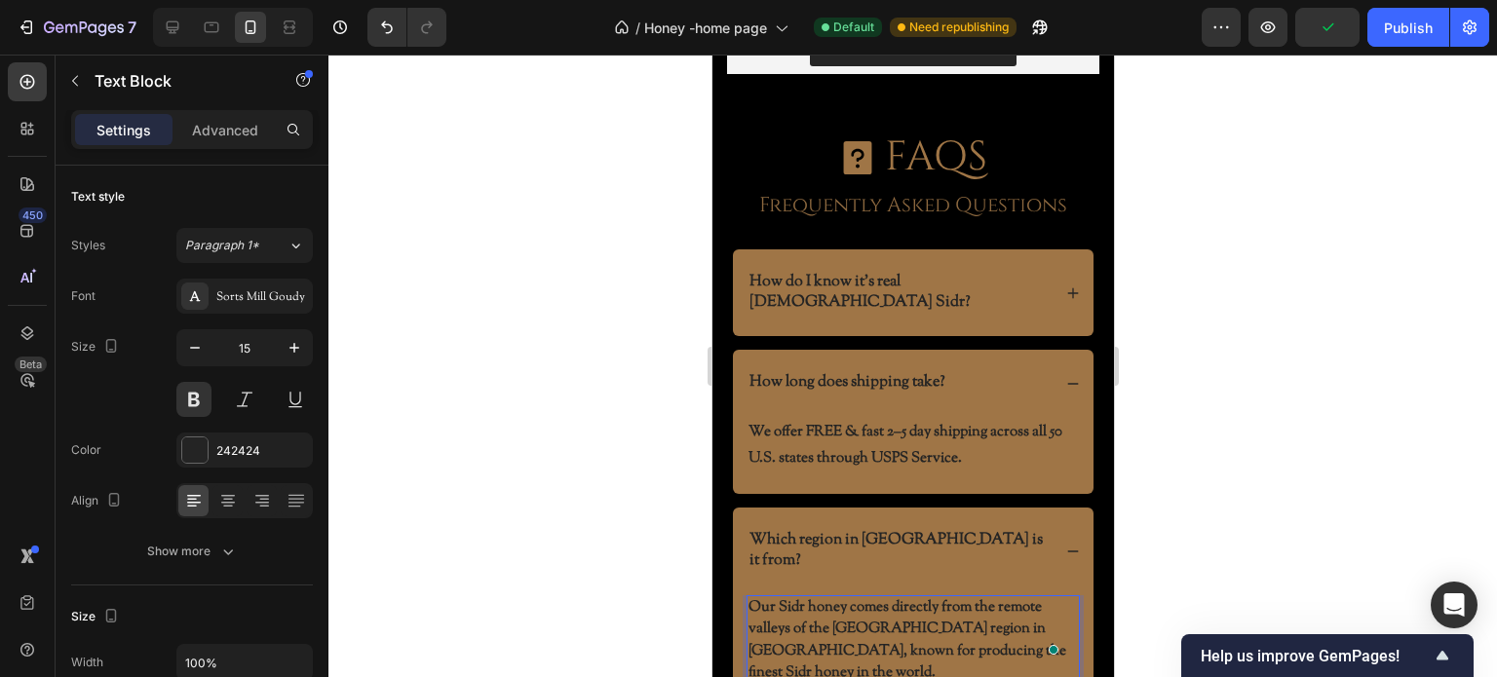
click at [590, 498] on div at bounding box center [912, 366] width 1169 height 623
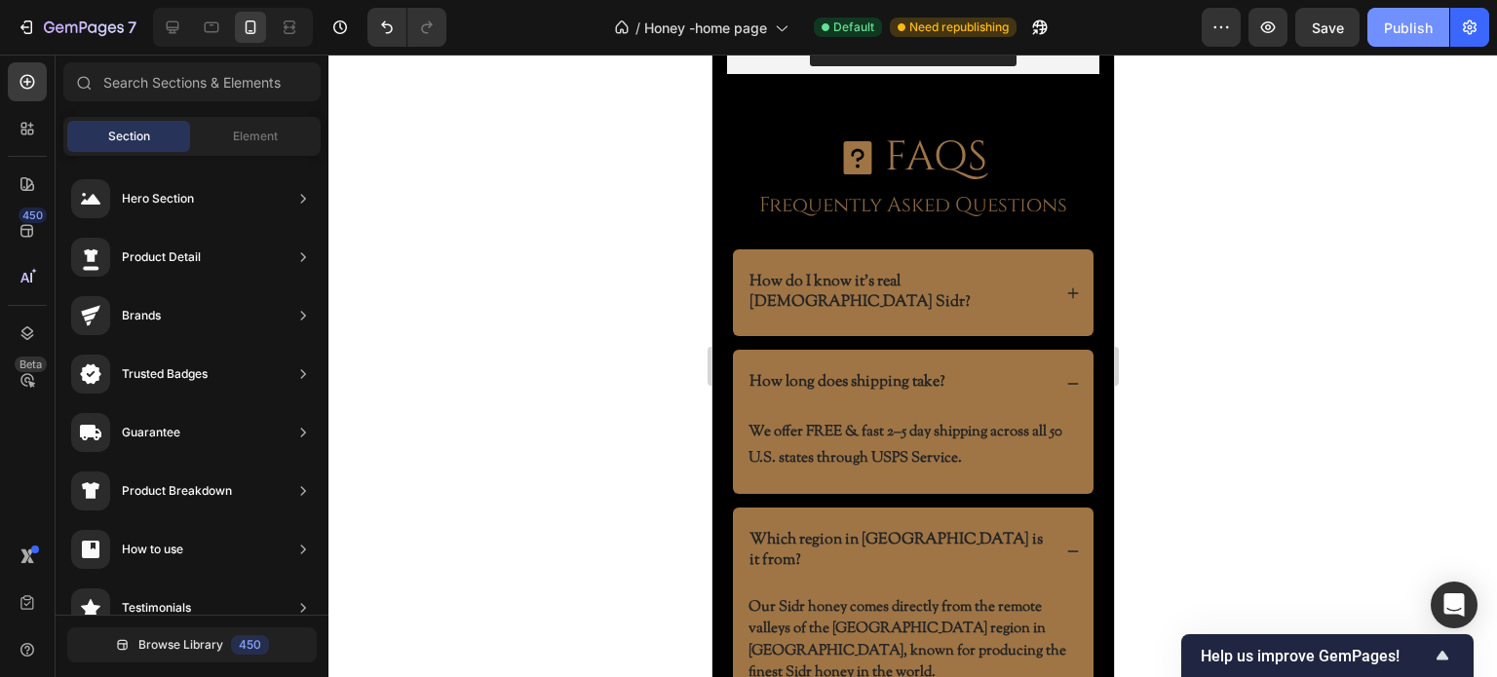
click at [1417, 33] on div "Publish" at bounding box center [1408, 28] width 49 height 20
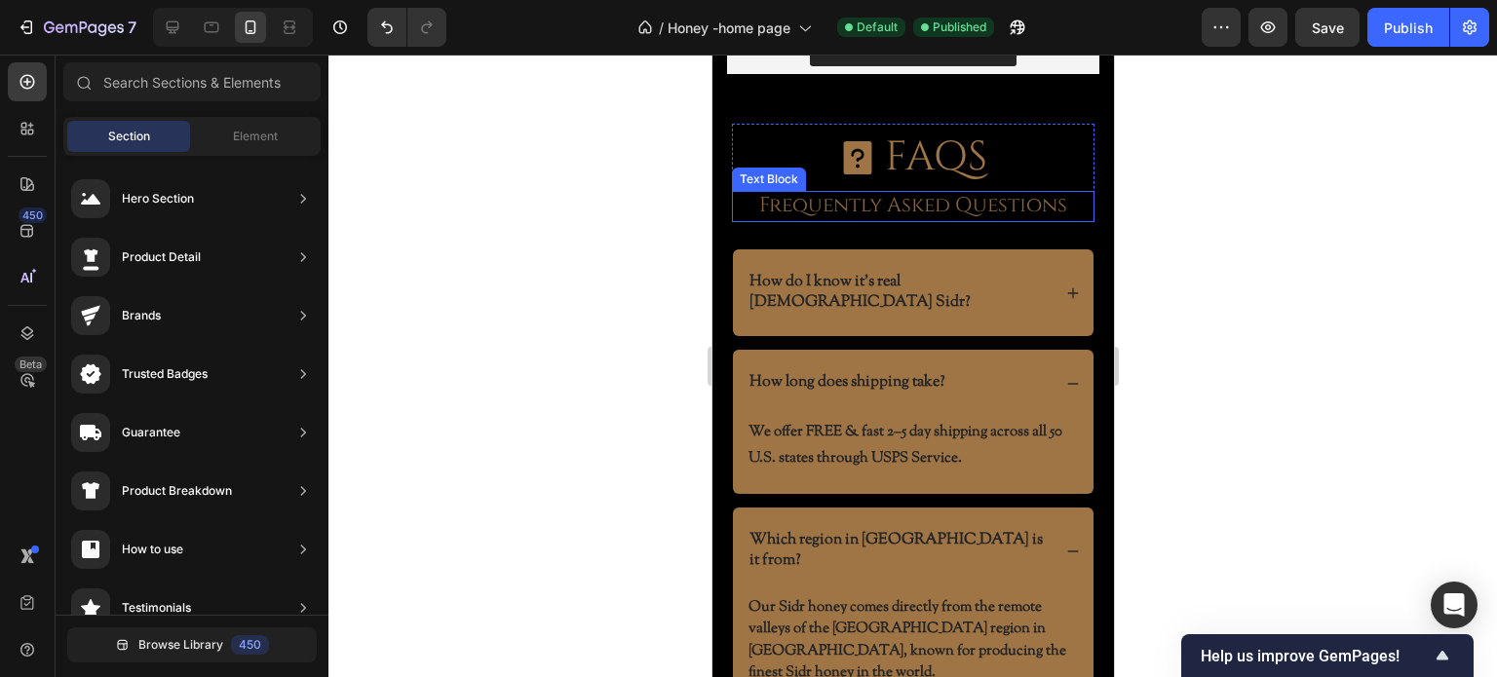
click at [990, 207] on p "Frequently Asked Questions" at bounding box center [912, 206] width 345 height 26
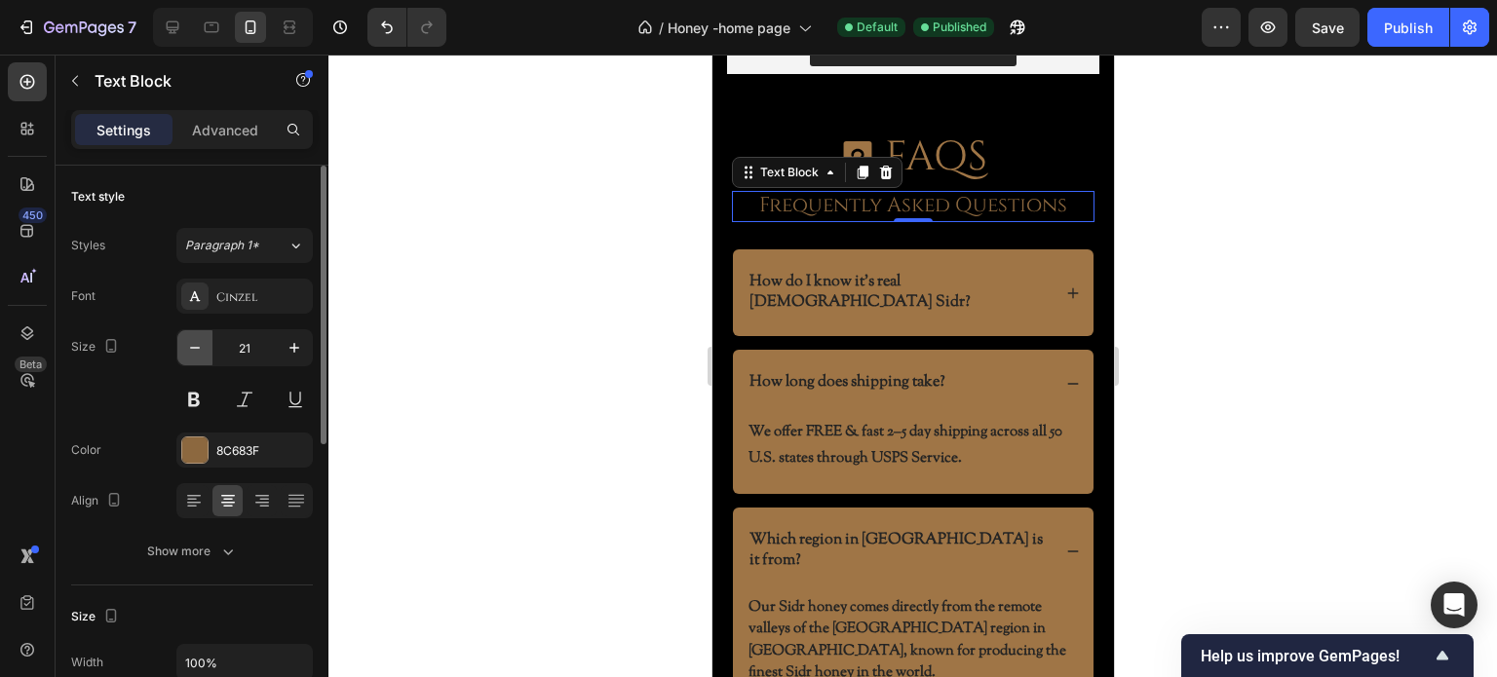
click at [201, 342] on icon "button" at bounding box center [194, 347] width 19 height 19
type input "20"
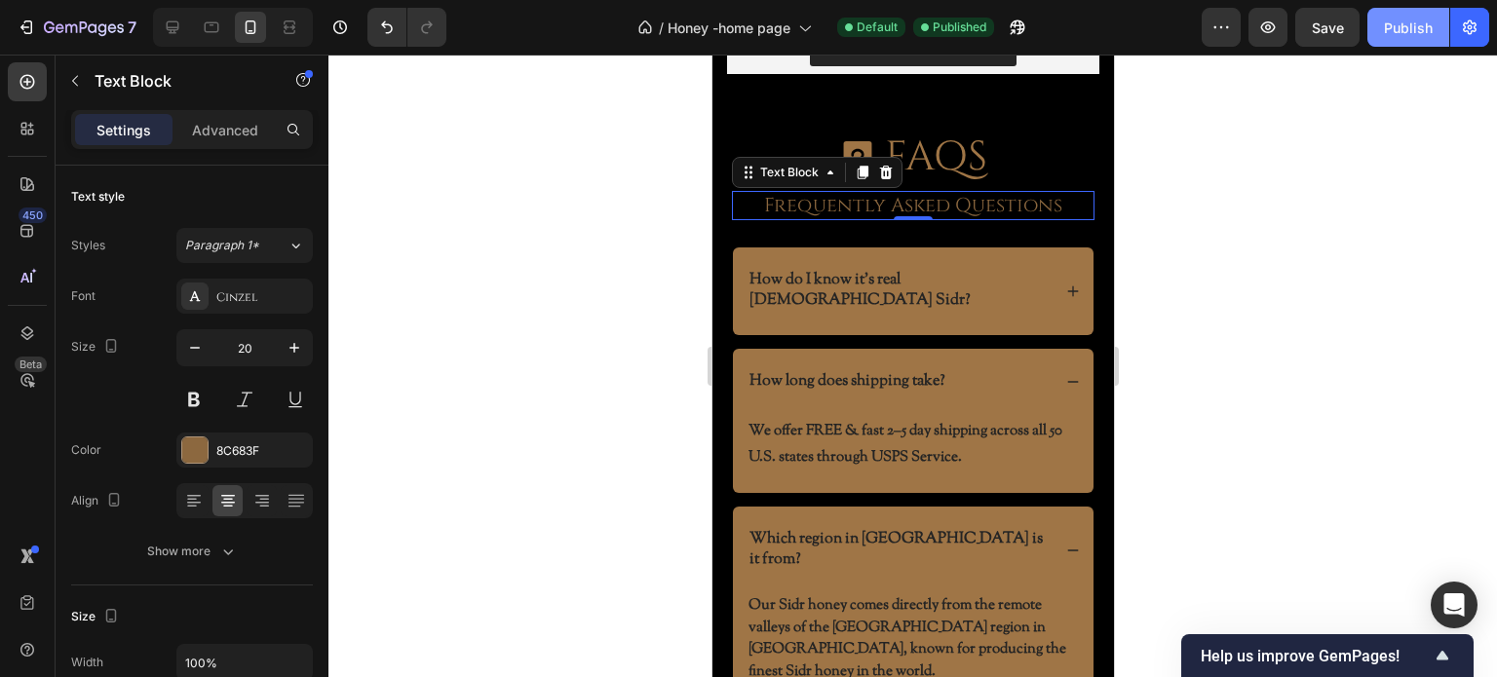
click at [1416, 22] on div "Publish" at bounding box center [1408, 28] width 49 height 20
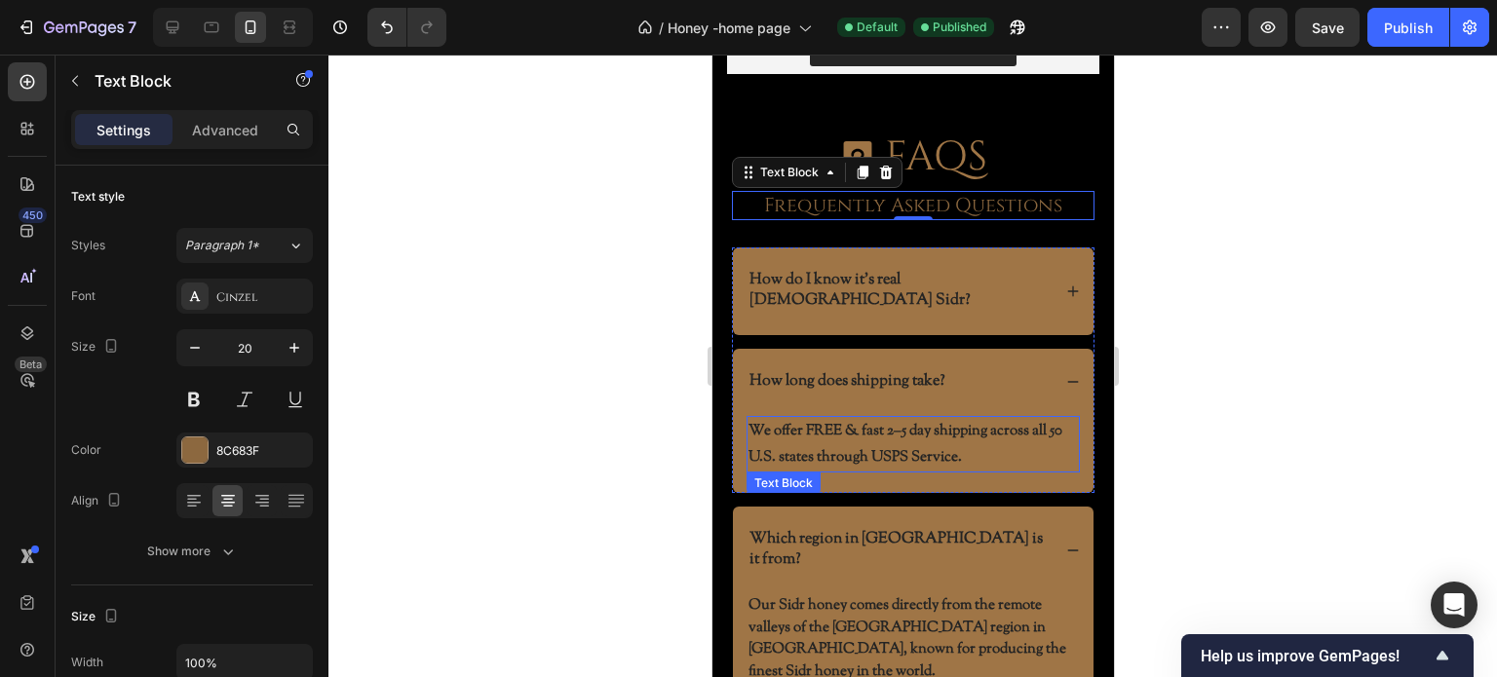
click at [869, 418] on p "We offer FREE & fast 2–5 day shipping across all 50 U.S. states through USPS Se…" at bounding box center [911, 444] width 329 height 53
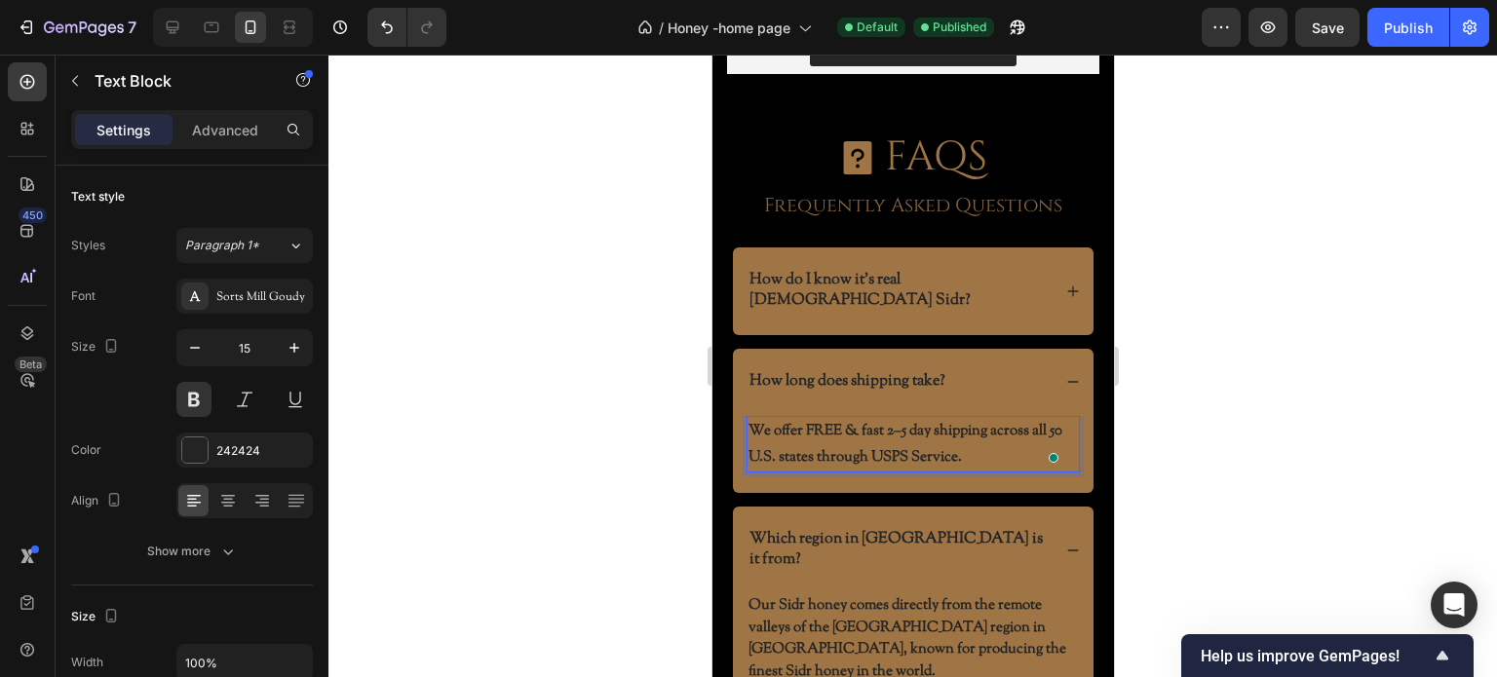
click at [870, 418] on p "We offer FREE & fast 2–5 day shipping across all 50 U.S. states through USPS Se…" at bounding box center [911, 444] width 329 height 53
click at [1433, 29] on button "Publish" at bounding box center [1408, 27] width 82 height 39
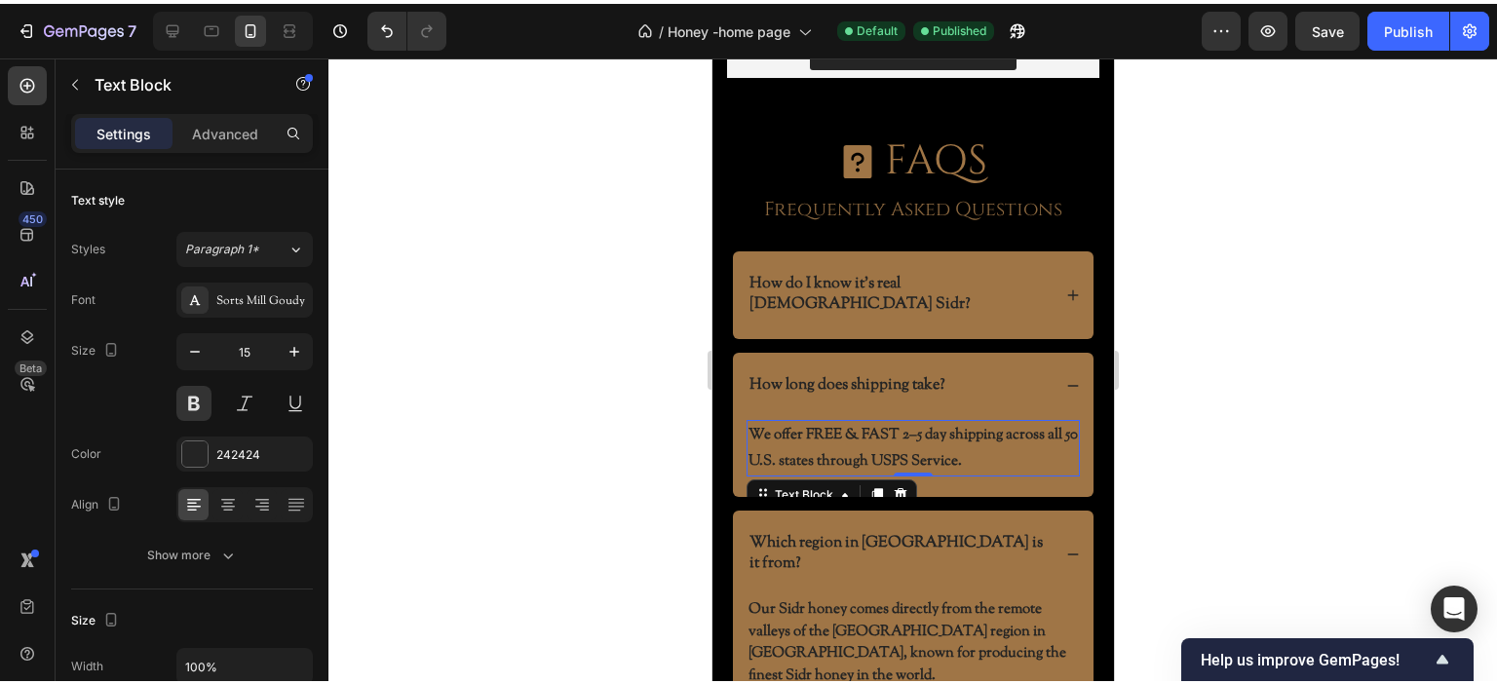
scroll to position [5263, 0]
